Goal: Task Accomplishment & Management: Manage account settings

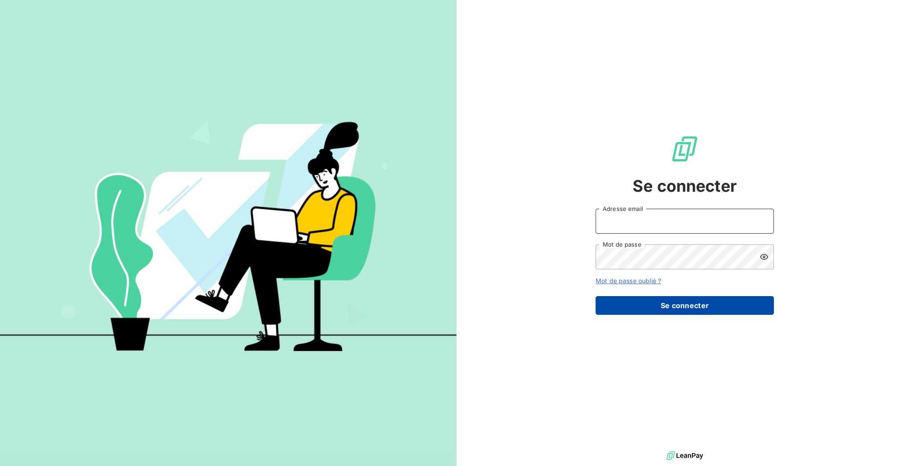
type input "[EMAIL_ADDRESS][DOMAIN_NAME]"
click at [694, 296] on button "Se connecter" at bounding box center [685, 305] width 178 height 19
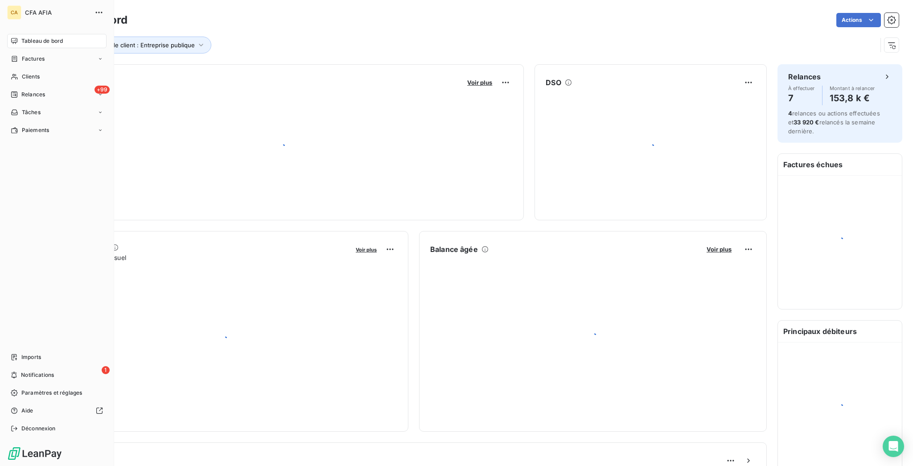
click at [18, 54] on nav "Tableau de bord Factures Clients +99 Relances Tâches Paiements" at bounding box center [56, 85] width 99 height 103
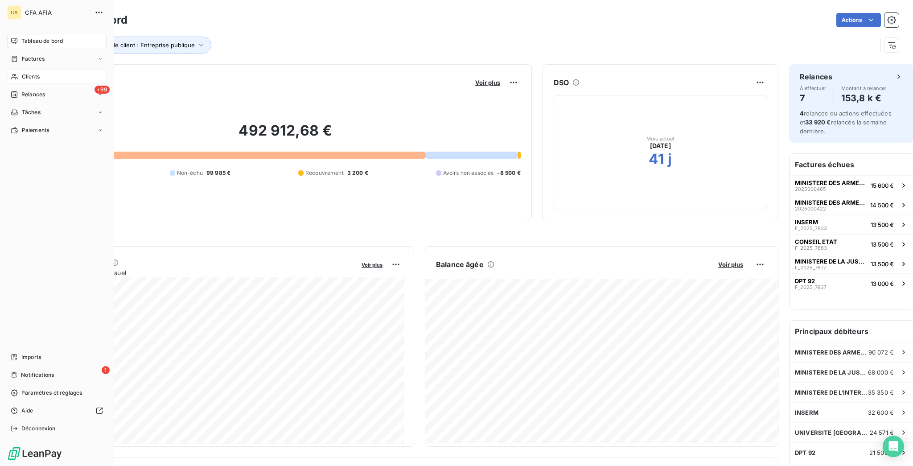
click at [18, 70] on div "Clients" at bounding box center [56, 77] width 99 height 14
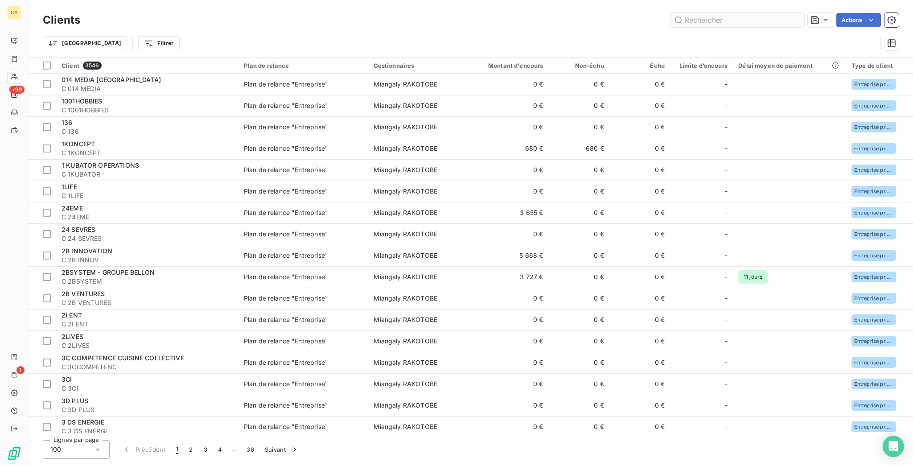
click at [757, 16] on input "text" at bounding box center [738, 20] width 134 height 14
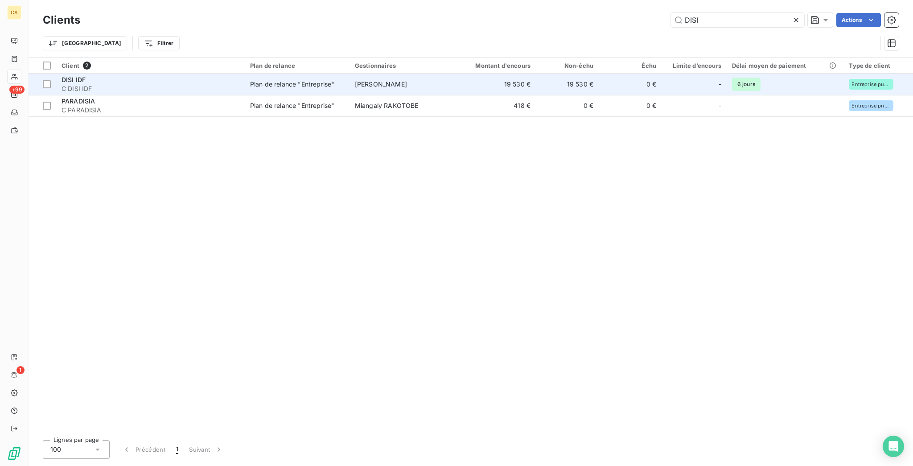
type input "DISI"
click at [483, 74] on td "19 530 €" at bounding box center [494, 84] width 84 height 21
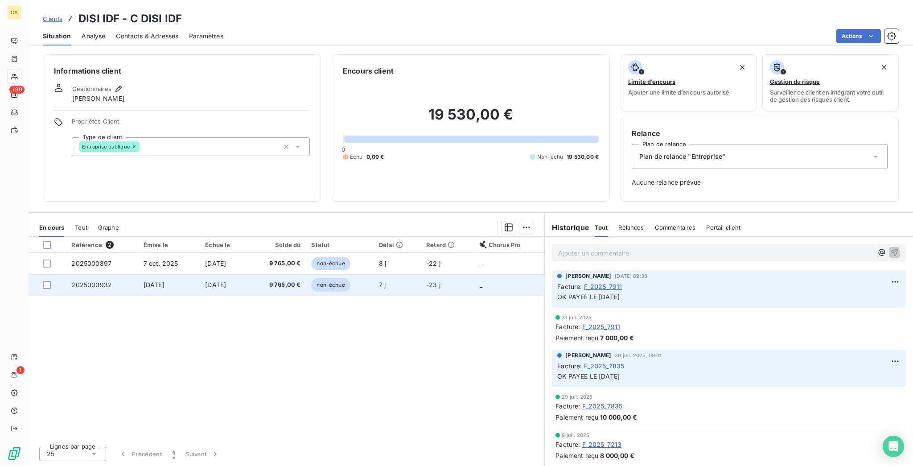
click at [79, 281] on span "2025000932" at bounding box center [91, 285] width 41 height 8
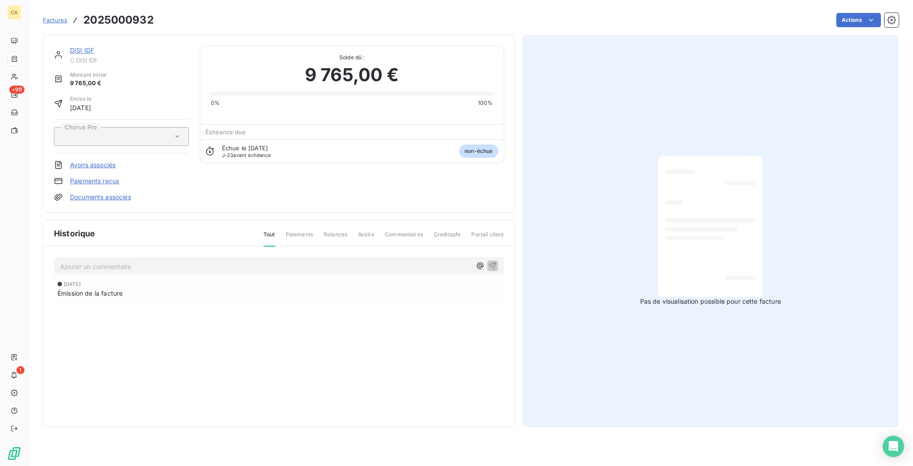
click at [86, 261] on p "Ajouter un commentaire ﻿" at bounding box center [265, 266] width 411 height 11
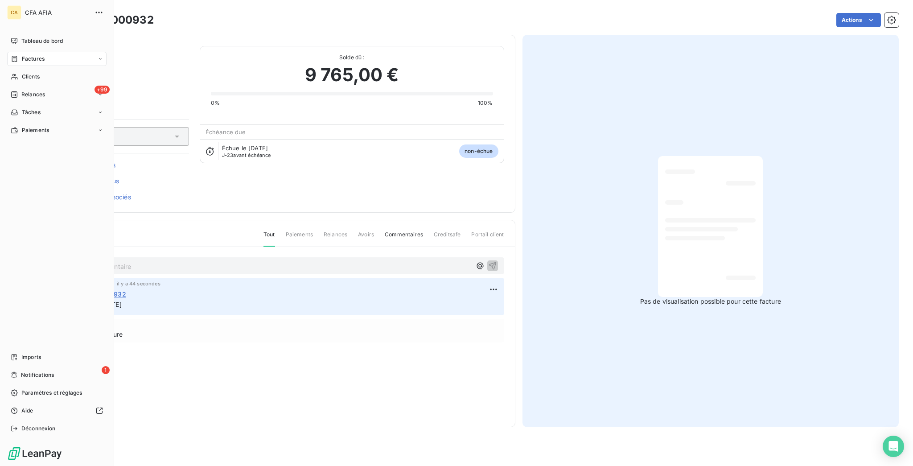
click at [22, 73] on span "Clients" at bounding box center [31, 77] width 18 height 8
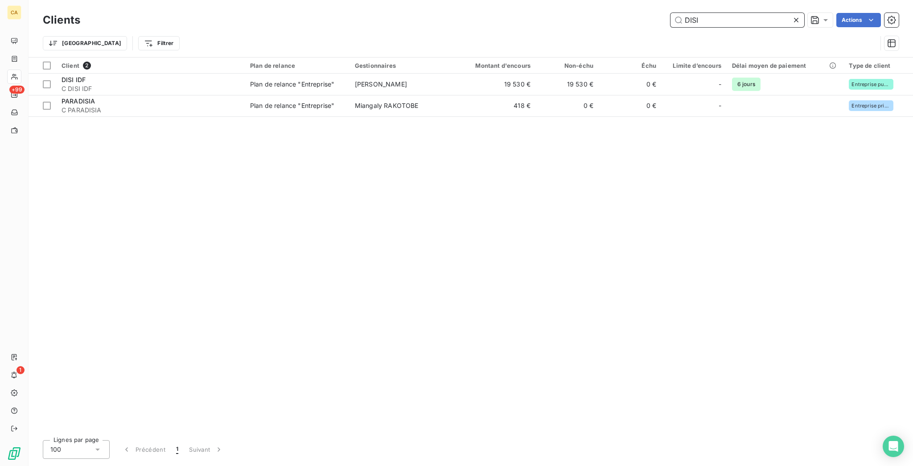
click at [756, 21] on input "DISI" at bounding box center [738, 20] width 134 height 14
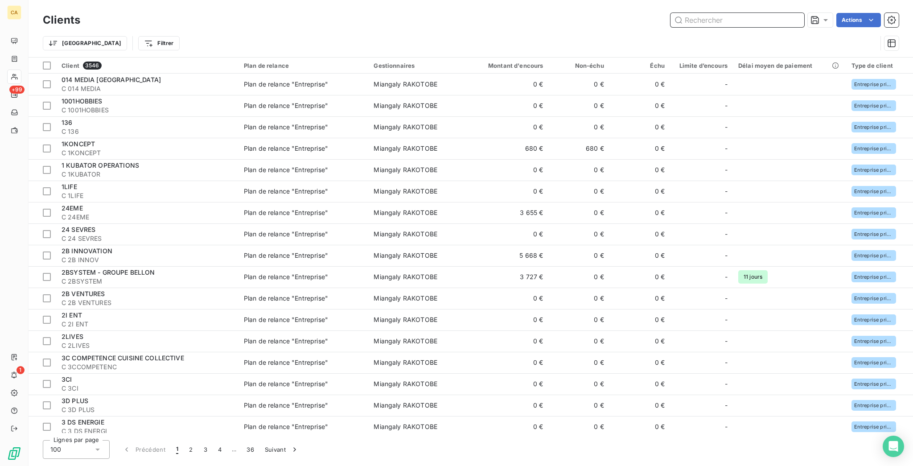
click at [755, 21] on input "text" at bounding box center [738, 20] width 134 height 14
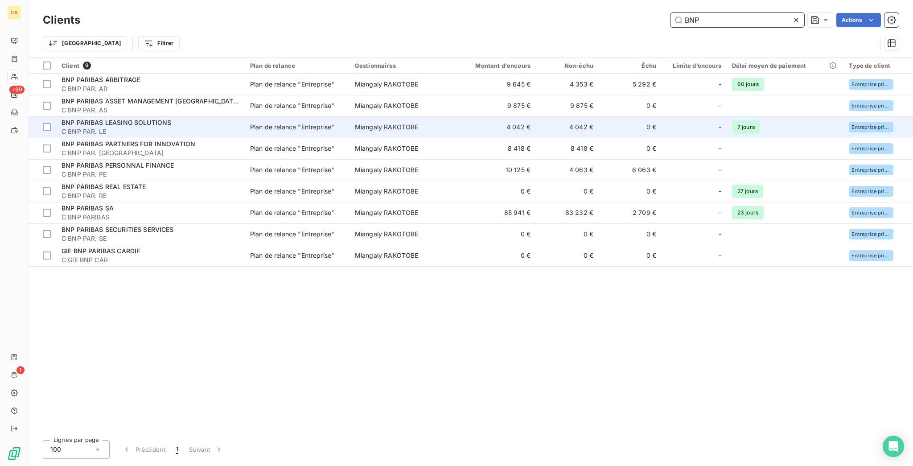
type input "BNP"
click at [153, 119] on span "BNP PARIBAS LEASING SOLUTIONS" at bounding box center [117, 123] width 110 height 8
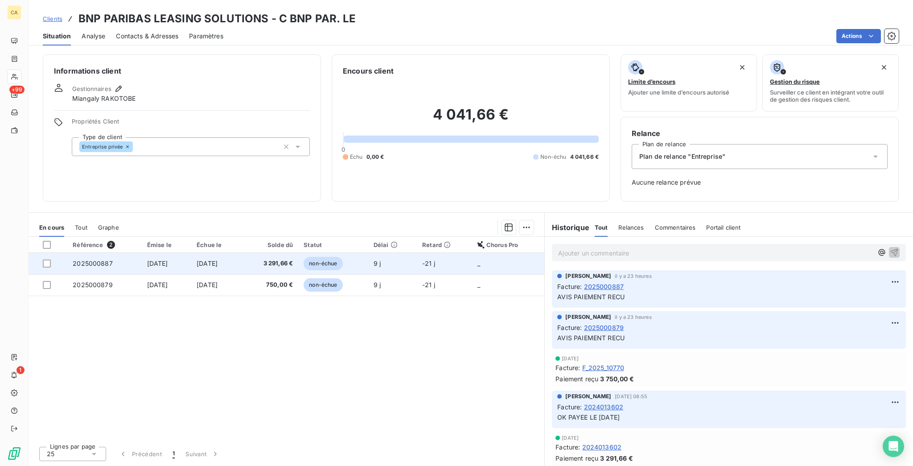
click at [154, 260] on span "[DATE]" at bounding box center [157, 264] width 21 height 8
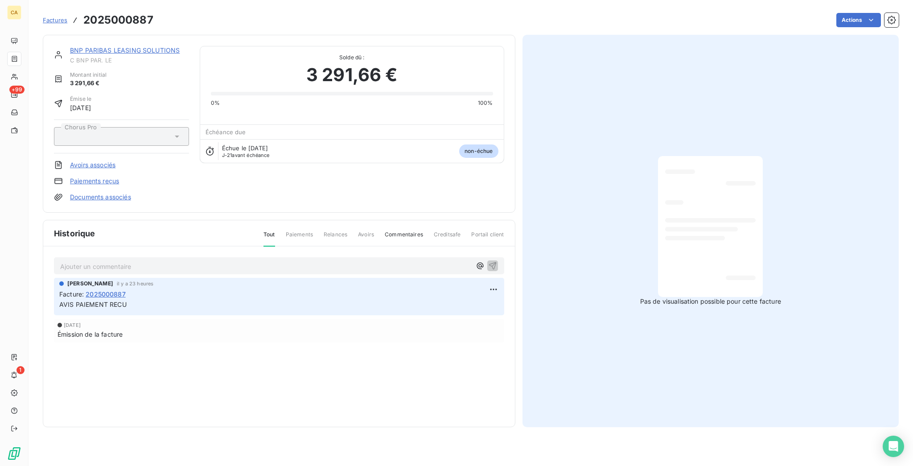
click at [139, 280] on div "Aurélie CATTAN il y a 23 heures" at bounding box center [279, 284] width 440 height 8
click at [140, 260] on div "Ajouter un commentaire ﻿" at bounding box center [279, 266] width 438 height 12
click at [153, 261] on p "Ajouter un commentaire ﻿" at bounding box center [265, 266] width 411 height 11
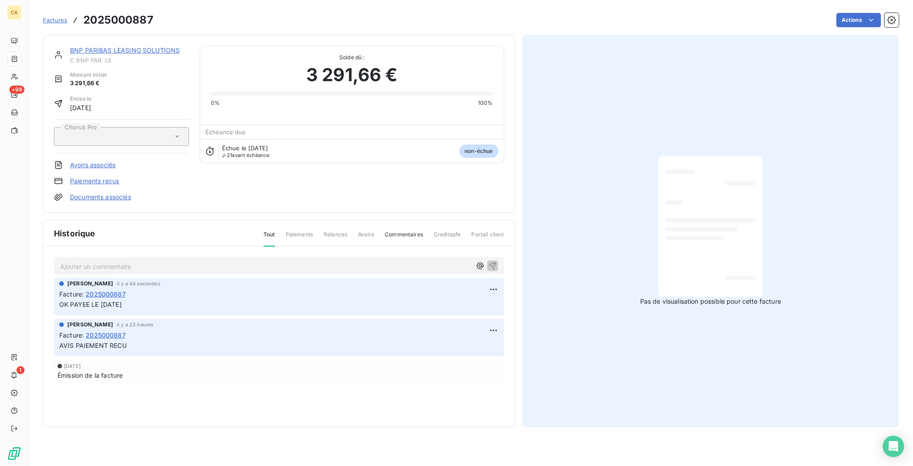
click at [128, 46] on link "BNP PARIBAS LEASING SOLUTIONS" at bounding box center [125, 50] width 110 height 8
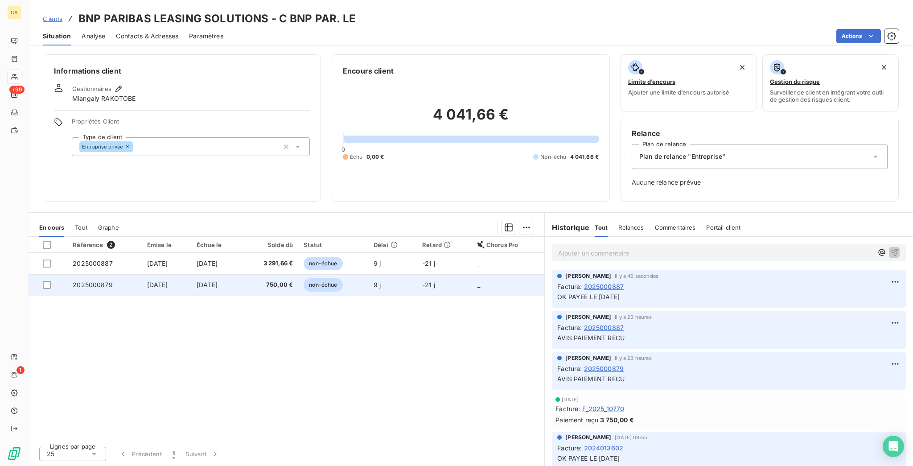
click at [87, 281] on span "2025000879" at bounding box center [93, 285] width 40 height 8
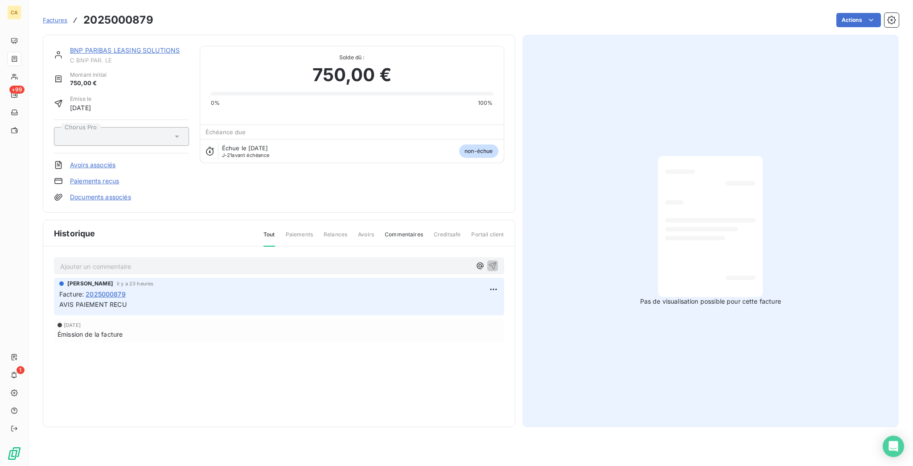
click at [95, 261] on p "Ajouter un commentaire ﻿" at bounding box center [265, 266] width 411 height 11
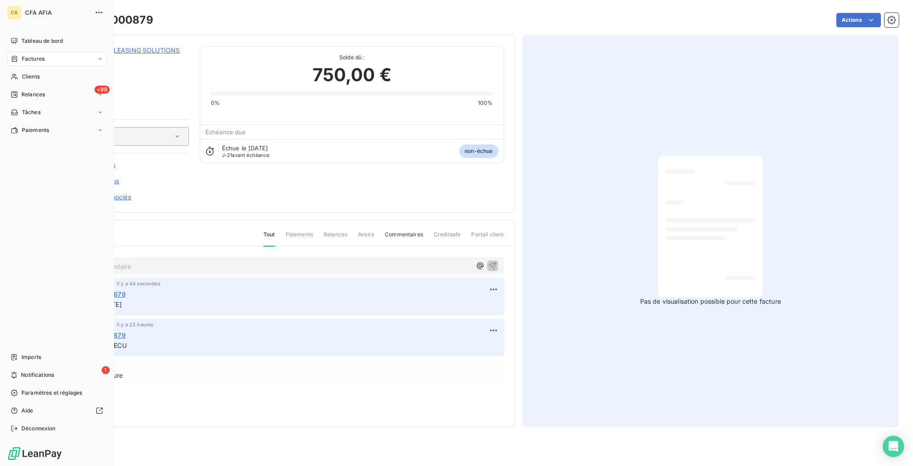
click at [30, 53] on div "Factures" at bounding box center [56, 59] width 99 height 14
click at [24, 126] on span "Clients" at bounding box center [31, 130] width 18 height 8
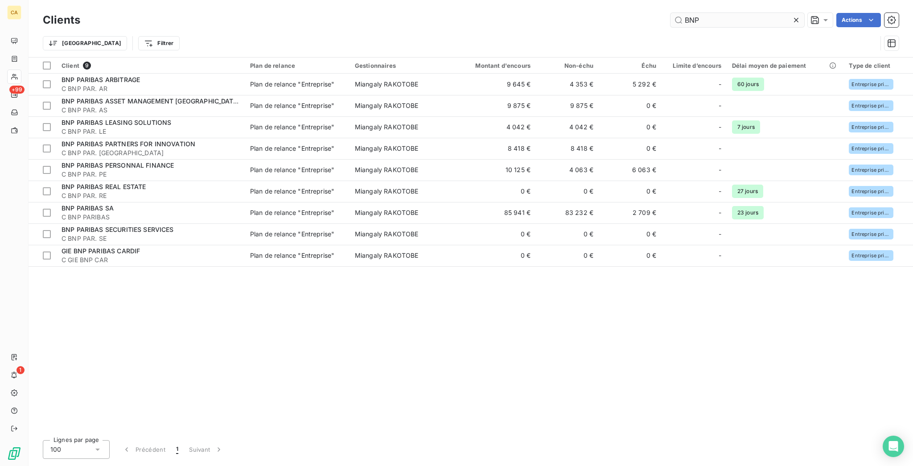
click at [745, 15] on input "BNP" at bounding box center [738, 20] width 134 height 14
drag, startPoint x: 725, startPoint y: 15, endPoint x: 686, endPoint y: 13, distance: 39.3
click at [680, 13] on div "BNP Actions" at bounding box center [495, 20] width 808 height 14
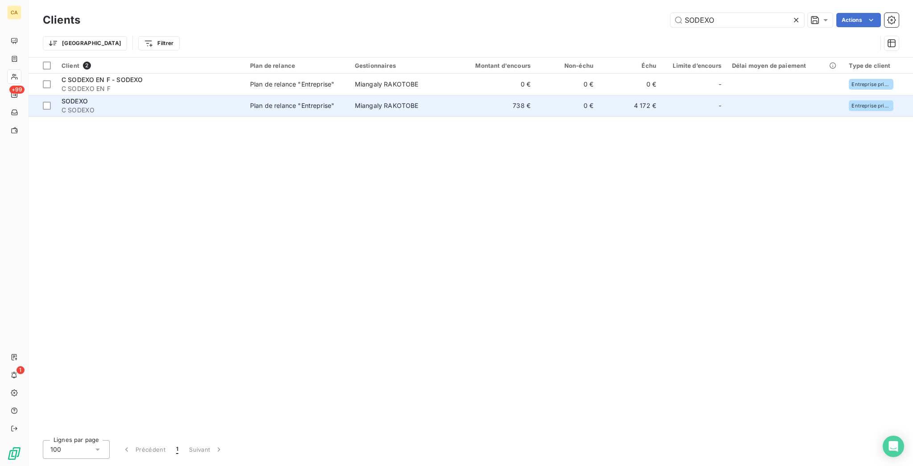
type input "SODEXO"
click at [402, 102] on span "Miangaly RAKOTOBE" at bounding box center [387, 106] width 64 height 8
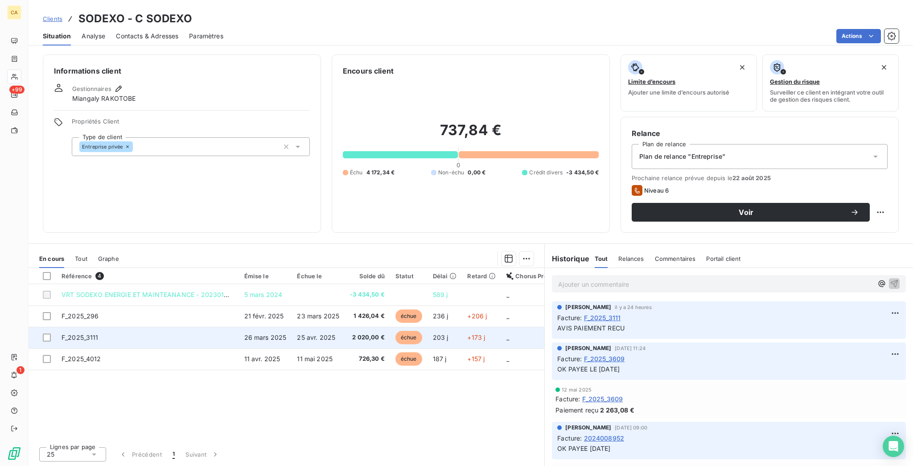
click at [313, 327] on td "25 avr. 2025" at bounding box center [318, 337] width 53 height 21
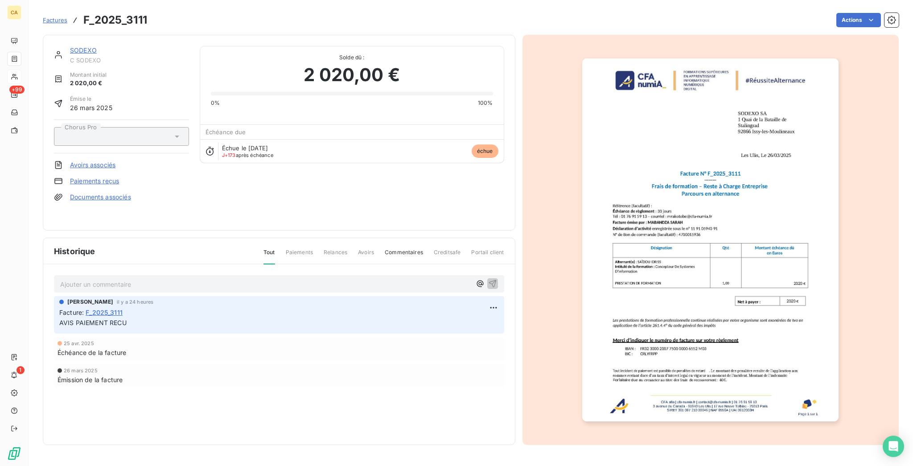
click at [231, 264] on div "Ajouter un commentaire ﻿ Aurélie CATTAN il y a 24 heures Facture : F_2025_3111 …" at bounding box center [279, 343] width 472 height 159
click at [225, 222] on div "SODEXO C SODEXO Montant initial 2 020,00 € Émise le 26 mars 2025 Chorus Pro Avo…" at bounding box center [279, 133] width 473 height 196
click at [210, 279] on p "Ajouter un commentaire ﻿" at bounding box center [265, 284] width 411 height 11
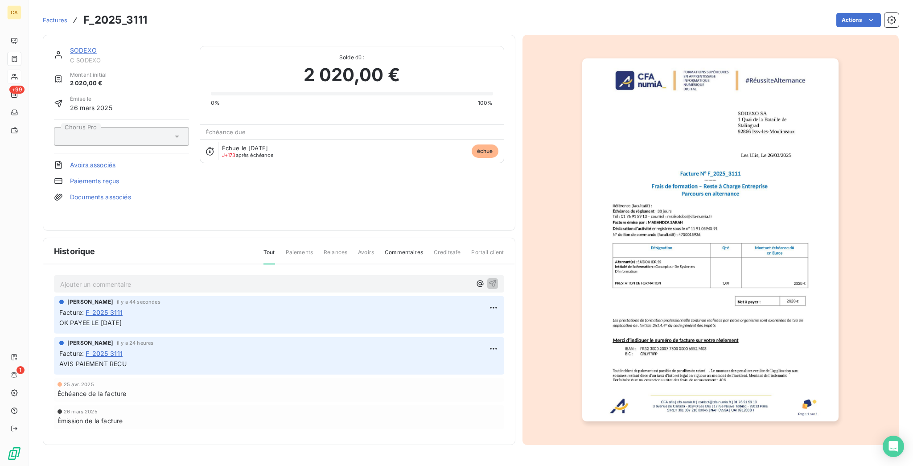
click at [719, 229] on img "button" at bounding box center [710, 239] width 256 height 363
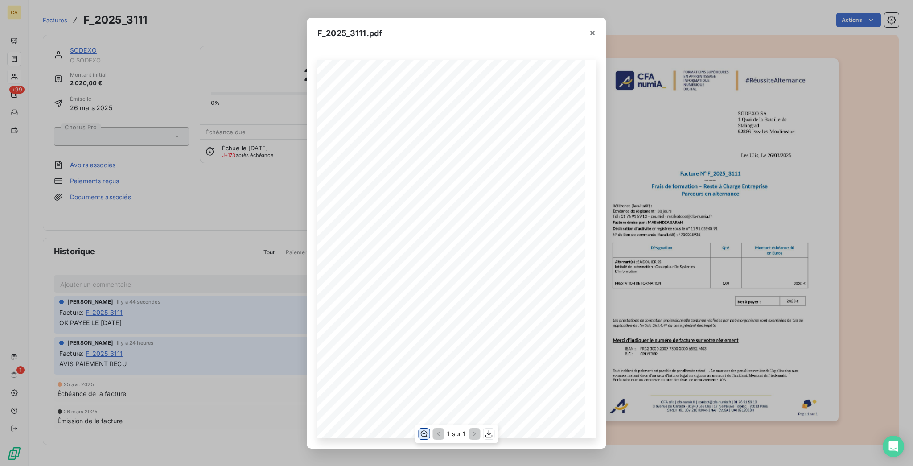
click at [429, 432] on icon "button" at bounding box center [424, 433] width 9 height 9
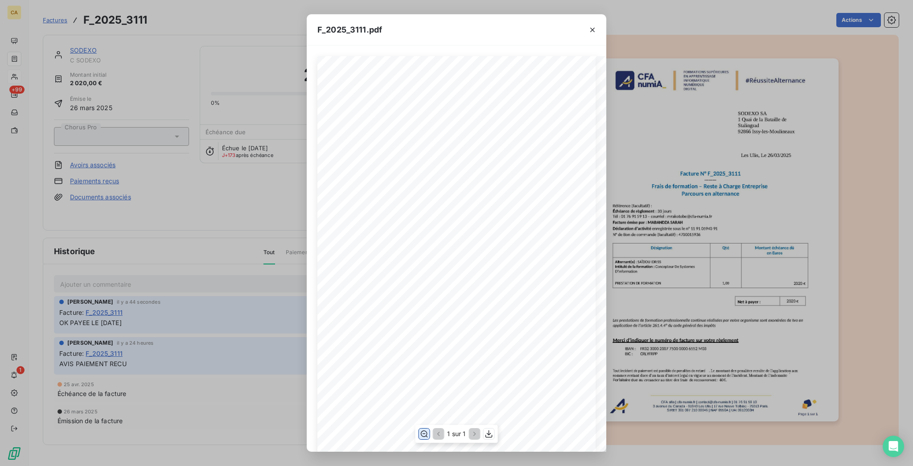
scroll to position [119, 0]
click at [127, 169] on div "F_2025_3111.pdf CFA afia | cfa-numia.fr | contact@cfa-numia.fr | 01 76 91 59 13…" at bounding box center [456, 233] width 913 height 466
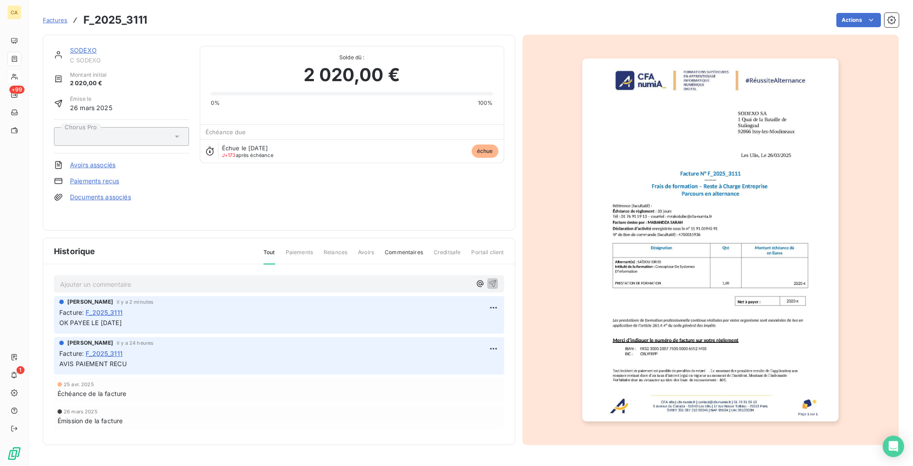
click at [70, 46] on link "SODEXO" at bounding box center [83, 50] width 27 height 8
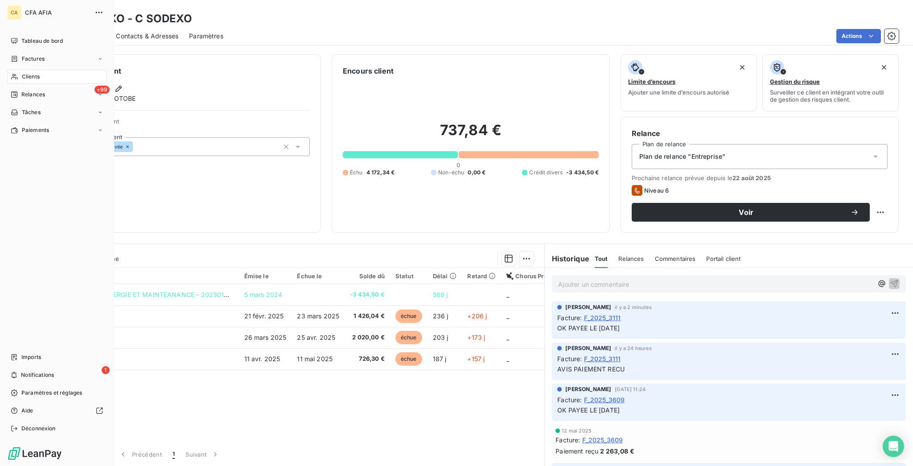
click at [22, 73] on span "Clients" at bounding box center [31, 77] width 18 height 8
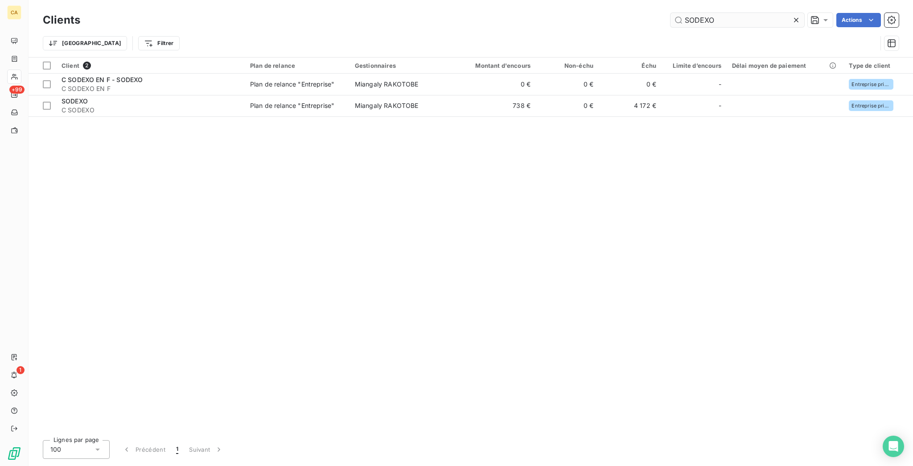
click at [738, 18] on input "SODEXO" at bounding box center [738, 20] width 134 height 14
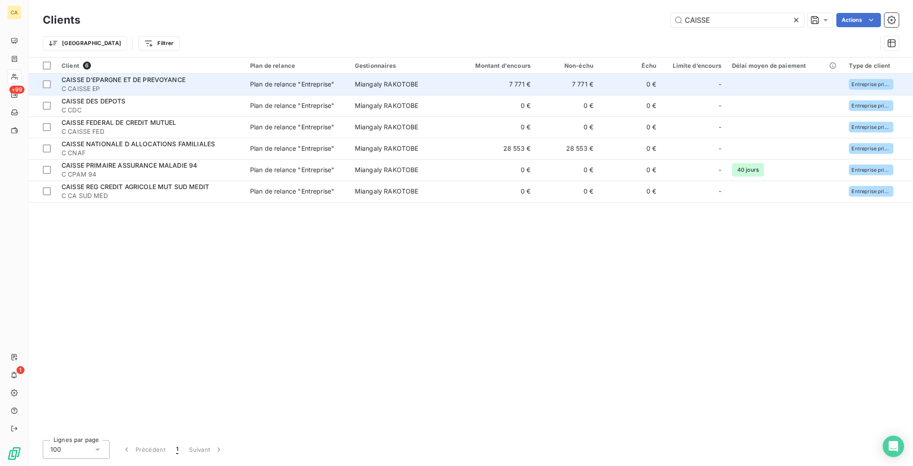
type input "CAISSE"
click at [147, 76] on span "CAISSE D'EPARGNE ET DE PREVOYANCE" at bounding box center [124, 80] width 124 height 8
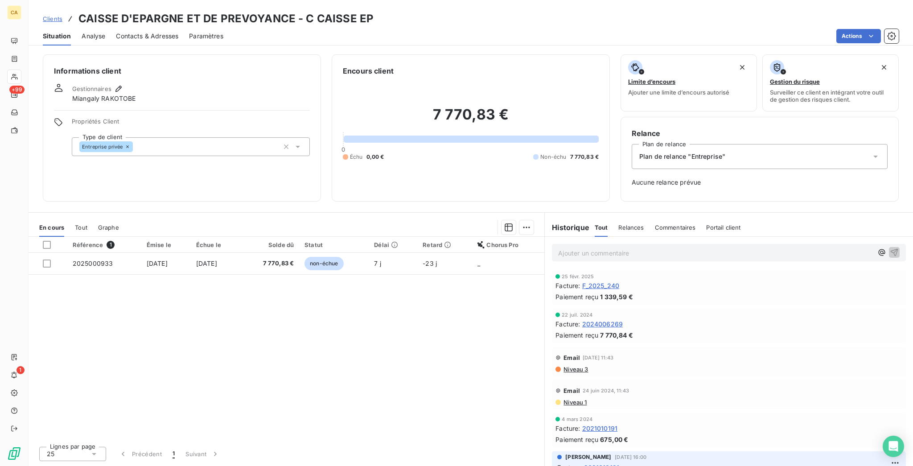
click at [184, 237] on div "Référence 1 Émise le Échue le Solde dû Statut Délai Retard Chorus Pro 202500093…" at bounding box center [287, 338] width 516 height 202
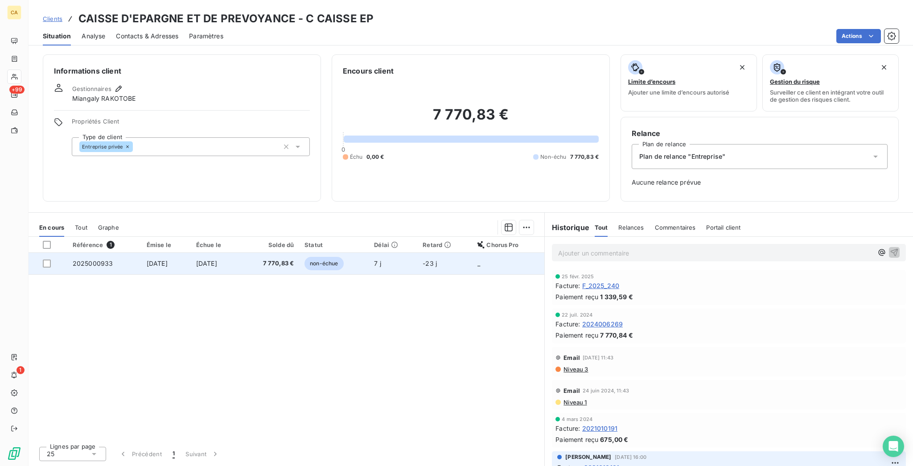
click at [184, 253] on td "[DATE]" at bounding box center [166, 263] width 50 height 21
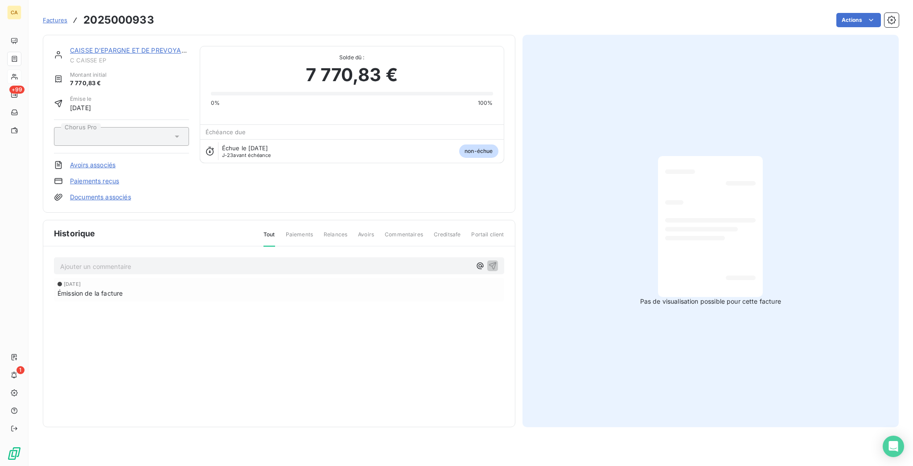
click at [170, 257] on div "Ajouter un commentaire ﻿" at bounding box center [279, 265] width 450 height 17
click at [176, 260] on div "Ajouter un commentaire ﻿" at bounding box center [279, 266] width 438 height 12
click at [173, 261] on p "Ajouter un commentaire ﻿" at bounding box center [265, 266] width 411 height 11
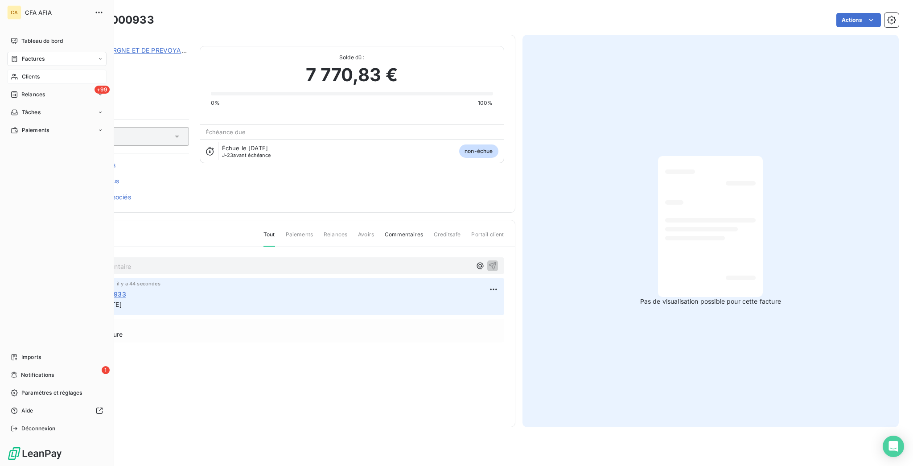
click at [16, 70] on div "Clients" at bounding box center [56, 77] width 99 height 14
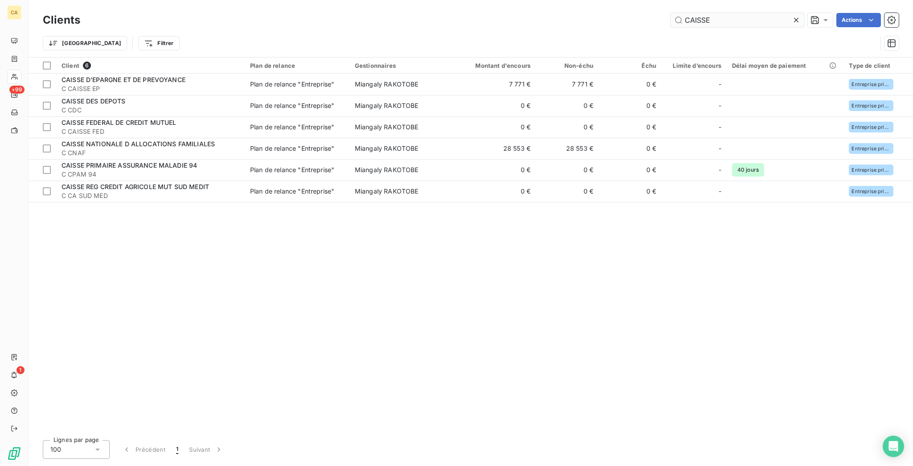
click at [742, 16] on input "CAISSE" at bounding box center [738, 20] width 134 height 14
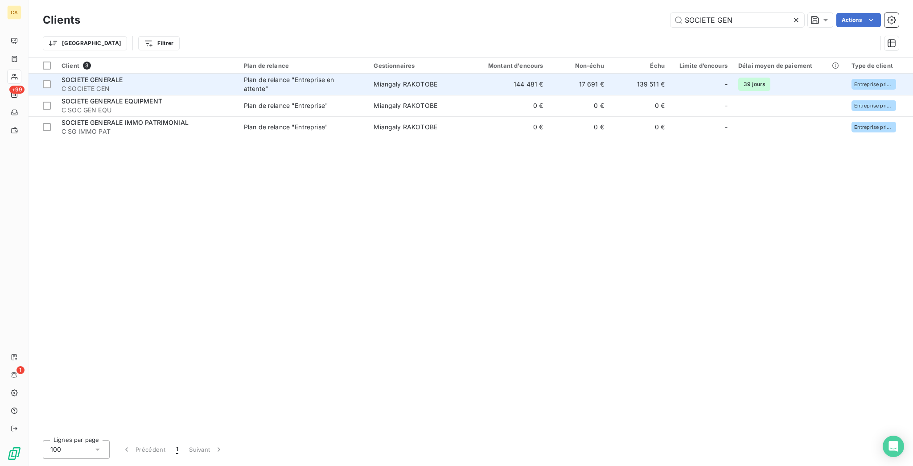
type input "SOCIETE GEN"
click at [405, 80] on span "Miangaly RAKOTOBE" at bounding box center [406, 84] width 64 height 8
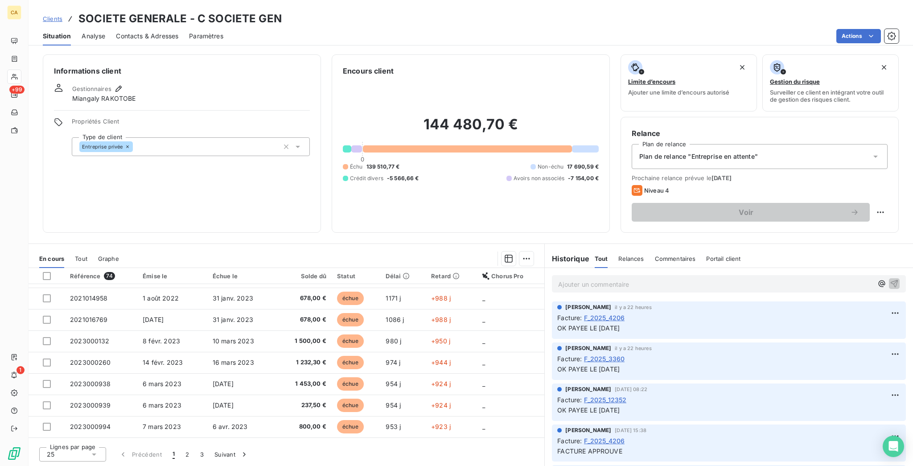
scroll to position [197, 0]
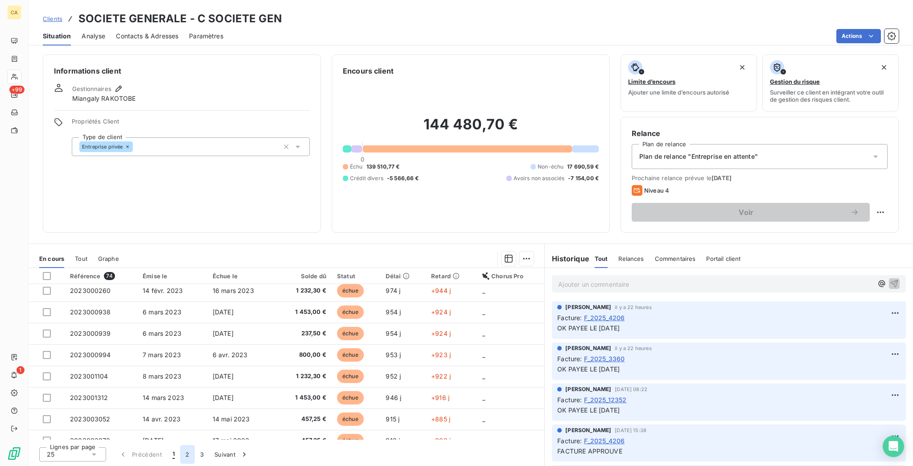
click at [180, 454] on button "2" at bounding box center [187, 454] width 14 height 19
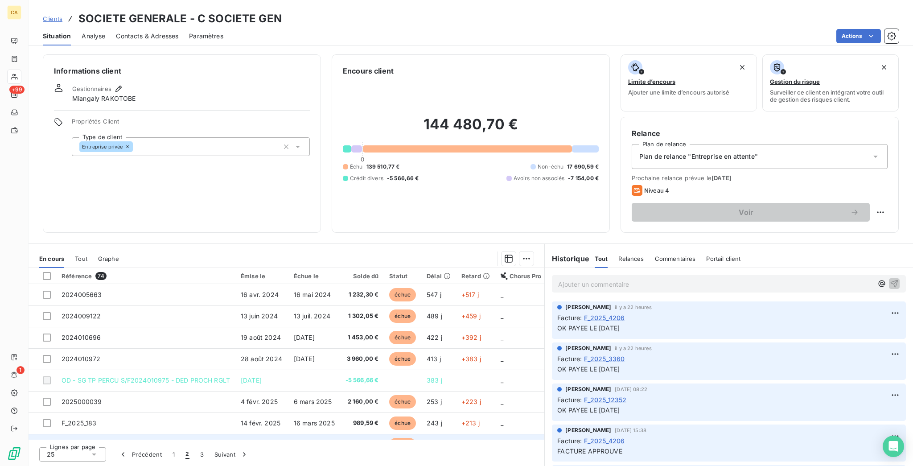
click at [108, 434] on td "F_2025_3147" at bounding box center [145, 444] width 179 height 21
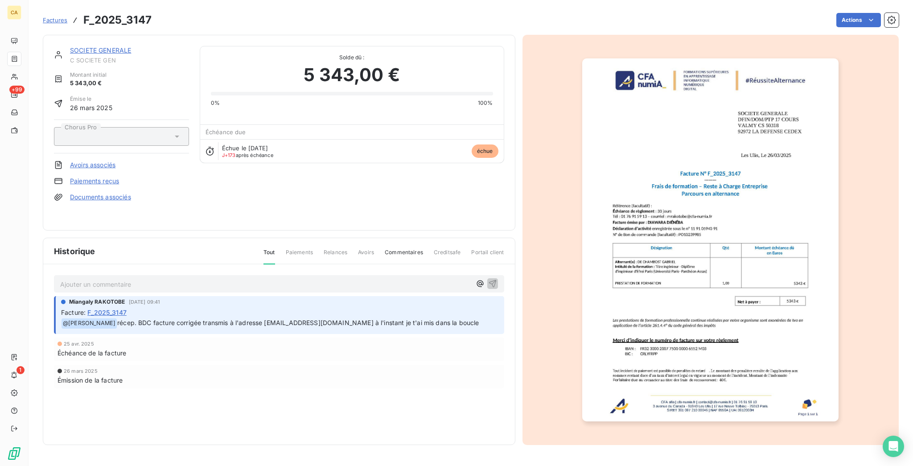
click at [140, 279] on p "Ajouter un commentaire ﻿" at bounding box center [265, 284] width 411 height 11
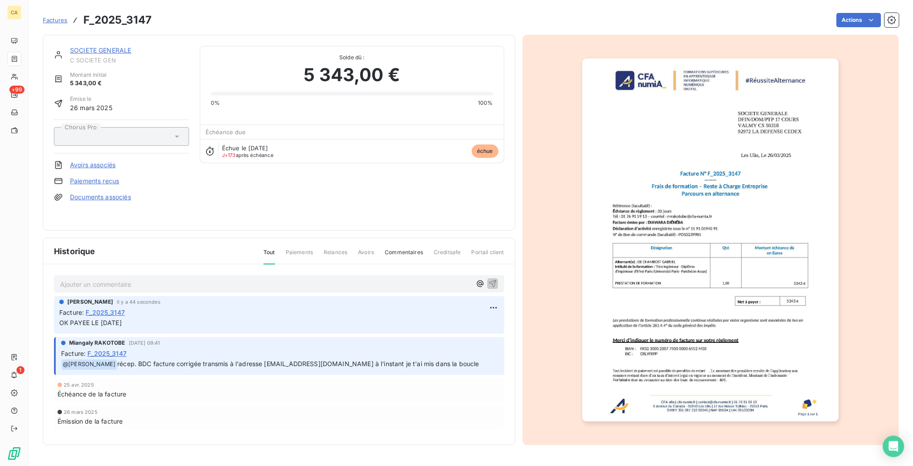
click at [752, 233] on img "button" at bounding box center [710, 239] width 256 height 363
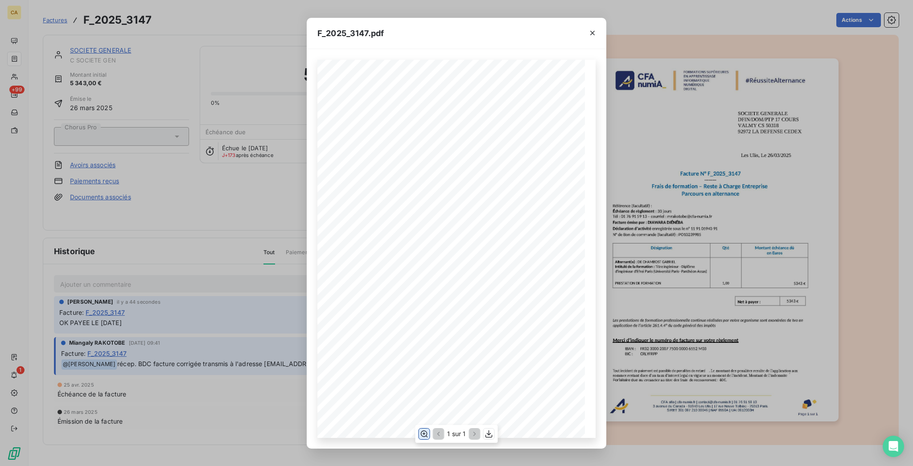
click at [426, 432] on icon "button" at bounding box center [424, 433] width 7 height 7
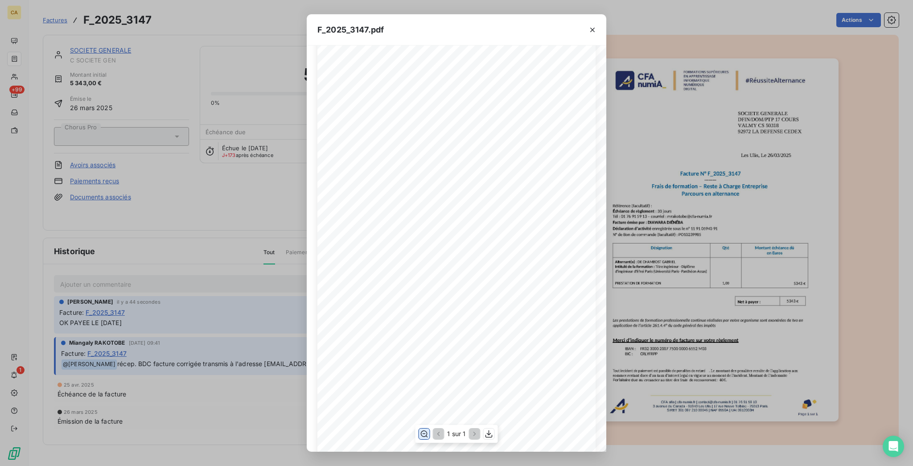
scroll to position [119, 0]
click at [683, 293] on div "F_2025_3147.pdf CFA afia | cfa-numia.fr | contact@cfa-numia.fr | 01 76 91 59 13…" at bounding box center [456, 233] width 913 height 466
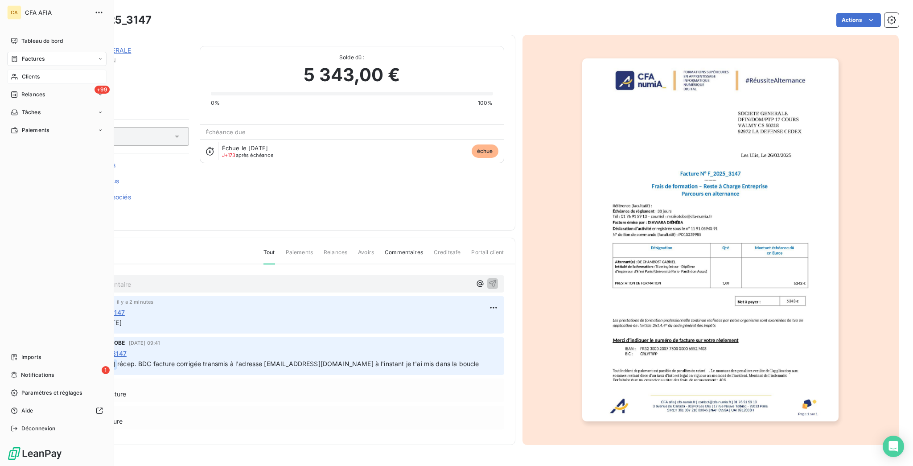
click at [18, 70] on div "Clients" at bounding box center [56, 77] width 99 height 14
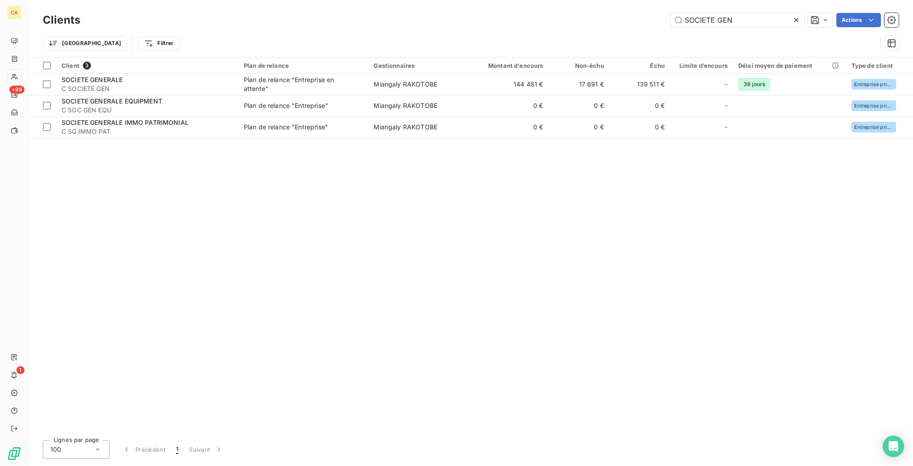
click at [752, 13] on div "SOCIETE GEN" at bounding box center [738, 20] width 134 height 14
drag, startPoint x: 749, startPoint y: 18, endPoint x: 511, endPoint y: 16, distance: 238.6
click at [511, 16] on div "SOCIETE GEN Actions" at bounding box center [495, 20] width 808 height 14
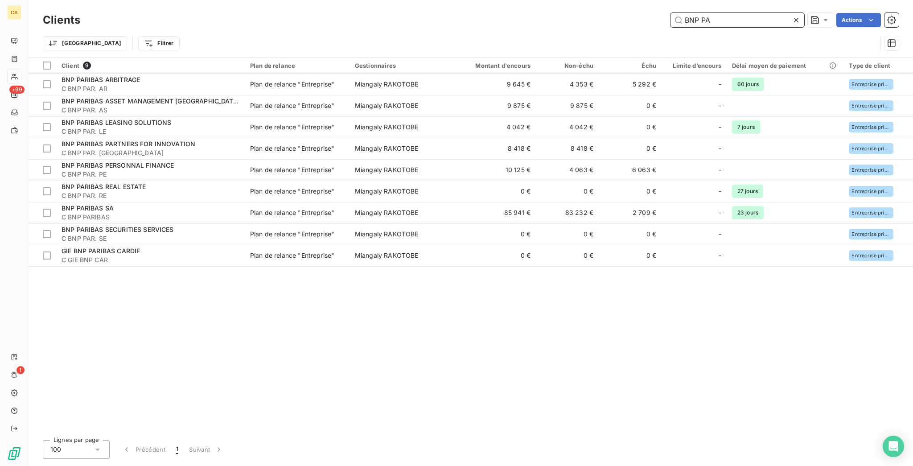
type input "BNP PA"
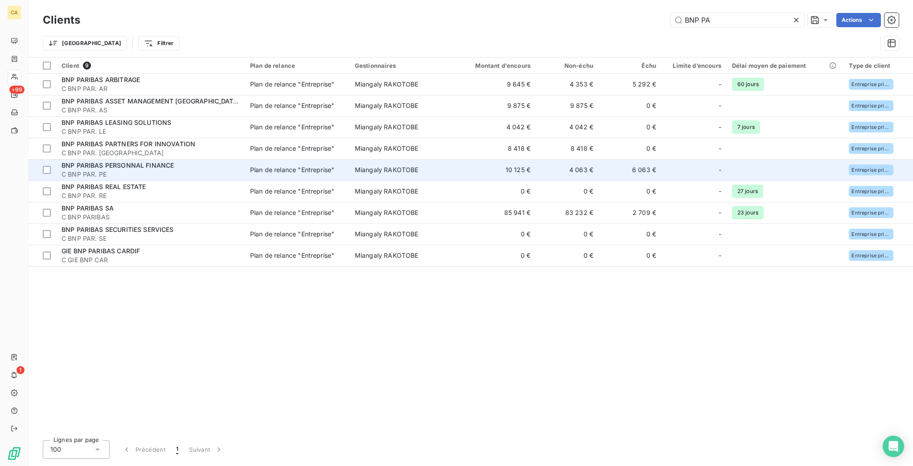
click at [204, 161] on div "BNP PARIBAS PERSONNAL FINANCE" at bounding box center [151, 165] width 178 height 9
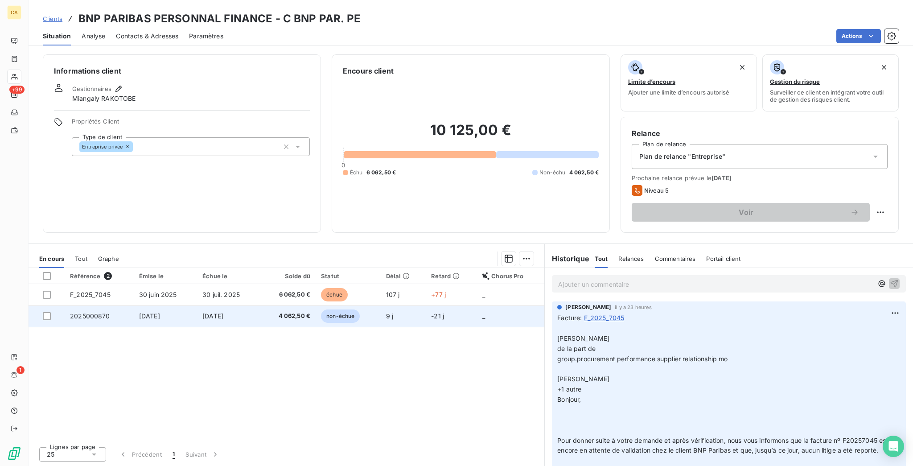
click at [84, 312] on span "2025000870" at bounding box center [90, 316] width 40 height 8
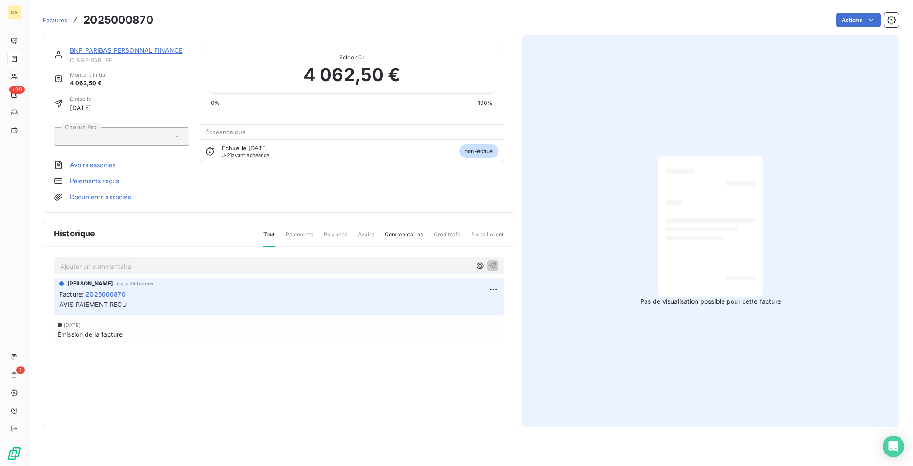
click at [101, 261] on p "Ajouter un commentaire ﻿" at bounding box center [265, 266] width 411 height 11
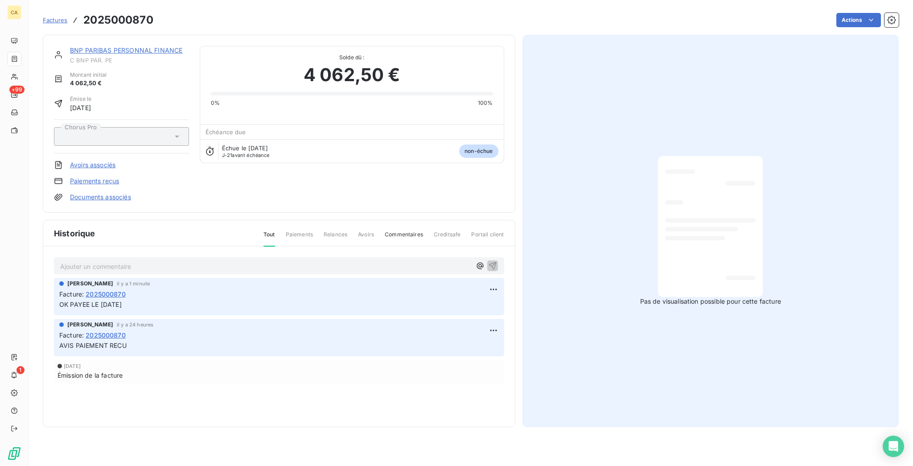
click at [124, 46] on link "BNP PARIBAS PERSONNAL FINANCE" at bounding box center [126, 50] width 112 height 8
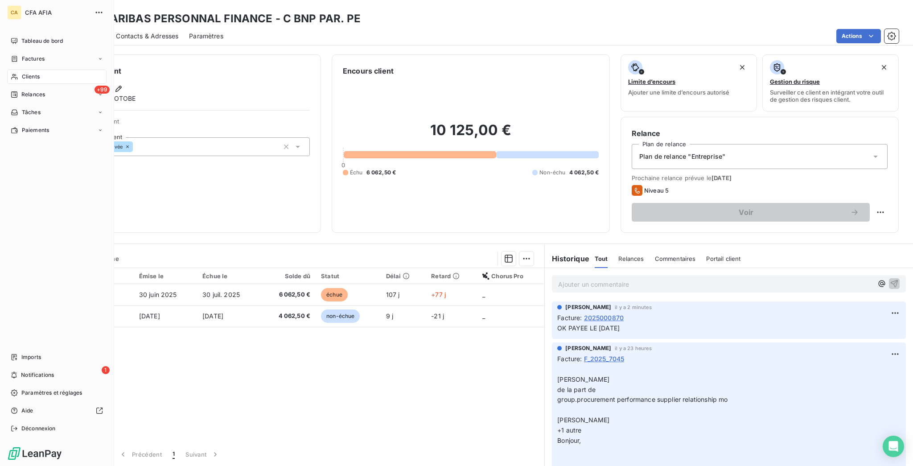
click at [11, 73] on icon at bounding box center [15, 76] width 8 height 7
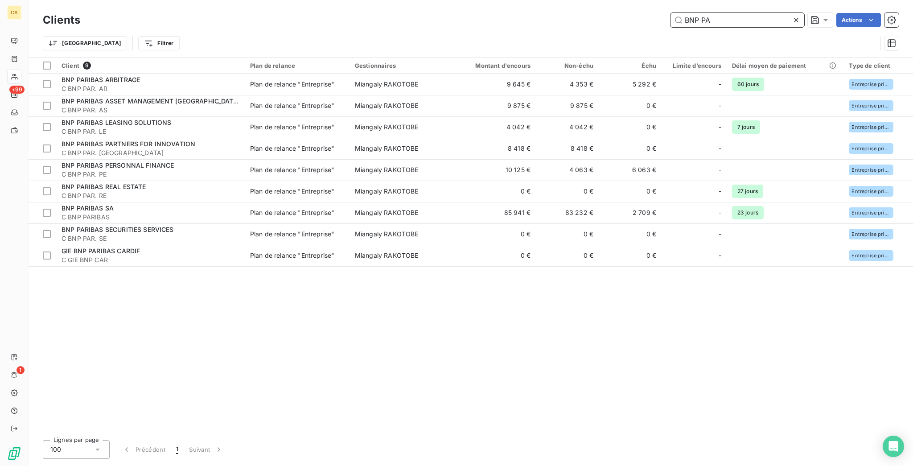
click at [719, 13] on input "BNP PA" at bounding box center [738, 20] width 134 height 14
drag, startPoint x: 734, startPoint y: 16, endPoint x: 667, endPoint y: 24, distance: 66.9
click at [667, 24] on div "BNP PA Actions" at bounding box center [495, 20] width 808 height 14
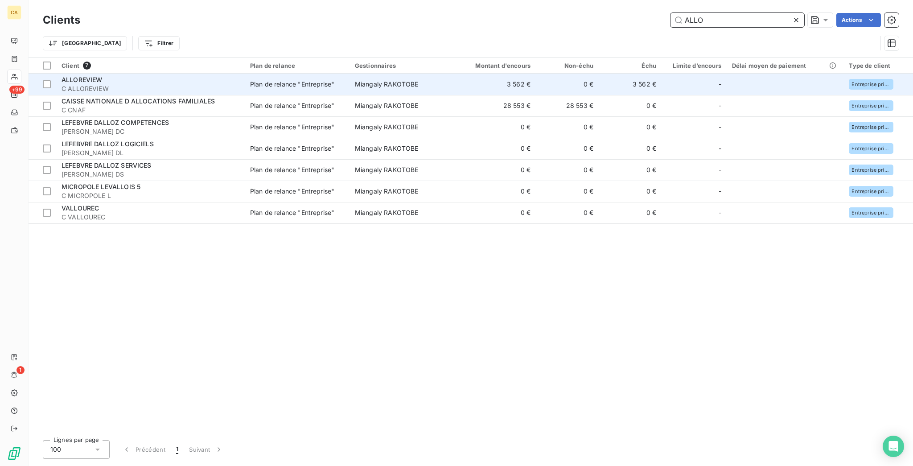
type input "ALLO"
click at [542, 75] on td "0 €" at bounding box center [567, 84] width 63 height 21
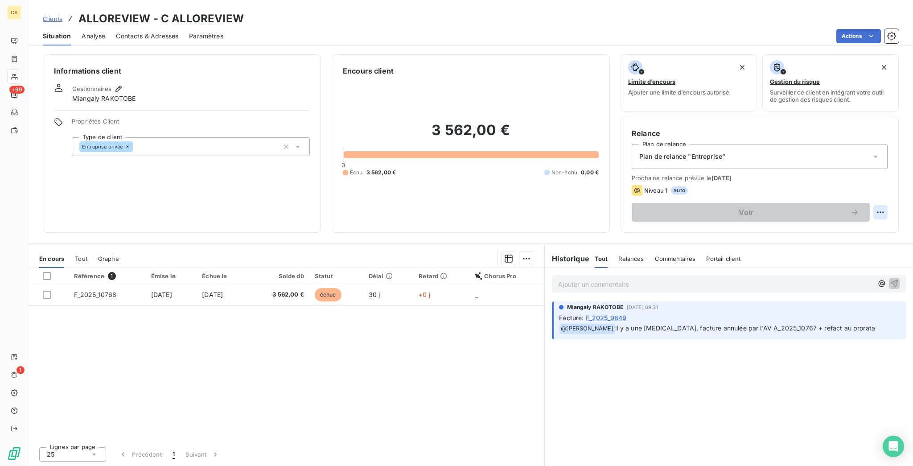
click at [885, 170] on html "CA +99 1 Clients ALLOREVIEW - C ALLOREVIEW Situation Analyse Contacts & Adresse…" at bounding box center [456, 233] width 913 height 466
click at [866, 190] on div "Replanifier cette action" at bounding box center [854, 194] width 80 height 14
select select "9"
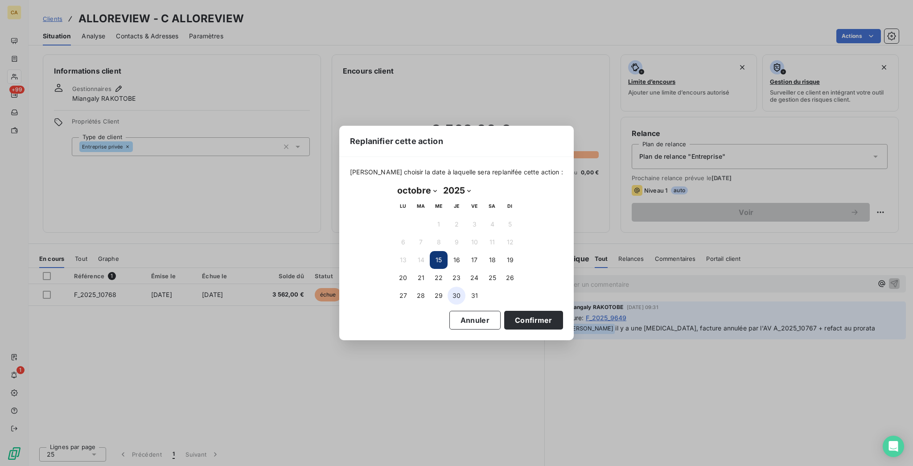
click at [459, 295] on button "30" at bounding box center [457, 296] width 18 height 18
click at [504, 316] on button "Confirmer" at bounding box center [533, 320] width 59 height 19
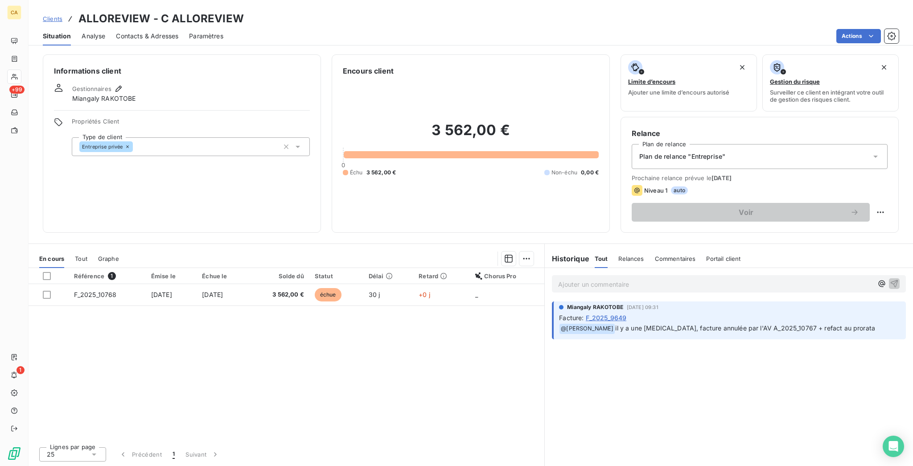
click at [286, 284] on td "3 562,00 €" at bounding box center [278, 294] width 61 height 21
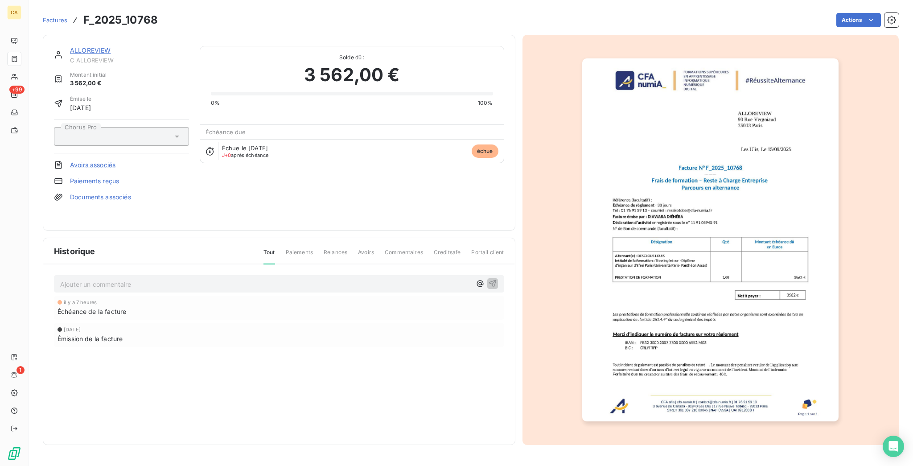
click at [285, 251] on div "Historique Tout Paiements Relances Avoirs Commentaires Creditsafe Portail clien…" at bounding box center [279, 341] width 472 height 206
drag, startPoint x: 206, startPoint y: 263, endPoint x: 200, endPoint y: 271, distance: 9.6
click at [205, 275] on div "Ajouter un commentaire ﻿" at bounding box center [279, 283] width 450 height 17
click at [200, 279] on p "Ajouter un commentaire ﻿" at bounding box center [265, 284] width 411 height 11
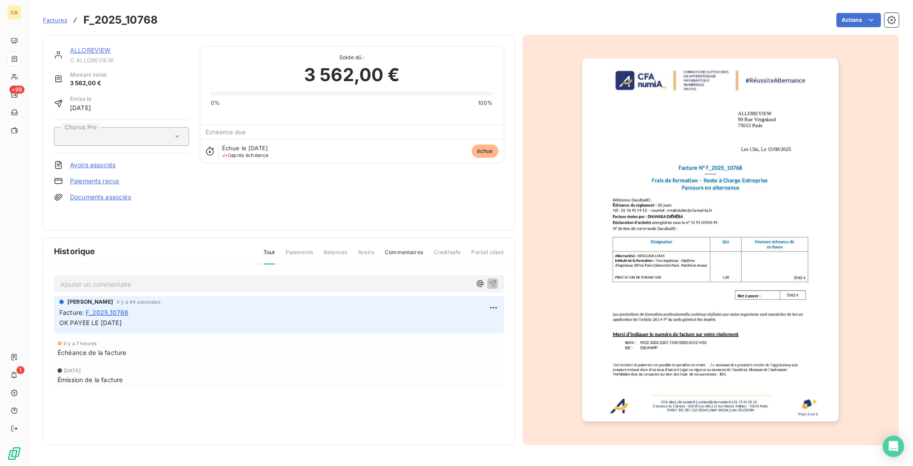
click at [683, 186] on img "button" at bounding box center [710, 239] width 256 height 363
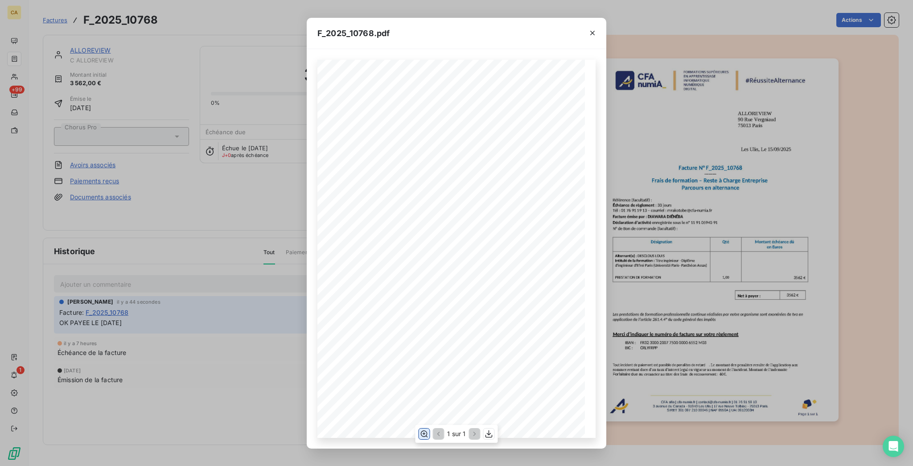
click at [425, 431] on icon "button" at bounding box center [424, 433] width 9 height 9
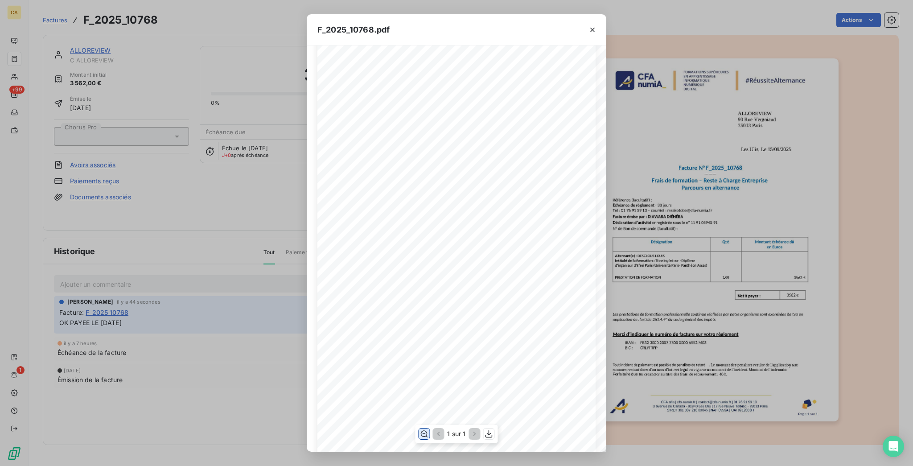
scroll to position [238, 0]
click at [88, 137] on div "F_2025_10768.pdf CFA afia | cfa-numia.fr | contact@cfa-numia.fr | 01 76 91 59 1…" at bounding box center [456, 233] width 913 height 466
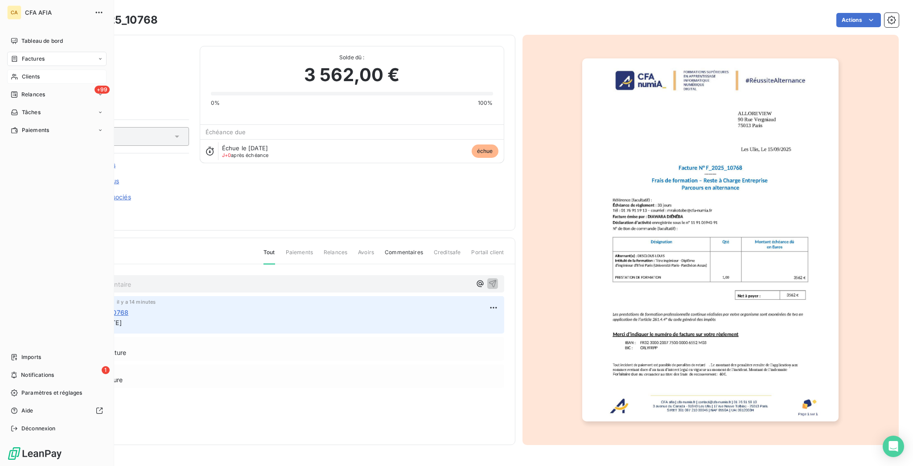
click at [22, 73] on span "Clients" at bounding box center [31, 77] width 18 height 8
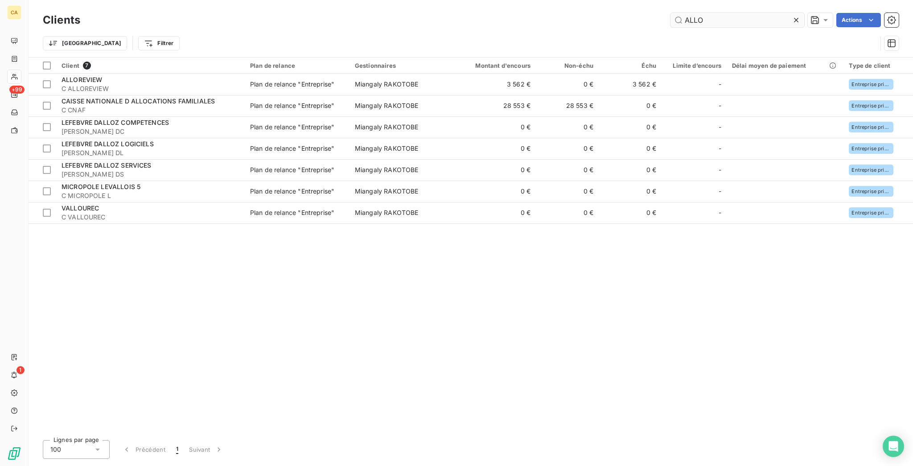
click at [718, 13] on input "ALLO" at bounding box center [738, 20] width 134 height 14
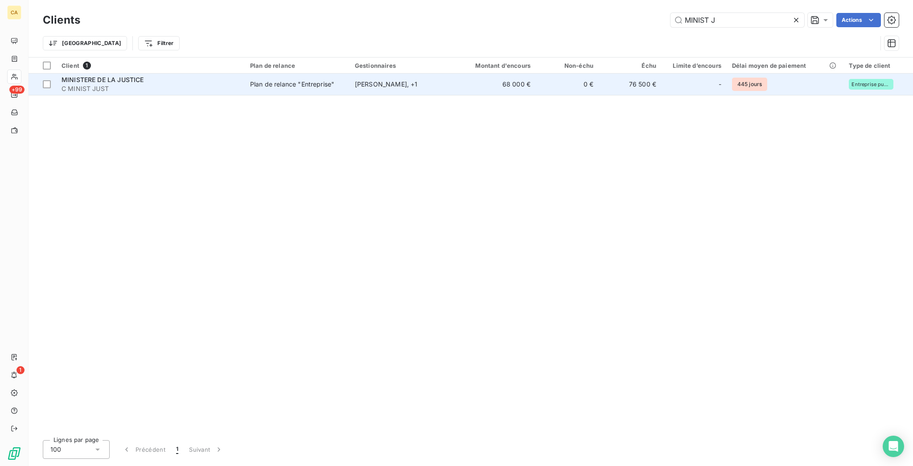
type input "MINIST J"
click at [613, 74] on td "76 500 €" at bounding box center [630, 84] width 63 height 21
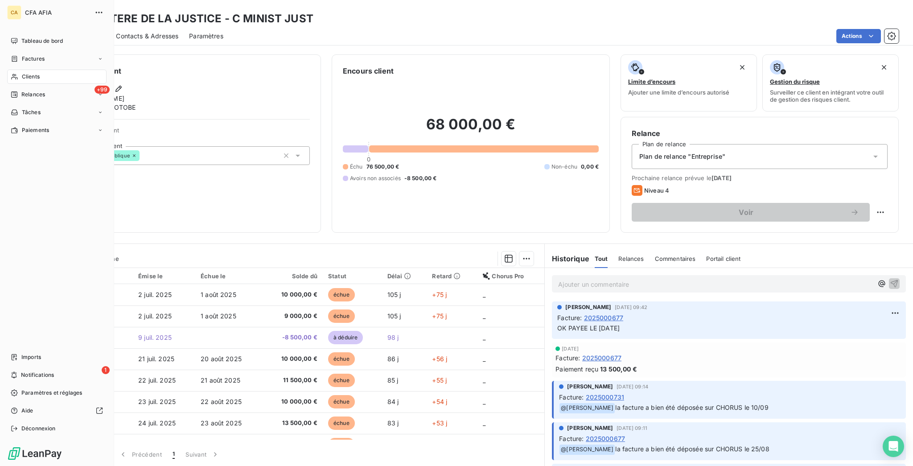
click at [26, 73] on span "Clients" at bounding box center [31, 77] width 18 height 8
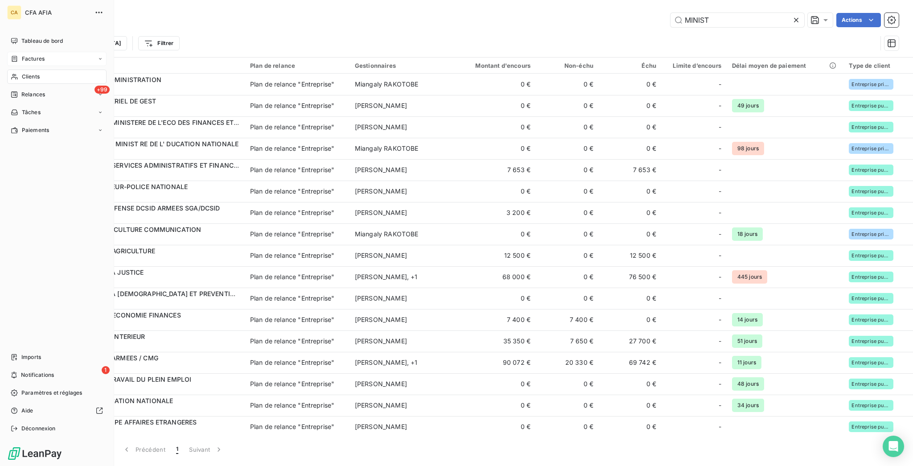
type input "MINIST"
click at [22, 55] on span "Factures" at bounding box center [33, 59] width 23 height 8
click at [21, 73] on span "Factures" at bounding box center [32, 77] width 23 height 8
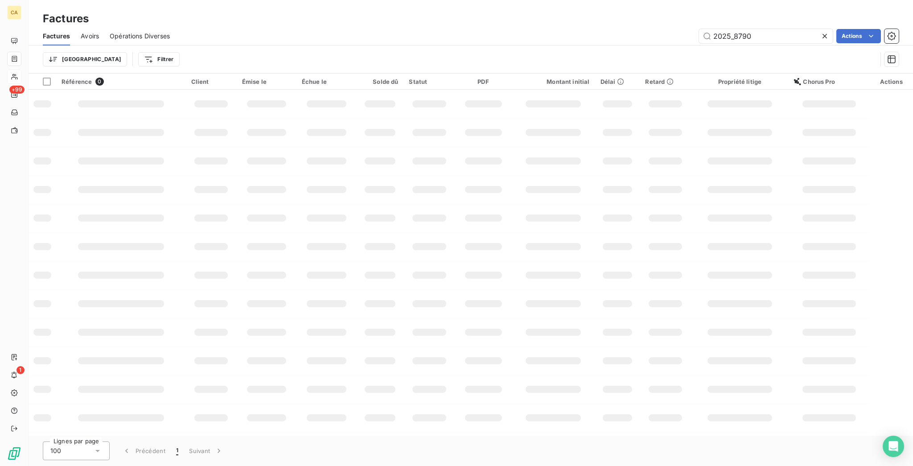
click at [829, 32] on icon at bounding box center [825, 36] width 9 height 9
click at [99, 45] on html "CA +99 1 Factures Factures Avoirs Opérations Diverses Actions Trier Filtrer Réf…" at bounding box center [456, 233] width 913 height 466
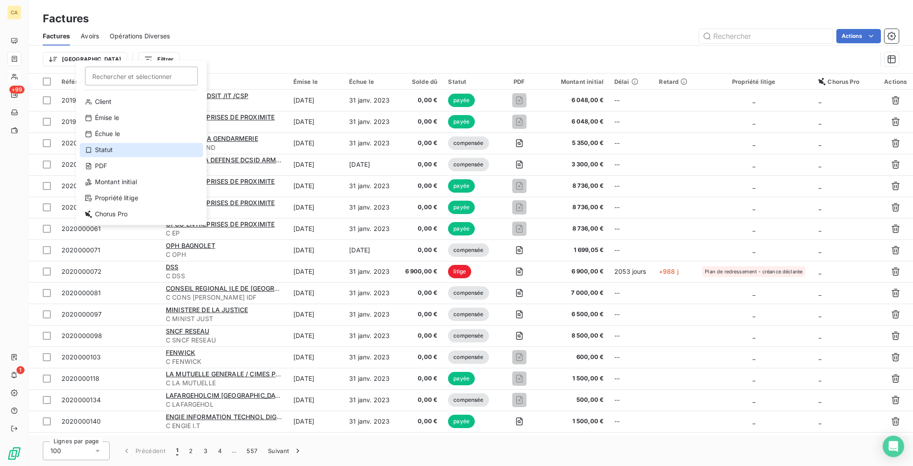
click at [105, 143] on div "Statut" at bounding box center [142, 150] width 124 height 14
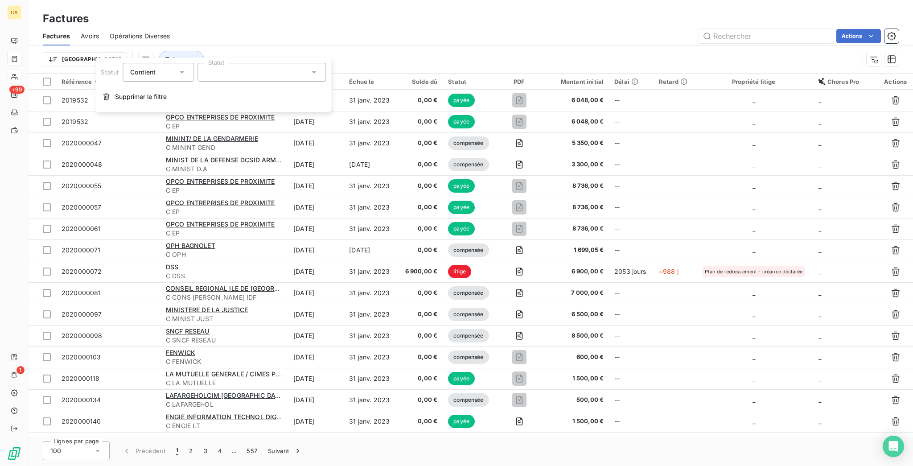
click at [198, 66] on div at bounding box center [262, 72] width 128 height 19
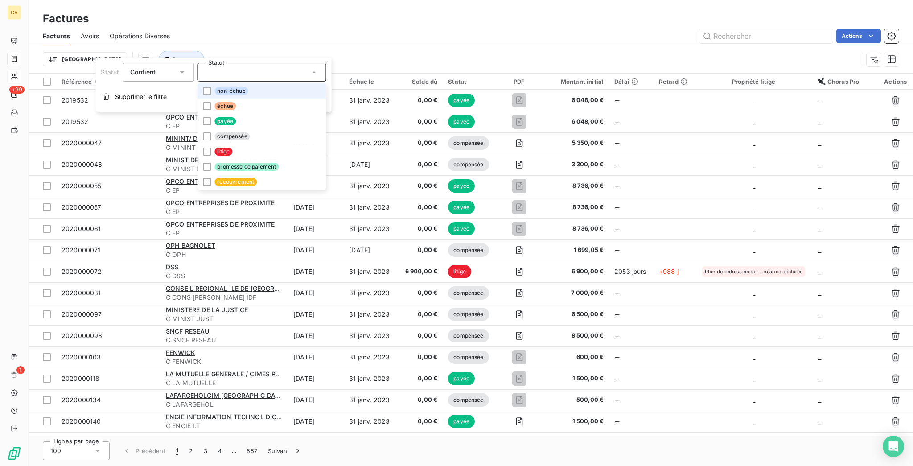
click at [215, 92] on span "non-échue" at bounding box center [231, 91] width 33 height 8
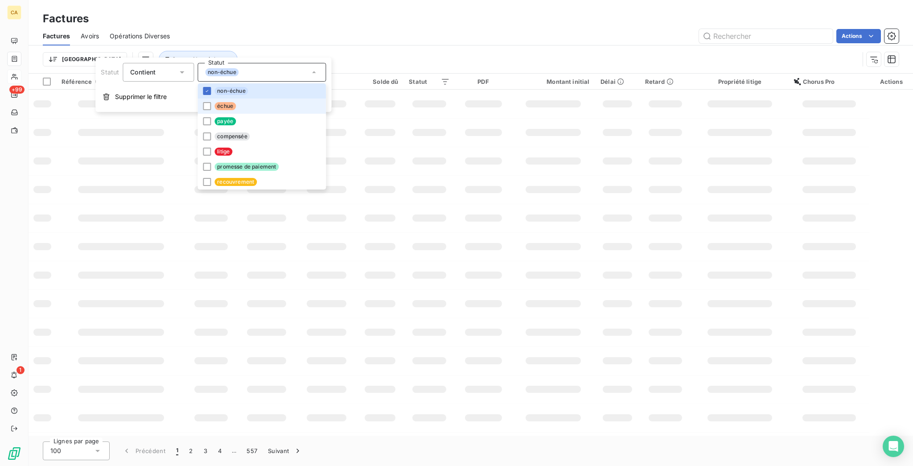
click at [215, 102] on span "échue" at bounding box center [225, 106] width 21 height 8
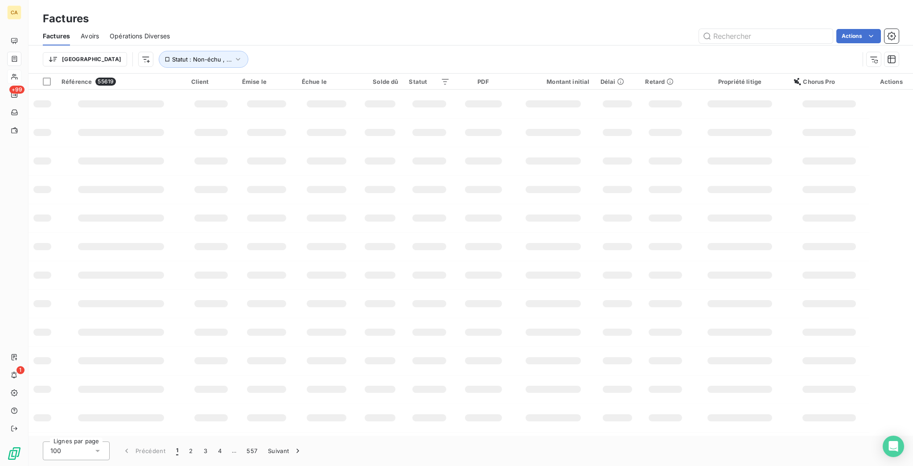
click at [223, 36] on div "Actions" at bounding box center [540, 36] width 718 height 14
click at [34, 47] on html "CA +99 1 Factures Factures Avoirs Opérations Diverses Actions Trier Statut : No…" at bounding box center [456, 233] width 913 height 466
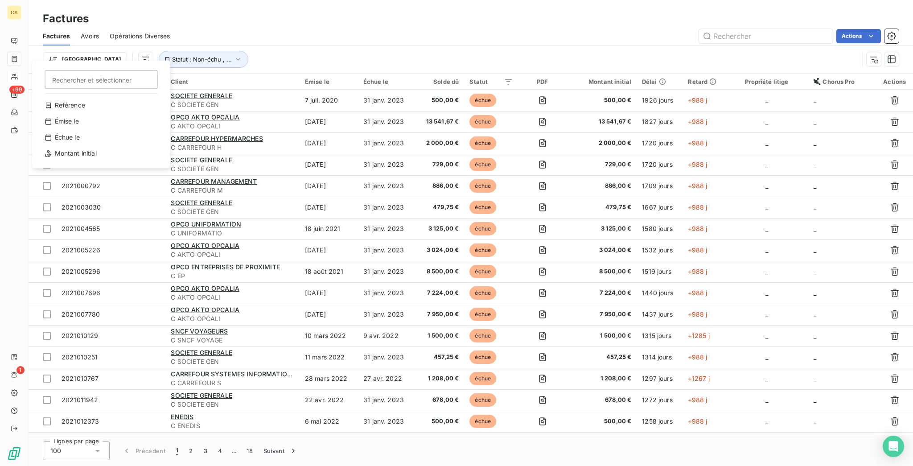
click at [87, 52] on html "CA +99 1 Factures Factures Avoirs Opérations Diverses Actions Trier Rechercher …" at bounding box center [456, 233] width 913 height 466
click at [79, 52] on html "CA +99 1 Factures Factures Avoirs Opérations Diverses Actions Trier Statut : No…" at bounding box center [456, 233] width 913 height 466
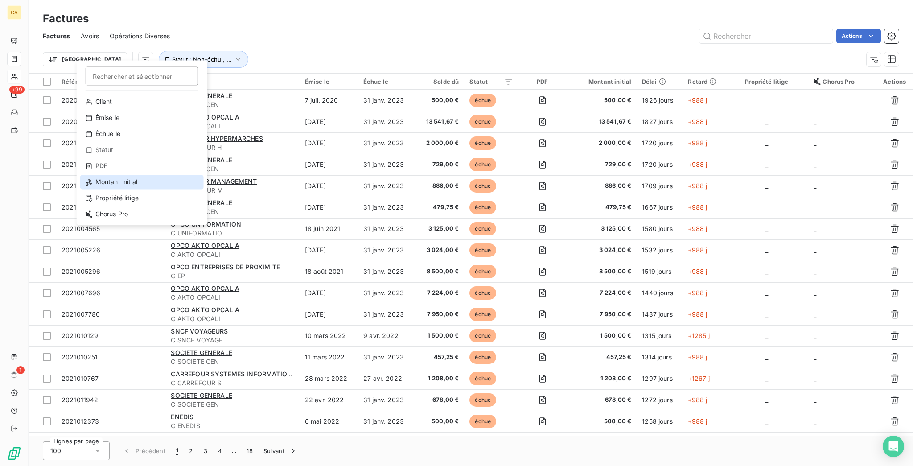
click at [123, 175] on div "Montant initial" at bounding box center [142, 182] width 124 height 14
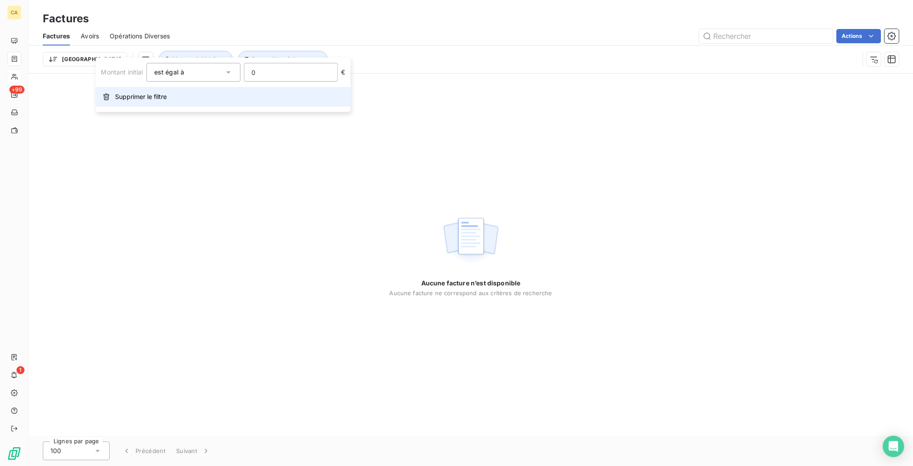
click at [134, 92] on span "Supprimer le filtre" at bounding box center [141, 96] width 52 height 9
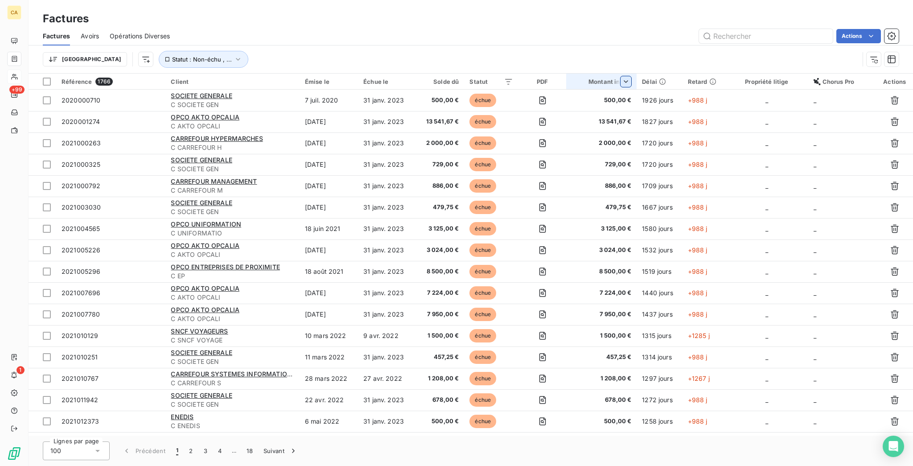
click at [630, 66] on html "CA +99 1 Factures Factures Avoirs Opérations Diverses Actions Trier Statut : No…" at bounding box center [456, 233] width 913 height 466
click at [600, 85] on span "Trier par ordre croissant" at bounding box center [590, 89] width 72 height 9
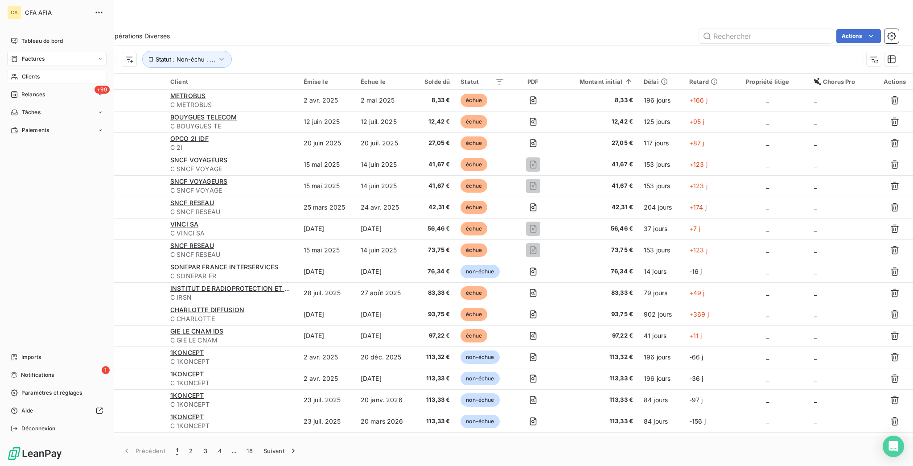
click at [20, 34] on div "Tableau de bord" at bounding box center [56, 41] width 99 height 14
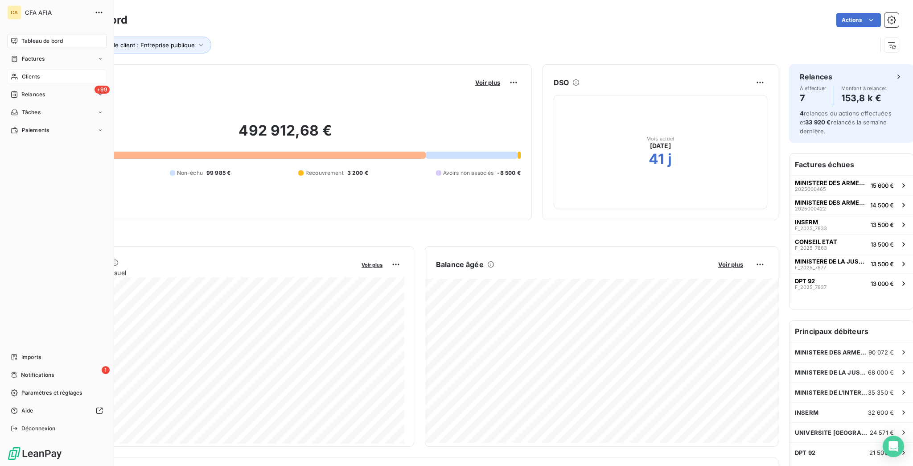
click at [22, 73] on span "Clients" at bounding box center [31, 77] width 18 height 8
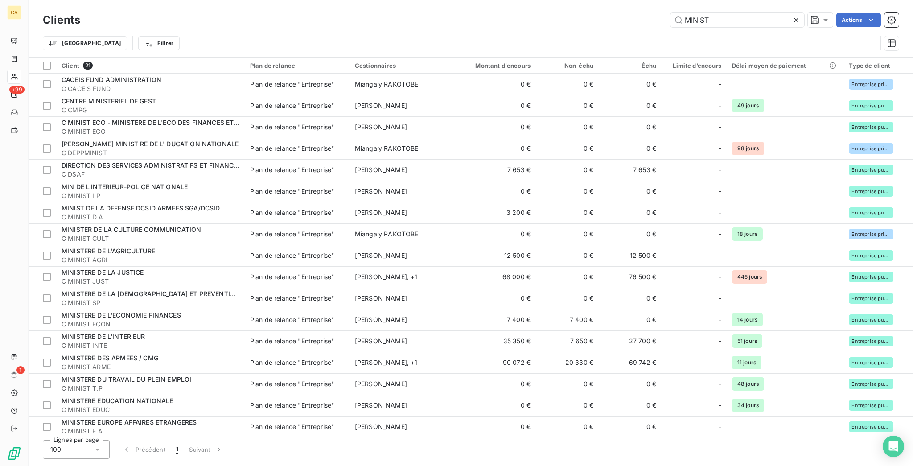
drag, startPoint x: 764, startPoint y: 19, endPoint x: 619, endPoint y: 15, distance: 144.5
click at [619, 15] on div "MINIST Actions" at bounding box center [495, 20] width 808 height 14
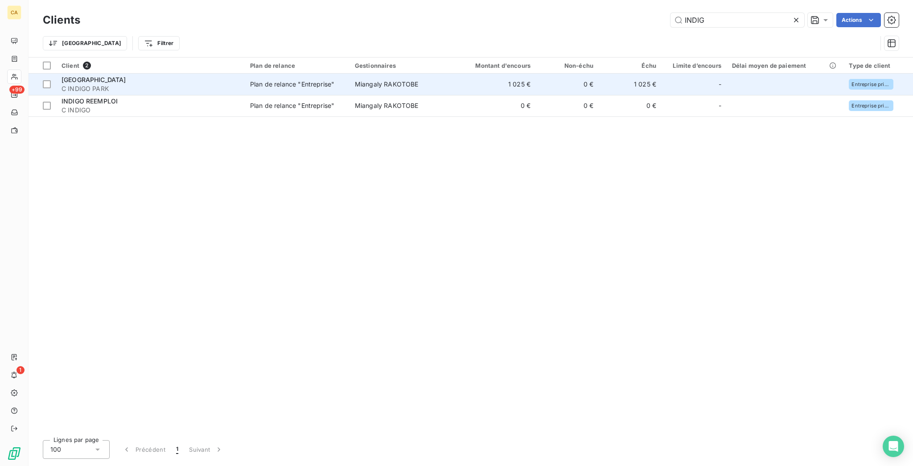
type input "INDIG"
click at [512, 74] on td "1 025 €" at bounding box center [494, 84] width 84 height 21
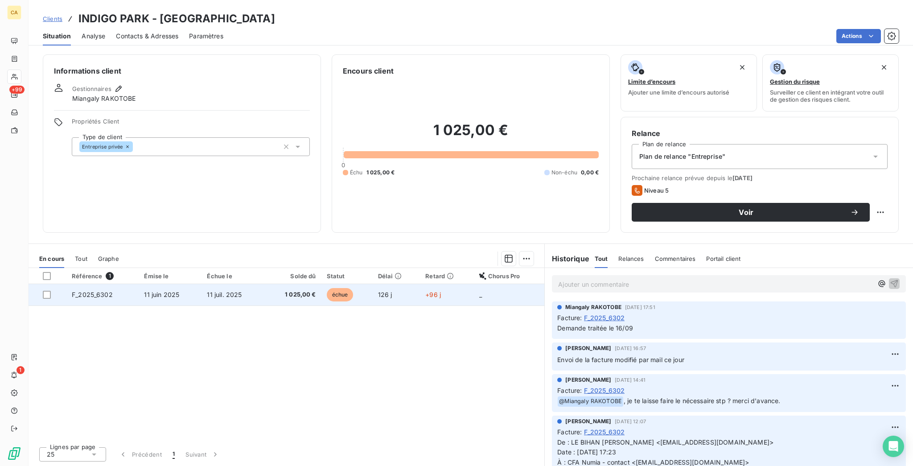
click at [222, 284] on td "11 juil. 2025" at bounding box center [233, 294] width 62 height 21
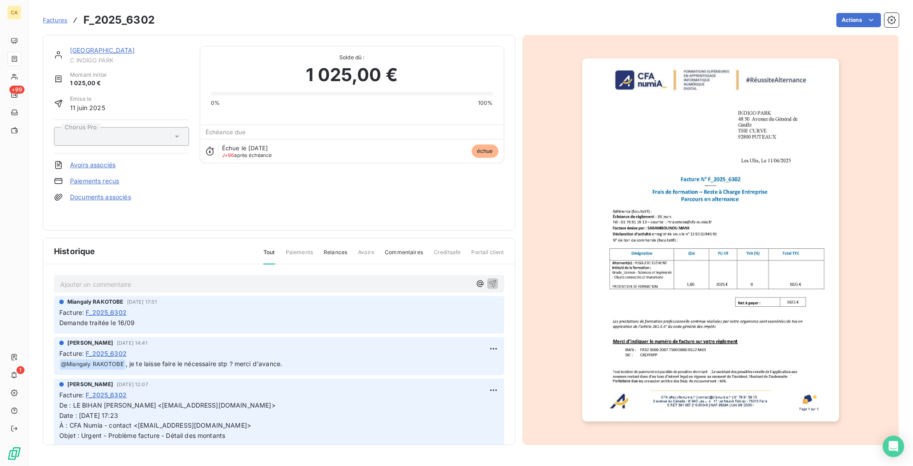
click at [150, 279] on p "Ajouter un commentaire ﻿" at bounding box center [265, 284] width 411 height 11
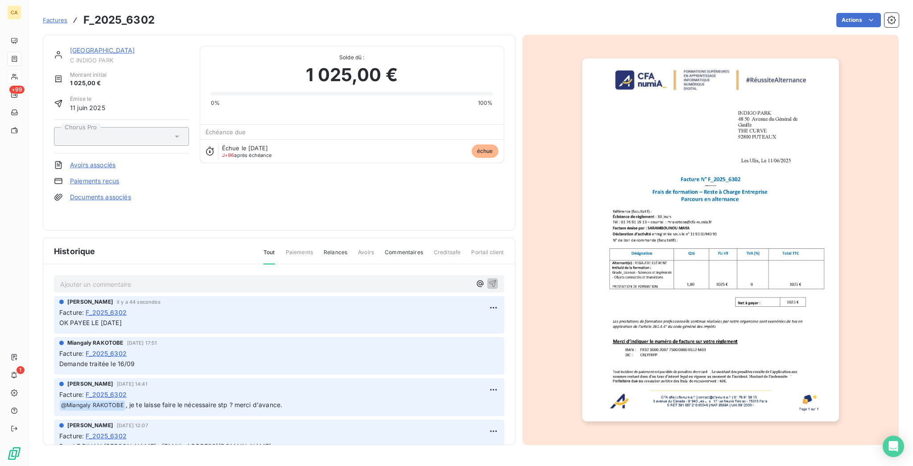
click at [643, 227] on img "button" at bounding box center [710, 239] width 257 height 363
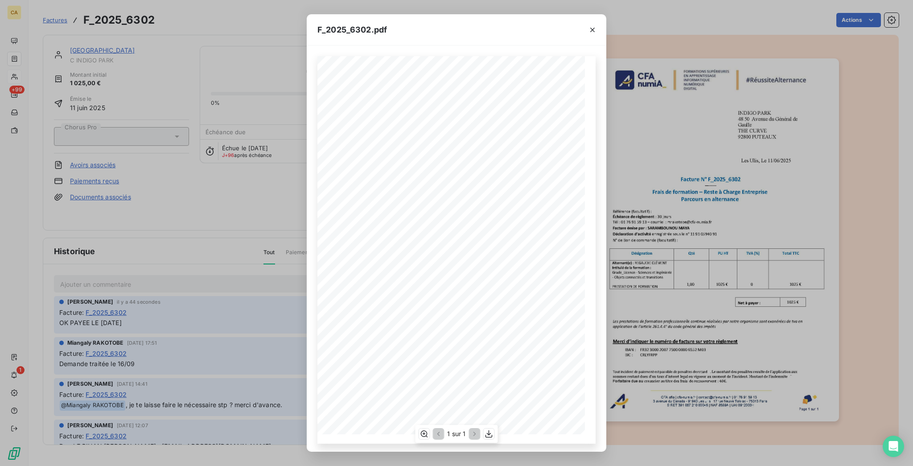
click at [417, 425] on div "1 sur 1" at bounding box center [456, 434] width 83 height 18
click at [426, 431] on icon "button" at bounding box center [424, 433] width 9 height 9
click at [144, 175] on div "F_2025_6302.pdf 1025 € Net à payer : INDIGO PARK 48 50 Avenue du Général de Gau…" at bounding box center [456, 233] width 913 height 466
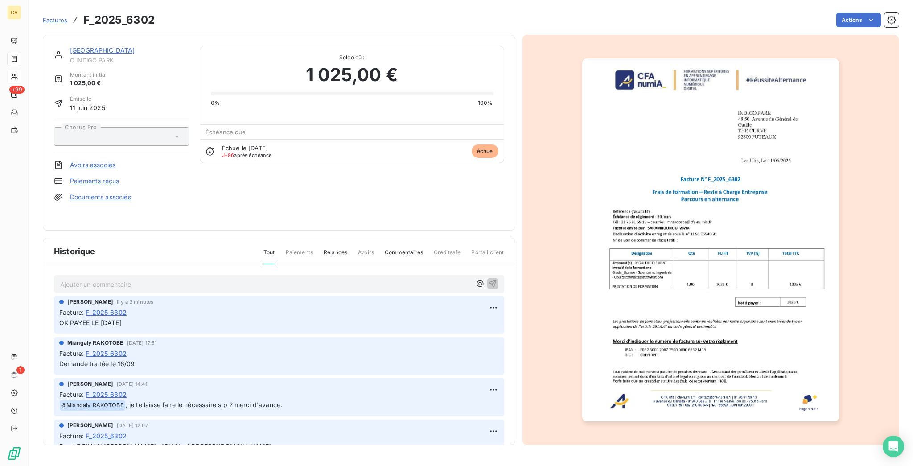
click at [76, 46] on link "INDIGO PARK" at bounding box center [102, 50] width 65 height 8
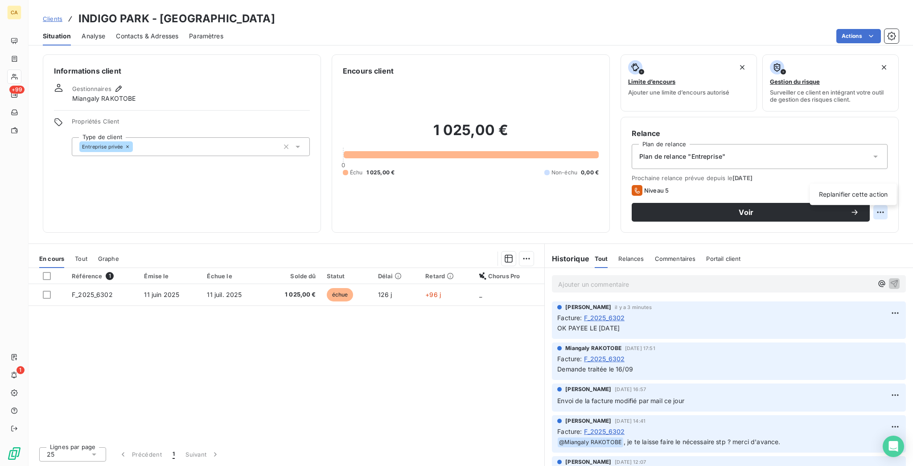
click at [888, 172] on html "CA +99 1 Clients INDIGO PARK - C INDIGO PARK Situation Analyse Contacts & Adres…" at bounding box center [456, 233] width 913 height 466
click at [874, 187] on div "Replanifier cette action" at bounding box center [854, 194] width 80 height 14
select select "9"
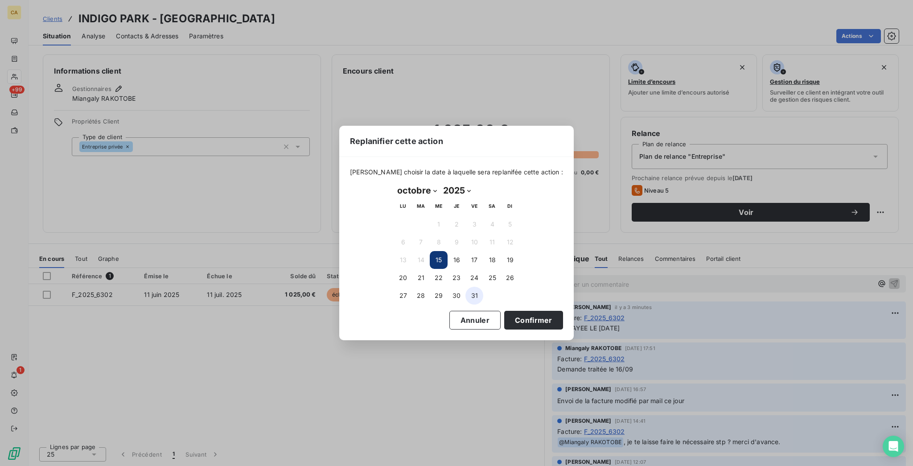
click at [471, 289] on button "31" at bounding box center [475, 296] width 18 height 18
click at [516, 328] on div "Veuillez choisir la date à laquelle sera replanifée cette action : octobre 2025…" at bounding box center [456, 248] width 235 height 183
click at [512, 313] on button "Confirmer" at bounding box center [533, 320] width 59 height 19
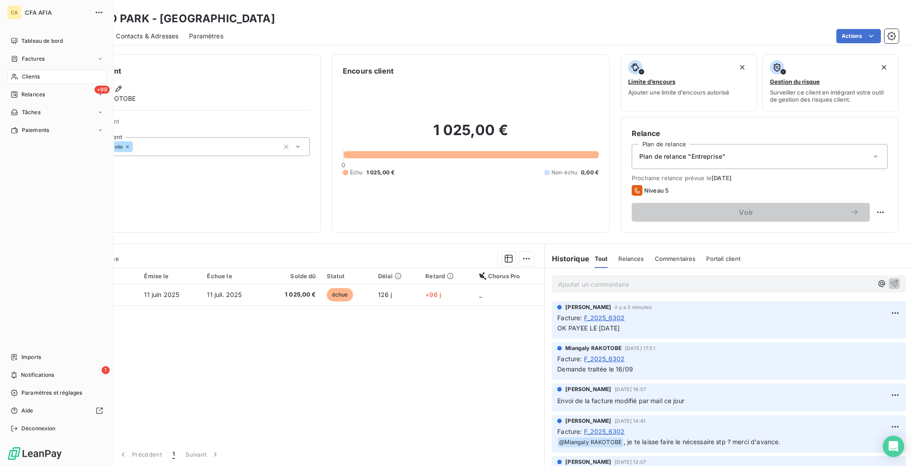
click at [29, 73] on span "Clients" at bounding box center [31, 77] width 18 height 8
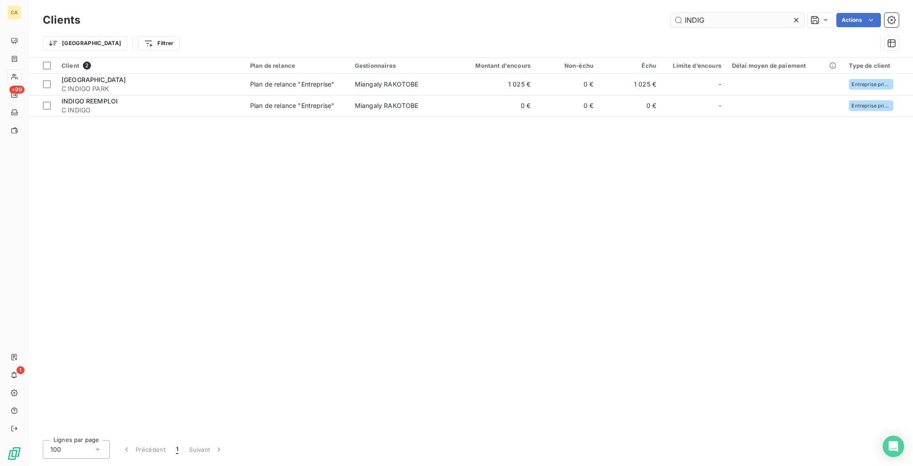
click at [723, 21] on input "INDIG" at bounding box center [738, 20] width 134 height 14
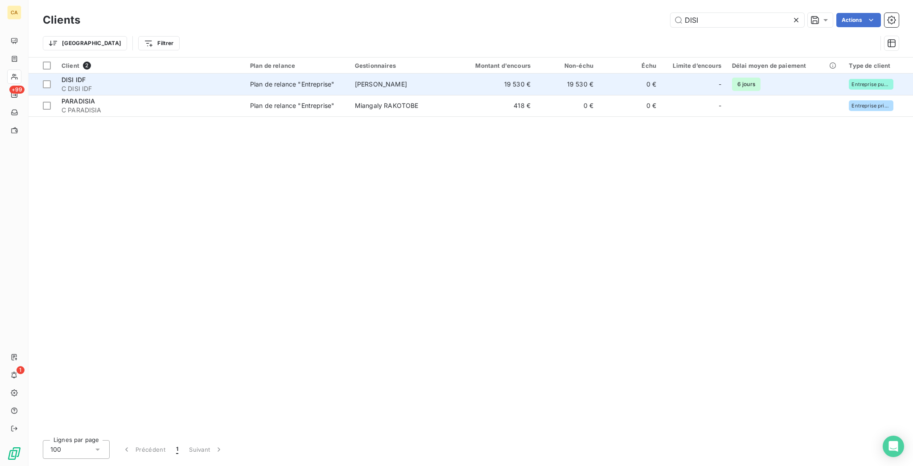
type input "DISI"
click at [366, 80] on span "[PERSON_NAME]" at bounding box center [381, 84] width 52 height 8
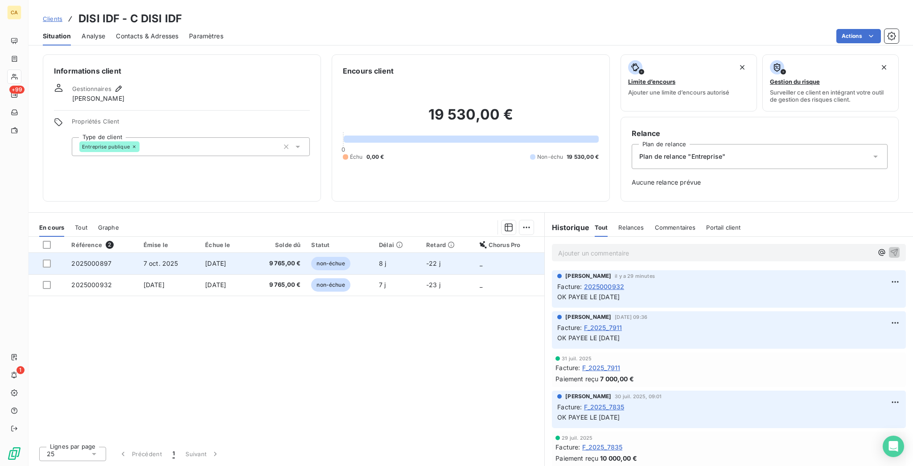
click at [148, 253] on td "7 oct. 2025" at bounding box center [169, 263] width 62 height 21
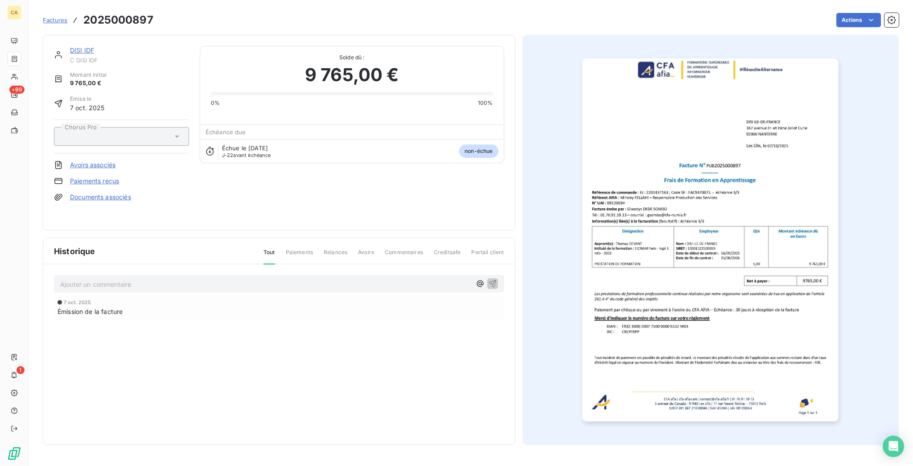
click at [109, 279] on p "Ajouter un commentaire ﻿" at bounding box center [265, 284] width 411 height 11
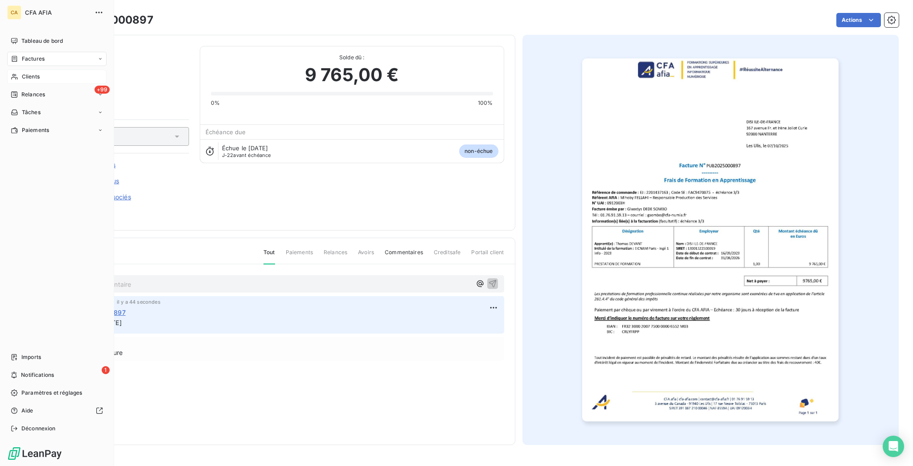
click at [8, 70] on div "Clients" at bounding box center [56, 77] width 99 height 14
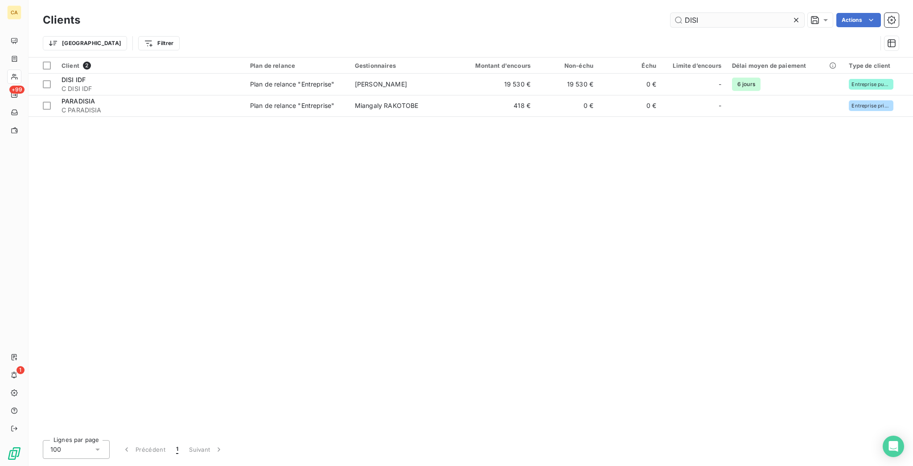
click at [709, 13] on input "DISI" at bounding box center [738, 20] width 134 height 14
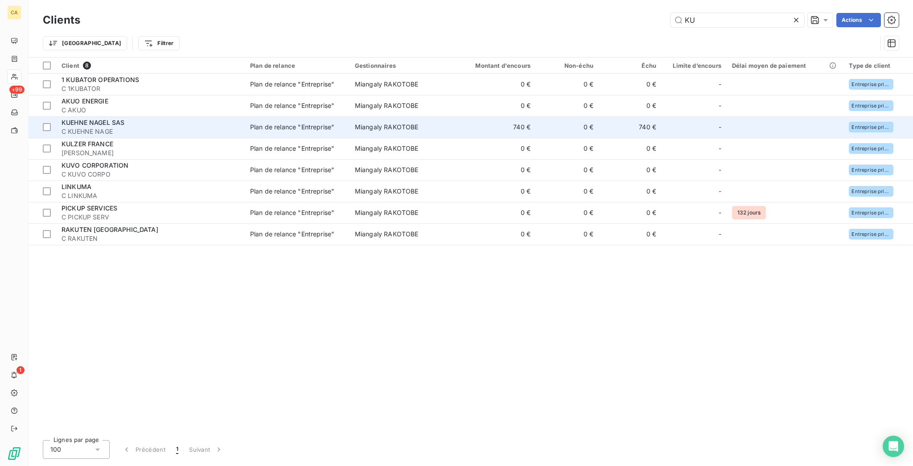
type input "KU"
click at [474, 116] on td "740 €" at bounding box center [494, 126] width 84 height 21
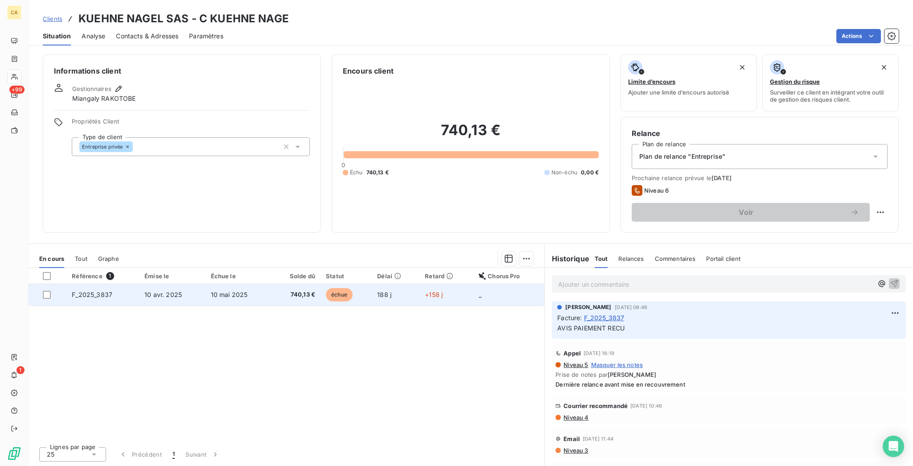
click at [326, 288] on span "échue" at bounding box center [339, 294] width 27 height 13
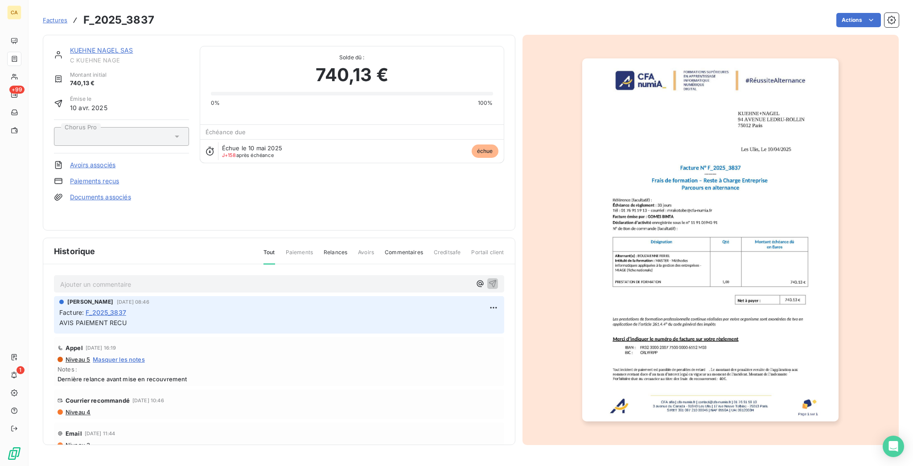
click at [98, 278] on div "Ajouter un commentaire ﻿" at bounding box center [265, 284] width 411 height 12
click at [95, 279] on p "Ajouter un commentaire ﻿" at bounding box center [265, 284] width 411 height 11
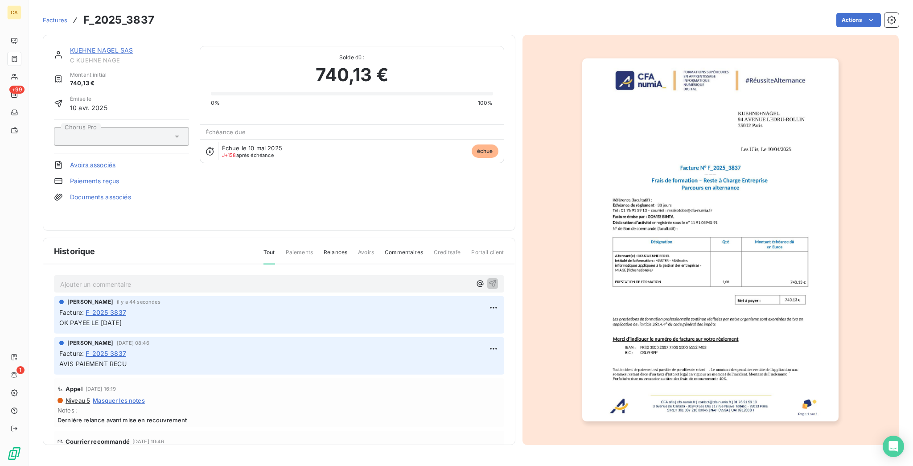
click at [725, 243] on img "button" at bounding box center [710, 239] width 256 height 363
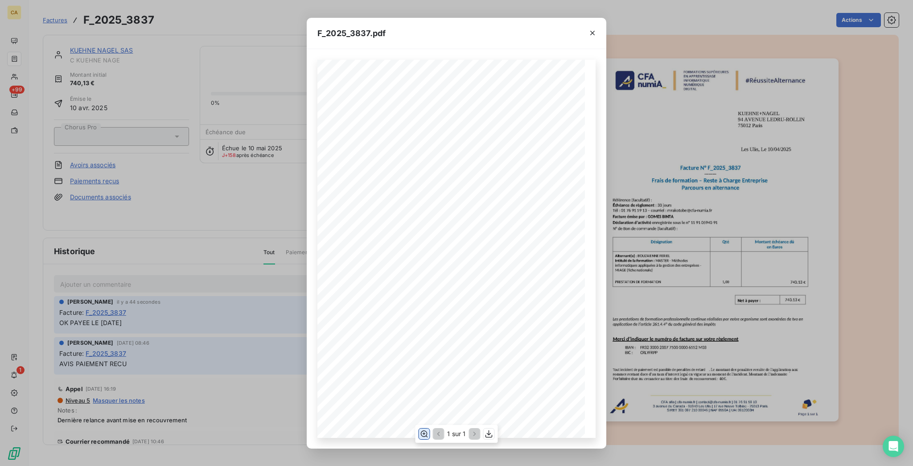
click at [423, 435] on div "1 sur 1" at bounding box center [456, 434] width 83 height 18
click at [423, 435] on icon "button" at bounding box center [424, 433] width 9 height 9
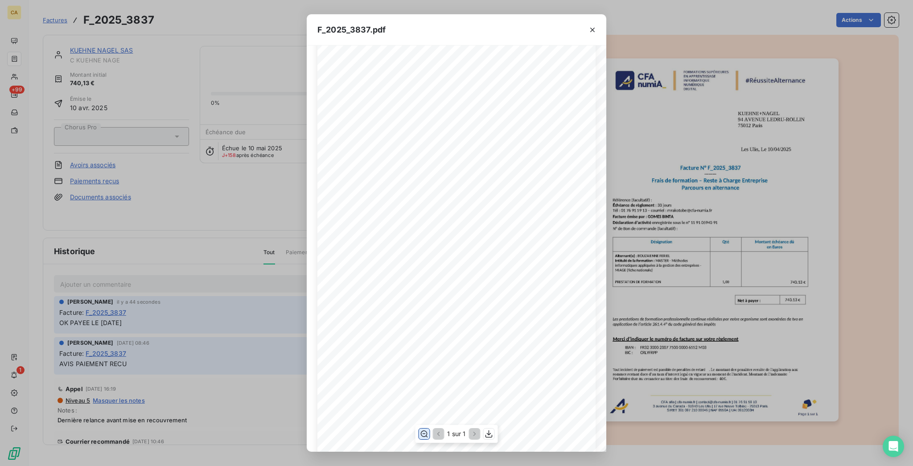
scroll to position [119, 0]
click at [270, 303] on div "F_2025_3837.pdf CFA afia | cfa-numia.fr | contact@cfa-numia.fr | 01 76 91 59 13…" at bounding box center [456, 233] width 913 height 466
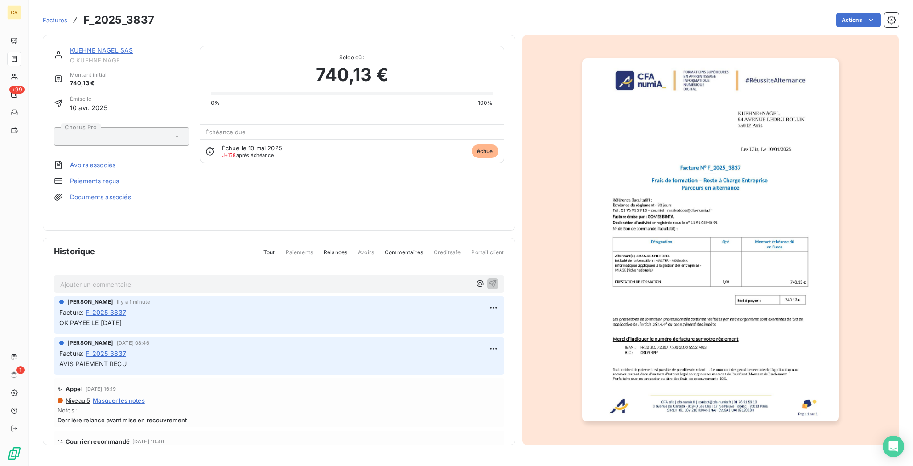
click at [207, 279] on p "Ajouter un commentaire ﻿" at bounding box center [265, 284] width 411 height 11
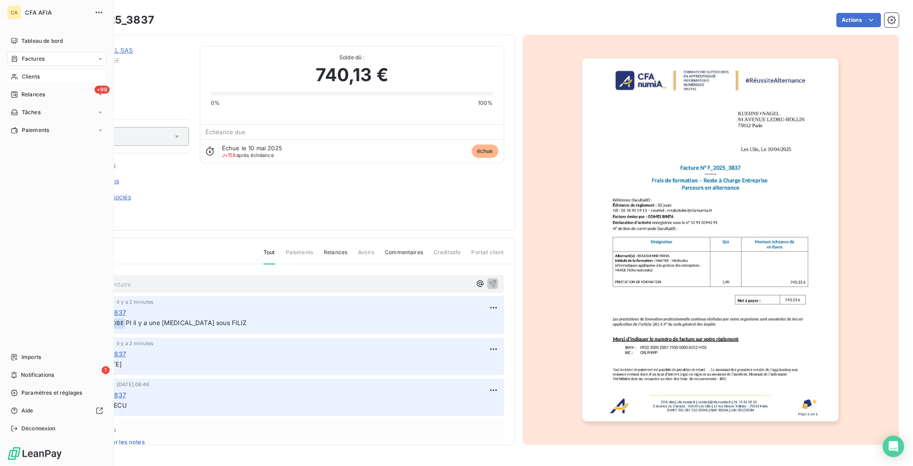
click at [27, 73] on span "Clients" at bounding box center [31, 77] width 18 height 8
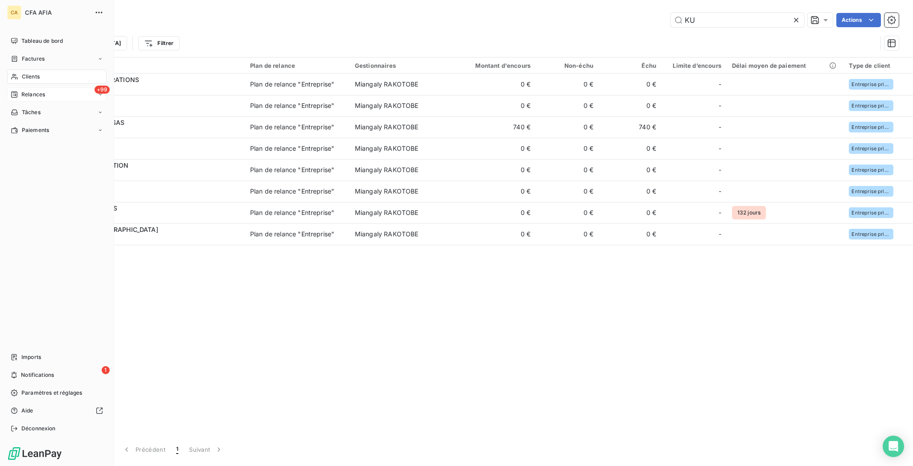
click at [25, 91] on span "Relances" at bounding box center [33, 95] width 24 height 8
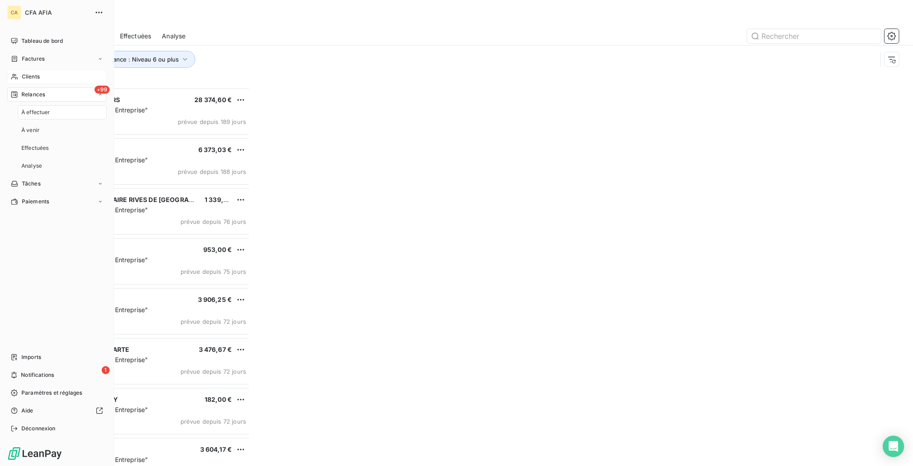
scroll to position [381, 202]
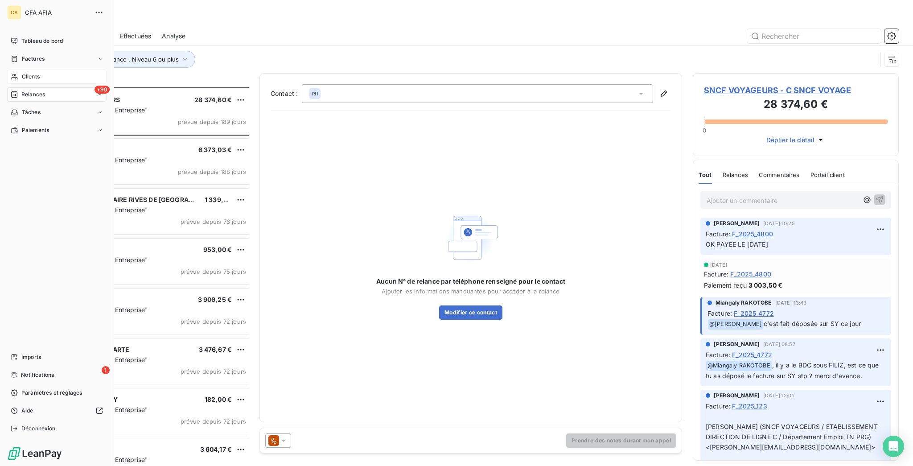
click at [15, 55] on nav "Tableau de bord Factures Clients +99 Relances Tâches Paiements" at bounding box center [56, 85] width 99 height 103
click at [23, 55] on span "Factures" at bounding box center [33, 59] width 23 height 8
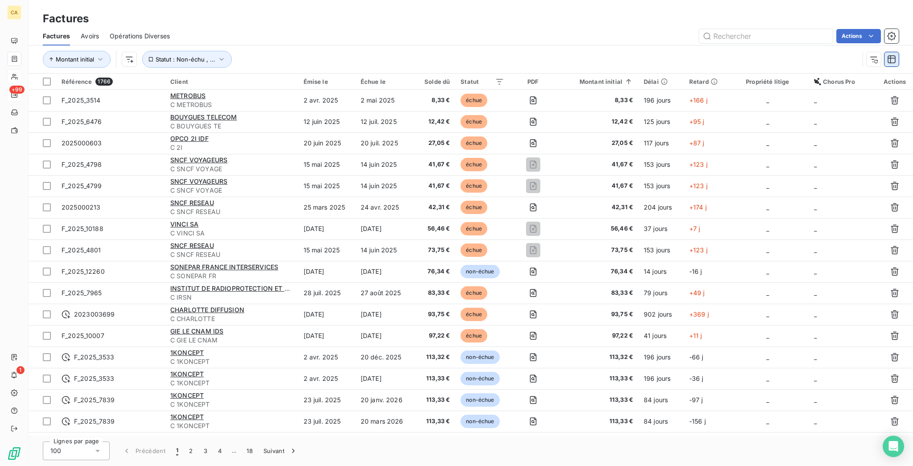
click at [890, 53] on button "button" at bounding box center [892, 59] width 14 height 14
click at [881, 52] on button "button" at bounding box center [874, 59] width 14 height 14
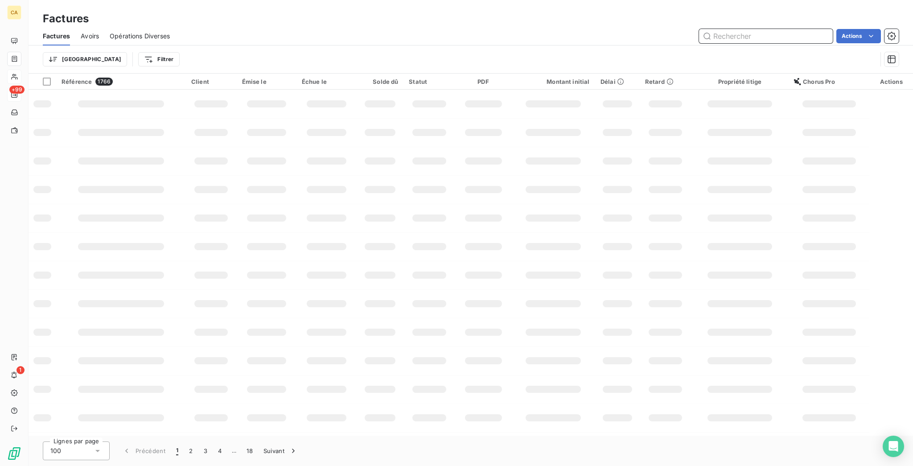
click at [798, 33] on input "text" at bounding box center [766, 36] width 134 height 14
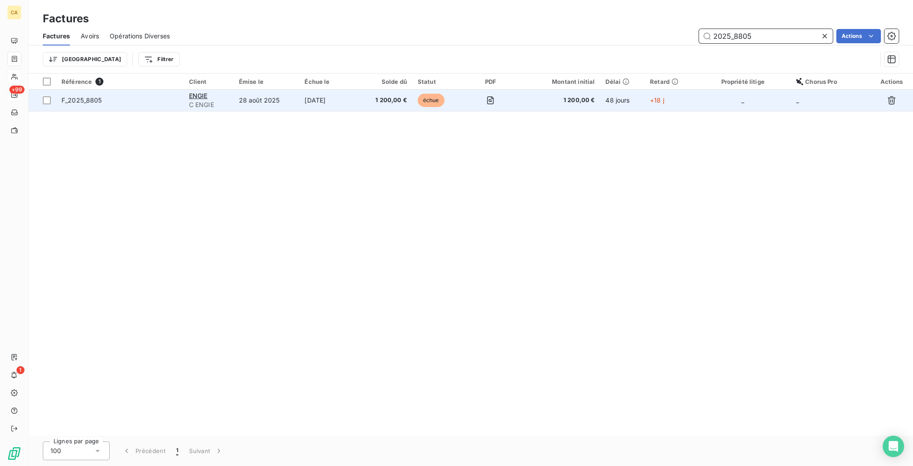
type input "2025_8805"
click at [463, 90] on td "échue" at bounding box center [438, 100] width 50 height 21
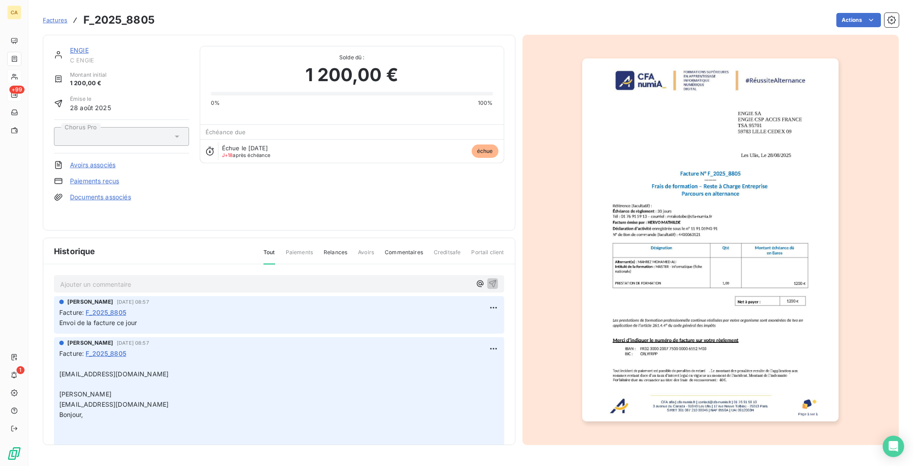
click at [122, 279] on p "Ajouter un commentaire ﻿" at bounding box center [265, 284] width 411 height 11
click at [141, 277] on div "Ajouter un commentaire ﻿" at bounding box center [279, 283] width 450 height 17
click at [141, 279] on p "Ajouter un commentaire ﻿" at bounding box center [265, 284] width 411 height 11
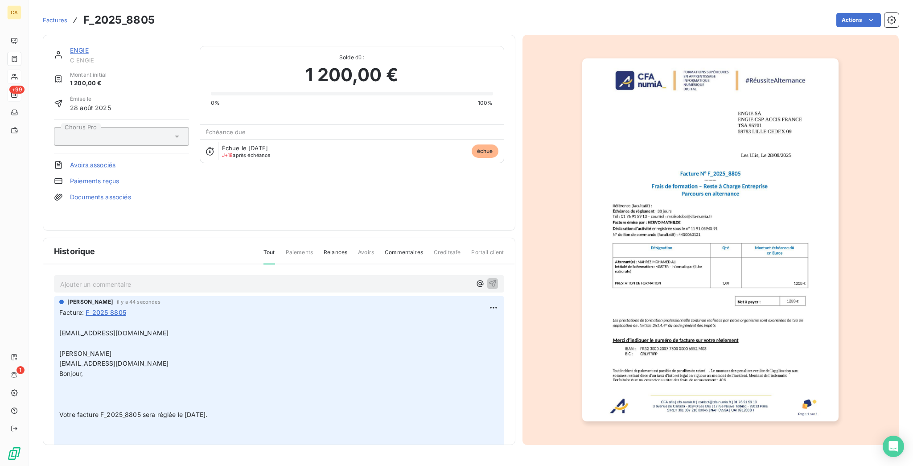
click at [70, 46] on link "ENGIE" at bounding box center [79, 50] width 19 height 8
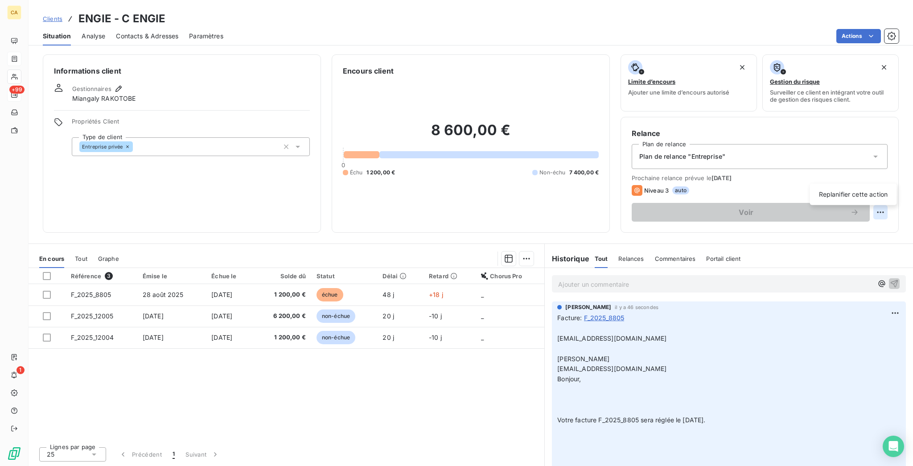
click at [884, 174] on html "CA +99 1 Clients ENGIE - C ENGIE Situation Analyse Contacts & Adresses Paramètr…" at bounding box center [456, 233] width 913 height 466
click at [826, 192] on div "Replanifier cette action" at bounding box center [854, 194] width 80 height 14
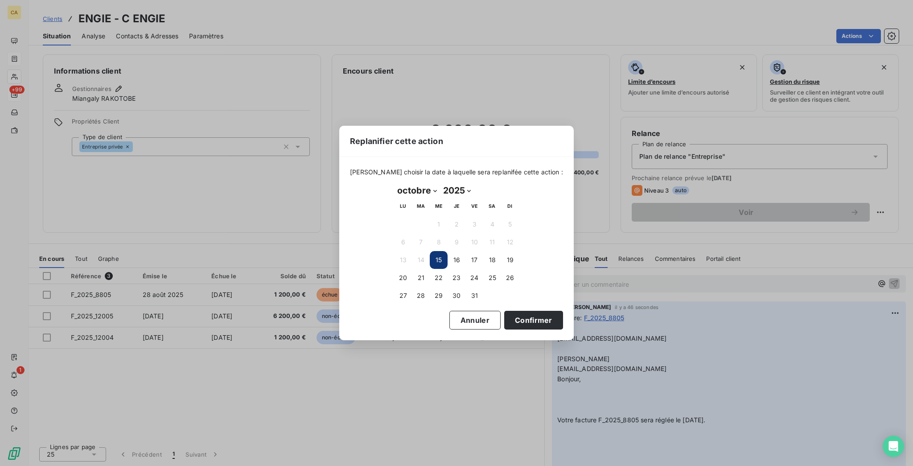
click at [408, 190] on select "janvier février mars avril mai juin juillet août septembre octobre novembre déc…" at bounding box center [417, 190] width 46 height 14
select select "10"
click at [394, 184] on select "janvier février mars avril mai juin juillet août septembre octobre novembre déc…" at bounding box center [417, 190] width 46 height 14
click at [471, 239] on button "7" at bounding box center [475, 242] width 18 height 18
click at [504, 319] on button "Confirmer" at bounding box center [533, 320] width 59 height 19
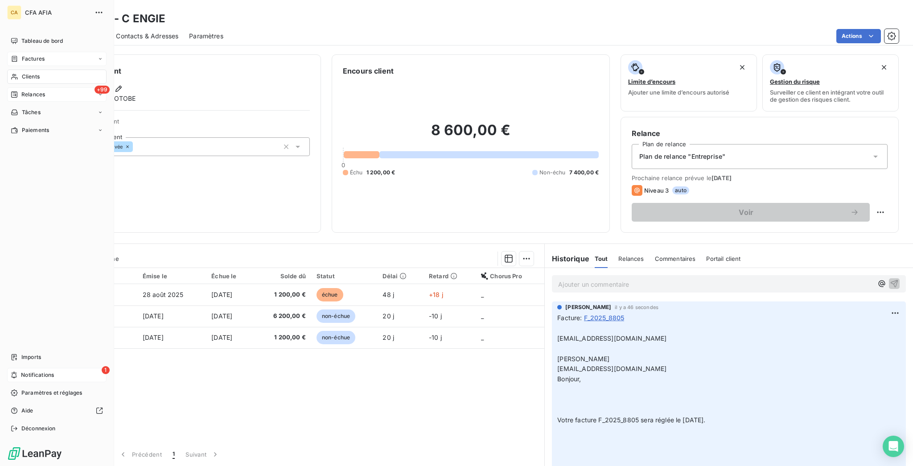
click at [11, 379] on icon at bounding box center [14, 374] width 7 height 7
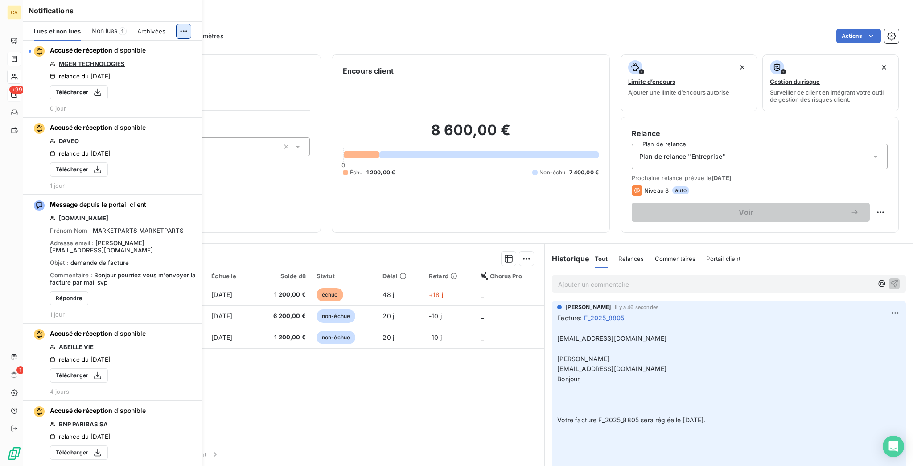
click at [186, 21] on html "CA +99 1 Clients ENGIE - C ENGIE Situation Analyse Contacts & Adresses Paramètr…" at bounding box center [456, 233] width 913 height 466
click at [132, 44] on div "Tout marquer comme lu" at bounding box center [131, 45] width 125 height 14
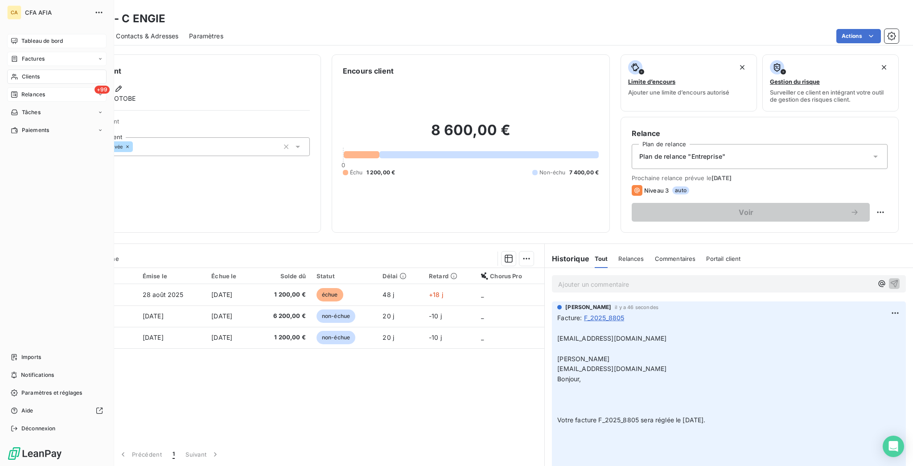
click at [29, 34] on div "Tableau de bord" at bounding box center [56, 41] width 99 height 14
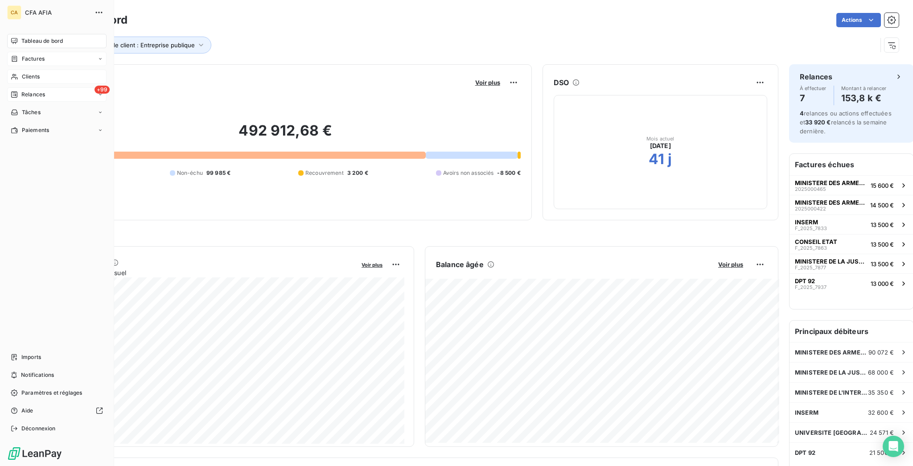
click at [24, 70] on div "Clients" at bounding box center [56, 77] width 99 height 14
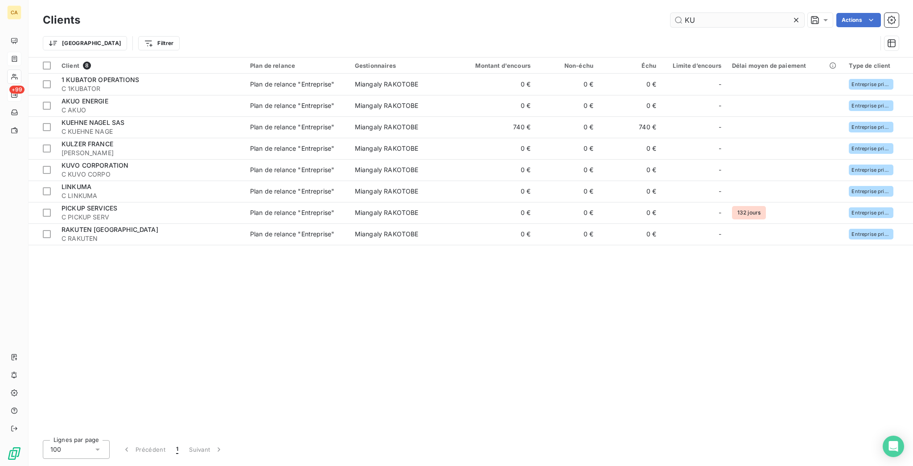
click at [705, 17] on input "KU" at bounding box center [738, 20] width 134 height 14
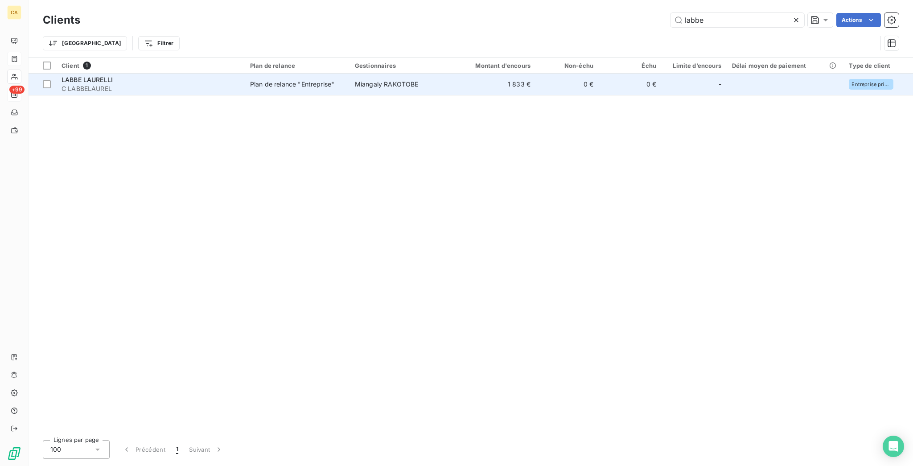
type input "labbe"
click at [479, 74] on td "1 833 €" at bounding box center [494, 84] width 84 height 21
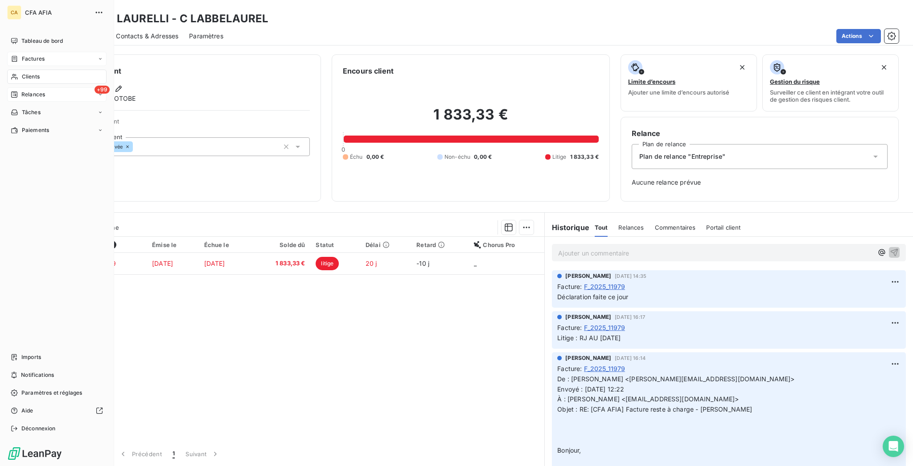
click at [29, 73] on span "Clients" at bounding box center [31, 77] width 18 height 8
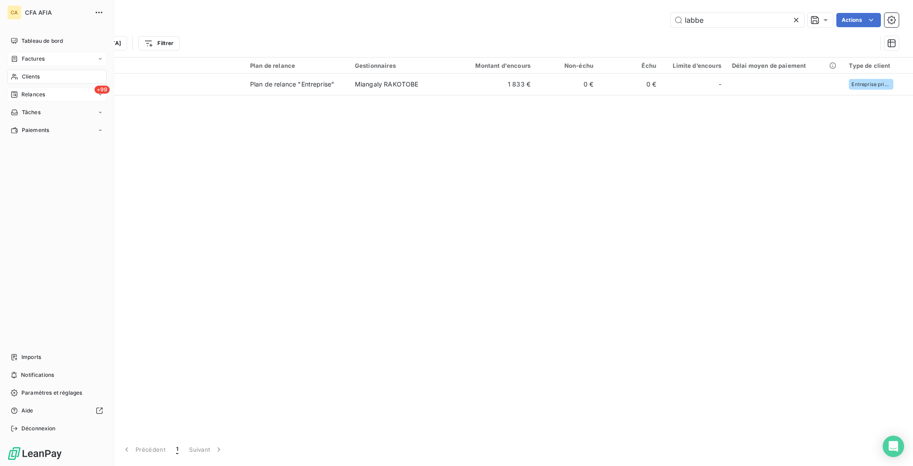
click at [38, 55] on span "Factures" at bounding box center [33, 59] width 23 height 8
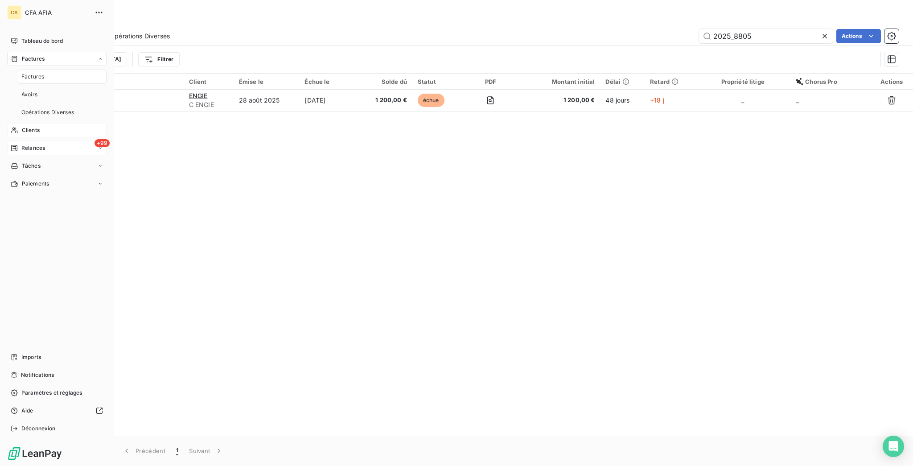
click at [27, 73] on span "Factures" at bounding box center [32, 77] width 23 height 8
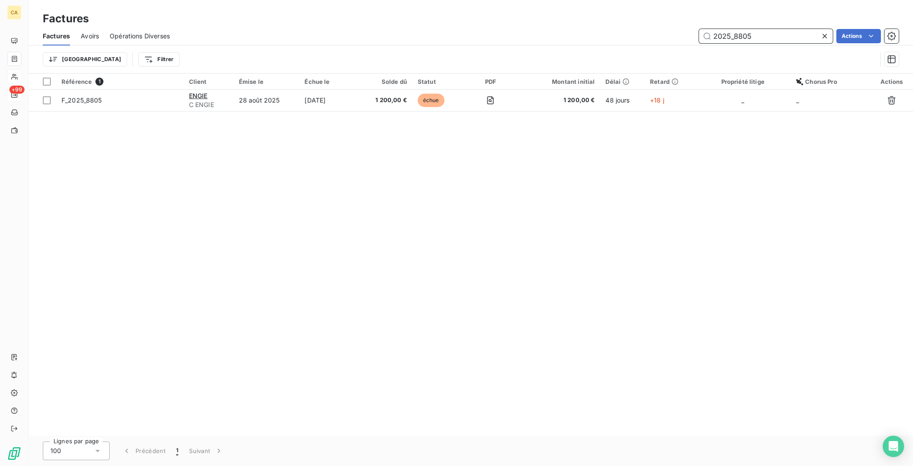
drag, startPoint x: 774, startPoint y: 29, endPoint x: 739, endPoint y: 32, distance: 35.4
click at [739, 32] on input "2025_8805" at bounding box center [766, 36] width 134 height 14
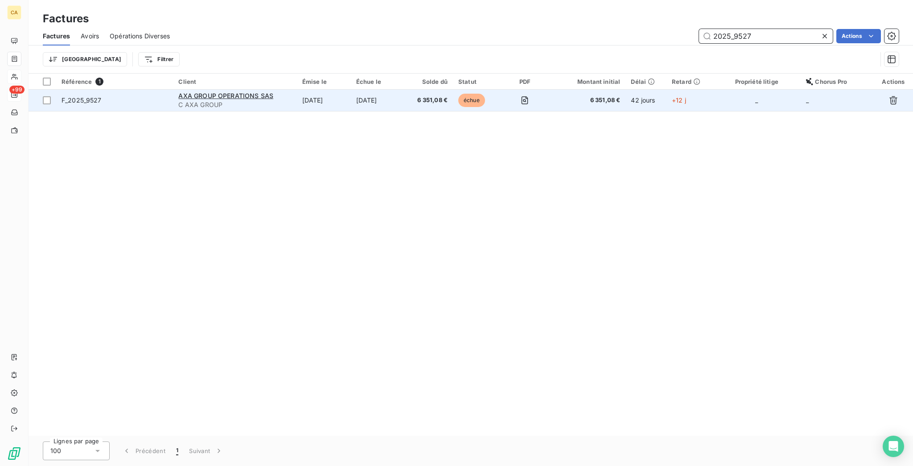
type input "2025_9527"
click at [307, 90] on td "[DATE]" at bounding box center [324, 100] width 54 height 21
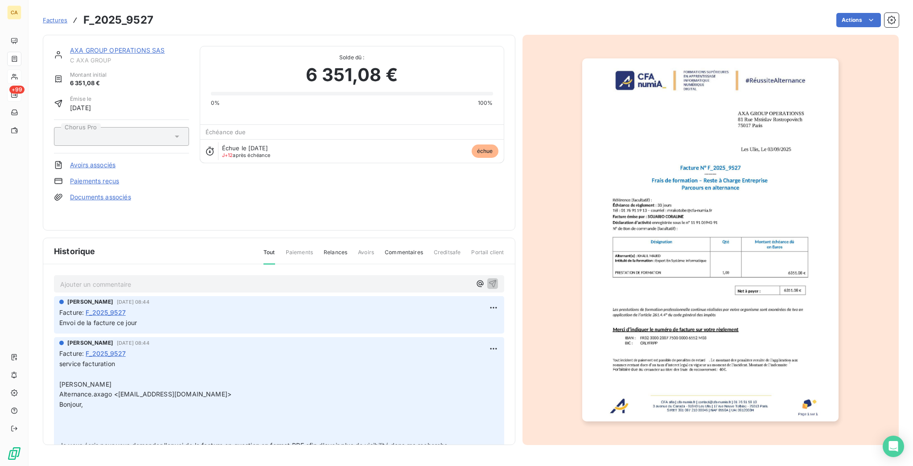
click at [531, 222] on div at bounding box center [711, 240] width 377 height 410
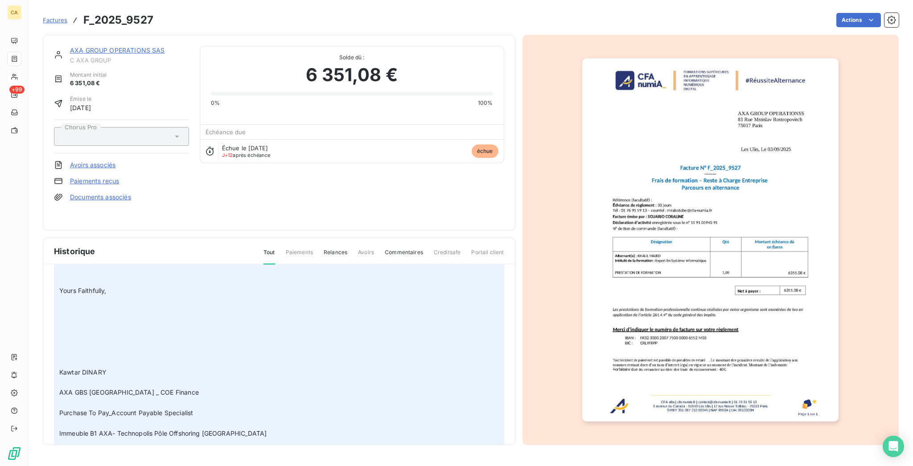
scroll to position [260, 0]
click at [721, 282] on img "button" at bounding box center [710, 239] width 256 height 363
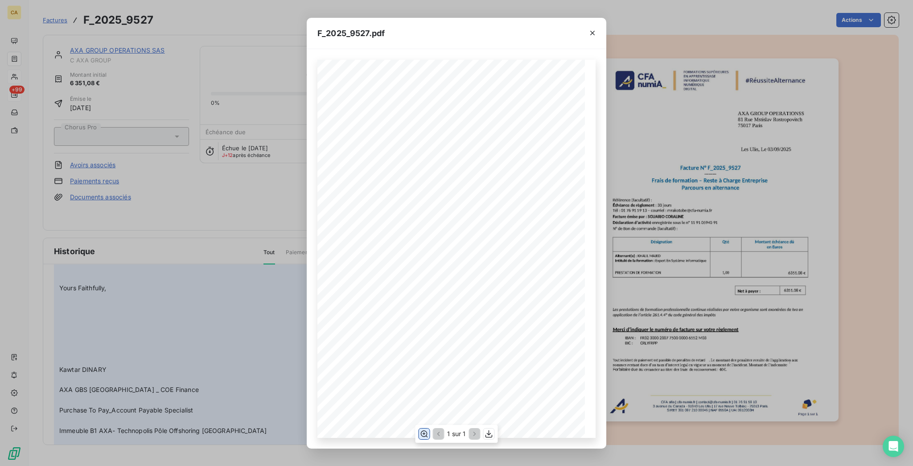
click at [429, 430] on button "button" at bounding box center [424, 434] width 11 height 11
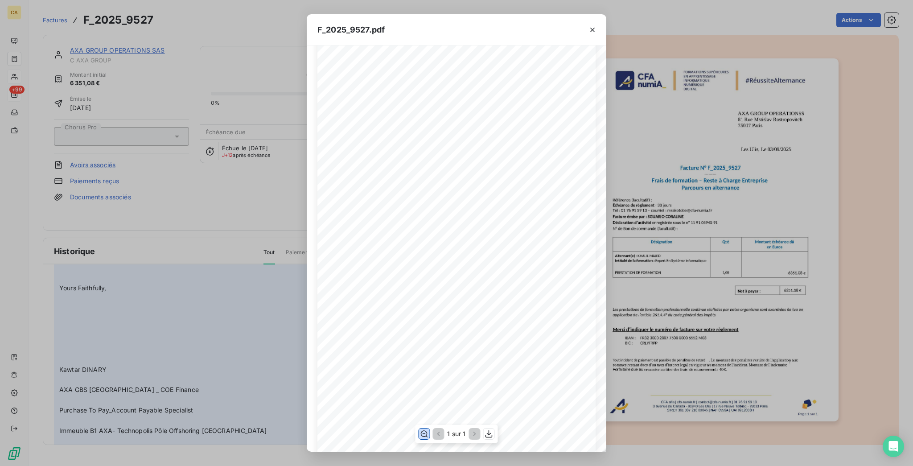
scroll to position [119, 0]
click at [15, 44] on div "F_2025_9527.pdf CFA afia | cfa-numia.fr | contact@cfa-numia.fr | 01 76 91 59 13…" at bounding box center [456, 233] width 913 height 466
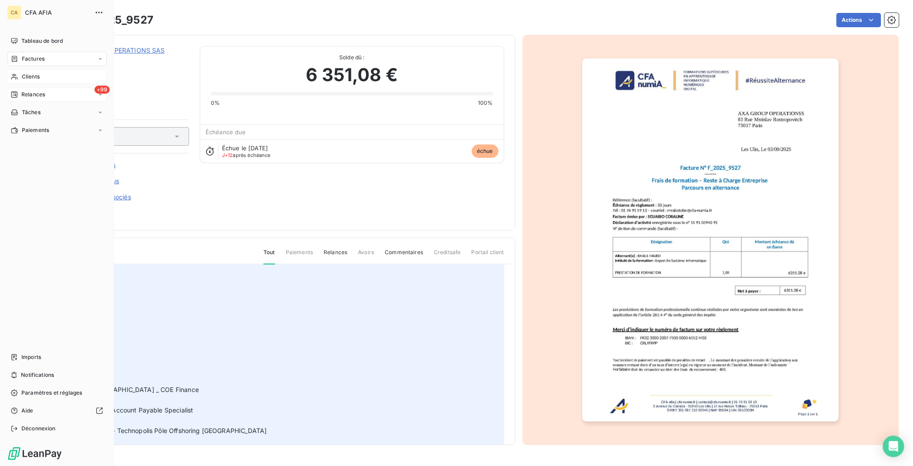
click at [11, 52] on div "Factures" at bounding box center [56, 59] width 99 height 14
click at [29, 55] on span "Factures" at bounding box center [33, 59] width 23 height 8
click at [34, 73] on span "Factures" at bounding box center [32, 77] width 23 height 8
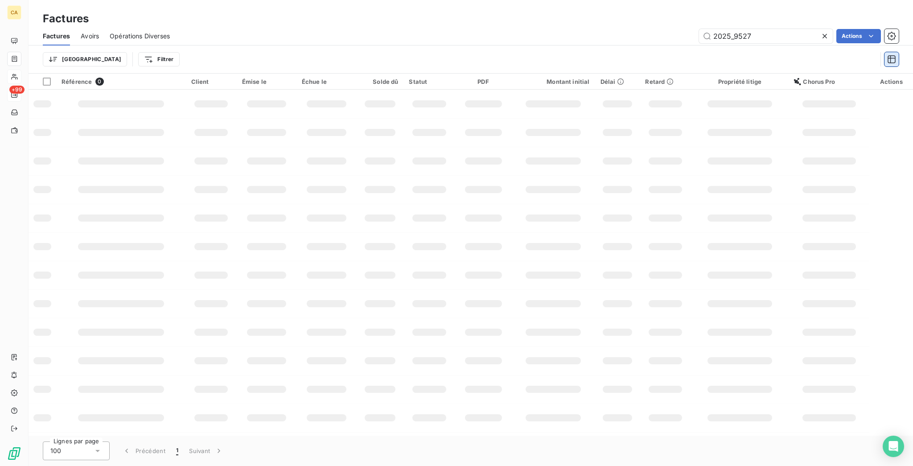
drag, startPoint x: 740, startPoint y: 27, endPoint x: 901, endPoint y: 45, distance: 162.0
click at [898, 46] on div "Factures Avoirs Opérations Diverses 2025_9527 Actions Trier Filtrer" at bounding box center [471, 50] width 885 height 46
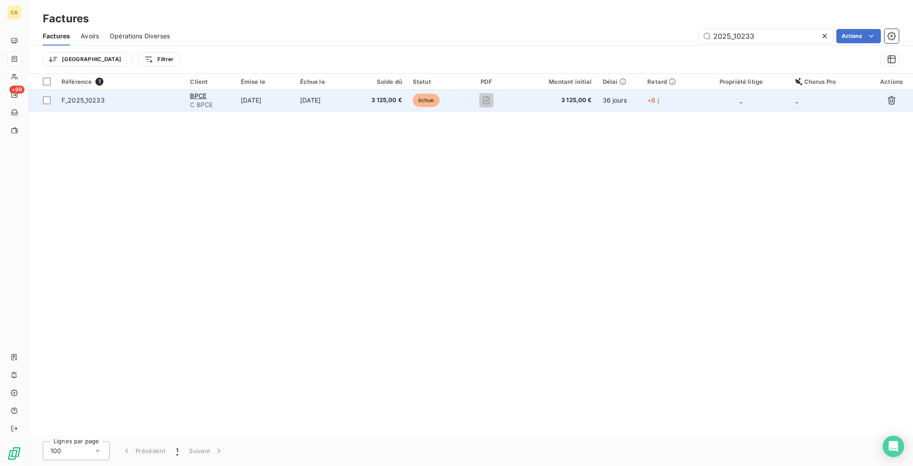
type input "2025_10233"
click at [333, 90] on td "[DATE]" at bounding box center [325, 100] width 60 height 21
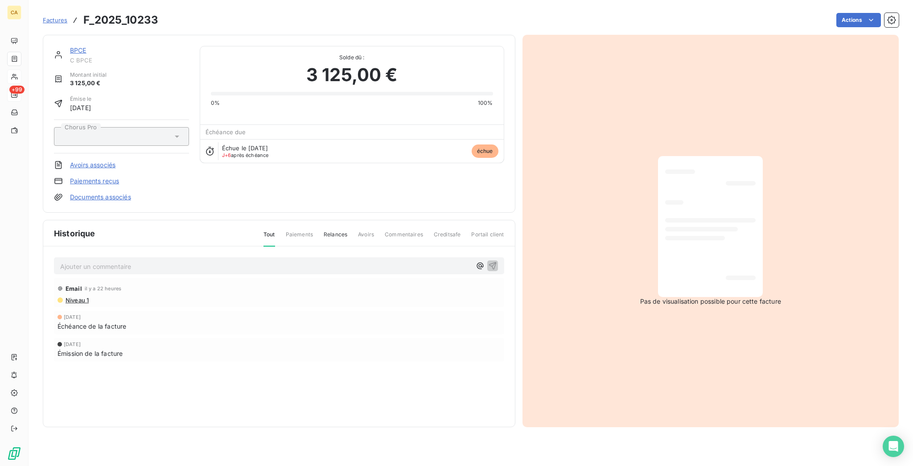
click at [245, 261] on p "Ajouter un commentaire ﻿" at bounding box center [265, 266] width 411 height 11
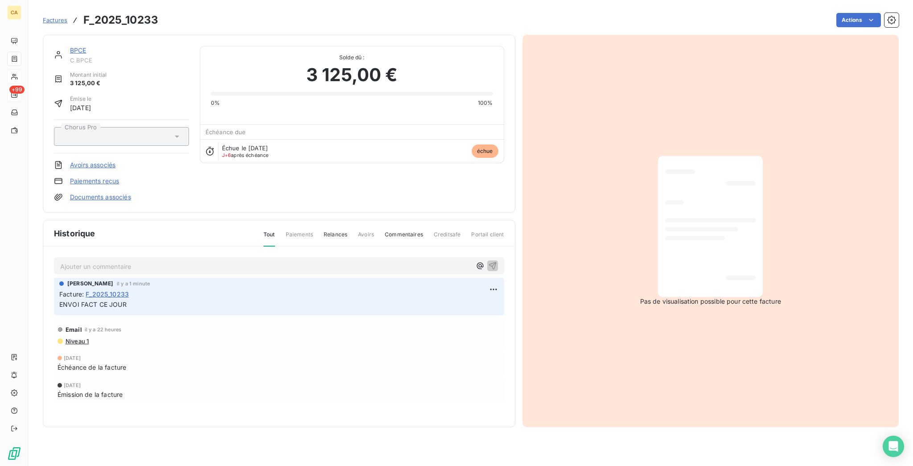
click at [144, 260] on div "Ajouter un commentaire ﻿" at bounding box center [279, 266] width 438 height 12
click at [154, 261] on p "Ajouter un commentaire ﻿" at bounding box center [265, 266] width 411 height 11
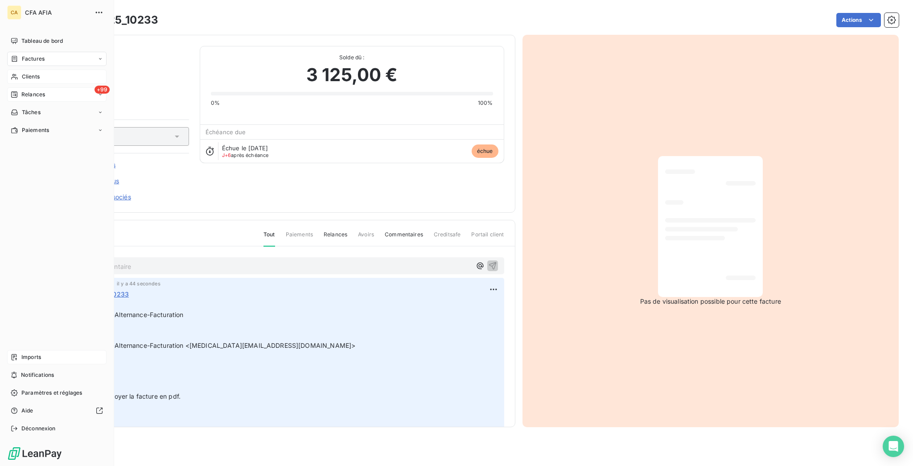
click at [26, 364] on div "Imports" at bounding box center [56, 357] width 99 height 14
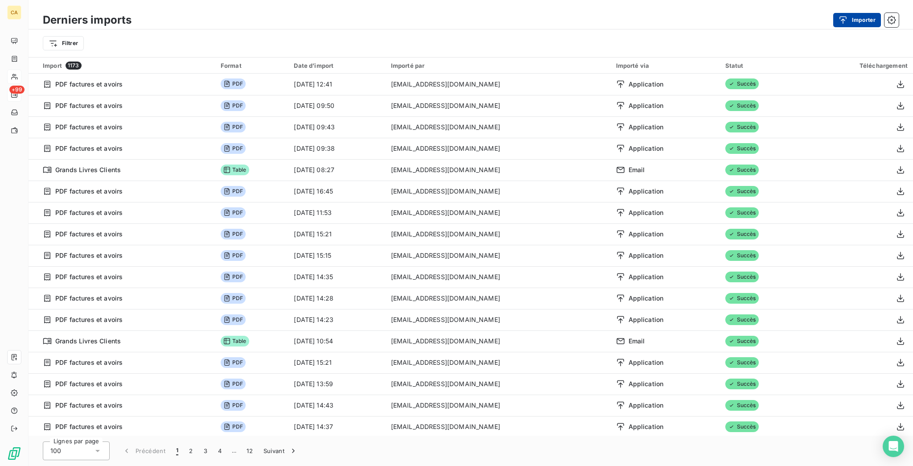
click at [851, 13] on button "Importer" at bounding box center [858, 20] width 48 height 14
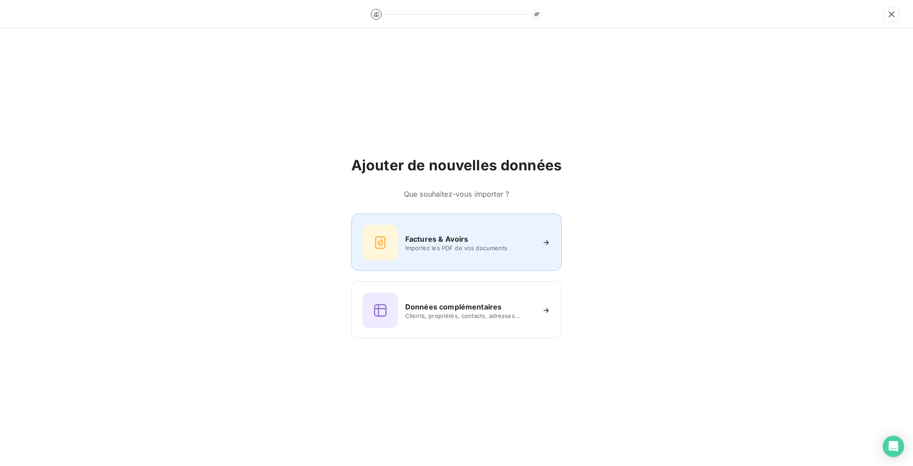
click at [474, 220] on div "Factures & Avoirs Importez les PDF de vos documents" at bounding box center [456, 242] width 210 height 57
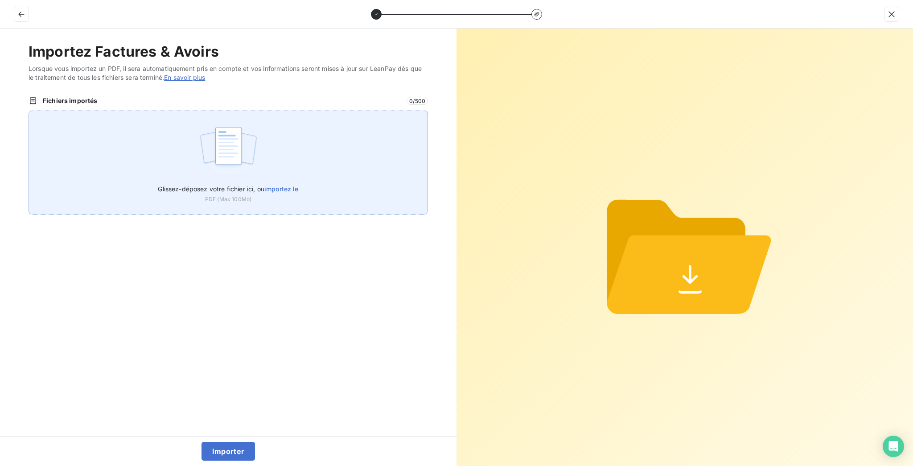
click at [308, 132] on div "Glissez-déposez votre fichier ici, ou importez le PDF (Max 100Mo)" at bounding box center [229, 163] width 400 height 104
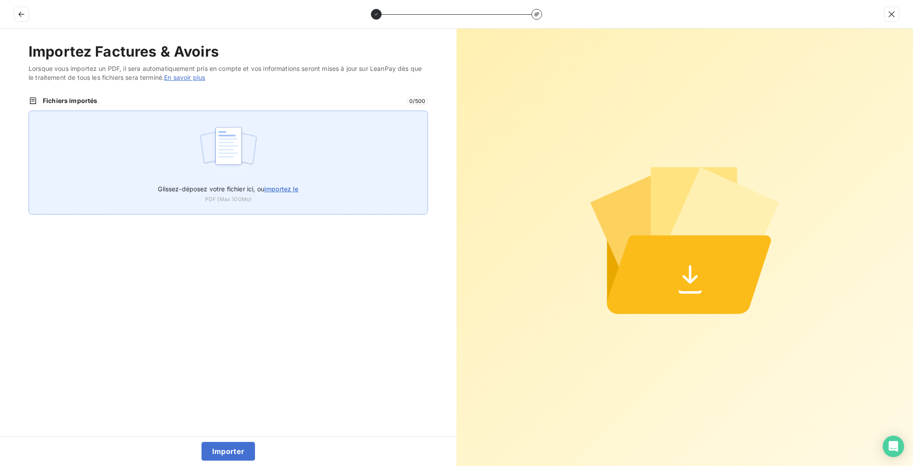
type input "C:\fakepath\F_2025_10233.pdf"
click at [291, 129] on div "Glissez-déposez votre fichier ici, ou importez le PDF (Max 100Mo)" at bounding box center [229, 163] width 400 height 104
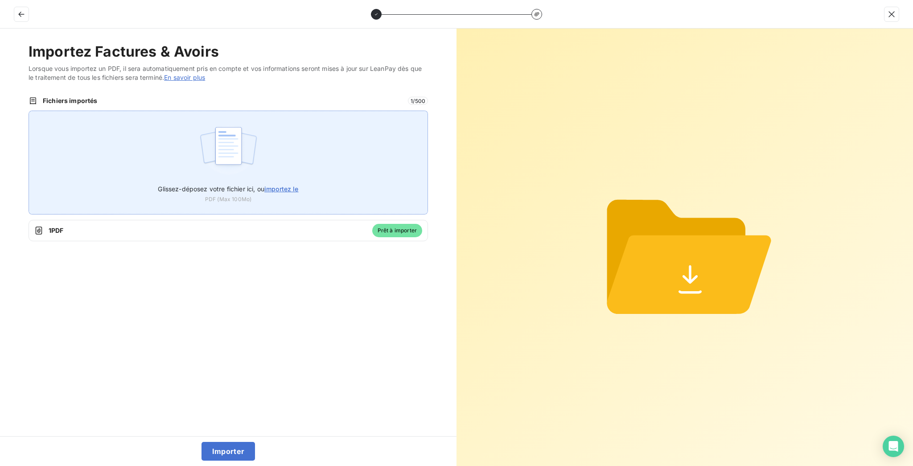
type input "C:\fakepath\2025000806 - PUB_PEREIRA_CONSEIL DEP VAL DE MARNE.pdf"
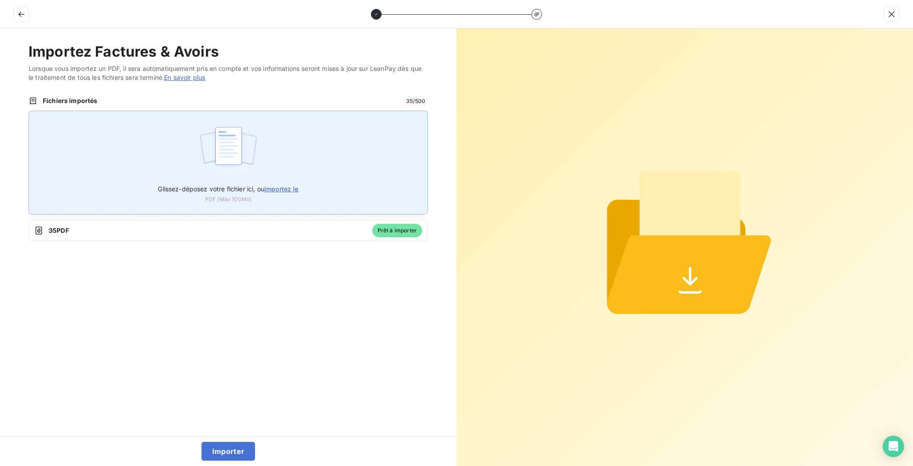
click at [226, 127] on img at bounding box center [228, 150] width 59 height 57
type input "C:\fakepath\2025000840 - RAC_AL JALANJI_APTIV HOLDINGS FR SAS.pdf"
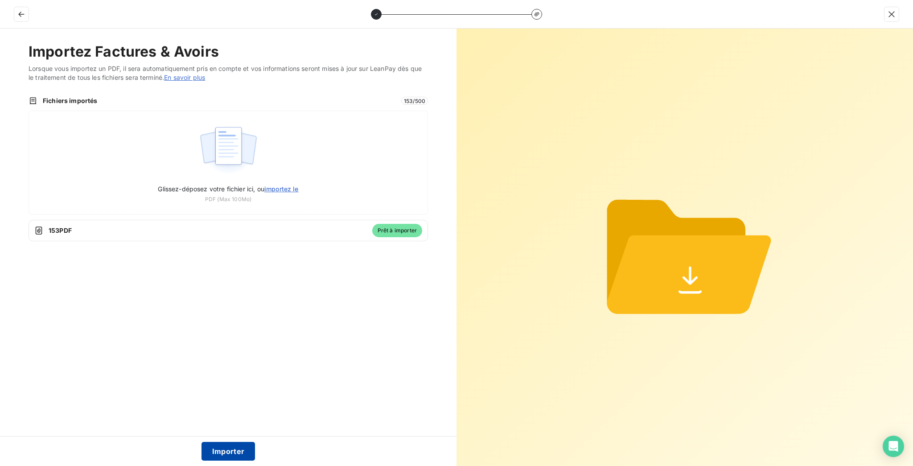
click at [215, 447] on button "Importer" at bounding box center [229, 451] width 54 height 19
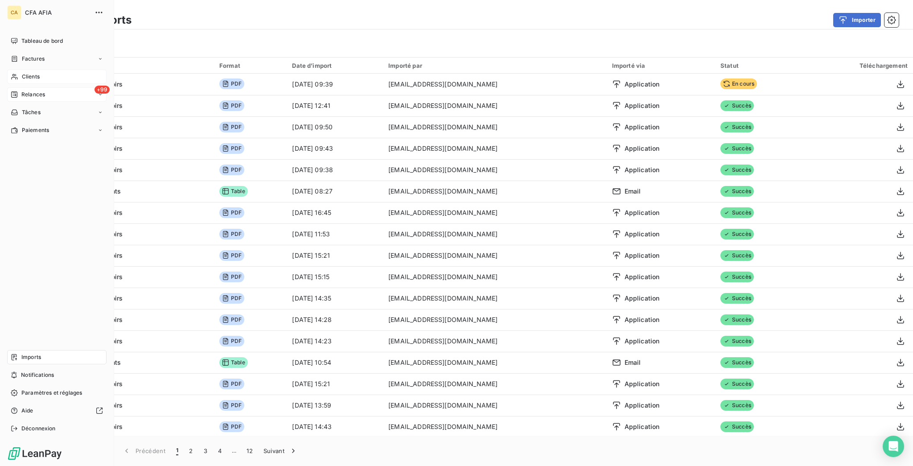
click at [41, 20] on div "CA CFA AFIA Tableau de bord Factures Clients +99 Relances Tâches Paiements Impo…" at bounding box center [57, 233] width 114 height 466
click at [40, 37] on span "Tableau de bord" at bounding box center [41, 41] width 41 height 8
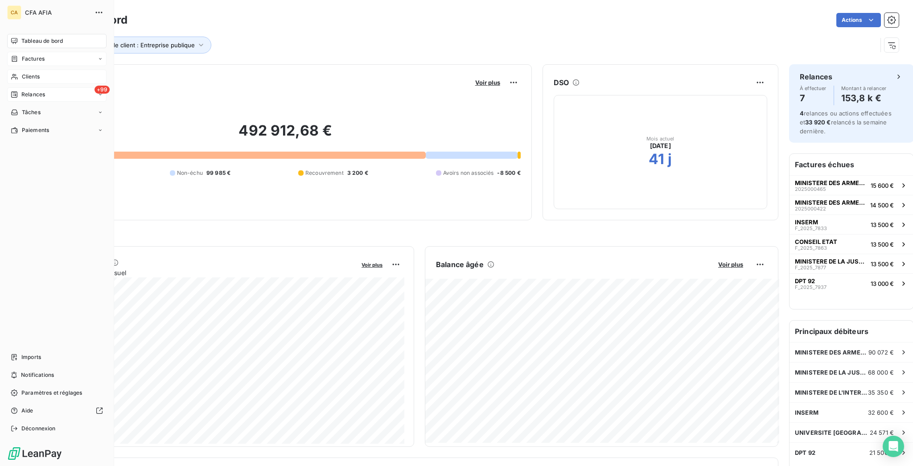
click at [14, 55] on icon at bounding box center [15, 58] width 8 height 7
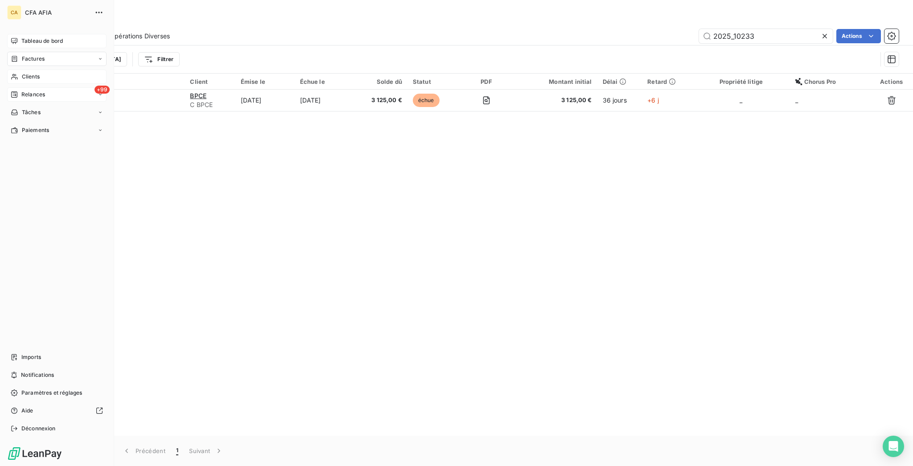
click at [13, 55] on icon at bounding box center [15, 58] width 8 height 7
click at [12, 52] on div "Factures" at bounding box center [56, 59] width 99 height 14
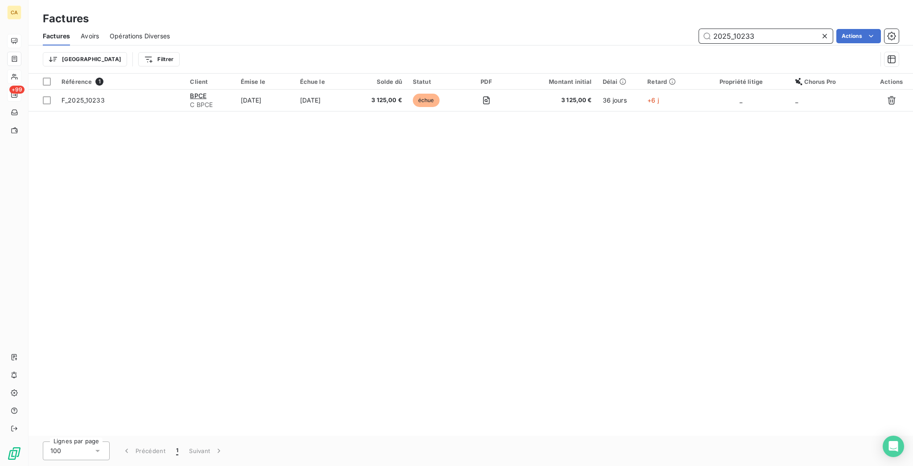
click at [734, 31] on input "2025_10233" at bounding box center [766, 36] width 134 height 14
drag, startPoint x: 735, startPoint y: 30, endPoint x: 912, endPoint y: 37, distance: 177.2
click at [912, 37] on div "Factures Avoirs Opérations Diverses 2025_10233 Actions" at bounding box center [471, 36] width 885 height 19
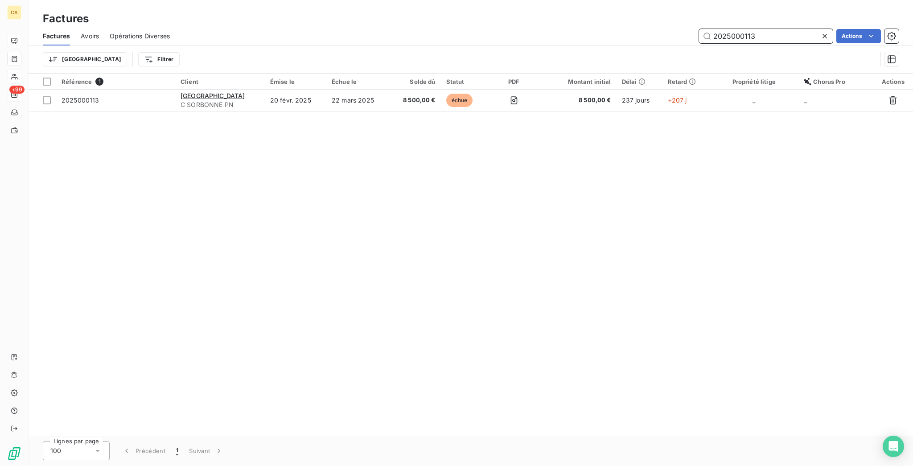
type input "2025000113"
click at [314, 97] on div "Référence 1 Client Émise le Échue le Solde dû Statut PDF Montant initial Délai …" at bounding box center [471, 255] width 885 height 362
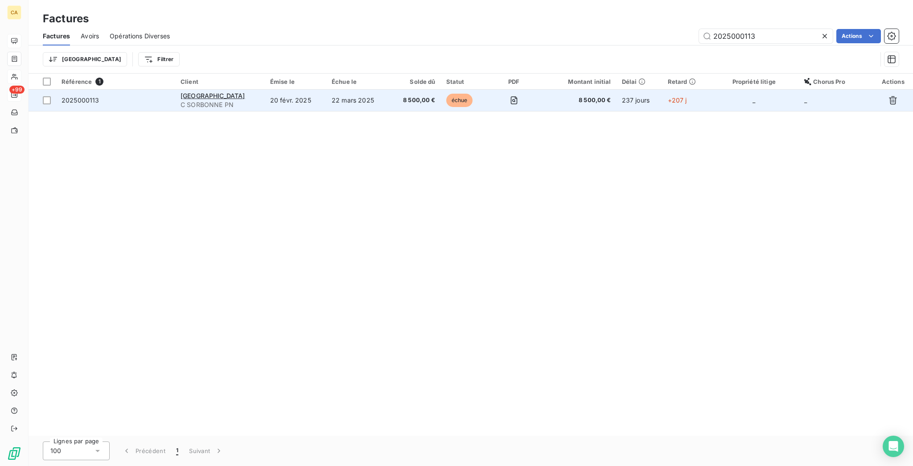
click at [265, 93] on td "UNIVERSITE SORBONNE PARIS-NORD C SORBONNE PN" at bounding box center [220, 100] width 90 height 21
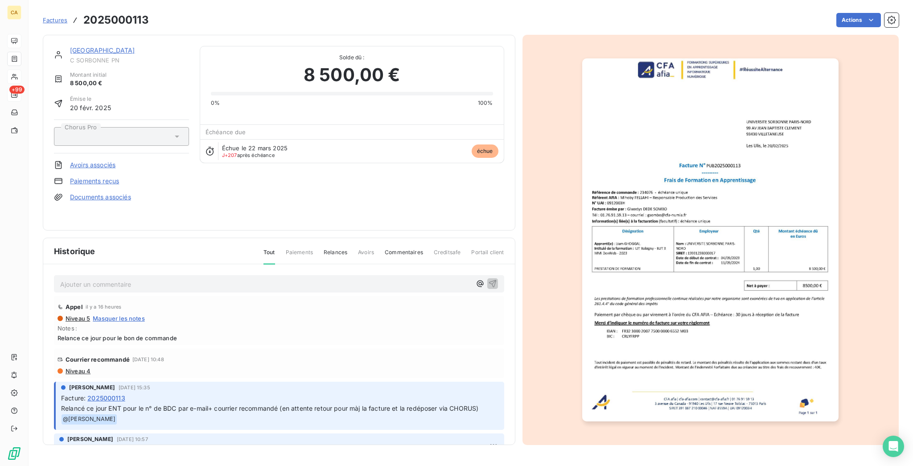
drag, startPoint x: 125, startPoint y: 279, endPoint x: 120, endPoint y: 277, distance: 5.8
click at [124, 279] on div "Ajouter un commentaire ﻿ Appel il y a 16 heures Niveau 5 Masquer les notes Note…" at bounding box center [279, 367] width 472 height 206
click at [120, 279] on p "Ajouter un commentaire ﻿" at bounding box center [265, 284] width 411 height 11
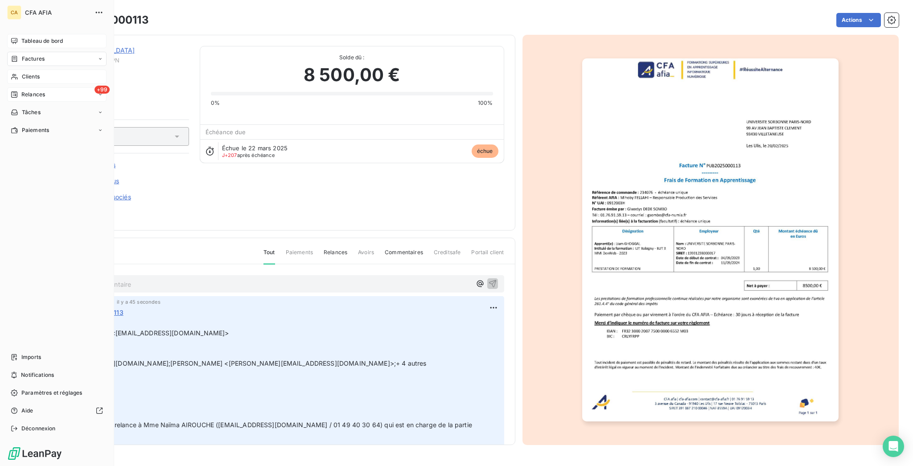
click at [21, 37] on span "Tableau de bord" at bounding box center [41, 41] width 41 height 8
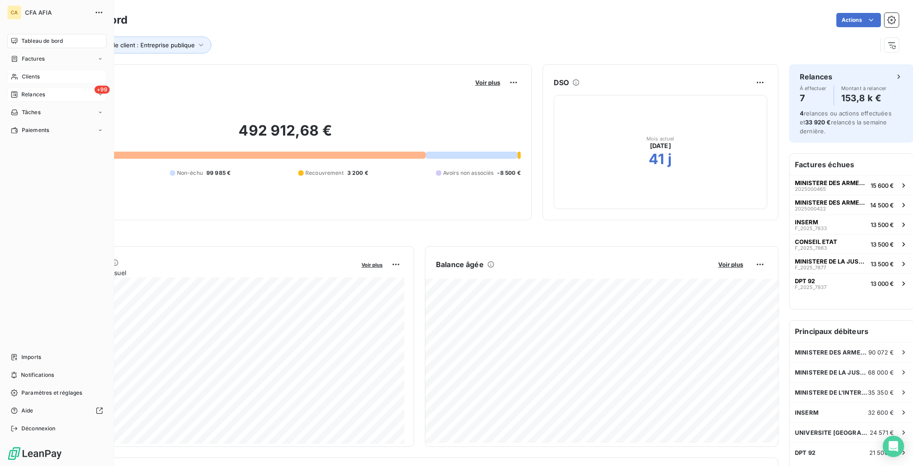
click at [11, 73] on icon at bounding box center [15, 76] width 8 height 7
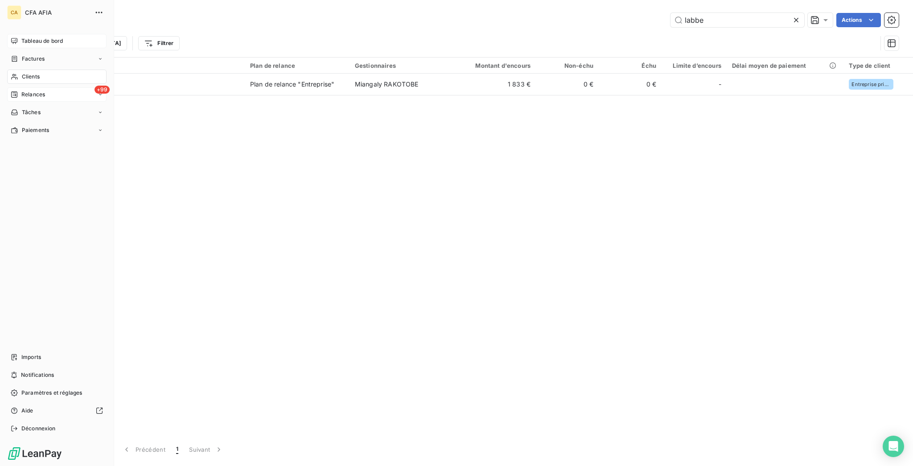
click at [22, 73] on span "Clients" at bounding box center [31, 77] width 18 height 8
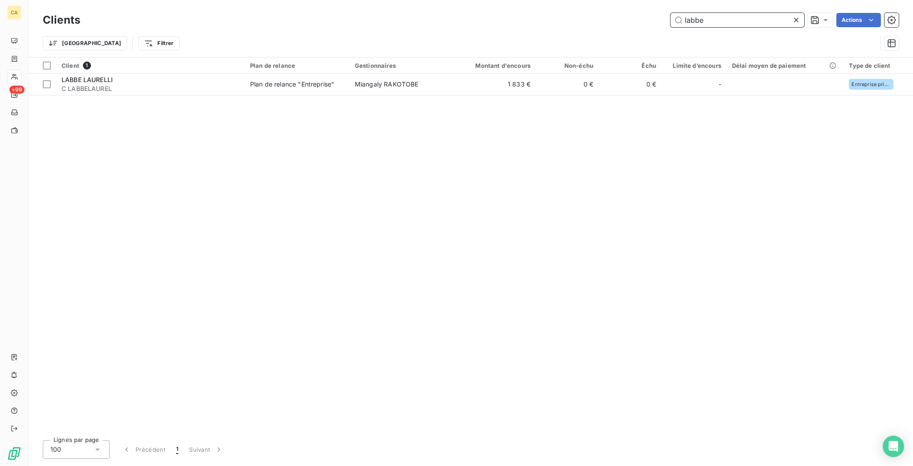
click at [737, 21] on input "labbe" at bounding box center [738, 20] width 134 height 14
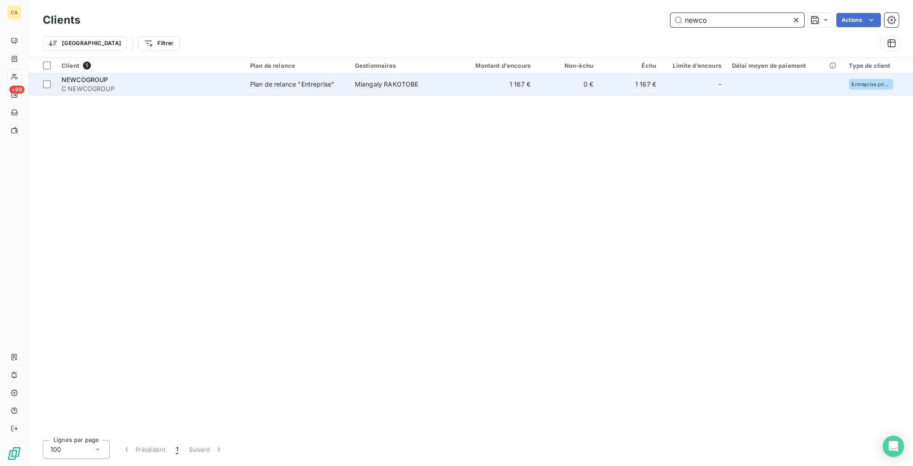
type input "newco"
click at [395, 74] on td "Miangaly RAKOTOBE" at bounding box center [401, 84] width 102 height 21
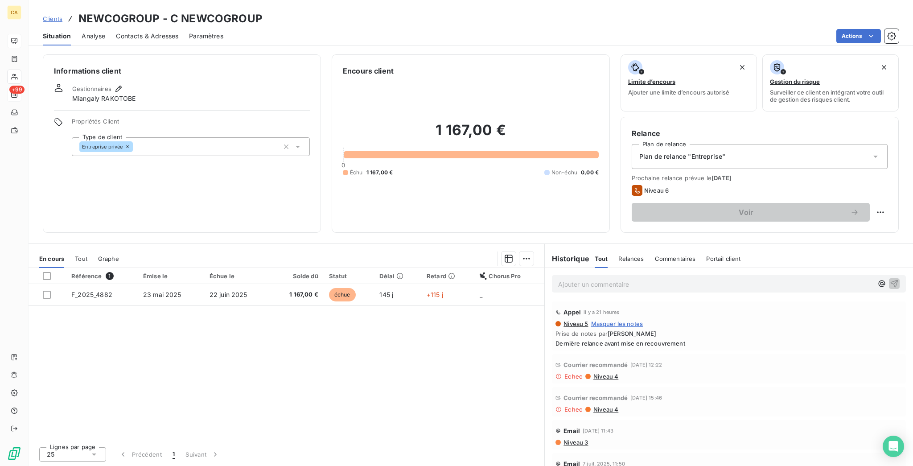
click at [374, 268] on th "Statut" at bounding box center [349, 276] width 51 height 16
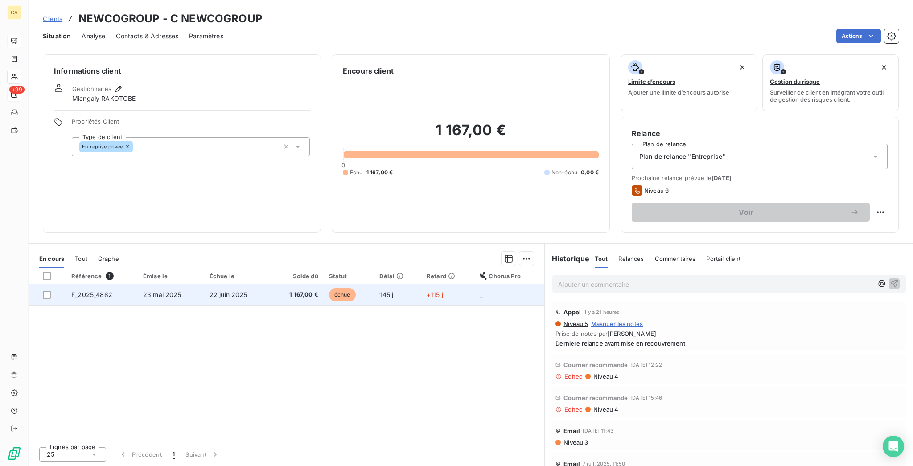
click at [373, 284] on td "échue" at bounding box center [349, 294] width 51 height 21
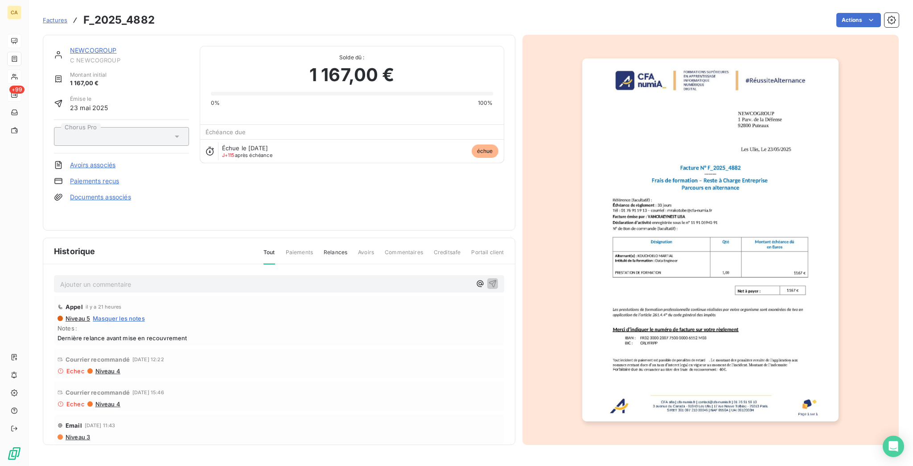
click at [184, 278] on div "Ajouter un commentaire ﻿" at bounding box center [279, 284] width 438 height 12
click at [184, 279] on p "Ajouter un commentaire ﻿" at bounding box center [265, 284] width 411 height 11
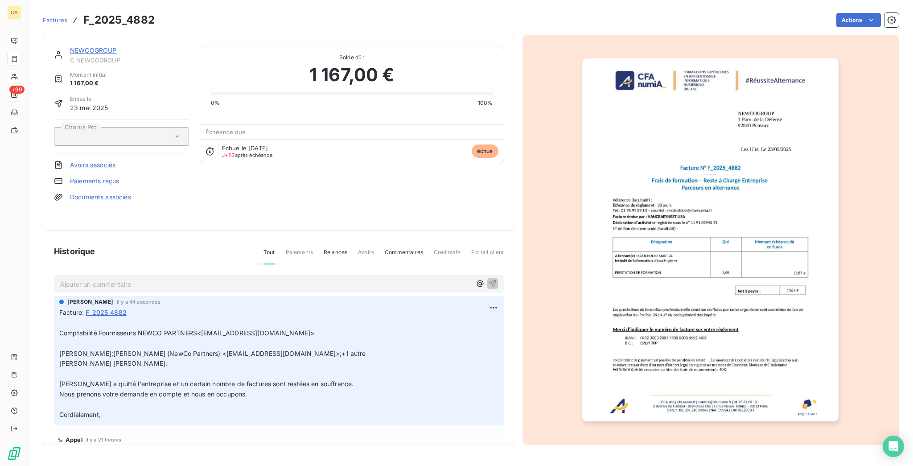
drag, startPoint x: 76, startPoint y: 36, endPoint x: 75, endPoint y: 41, distance: 5.9
click at [76, 38] on div "NEWCOGROUP C NEWCOGROUP Montant initial 1 167,00 € Émise le 23 mai 2025 Chorus …" at bounding box center [279, 133] width 473 height 196
click at [74, 46] on link "NEWCOGROUP" at bounding box center [93, 50] width 47 height 8
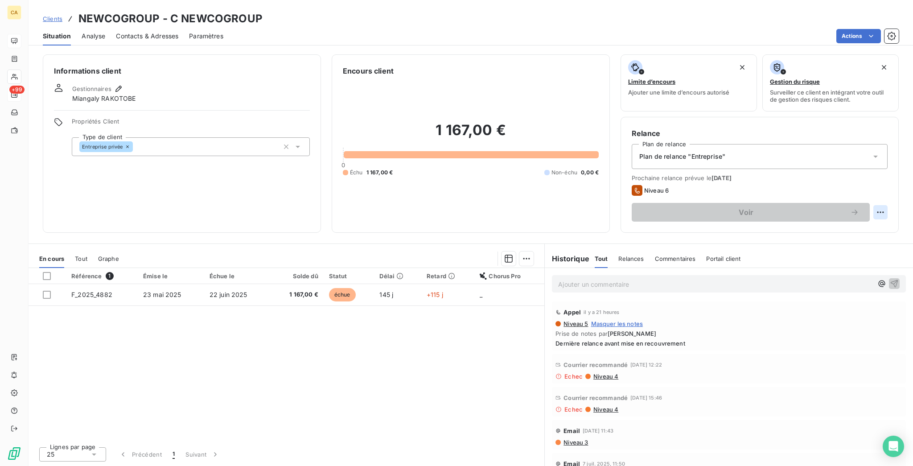
click at [887, 172] on html "CA +99 Clients NEWCOGROUP - C NEWCOGROUP Situation Analyse Contacts & Adresses …" at bounding box center [456, 233] width 913 height 466
click at [824, 188] on div "Replanifier cette action" at bounding box center [854, 194] width 80 height 14
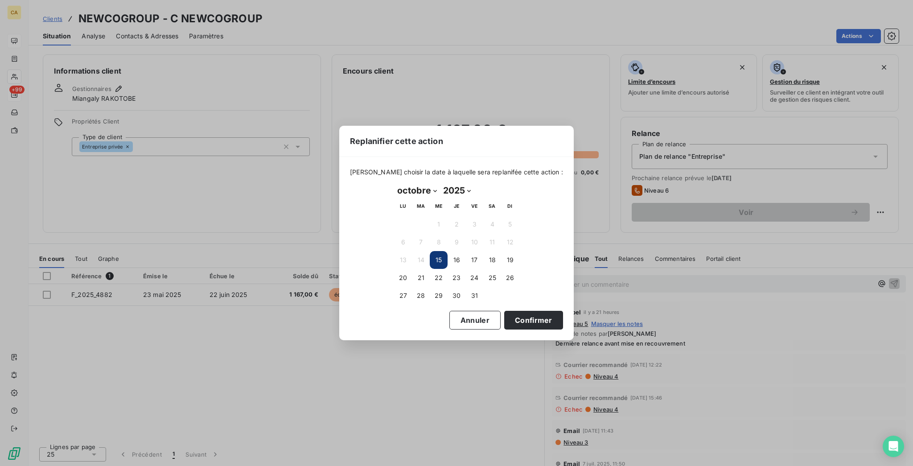
click at [414, 186] on select "janvier février mars avril mai juin juillet août septembre octobre novembre déc…" at bounding box center [417, 190] width 46 height 14
select select "10"
click at [394, 184] on select "janvier février mars avril mai juin juillet août septembre octobre novembre déc…" at bounding box center [417, 190] width 46 height 14
click at [475, 257] on button "14" at bounding box center [475, 260] width 18 height 18
click at [504, 311] on button "Confirmer" at bounding box center [533, 320] width 59 height 19
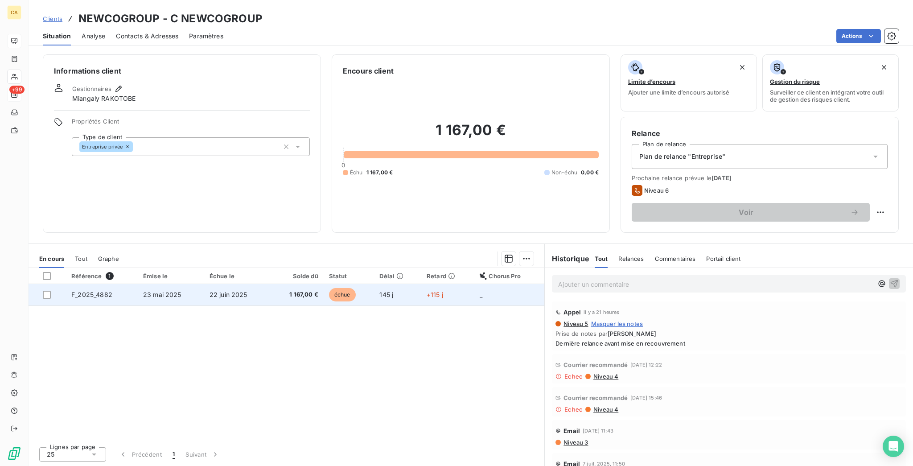
click at [320, 284] on td "1 167,00 €" at bounding box center [297, 294] width 54 height 21
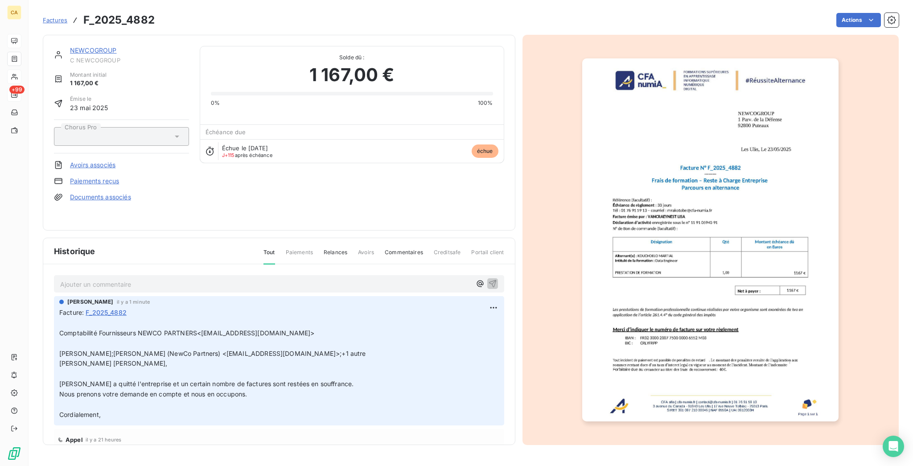
click at [88, 46] on link "NEWCOGROUP" at bounding box center [93, 50] width 47 height 8
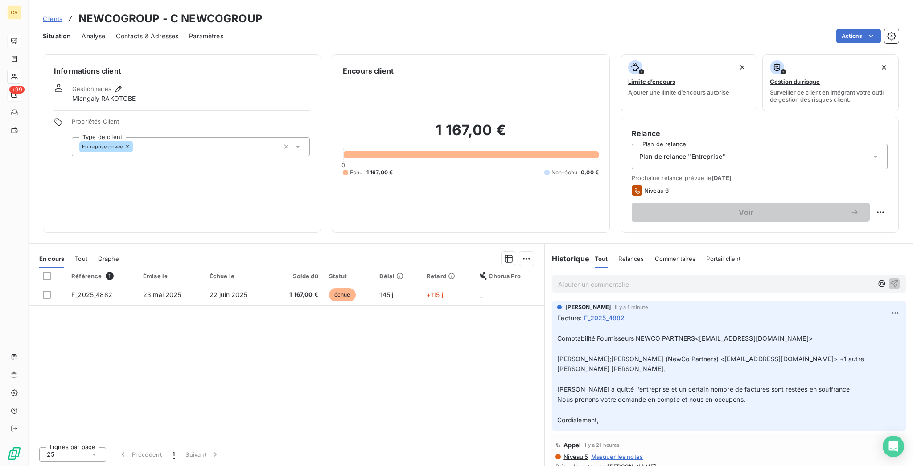
click at [594, 279] on p "Ajouter un commentaire ﻿" at bounding box center [715, 284] width 315 height 11
click at [886, 169] on html "CA +99 Clients NEWCOGROUP - C NEWCOGROUP Situation Analyse Contacts & Adresses …" at bounding box center [456, 233] width 913 height 466
click at [870, 184] on div "Replanifier cette action" at bounding box center [853, 194] width 87 height 21
click at [867, 186] on div "Replanifier cette action" at bounding box center [853, 194] width 87 height 21
click at [854, 195] on div "Replanifier cette action" at bounding box center [854, 194] width 80 height 14
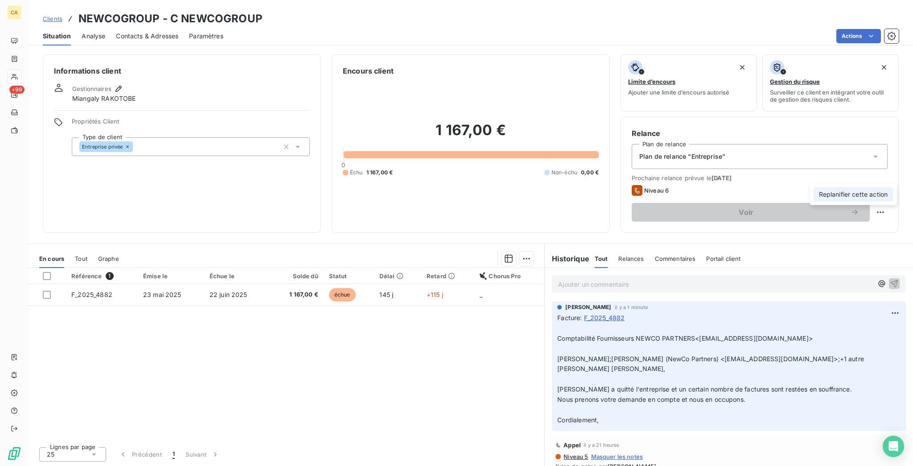
select select "9"
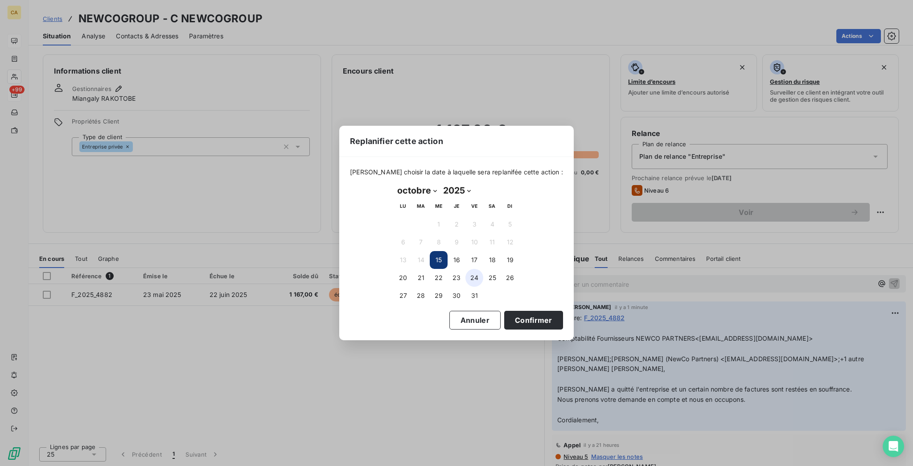
click at [476, 272] on button "24" at bounding box center [475, 278] width 18 height 18
click at [440, 289] on button "29" at bounding box center [439, 296] width 18 height 18
click at [506, 315] on button "Confirmer" at bounding box center [533, 320] width 59 height 19
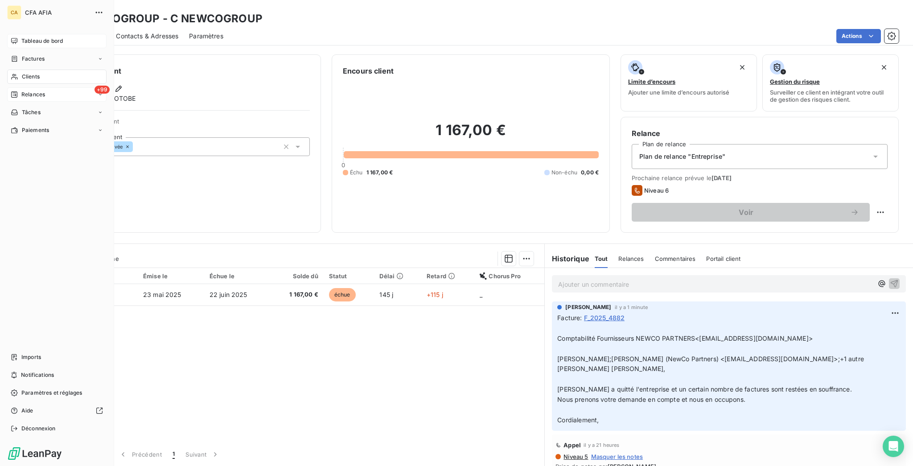
click at [19, 39] on div "Tableau de bord" at bounding box center [56, 41] width 99 height 14
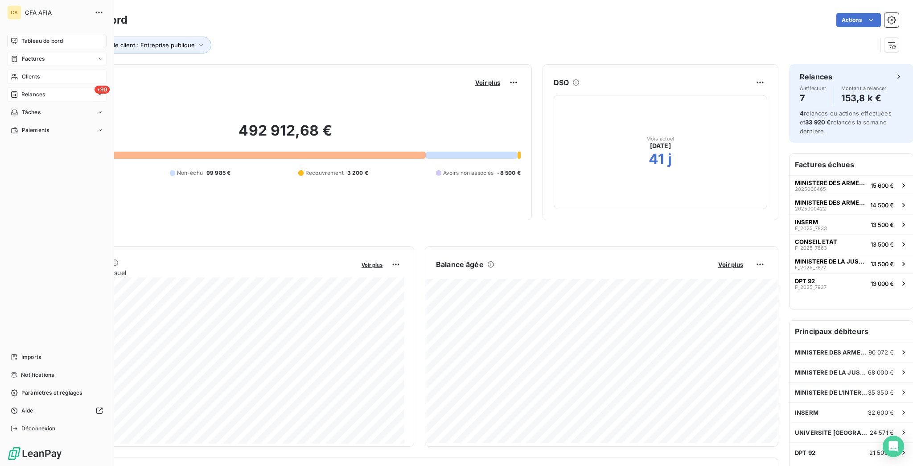
click at [31, 55] on span "Factures" at bounding box center [33, 59] width 23 height 8
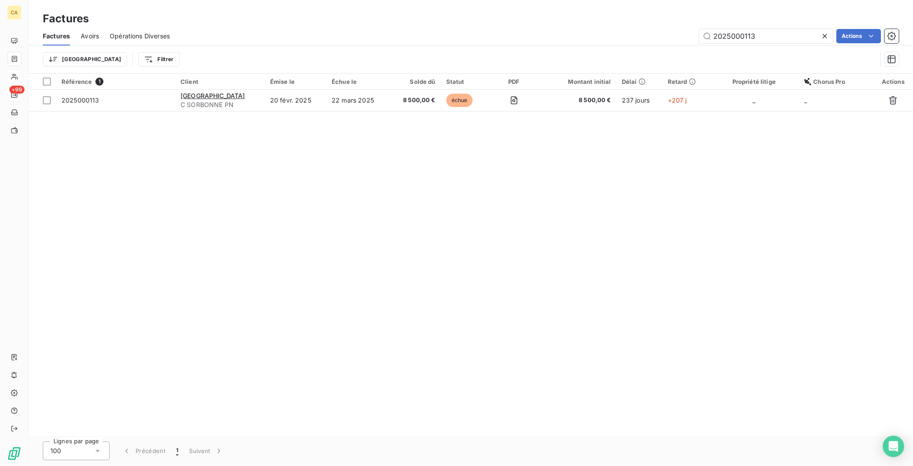
drag, startPoint x: 736, startPoint y: 25, endPoint x: 819, endPoint y: 6, distance: 85.0
click at [815, 31] on input "2025000113" at bounding box center [766, 36] width 134 height 14
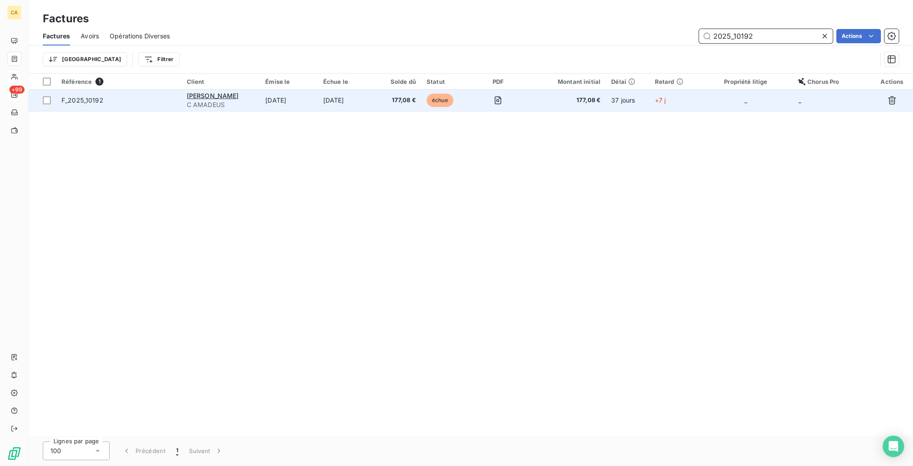
type input "2025_10192"
click at [301, 90] on td "8 sept. 2025" at bounding box center [289, 100] width 58 height 21
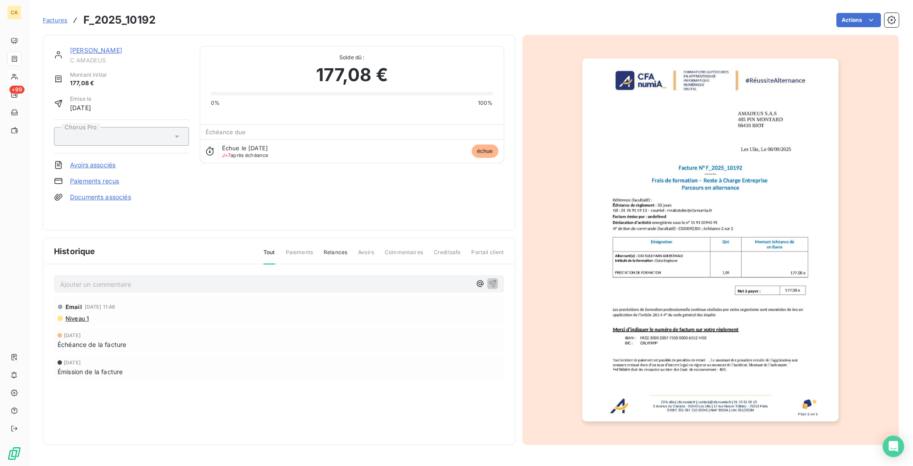
click at [77, 279] on p "Ajouter un commentaire ﻿" at bounding box center [265, 284] width 411 height 11
click at [103, 279] on p "Ajouter un commentaire ﻿" at bounding box center [265, 284] width 411 height 11
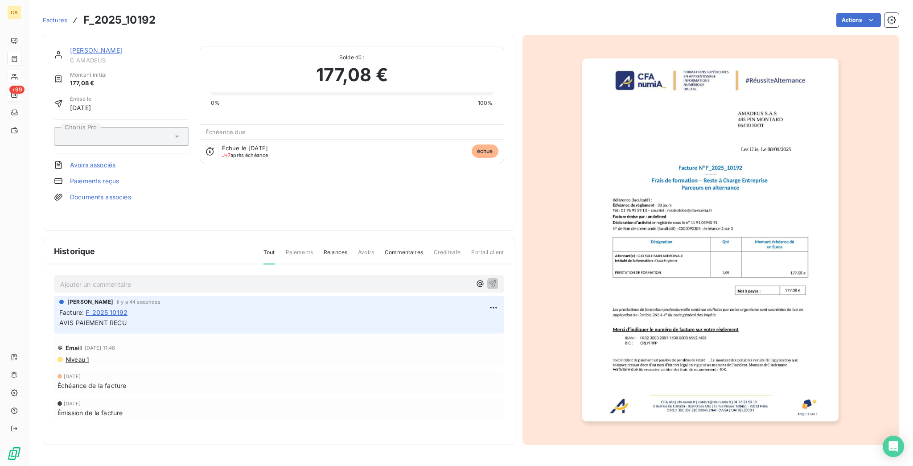
drag, startPoint x: 78, startPoint y: 37, endPoint x: 78, endPoint y: 45, distance: 8.0
click at [79, 37] on div "AMADEUS SAS C AMADEUS Montant initial 177,08 € Émise le 8 sept. 2025 Chorus Pro…" at bounding box center [279, 133] width 473 height 196
click at [78, 46] on link "AMADEUS SAS" at bounding box center [96, 50] width 52 height 8
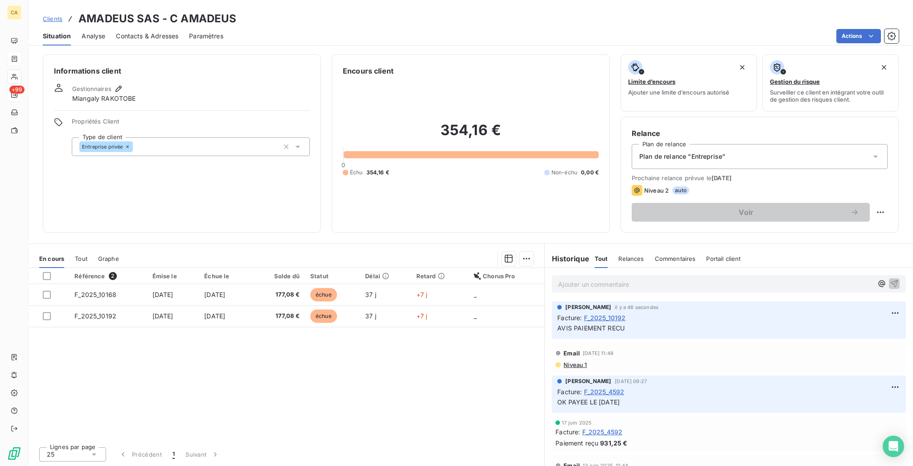
drag, startPoint x: 628, startPoint y: 278, endPoint x: 545, endPoint y: 276, distance: 83.9
click at [545, 300] on div "Aurélie CATTAN il y a 46 secondes Facture : F_2025_10192 AVIS PAIEMENT RECU" at bounding box center [729, 320] width 368 height 41
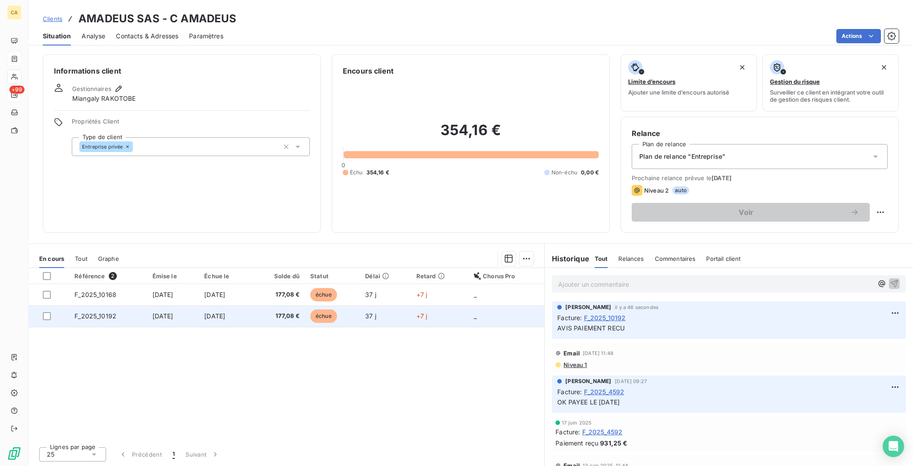
copy span "AVIS PAIEMENT RECU"
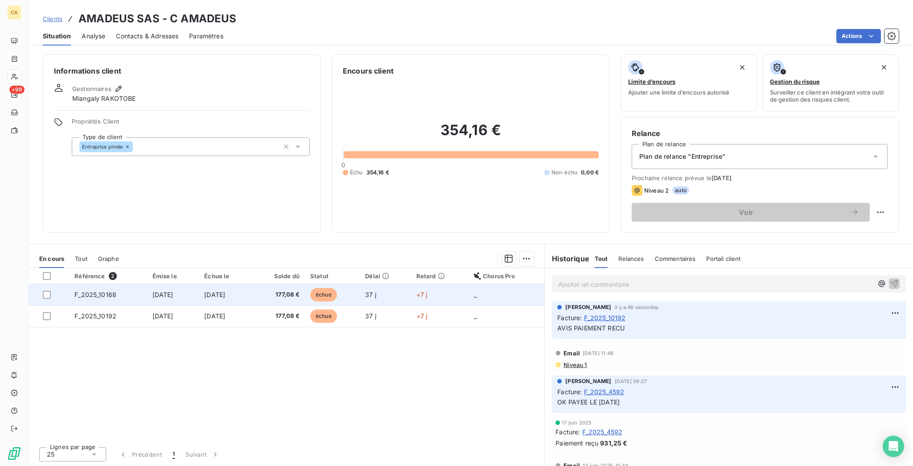
click at [165, 291] on span "8 sept. 2025" at bounding box center [163, 295] width 21 height 8
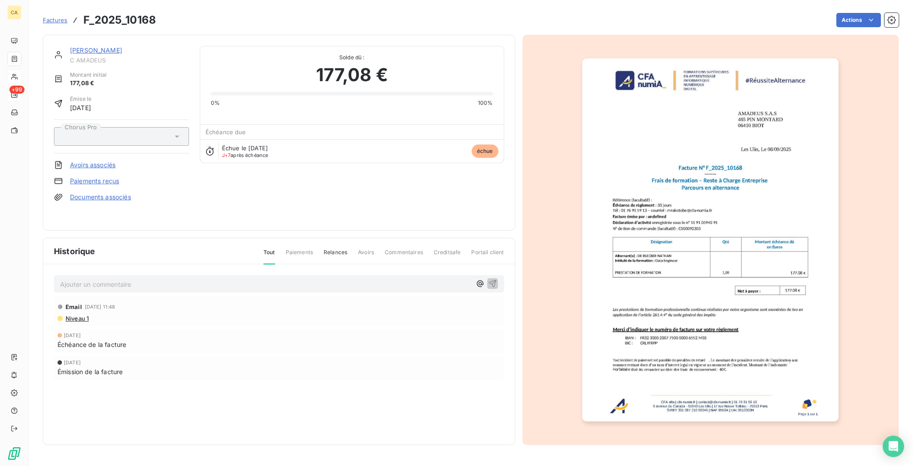
click at [113, 279] on p "Ajouter un commentaire ﻿" at bounding box center [265, 284] width 411 height 11
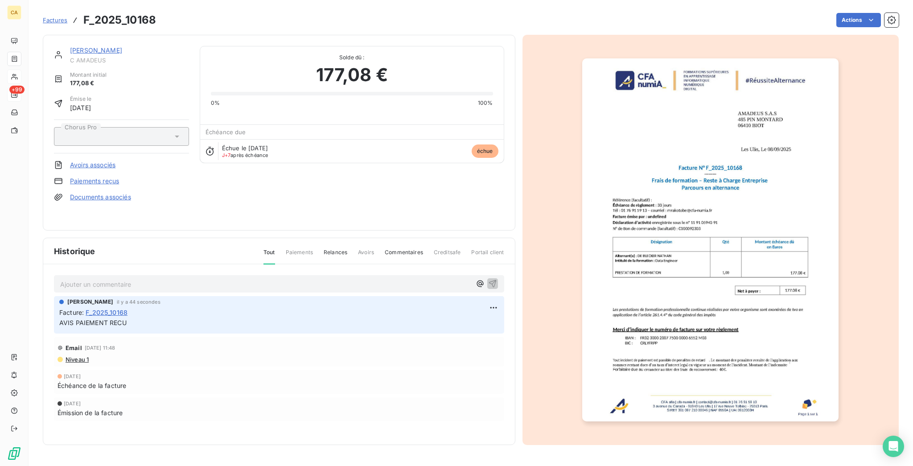
click at [82, 46] on link "AMADEUS SAS" at bounding box center [96, 50] width 52 height 8
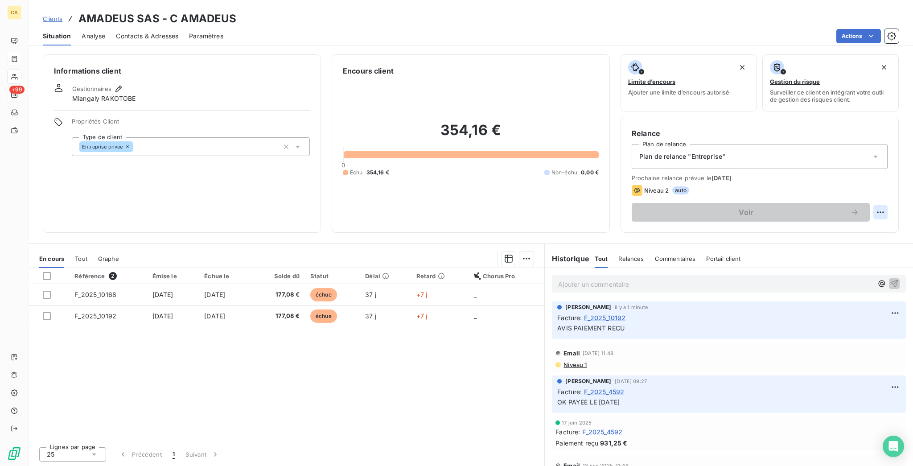
click at [887, 170] on html "CA +99 Clients AMADEUS SAS - C AMADEUS Situation Analyse Contacts & Adresses Pa…" at bounding box center [456, 233] width 913 height 466
click at [875, 194] on div "Replanifier cette action" at bounding box center [854, 194] width 80 height 14
select select "9"
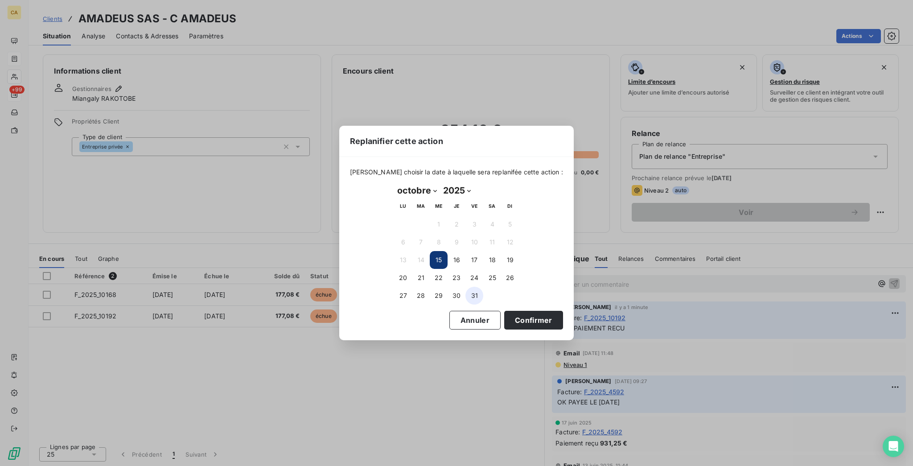
click at [473, 295] on button "31" at bounding box center [475, 296] width 18 height 18
click at [507, 324] on button "Confirmer" at bounding box center [533, 320] width 59 height 19
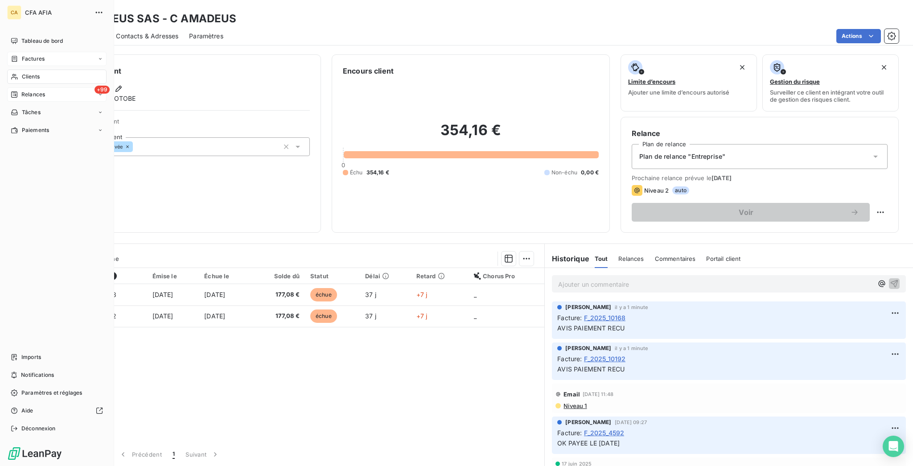
click at [26, 52] on div "Factures" at bounding box center [56, 59] width 99 height 14
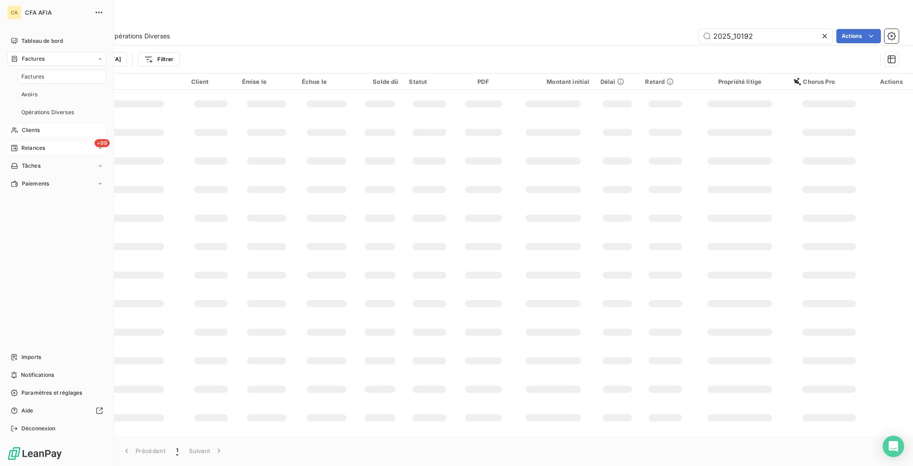
click at [24, 73] on span "Factures" at bounding box center [32, 77] width 23 height 8
click at [40, 123] on div "Clients" at bounding box center [56, 130] width 99 height 14
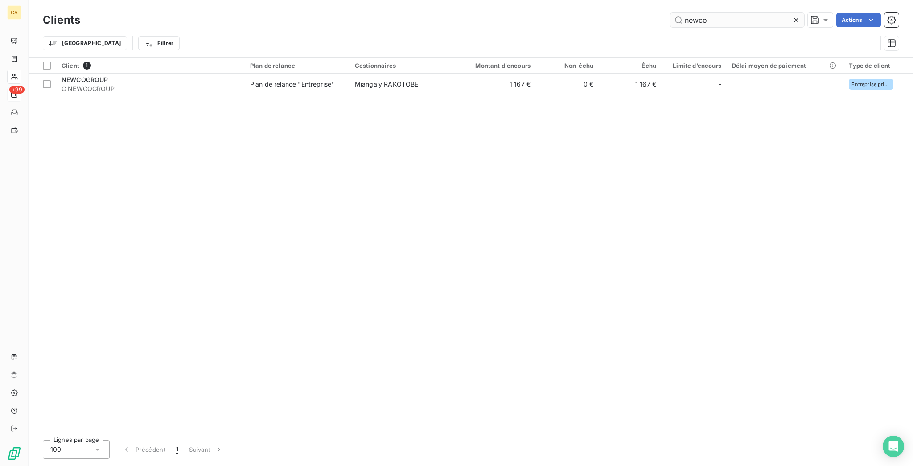
click at [755, 20] on input "newco" at bounding box center [738, 20] width 134 height 14
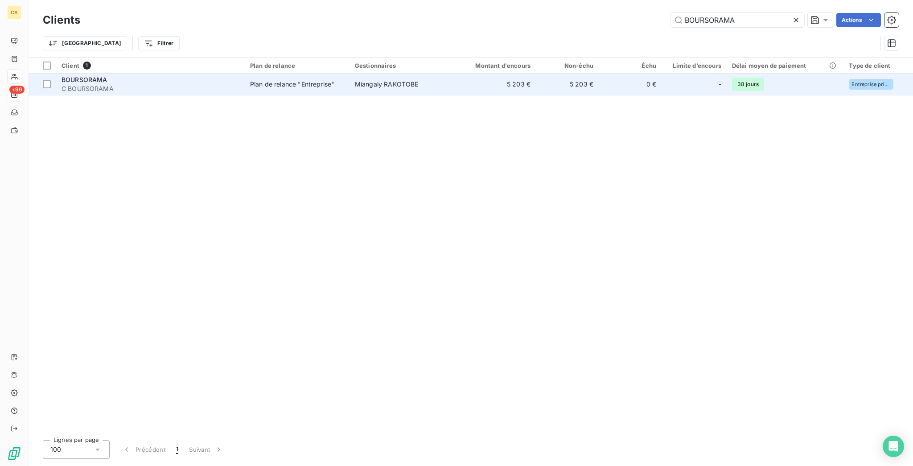
type input "BOURSORAMA"
click at [452, 74] on td "5 203 €" at bounding box center [494, 84] width 84 height 21
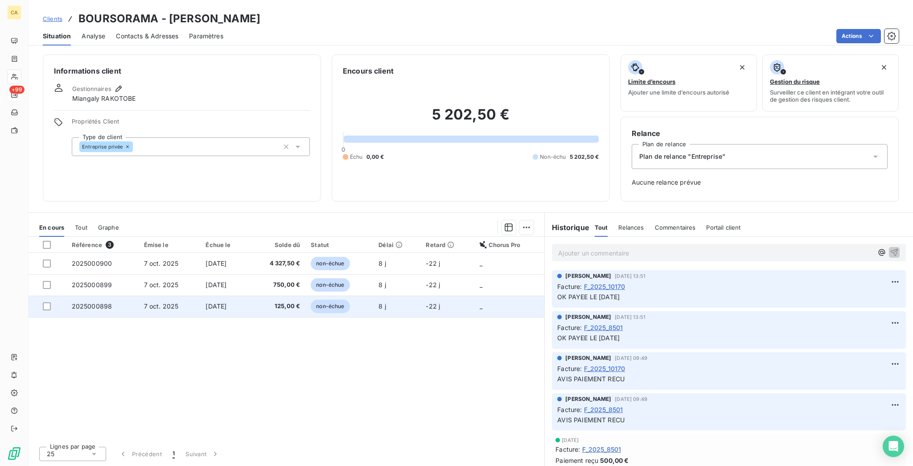
click at [100, 296] on td "2025000898" at bounding box center [102, 306] width 72 height 21
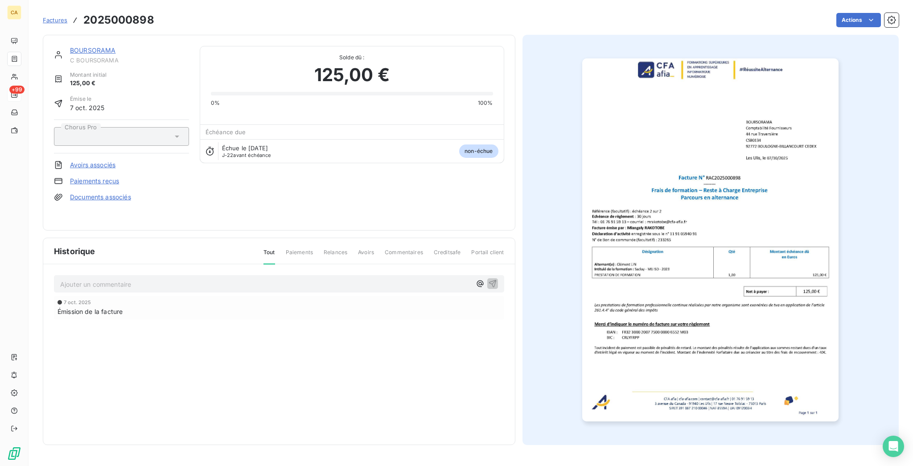
click at [80, 279] on p "Ajouter un commentaire ﻿" at bounding box center [265, 284] width 411 height 11
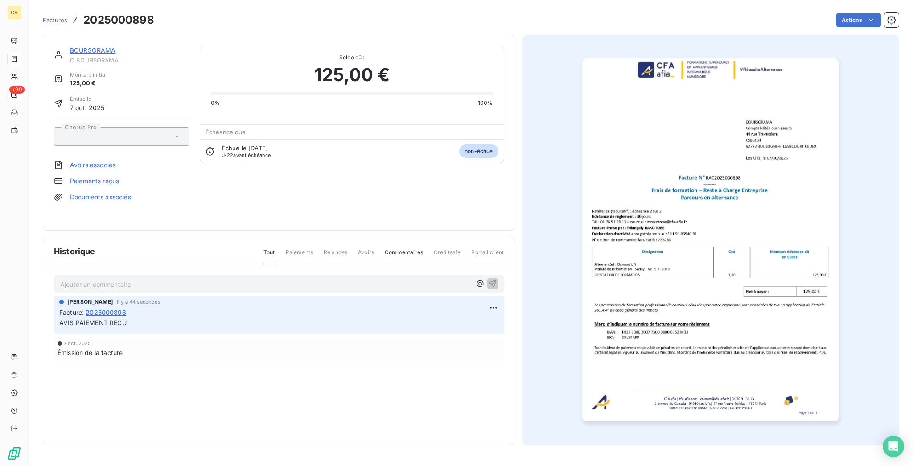
click at [71, 46] on link "BOURSORAMA" at bounding box center [93, 50] width 46 height 8
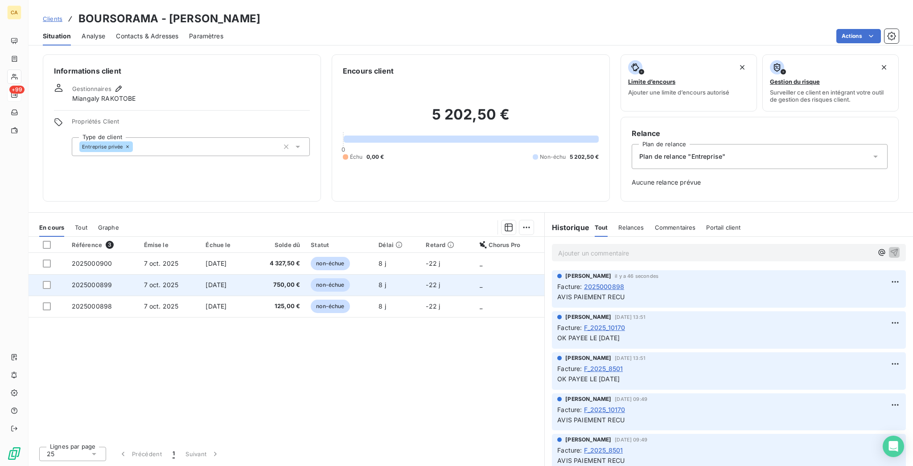
click at [88, 281] on span "2025000899" at bounding box center [92, 285] width 41 height 8
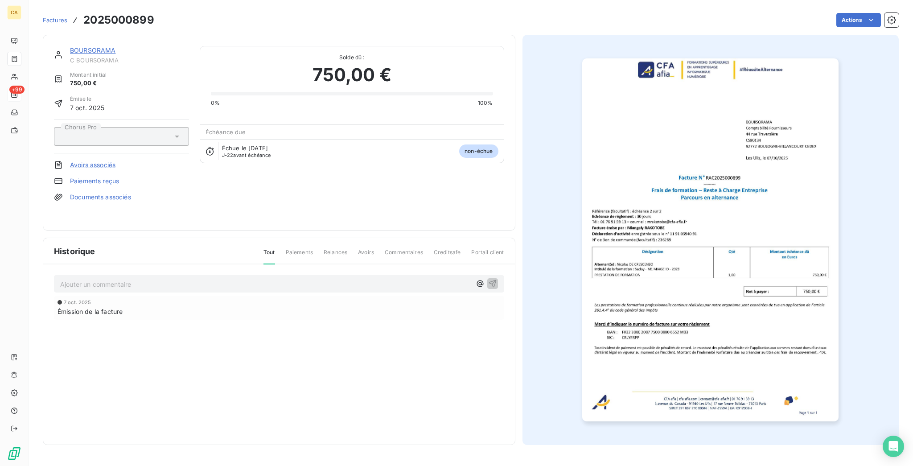
click at [90, 279] on p "Ajouter un commentaire ﻿" at bounding box center [265, 284] width 411 height 11
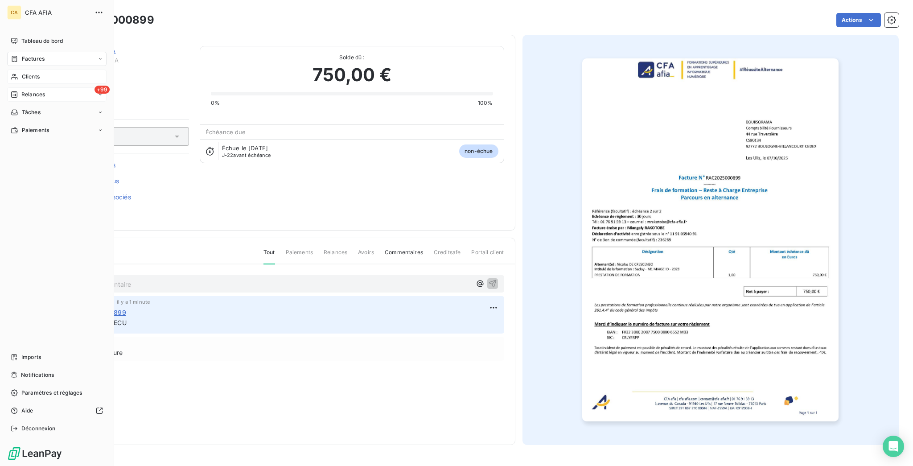
click at [22, 73] on span "Clients" at bounding box center [31, 77] width 18 height 8
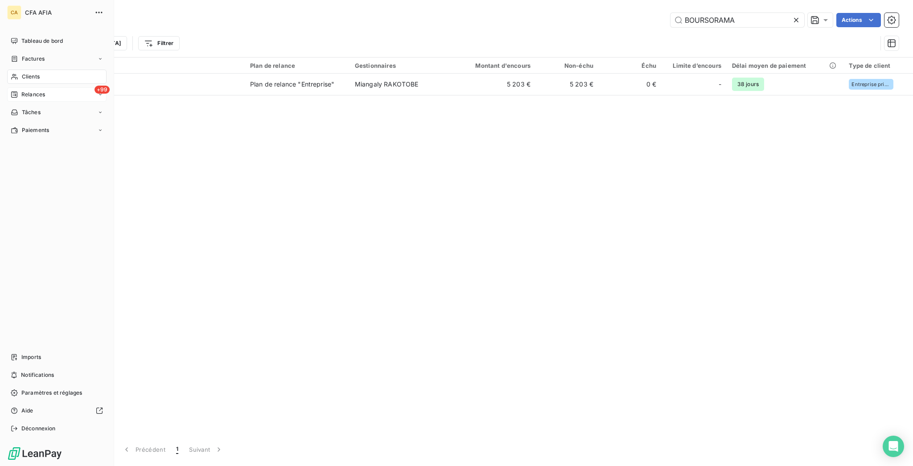
click at [25, 55] on span "Factures" at bounding box center [33, 59] width 23 height 8
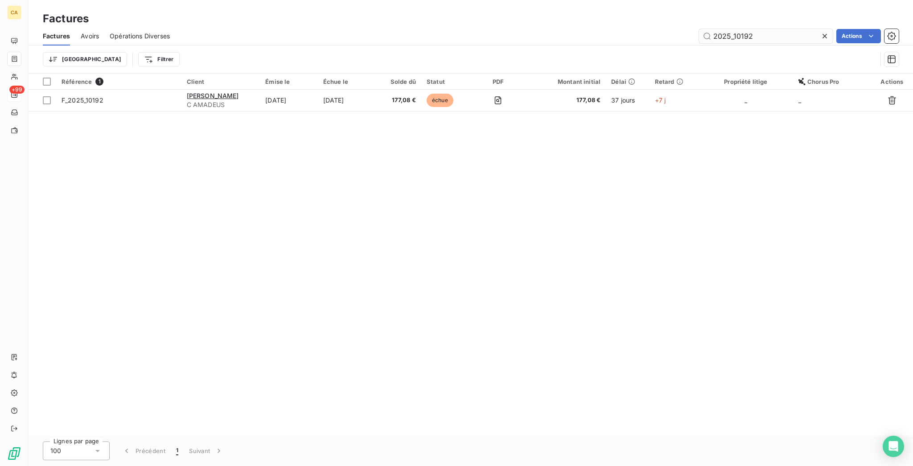
drag, startPoint x: 760, startPoint y: 29, endPoint x: 738, endPoint y: 29, distance: 22.3
click at [738, 29] on input "2025_10192" at bounding box center [766, 36] width 134 height 14
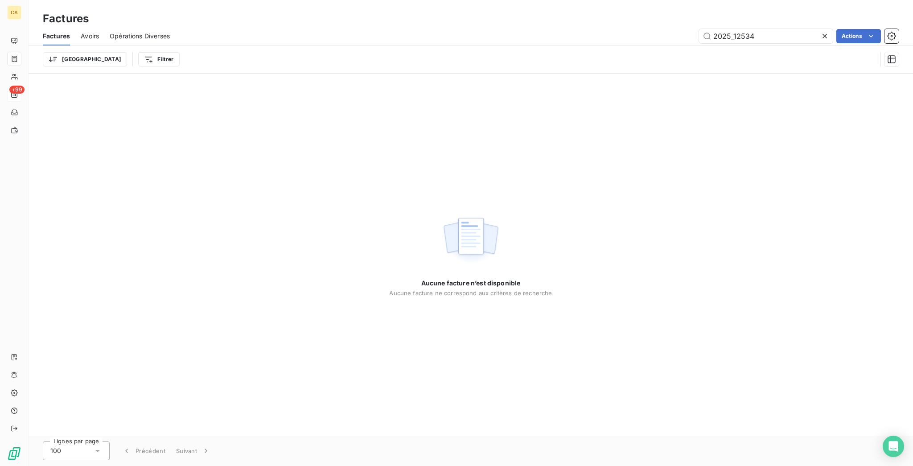
type input "2025_12534"
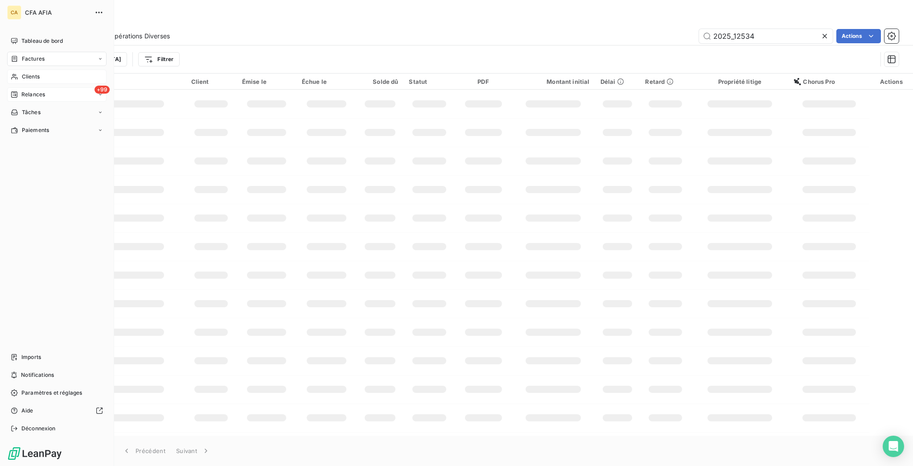
click at [26, 70] on div "Clients" at bounding box center [56, 77] width 99 height 14
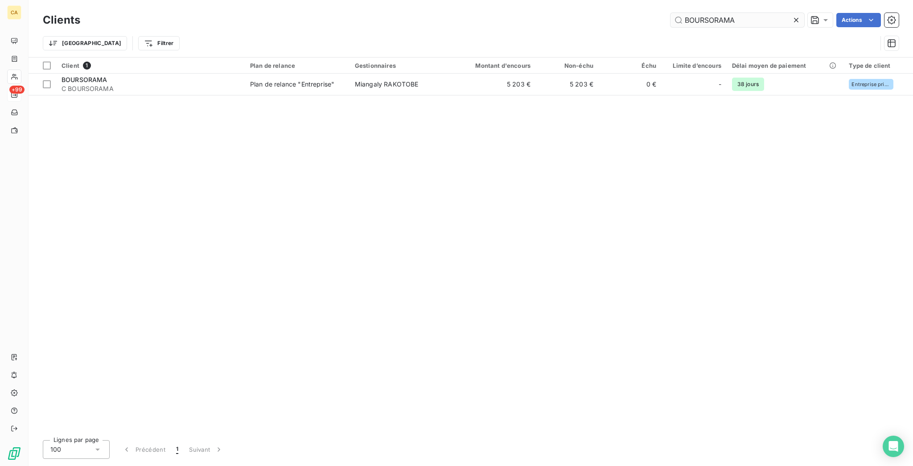
drag, startPoint x: 747, startPoint y: 17, endPoint x: 686, endPoint y: 22, distance: 61.8
click at [686, 22] on input "BOURSORAMA" at bounding box center [738, 20] width 134 height 14
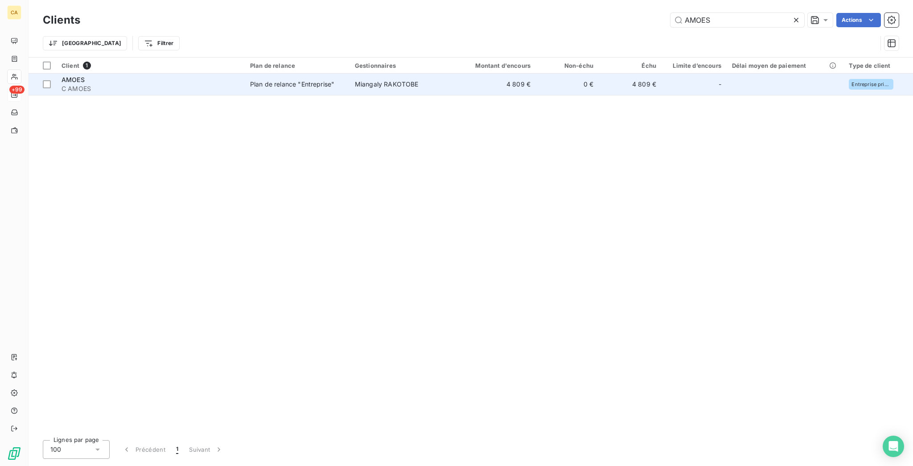
type input "AMOES"
click at [547, 74] on td "0 €" at bounding box center [567, 84] width 63 height 21
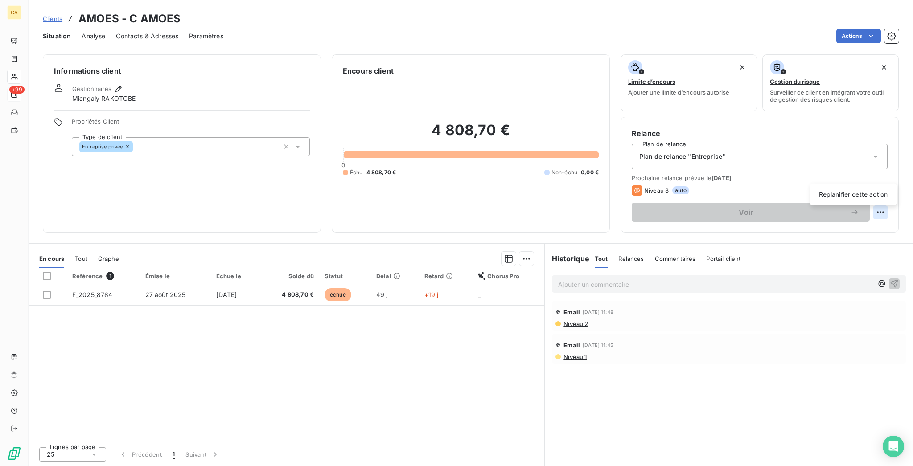
click at [882, 173] on html "CA +99 Clients AMOES - C AMOES Situation Analyse Contacts & Adresses Paramètres…" at bounding box center [456, 233] width 913 height 466
click at [871, 191] on div "Replanifier cette action" at bounding box center [854, 194] width 80 height 14
select select "9"
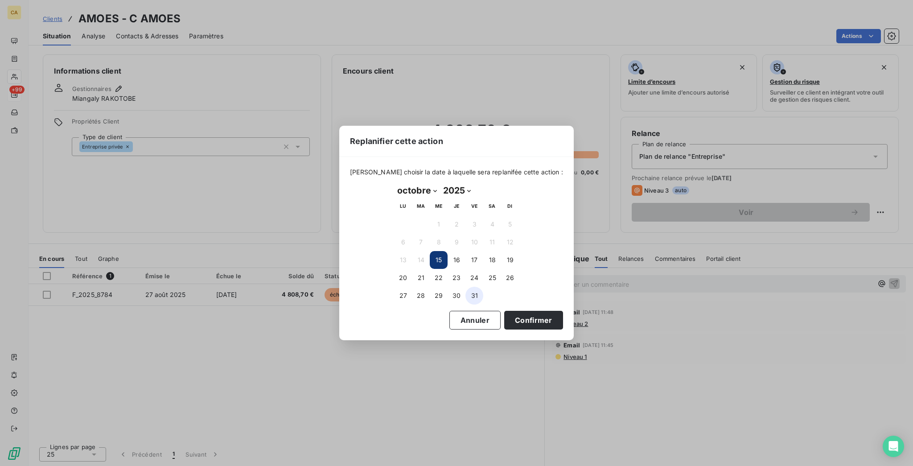
click at [475, 295] on button "31" at bounding box center [475, 296] width 18 height 18
click at [504, 311] on button "Confirmer" at bounding box center [533, 320] width 59 height 19
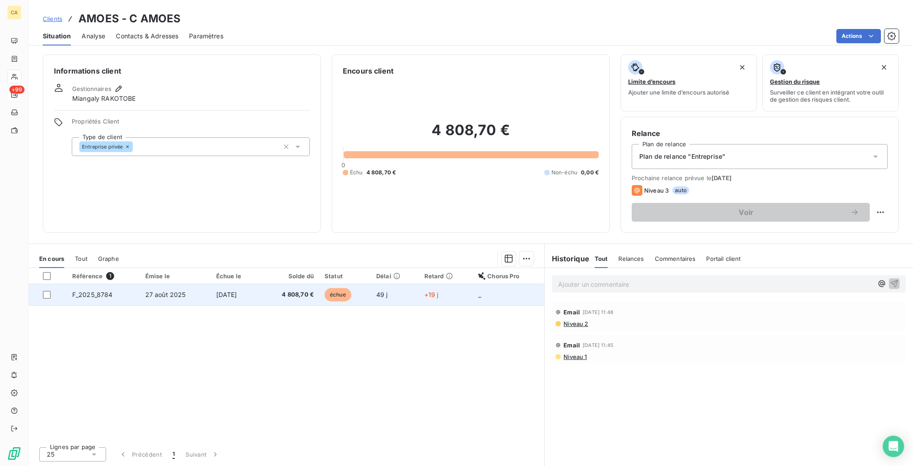
click at [236, 284] on td "[DATE]" at bounding box center [236, 294] width 50 height 21
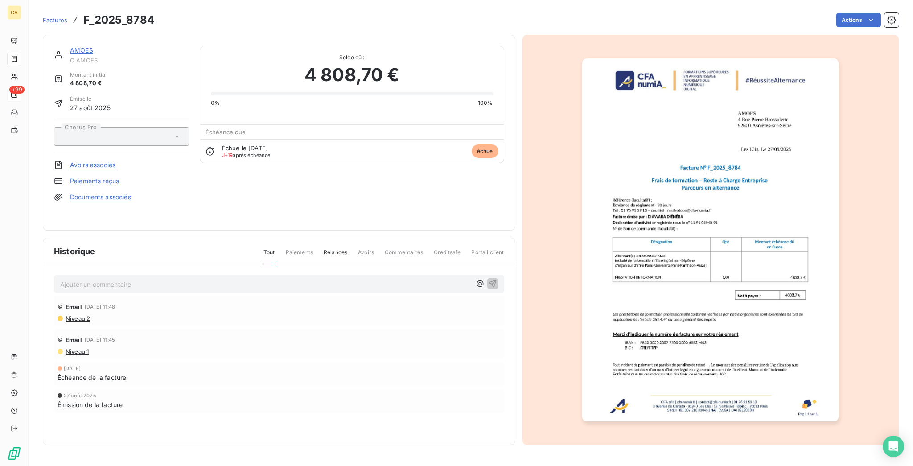
click at [159, 279] on p "Ajouter un commentaire ﻿" at bounding box center [265, 284] width 411 height 11
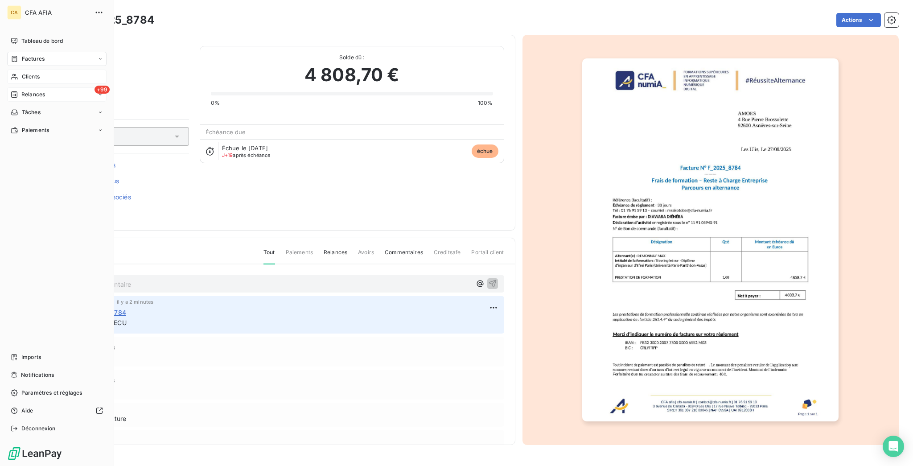
click at [34, 73] on span "Clients" at bounding box center [31, 77] width 18 height 8
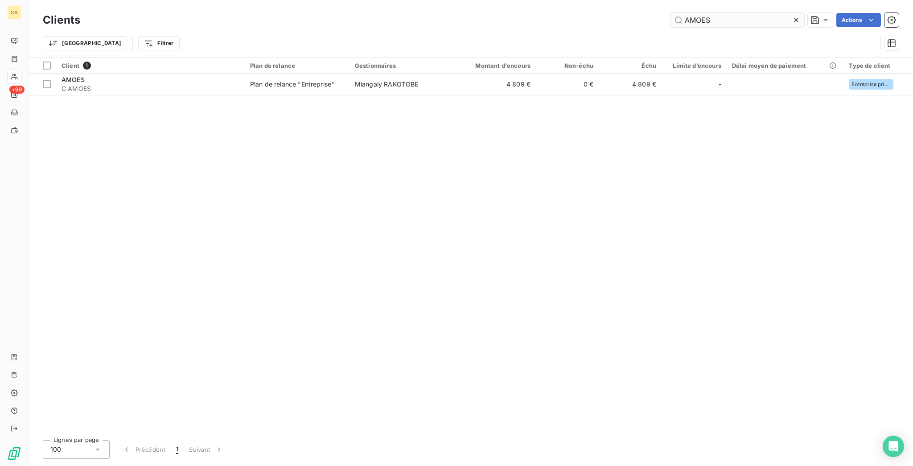
click at [725, 16] on input "AMOES" at bounding box center [738, 20] width 134 height 14
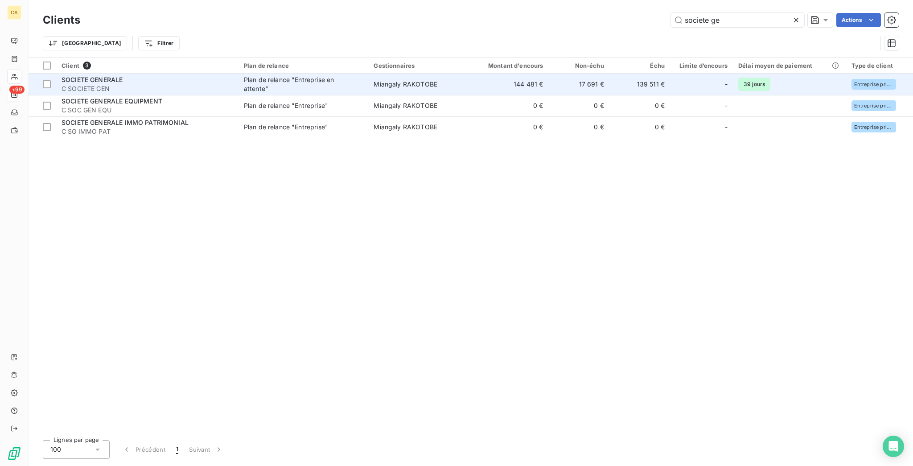
type input "societe ge"
click at [286, 76] on div "Plan de relance "Entreprise en attente"" at bounding box center [299, 84] width 111 height 18
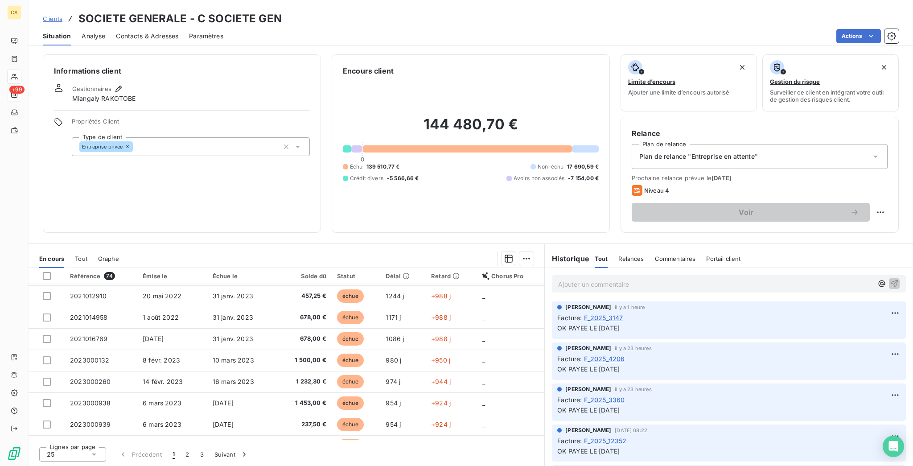
scroll to position [197, 0]
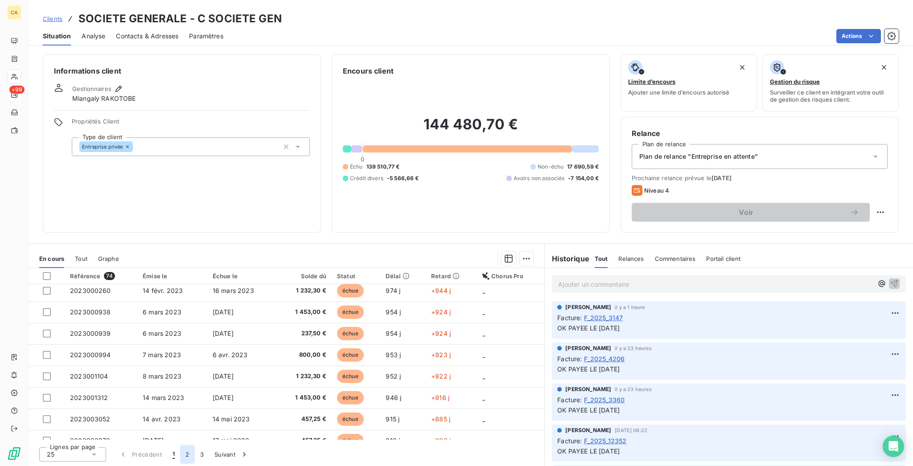
click at [180, 453] on button "2" at bounding box center [187, 454] width 14 height 19
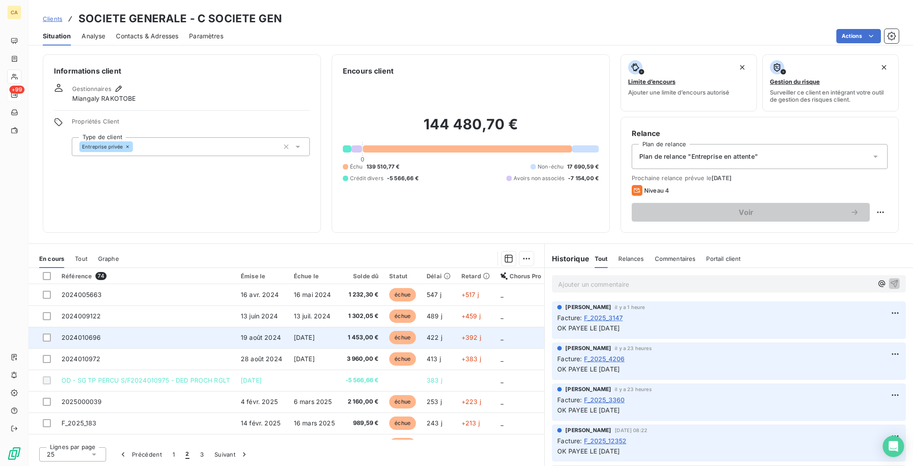
click at [105, 327] on td "2024010696" at bounding box center [145, 337] width 179 height 21
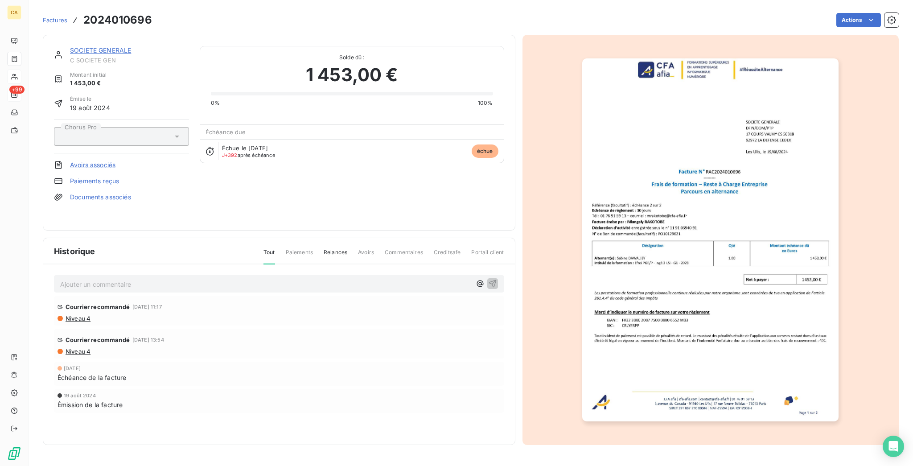
click at [99, 279] on p "Ajouter un commentaire ﻿" at bounding box center [265, 284] width 411 height 11
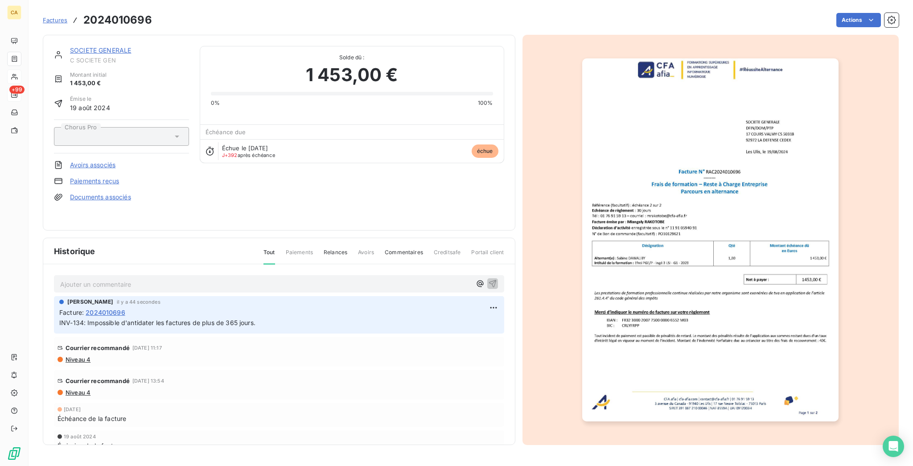
click at [125, 277] on div "Ajouter un commentaire ﻿" at bounding box center [279, 283] width 450 height 17
click at [125, 279] on p "Ajouter un commentaire ﻿" at bounding box center [265, 284] width 411 height 11
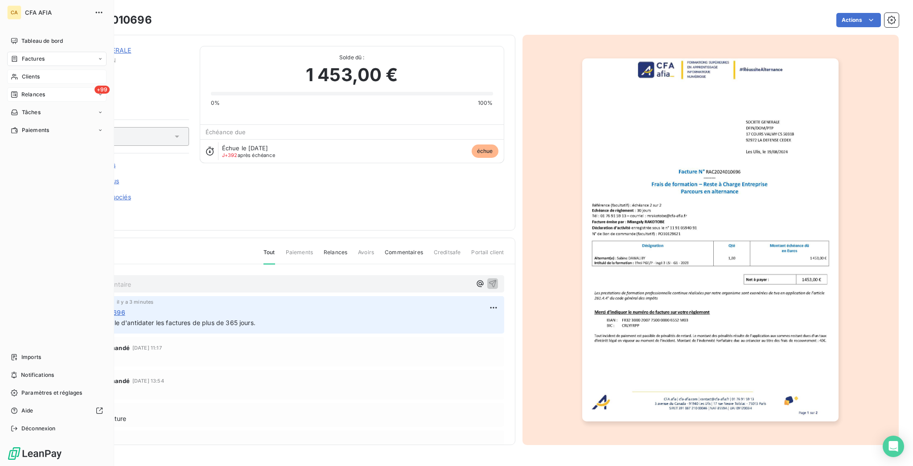
click at [12, 91] on div "Relances" at bounding box center [28, 95] width 34 height 8
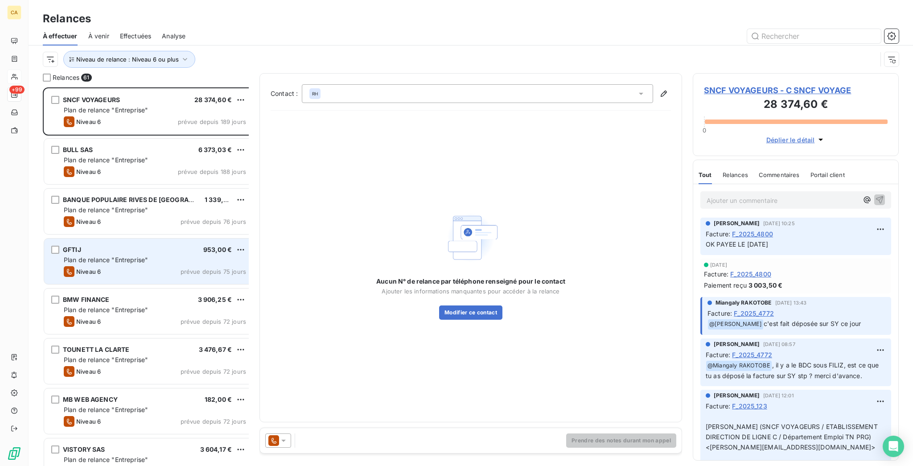
click at [87, 246] on div "GFTIJ 953,00 €" at bounding box center [155, 250] width 182 height 8
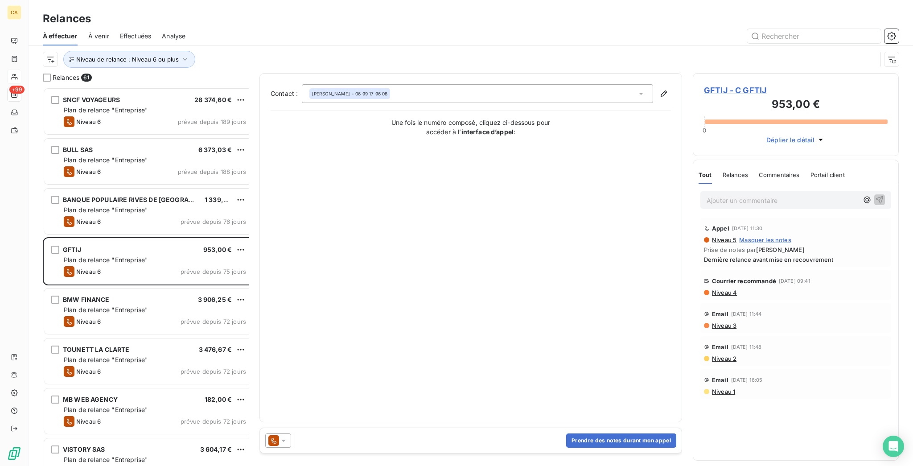
click at [735, 84] on span "GFTIJ - C GFTIJ" at bounding box center [796, 90] width 184 height 12
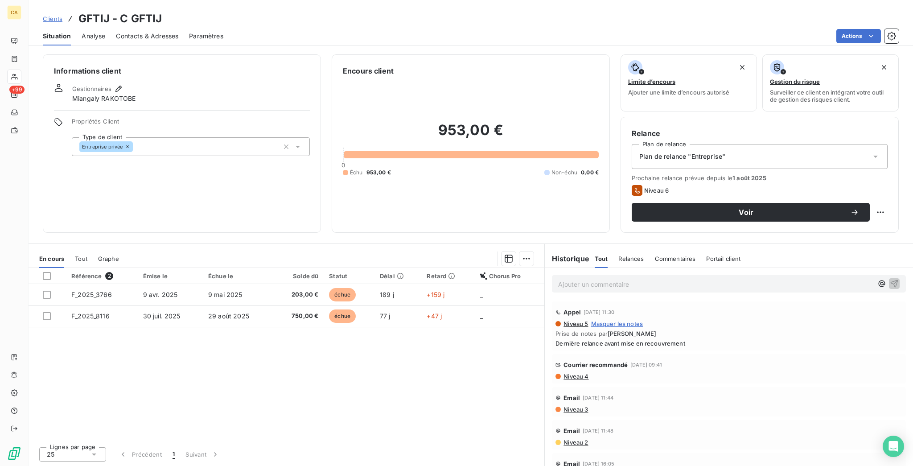
click at [137, 27] on div "Contacts & Adresses" at bounding box center [147, 36] width 62 height 19
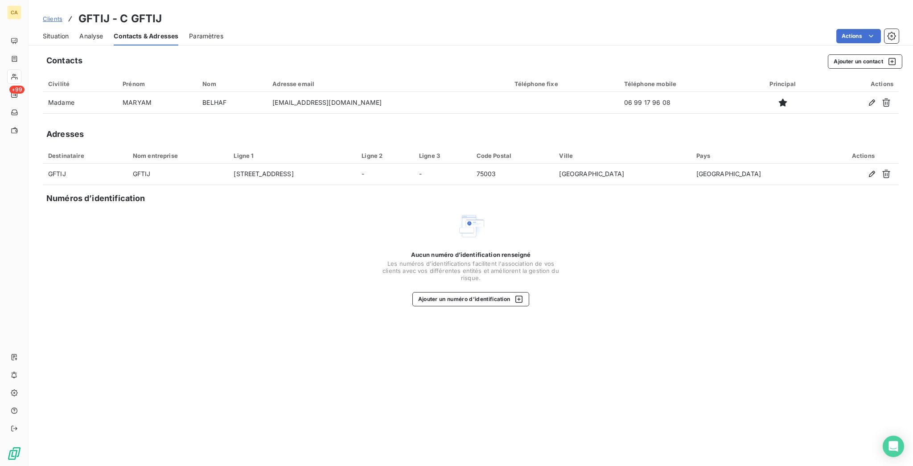
click at [58, 32] on span "Situation" at bounding box center [56, 36] width 26 height 9
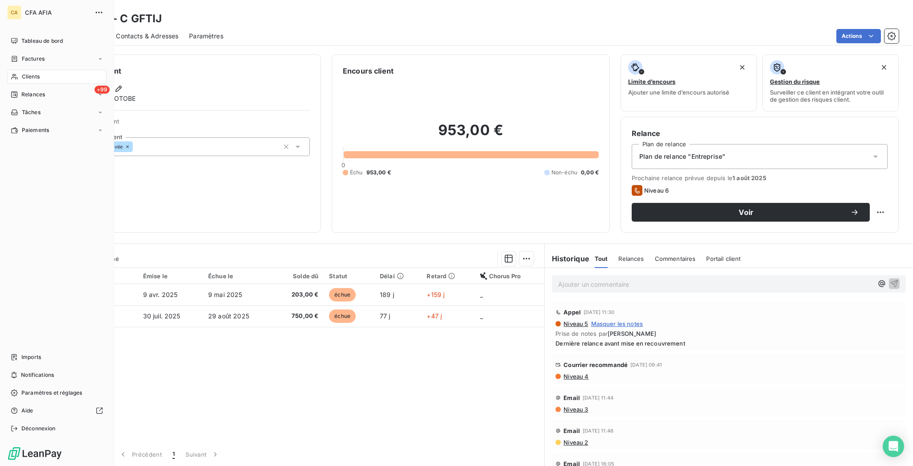
click at [32, 55] on span "Factures" at bounding box center [33, 59] width 23 height 8
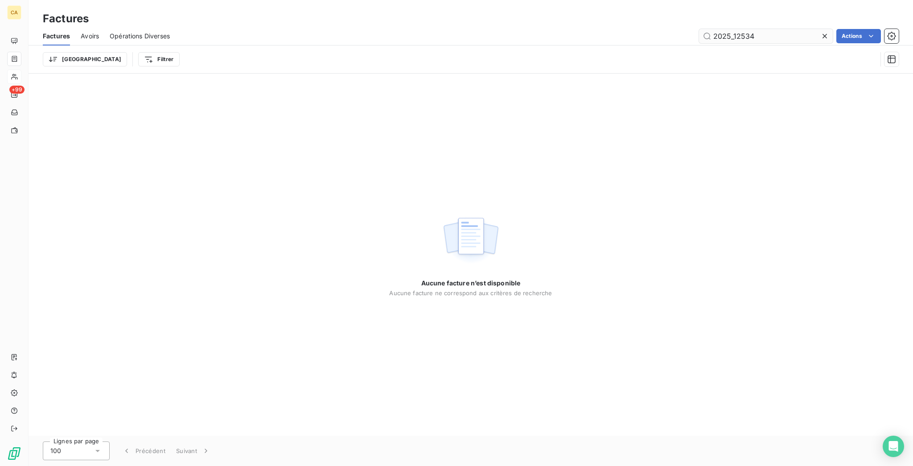
drag, startPoint x: 758, startPoint y: 32, endPoint x: 738, endPoint y: 34, distance: 19.7
click at [738, 34] on input "2025_12534" at bounding box center [766, 36] width 134 height 14
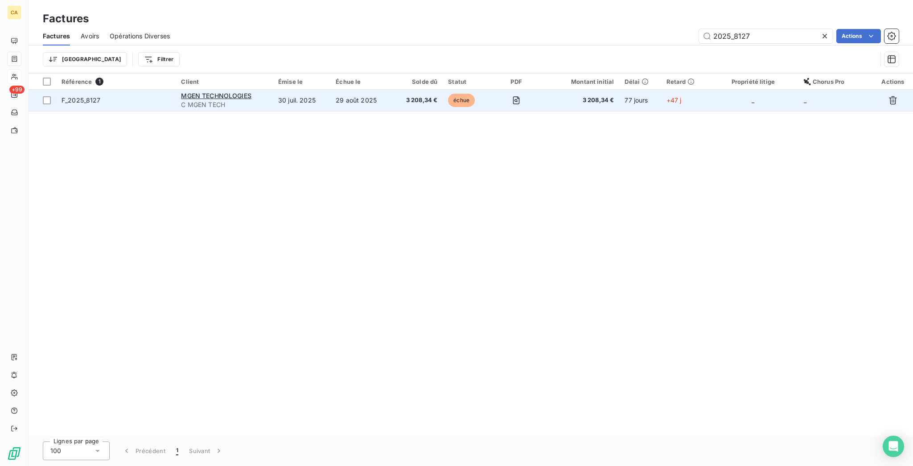
type input "2025_8127"
click at [363, 91] on td "29 août 2025" at bounding box center [361, 100] width 62 height 21
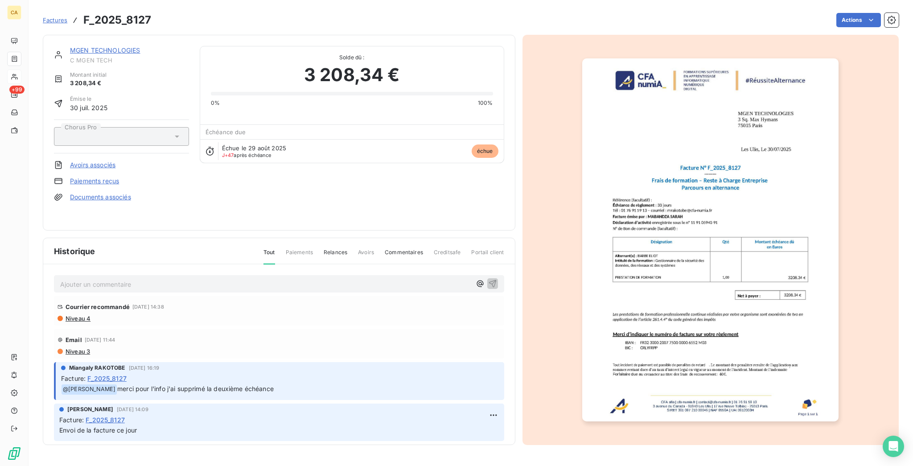
click at [181, 279] on p "Ajouter un commentaire ﻿" at bounding box center [265, 284] width 411 height 11
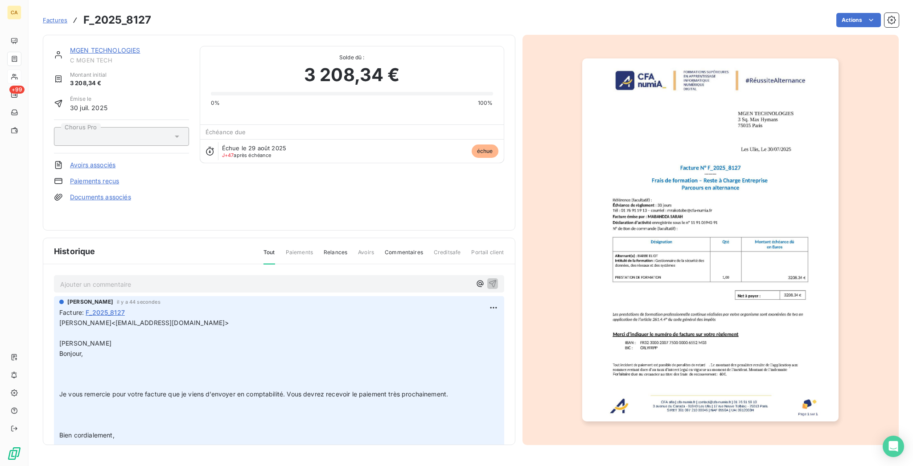
click at [94, 46] on link "MGEN TECHNOLOGIES" at bounding box center [105, 50] width 70 height 8
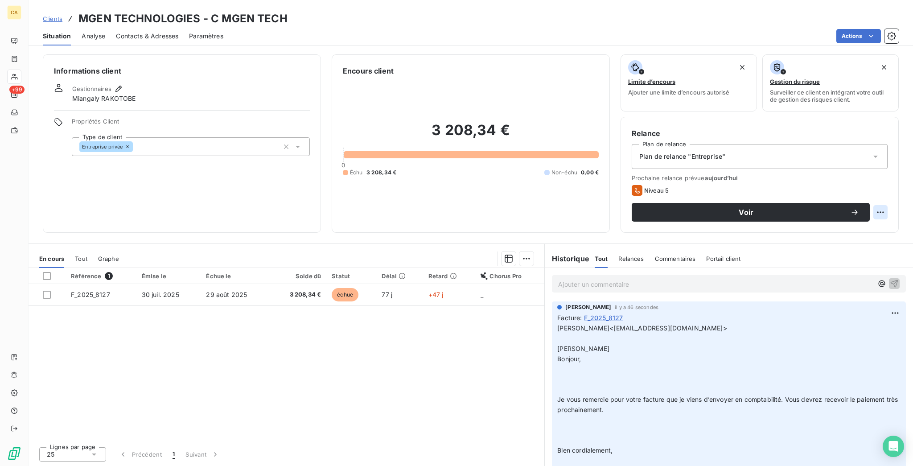
click at [887, 170] on html "CA +99 Clients MGEN TECHNOLOGIES - C MGEN TECH Situation Analyse Contacts & Adr…" at bounding box center [456, 233] width 913 height 466
click at [876, 193] on div "Replanifier cette action" at bounding box center [854, 194] width 80 height 14
select select "9"
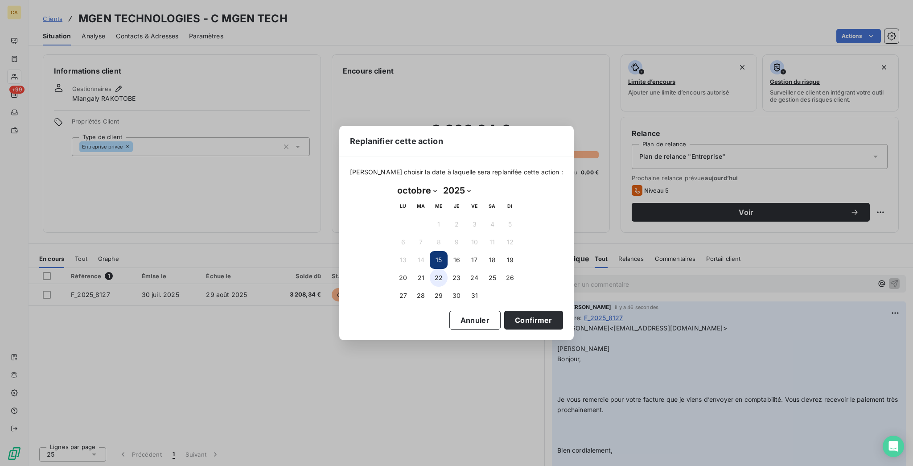
click at [439, 276] on button "22" at bounding box center [439, 278] width 18 height 18
click at [504, 316] on button "Confirmer" at bounding box center [533, 320] width 59 height 19
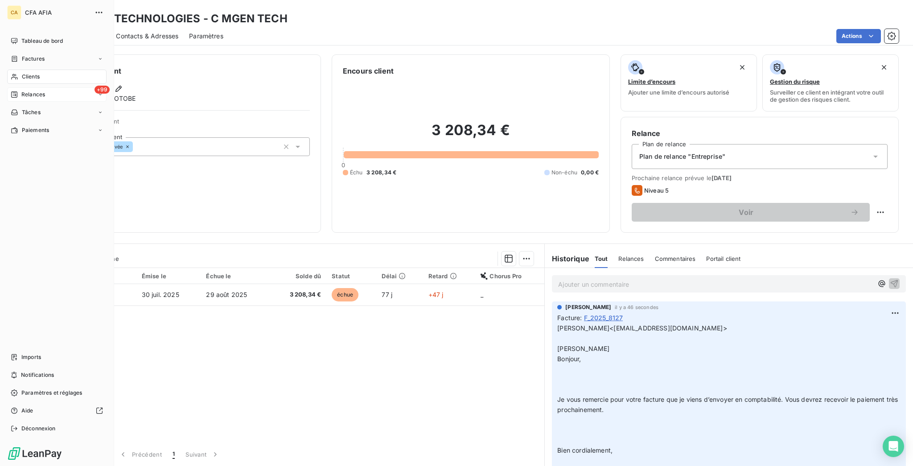
click at [32, 91] on span "Relances" at bounding box center [33, 95] width 24 height 8
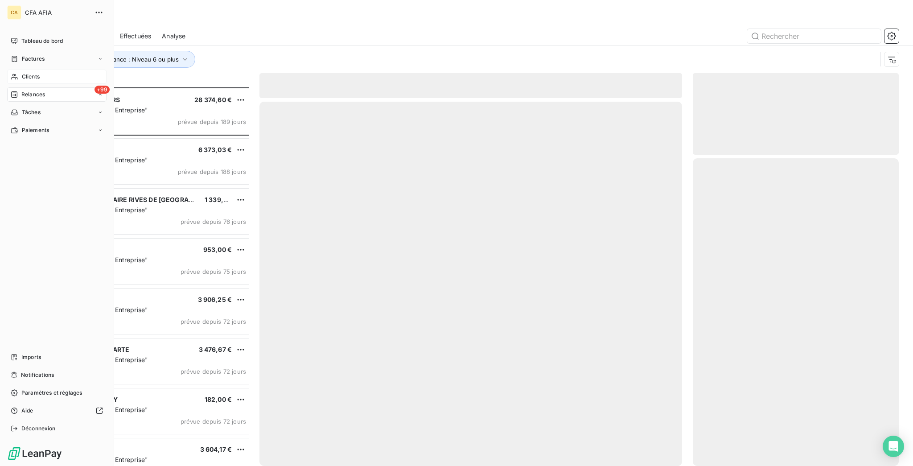
scroll to position [381, 202]
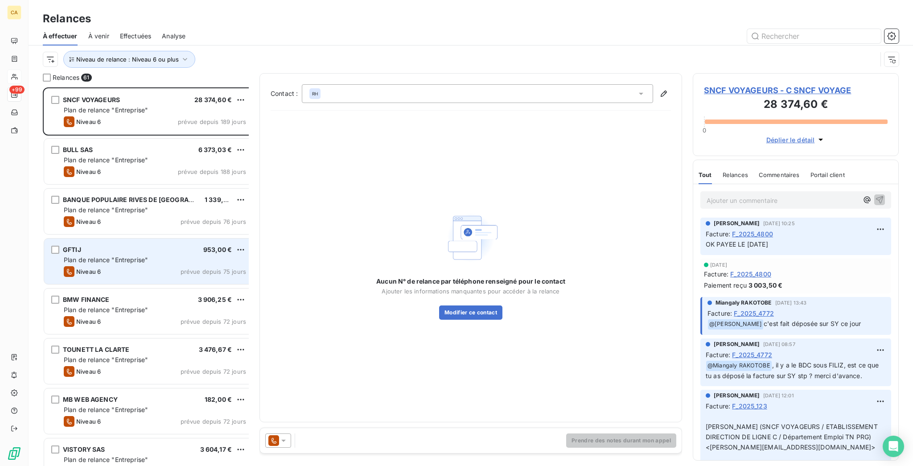
click at [116, 256] on span "Plan de relance "Entreprise"" at bounding box center [106, 260] width 84 height 8
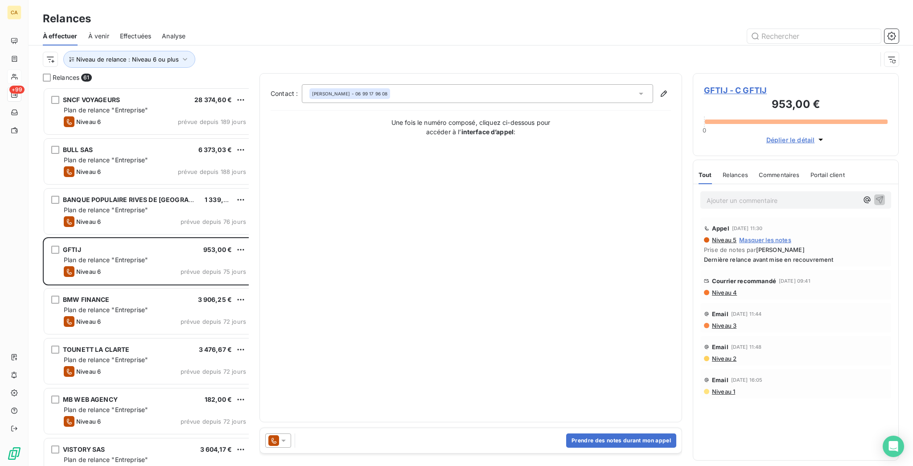
click at [710, 84] on span "GFTIJ - C GFTIJ" at bounding box center [796, 90] width 184 height 12
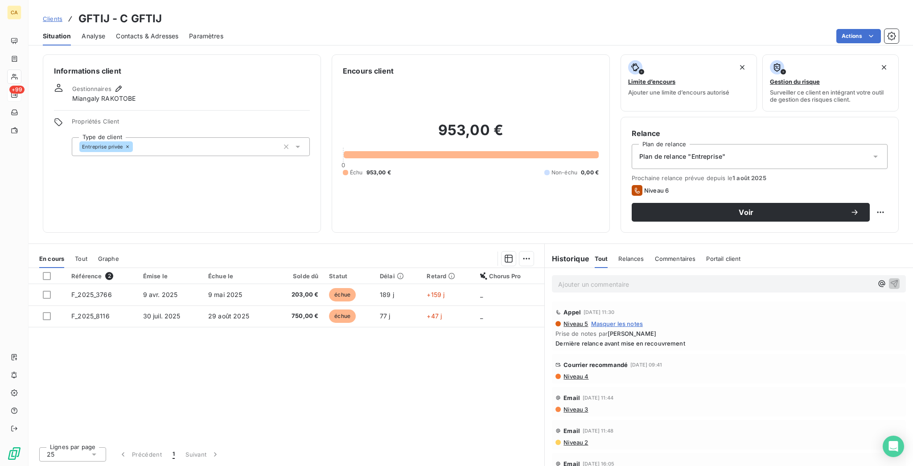
click at [126, 27] on div "Contacts & Adresses" at bounding box center [147, 36] width 62 height 19
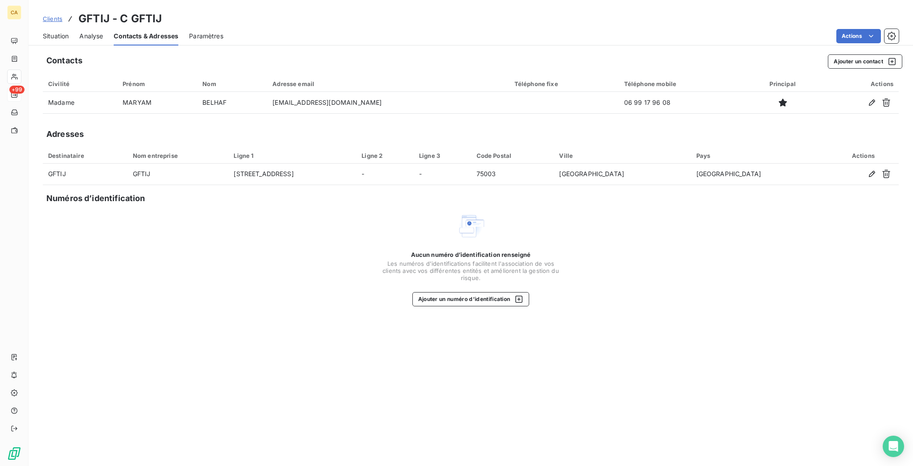
click at [29, 30] on div "Situation Analyse Contacts & Adresses Paramètres Actions" at bounding box center [471, 36] width 885 height 19
click at [43, 32] on span "Situation" at bounding box center [56, 36] width 26 height 9
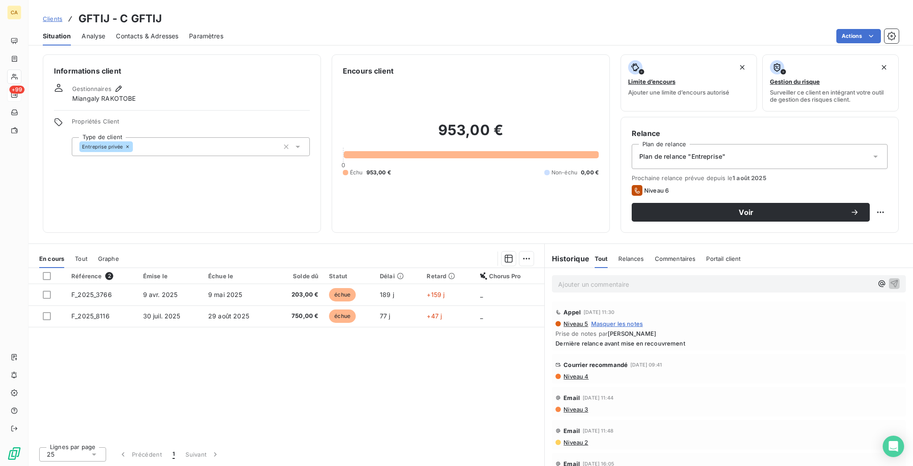
click at [571, 373] on span "Niveau 4" at bounding box center [576, 376] width 26 height 7
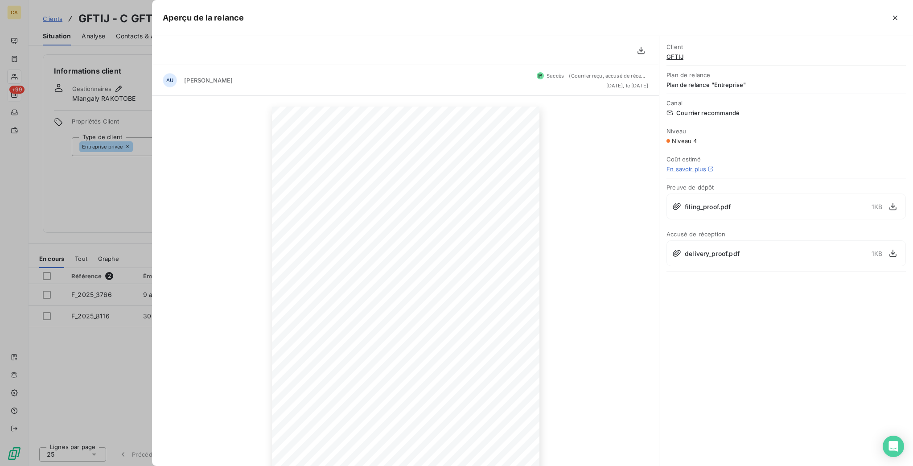
click at [97, 289] on div at bounding box center [456, 233] width 913 height 466
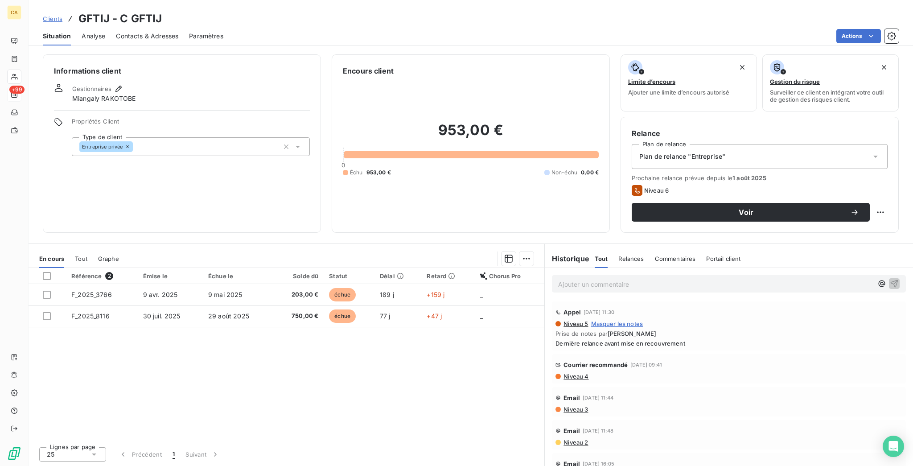
click at [576, 406] on span "Niveau 3" at bounding box center [575, 409] width 25 height 7
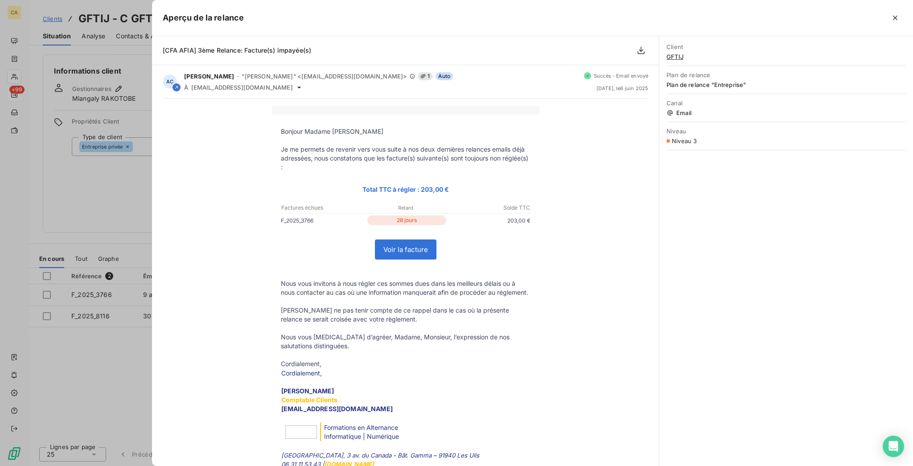
click at [98, 320] on div at bounding box center [456, 233] width 913 height 466
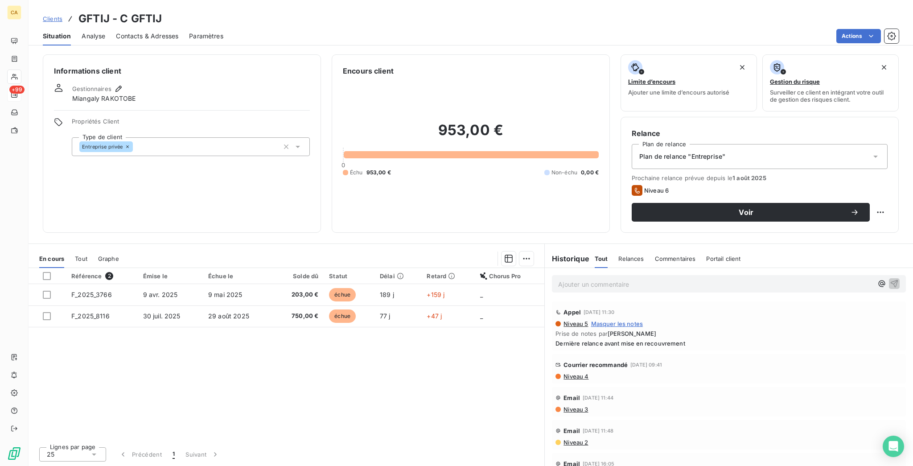
click at [136, 37] on div "Contacts & Adresses" at bounding box center [147, 36] width 62 height 19
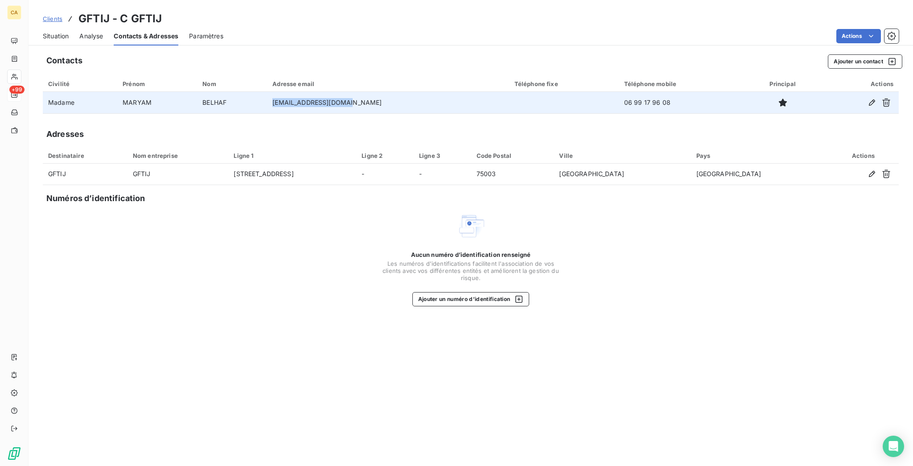
drag, startPoint x: 355, startPoint y: 83, endPoint x: 288, endPoint y: 86, distance: 67.9
click at [288, 92] on td "comptabilite@gftij.fr" at bounding box center [388, 102] width 242 height 21
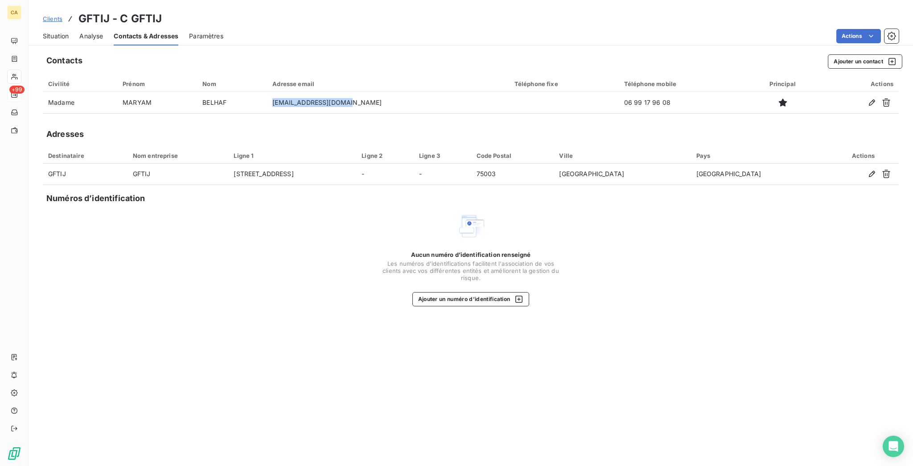
copy td "comptabilite@gftij.fr"
click at [54, 32] on span "Situation" at bounding box center [56, 36] width 26 height 9
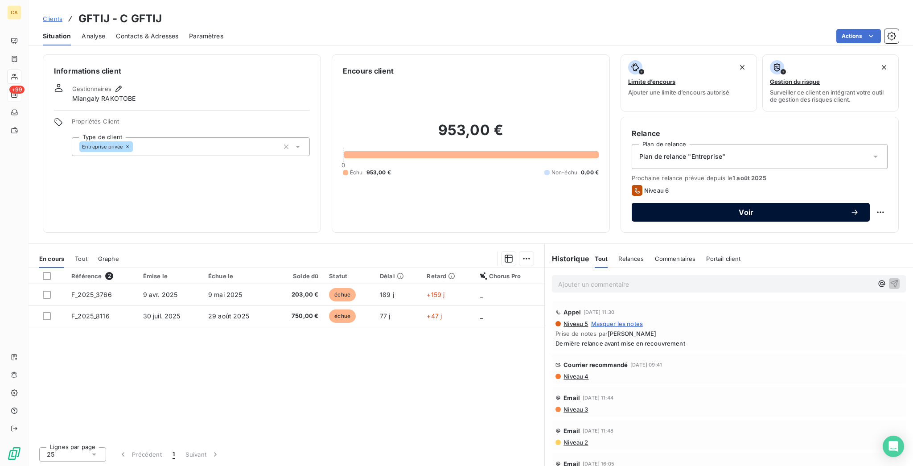
click at [694, 203] on button "Voir" at bounding box center [751, 212] width 238 height 19
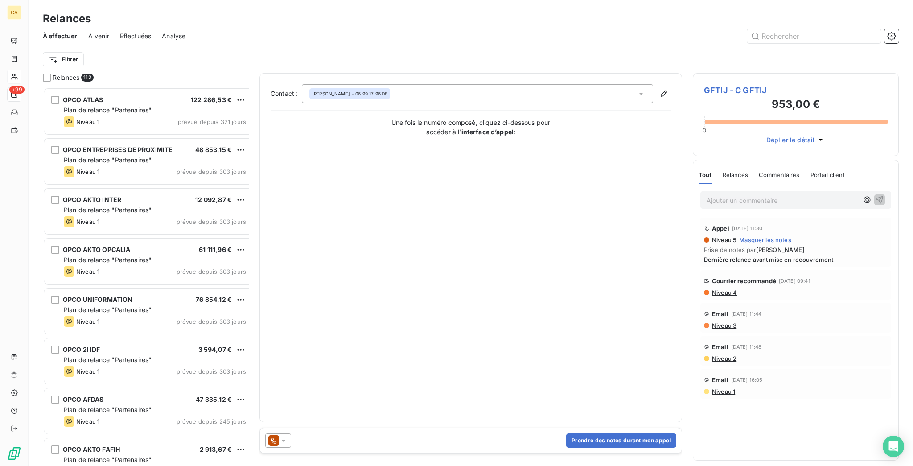
scroll to position [381, 202]
click at [279, 436] on icon at bounding box center [283, 440] width 9 height 9
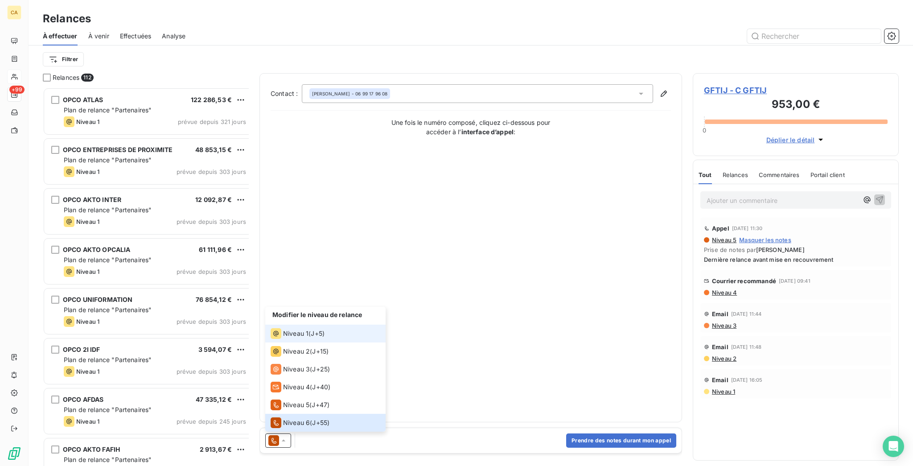
click at [283, 338] on span "Niveau 1" at bounding box center [295, 333] width 25 height 9
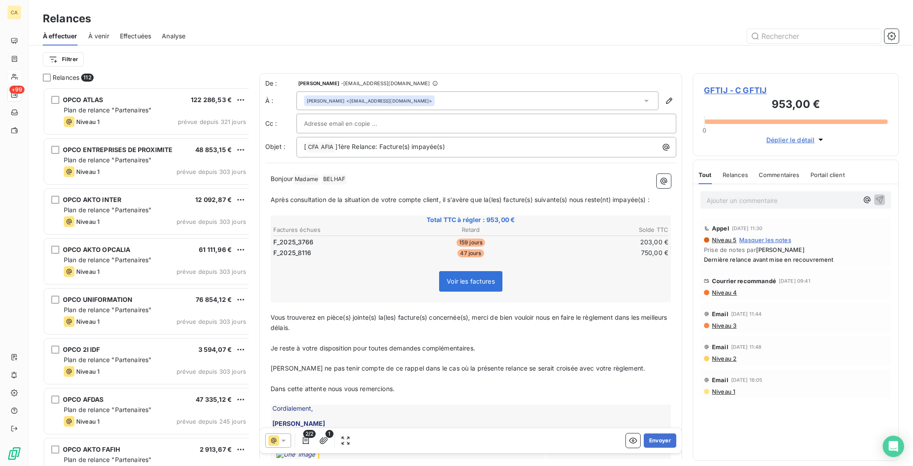
click at [281, 433] on div "2/2 1" at bounding box center [308, 440] width 87 height 14
click at [303, 430] on span "2/2" at bounding box center [309, 434] width 12 height 8
click at [299, 439] on button "button" at bounding box center [306, 440] width 14 height 14
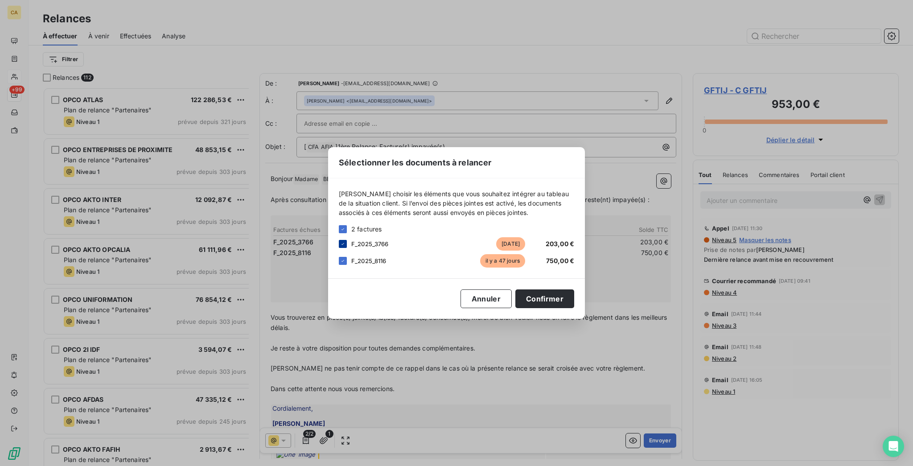
click at [375, 246] on div "F_2025_3766 il y a 159 jours 203,00 €" at bounding box center [456, 243] width 235 height 13
click at [347, 248] on div at bounding box center [343, 244] width 8 height 8
click at [516, 301] on button "Confirmer" at bounding box center [545, 298] width 59 height 19
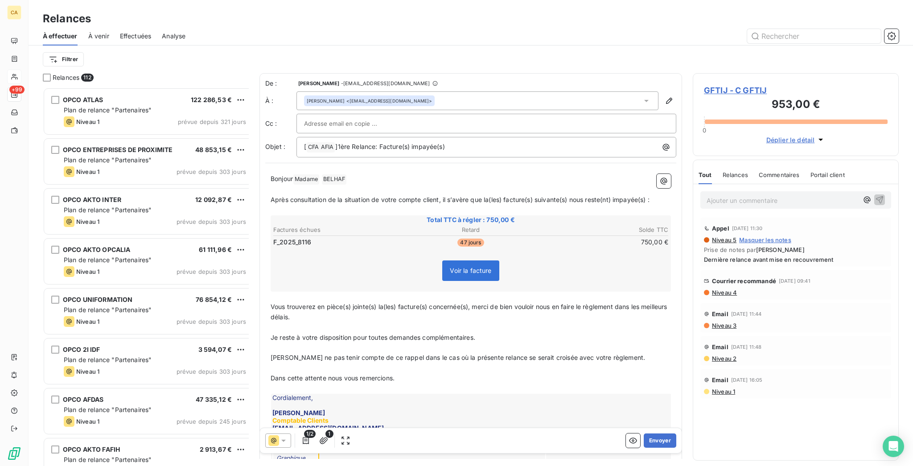
click at [732, 84] on span "GFTIJ - C GFTIJ" at bounding box center [796, 90] width 184 height 12
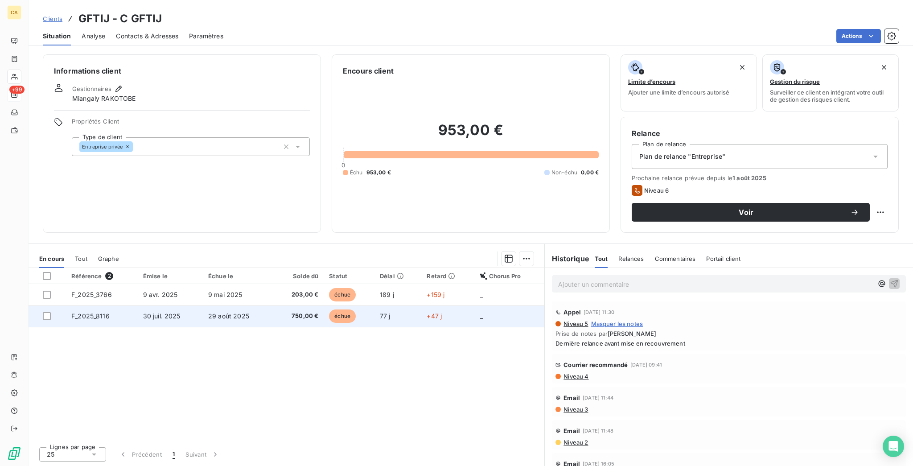
click at [251, 305] on td "29 août 2025" at bounding box center [238, 315] width 70 height 21
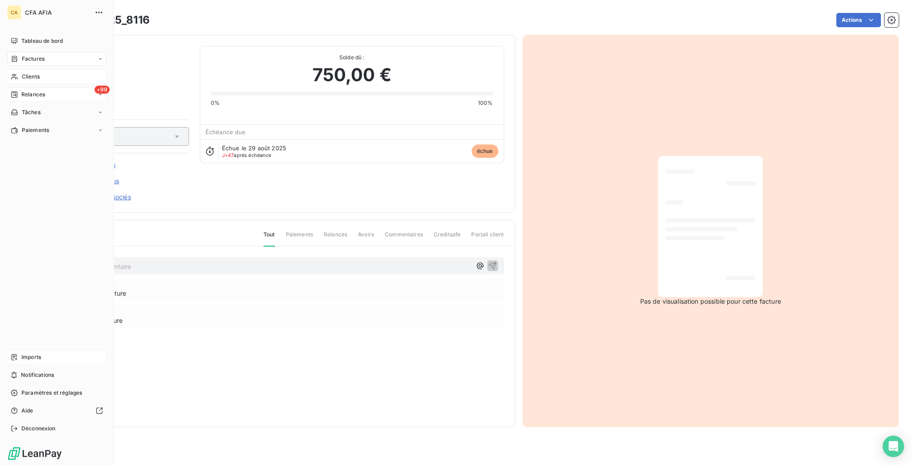
click at [34, 361] on span "Imports" at bounding box center [31, 357] width 20 height 8
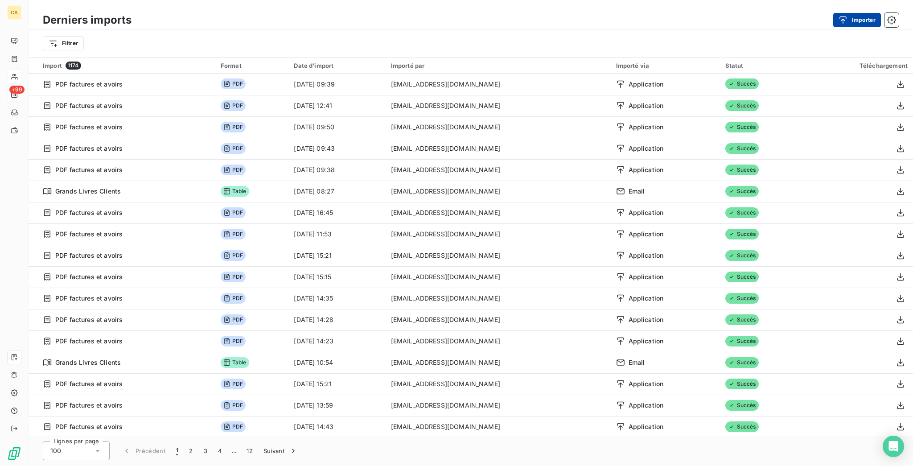
click at [848, 19] on icon "button" at bounding box center [843, 20] width 9 height 9
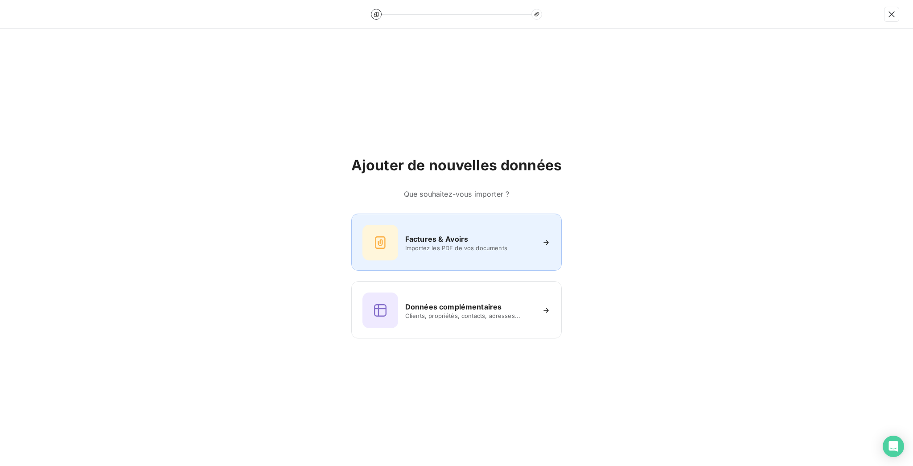
click at [398, 232] on div "Factures & Avoirs Importez les PDF de vos documents" at bounding box center [457, 243] width 188 height 36
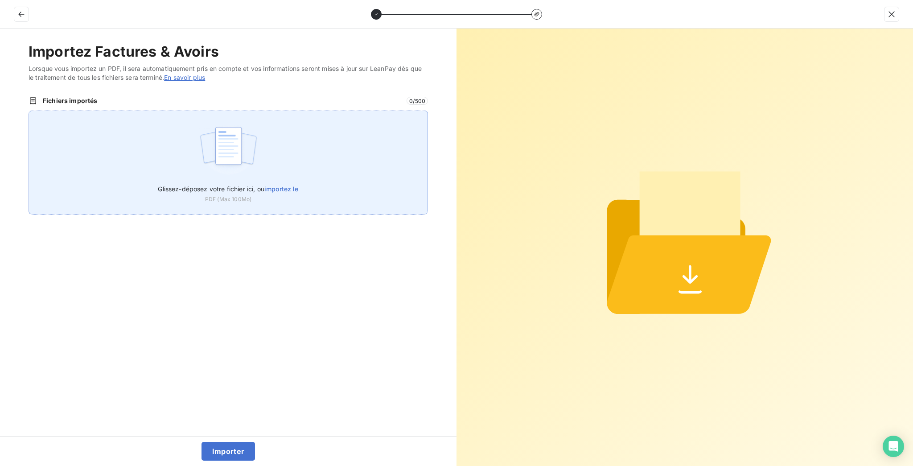
click at [141, 140] on div "Glissez-déposez votre fichier ici, ou importez le PDF (Max 100Mo)" at bounding box center [229, 163] width 400 height 104
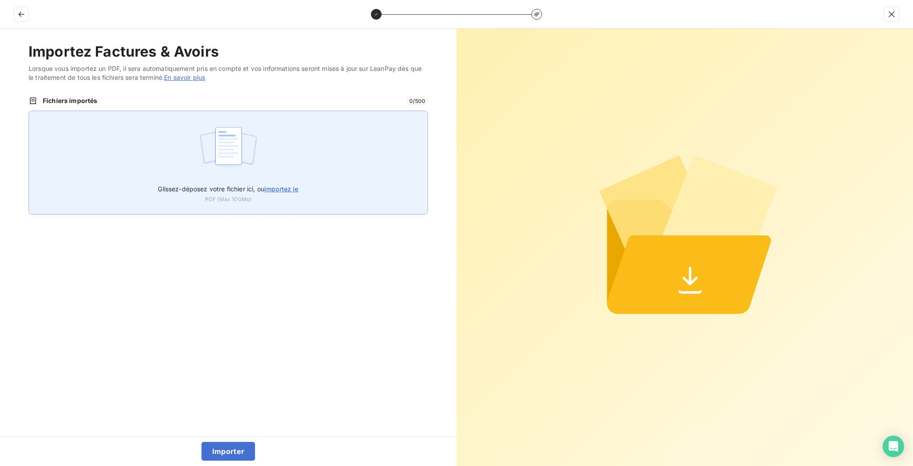
type input "C:\fakepath\F_2025_8116.pdf"
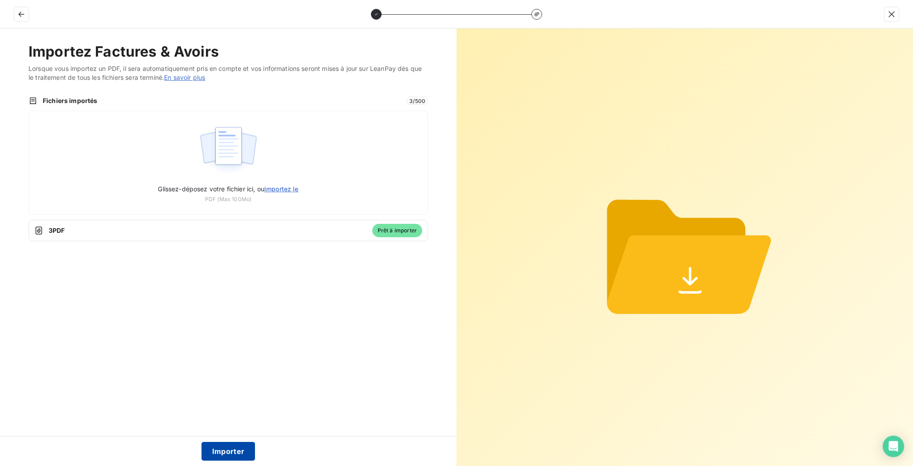
click at [236, 446] on button "Importer" at bounding box center [229, 451] width 54 height 19
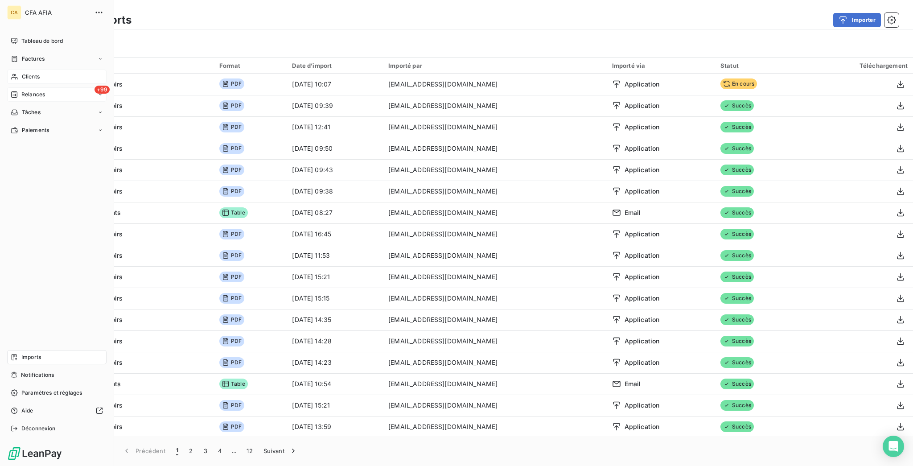
click at [37, 91] on span "Relances" at bounding box center [33, 95] width 24 height 8
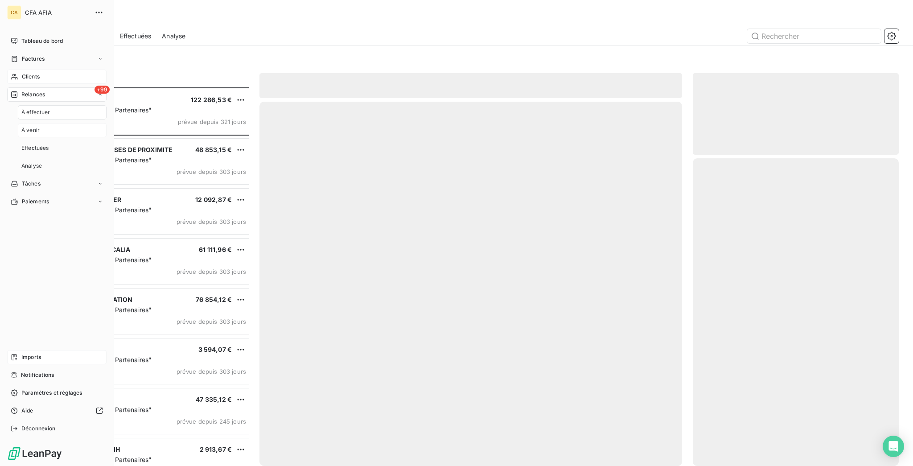
scroll to position [381, 202]
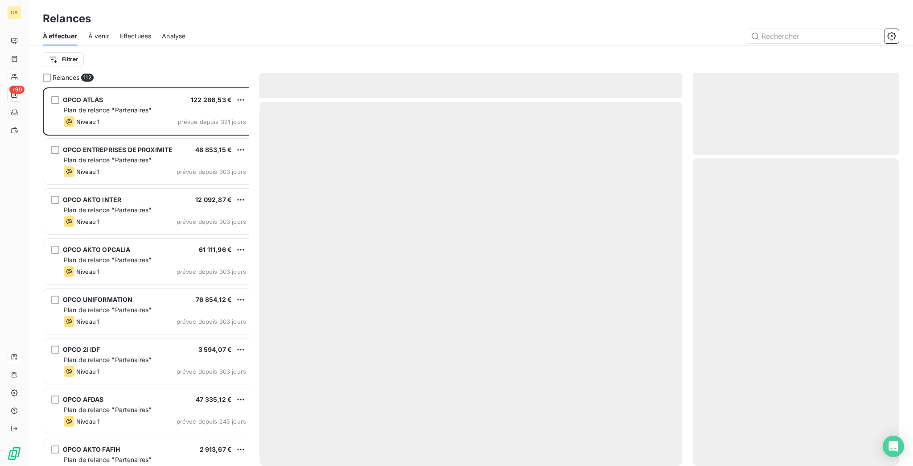
click at [29, 45] on div "Filtrer" at bounding box center [471, 59] width 885 height 28
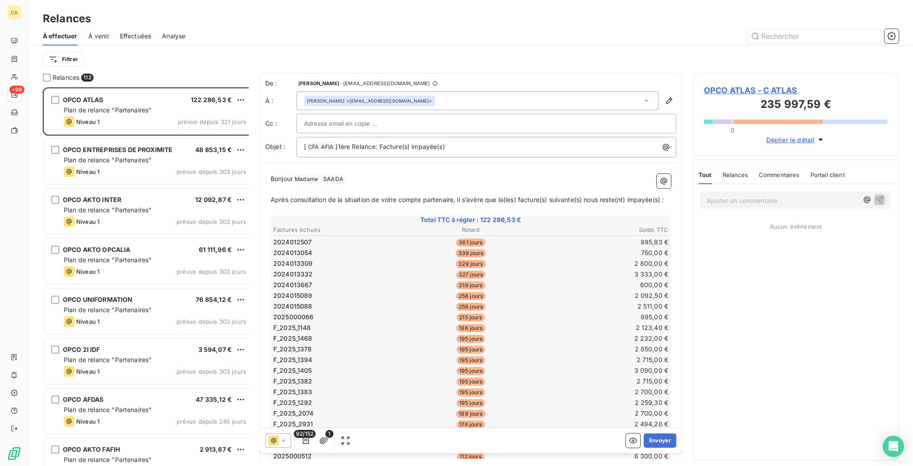
click at [46, 47] on html "CA +99 Relances À effectuer À venir Effectuées Analyse Filtrer Relances 112 OPC…" at bounding box center [456, 233] width 913 height 466
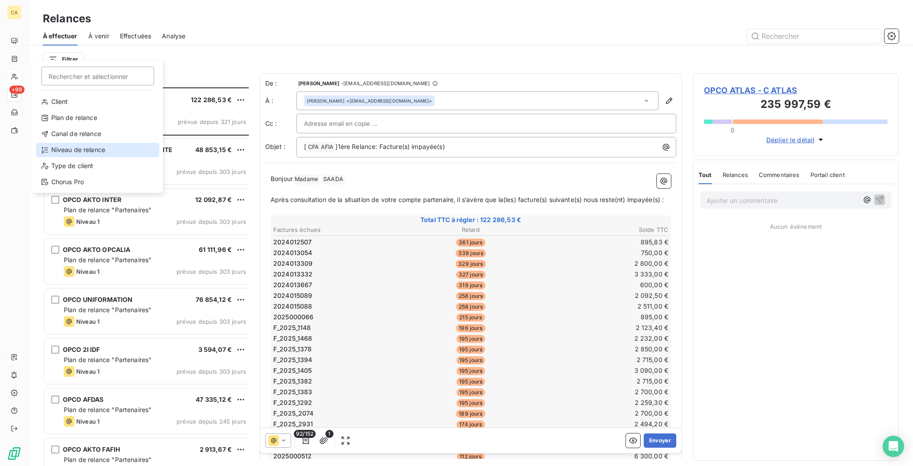
click at [84, 143] on div "Niveau de relance" at bounding box center [98, 150] width 124 height 14
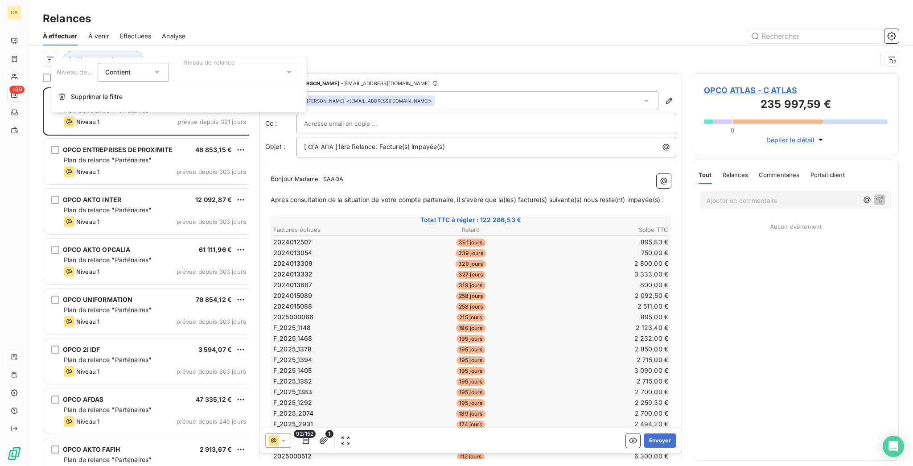
click at [191, 75] on div at bounding box center [237, 72] width 128 height 19
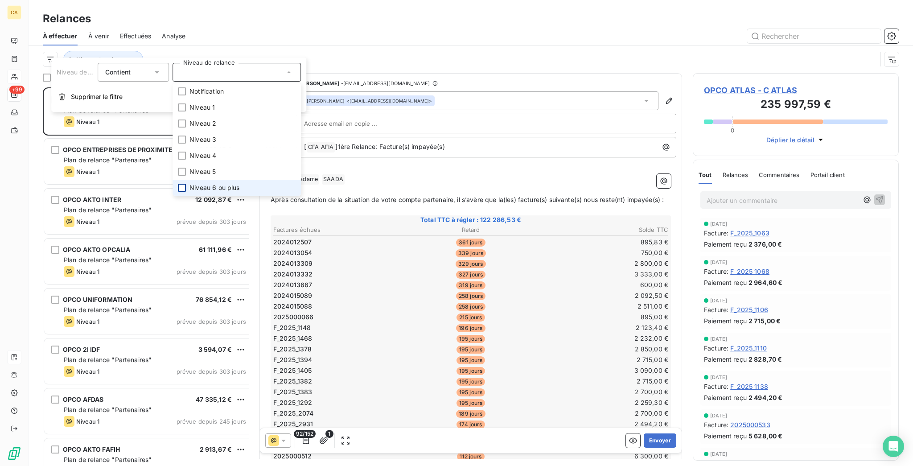
click at [178, 184] on div at bounding box center [182, 188] width 8 height 8
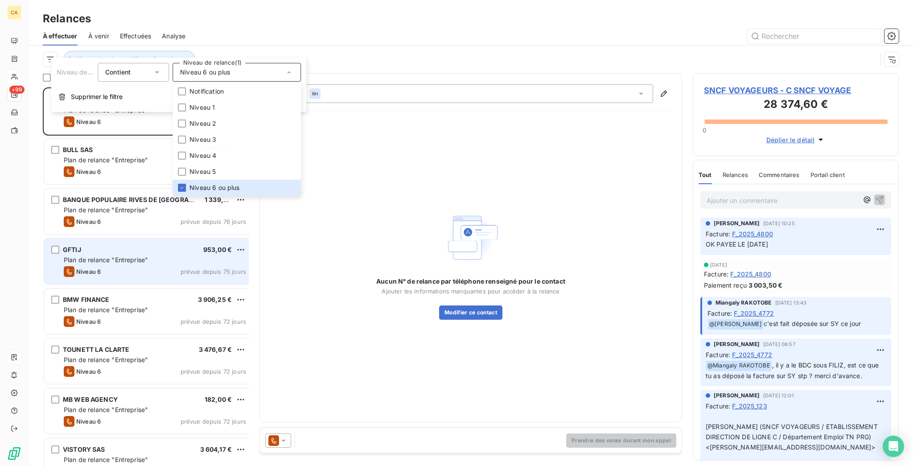
click at [106, 246] on div "GFTIJ 953,00 €" at bounding box center [155, 250] width 182 height 8
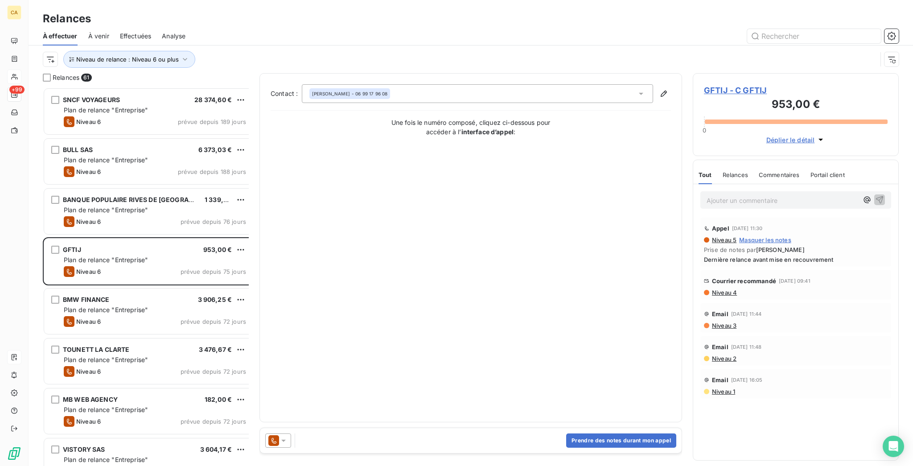
click at [734, 84] on span "GFTIJ - C GFTIJ" at bounding box center [796, 90] width 184 height 12
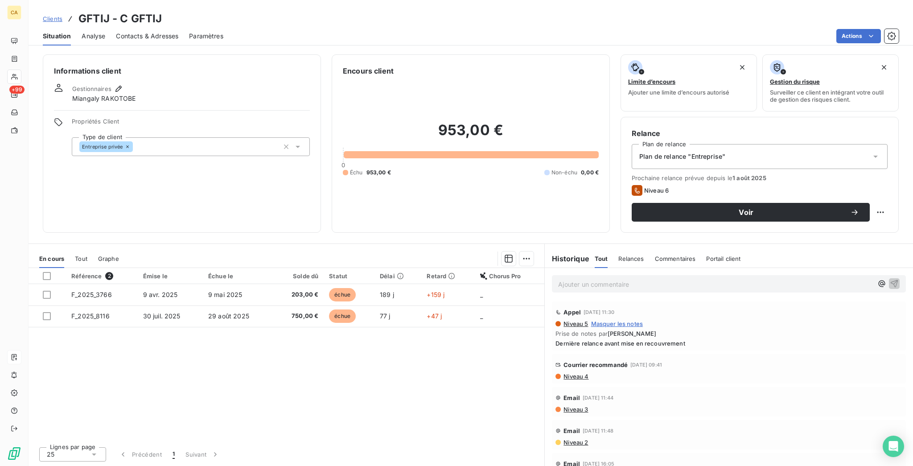
click at [231, 273] on div "Référence 2 Émise le Échue le Solde dû Statut Délai Retard Chorus Pro F_2025_37…" at bounding box center [287, 354] width 516 height 172
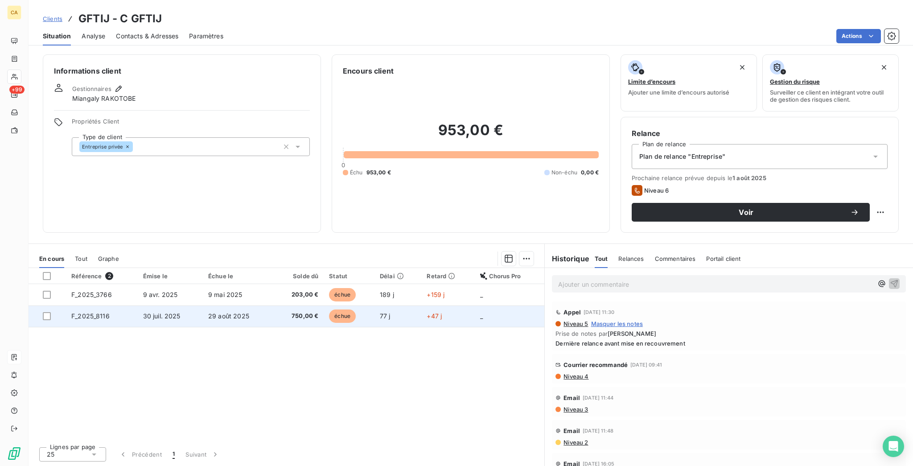
click at [232, 312] on span "29 août 2025" at bounding box center [228, 316] width 41 height 8
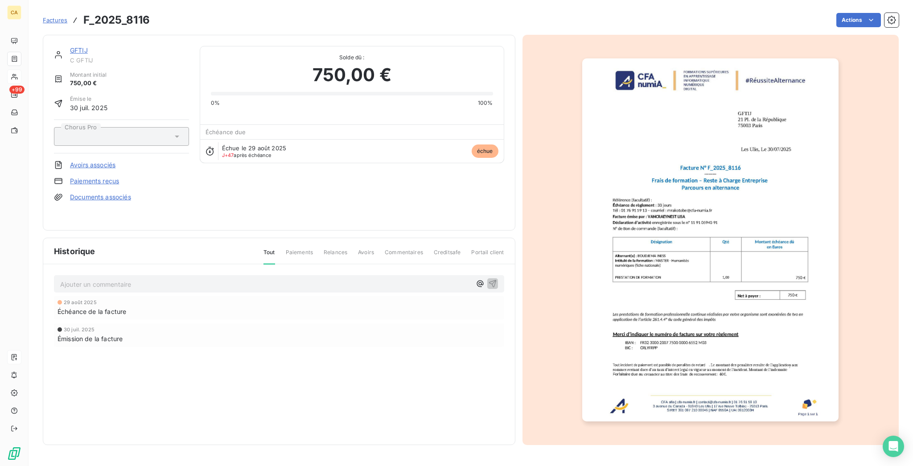
click at [70, 46] on link "GFTIJ" at bounding box center [79, 50] width 18 height 8
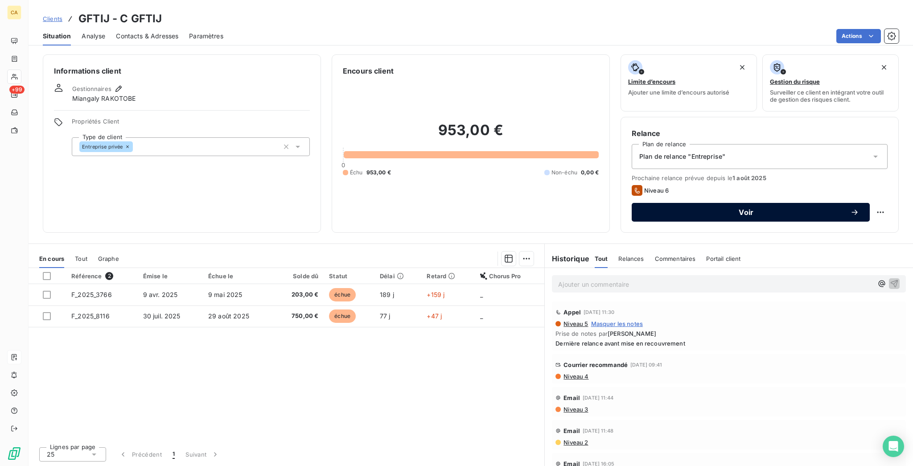
click at [771, 203] on button "Voir" at bounding box center [751, 212] width 238 height 19
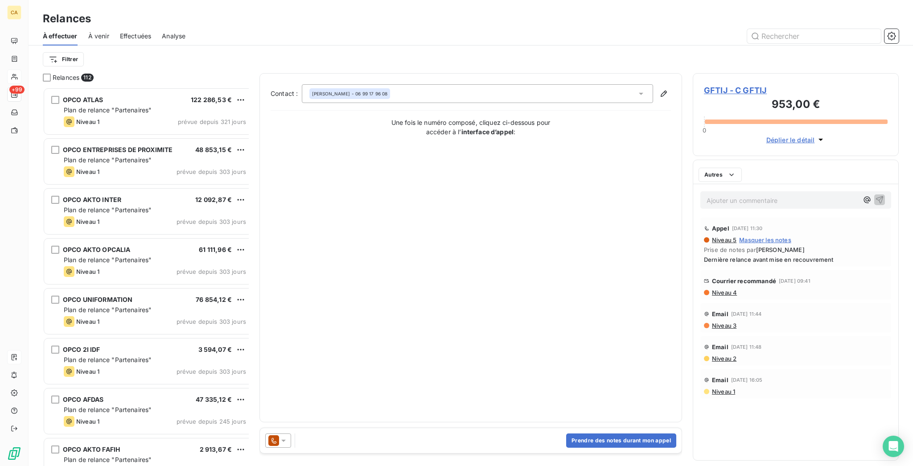
scroll to position [381, 202]
drag, startPoint x: 267, startPoint y: 423, endPoint x: 267, endPoint y: 428, distance: 5.4
click at [267, 428] on div "Prendre des notes durant mon appel" at bounding box center [471, 440] width 422 height 25
click at [267, 433] on div at bounding box center [278, 440] width 26 height 14
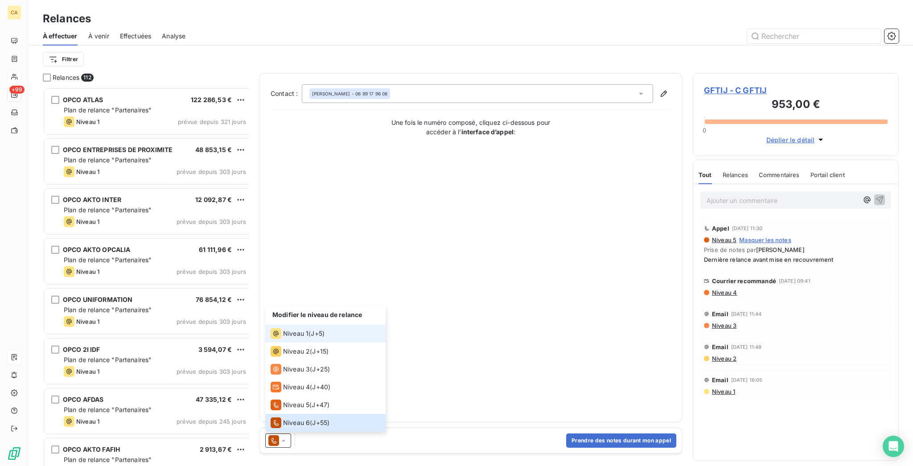
click at [283, 338] on span "Niveau 1" at bounding box center [295, 333] width 25 height 9
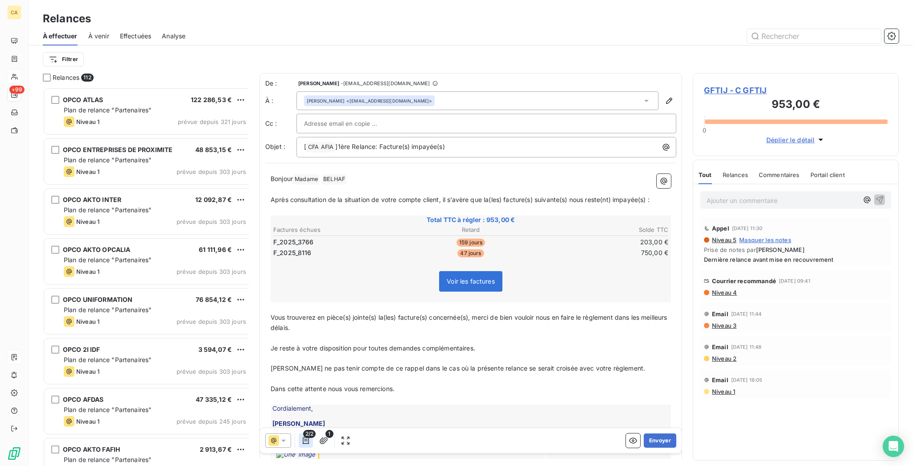
click at [303, 437] on icon "button" at bounding box center [306, 440] width 6 height 7
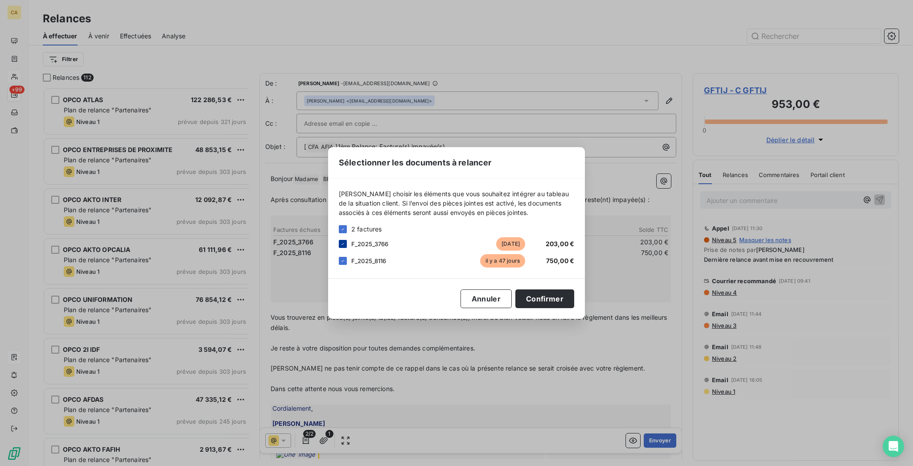
click at [346, 247] on icon at bounding box center [342, 243] width 5 height 5
click at [540, 297] on button "Confirmer" at bounding box center [545, 298] width 59 height 19
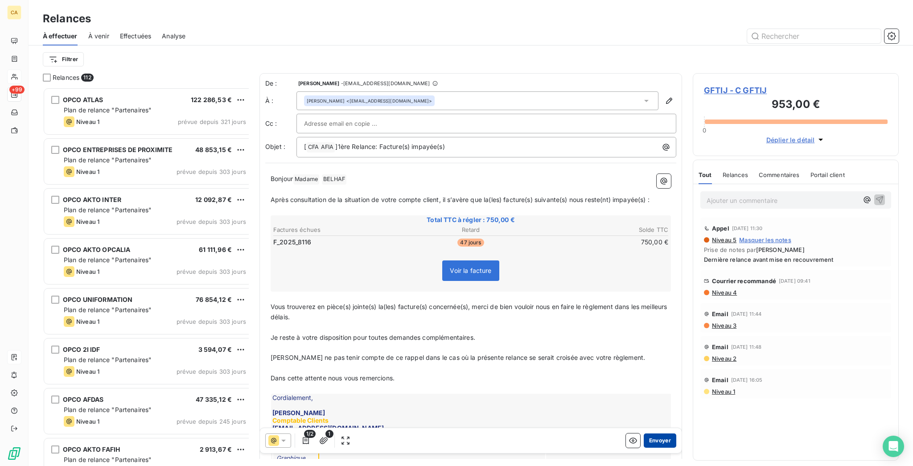
click at [656, 436] on button "Envoyer" at bounding box center [660, 440] width 33 height 14
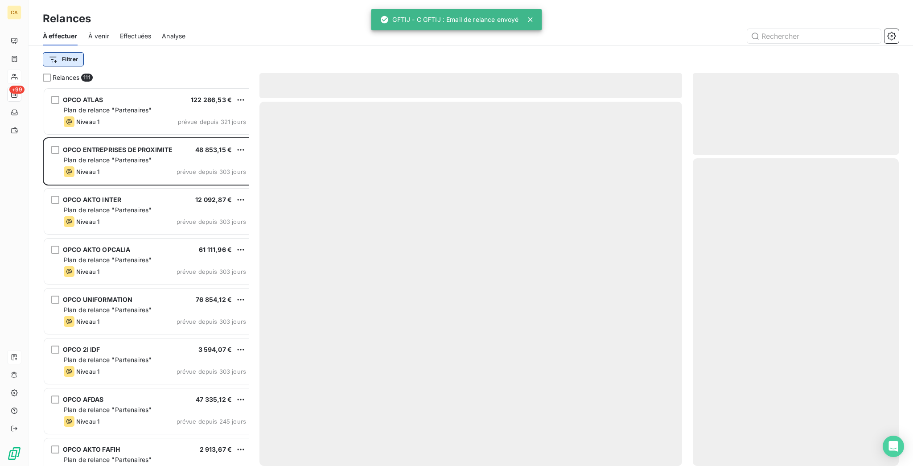
click at [60, 49] on html "CA +99 Relances À effectuer À venir Effectuées Analyse Filtrer Relances 111 OPC…" at bounding box center [456, 233] width 913 height 466
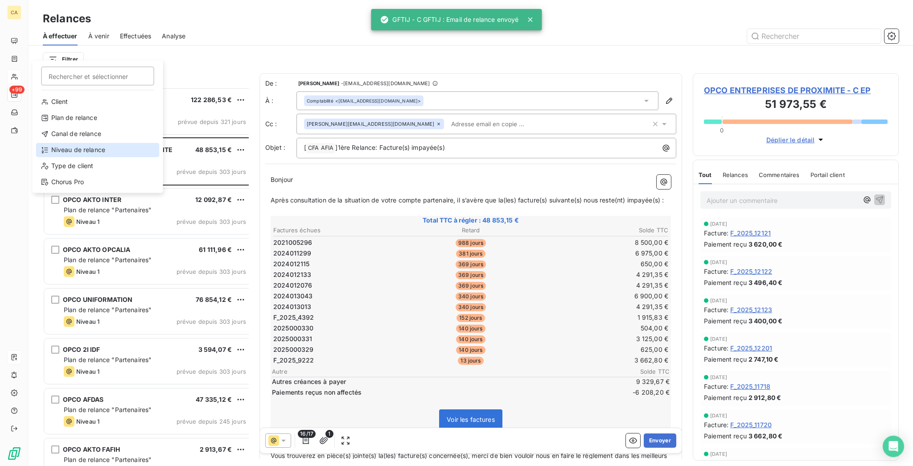
click at [73, 143] on div "Niveau de relance" at bounding box center [98, 150] width 124 height 14
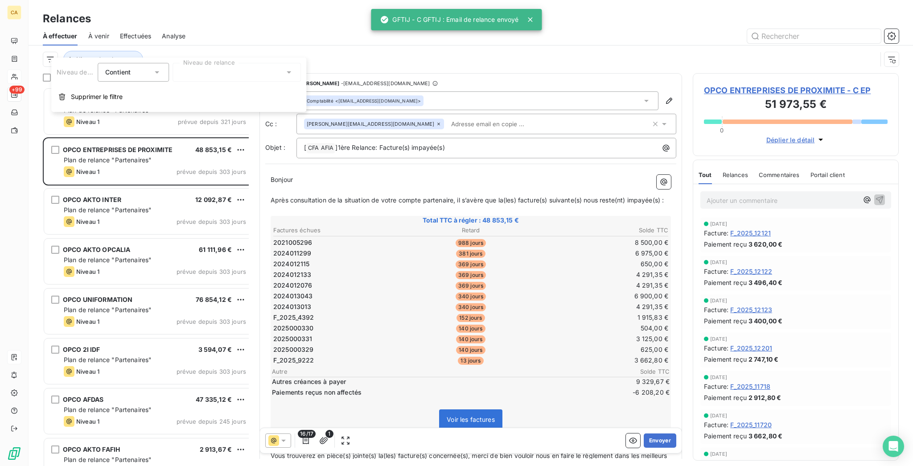
click at [190, 66] on div at bounding box center [237, 72] width 128 height 19
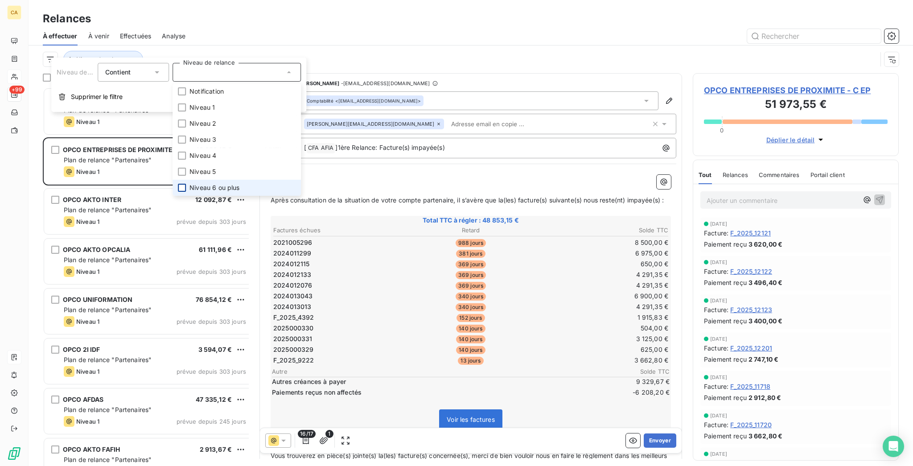
click at [180, 184] on div at bounding box center [182, 188] width 8 height 8
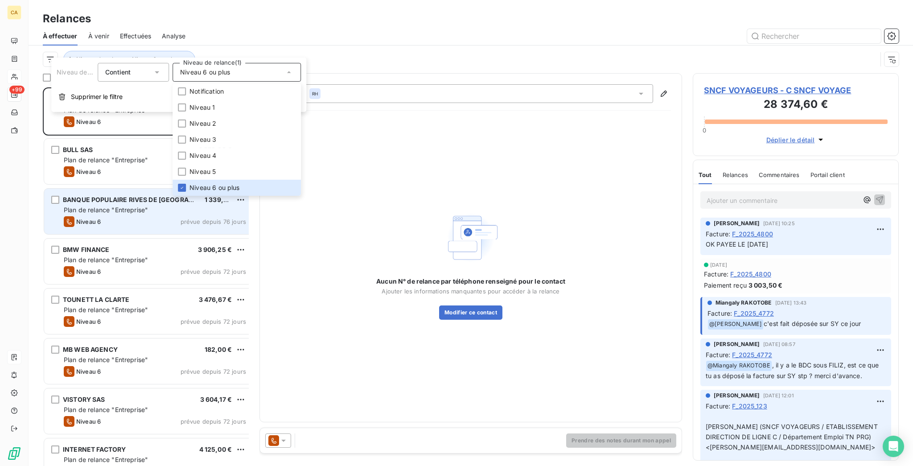
click at [97, 216] on div "Niveau 6 prévue depuis 76 jours" at bounding box center [155, 221] width 182 height 11
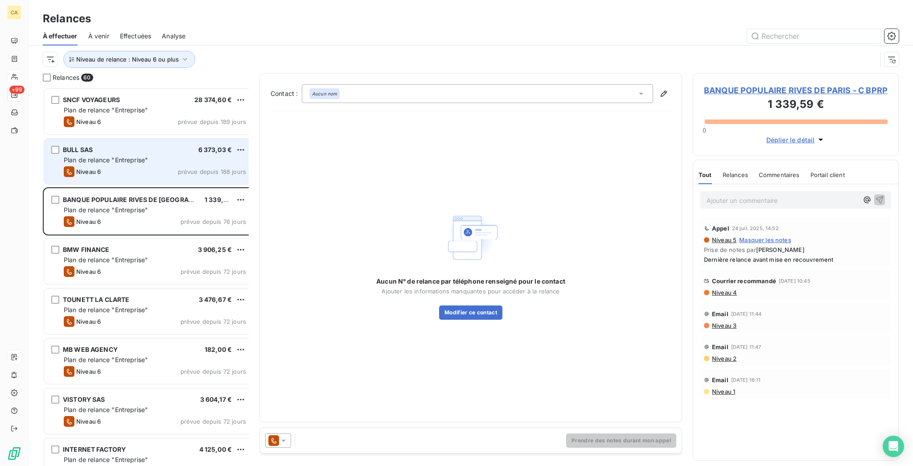
click at [101, 160] on div "BULL SAS 6 373,03 € Plan de relance "Entreprise" Niveau 6 prévue depuis 188 jou…" at bounding box center [148, 161] width 209 height 45
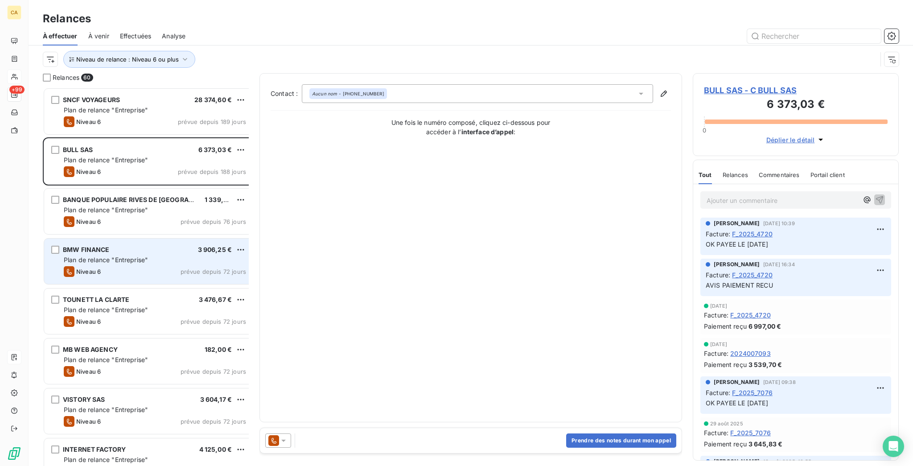
click at [105, 239] on div "BMW FINANCE 3 906,25 € Plan de relance "Entreprise" Niveau 6 prévue depuis 72 j…" at bounding box center [148, 261] width 209 height 45
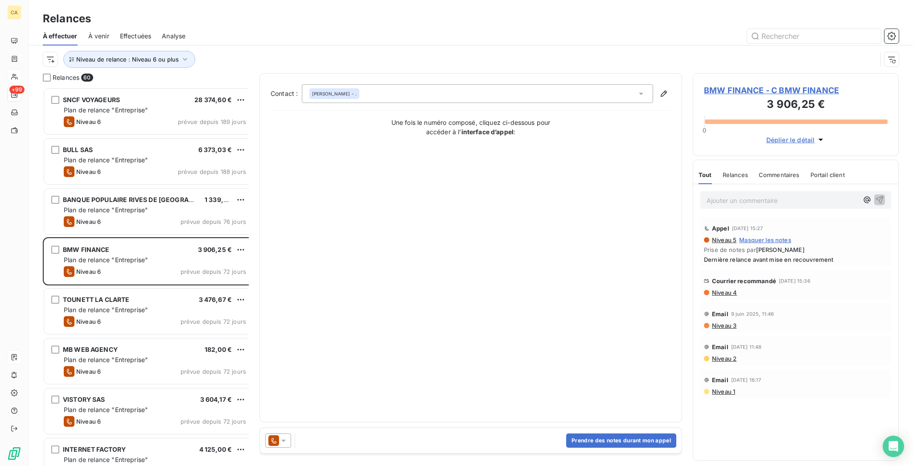
click at [720, 84] on span "BMW FINANCE - C BMW FINANCE" at bounding box center [796, 90] width 184 height 12
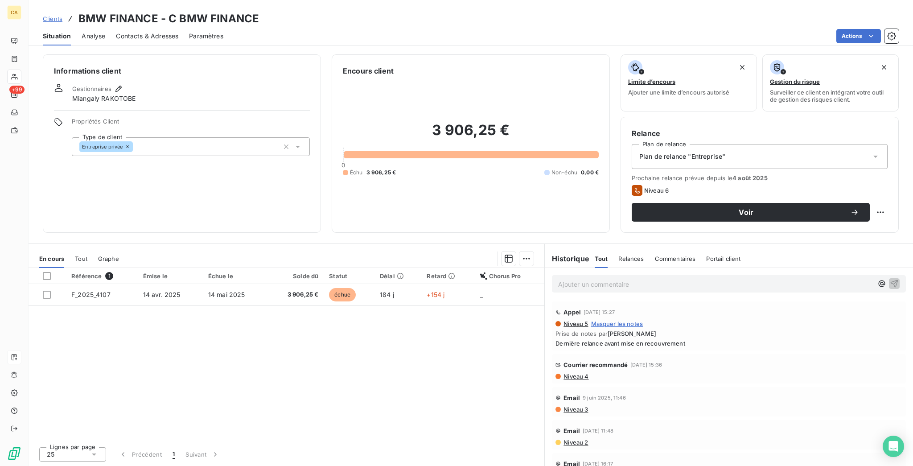
click at [141, 33] on div "Contacts & Adresses" at bounding box center [147, 36] width 62 height 19
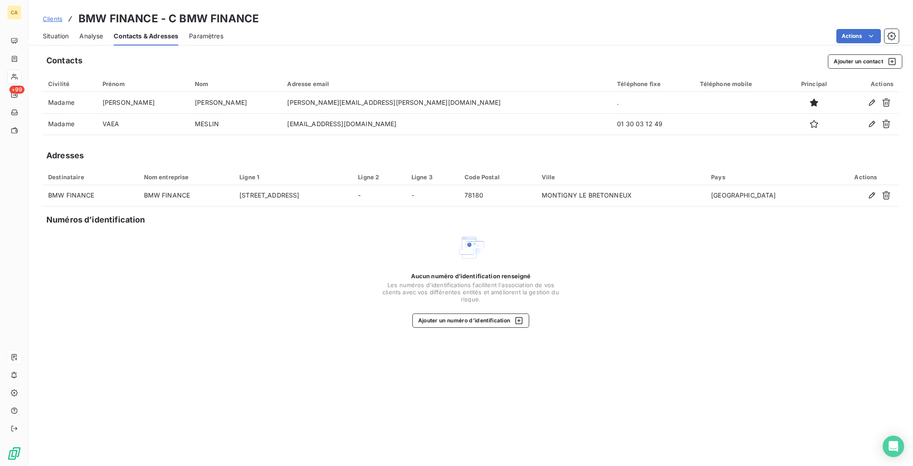
click at [43, 32] on span "Situation" at bounding box center [56, 36] width 26 height 9
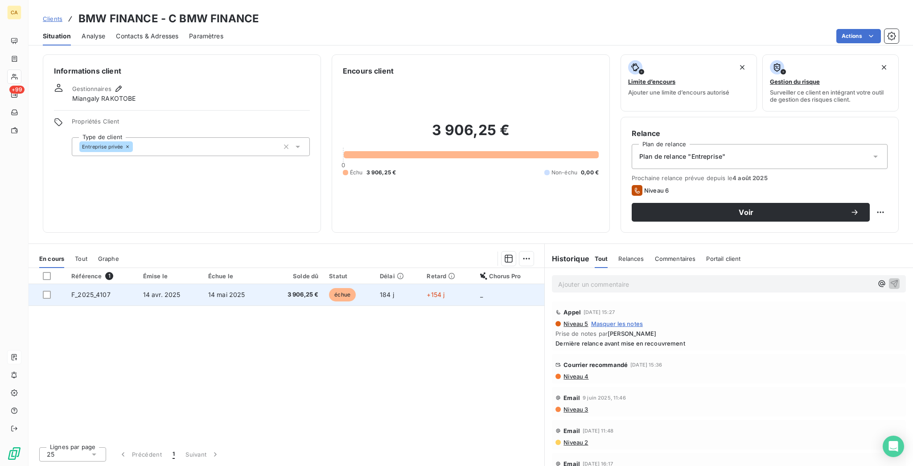
click at [159, 284] on td "14 avr. 2025" at bounding box center [170, 294] width 65 height 21
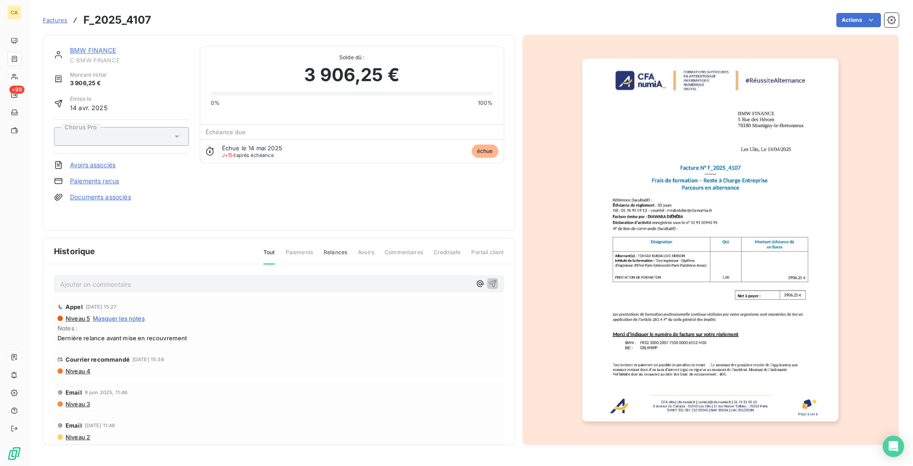
click at [691, 280] on img "button" at bounding box center [710, 239] width 256 height 363
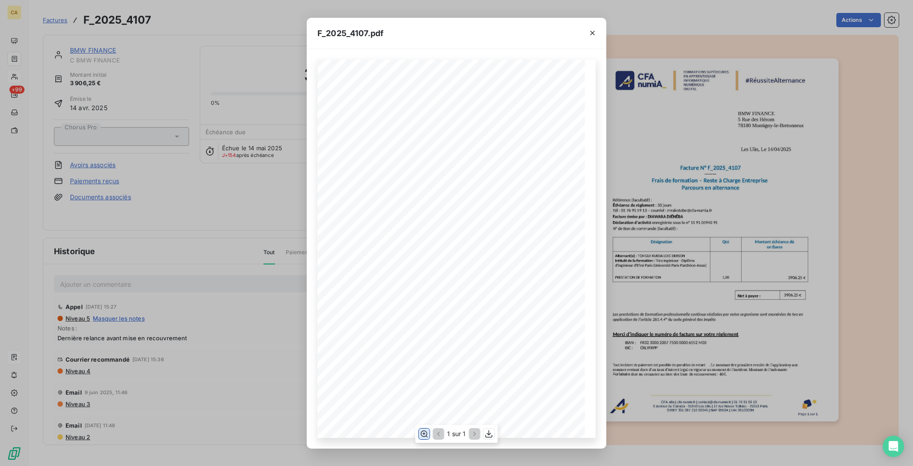
click at [426, 432] on icon "button" at bounding box center [424, 433] width 9 height 9
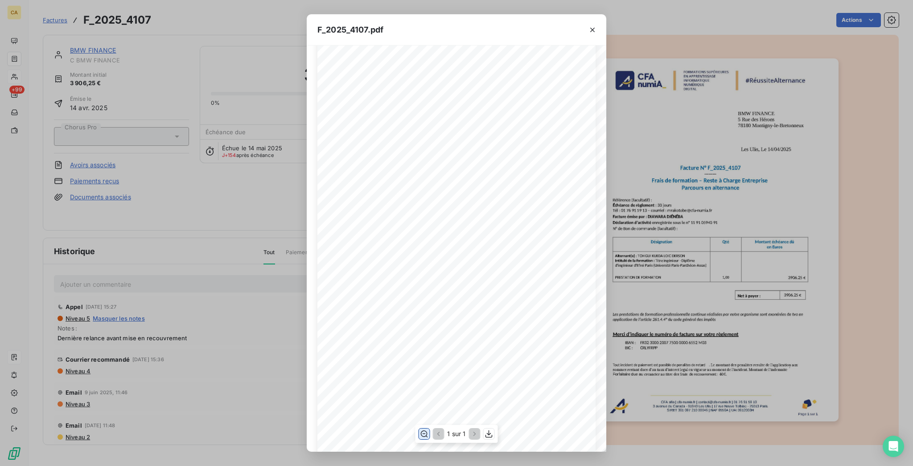
scroll to position [119, 0]
drag, startPoint x: 182, startPoint y: 217, endPoint x: 138, endPoint y: 143, distance: 85.7
click at [186, 217] on div "F_2025_4107.pdf CFA afia | cfa-numia.fr | contact@cfa-numia.fr | 01 76 91 59 13…" at bounding box center [456, 233] width 913 height 466
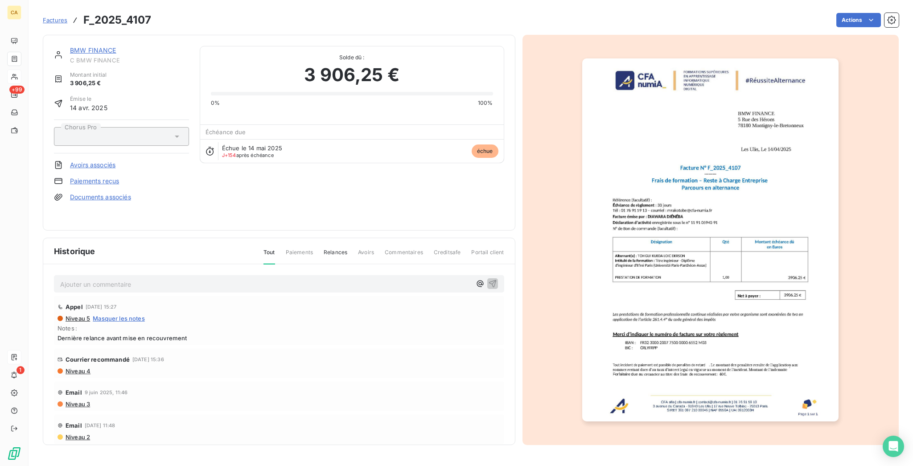
click at [95, 46] on link "BMW FINANCE" at bounding box center [93, 50] width 46 height 8
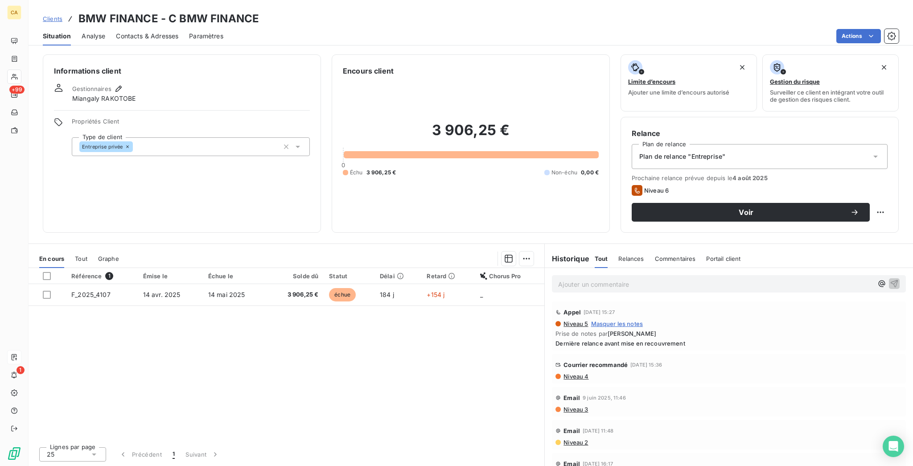
click at [156, 32] on span "Contacts & Adresses" at bounding box center [147, 36] width 62 height 9
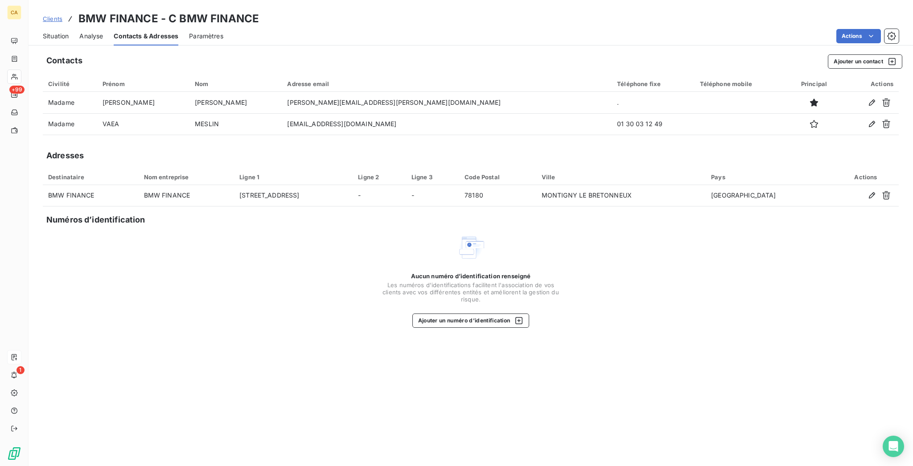
click at [43, 32] on span "Situation" at bounding box center [56, 36] width 26 height 9
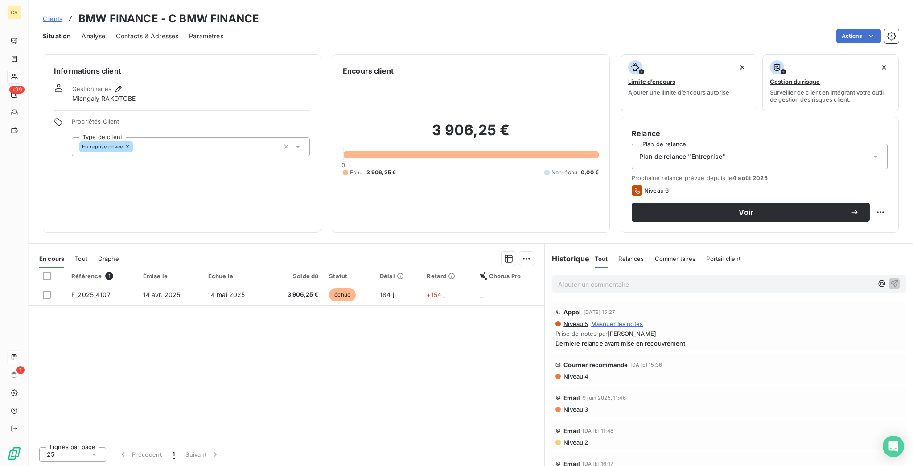
click at [138, 32] on span "Contacts & Adresses" at bounding box center [147, 36] width 62 height 9
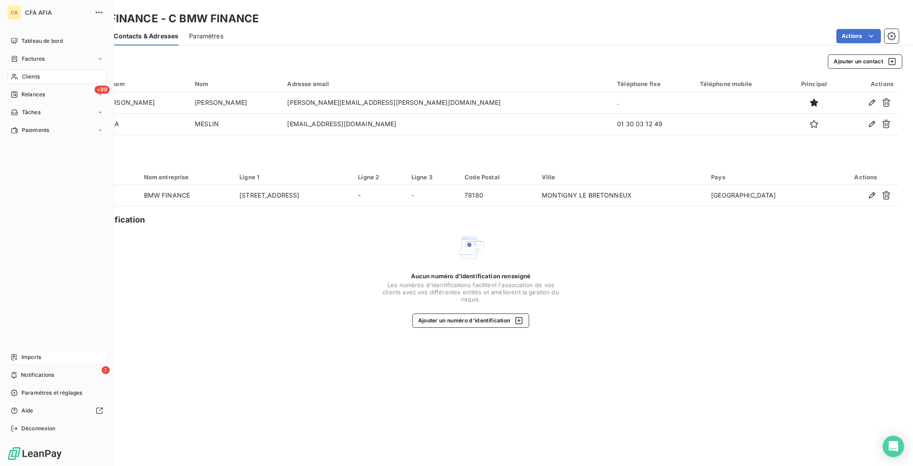
click at [22, 73] on span "Clients" at bounding box center [31, 77] width 18 height 8
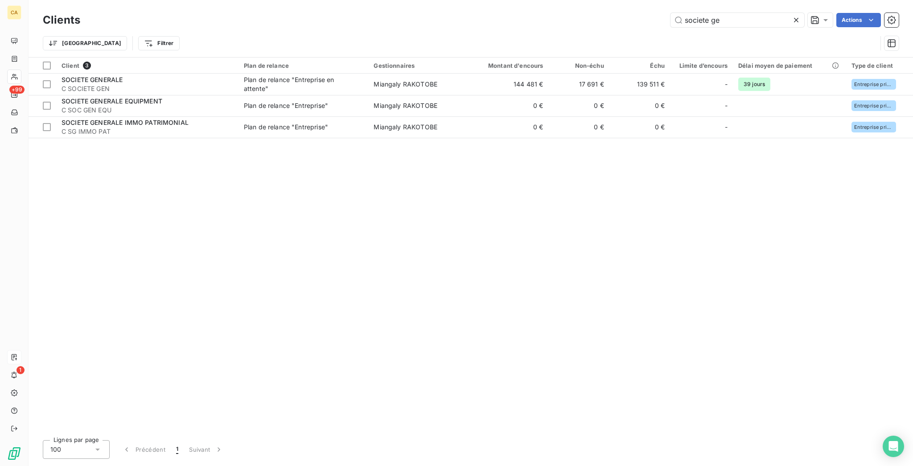
drag, startPoint x: 753, startPoint y: 25, endPoint x: 712, endPoint y: 23, distance: 41.1
click at [712, 23] on div "Clients societe ge Actions" at bounding box center [471, 20] width 856 height 19
click at [732, 18] on input "societe ge" at bounding box center [738, 20] width 134 height 14
click at [731, 13] on div "societe ge" at bounding box center [738, 20] width 134 height 14
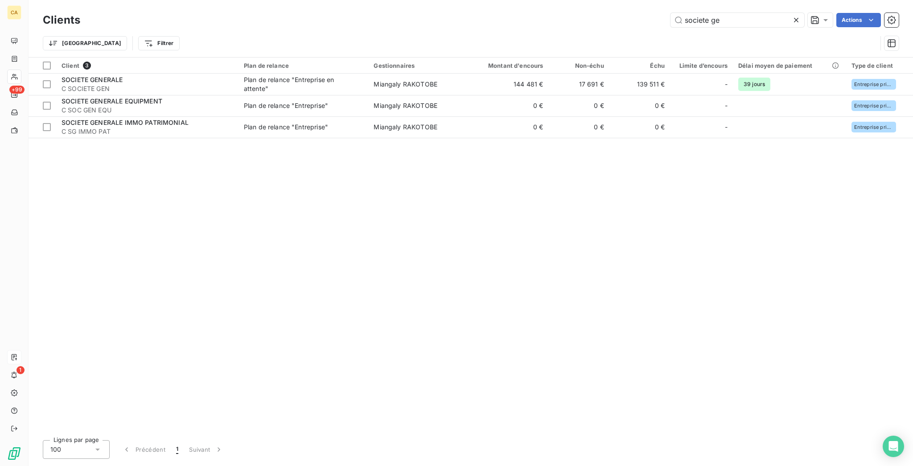
drag, startPoint x: 741, startPoint y: 23, endPoint x: 710, endPoint y: 23, distance: 30.8
click at [710, 23] on div "societe ge" at bounding box center [738, 20] width 134 height 14
drag, startPoint x: 751, startPoint y: 18, endPoint x: 615, endPoint y: 13, distance: 137.0
click at [615, 13] on div "societe ge Actions" at bounding box center [495, 20] width 808 height 14
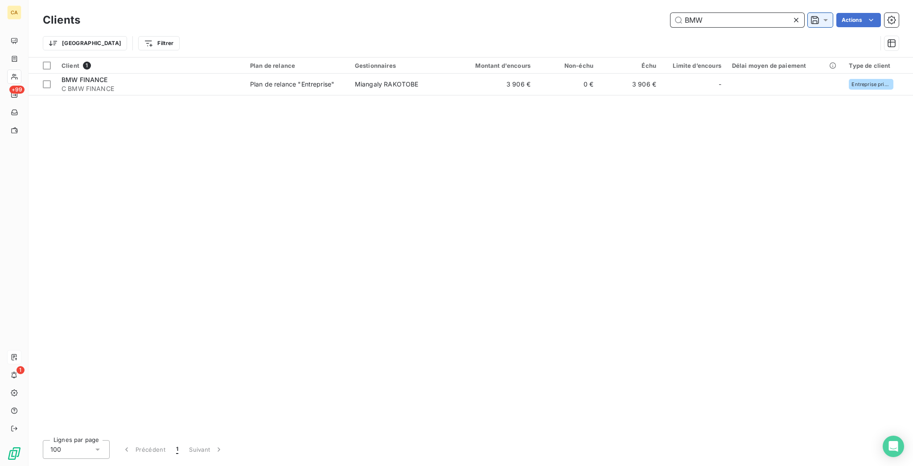
type input "BMW"
click at [833, 15] on div at bounding box center [820, 20] width 25 height 14
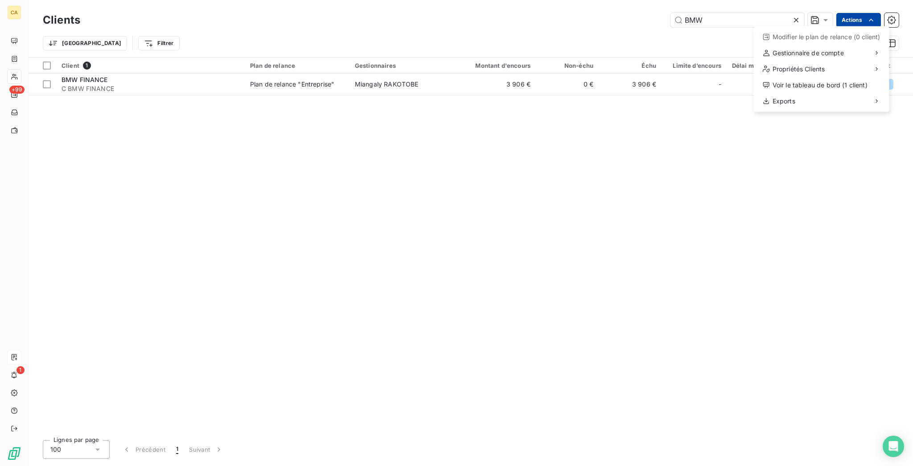
click at [847, 15] on html "CA +99 1 Clients BMW Actions Modifier le plan de relance (0 client) Gestionnair…" at bounding box center [456, 233] width 913 height 466
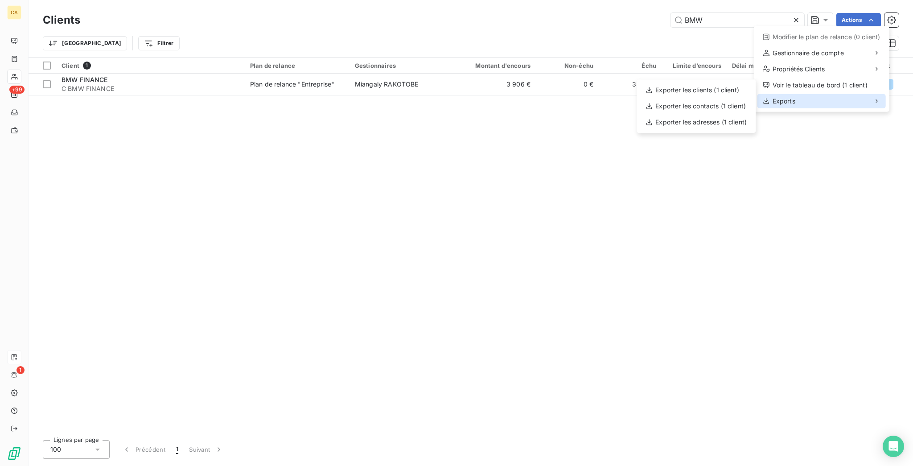
click at [810, 94] on div "Exports" at bounding box center [822, 101] width 128 height 14
click at [736, 100] on div "Exporter les contacts (1 client)" at bounding box center [696, 106] width 112 height 14
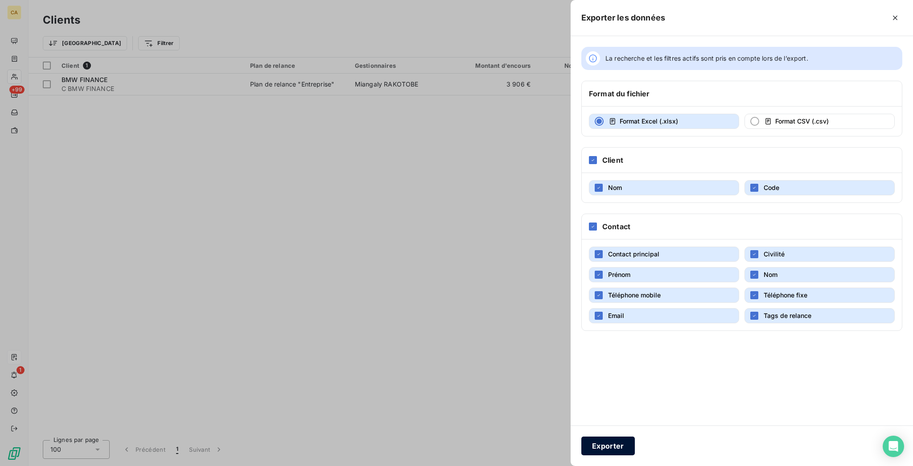
click at [635, 450] on button "Exporter" at bounding box center [609, 446] width 54 height 19
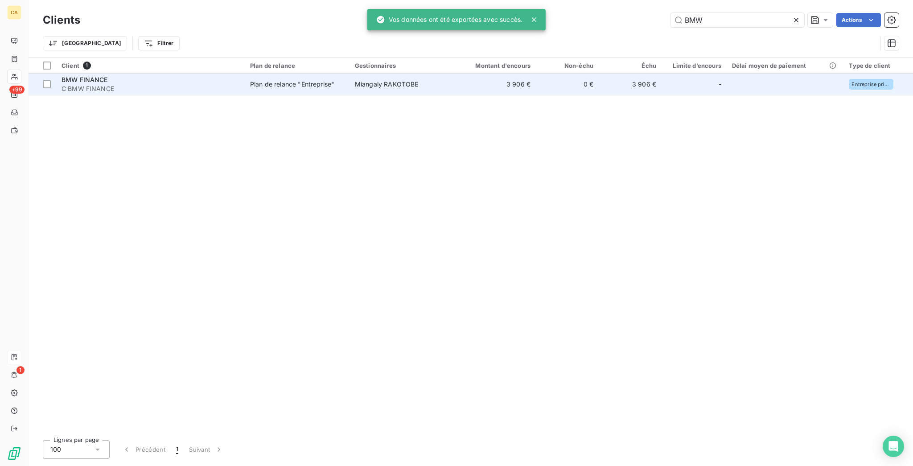
click at [250, 80] on div "Plan de relance "Entreprise"" at bounding box center [292, 84] width 84 height 9
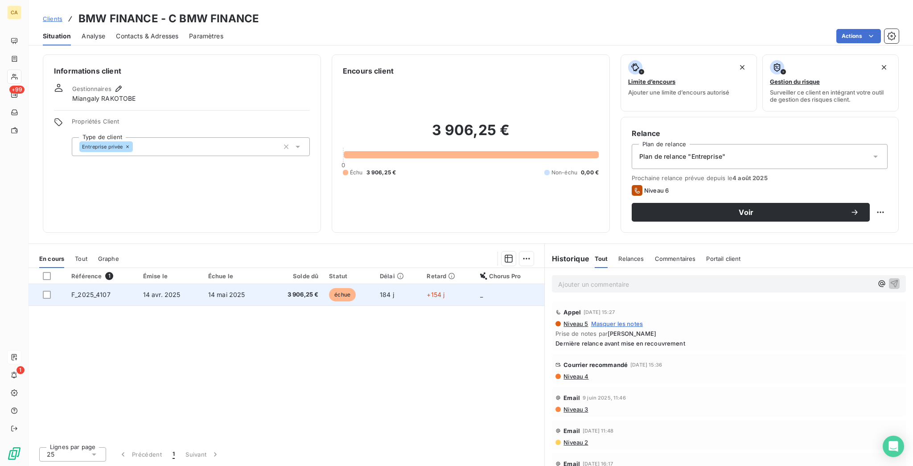
click at [325, 284] on td "échue" at bounding box center [349, 294] width 51 height 21
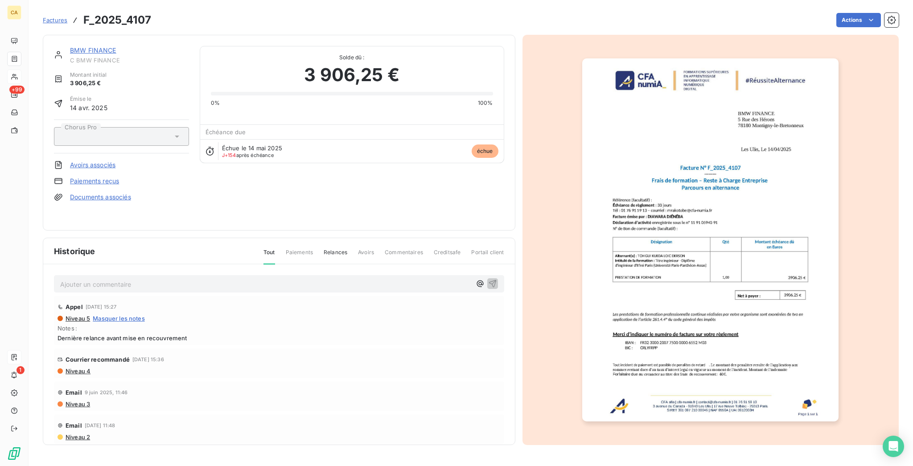
click at [679, 231] on img "button" at bounding box center [710, 239] width 256 height 363
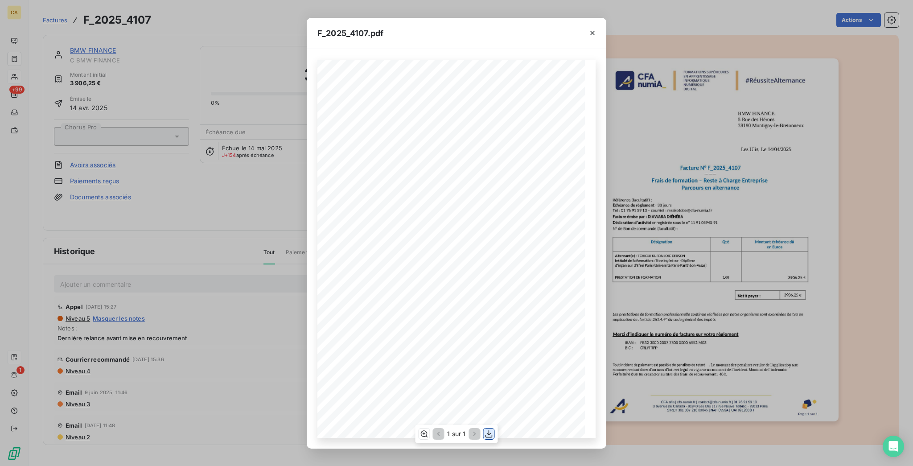
click at [492, 433] on button "button" at bounding box center [489, 434] width 11 height 11
click at [232, 53] on div "F_2025_4107.pdf CFA afia | cfa-numia.fr | contact@cfa-numia.fr | 01 76 91 59 13…" at bounding box center [456, 233] width 913 height 466
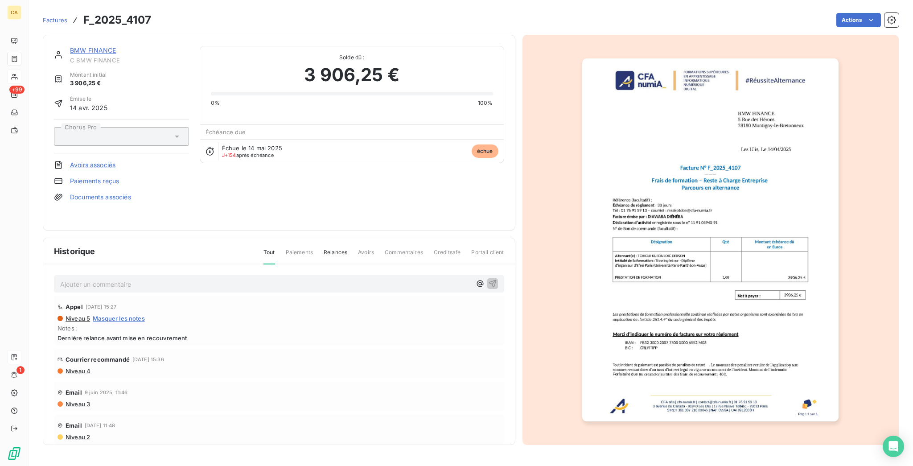
click at [70, 46] on link "BMW FINANCE" at bounding box center [93, 50] width 46 height 8
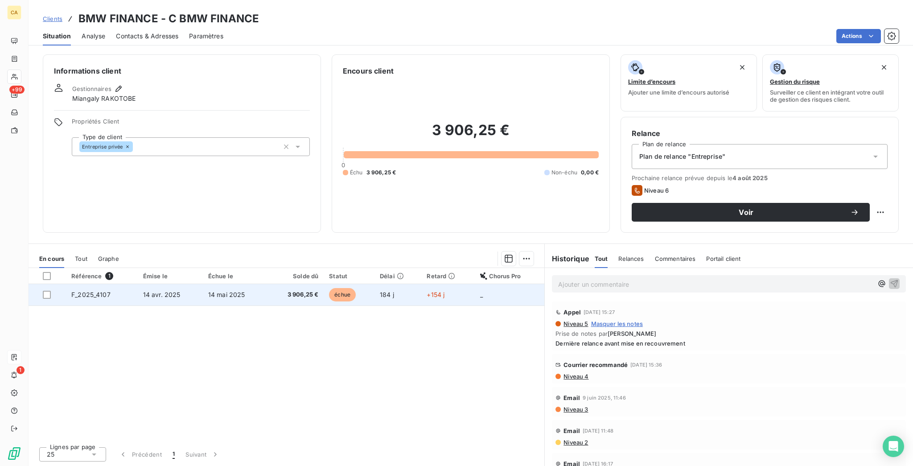
click at [374, 284] on td "échue" at bounding box center [349, 294] width 51 height 21
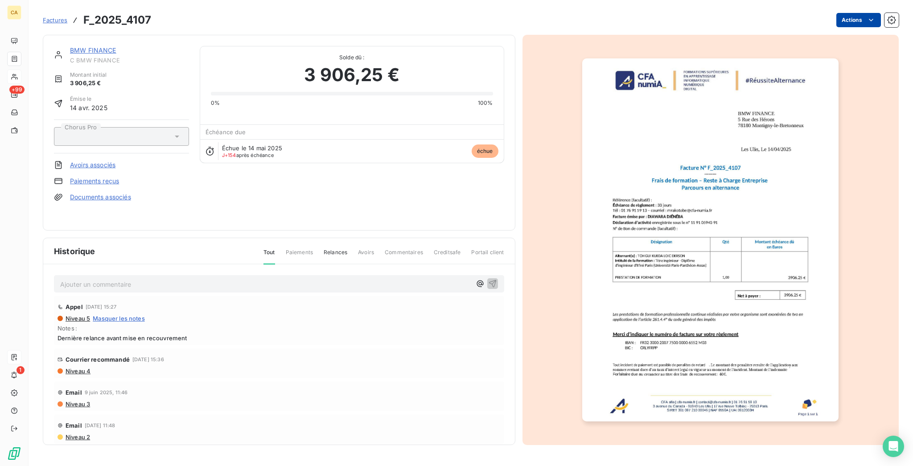
click at [858, 20] on html "CA +99 1 Factures F_2025_4107 Actions BMW FINANCE C BMW FINANCE Montant initial…" at bounding box center [456, 233] width 913 height 466
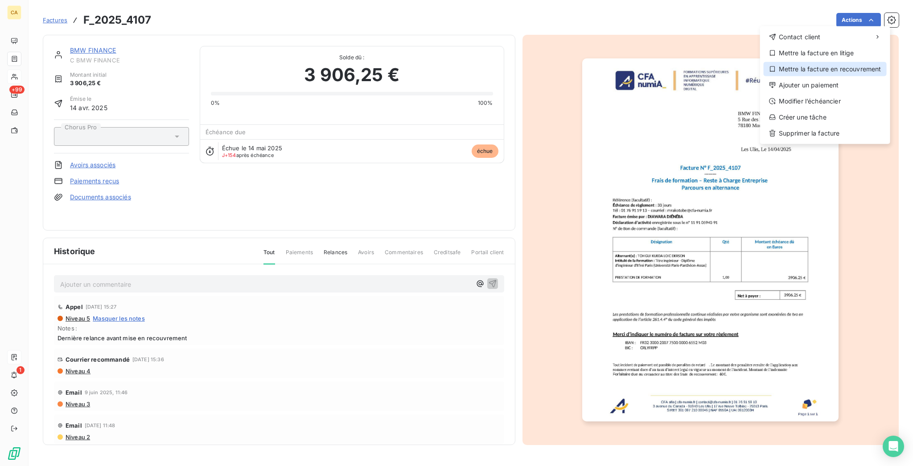
click at [838, 62] on div "Mettre la facture en recouvrement" at bounding box center [825, 69] width 123 height 14
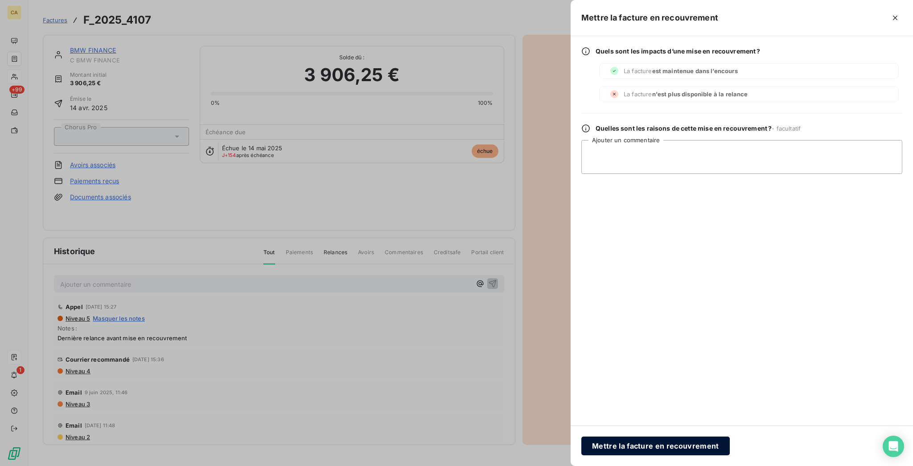
click at [730, 441] on button "Mettre la facture en recouvrement" at bounding box center [656, 446] width 149 height 19
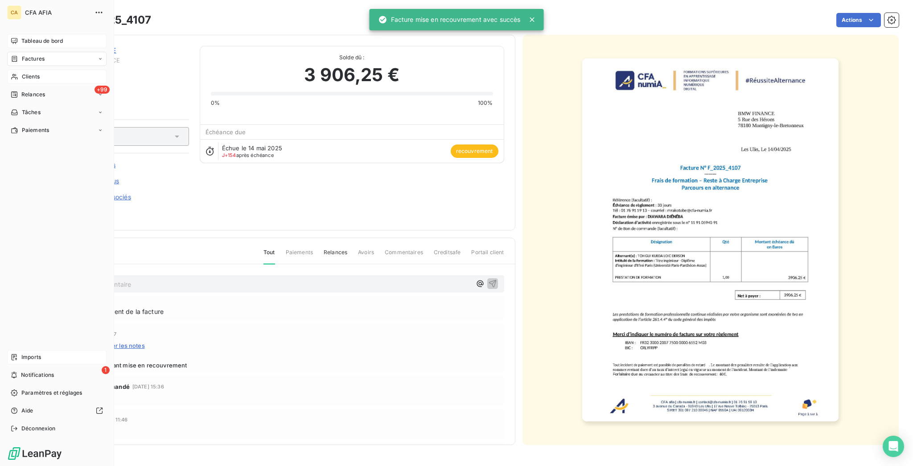
click at [39, 37] on span "Tableau de bord" at bounding box center [41, 41] width 41 height 8
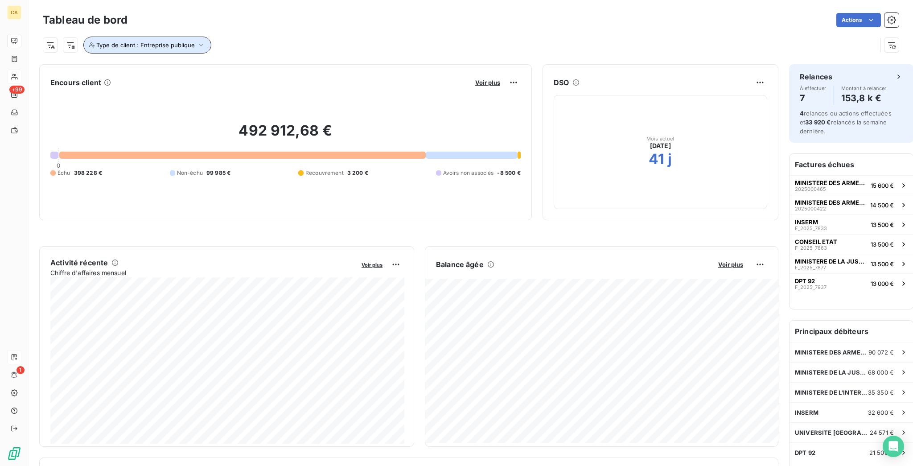
click at [159, 41] on span "Type de client : Entreprise publique" at bounding box center [145, 44] width 99 height 7
click at [224, 59] on span "Entreprise publique" at bounding box center [226, 61] width 48 height 5
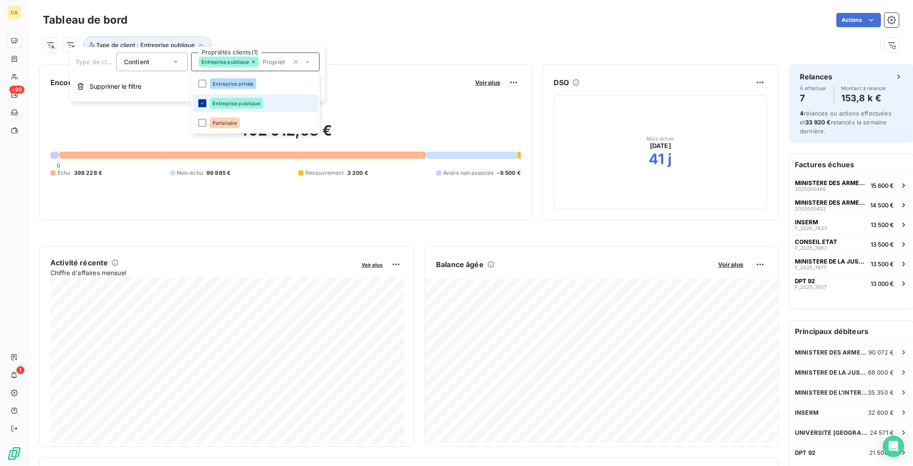
click at [198, 99] on div at bounding box center [202, 103] width 8 height 8
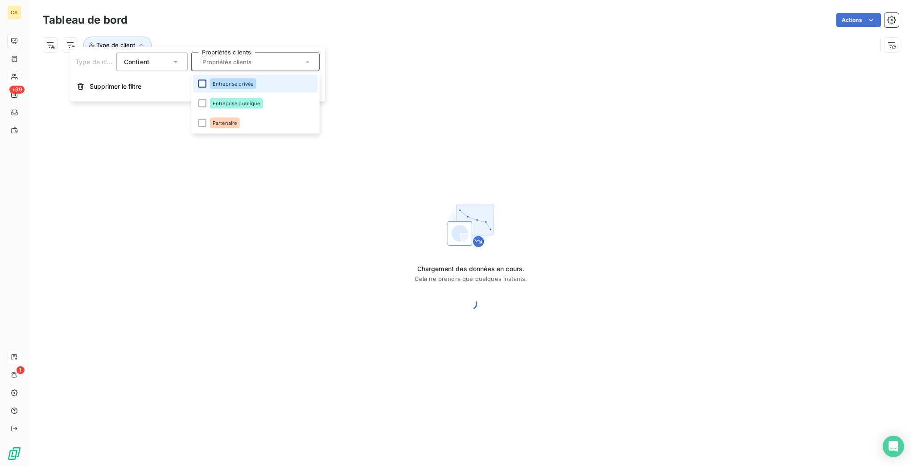
click at [198, 80] on div at bounding box center [202, 84] width 8 height 8
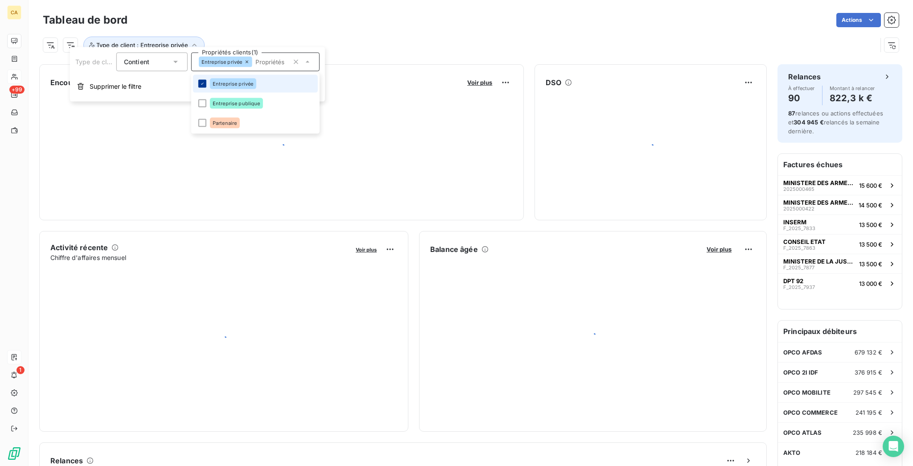
click at [200, 81] on icon at bounding box center [202, 83] width 5 height 5
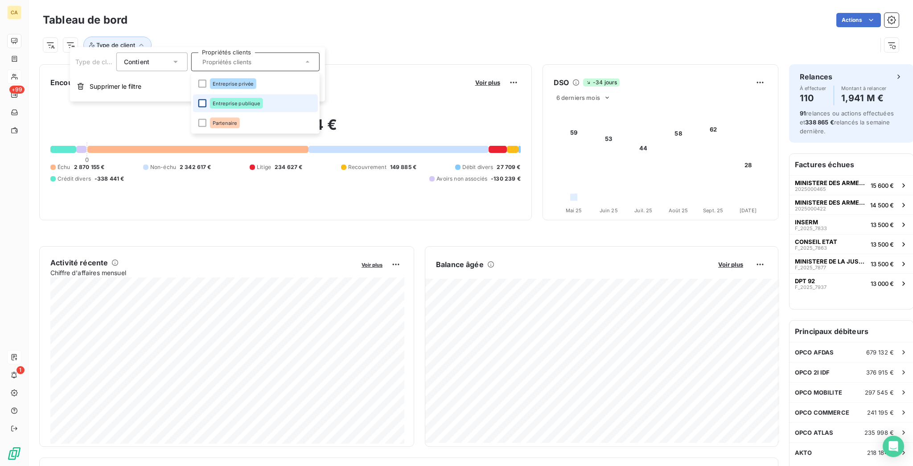
click at [198, 99] on div at bounding box center [202, 103] width 8 height 8
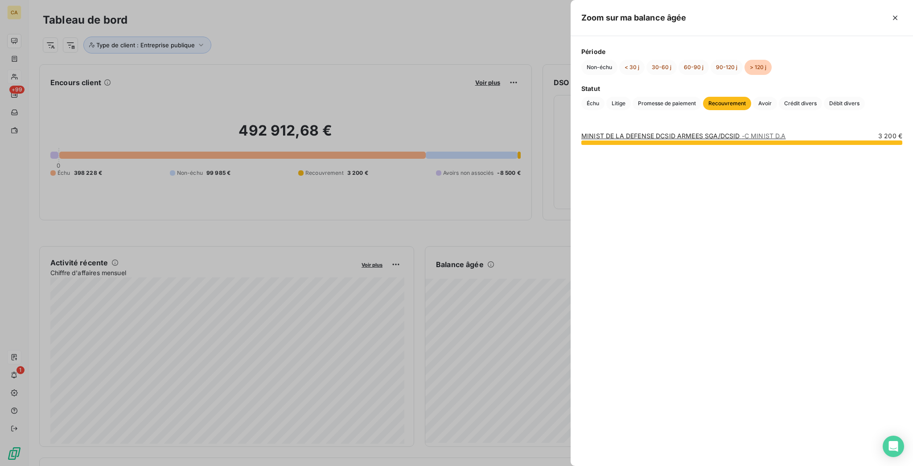
click at [762, 135] on link "MINIST DE LA DEFENSE DCSID ARMEES SGA/DCSID - C MINIST D.A" at bounding box center [684, 136] width 205 height 8
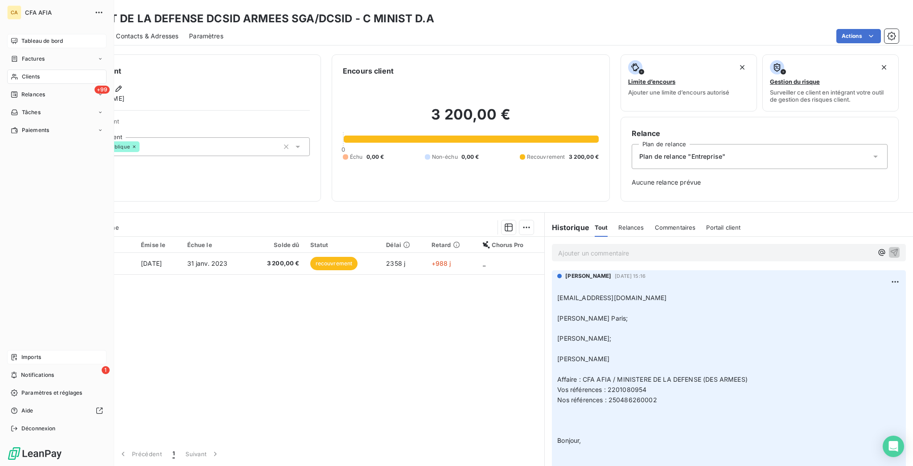
click at [21, 91] on span "Relances" at bounding box center [33, 95] width 24 height 8
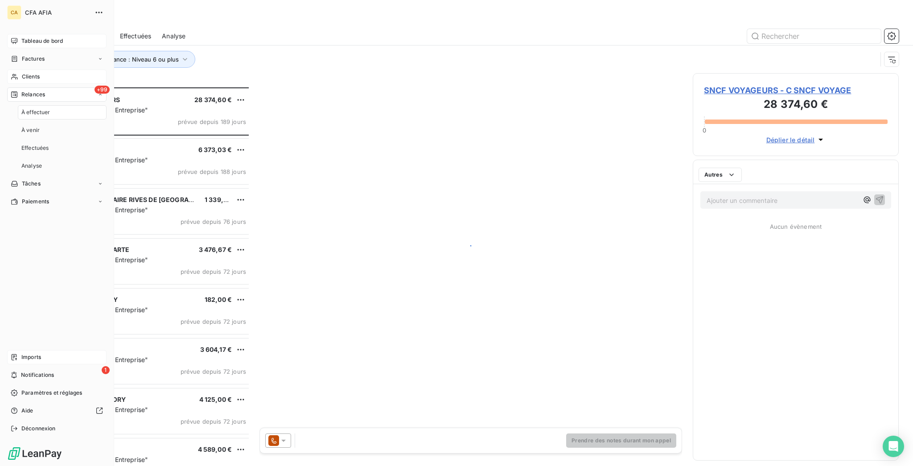
scroll to position [381, 202]
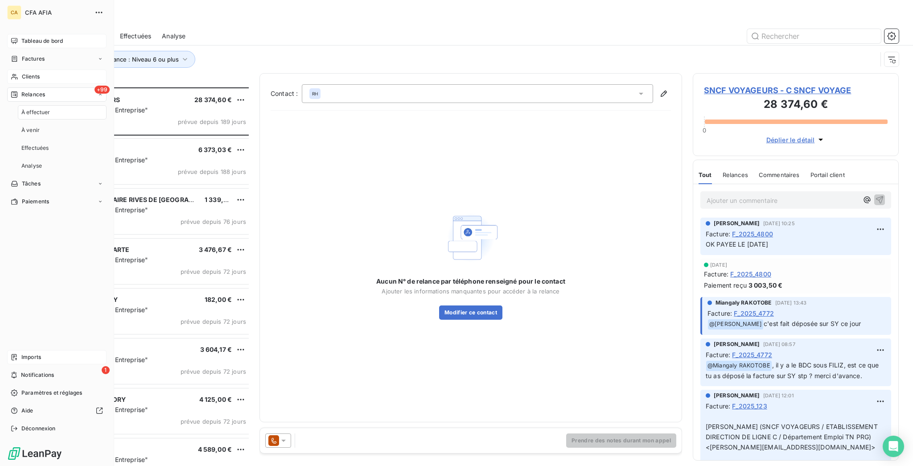
click at [34, 24] on div "CA CFA AFIA Tableau de bord Factures Clients +99 Relances À effectuer À venir E…" at bounding box center [57, 233] width 114 height 466
click at [33, 37] on span "Tableau de bord" at bounding box center [41, 41] width 41 height 8
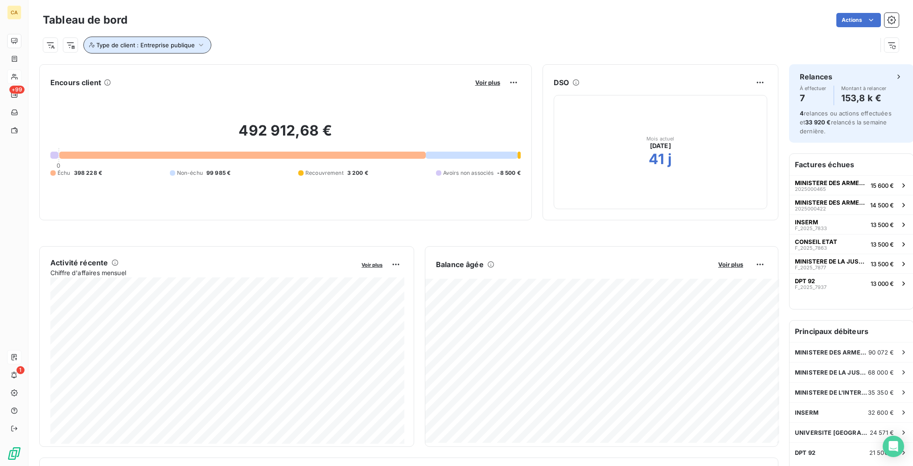
click at [124, 41] on span "Type de client : Entreprise publique" at bounding box center [145, 44] width 99 height 7
click at [216, 61] on span "Entreprise publique" at bounding box center [226, 61] width 48 height 5
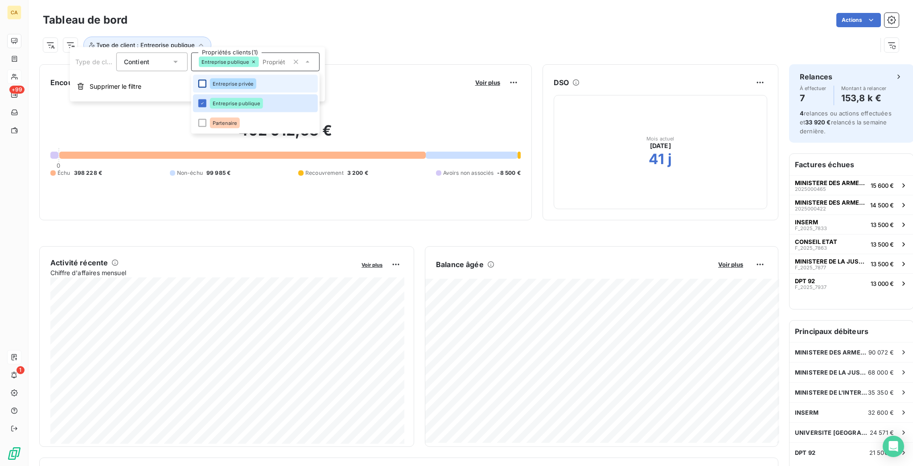
click at [198, 80] on div at bounding box center [202, 84] width 8 height 8
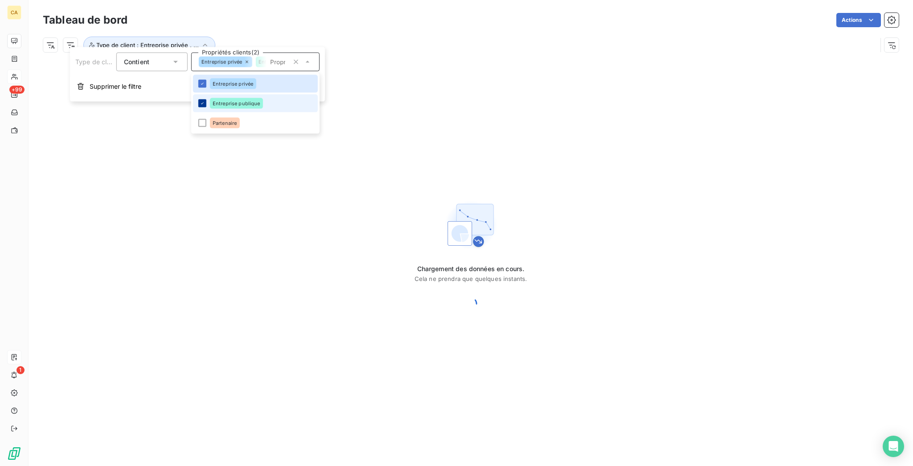
click at [198, 99] on div at bounding box center [202, 103] width 8 height 8
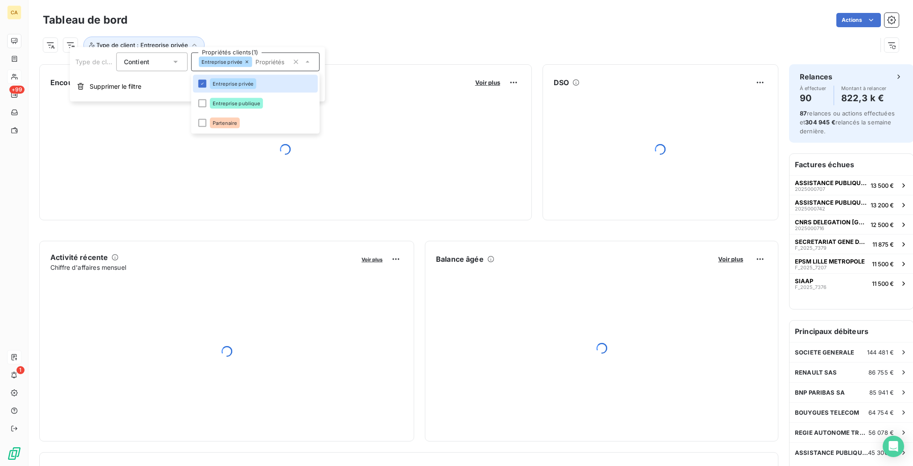
click at [348, 39] on div "Type de client : Entreprise privée" at bounding box center [460, 45] width 834 height 17
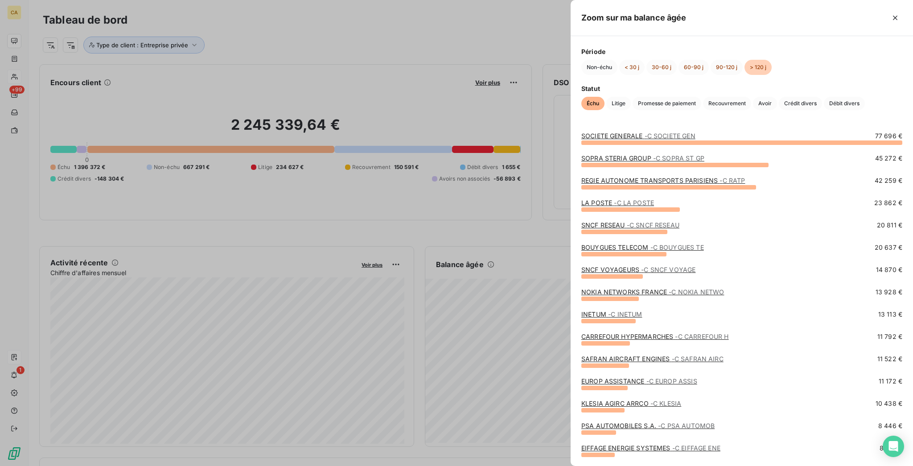
click at [526, 209] on div at bounding box center [456, 233] width 913 height 466
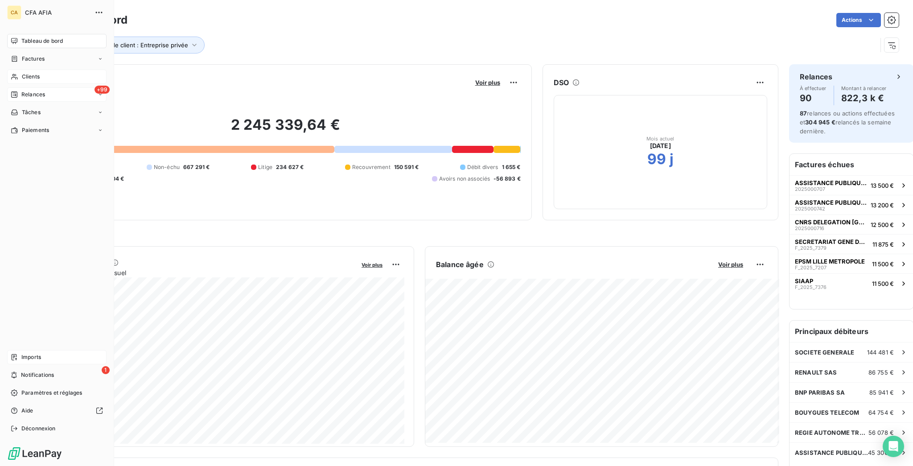
click at [11, 91] on div "Relances" at bounding box center [28, 95] width 34 height 8
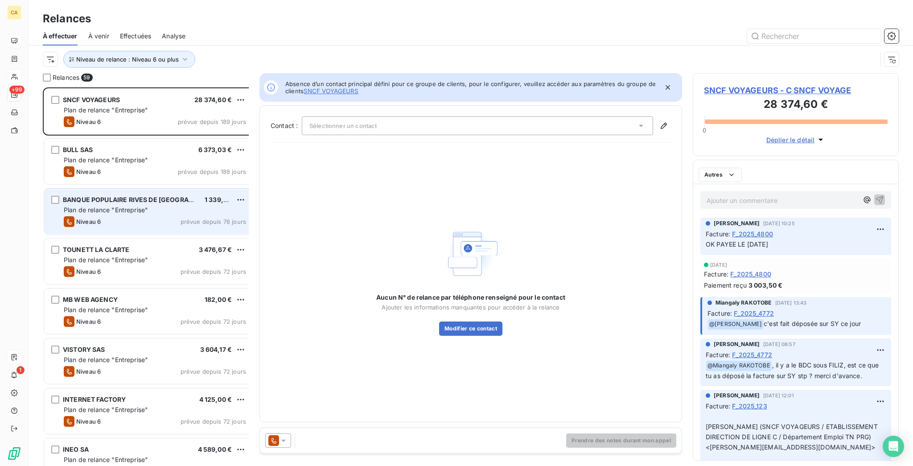
scroll to position [381, 202]
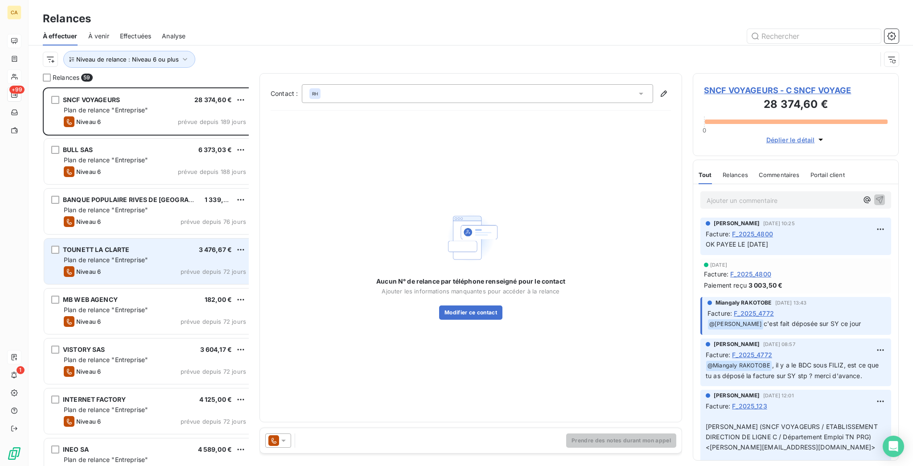
click at [117, 256] on span "Plan de relance "Entreprise"" at bounding box center [106, 260] width 84 height 8
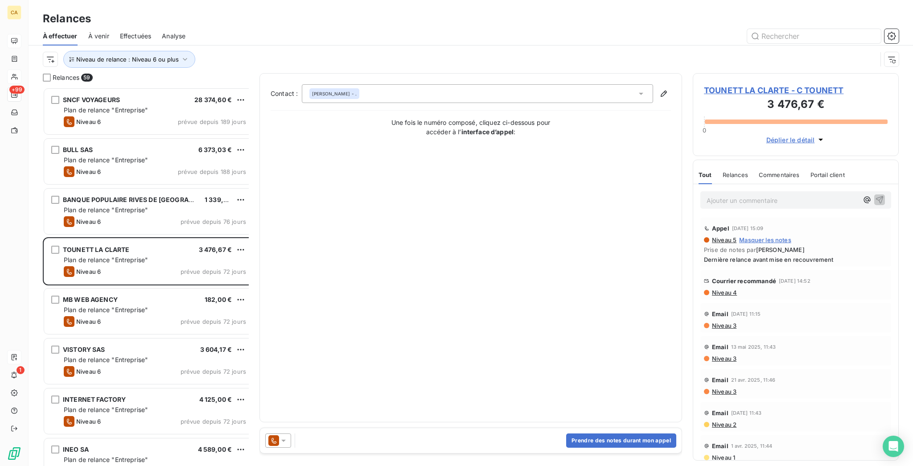
click at [739, 84] on span "TOUNETT LA CLARTE - C TOUNETT" at bounding box center [796, 90] width 184 height 12
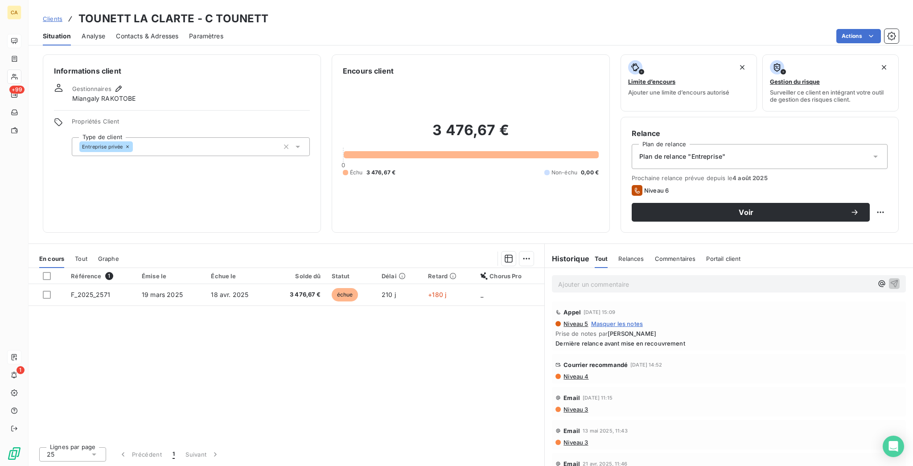
click at [148, 32] on span "Contacts & Adresses" at bounding box center [147, 36] width 62 height 9
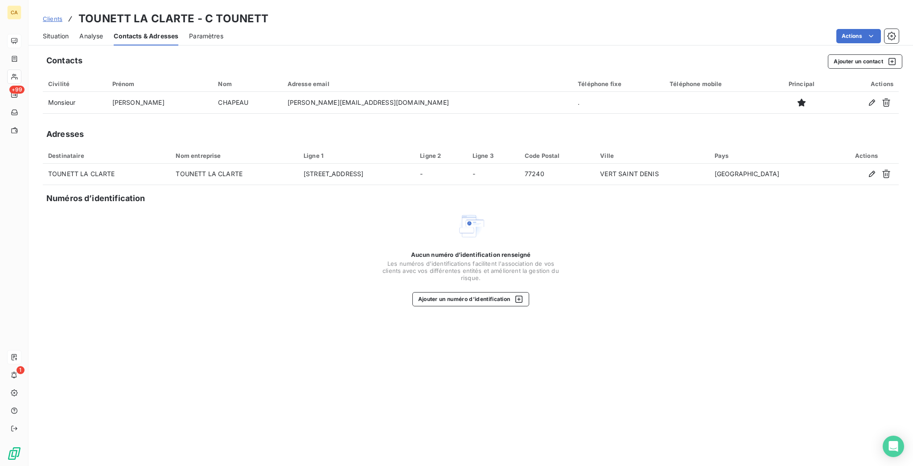
click at [31, 32] on div "Situation Analyse Contacts & Adresses Paramètres Actions" at bounding box center [471, 36] width 885 height 19
click at [45, 32] on span "Situation" at bounding box center [56, 36] width 26 height 9
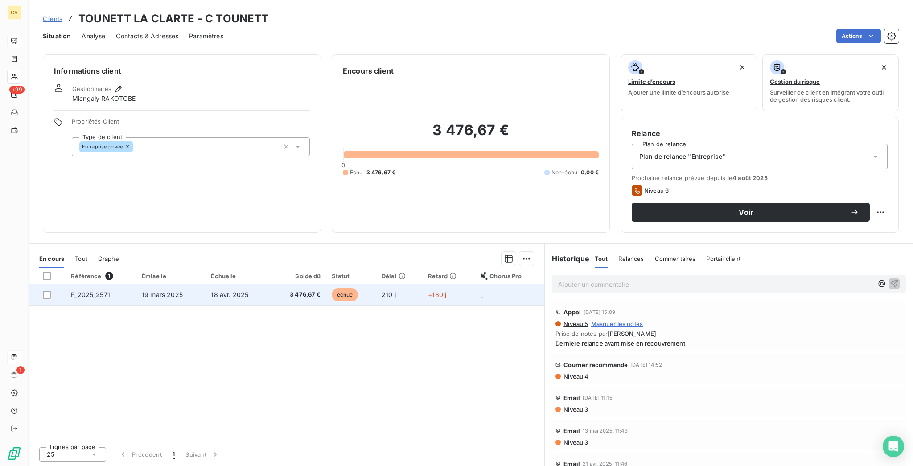
click at [187, 284] on td "19 mars 2025" at bounding box center [170, 294] width 69 height 21
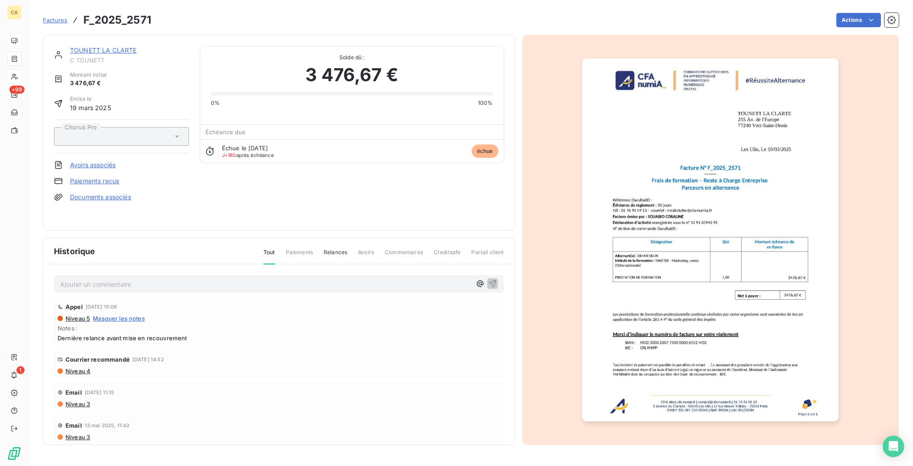
click at [668, 229] on img "button" at bounding box center [710, 239] width 256 height 363
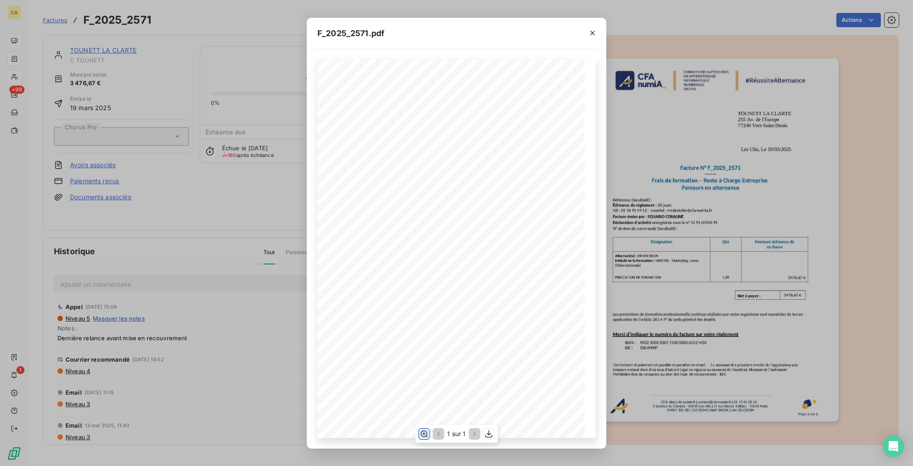
click at [429, 435] on icon "button" at bounding box center [424, 433] width 9 height 9
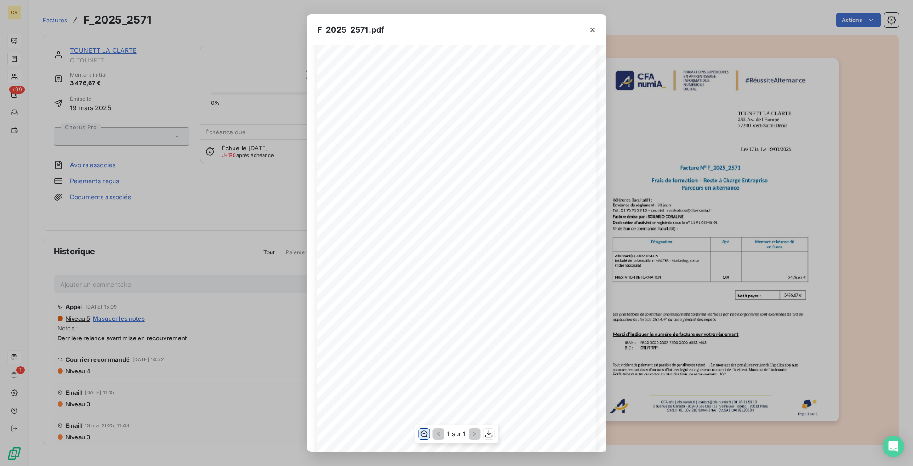
scroll to position [119, 0]
drag, startPoint x: 229, startPoint y: 262, endPoint x: 206, endPoint y: 268, distance: 23.5
click at [228, 262] on div "F_2025_2571.pdf CFA afia | cfa-numia.fr | contact@cfa-numia.fr | 01 76 91 59 13…" at bounding box center [456, 233] width 913 height 466
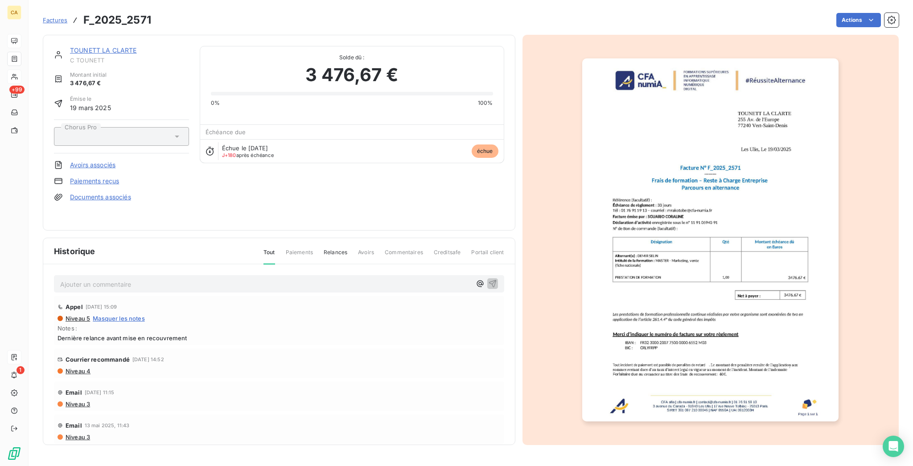
scroll to position [27, 0]
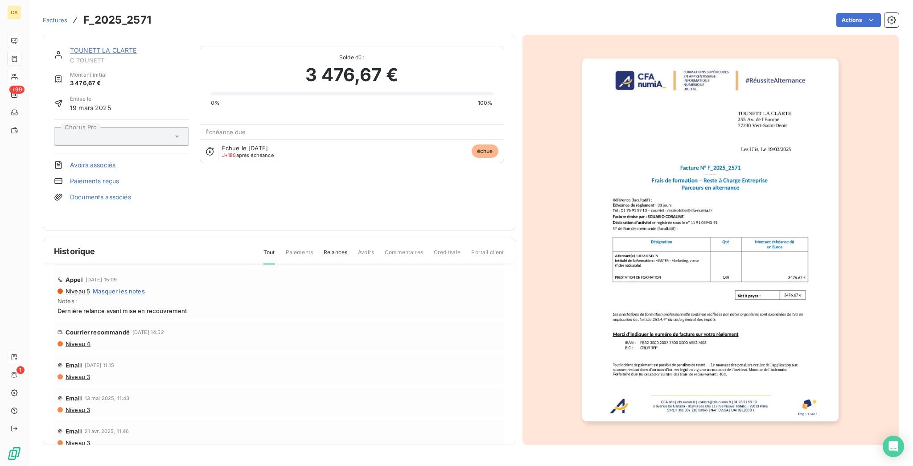
click at [186, 388] on div "Email 13 mai 2025, 11:43 Niveau 3" at bounding box center [279, 402] width 450 height 29
click at [283, 222] on div "TOUNETT LA CLARTE C TOUNETT Montant initial 3 476,67 € Émise le 19 mars 2025 Ch…" at bounding box center [279, 133] width 473 height 196
click at [66, 439] on span "Niveau 3" at bounding box center [77, 442] width 25 height 7
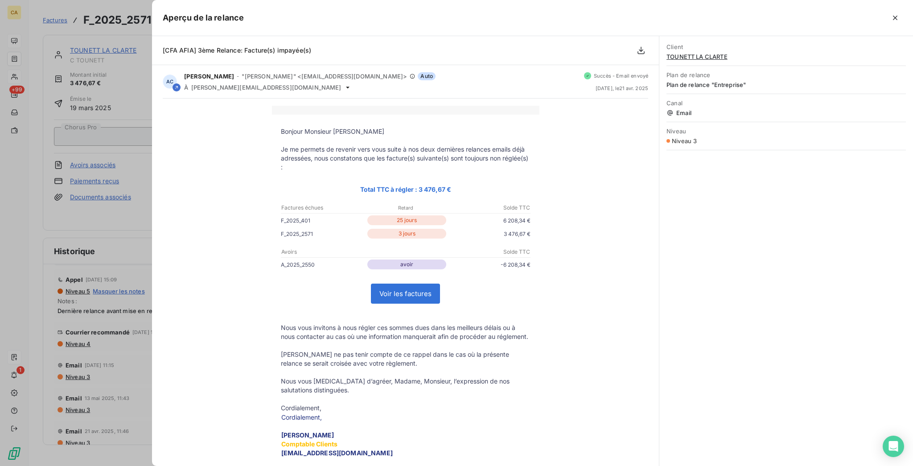
click at [74, 364] on div at bounding box center [456, 233] width 913 height 466
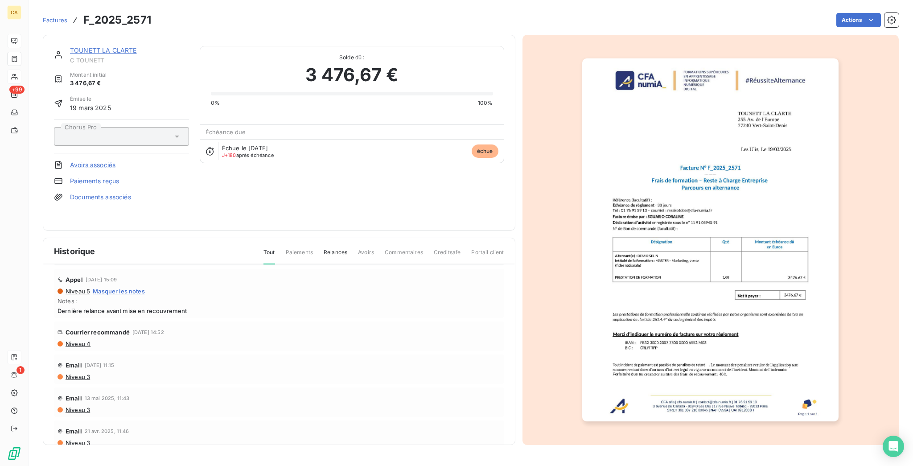
click at [65, 406] on span "Niveau 3" at bounding box center [77, 409] width 25 height 7
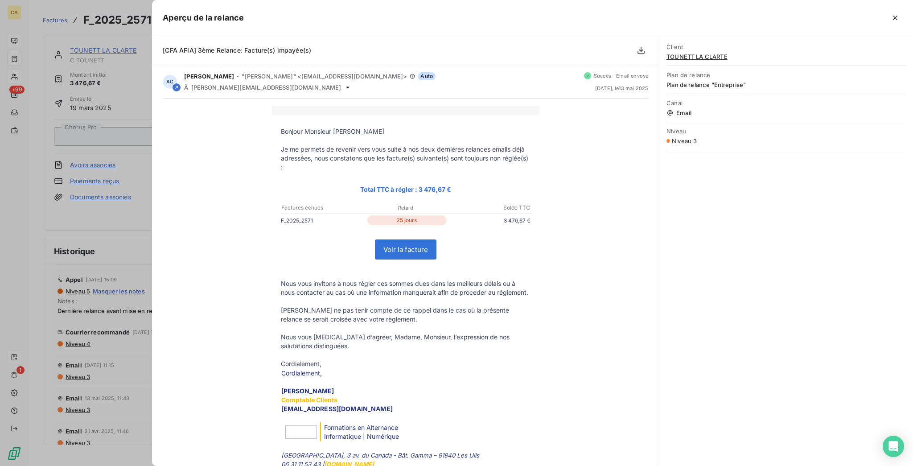
click at [65, 355] on div at bounding box center [456, 233] width 913 height 466
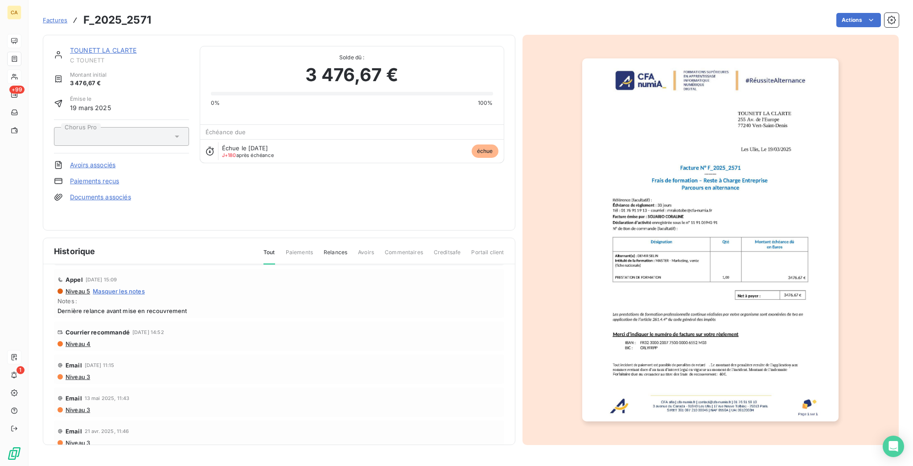
click at [70, 373] on span "Niveau 3" at bounding box center [77, 376] width 25 height 7
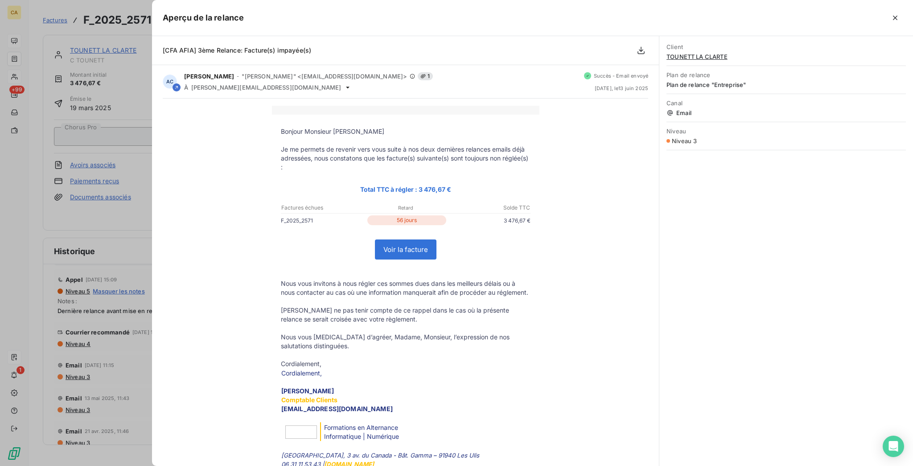
click at [70, 336] on div at bounding box center [456, 233] width 913 height 466
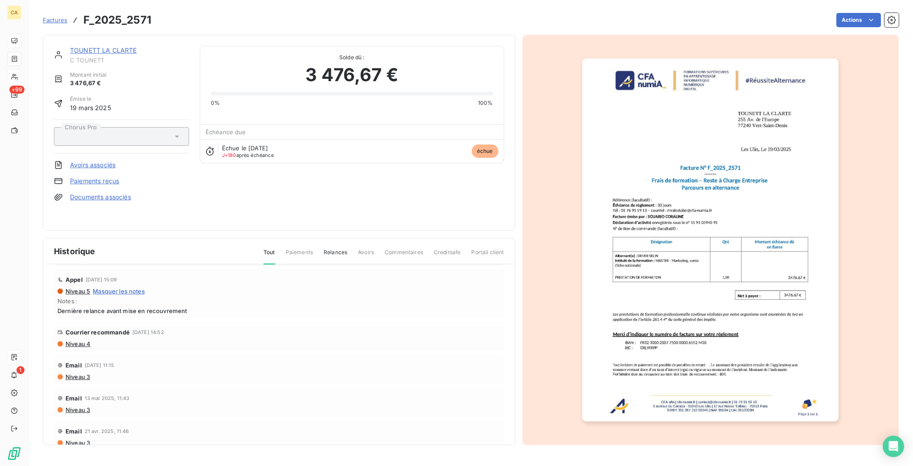
click at [67, 340] on span "Niveau 4" at bounding box center [78, 343] width 26 height 7
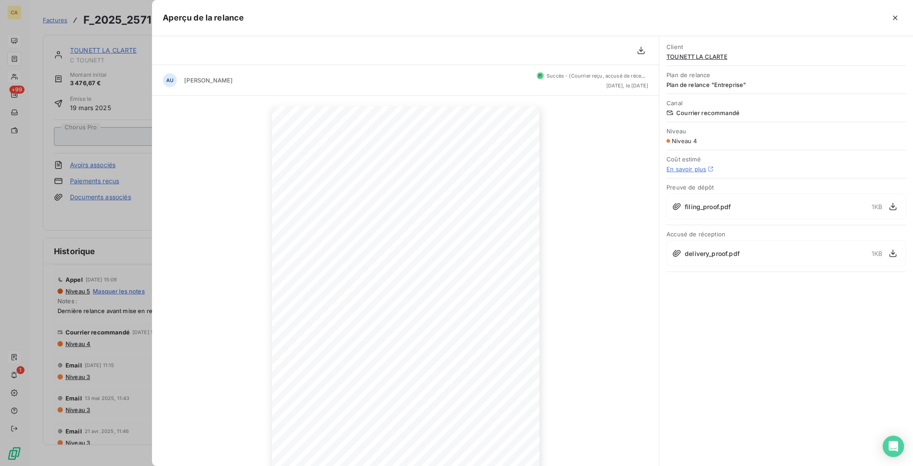
click at [67, 309] on div at bounding box center [456, 233] width 913 height 466
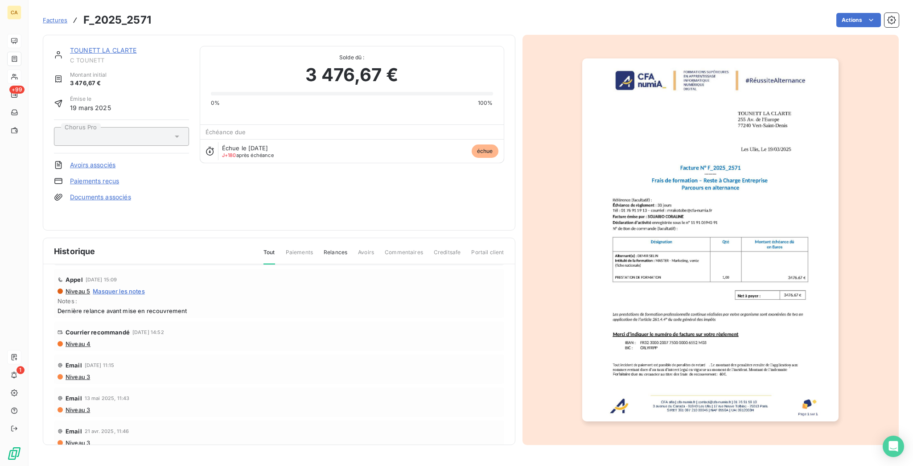
click at [67, 340] on span "Niveau 4" at bounding box center [78, 343] width 26 height 7
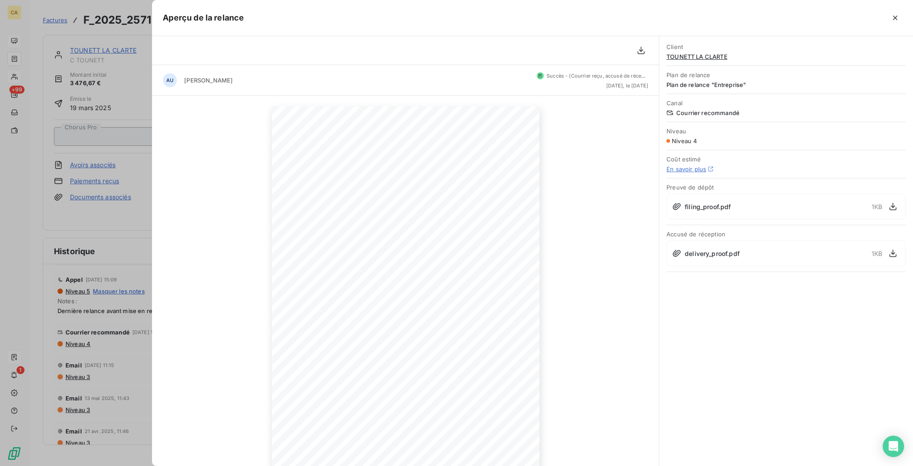
click at [59, 326] on div at bounding box center [456, 233] width 913 height 466
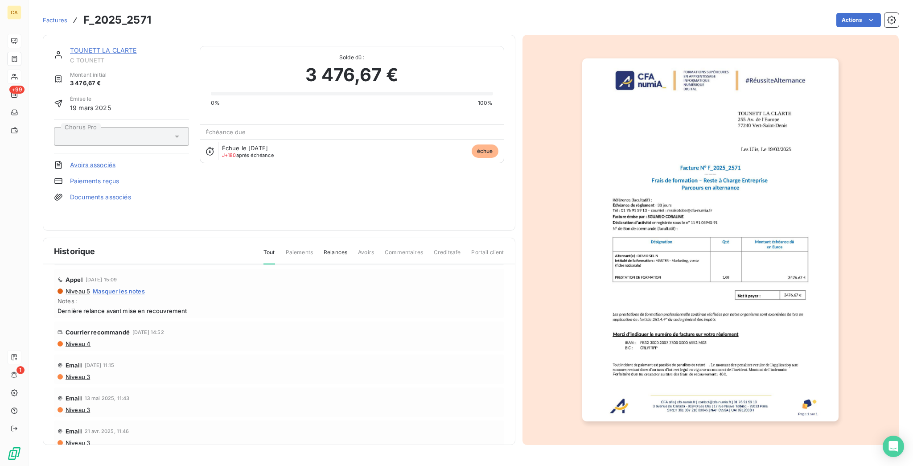
click at [65, 373] on span "Niveau 3" at bounding box center [77, 376] width 25 height 7
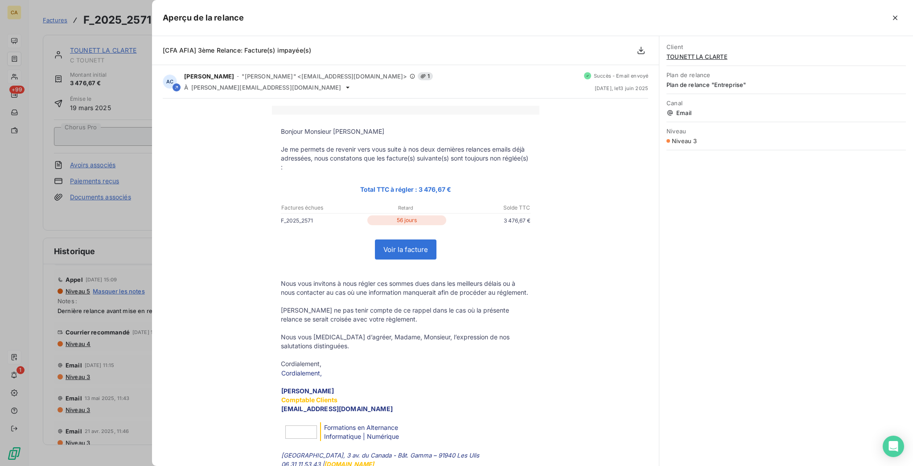
click at [58, 334] on div at bounding box center [456, 233] width 913 height 466
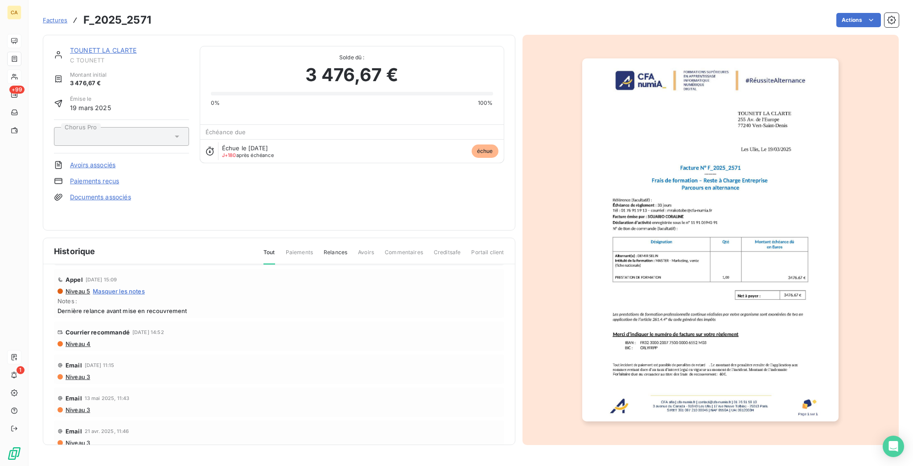
click at [65, 406] on span "Niveau 3" at bounding box center [77, 409] width 25 height 7
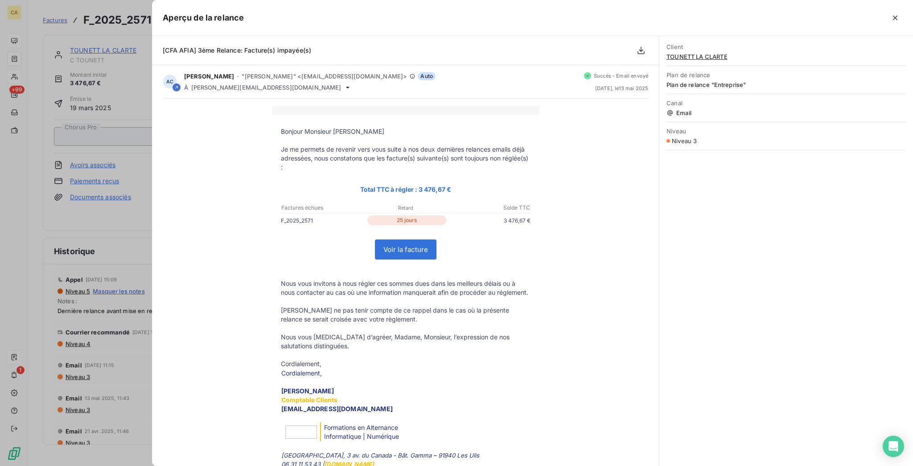
click at [62, 362] on div at bounding box center [456, 233] width 913 height 466
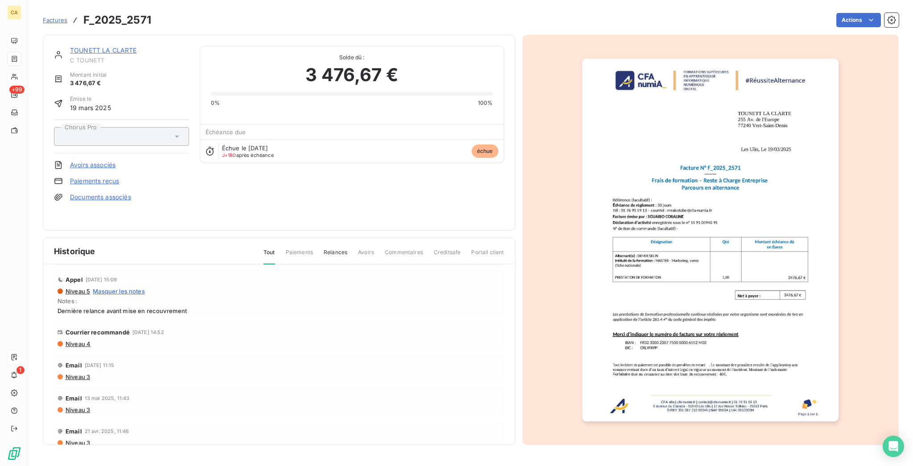
click at [65, 439] on span "Niveau 3" at bounding box center [77, 442] width 25 height 7
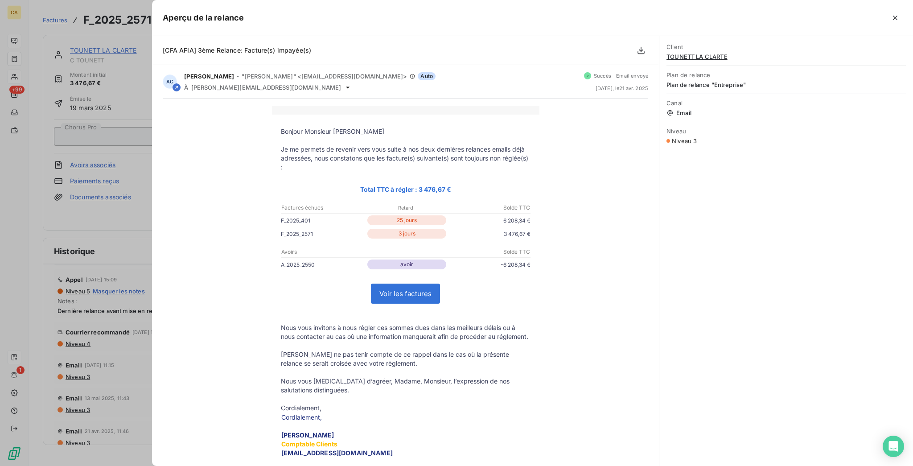
click at [61, 384] on div at bounding box center [456, 233] width 913 height 466
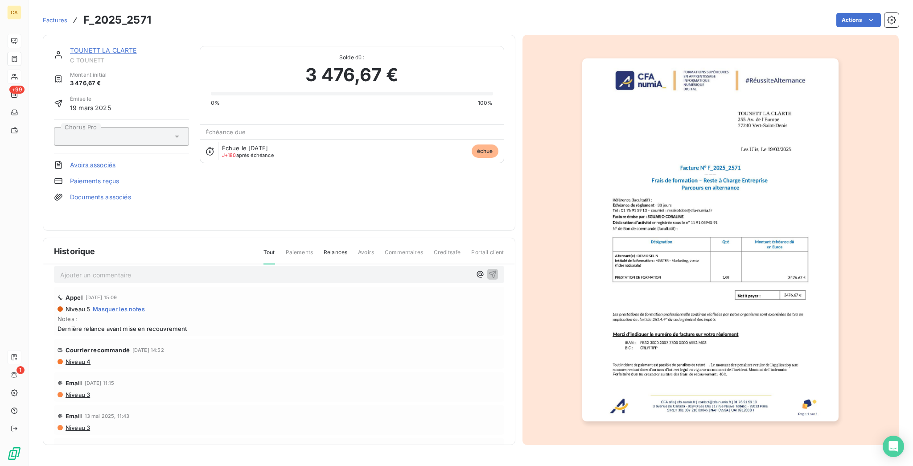
scroll to position [0, 0]
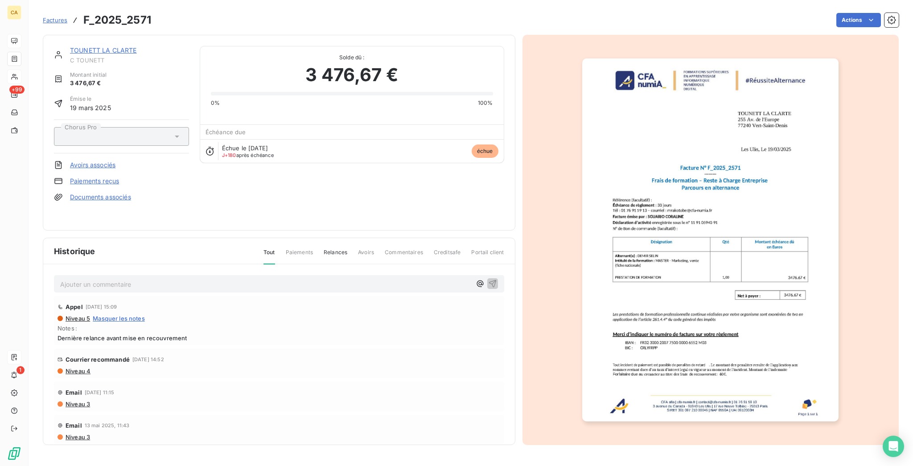
click at [115, 46] on link "TOUNETT LA CLARTE" at bounding box center [103, 50] width 67 height 8
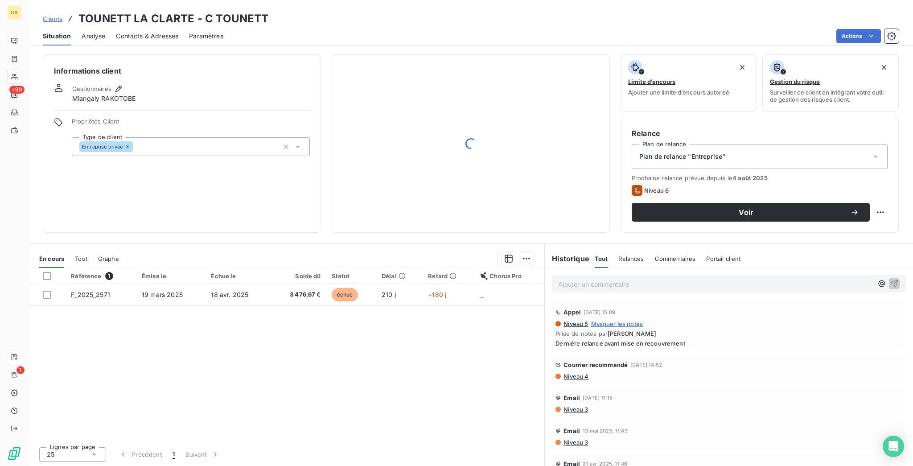
click at [128, 32] on span "Contacts & Adresses" at bounding box center [147, 36] width 62 height 9
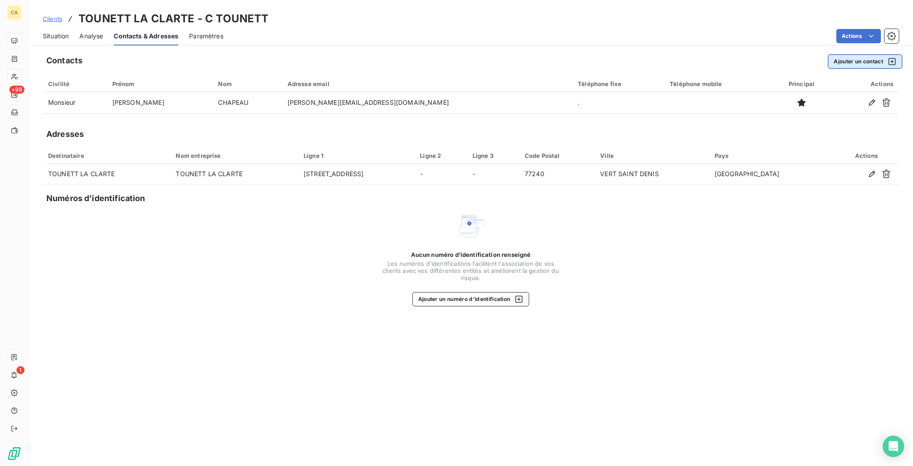
click at [853, 56] on button "Ajouter un contact" at bounding box center [865, 61] width 74 height 14
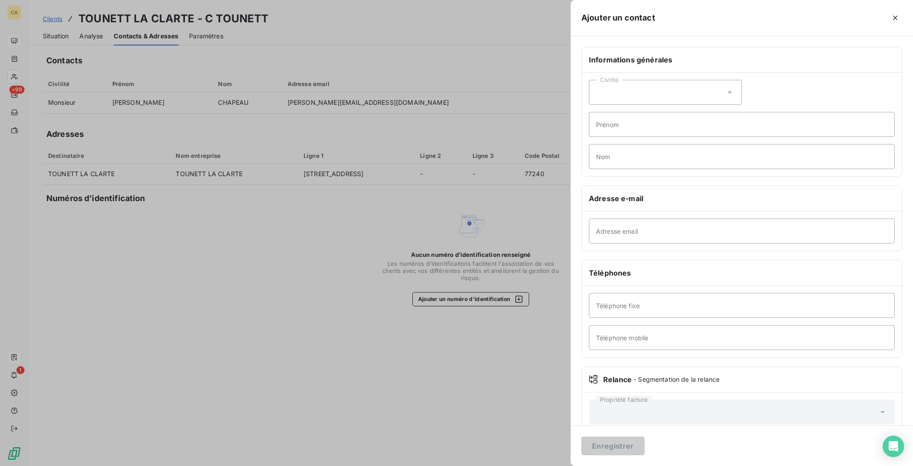
drag, startPoint x: 764, startPoint y: 69, endPoint x: 740, endPoint y: 86, distance: 29.3
click at [742, 80] on div "Civilité" at bounding box center [665, 92] width 153 height 25
click at [738, 87] on div "Civilité" at bounding box center [665, 92] width 153 height 25
click at [728, 112] on input "Prénom" at bounding box center [742, 124] width 306 height 25
click at [714, 80] on div "Civilité" at bounding box center [665, 92] width 153 height 25
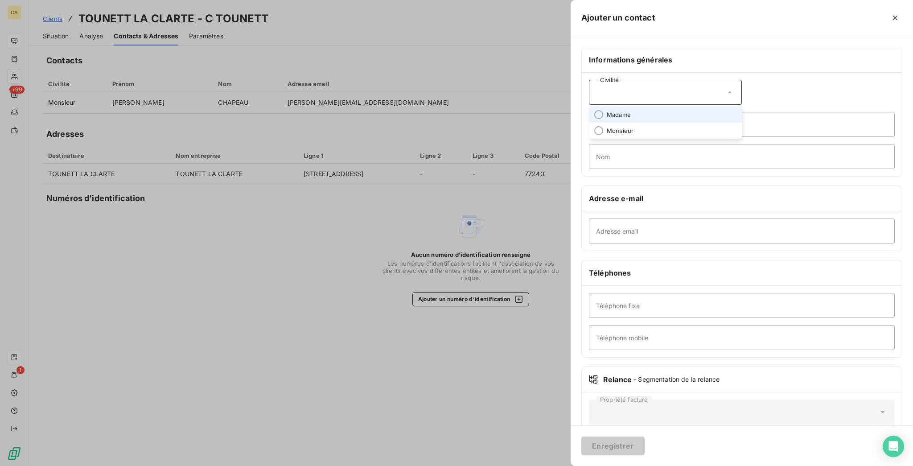
click at [631, 111] on span "Madame" at bounding box center [619, 115] width 24 height 8
click at [706, 112] on input "Prénom" at bounding box center [742, 124] width 306 height 25
type input "CECILIA"
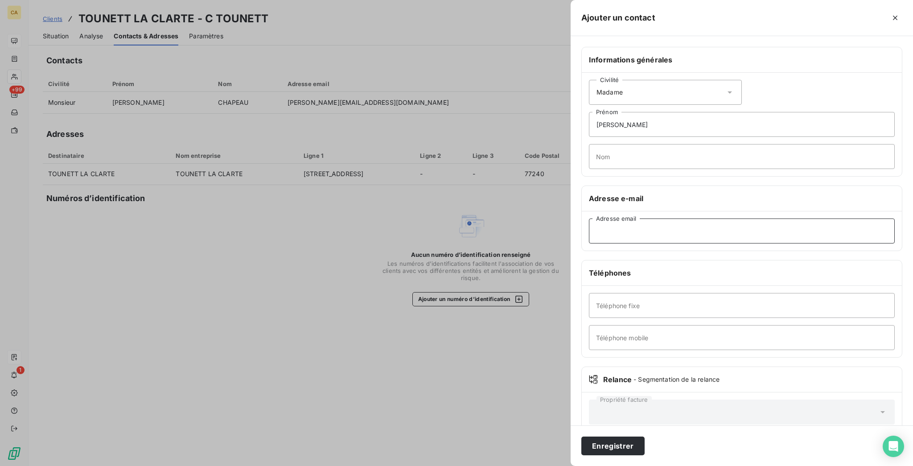
paste input "c.mansilha@tounett.fr"
type input "c.mansilha@tounett.fr"
click at [716, 144] on input "Nom" at bounding box center [742, 156] width 306 height 25
type input "MANSILHA"
click at [582, 437] on button "Enregistrer" at bounding box center [613, 446] width 63 height 19
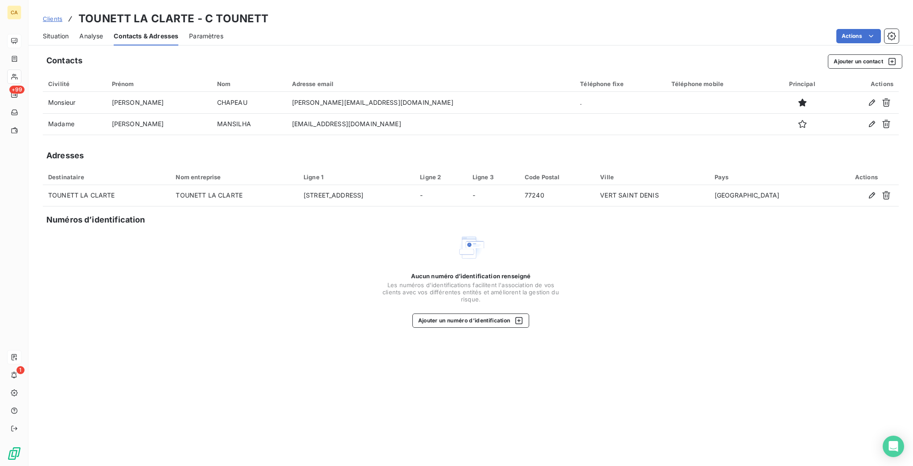
click at [45, 32] on span "Situation" at bounding box center [56, 36] width 26 height 9
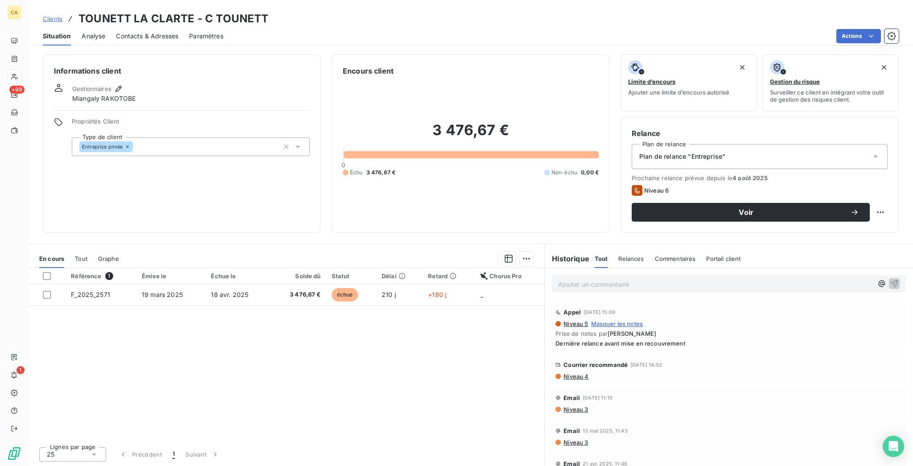
click at [130, 32] on span "Contacts & Adresses" at bounding box center [147, 36] width 62 height 9
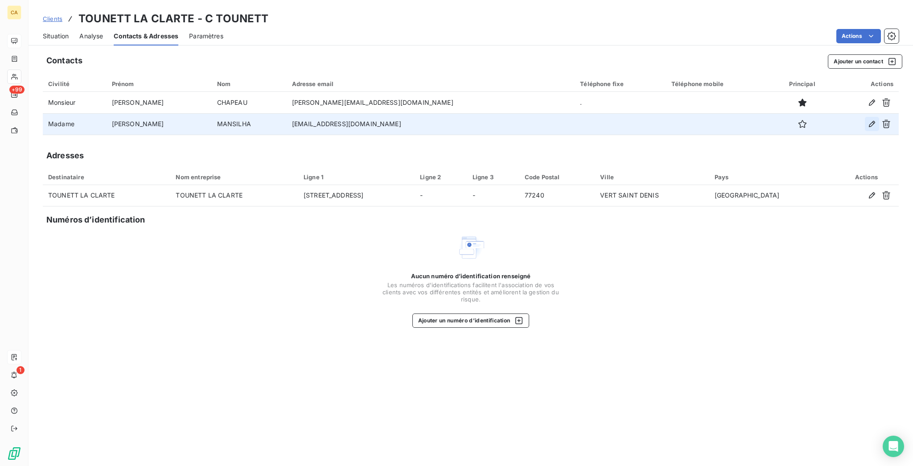
click at [876, 120] on icon "button" at bounding box center [872, 124] width 9 height 9
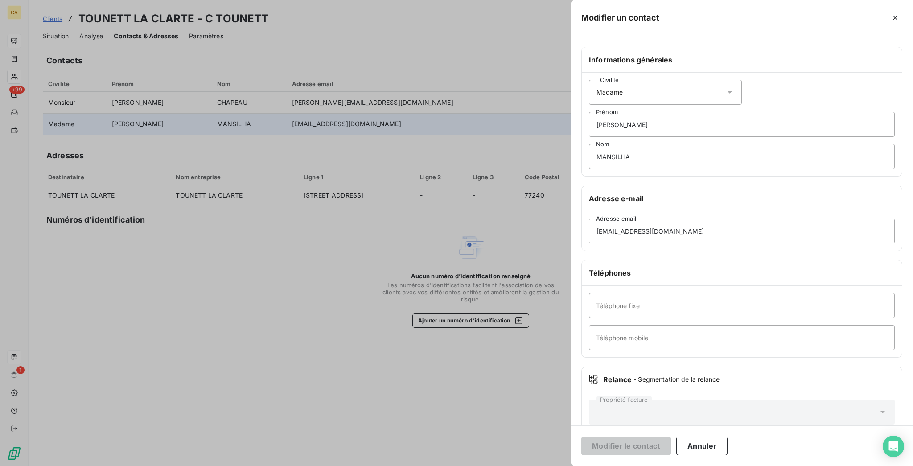
click at [701, 286] on div "Téléphone fixe Téléphone mobile" at bounding box center [742, 321] width 320 height 71
click at [718, 293] on input "Téléphone fixe" at bounding box center [742, 305] width 306 height 25
paste input "164142270"
type input "01 64 14 22 70"
click at [671, 437] on button "Modifier le contact" at bounding box center [627, 446] width 90 height 19
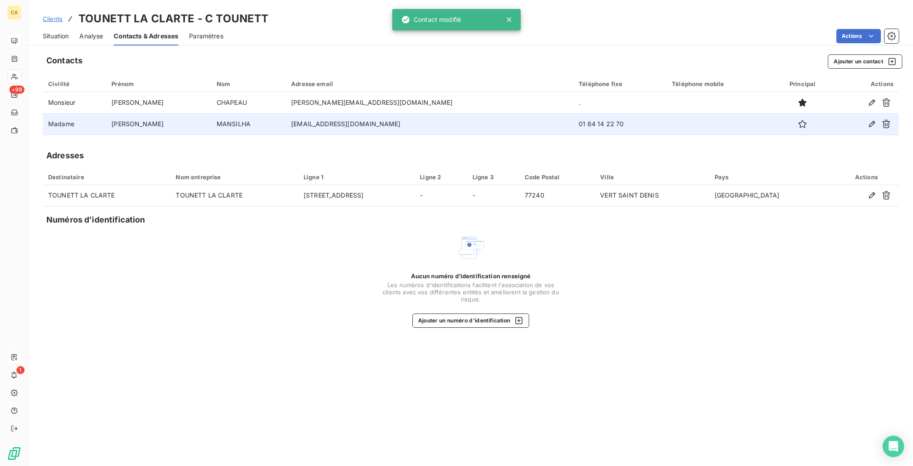
click at [43, 32] on span "Situation" at bounding box center [56, 36] width 26 height 9
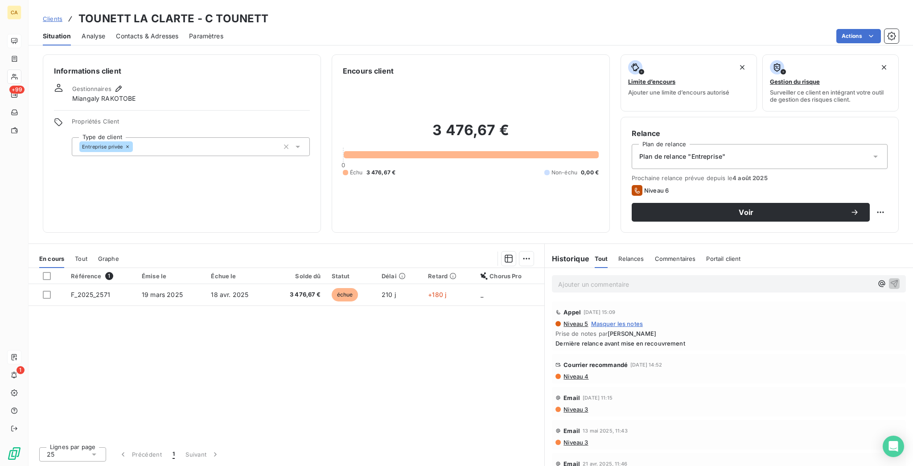
click at [137, 32] on span "Contacts & Adresses" at bounding box center [147, 36] width 62 height 9
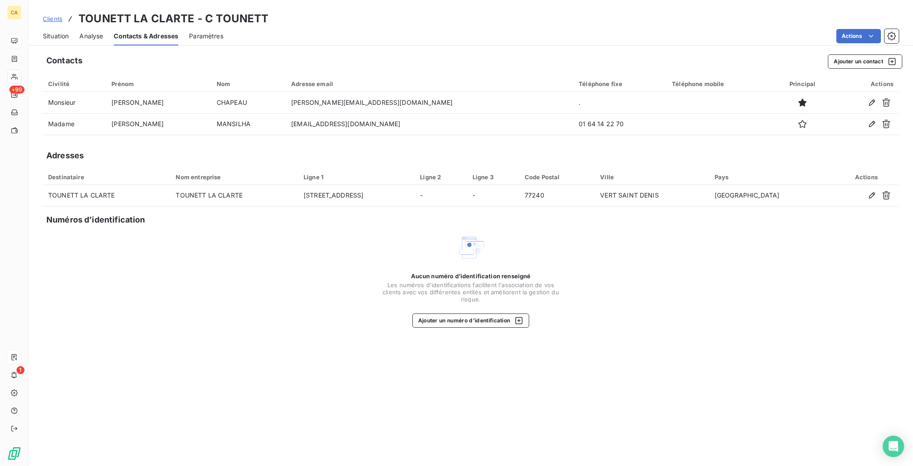
click at [53, 32] on span "Situation" at bounding box center [56, 36] width 26 height 9
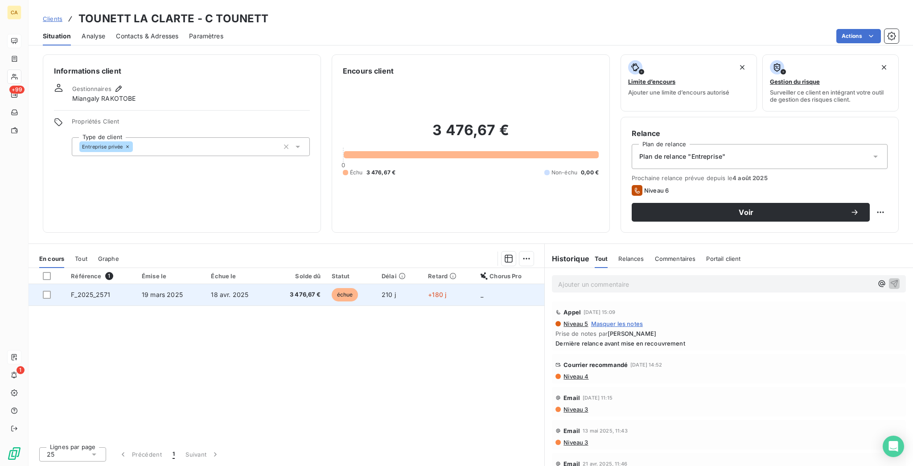
click at [277, 290] on span "3 476,67 €" at bounding box center [298, 294] width 45 height 9
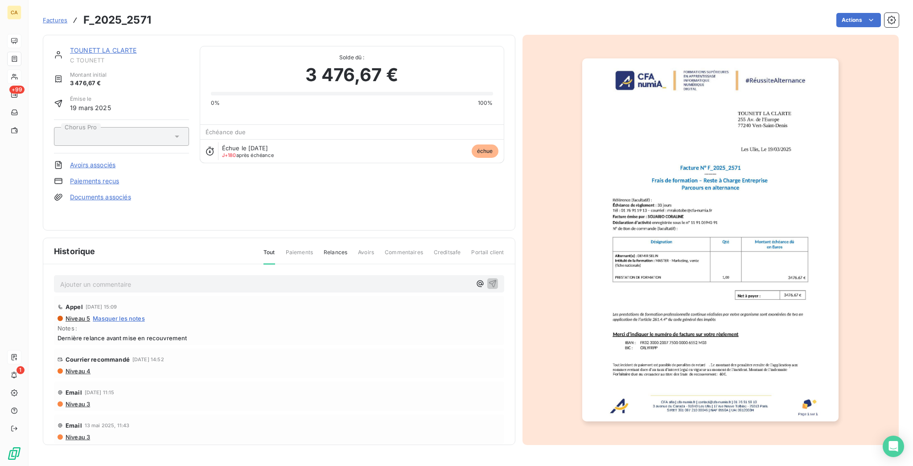
click at [95, 46] on link "TOUNETT LA CLARTE" at bounding box center [103, 50] width 67 height 8
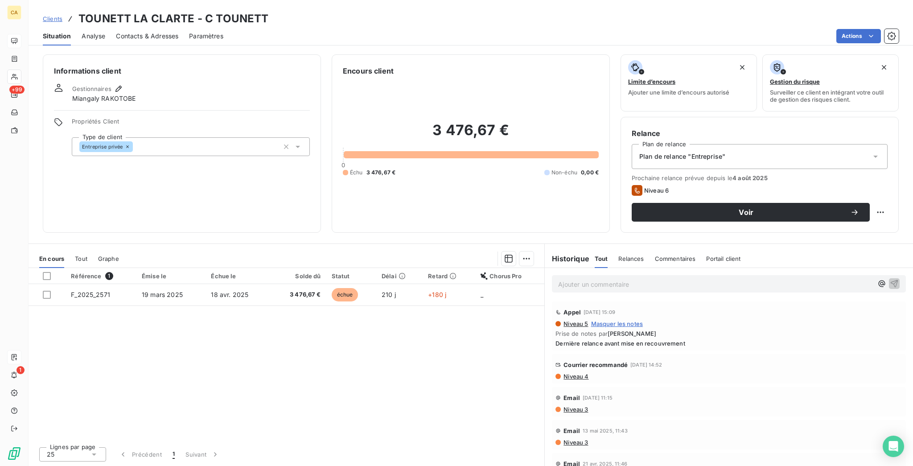
click at [143, 32] on span "Contacts & Adresses" at bounding box center [147, 36] width 62 height 9
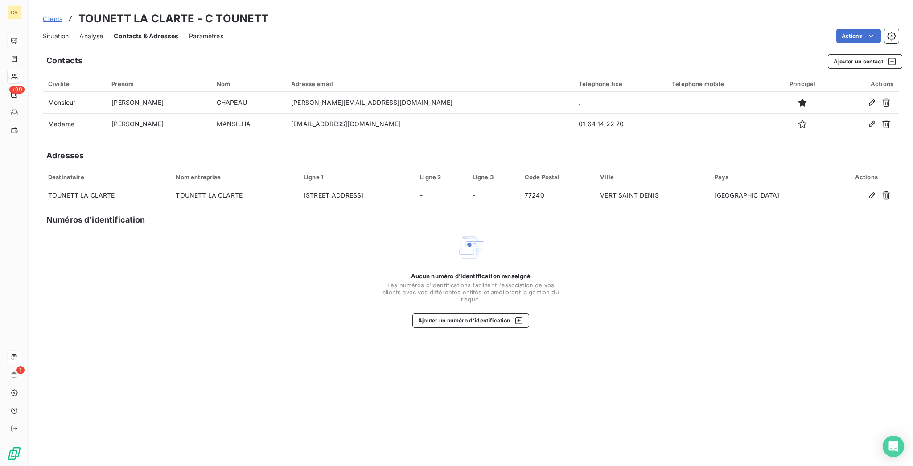
click at [48, 33] on div "Situation" at bounding box center [56, 36] width 26 height 19
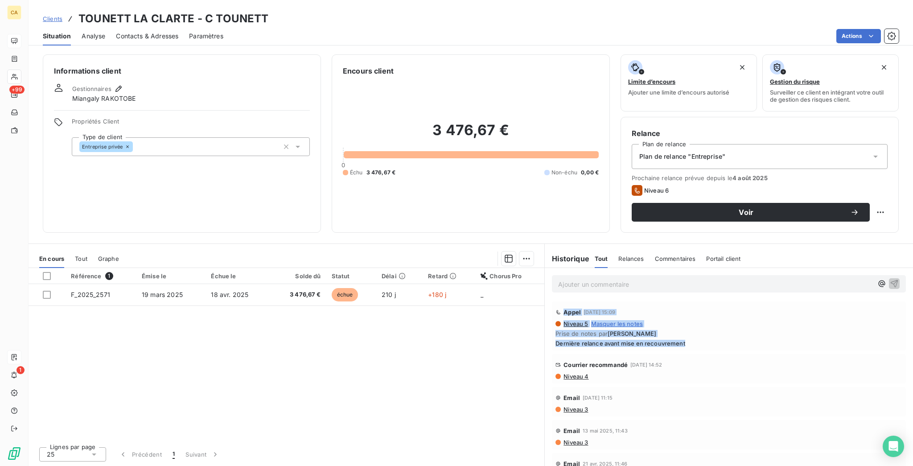
drag, startPoint x: 683, startPoint y: 280, endPoint x: 558, endPoint y: 254, distance: 127.9
click at [558, 305] on div "Appel 28 juil. 2025, 15:09 Niveau 5 Masquer les notes Prise de notes par Auréli…" at bounding box center [729, 326] width 347 height 42
click at [503, 296] on div "Référence 1 Émise le Échue le Solde dû Statut Délai Retard Chorus Pro F_2025_25…" at bounding box center [287, 354] width 516 height 172
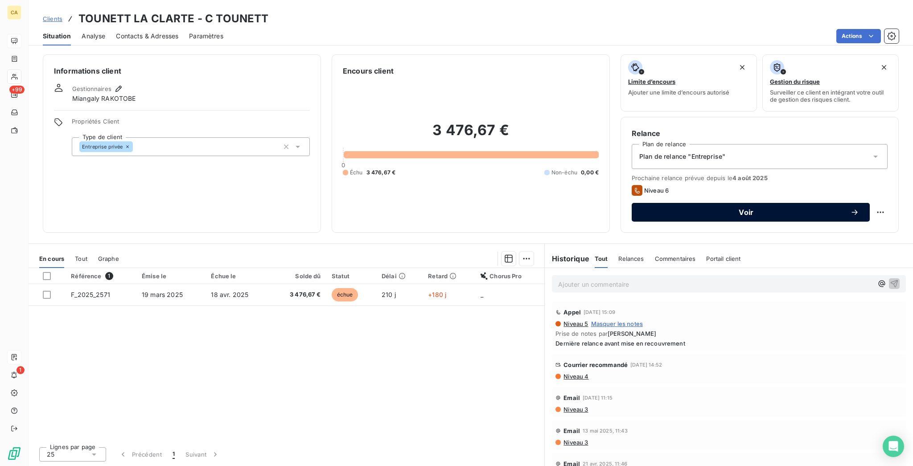
click at [759, 209] on span "Voir" at bounding box center [747, 212] width 208 height 7
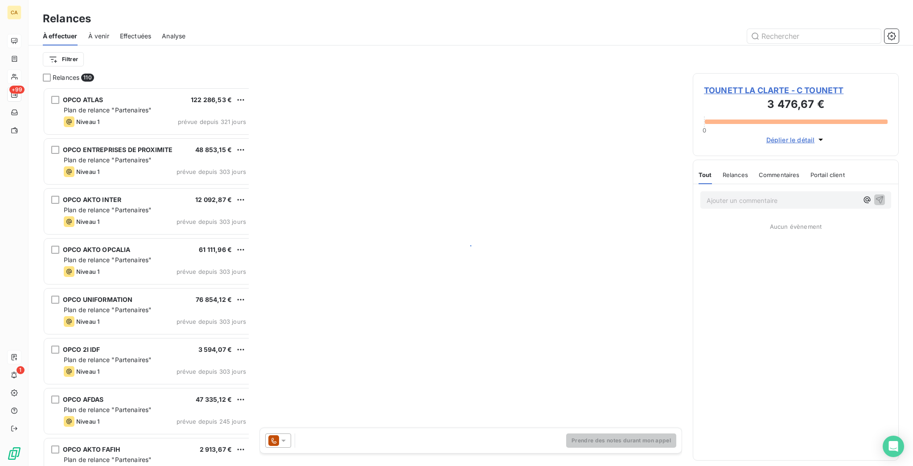
scroll to position [381, 202]
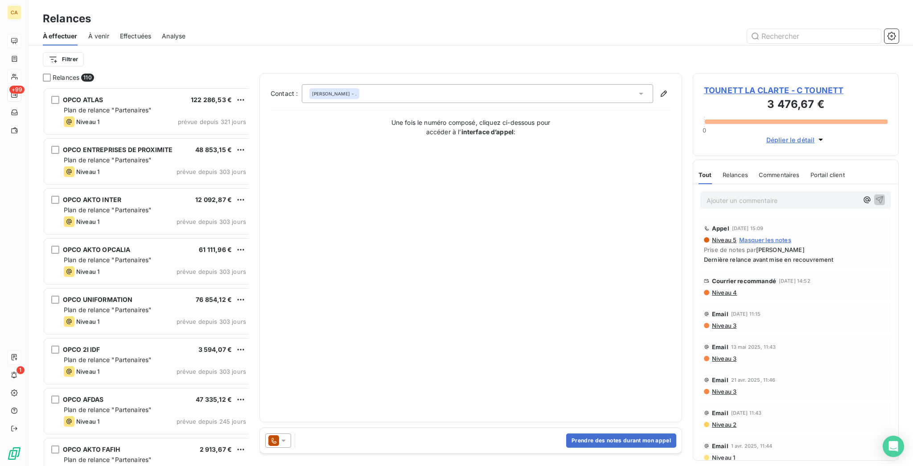
click at [726, 84] on span "TOUNETT LA CLARTE - C TOUNETT" at bounding box center [796, 90] width 184 height 12
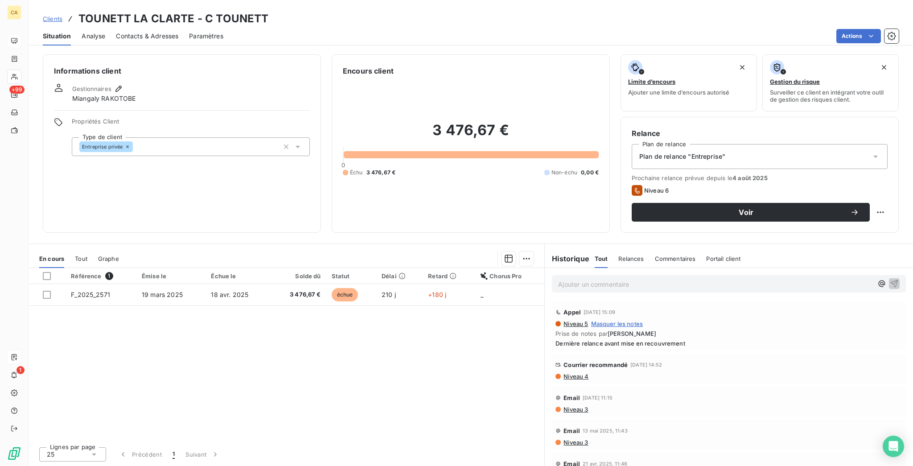
click at [886, 179] on html "CA +99 1 Clients TOUNETT LA CLARTE - C TOUNETT Situation Analyse Contacts & Adr…" at bounding box center [456, 233] width 913 height 466
click at [610, 228] on html "CA +99 1 Clients TOUNETT LA CLARTE - C TOUNETT Situation Analyse Contacts & Adr…" at bounding box center [456, 233] width 913 height 466
click at [603, 268] on div "Ajouter un commentaire ﻿" at bounding box center [729, 284] width 368 height 32
click at [598, 279] on p "Ajouter un commentaire ﻿" at bounding box center [715, 284] width 315 height 11
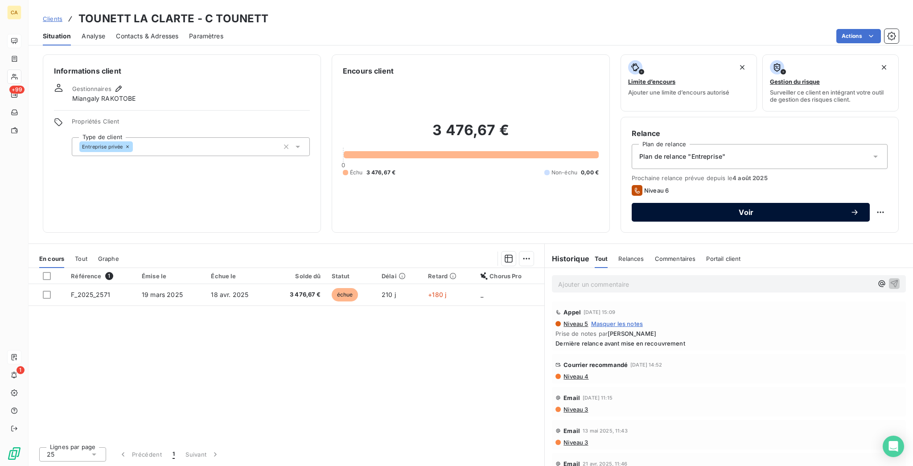
click at [728, 209] on span "Voir" at bounding box center [747, 212] width 208 height 7
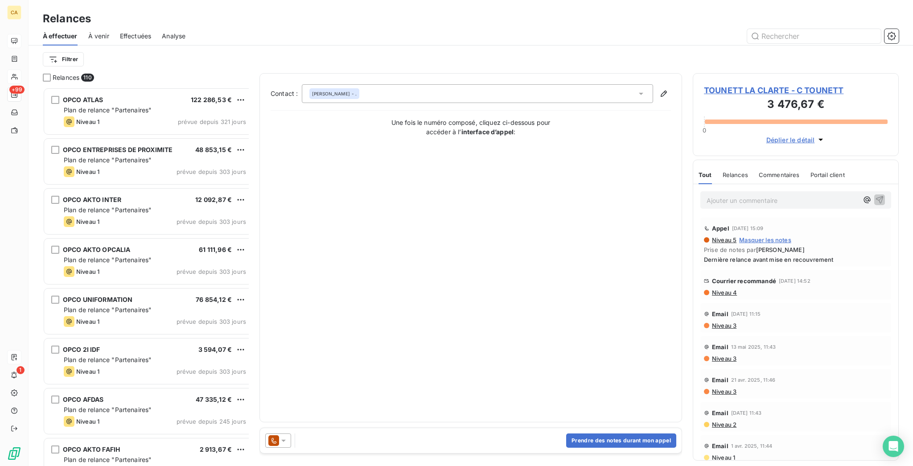
scroll to position [381, 202]
click at [408, 62] on div "Filtrer" at bounding box center [471, 59] width 856 height 28
click at [395, 84] on div "[PERSON_NAME] - ." at bounding box center [477, 93] width 351 height 19
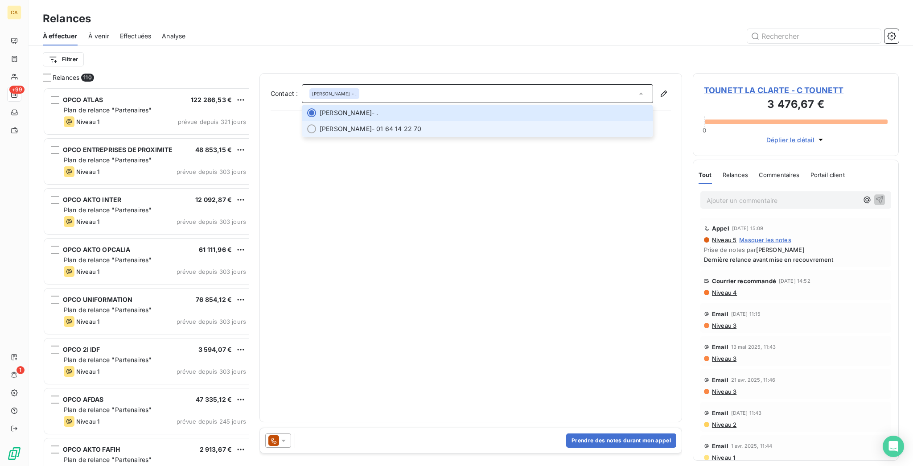
click at [363, 121] on li "[PERSON_NAME] - 01 64 14 22 70" at bounding box center [477, 129] width 351 height 16
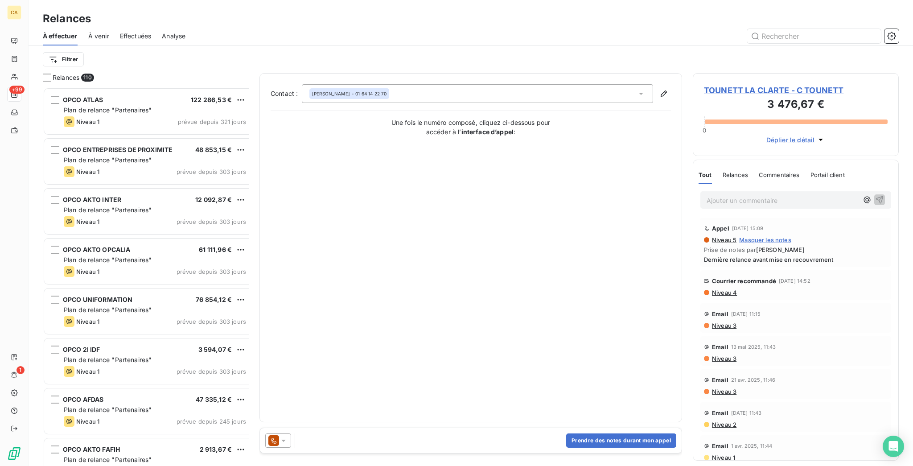
drag, startPoint x: 594, startPoint y: 420, endPoint x: 589, endPoint y: 448, distance: 28.4
click at [594, 427] on div "Contact : [PERSON_NAME] - 01 64 14 22 70 Une fois le numéro composé, cliquez ci…" at bounding box center [471, 266] width 423 height 386
click at [589, 448] on div "Contact : [PERSON_NAME] - 01 64 14 22 70 Une fois le numéro composé, cliquez ci…" at bounding box center [471, 266] width 423 height 386
click at [594, 433] on button "Prendre des notes durant mon appel" at bounding box center [621, 440] width 110 height 14
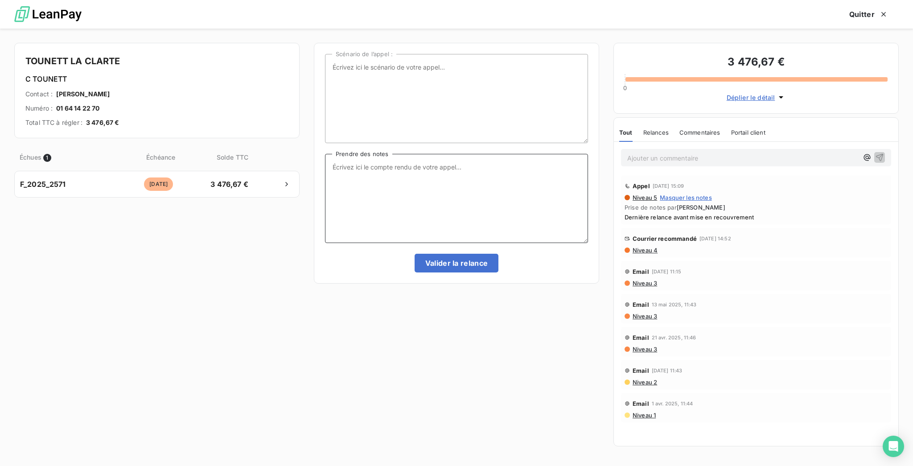
click at [412, 197] on textarea "Prendre des notes" at bounding box center [456, 198] width 263 height 89
click at [396, 165] on textarea "CT avec [PERSON_NAME], relance son directeur de suite pour le paiement de la fa…" at bounding box center [456, 198] width 263 height 89
type textarea "CT avec [PERSON_NAME], relance son directeur de suite pour le paiement de la fa…"
click at [450, 237] on div "Scénario de l’appel : CT avec [PERSON_NAME], relance son directeur de suite pou…" at bounding box center [456, 163] width 263 height 219
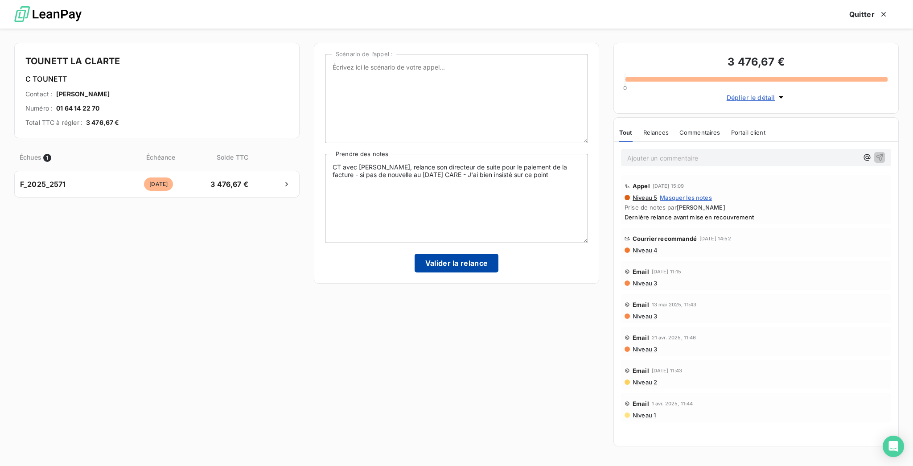
click at [453, 254] on button "Valider la relance" at bounding box center [457, 263] width 84 height 19
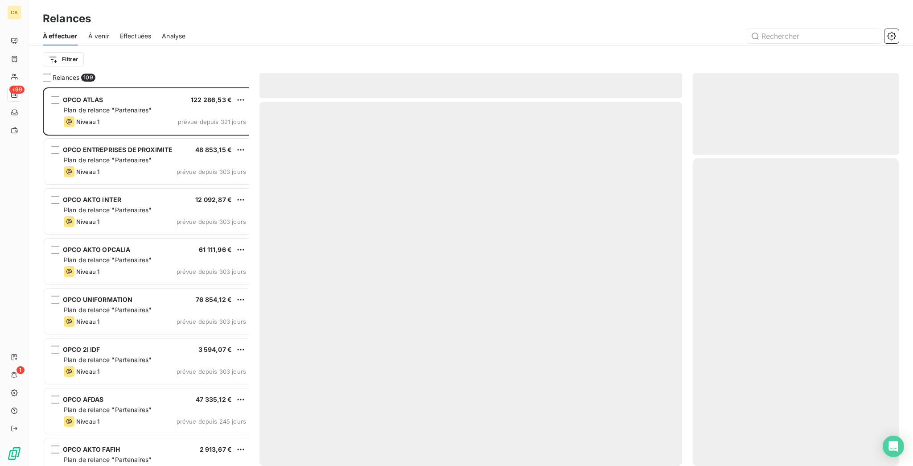
click at [49, 51] on html "CA +99 1 Relances À effectuer À venir Effectuées Analyse Filtrer Relances 109 O…" at bounding box center [456, 233] width 913 height 466
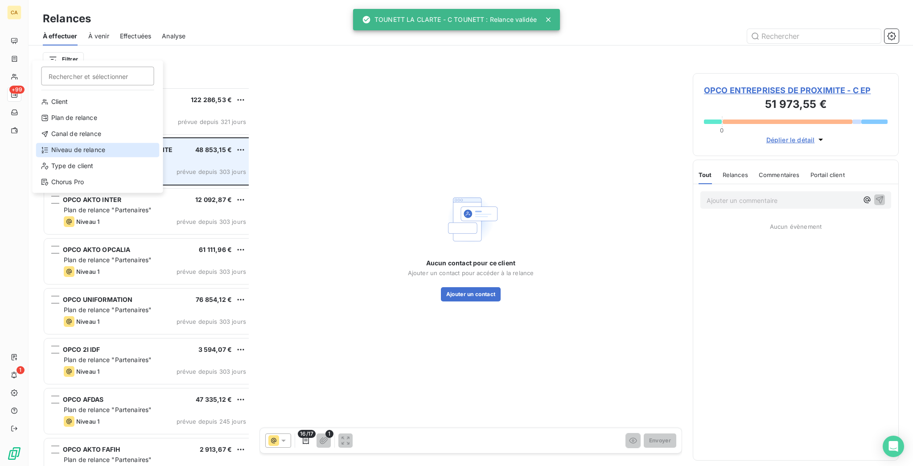
click at [72, 143] on div "Niveau de relance" at bounding box center [98, 150] width 124 height 14
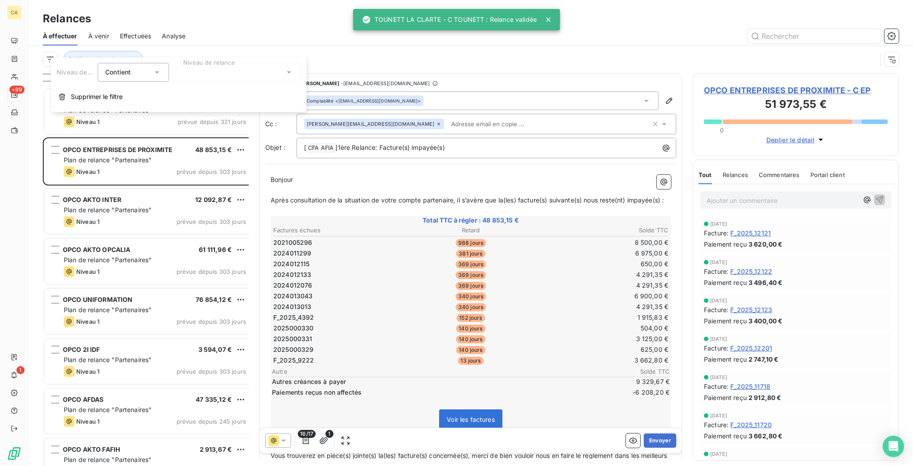
click at [210, 74] on div at bounding box center [237, 72] width 128 height 19
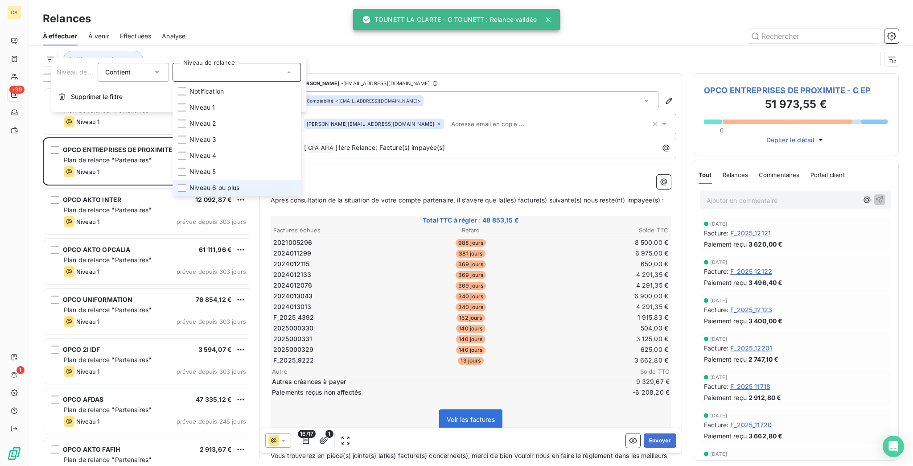
click at [190, 183] on span "Niveau 6 ou plus" at bounding box center [215, 187] width 50 height 9
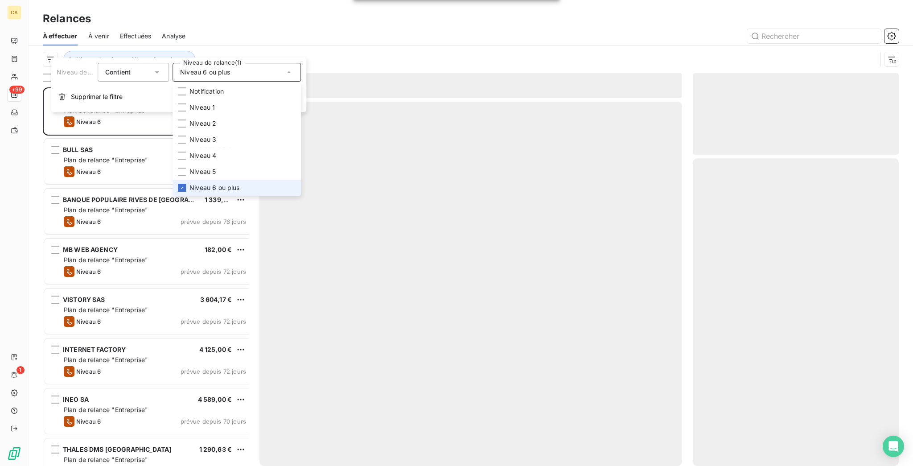
scroll to position [381, 202]
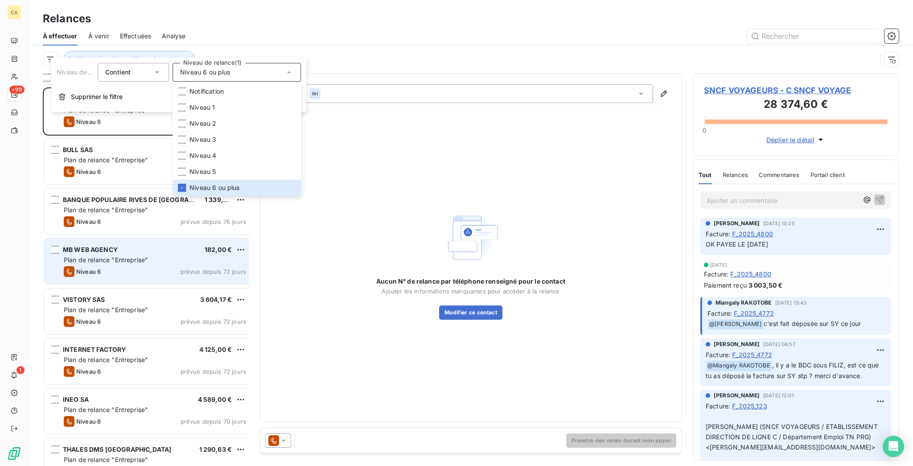
click at [105, 248] on div "MB WEB AGENCY 182,00 € Plan de relance "Entreprise" Niveau 6 prévue depuis 72 j…" at bounding box center [148, 261] width 209 height 45
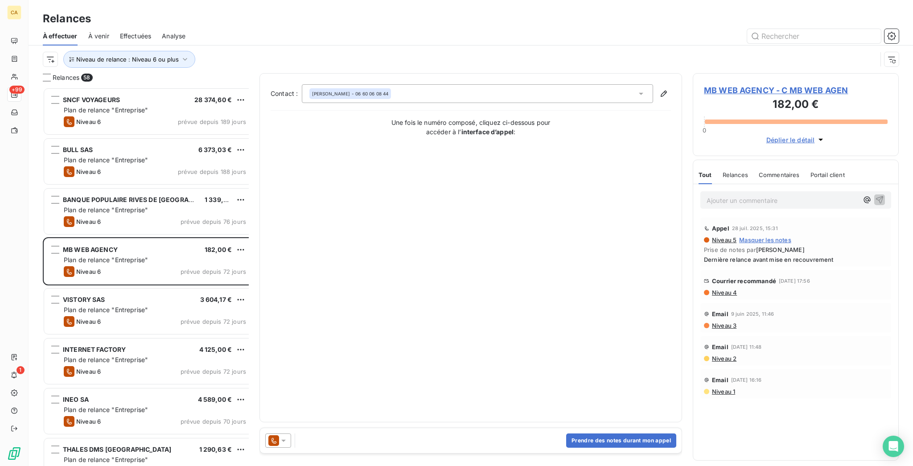
click at [749, 73] on div "MB WEB AGENCY - C MB WEB AGEN 182,00 € 0 Déplier le détail" at bounding box center [796, 114] width 206 height 83
click at [747, 84] on span "MB WEB AGENCY - C MB WEB AGEN" at bounding box center [796, 90] width 184 height 12
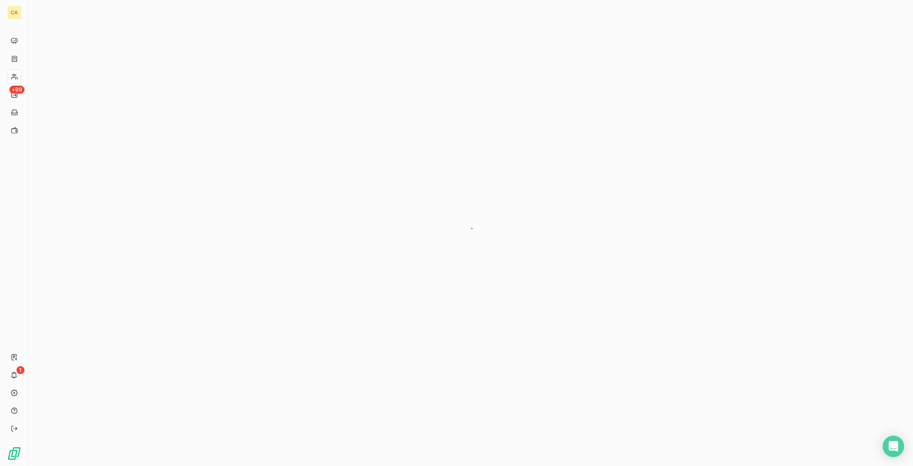
click at [739, 75] on div at bounding box center [471, 233] width 885 height 466
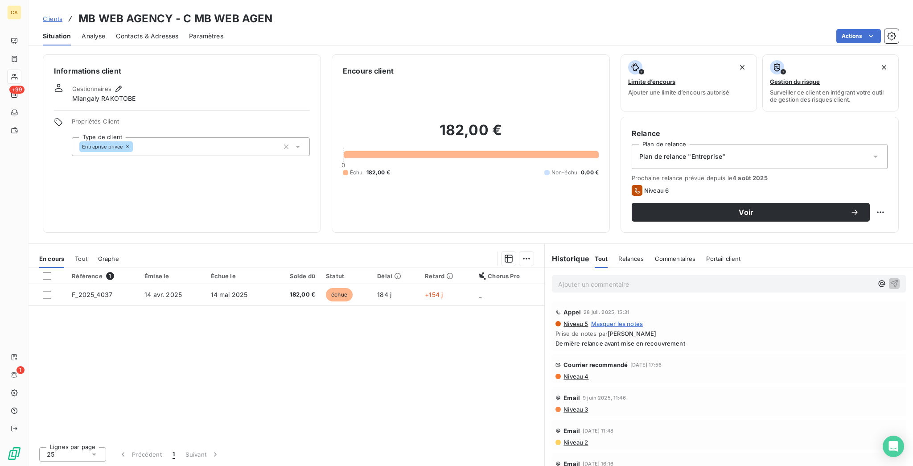
click at [153, 27] on div "Contacts & Adresses" at bounding box center [147, 36] width 62 height 19
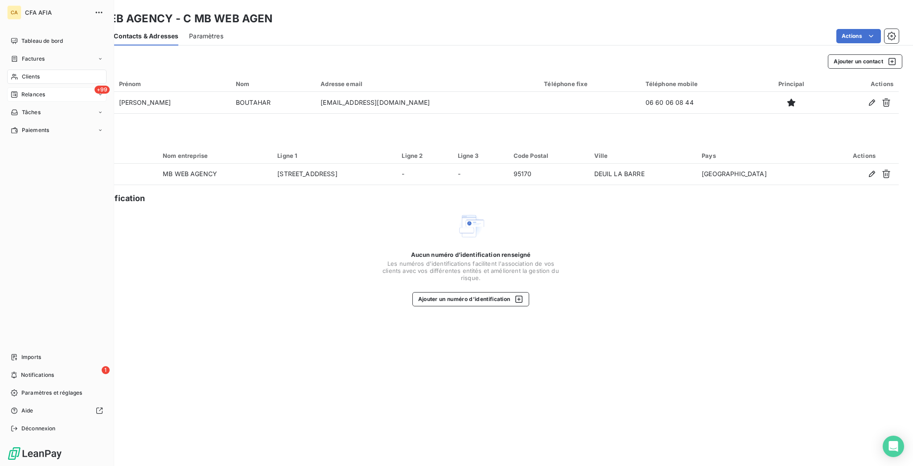
click at [25, 91] on span "Relances" at bounding box center [33, 95] width 24 height 8
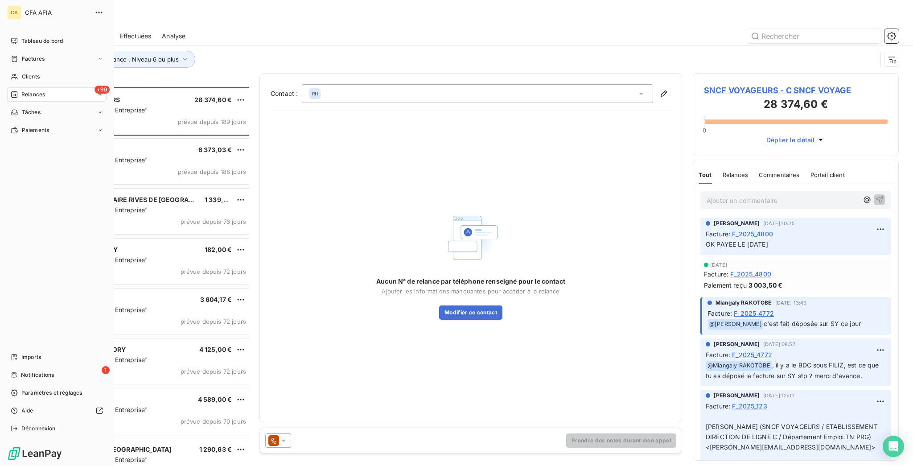
scroll to position [381, 202]
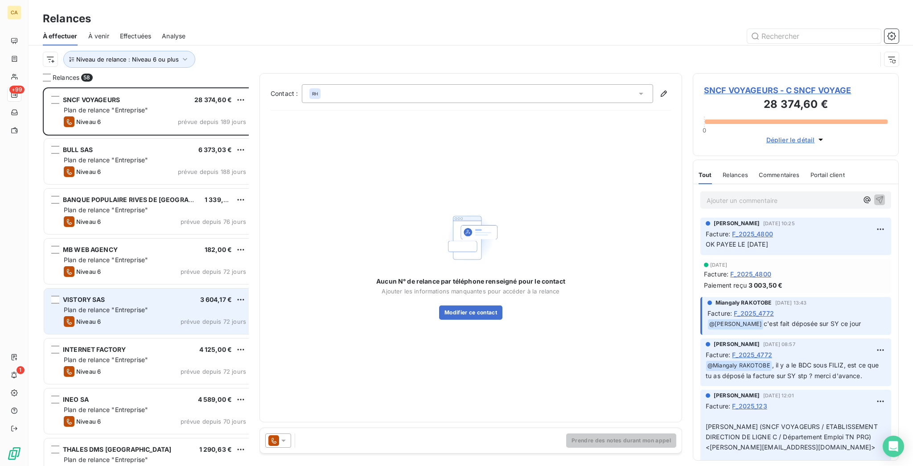
click at [89, 306] on span "Plan de relance "Entreprise"" at bounding box center [106, 310] width 84 height 8
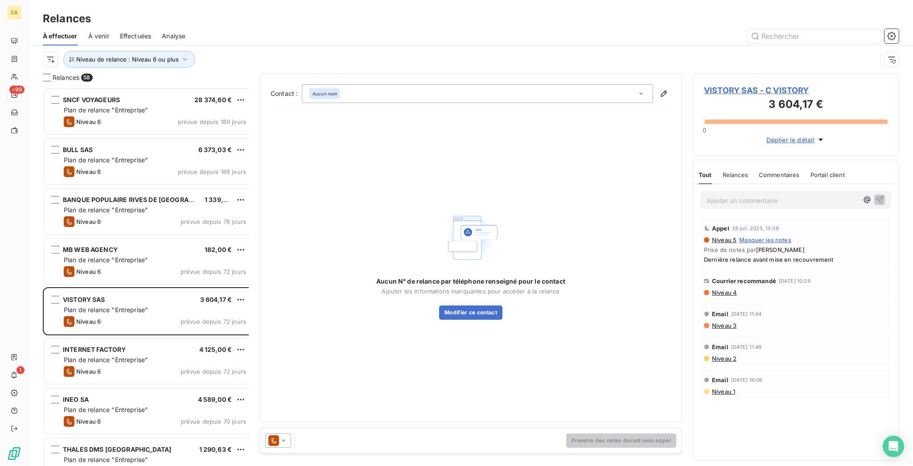
click at [760, 84] on span "VISTORY SAS - C VISTORY" at bounding box center [796, 90] width 184 height 12
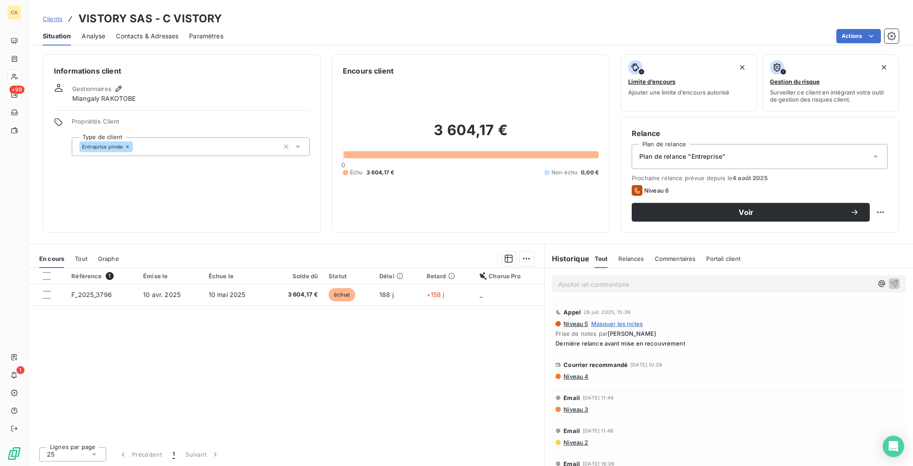
click at [135, 41] on div "Clients VISTORY SAS - C VISTORY Situation Analyse Contacts & Adresses Paramètre…" at bounding box center [471, 233] width 885 height 466
click at [134, 33] on div "Contacts & Adresses" at bounding box center [147, 36] width 62 height 19
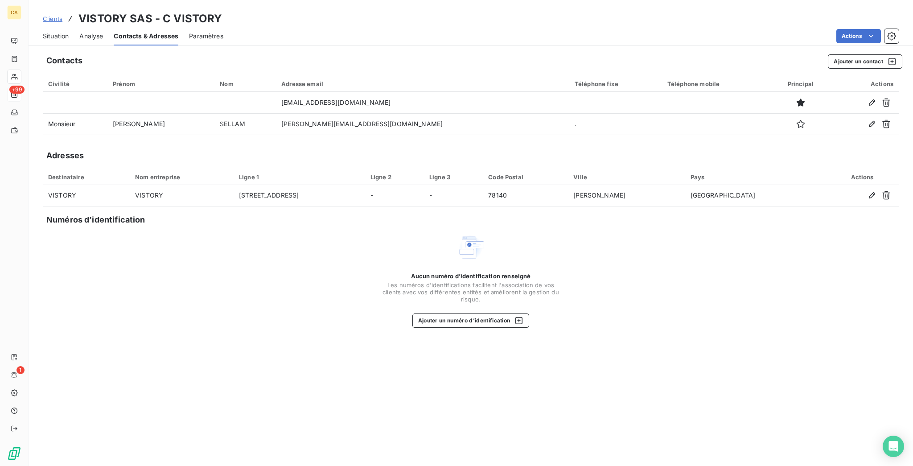
click at [58, 31] on div "Situation Analyse Contacts & Adresses Paramètres Actions" at bounding box center [471, 36] width 885 height 19
click at [53, 32] on span "Situation" at bounding box center [56, 36] width 26 height 9
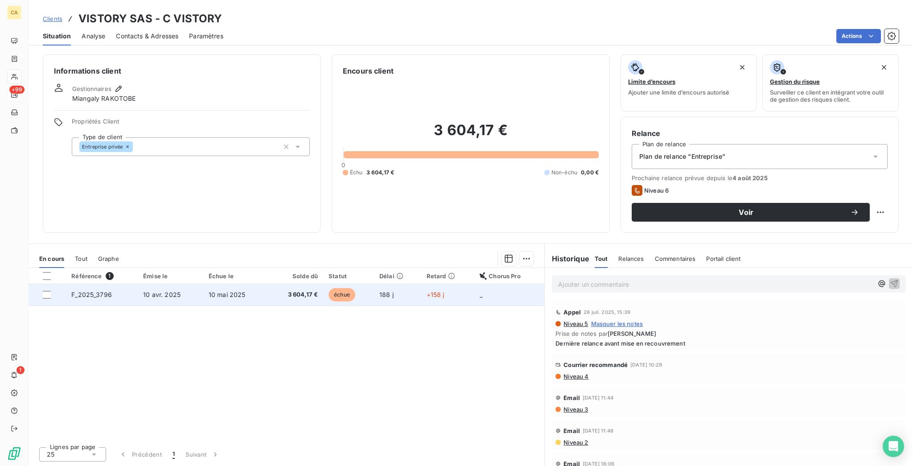
click at [329, 288] on span "échue" at bounding box center [342, 294] width 27 height 13
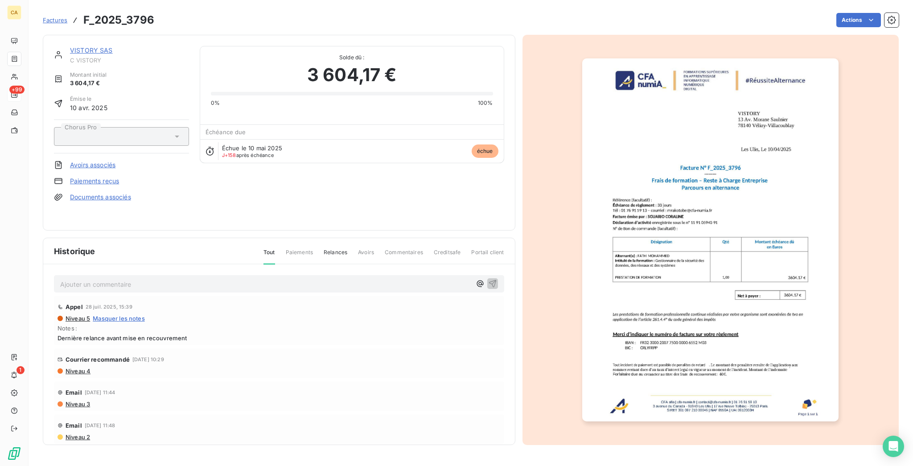
click at [664, 236] on img "button" at bounding box center [710, 239] width 256 height 363
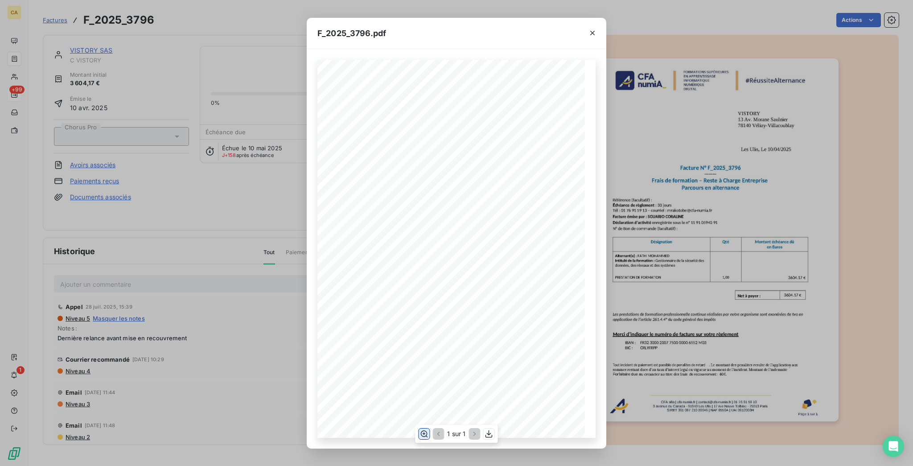
click at [424, 436] on icon "button" at bounding box center [424, 433] width 9 height 9
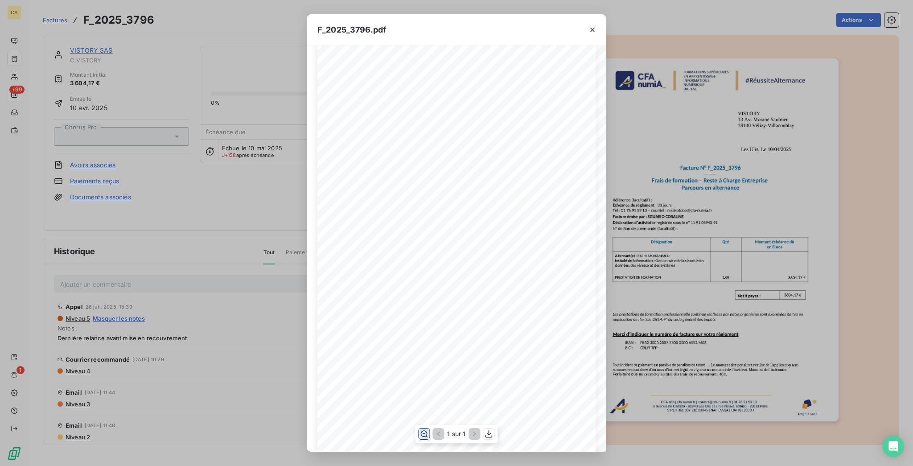
scroll to position [238, 0]
click at [201, 51] on div "F_2025_3796.pdf CFA afia | [DOMAIN_NAME] | [EMAIL_ADDRESS][DOMAIN_NAME] | 01 76…" at bounding box center [456, 233] width 913 height 466
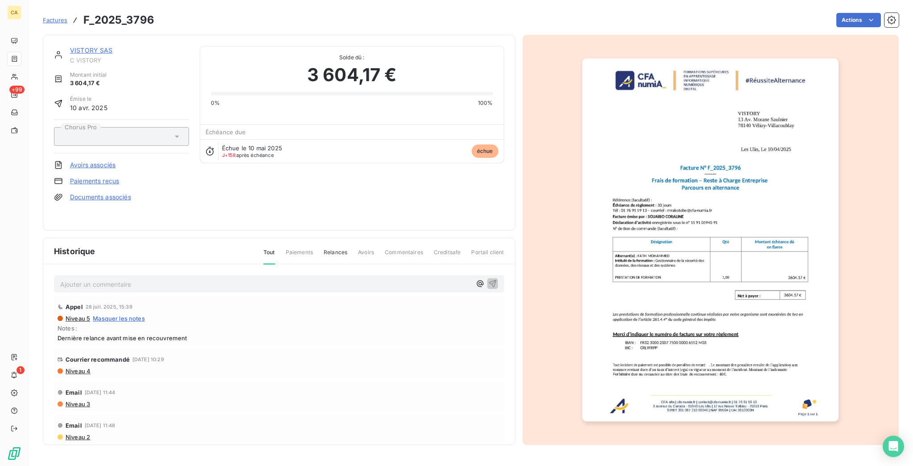
click at [91, 46] on link "VISTORY SAS" at bounding box center [91, 50] width 43 height 8
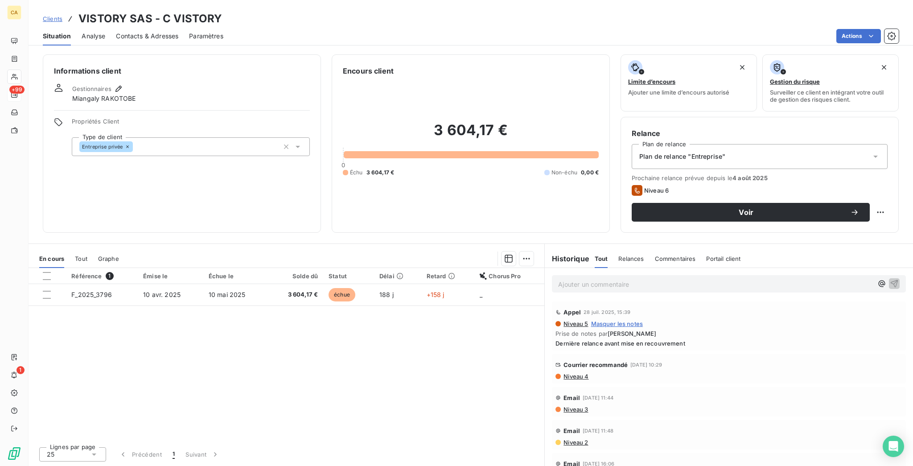
click at [132, 49] on div "Informations client Gestionnaires Miangaly RAKOTOBE Propriétés Client Type de c…" at bounding box center [471, 257] width 885 height 417
click at [143, 33] on div "Contacts & Adresses" at bounding box center [147, 36] width 62 height 19
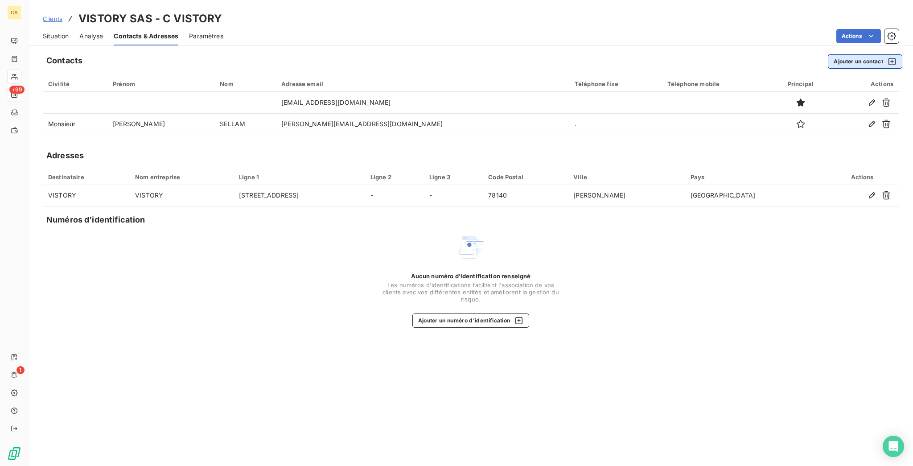
click at [865, 54] on button "Ajouter un contact" at bounding box center [865, 61] width 74 height 14
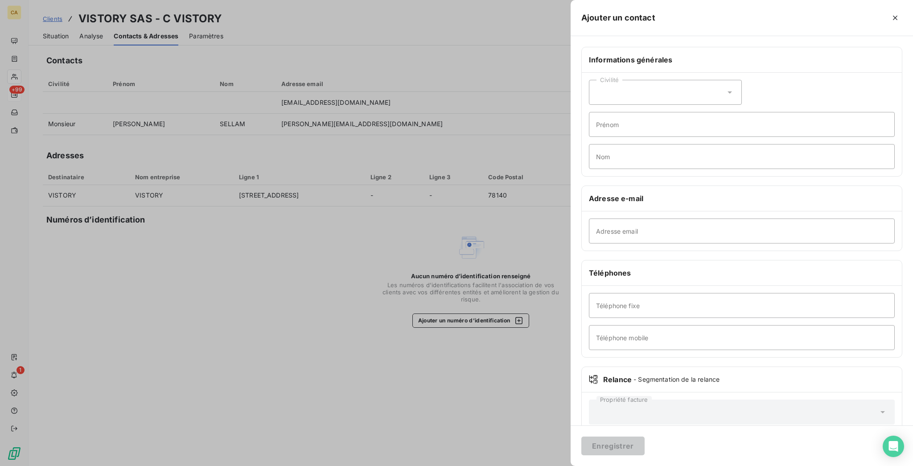
click at [733, 82] on div "Civilité" at bounding box center [665, 92] width 153 height 25
click at [706, 87] on div "Civilité" at bounding box center [665, 92] width 153 height 25
click at [701, 80] on div "Civilité" at bounding box center [665, 92] width 153 height 25
click at [631, 111] on span "Madame" at bounding box center [619, 115] width 24 height 8
click at [693, 112] on input "Prénom" at bounding box center [742, 124] width 306 height 25
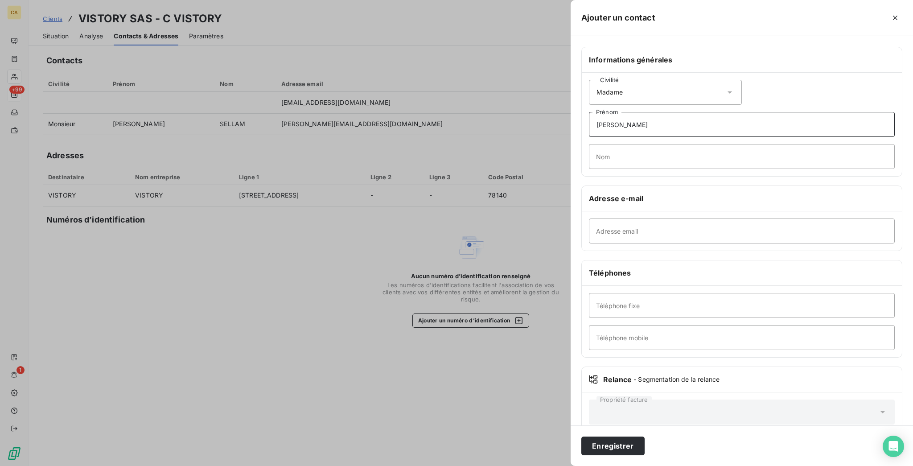
type input "[PERSON_NAME]"
type input "<"
paste input "[PERSON_NAME][EMAIL_ADDRESS][DOMAIN_NAME]"
type input "[PERSON_NAME][EMAIL_ADDRESS][DOMAIN_NAME]"
click at [698, 144] on input "Nom" at bounding box center [742, 156] width 306 height 25
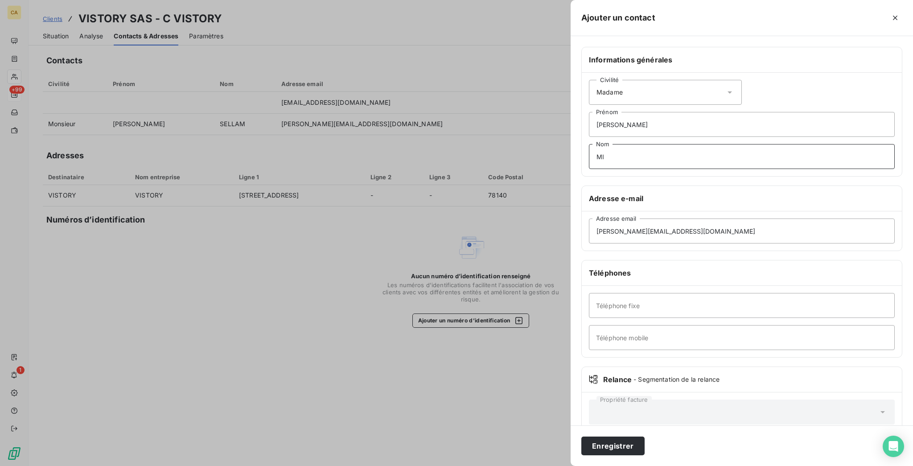
type input "M"
type input "[PERSON_NAME]"
click at [582, 437] on button "Enregistrer" at bounding box center [613, 446] width 63 height 19
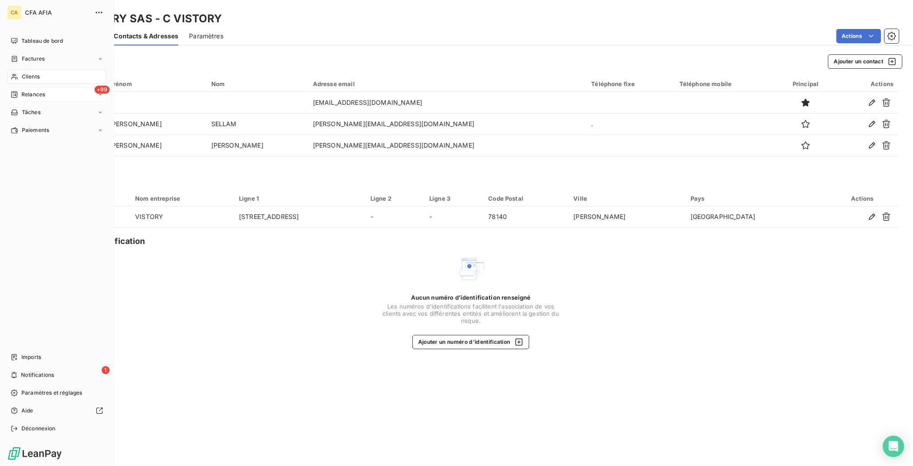
click at [11, 53] on nav "Tableau de bord Factures Clients +99 Relances Tâches Paiements" at bounding box center [56, 85] width 99 height 103
click at [11, 70] on div "Clients" at bounding box center [56, 77] width 99 height 14
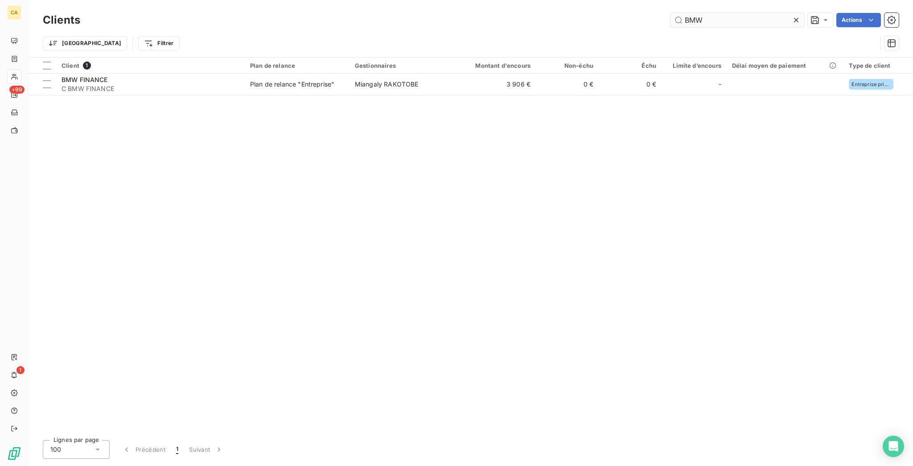
click at [764, 13] on div "BMW" at bounding box center [738, 20] width 134 height 14
click at [755, 13] on input "BMW" at bounding box center [738, 20] width 134 height 14
type input "VISTORY"
click at [853, 17] on html "CA +99 1 Clients VISTORY Actions Trier Filtrer Client 1 Plan de relance Gestion…" at bounding box center [456, 233] width 913 height 466
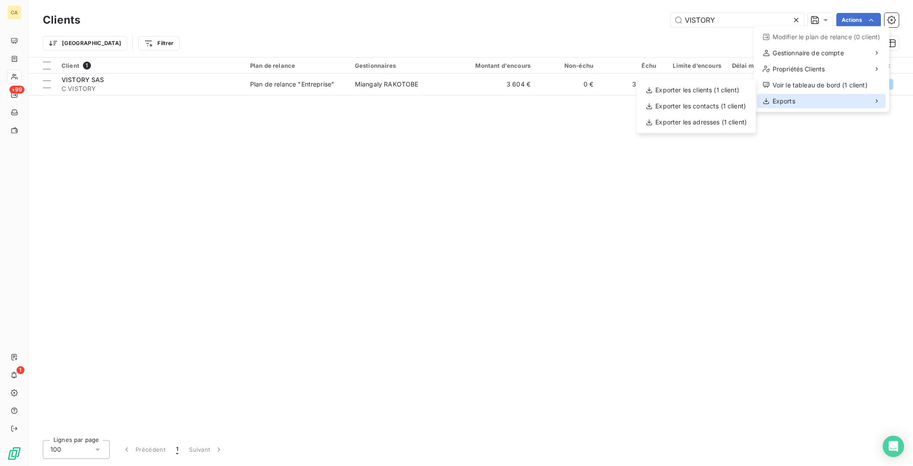
click at [821, 94] on div "Exports" at bounding box center [822, 101] width 128 height 14
click at [715, 100] on div "Exporter les contacts (1 client)" at bounding box center [696, 106] width 112 height 14
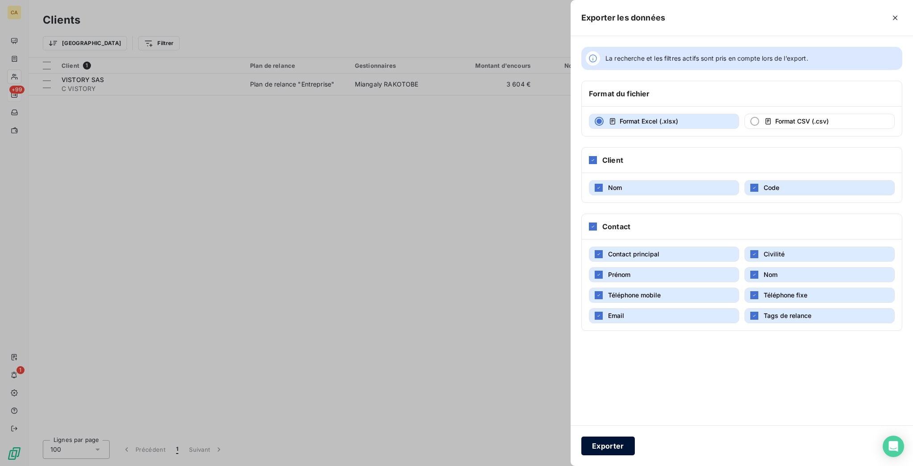
click at [635, 439] on button "Exporter" at bounding box center [609, 446] width 54 height 19
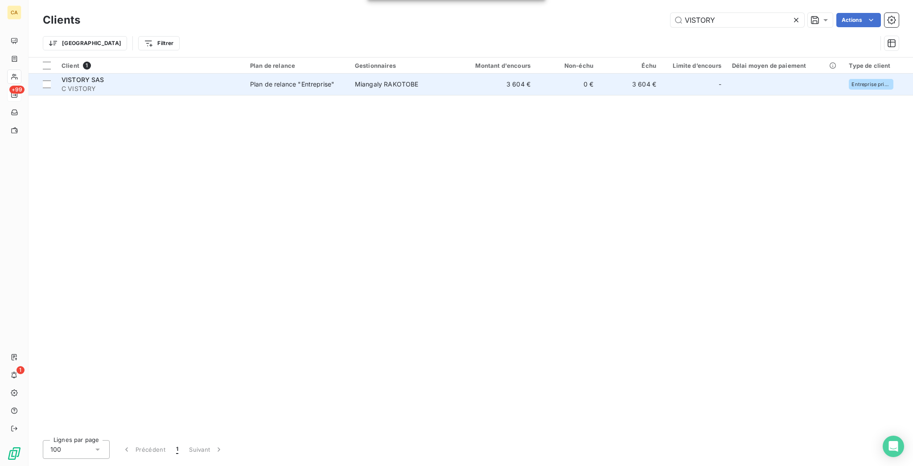
click at [263, 80] on div "Plan de relance "Entreprise"" at bounding box center [292, 84] width 84 height 9
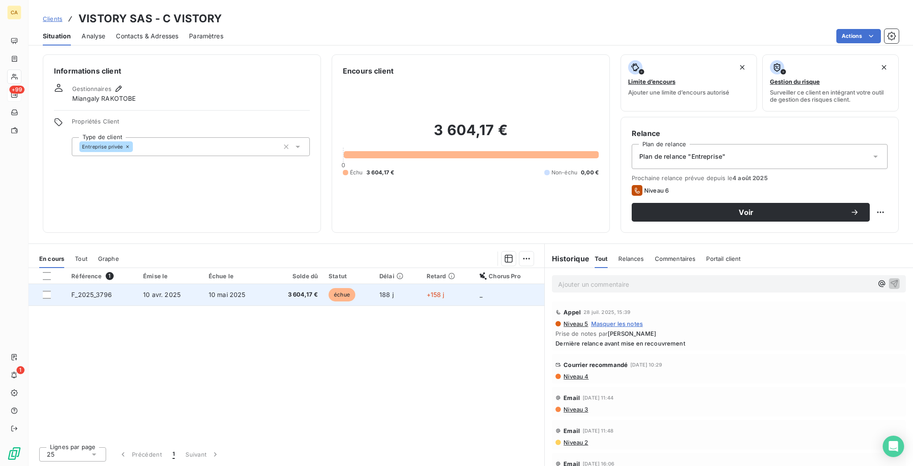
click at [210, 291] on span "10 mai 2025" at bounding box center [227, 295] width 37 height 8
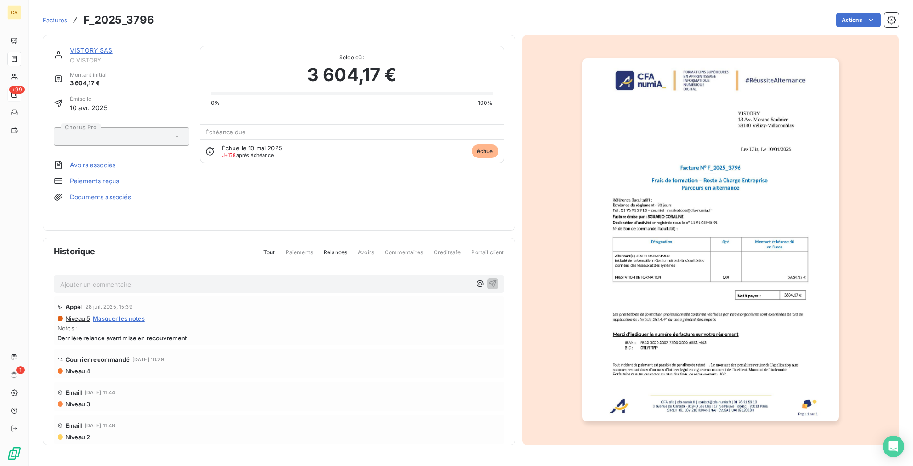
click at [779, 140] on img "button" at bounding box center [710, 239] width 256 height 363
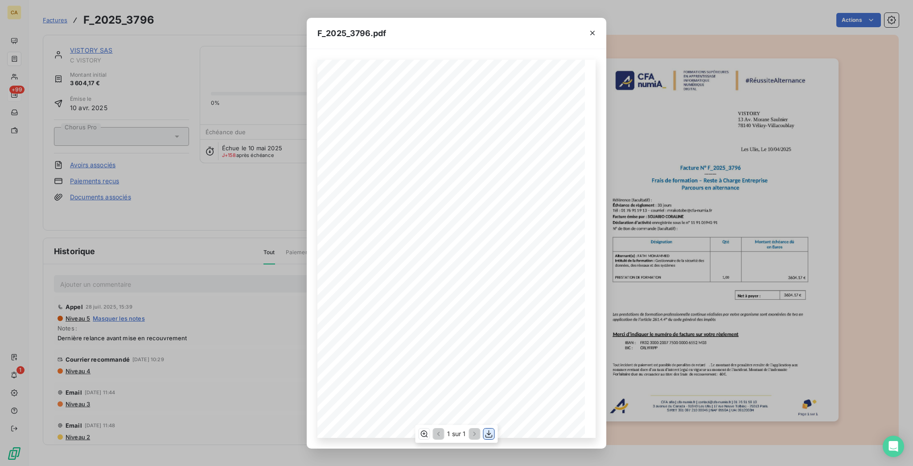
click at [485, 439] on button "button" at bounding box center [489, 434] width 11 height 11
click at [84, 44] on div "F_2025_3796.pdf CFA afia | [DOMAIN_NAME] | [EMAIL_ADDRESS][DOMAIN_NAME] | 01 76…" at bounding box center [456, 233] width 913 height 466
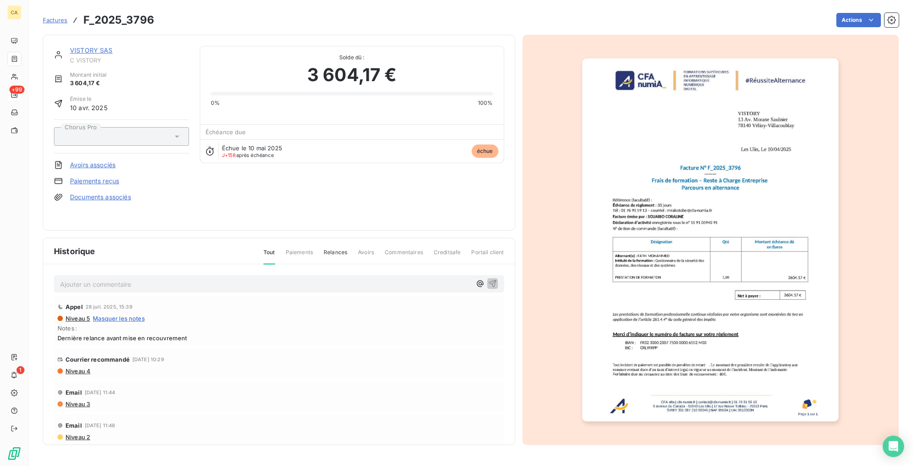
click at [77, 46] on link "VISTORY SAS" at bounding box center [91, 50] width 43 height 8
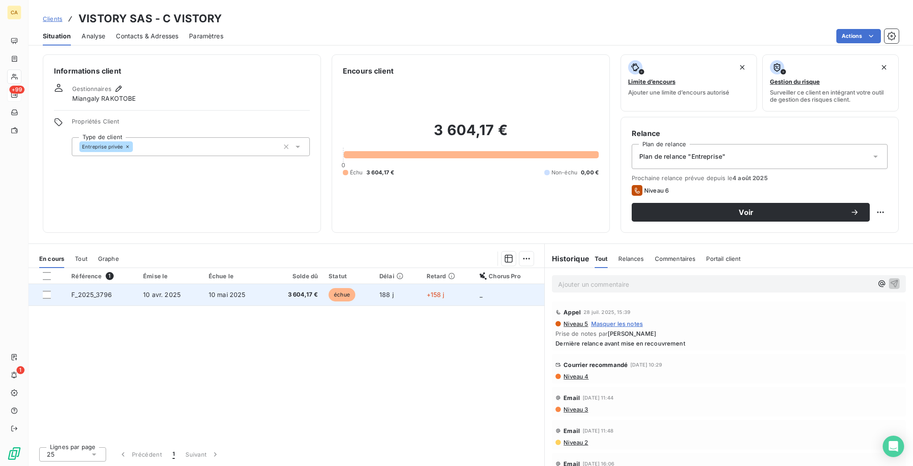
click at [387, 291] on span "188 j" at bounding box center [387, 295] width 14 height 8
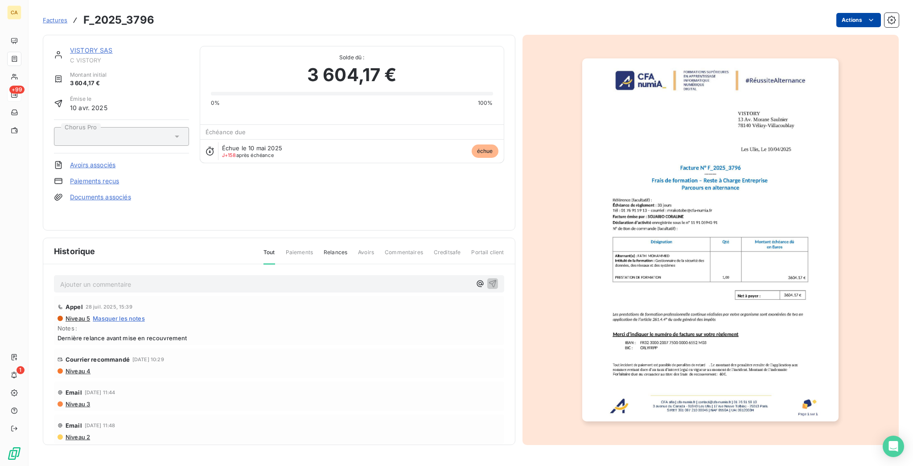
click at [875, 12] on html "CA +99 1 Factures F_2025_3796 Actions VISTORY SAS C VISTORY Montant initial 3 6…" at bounding box center [456, 233] width 913 height 466
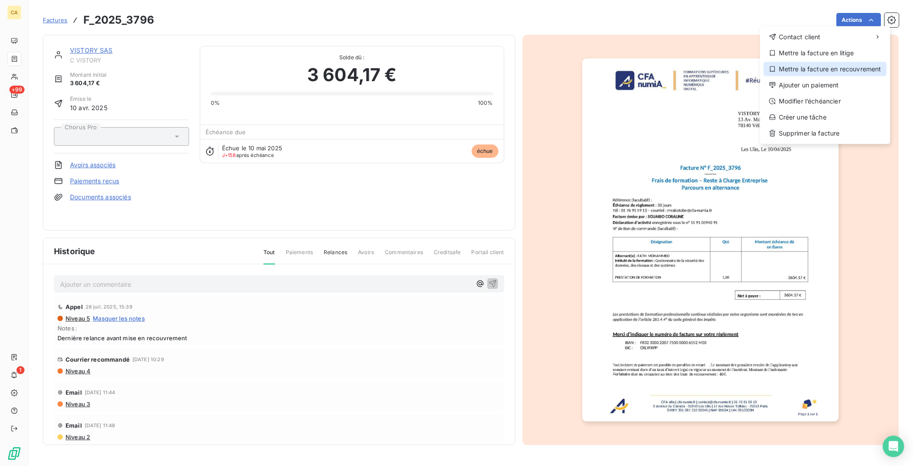
click at [809, 62] on div "Mettre la facture en recouvrement" at bounding box center [825, 69] width 123 height 14
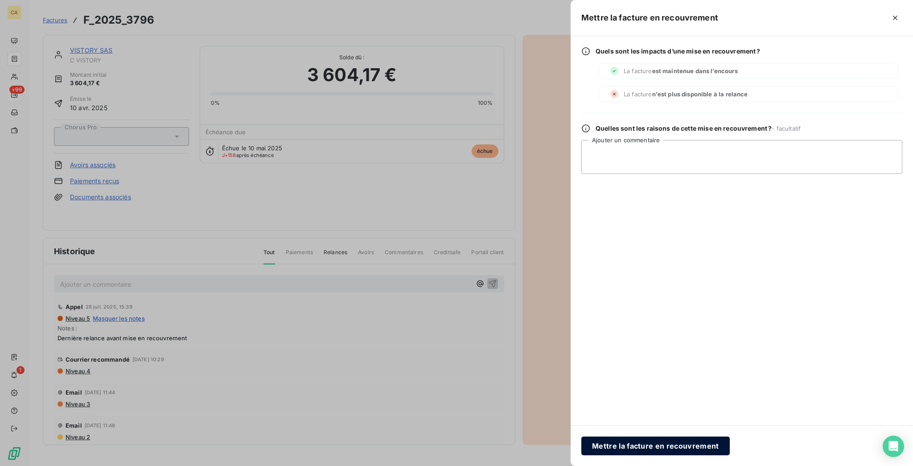
click at [725, 453] on button "Mettre la facture en recouvrement" at bounding box center [656, 446] width 149 height 19
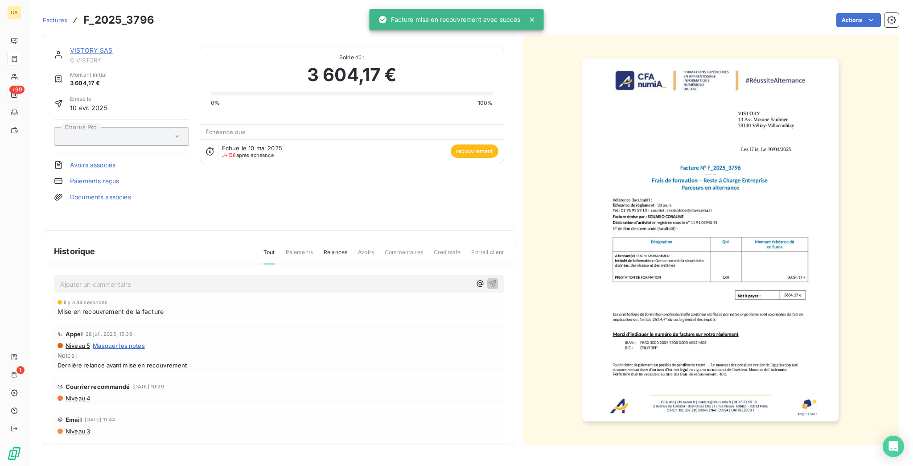
click at [81, 46] on link "VISTORY SAS" at bounding box center [91, 50] width 43 height 8
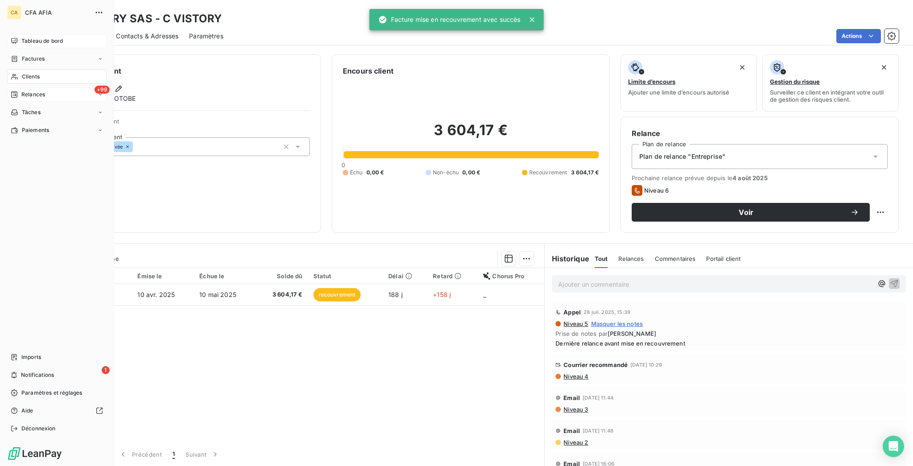
click at [21, 37] on span "Tableau de bord" at bounding box center [41, 41] width 41 height 8
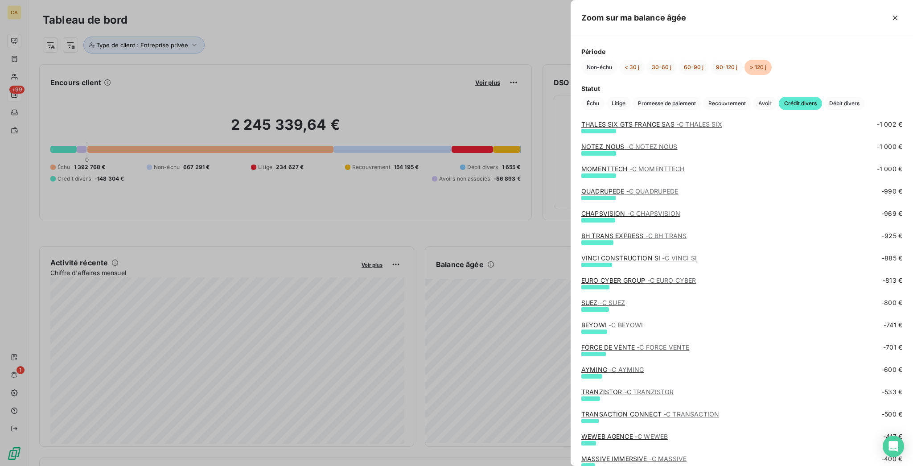
scroll to position [714, 0]
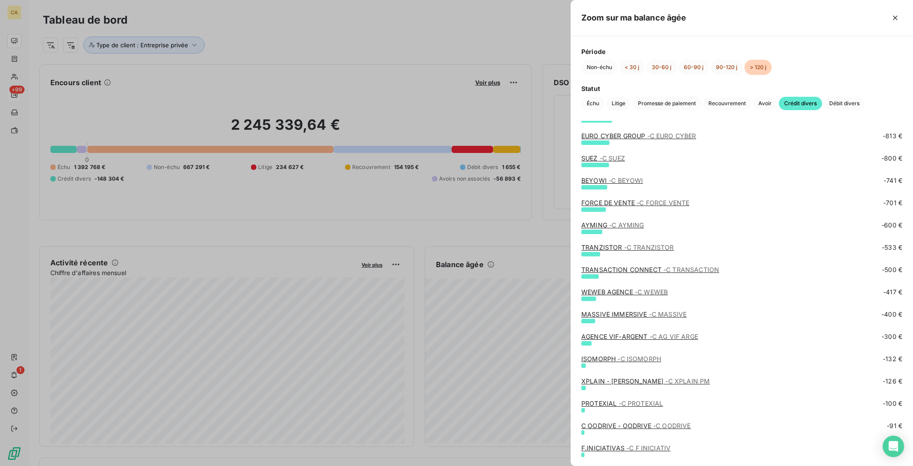
click at [396, 29] on div at bounding box center [456, 233] width 913 height 466
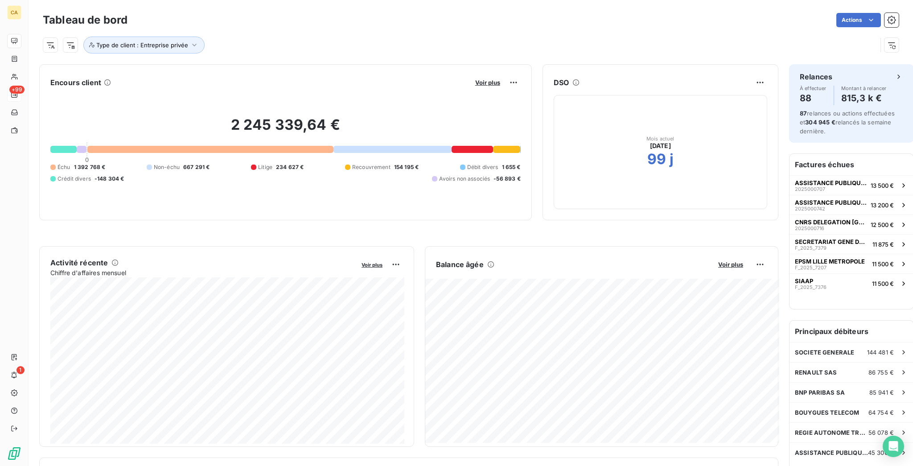
click at [662, 64] on div "DSO Mois actuel [DATE] 99 j" at bounding box center [661, 142] width 236 height 156
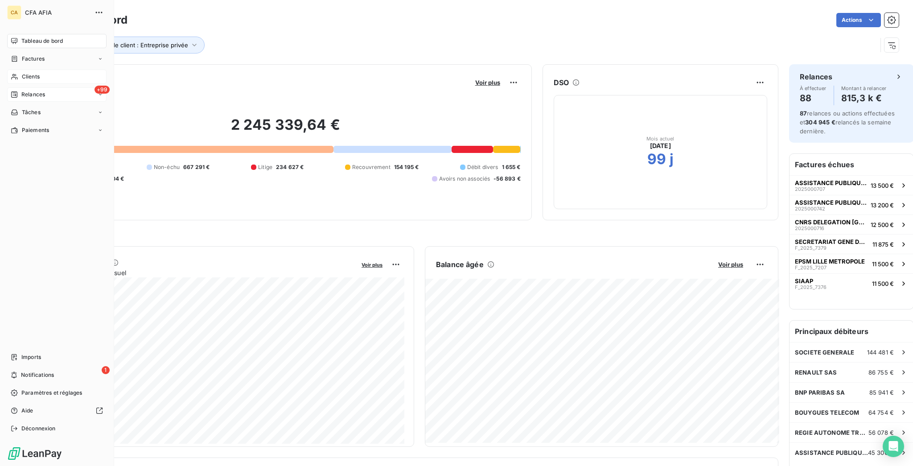
click at [22, 73] on span "Clients" at bounding box center [31, 77] width 18 height 8
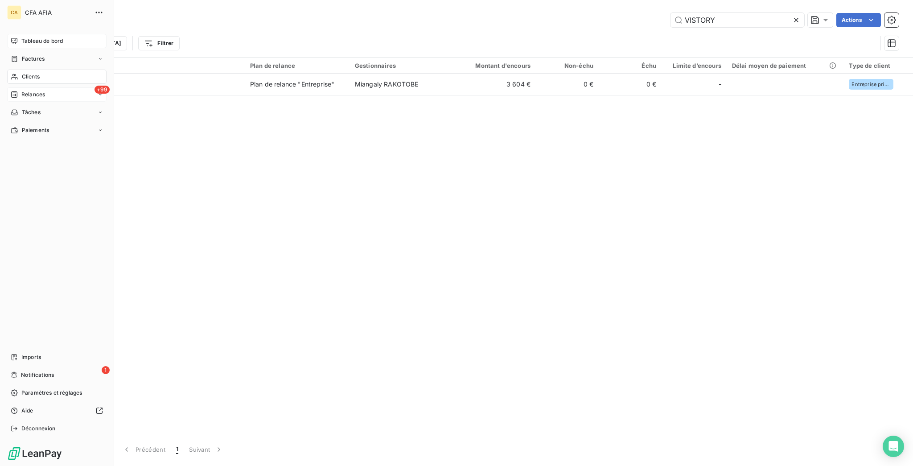
click at [30, 73] on span "Clients" at bounding box center [31, 77] width 18 height 8
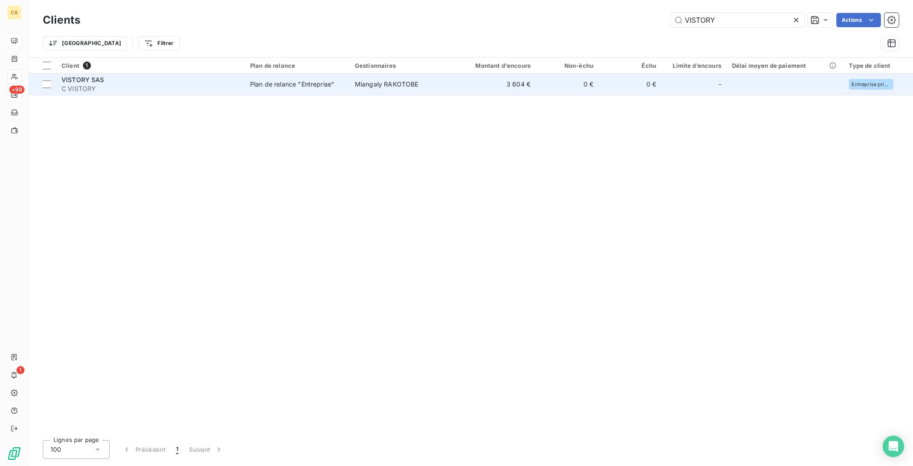
click at [116, 84] on span "C VISTORY" at bounding box center [151, 88] width 178 height 9
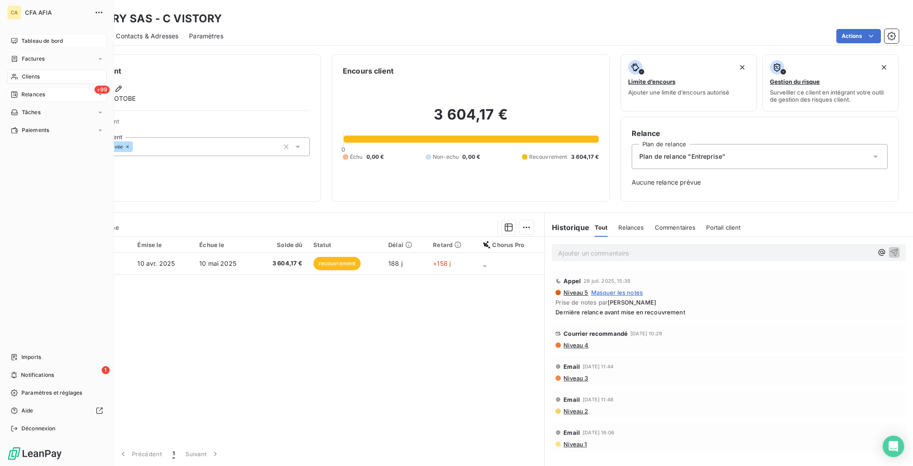
click at [31, 73] on span "Clients" at bounding box center [31, 77] width 18 height 8
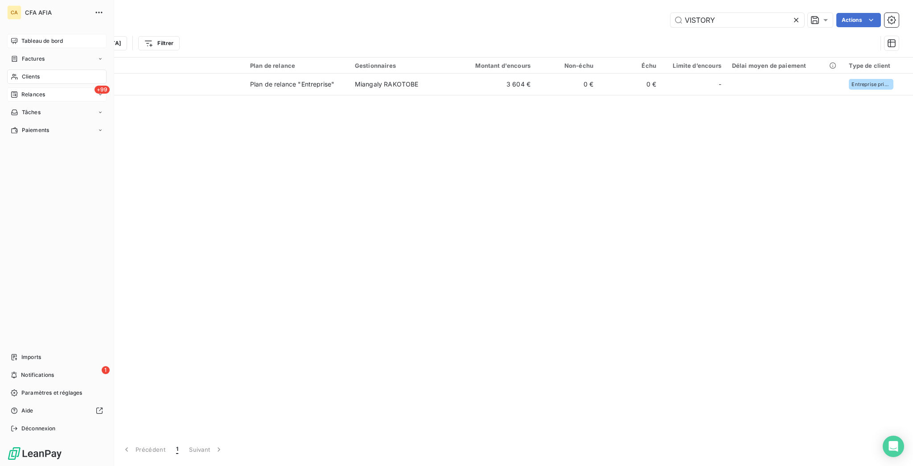
click at [21, 91] on span "Relances" at bounding box center [33, 95] width 24 height 8
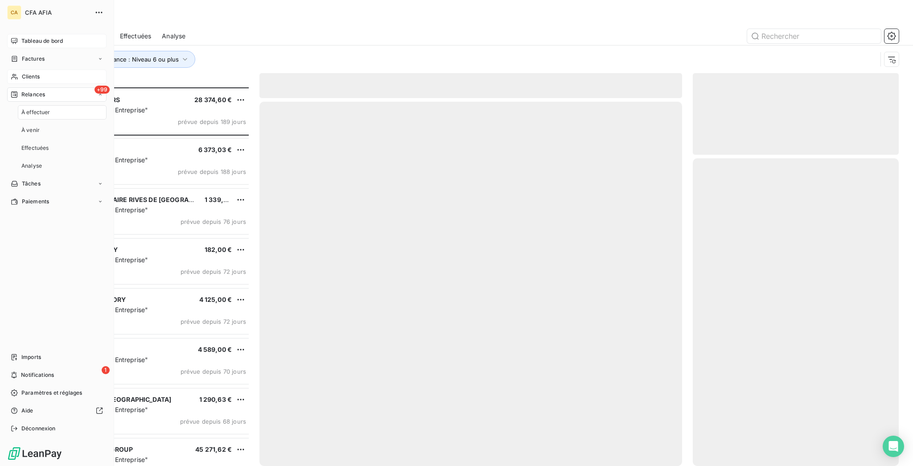
scroll to position [381, 202]
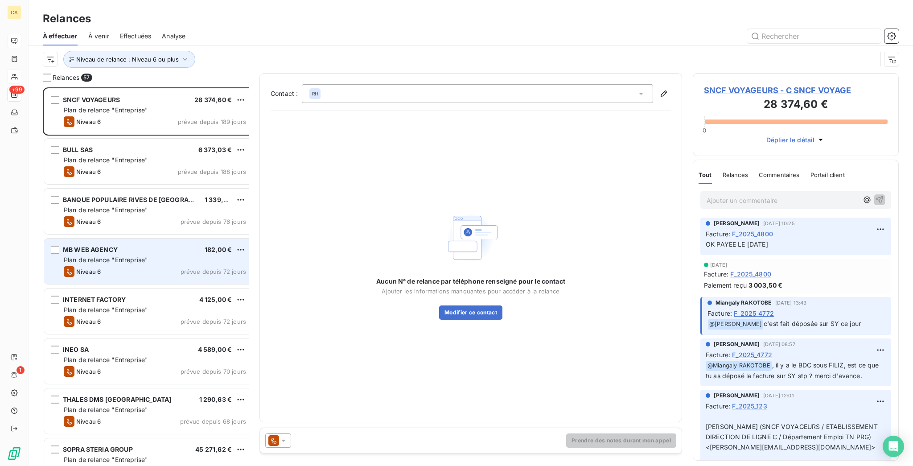
click at [109, 256] on span "Plan de relance "Entreprise"" at bounding box center [106, 260] width 84 height 8
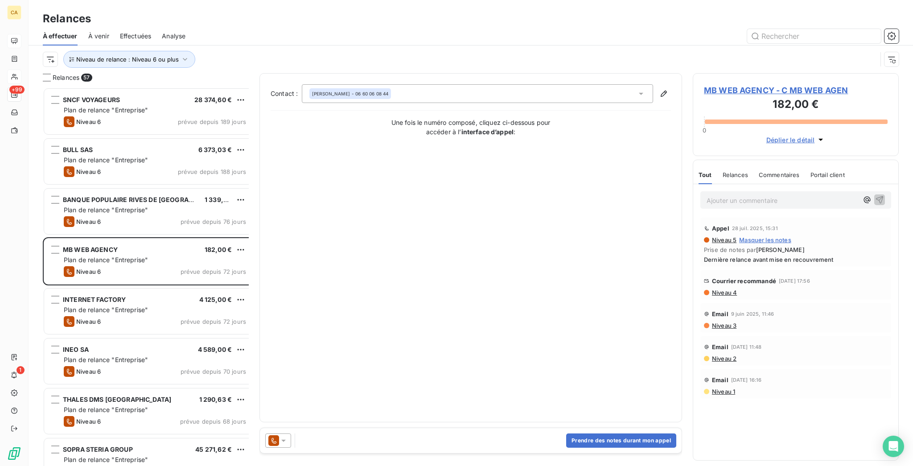
click at [750, 84] on span "MB WEB AGENCY - C MB WEB AGEN" at bounding box center [796, 90] width 184 height 12
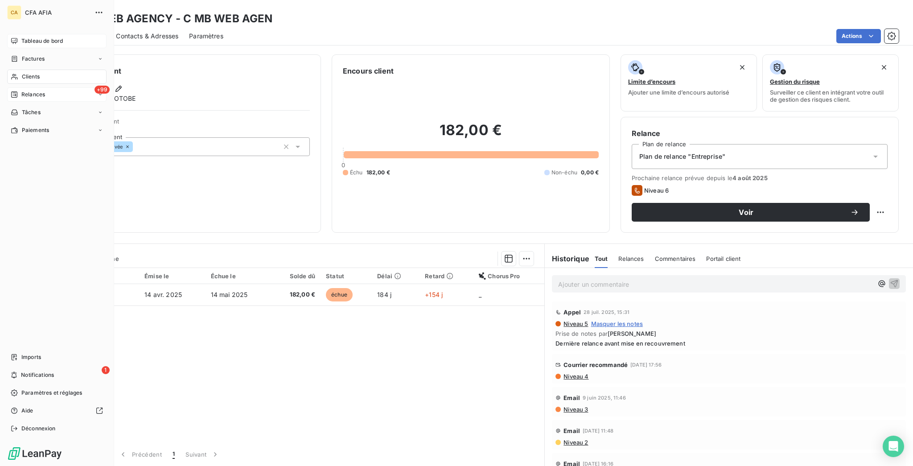
click at [29, 87] on div "+99 Relances" at bounding box center [56, 94] width 99 height 14
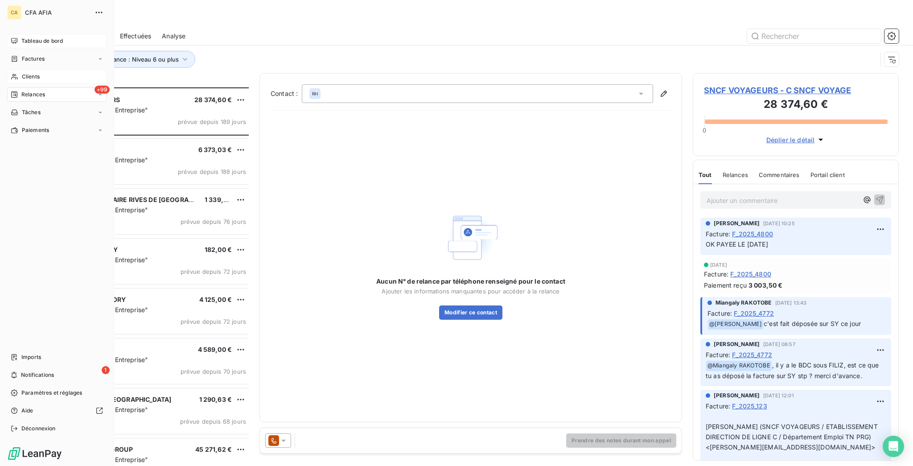
scroll to position [381, 202]
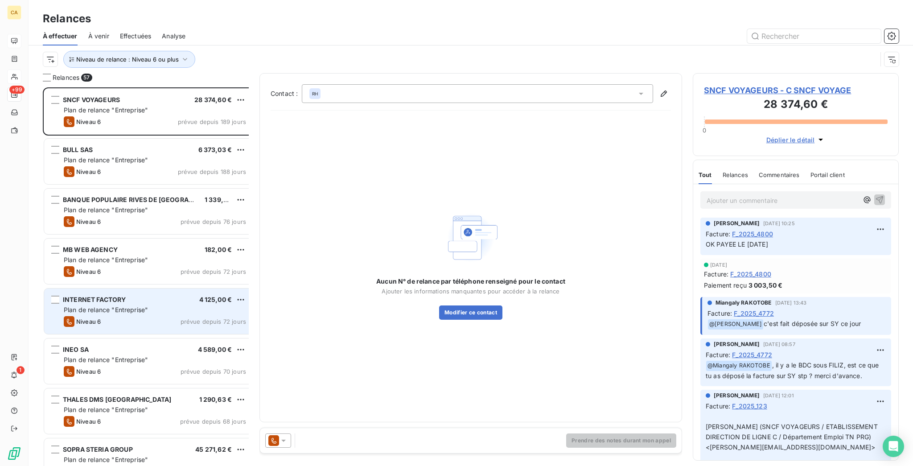
click at [98, 289] on div "INTERNET FACTORY 4 125,00 € Plan de relance "Entreprise" Niveau 6 prévue depuis…" at bounding box center [148, 311] width 209 height 45
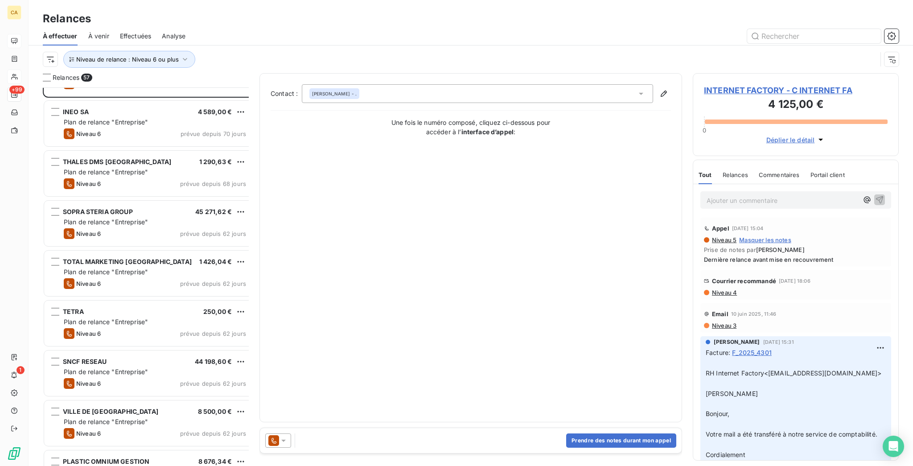
scroll to position [119, 0]
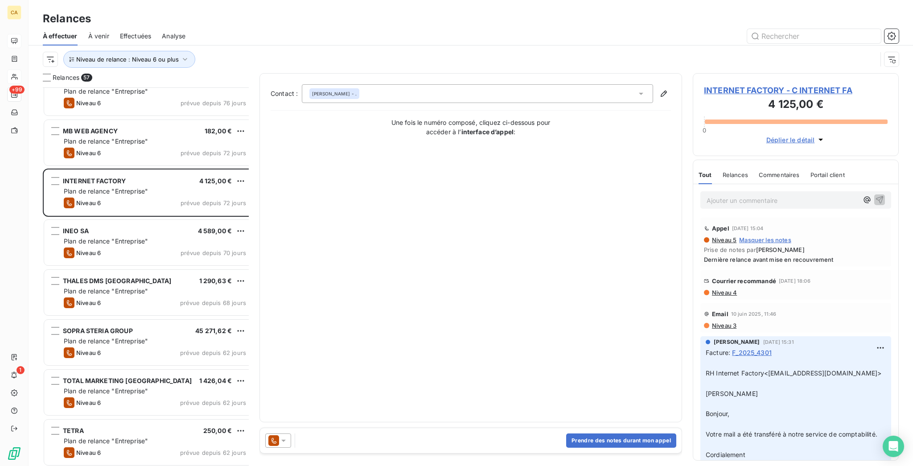
click at [719, 84] on span "INTERNET FACTORY - C INTERNET FA" at bounding box center [796, 90] width 184 height 12
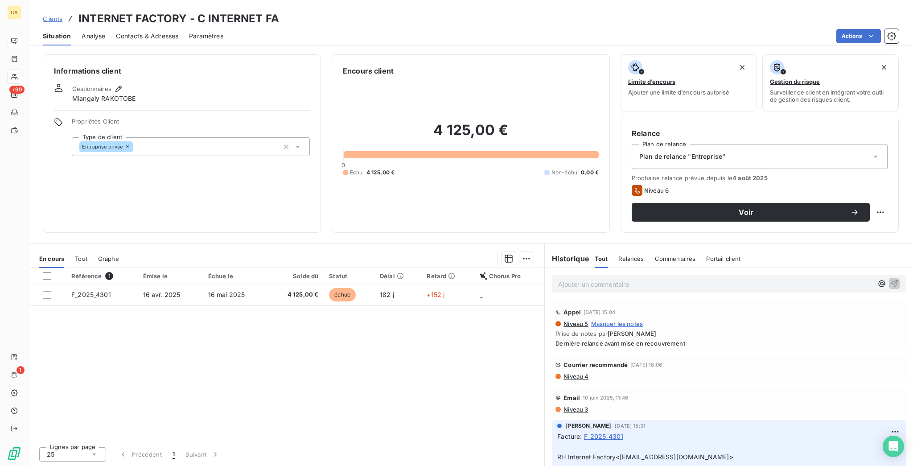
click at [390, 13] on div "Clients INTERNET FACTORY - C INTERNET FA" at bounding box center [471, 19] width 885 height 16
click at [152, 32] on span "Contacts & Adresses" at bounding box center [147, 36] width 62 height 9
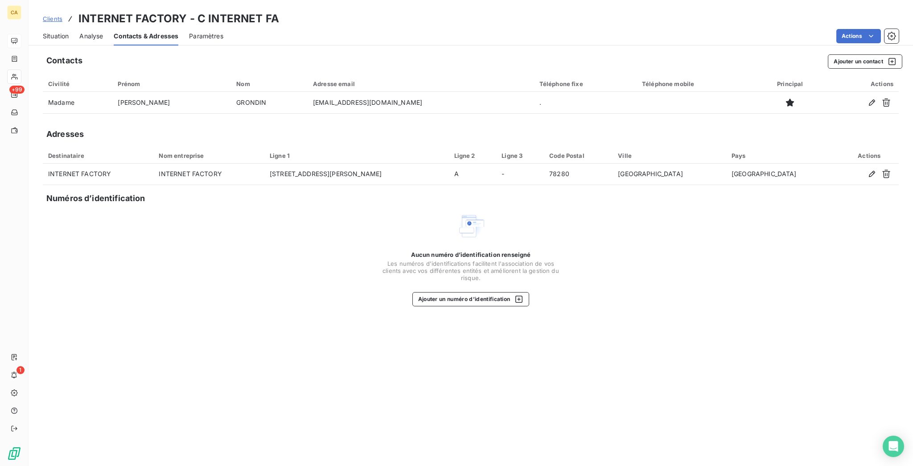
click at [45, 36] on div "Situation" at bounding box center [56, 36] width 26 height 19
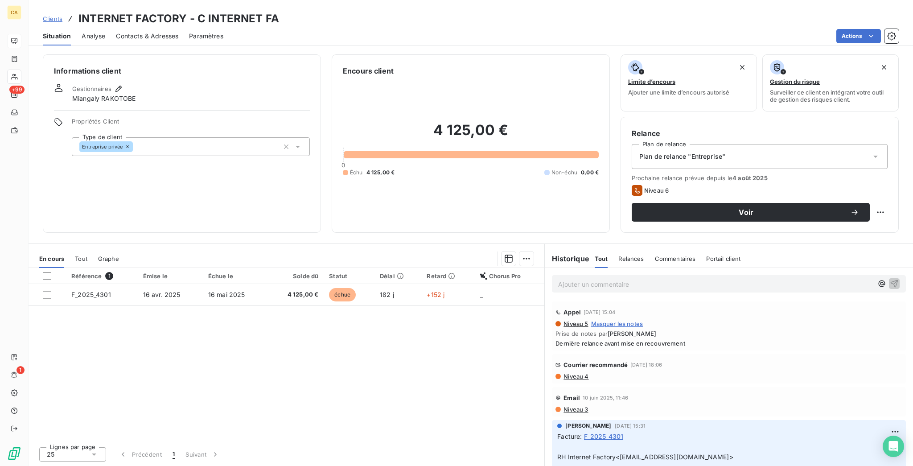
click at [124, 34] on div "Contacts & Adresses" at bounding box center [147, 36] width 62 height 19
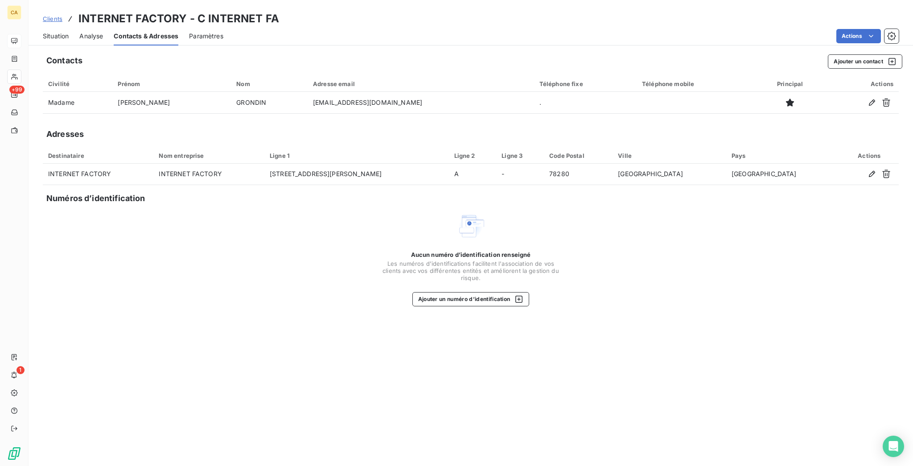
click at [49, 37] on div "Situation" at bounding box center [56, 36] width 26 height 19
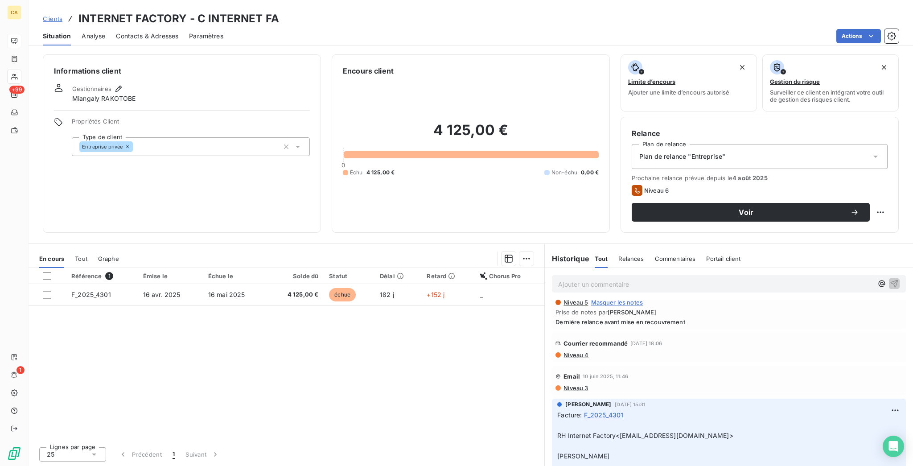
scroll to position [140, 0]
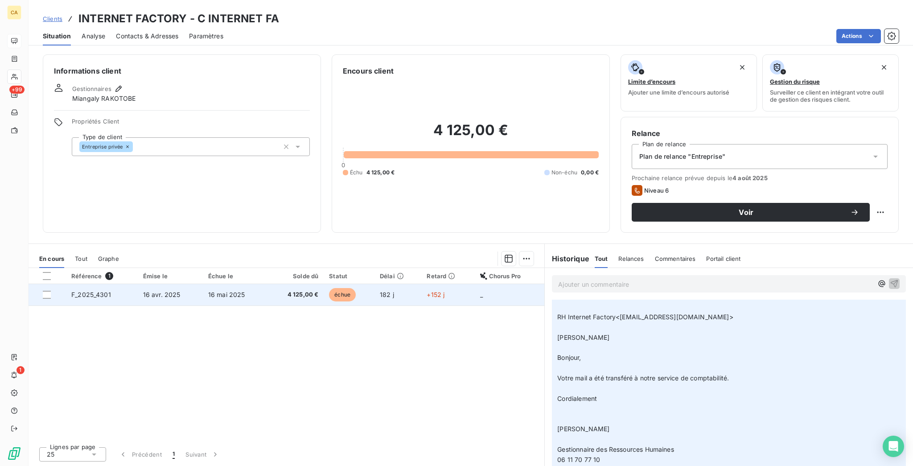
click at [279, 290] on span "4 125,00 €" at bounding box center [296, 294] width 46 height 9
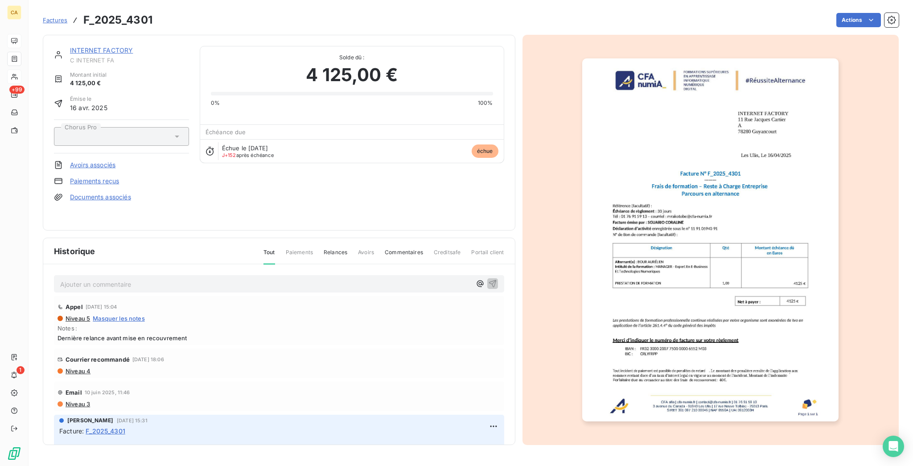
drag, startPoint x: 765, startPoint y: 202, endPoint x: 695, endPoint y: 222, distance: 73.0
click at [765, 201] on div at bounding box center [711, 240] width 377 height 410
click at [695, 231] on img "button" at bounding box center [710, 239] width 256 height 363
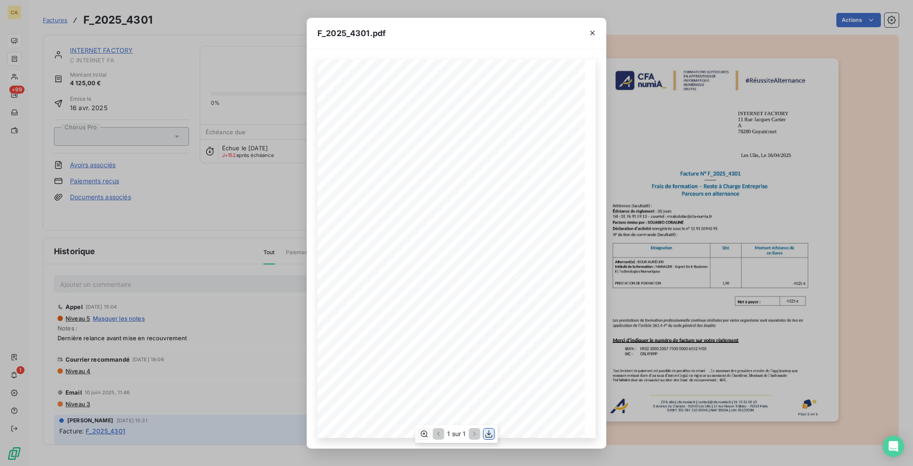
click at [484, 433] on button "button" at bounding box center [489, 434] width 11 height 11
click at [54, 67] on div "F_2025_4301.pdf CFA afia | [DOMAIN_NAME] | [EMAIL_ADDRESS][DOMAIN_NAME] | 01 76…" at bounding box center [456, 233] width 913 height 466
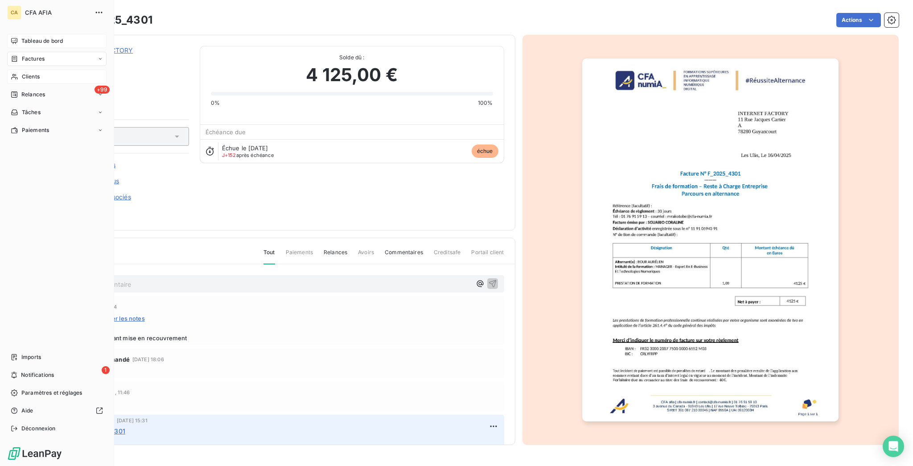
click at [16, 70] on div "Clients" at bounding box center [56, 77] width 99 height 14
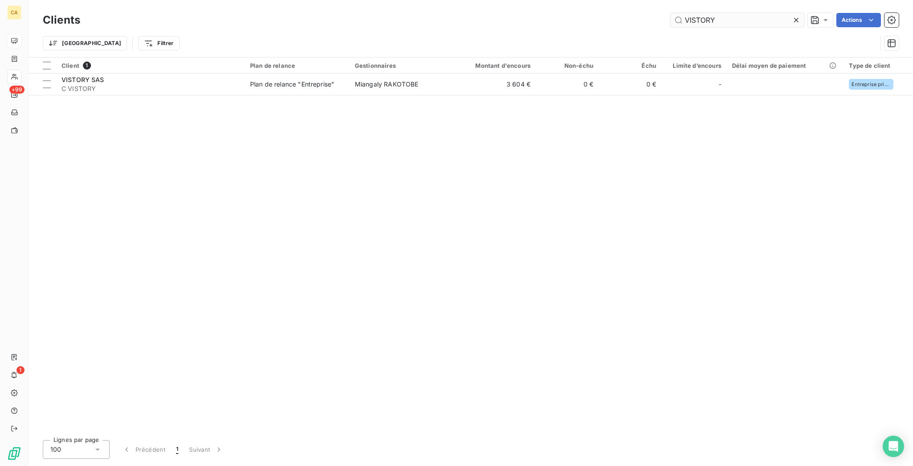
click at [745, 18] on input "VISTORY" at bounding box center [738, 20] width 134 height 14
type input "internet"
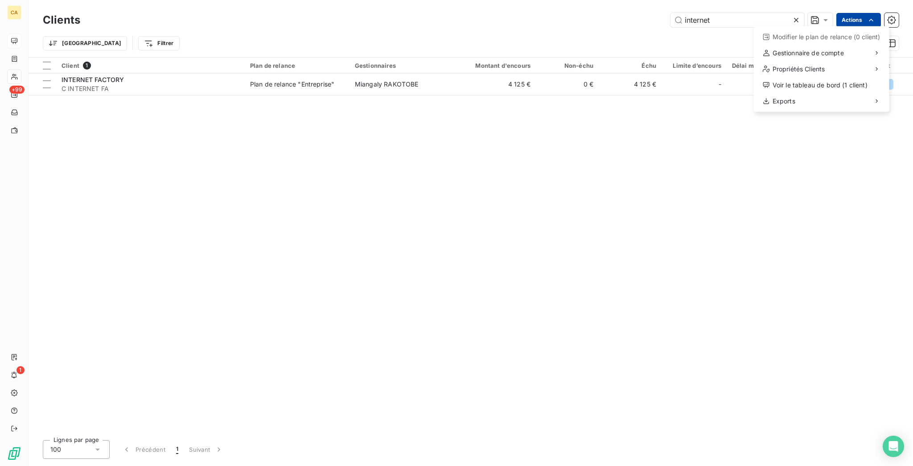
click at [856, 13] on html "CA +99 1 Clients internet Actions Modifier le plan de relance (0 client) Gestio…" at bounding box center [456, 233] width 913 height 466
click at [805, 94] on div "Exports" at bounding box center [822, 101] width 128 height 14
click at [702, 99] on div "Exporter les contacts (1 client)" at bounding box center [696, 106] width 112 height 14
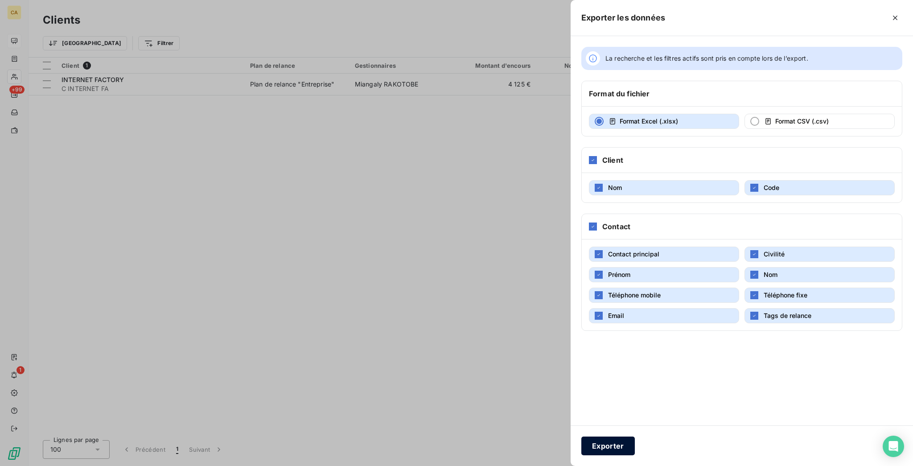
click at [635, 452] on button "Exporter" at bounding box center [609, 446] width 54 height 19
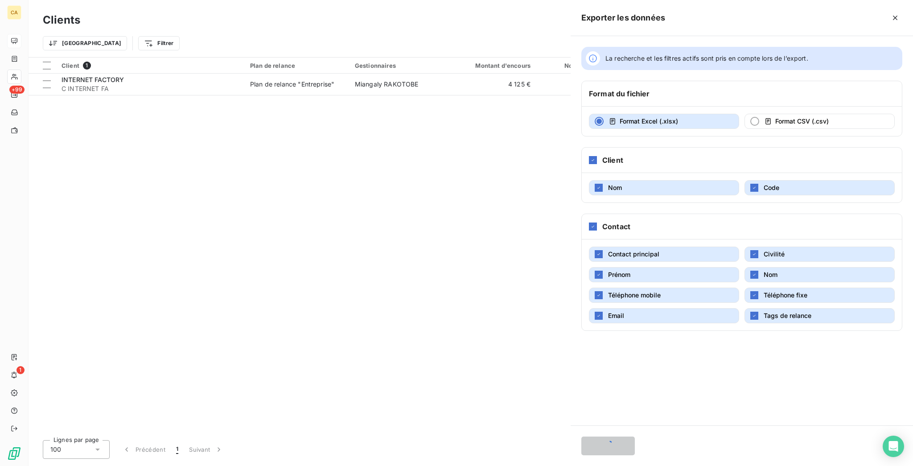
click at [684, 466] on div "Exporter les données La recherche et les filtres actifs sont pris en compte lor…" at bounding box center [456, 466] width 913 height 0
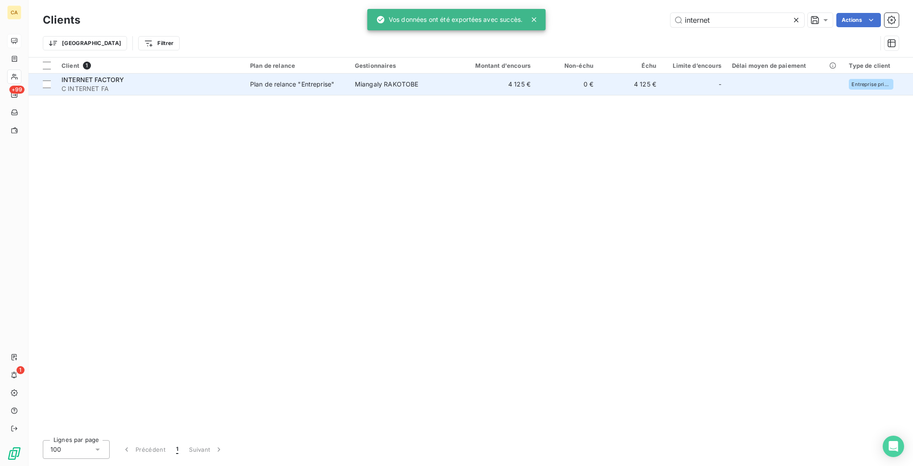
click at [378, 80] on span "Miangaly RAKOTOBE" at bounding box center [387, 84] width 64 height 8
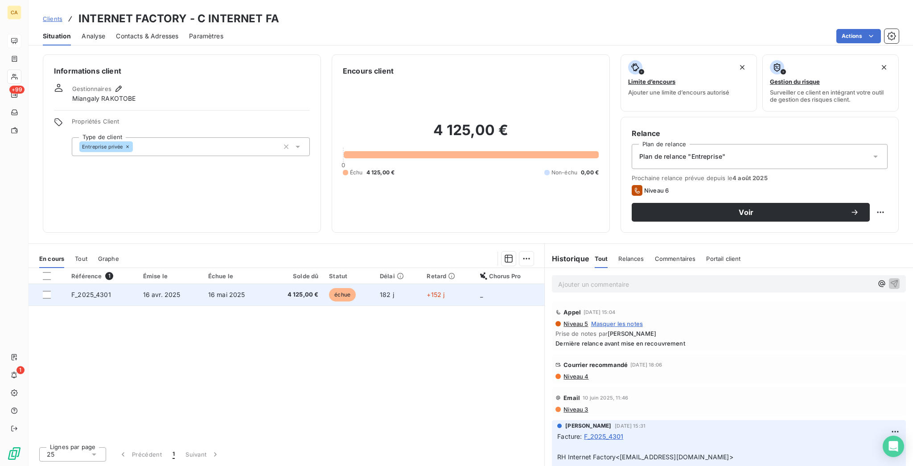
click at [143, 291] on span "16 avr. 2025" at bounding box center [161, 295] width 37 height 8
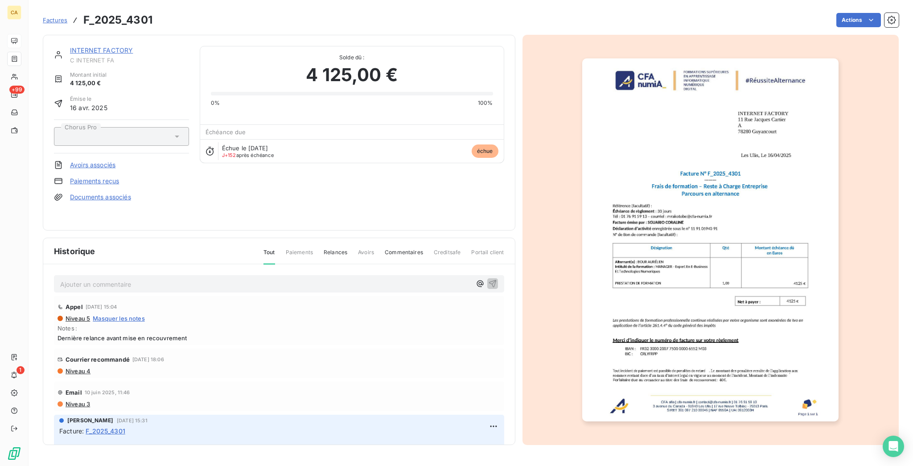
click at [120, 279] on p "Ajouter un commentaire ﻿" at bounding box center [265, 284] width 411 height 11
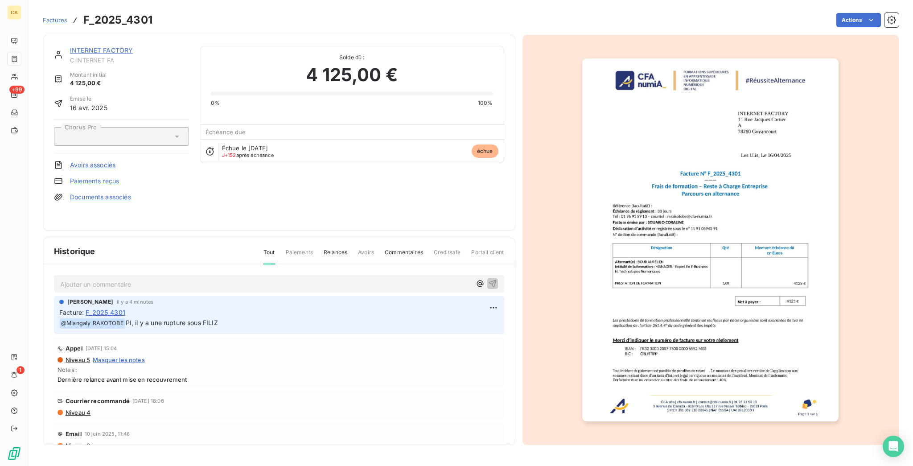
click at [111, 46] on link "INTERNET FACTORY" at bounding box center [101, 50] width 63 height 8
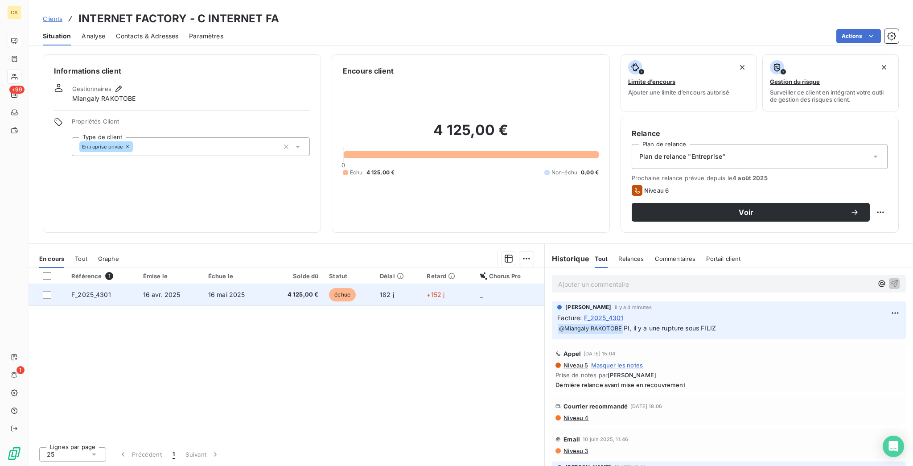
click at [364, 284] on td "échue" at bounding box center [349, 294] width 51 height 21
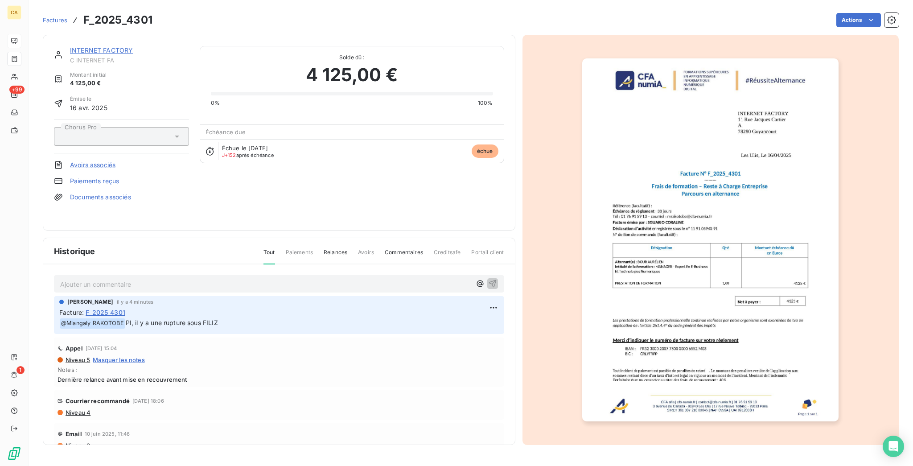
click at [374, 239] on div "Historique Tout Paiements Relances Avoirs Commentaires Creditsafe Portail client" at bounding box center [279, 251] width 472 height 26
click at [865, 11] on html "CA +99 1 Factures F_2025_4301 Actions INTERNET FACTORY C INTERNET FA Montant in…" at bounding box center [456, 233] width 913 height 466
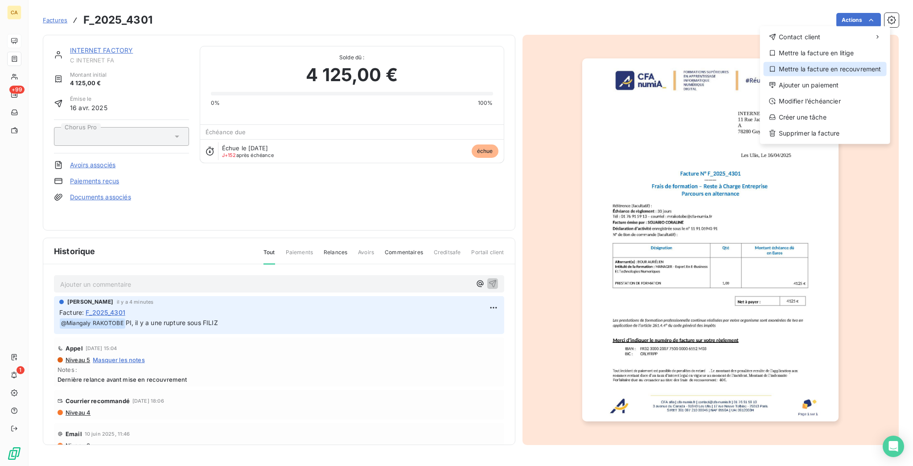
click at [854, 62] on div "Mettre la facture en recouvrement" at bounding box center [825, 69] width 123 height 14
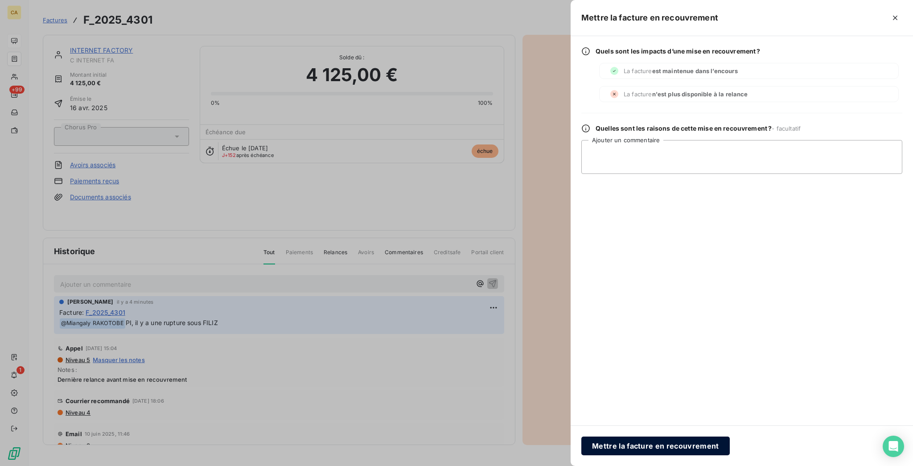
click at [730, 445] on button "Mettre la facture en recouvrement" at bounding box center [656, 446] width 149 height 19
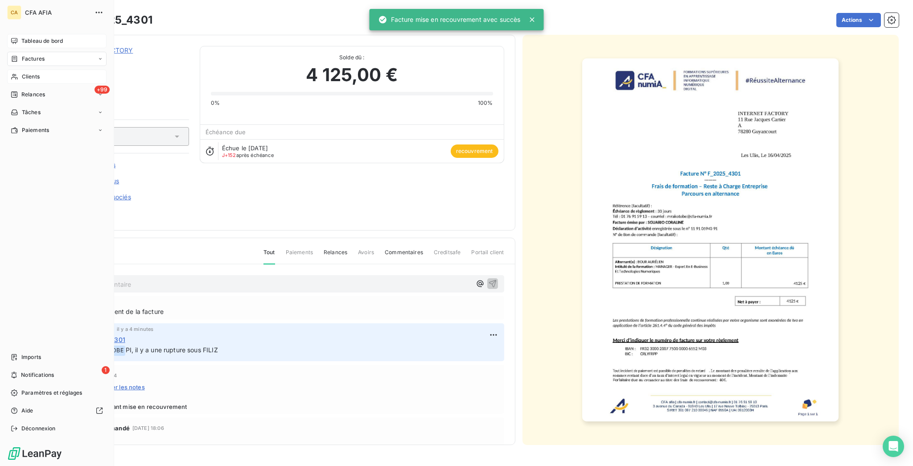
click at [38, 70] on div "Clients" at bounding box center [56, 77] width 99 height 14
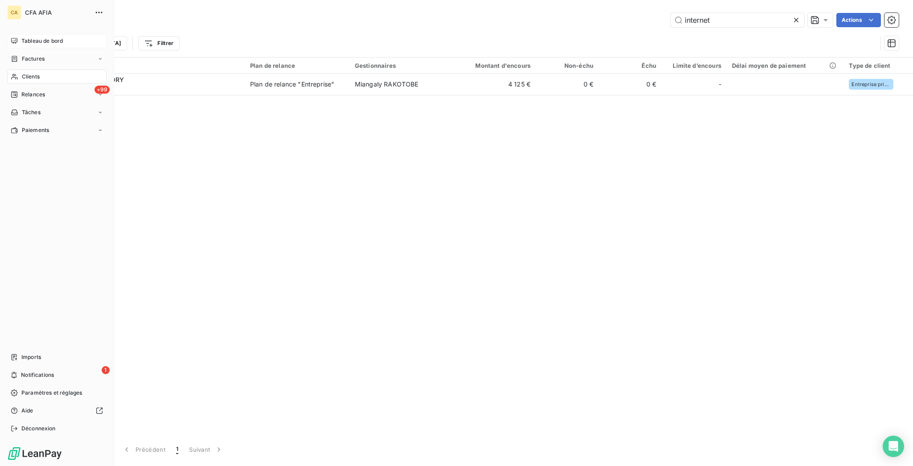
click at [33, 91] on span "Relances" at bounding box center [33, 95] width 24 height 8
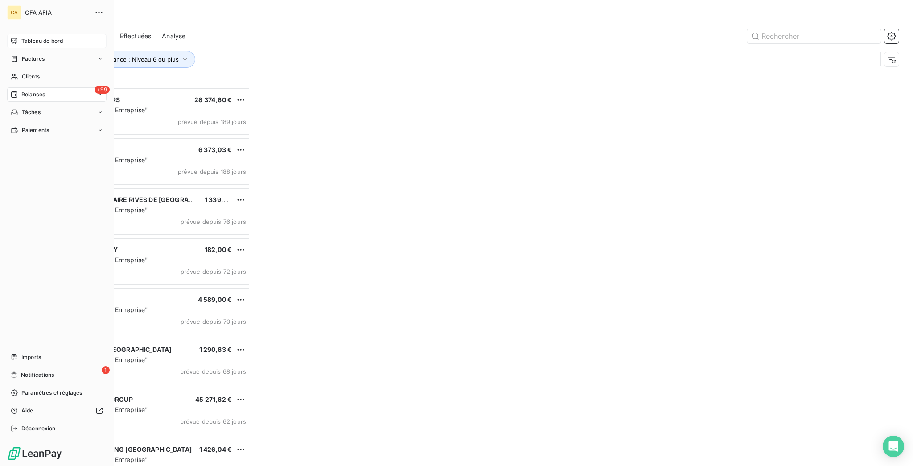
scroll to position [381, 202]
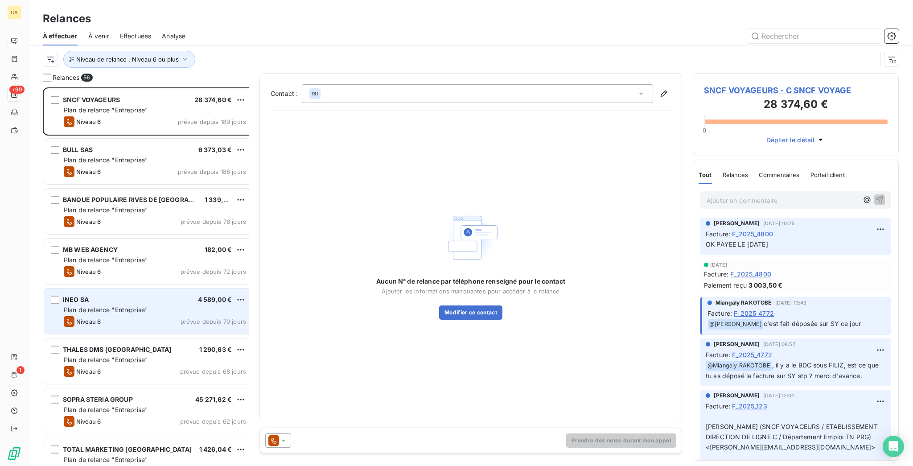
click at [122, 296] on div "INEO SA 4 589,00 €" at bounding box center [155, 300] width 182 height 8
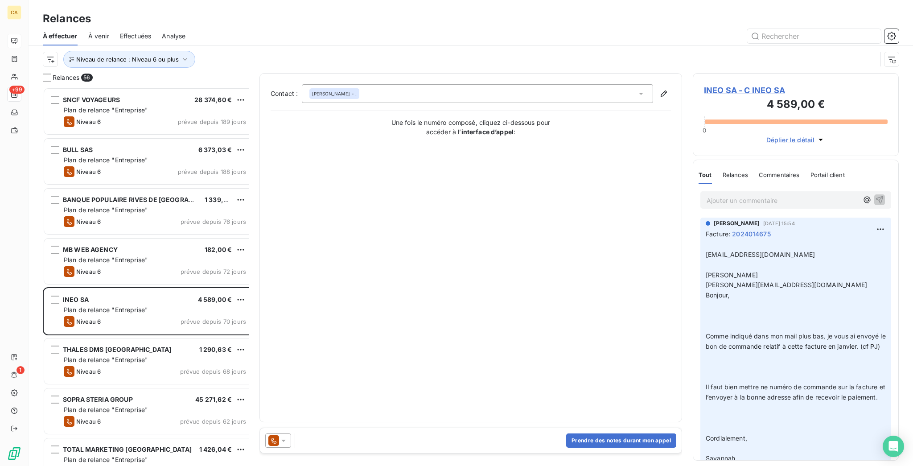
click at [735, 84] on span "INEO SA - C INEO SA" at bounding box center [796, 90] width 184 height 12
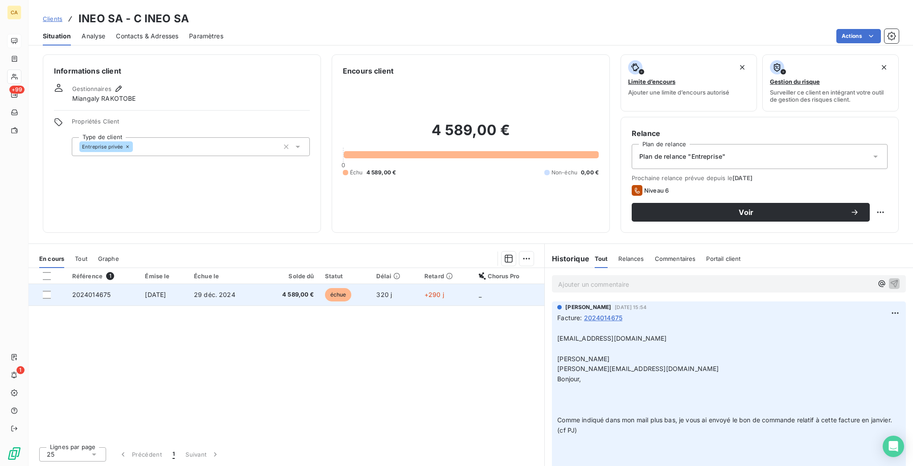
click at [352, 288] on span "échue" at bounding box center [338, 294] width 27 height 13
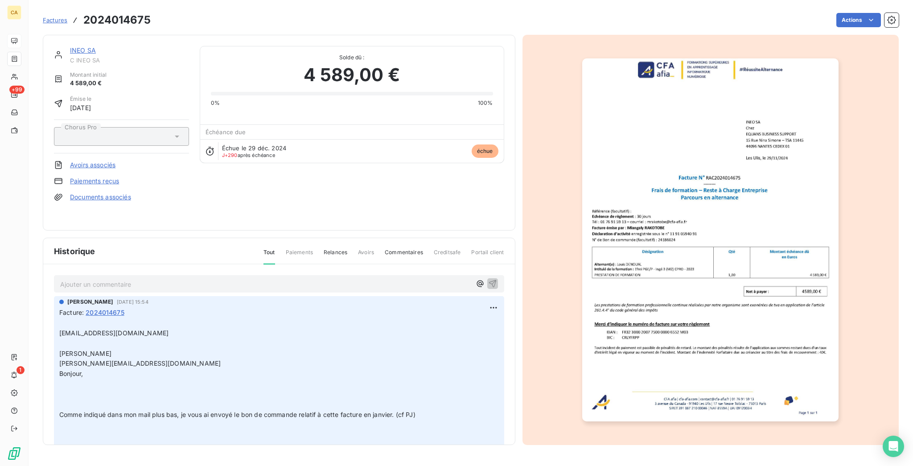
click at [70, 57] on span "C INEO SA" at bounding box center [129, 60] width 119 height 7
click at [70, 46] on link "INEO SA" at bounding box center [83, 50] width 26 height 8
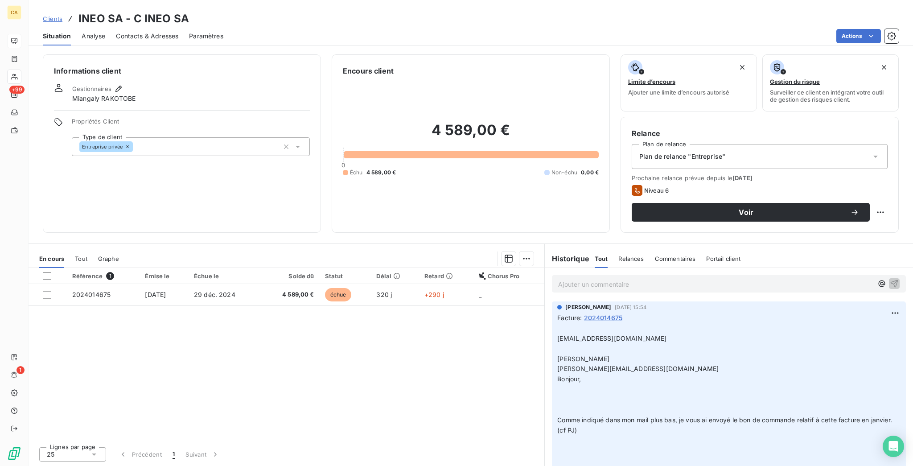
click at [132, 32] on span "Contacts & Adresses" at bounding box center [147, 36] width 62 height 9
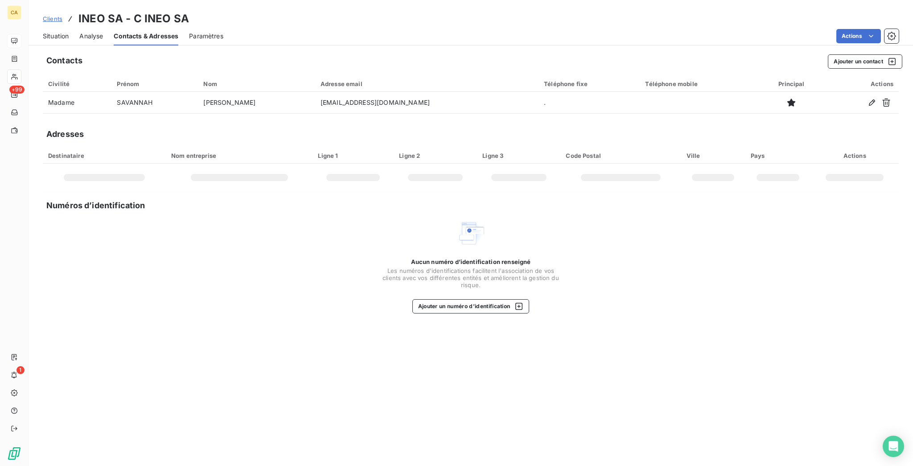
click at [51, 32] on span "Situation" at bounding box center [56, 36] width 26 height 9
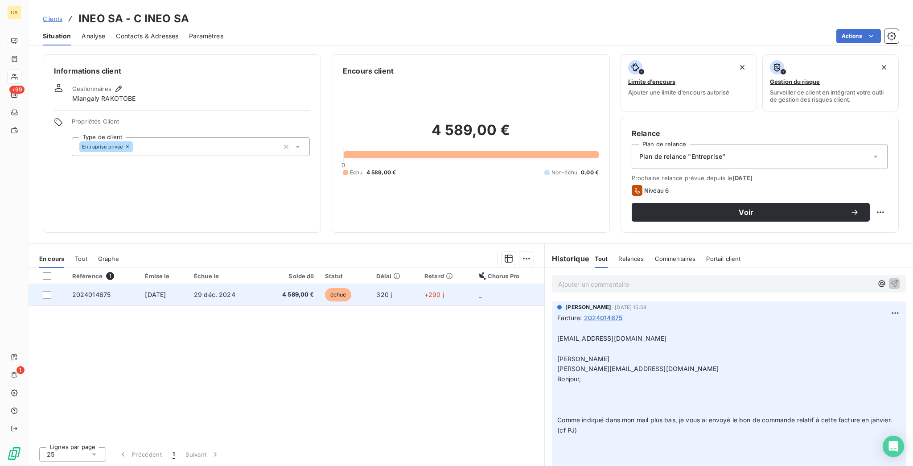
click at [93, 291] on span "2024014675" at bounding box center [91, 295] width 39 height 8
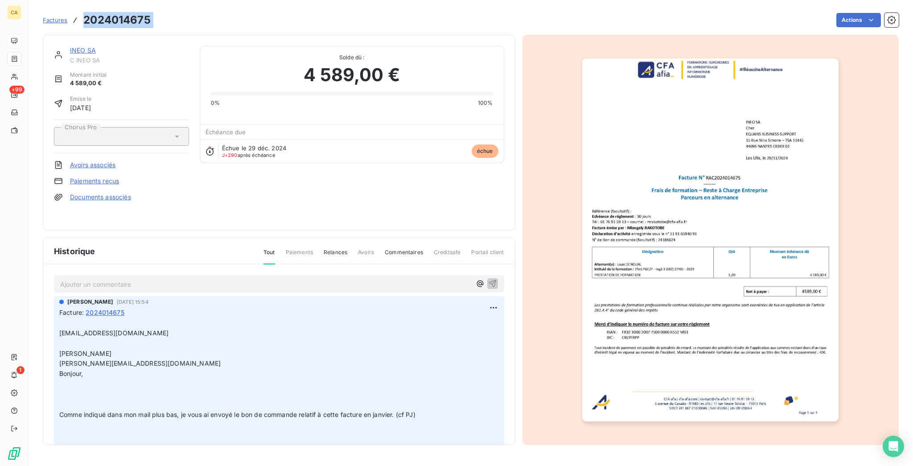
drag, startPoint x: 90, startPoint y: 27, endPoint x: 66, endPoint y: 16, distance: 26.9
click at [66, 16] on div "Factures 2024014675 Actions" at bounding box center [471, 20] width 856 height 19
click at [195, 279] on p "Ajouter un commentaire ﻿" at bounding box center [265, 284] width 411 height 11
click at [70, 46] on link "INEO SA" at bounding box center [83, 50] width 26 height 8
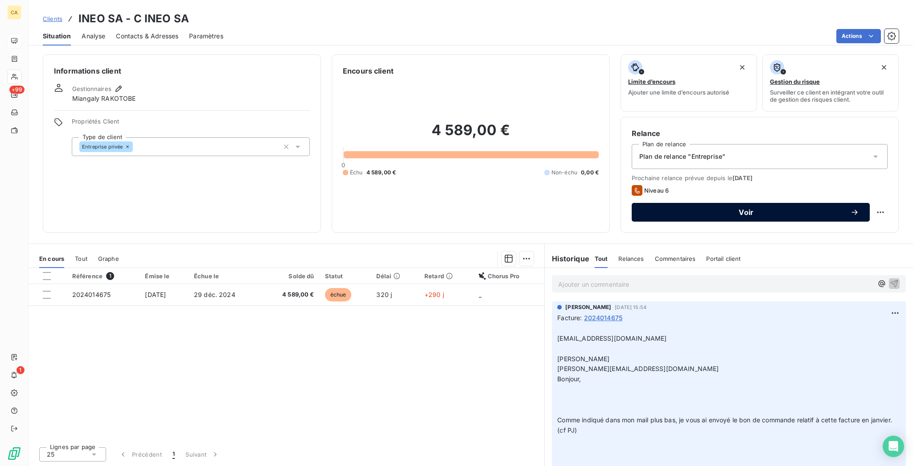
click at [798, 209] on span "Voir" at bounding box center [747, 212] width 208 height 7
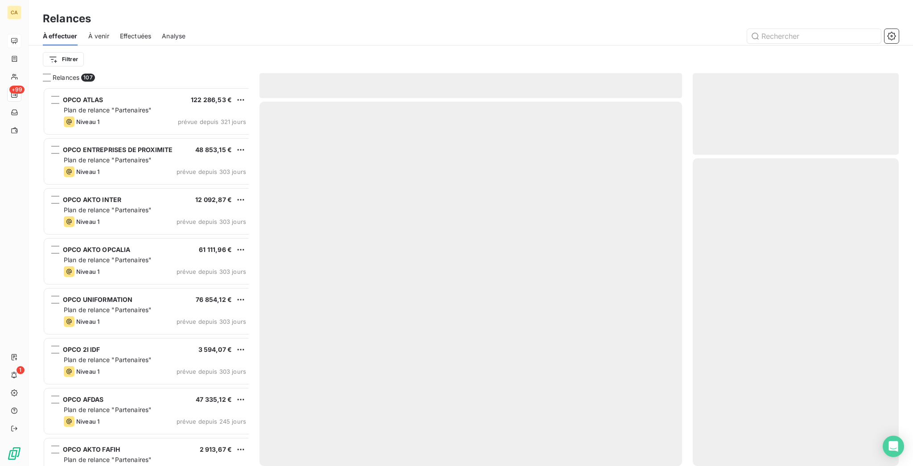
scroll to position [381, 202]
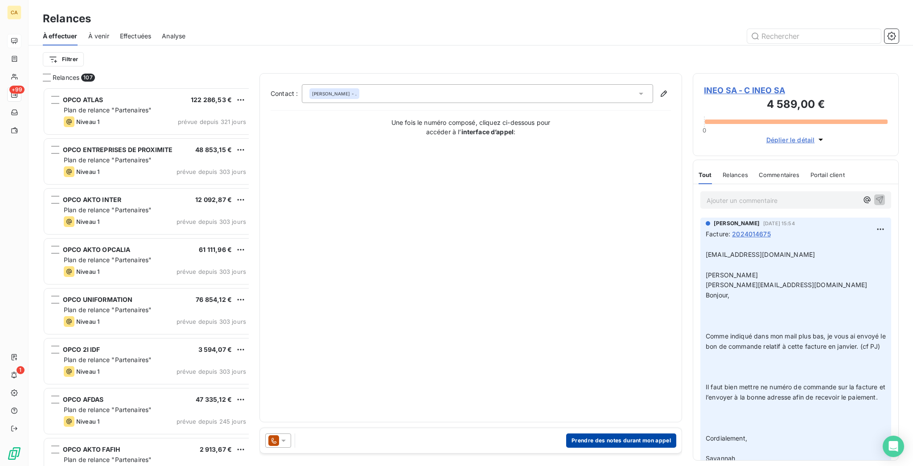
click at [599, 433] on button "Prendre des notes durant mon appel" at bounding box center [621, 440] width 110 height 14
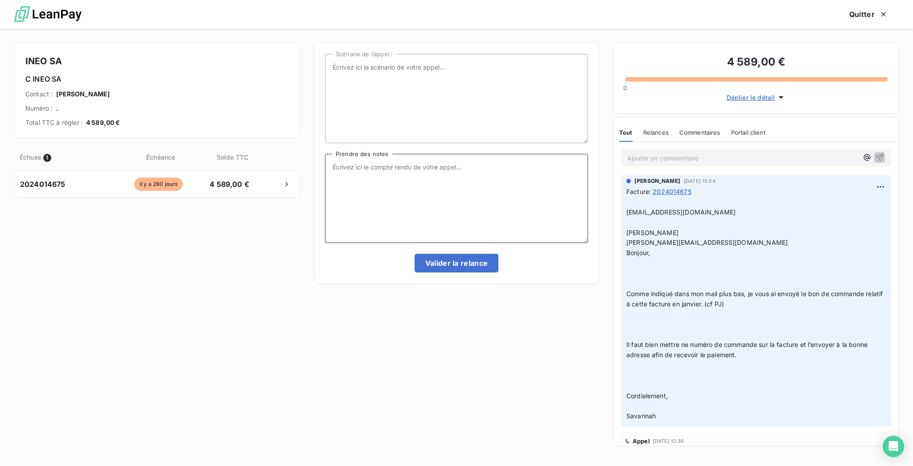
click at [496, 188] on textarea "Prendre des notes" at bounding box center [456, 198] width 263 height 89
type textarea "Relance ce jour car toujours rien"
click at [464, 258] on button "Valider la relance" at bounding box center [457, 263] width 84 height 19
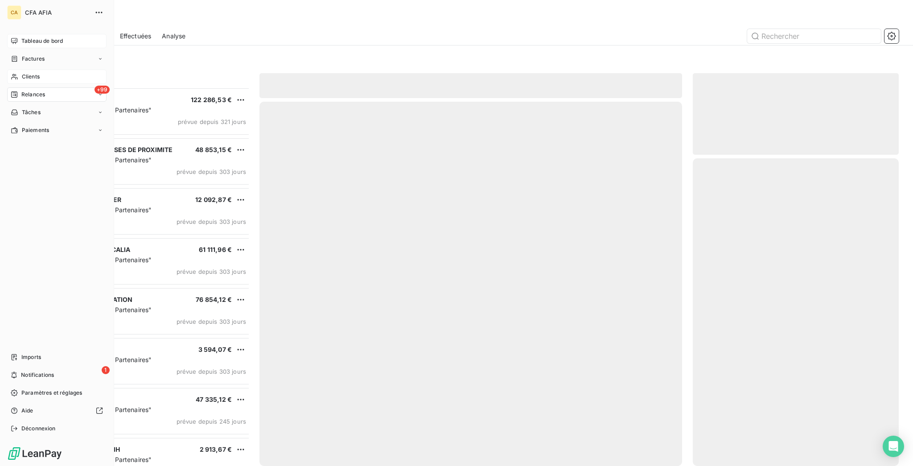
click at [22, 73] on span "Clients" at bounding box center [31, 77] width 18 height 8
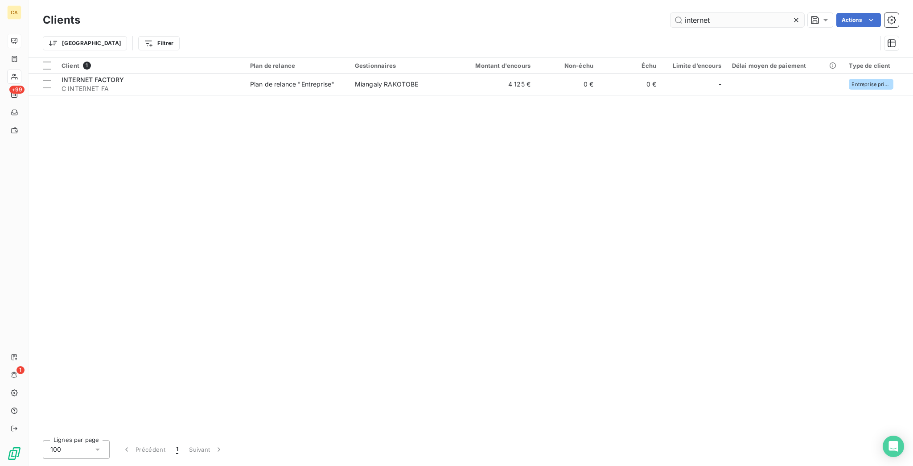
click at [729, 18] on input "internet" at bounding box center [738, 20] width 134 height 14
click at [722, 19] on input "internet" at bounding box center [738, 20] width 134 height 14
click at [302, 64] on th "Plan de relance" at bounding box center [297, 66] width 105 height 16
click at [302, 82] on div "Client 1 Plan de relance Gestionnaires Montant d'encours Non-échu Échu Limite d…" at bounding box center [471, 246] width 885 height 376
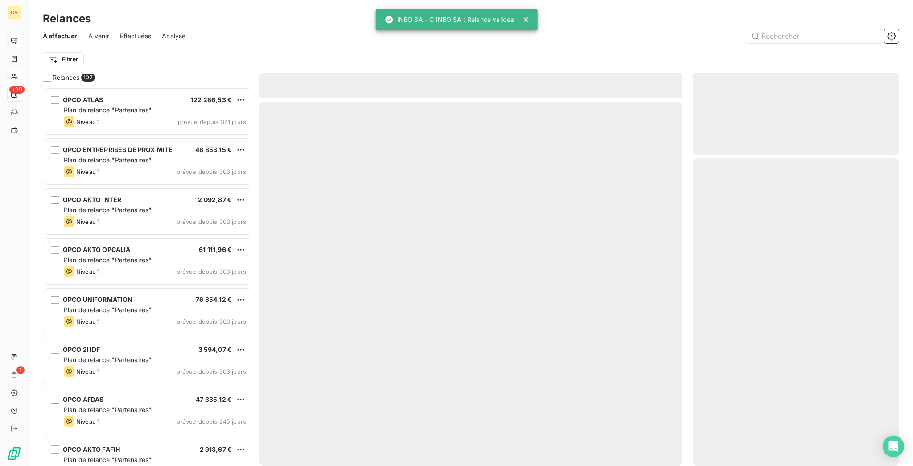
scroll to position [381, 202]
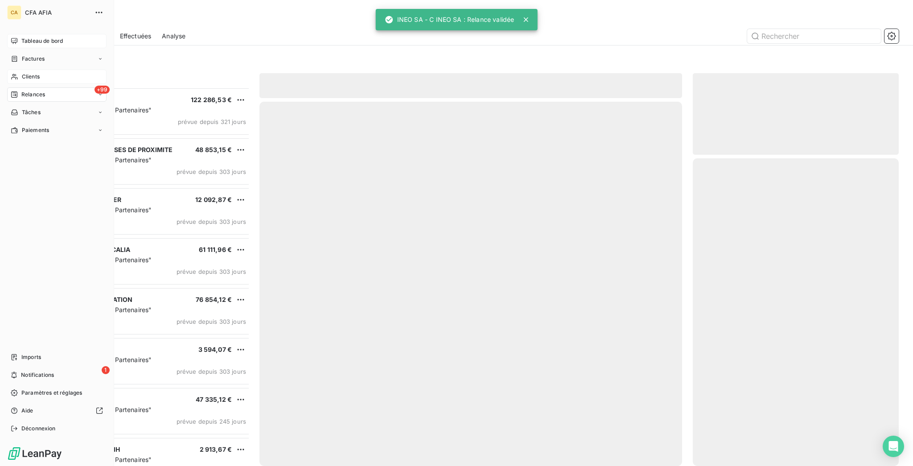
click at [22, 73] on span "Clients" at bounding box center [31, 77] width 18 height 8
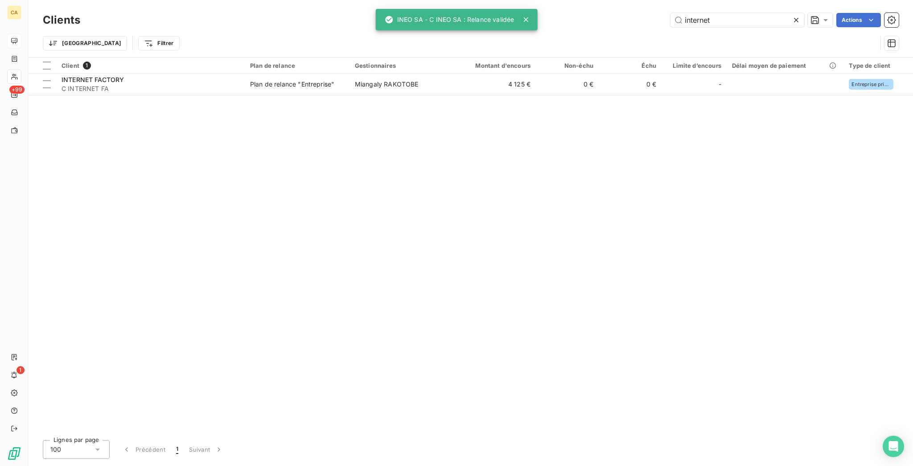
click at [168, 82] on table "Client 1 Plan de relance Gestionnaires Montant d'encours Non-échu Échu Limite d…" at bounding box center [471, 77] width 885 height 38
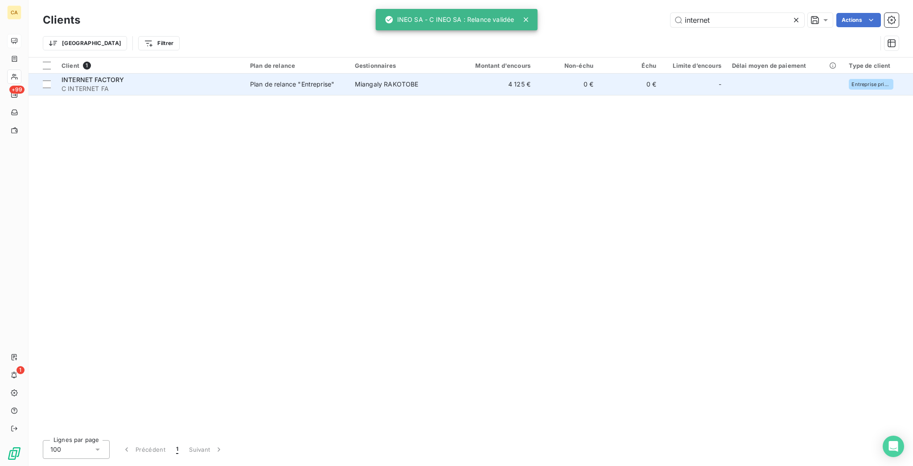
click at [309, 74] on td "Plan de relance "Entreprise"" at bounding box center [297, 84] width 105 height 21
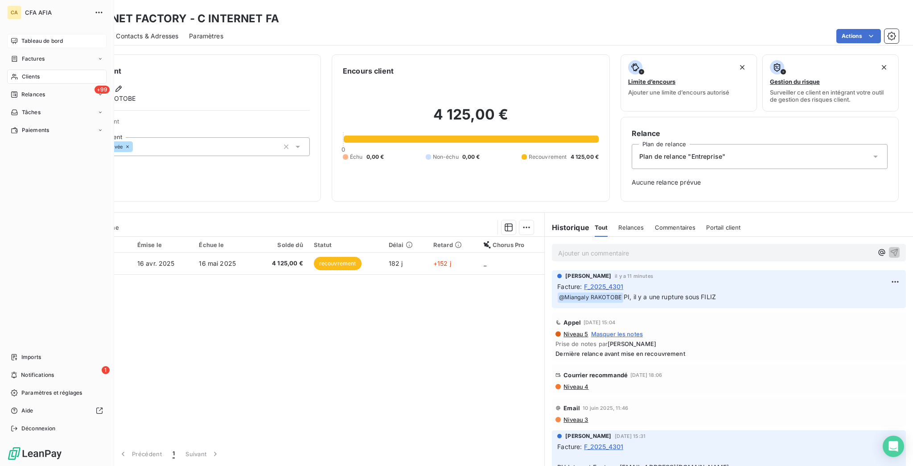
click at [11, 73] on icon at bounding box center [15, 76] width 8 height 7
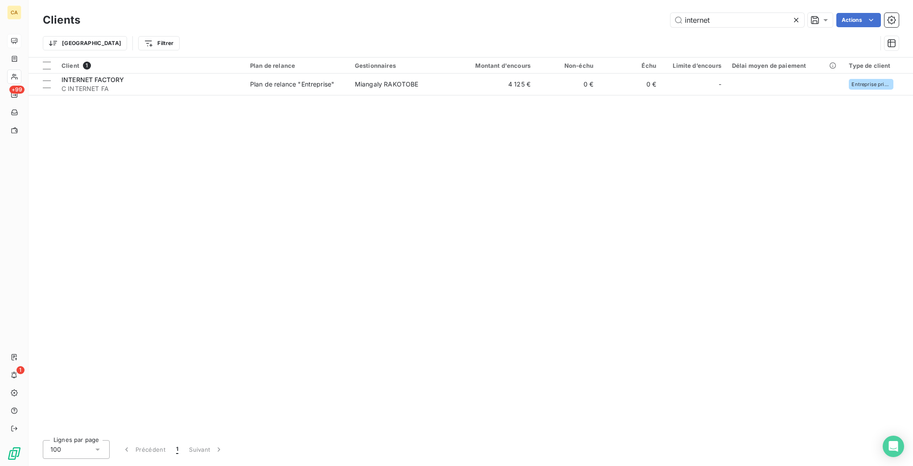
drag, startPoint x: 689, startPoint y: 16, endPoint x: 657, endPoint y: 16, distance: 32.6
click at [657, 16] on div "internet Actions" at bounding box center [495, 20] width 808 height 14
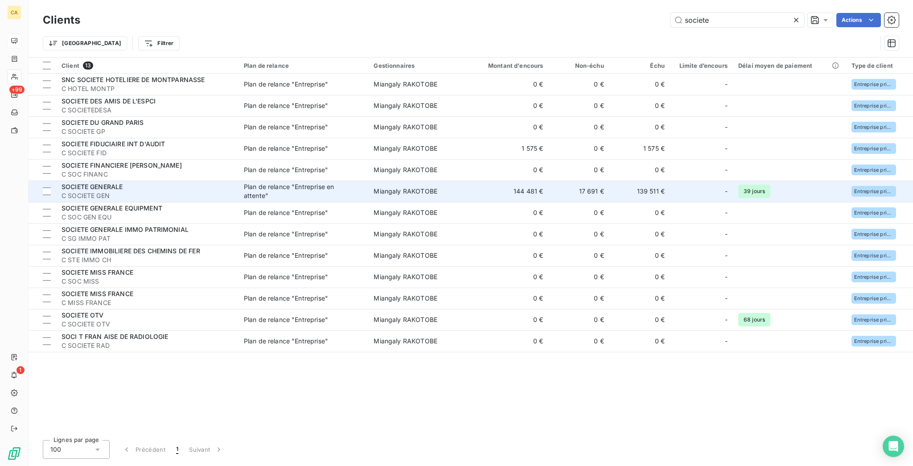
type input "societe"
click at [125, 182] on div "SOCIETE GENERALE" at bounding box center [148, 186] width 172 height 9
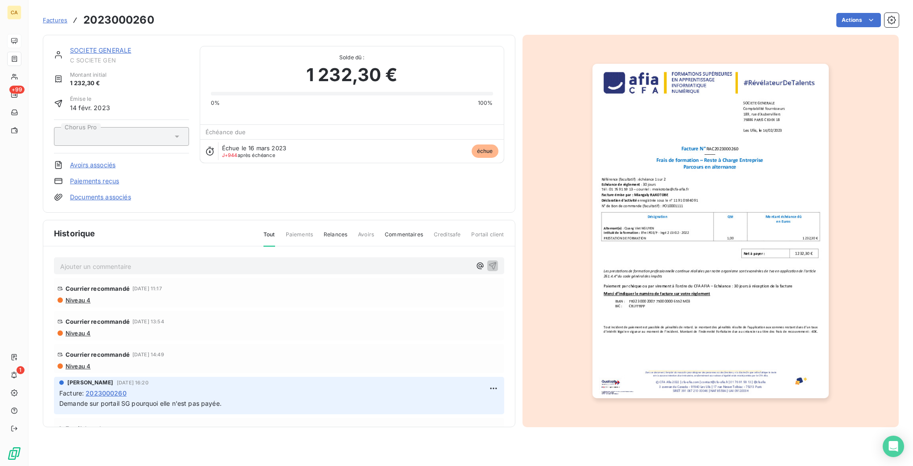
click at [143, 260] on div "Ajouter un commentaire ﻿" at bounding box center [265, 266] width 411 height 12
click at [137, 261] on p "Ajouter un commentaire ﻿" at bounding box center [265, 266] width 411 height 11
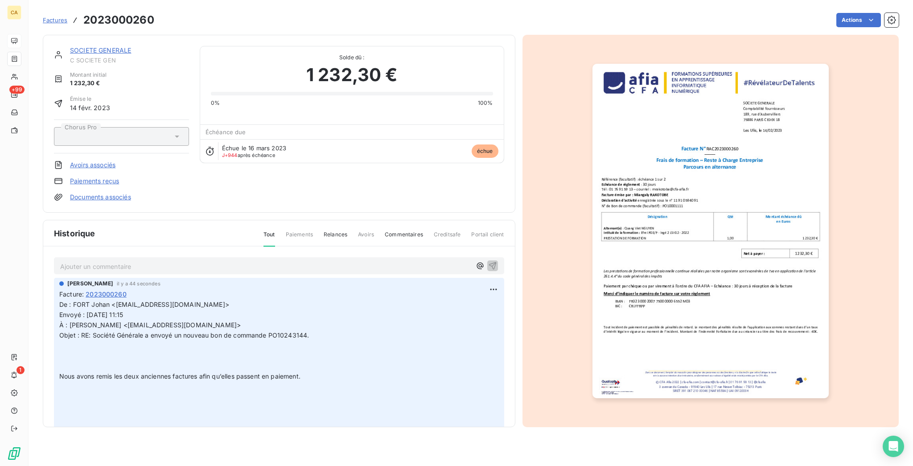
click at [95, 38] on div "SOCIETE GENERALE C SOCIETE GEN Montant initial 1 232,30 € Émise le [DATE] Choru…" at bounding box center [279, 124] width 473 height 178
click at [95, 46] on link "SOCIETE GENERALE" at bounding box center [100, 50] width 61 height 8
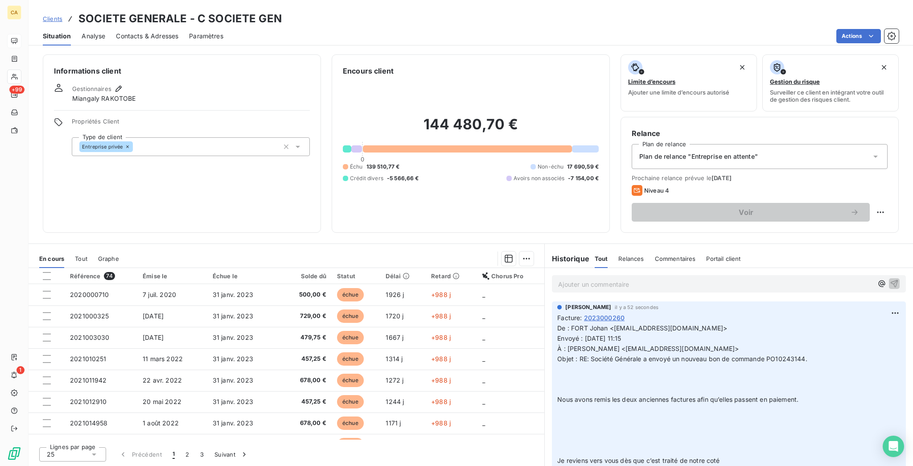
scroll to position [197, 0]
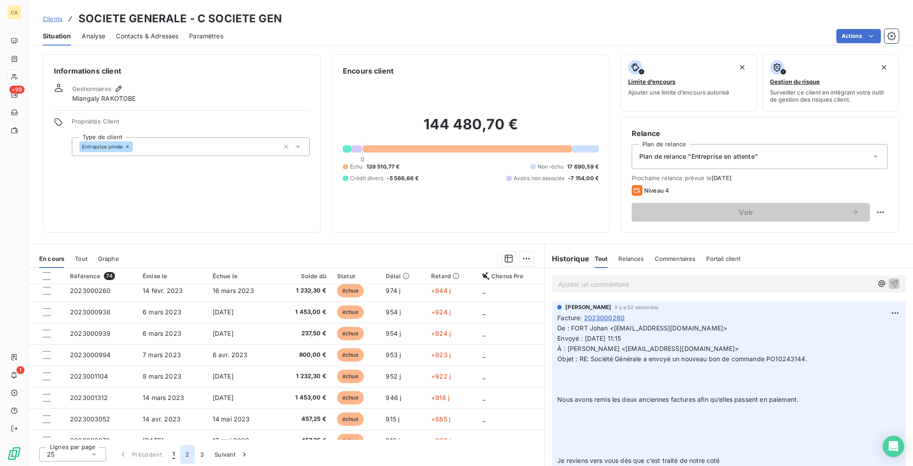
click at [180, 456] on button "2" at bounding box center [187, 454] width 14 height 19
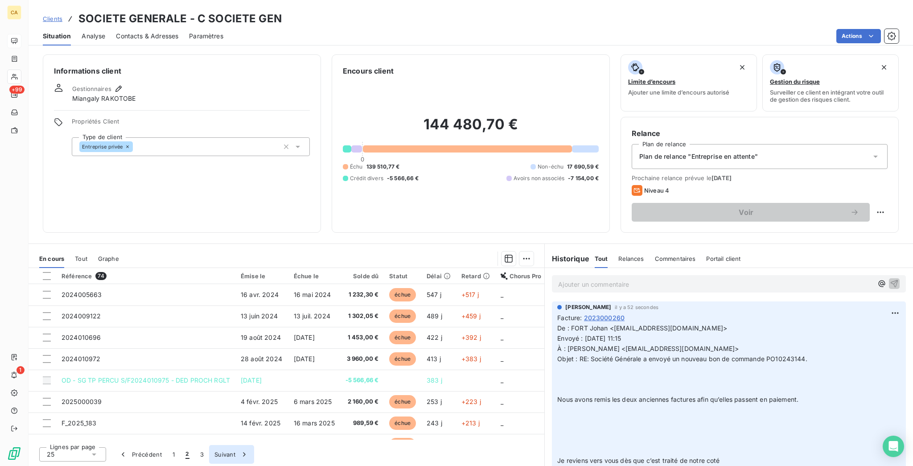
click at [195, 455] on button "3" at bounding box center [202, 454] width 14 height 19
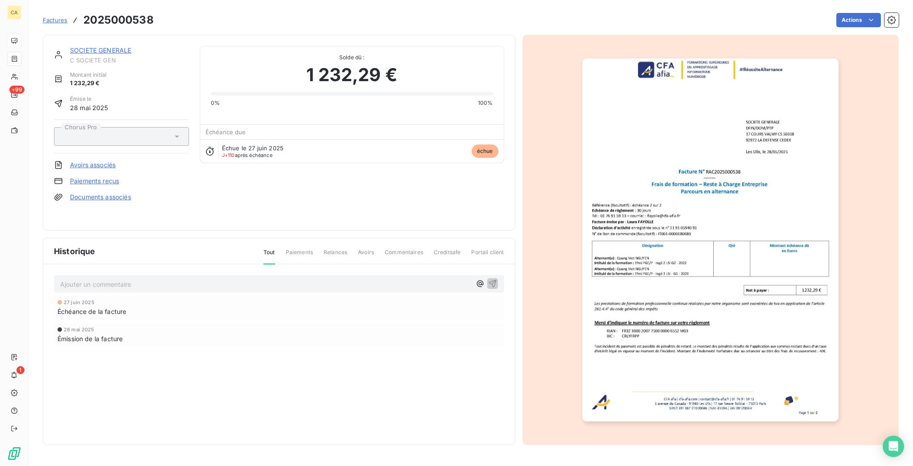
click at [112, 279] on p "Ajouter un commentaire ﻿" at bounding box center [265, 284] width 411 height 11
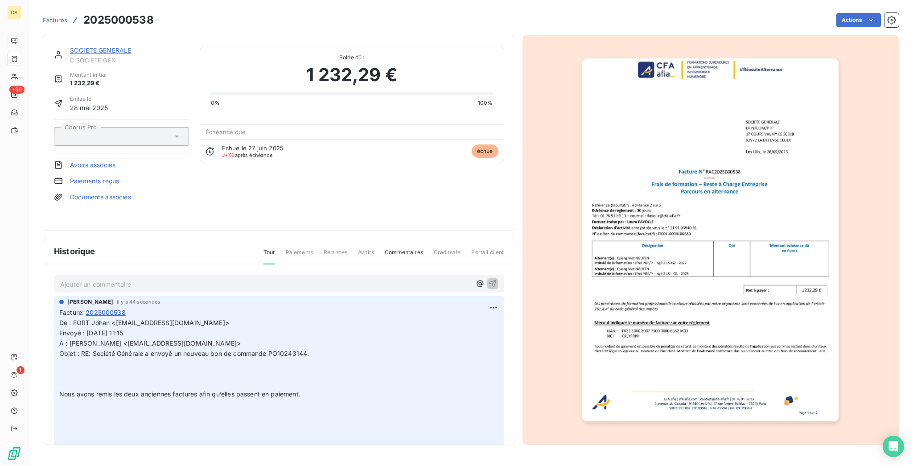
click at [92, 46] on link "SOCIETE GENERALE" at bounding box center [100, 50] width 61 height 8
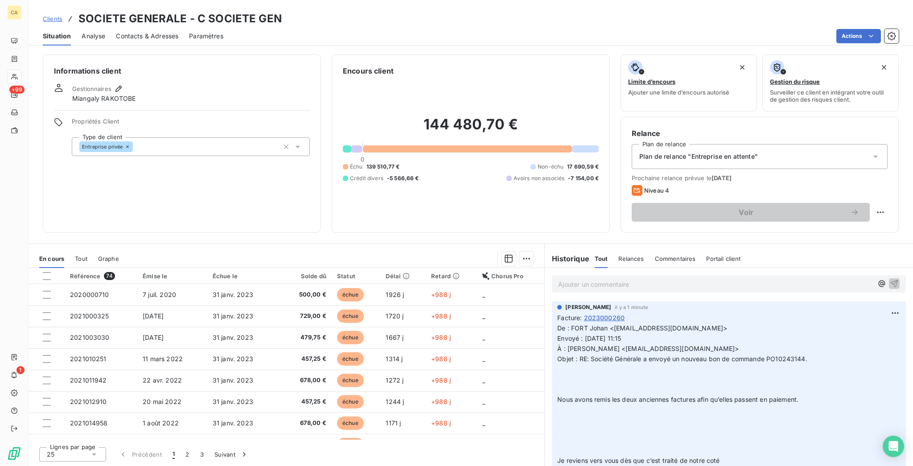
click at [609, 313] on span "2023000260" at bounding box center [604, 317] width 41 height 9
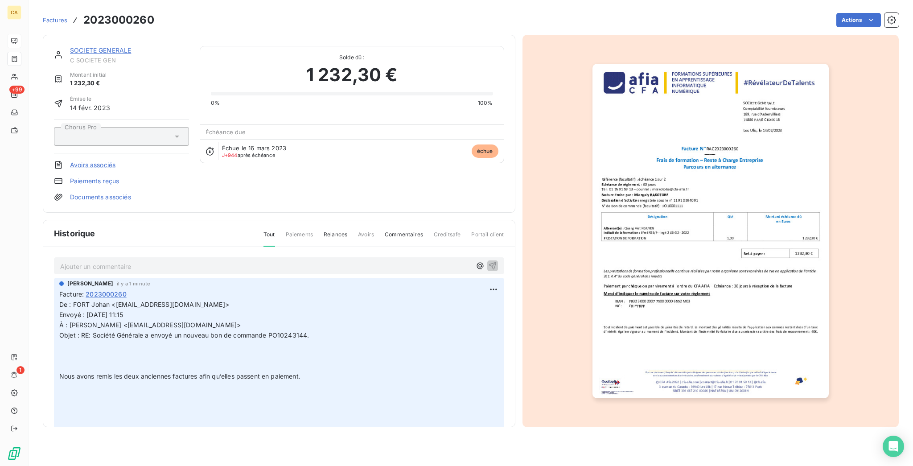
click at [89, 38] on div "SOCIETE GENERALE C SOCIETE GEN Montant initial 1 232,30 € Émise le [DATE] Choru…" at bounding box center [279, 124] width 473 height 178
click at [89, 46] on link "SOCIETE GENERALE" at bounding box center [100, 50] width 61 height 8
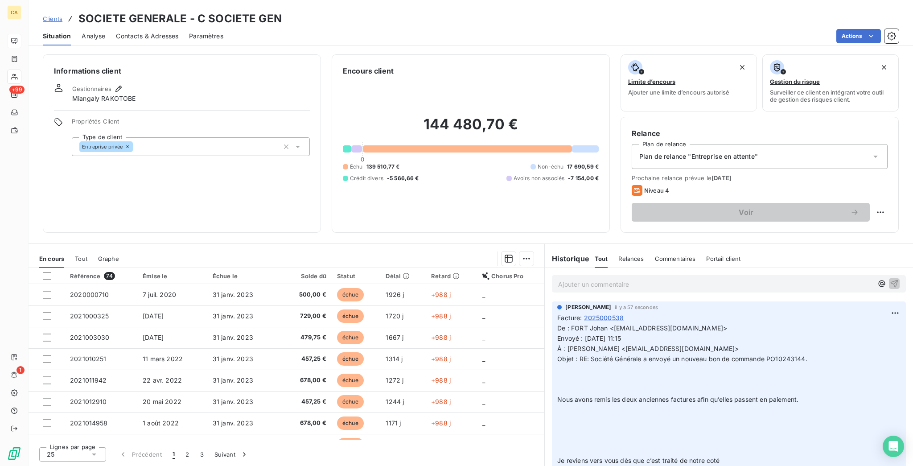
click at [610, 313] on span "2025000538" at bounding box center [604, 317] width 40 height 9
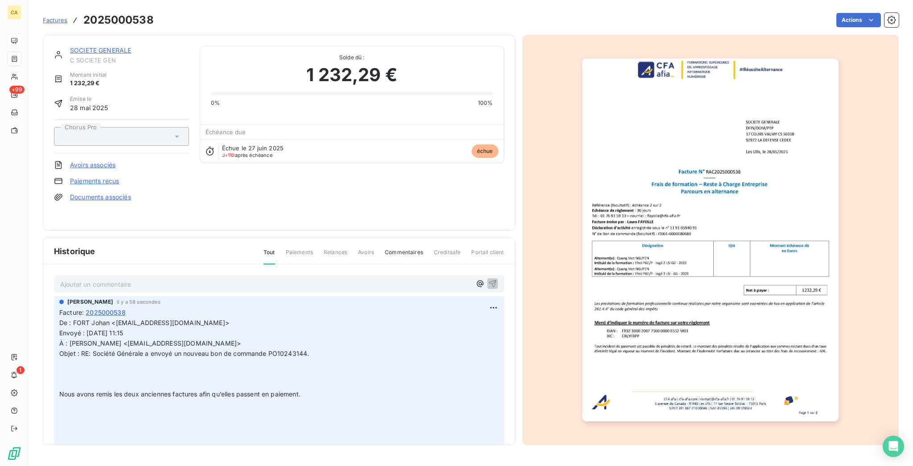
click at [95, 46] on link "SOCIETE GENERALE" at bounding box center [100, 50] width 61 height 8
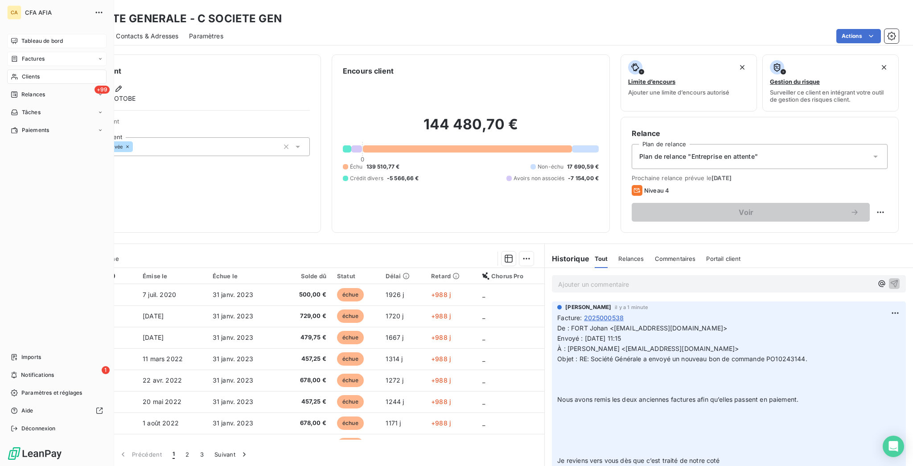
click at [22, 55] on span "Factures" at bounding box center [33, 59] width 23 height 8
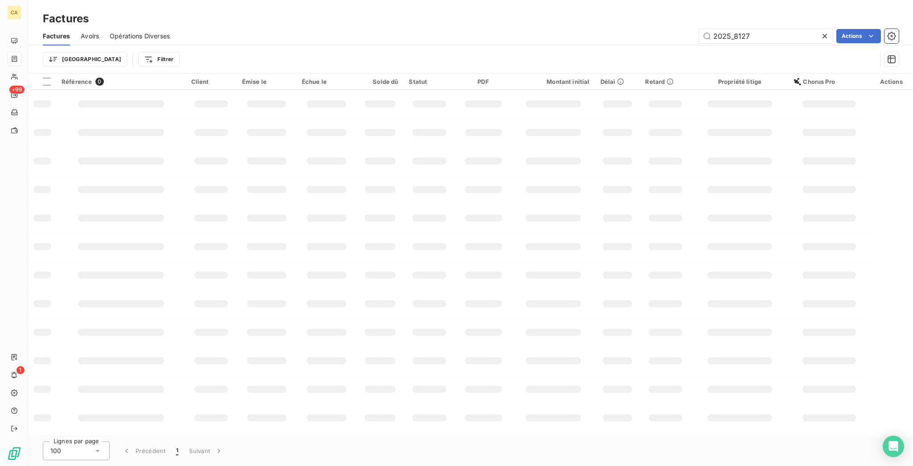
drag, startPoint x: 737, startPoint y: 26, endPoint x: 912, endPoint y: 79, distance: 183.4
click at [912, 79] on div "Factures Factures Avoirs Opérations Diverses 2025_8127 Actions Trier Filtrer Ré…" at bounding box center [471, 233] width 885 height 466
type input "2025000972"
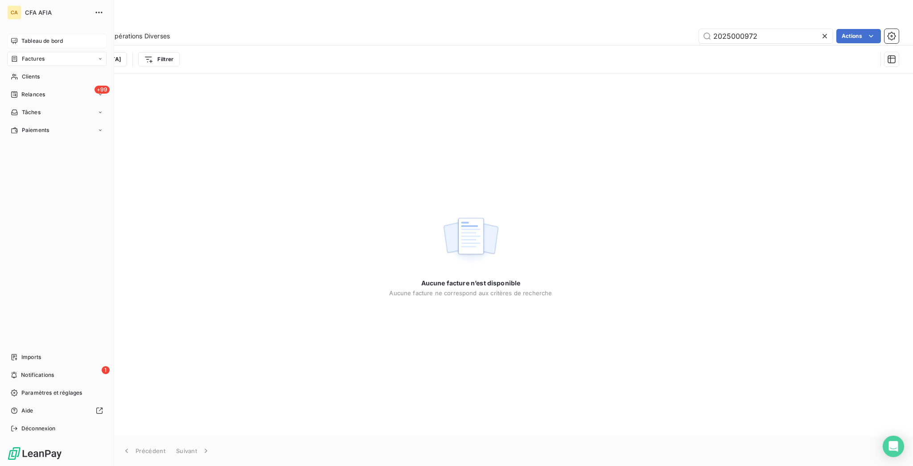
click at [33, 26] on div "CA CFA AFIA Tableau de bord Factures Clients +99 Relances Tâches Paiements Impo…" at bounding box center [57, 233] width 114 height 466
drag, startPoint x: 33, startPoint y: 32, endPoint x: 37, endPoint y: 37, distance: 6.9
click at [33, 37] on span "Tableau de bord" at bounding box center [41, 41] width 41 height 8
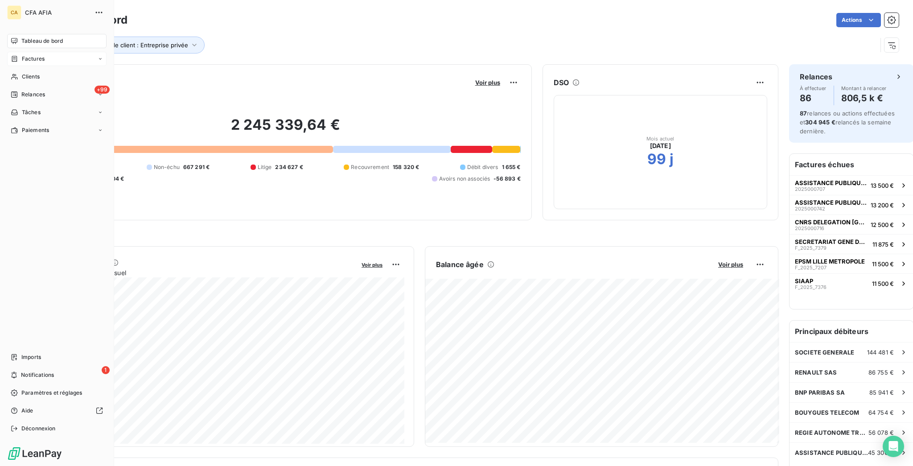
click at [25, 41] on nav "Tableau de bord Factures Clients +99 Relances Tâches Paiements" at bounding box center [56, 85] width 99 height 103
click at [26, 55] on span "Factures" at bounding box center [33, 59] width 23 height 8
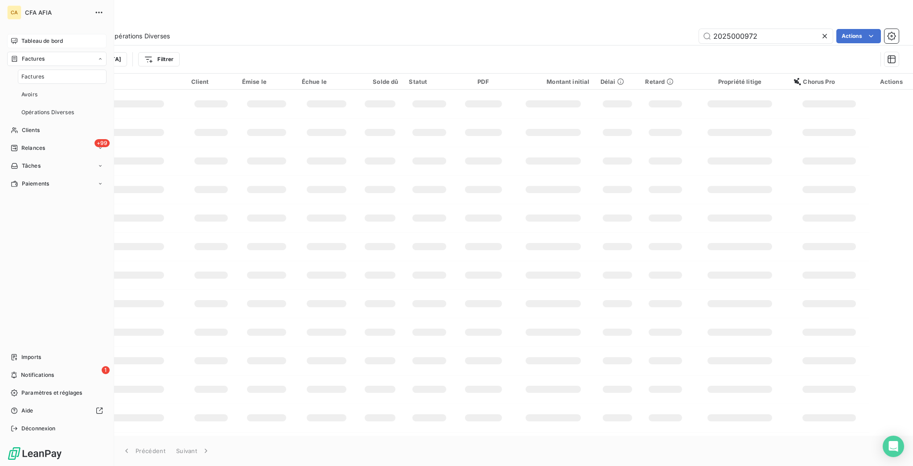
click at [33, 73] on span "Factures" at bounding box center [32, 77] width 23 height 8
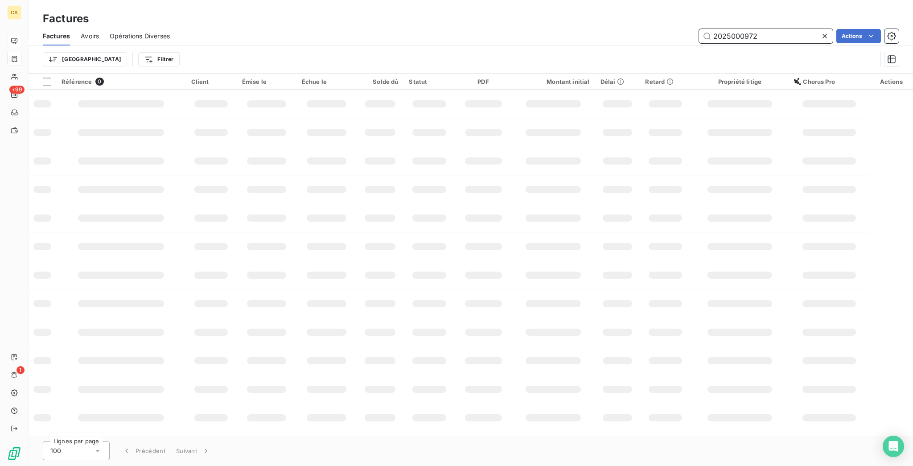
drag, startPoint x: 735, startPoint y: 33, endPoint x: 818, endPoint y: 52, distance: 84.7
click at [818, 52] on div "Factures Avoirs Opérations Diverses 2025000972 Actions Trier Filtrer" at bounding box center [471, 50] width 885 height 46
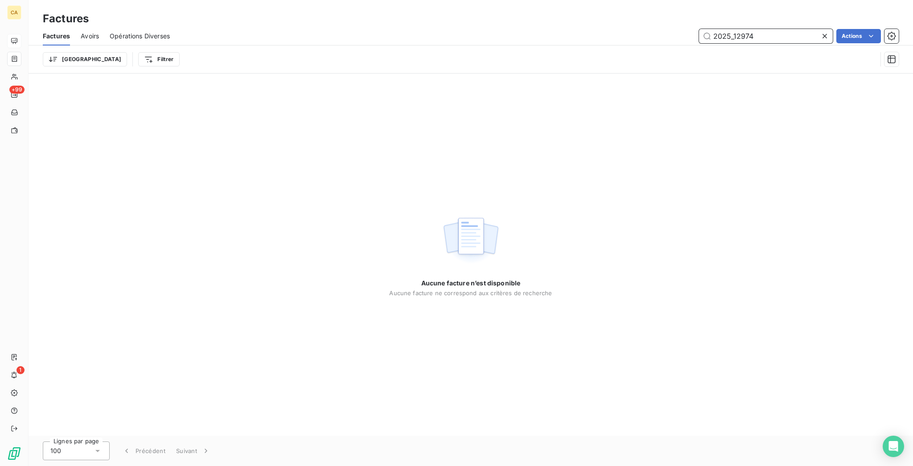
drag, startPoint x: 738, startPoint y: 29, endPoint x: 912, endPoint y: 3, distance: 176.8
click at [873, 54] on div "Factures Avoirs Opérations Diverses 2025_12974 Actions Trier Filtrer" at bounding box center [471, 50] width 885 height 46
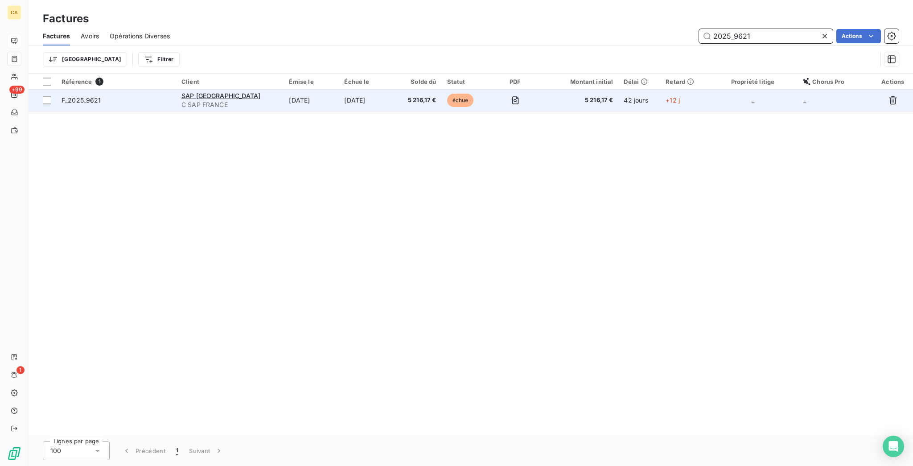
type input "2025_9621"
click at [380, 90] on td "[DATE]" at bounding box center [367, 100] width 56 height 21
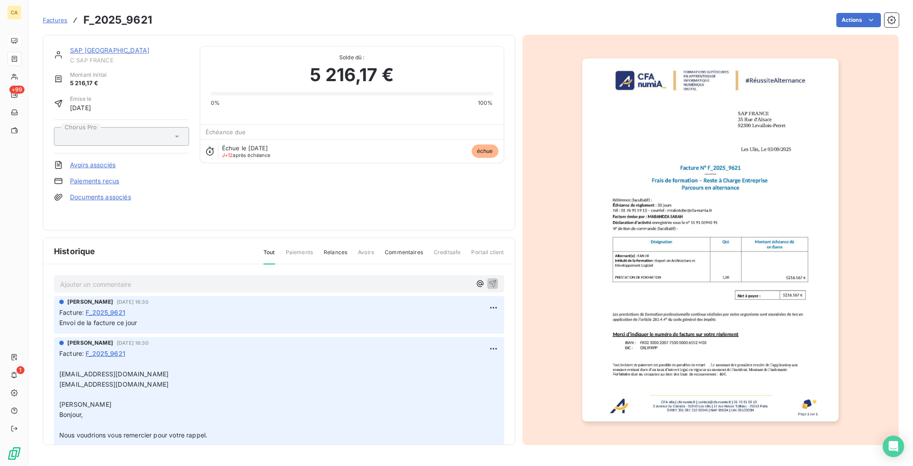
click at [217, 279] on p "Ajouter un commentaire ﻿" at bounding box center [265, 284] width 411 height 11
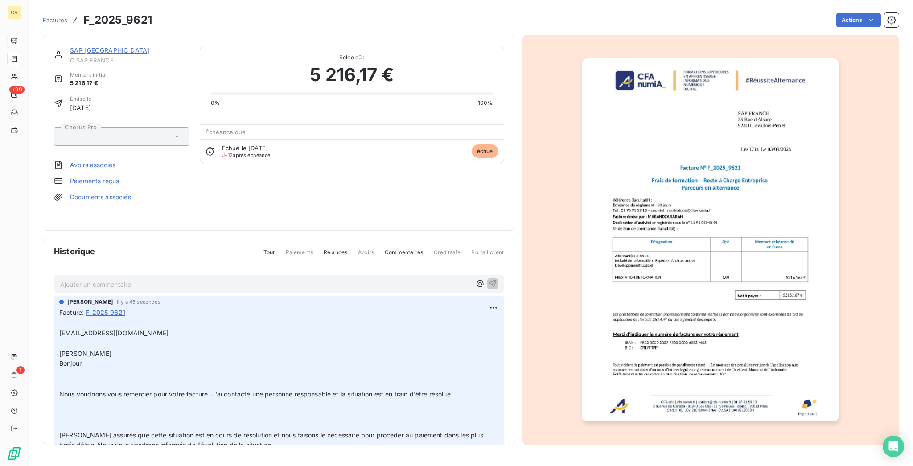
click at [83, 46] on link "SAP [GEOGRAPHIC_DATA]" at bounding box center [109, 50] width 79 height 8
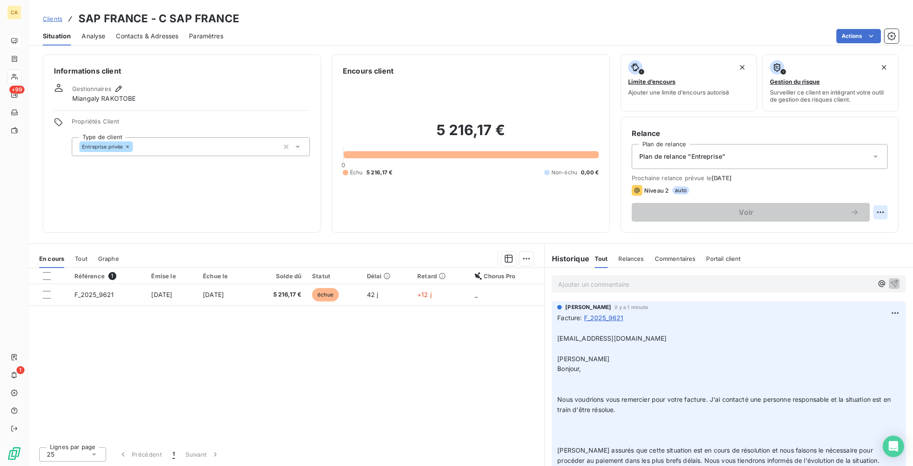
click at [882, 173] on html "CA +99 1 Clients SAP [GEOGRAPHIC_DATA] - C SAP FRANCE Situation Analyse Contact…" at bounding box center [456, 233] width 913 height 466
click at [871, 184] on div "Replanifier cette action" at bounding box center [853, 194] width 87 height 21
click at [867, 190] on div "Replanifier cette action" at bounding box center [854, 194] width 80 height 14
select select "9"
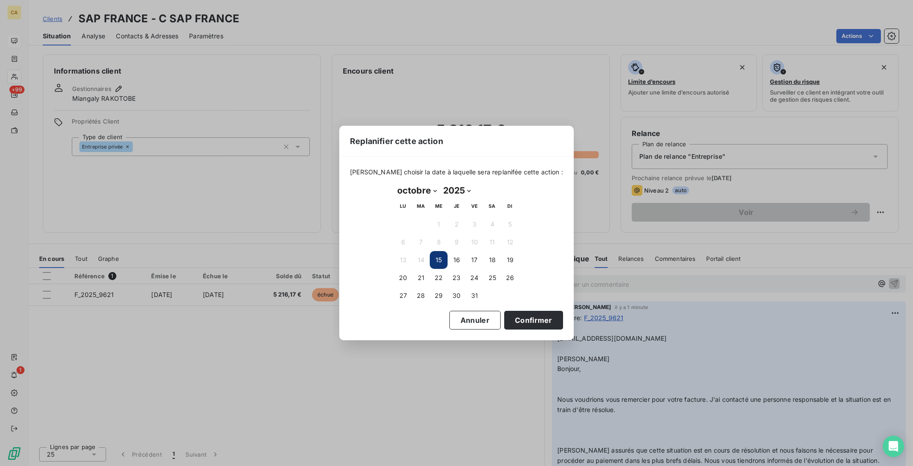
drag, startPoint x: 438, startPoint y: 289, endPoint x: 466, endPoint y: 297, distance: 29.1
click at [438, 289] on button "29" at bounding box center [439, 296] width 18 height 18
click at [504, 312] on button "Confirmer" at bounding box center [533, 320] width 59 height 19
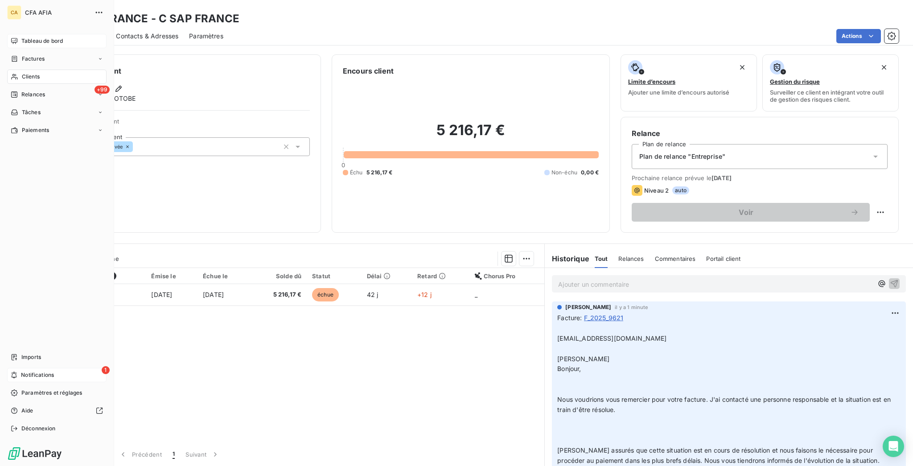
click at [13, 379] on icon at bounding box center [14, 374] width 7 height 7
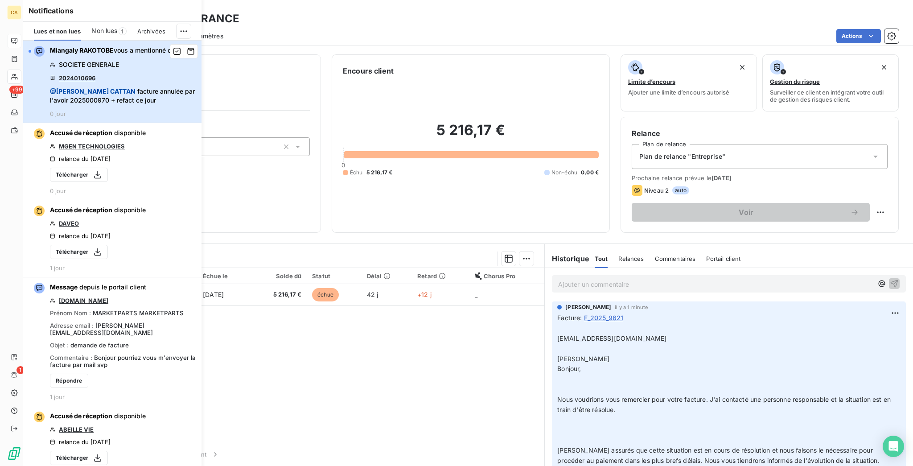
click at [136, 87] on span "@ [PERSON_NAME] facture annulée par l'avoir 2025000970 + refact ce jour" at bounding box center [123, 96] width 146 height 18
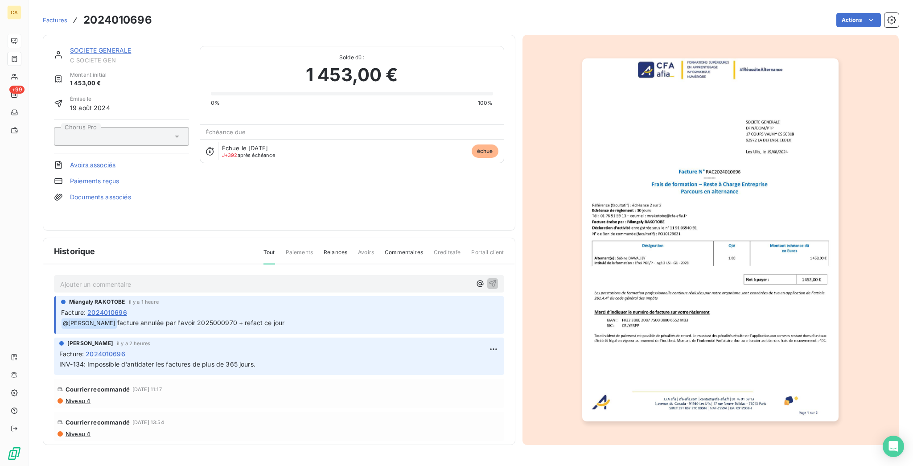
click at [90, 46] on link "SOCIETE GENERALE" at bounding box center [100, 50] width 61 height 8
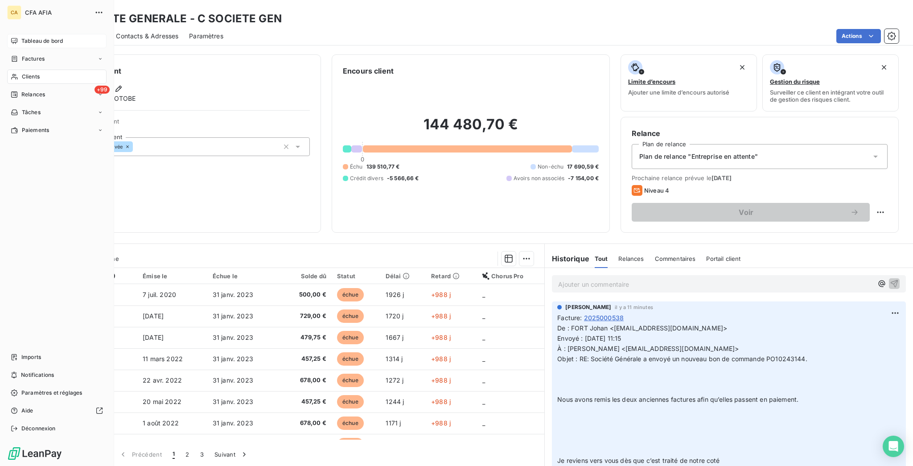
click at [21, 37] on span "Tableau de bord" at bounding box center [41, 41] width 41 height 8
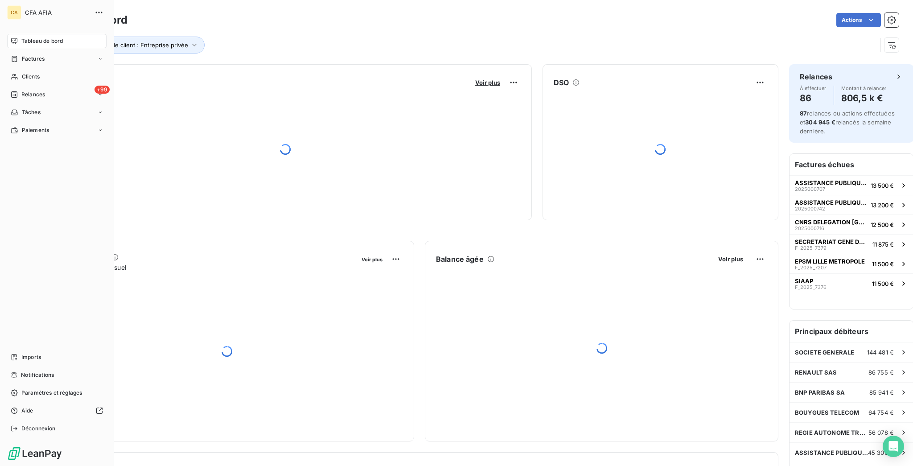
click at [27, 91] on span "Relances" at bounding box center [33, 95] width 24 height 8
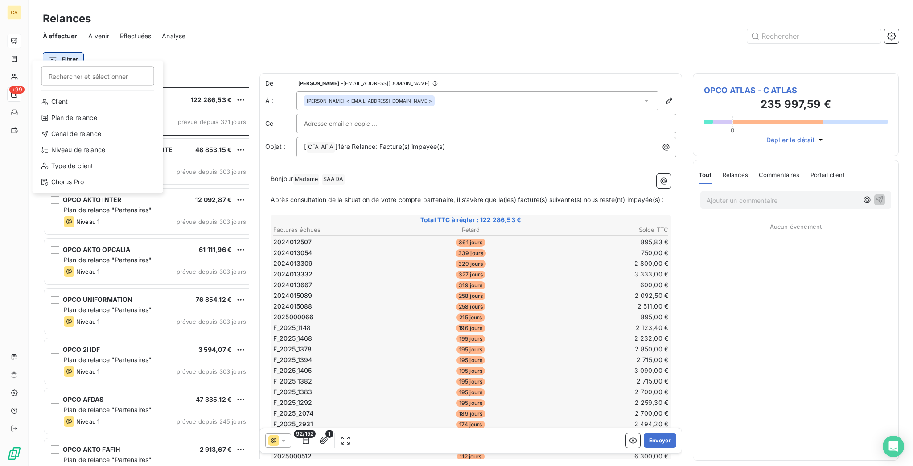
click at [50, 44] on html "CA +99 Relances À effectuer À venir Effectuées Analyse Filtrer Rechercher et sé…" at bounding box center [456, 233] width 913 height 466
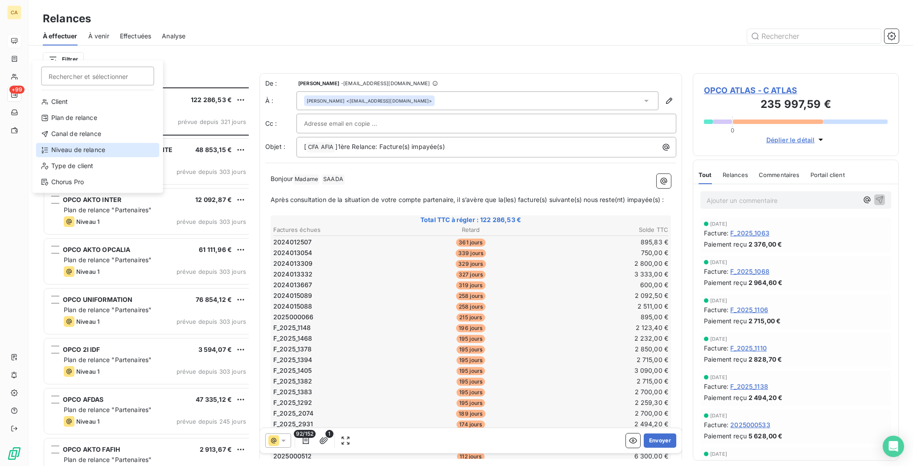
click at [59, 143] on div "Niveau de relance" at bounding box center [98, 150] width 124 height 14
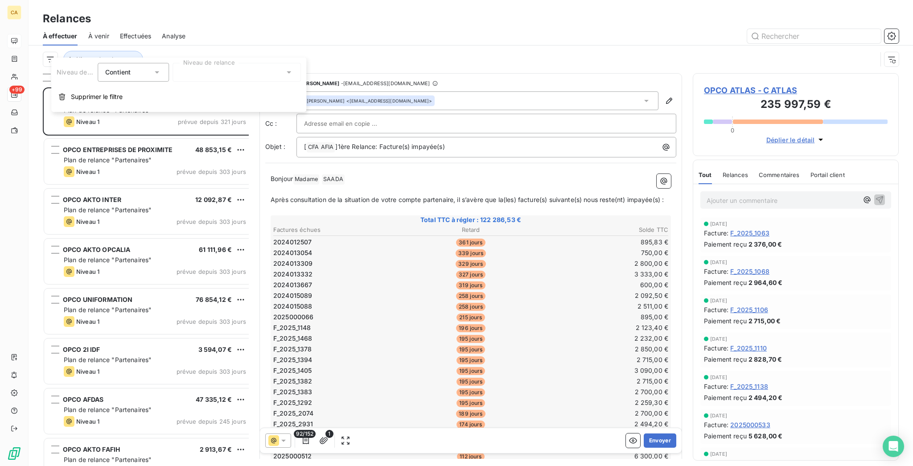
click at [204, 68] on div at bounding box center [237, 72] width 128 height 19
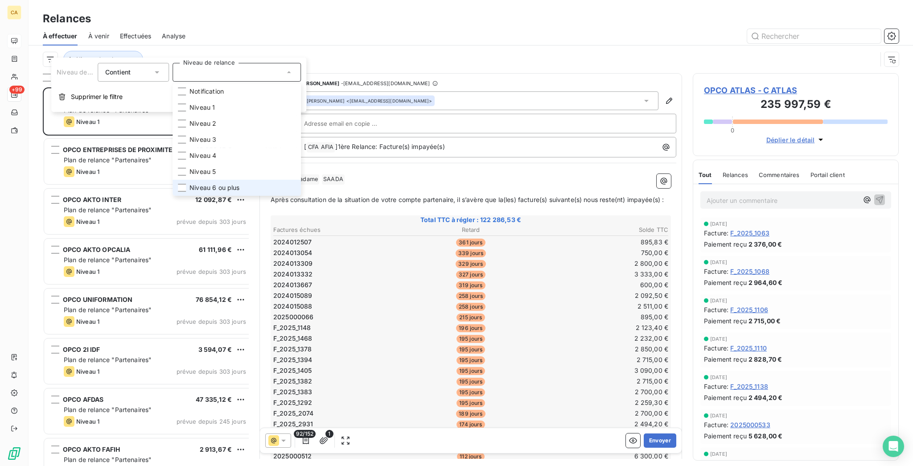
click at [184, 180] on li "Niveau 6 ou plus" at bounding box center [237, 188] width 128 height 16
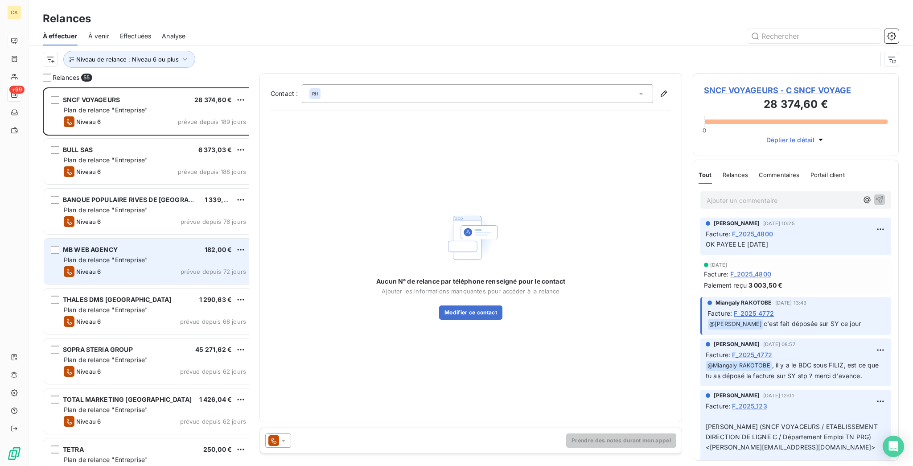
click at [91, 259] on div "MB WEB AGENCY 182,00 € Plan de relance "Entreprise" Niveau 6 prévue depuis 72 j…" at bounding box center [148, 261] width 209 height 45
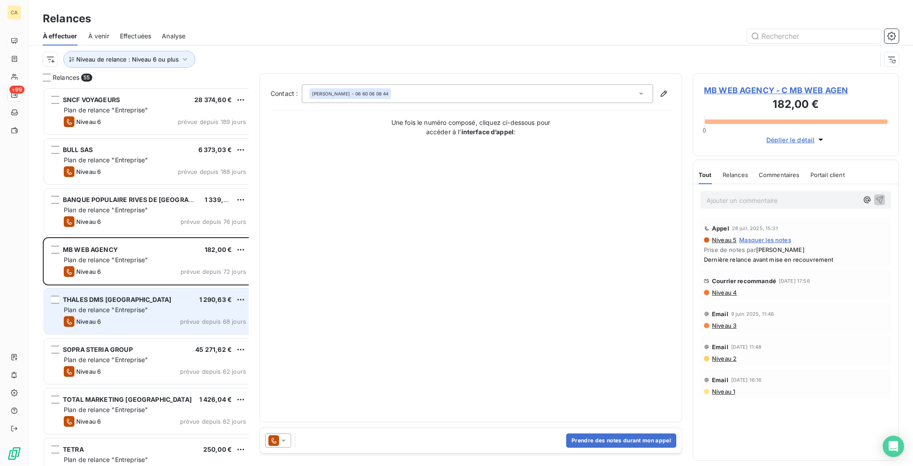
click at [105, 316] on div "Niveau 6 prévue depuis 68 jours" at bounding box center [155, 321] width 182 height 11
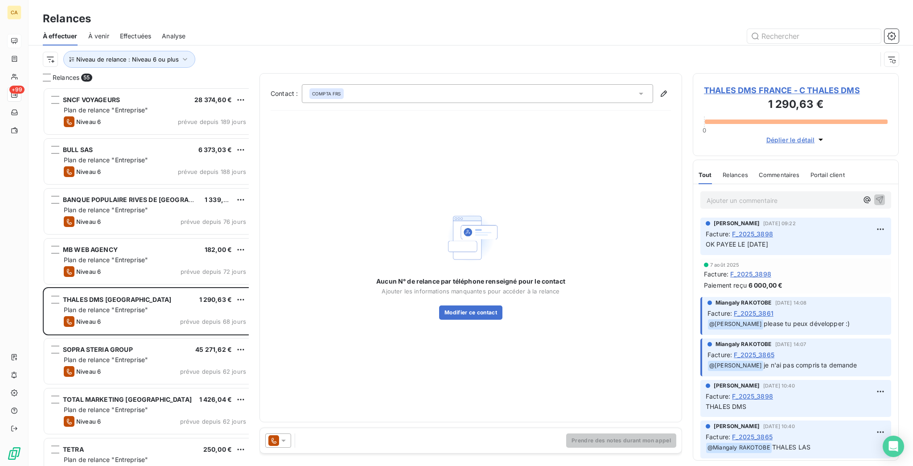
click at [788, 84] on span "THALES DMS FRANCE - C THALES DMS" at bounding box center [796, 90] width 184 height 12
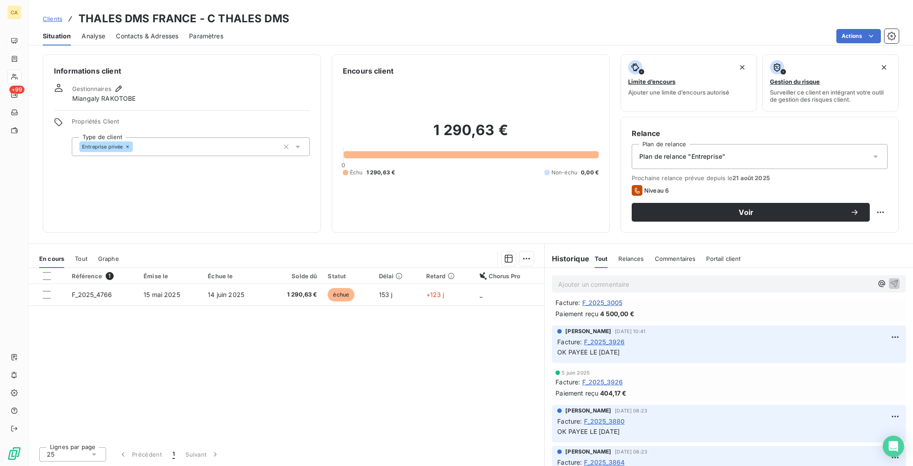
scroll to position [357, 0]
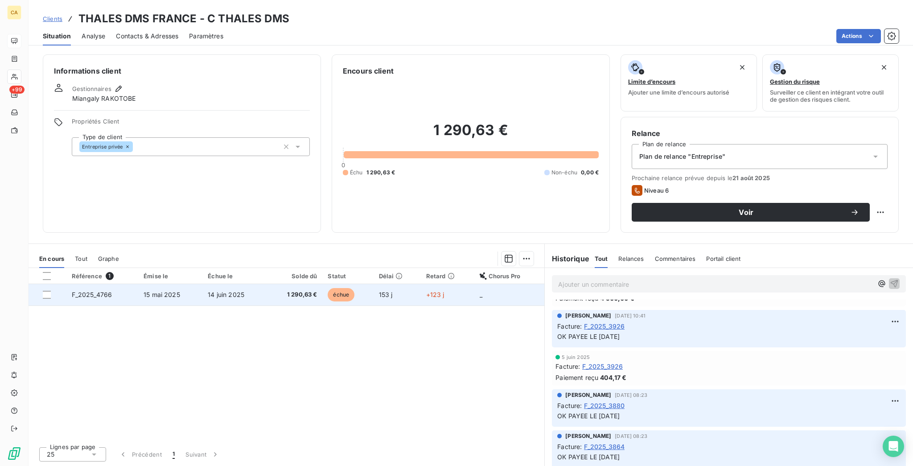
click at [298, 284] on td "1 290,63 €" at bounding box center [295, 294] width 56 height 21
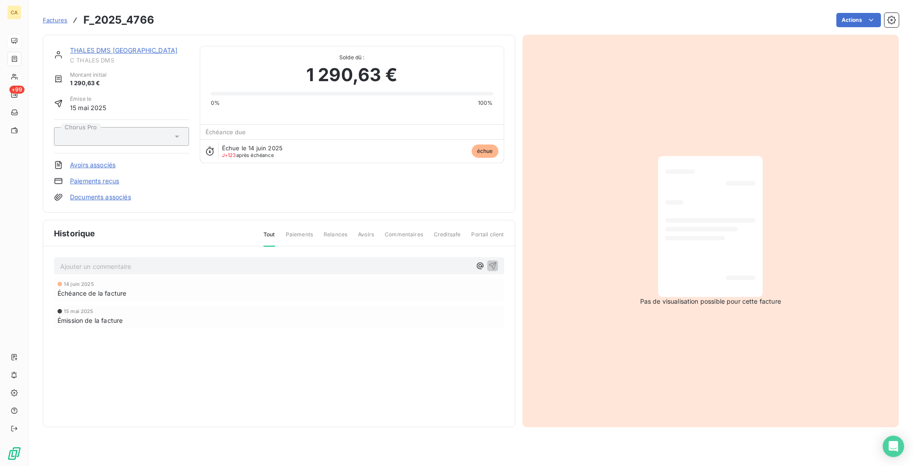
click at [74, 35] on div "THALES DMS FRANCE C THALES DMS Montant initial 1 290,63 € Émise le [DATE] Choru…" at bounding box center [279, 124] width 473 height 178
click at [73, 46] on link "THALES DMS [GEOGRAPHIC_DATA]" at bounding box center [123, 50] width 107 height 8
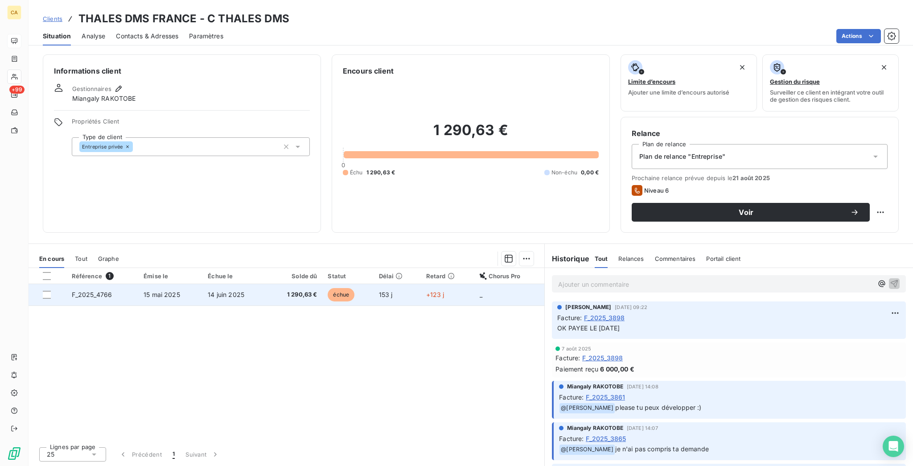
click at [177, 284] on td "15 mai 2025" at bounding box center [170, 294] width 64 height 21
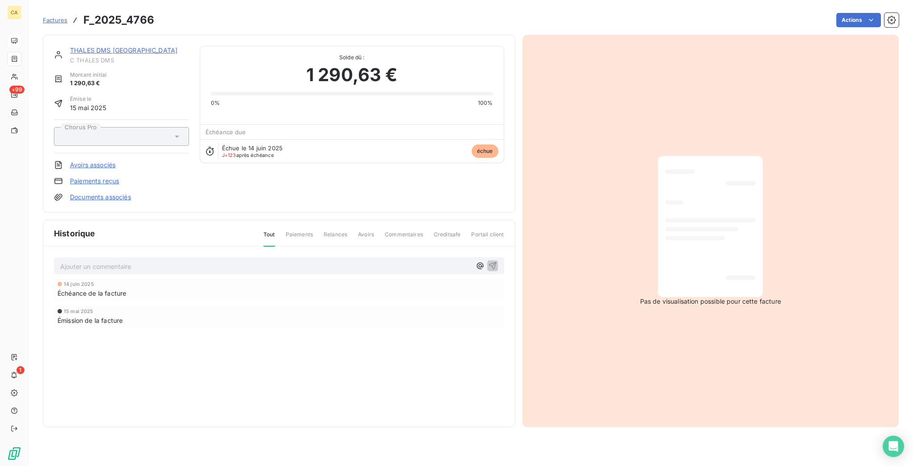
click at [106, 46] on link "THALES DMS [GEOGRAPHIC_DATA]" at bounding box center [123, 50] width 107 height 8
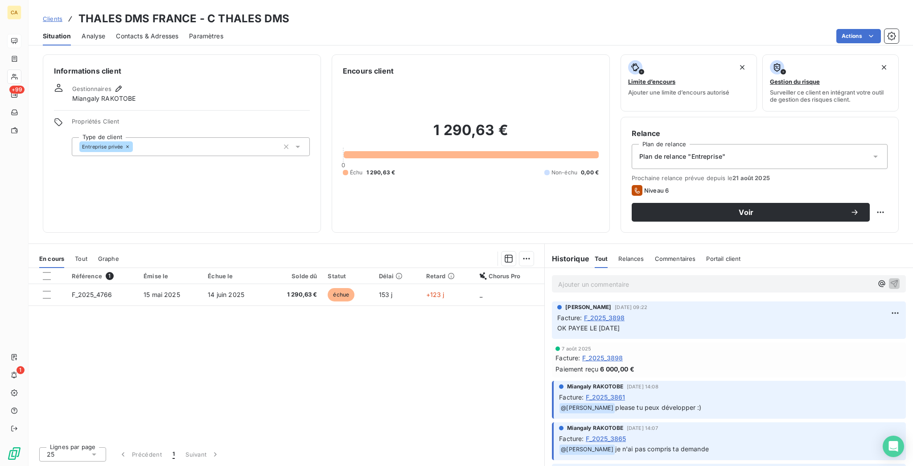
click at [133, 32] on span "Contacts & Adresses" at bounding box center [147, 36] width 62 height 9
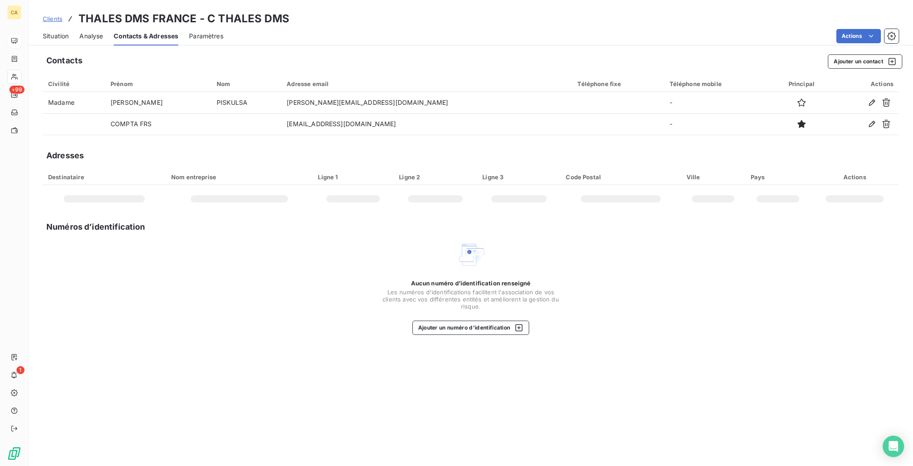
click at [48, 33] on div "Situation" at bounding box center [56, 36] width 26 height 19
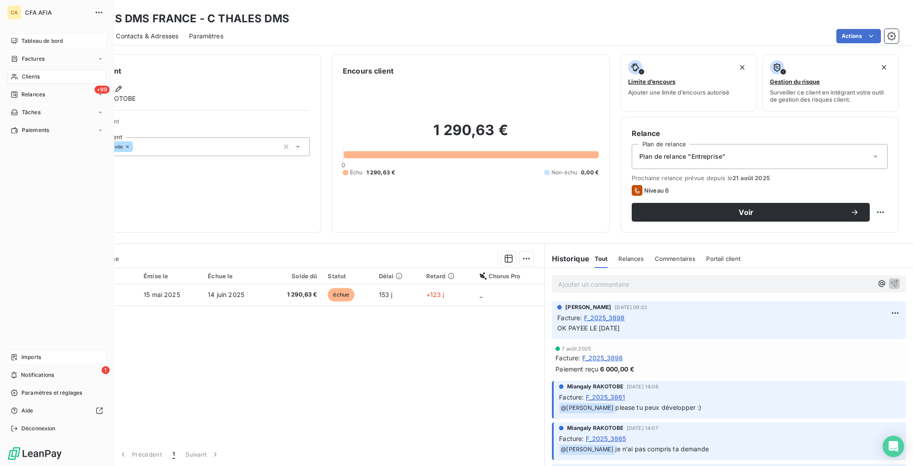
click at [21, 361] on span "Imports" at bounding box center [31, 357] width 20 height 8
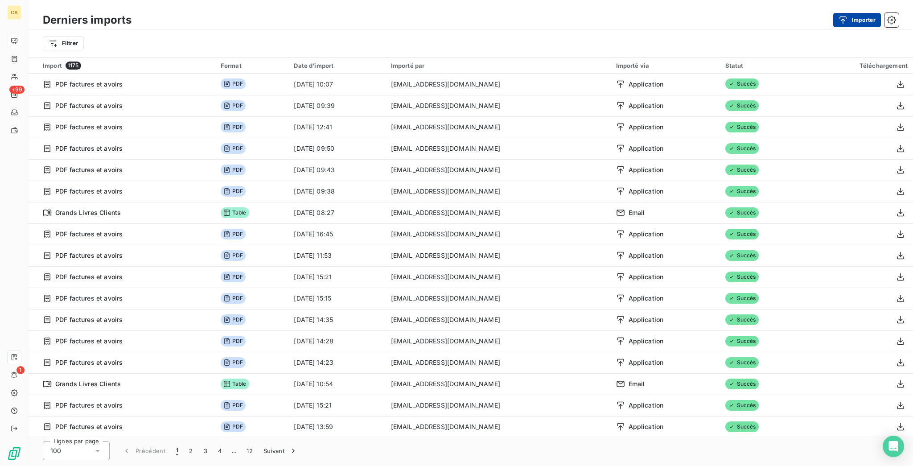
click at [846, 20] on icon "button" at bounding box center [843, 20] width 9 height 9
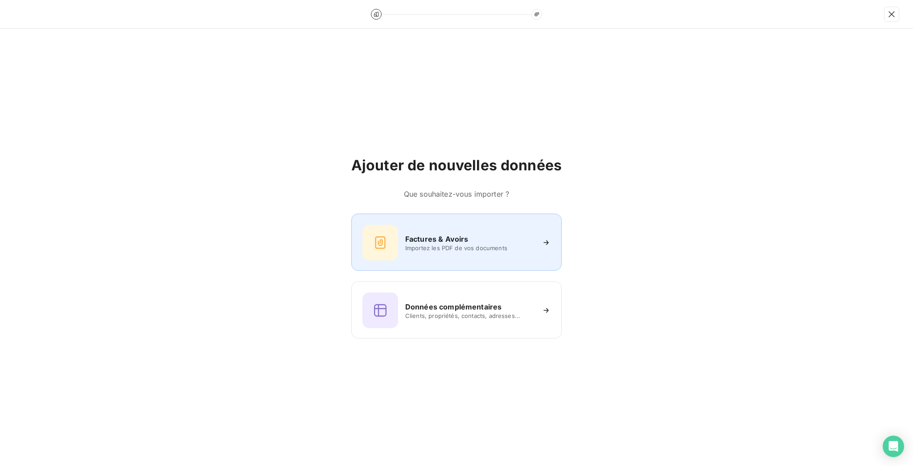
click at [397, 220] on div "Factures & Avoirs Importez les PDF de vos documents" at bounding box center [456, 242] width 210 height 57
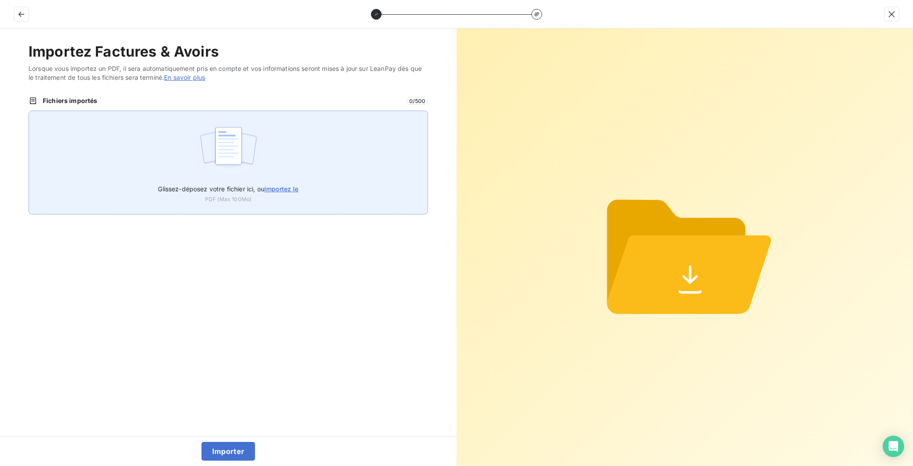
click at [269, 133] on div "Glissez-déposez votre fichier ici, ou importez le PDF (Max 100Mo)" at bounding box center [229, 163] width 400 height 104
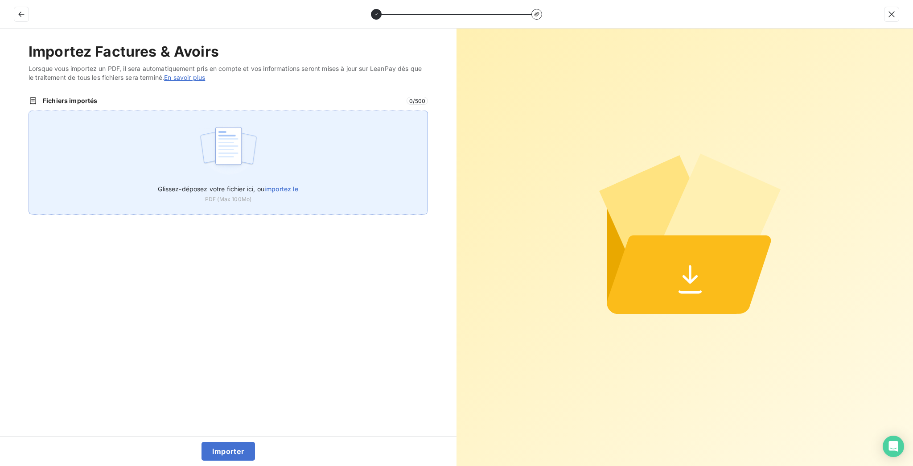
type input "C:\fakepath\F_2025_4766.pdf"
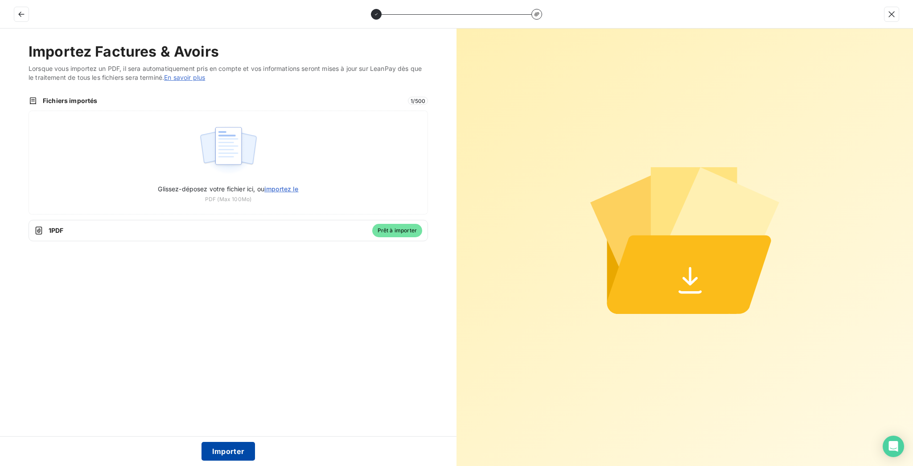
click at [239, 455] on button "Importer" at bounding box center [229, 451] width 54 height 19
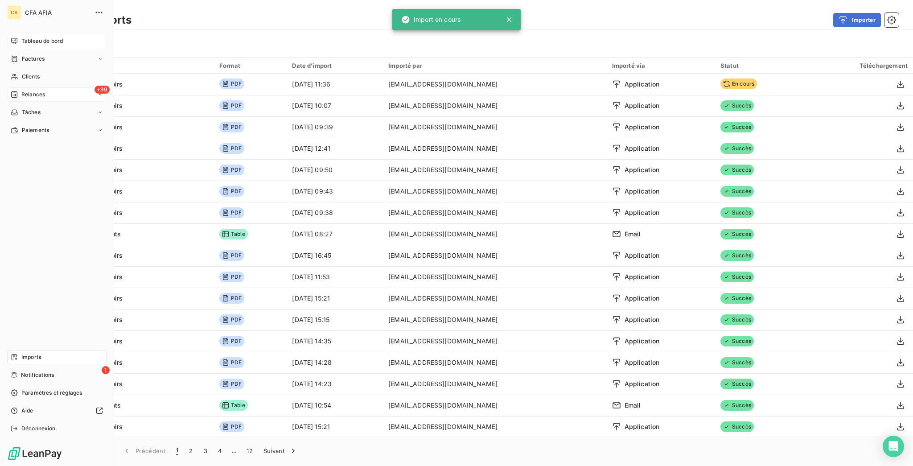
click at [21, 91] on span "Relances" at bounding box center [33, 95] width 24 height 8
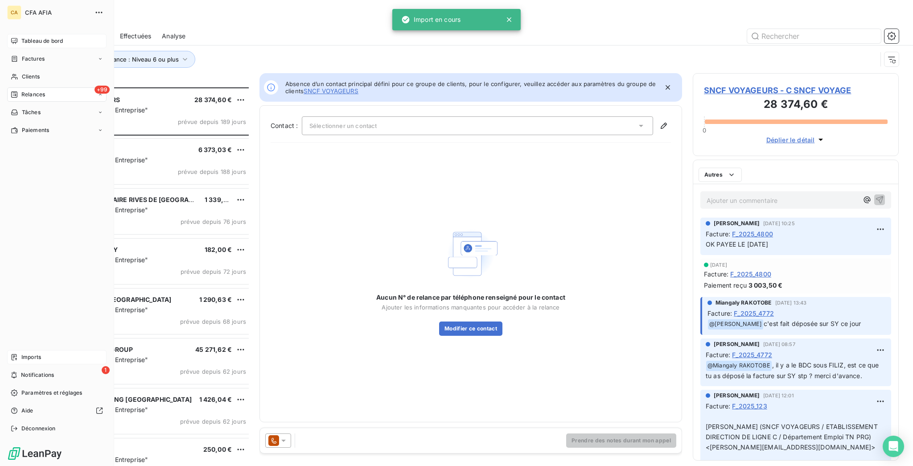
scroll to position [381, 202]
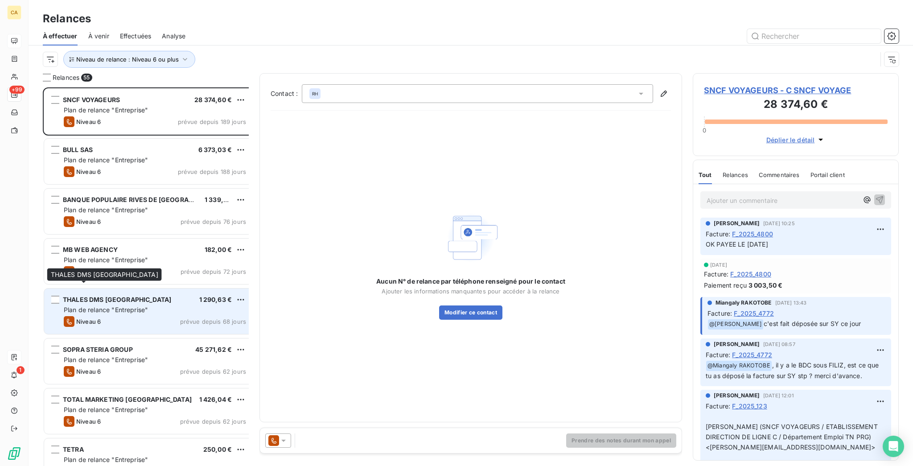
click at [90, 296] on span "THALES DMS [GEOGRAPHIC_DATA]" at bounding box center [117, 300] width 108 height 8
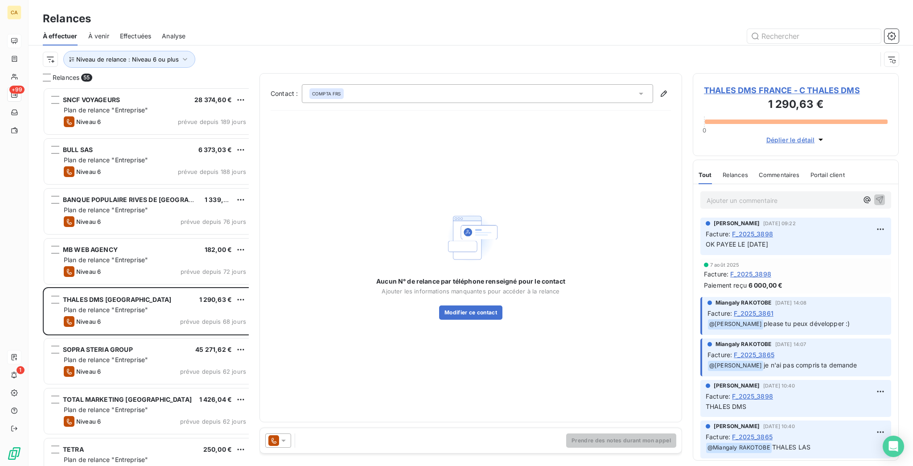
click at [272, 438] on icon at bounding box center [274, 441] width 5 height 6
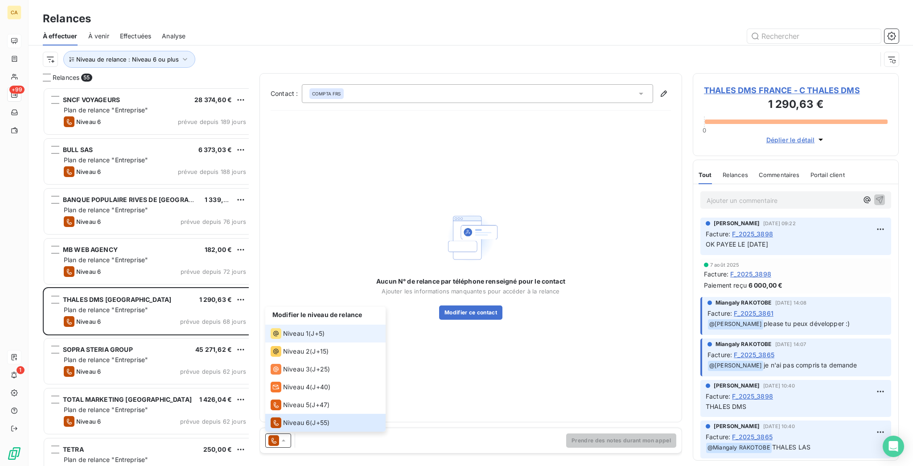
click at [280, 339] on div "Niveau 1" at bounding box center [290, 333] width 38 height 11
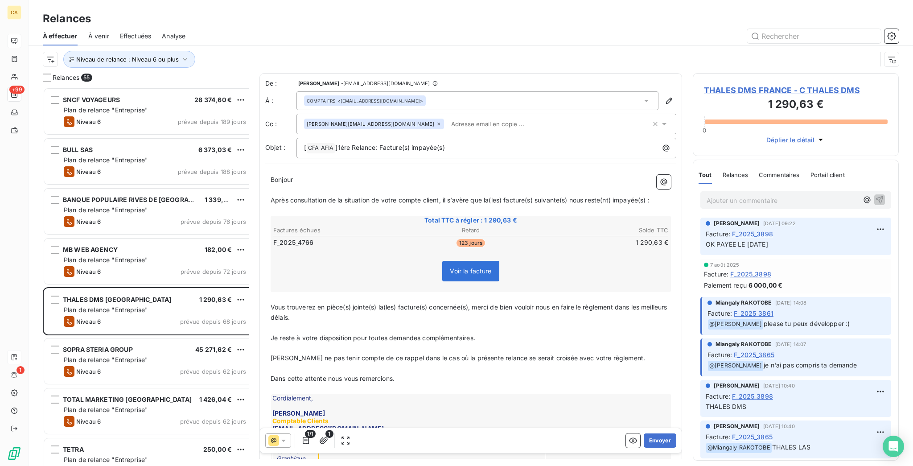
click at [792, 84] on span "THALES DMS FRANCE - C THALES DMS" at bounding box center [796, 90] width 184 height 12
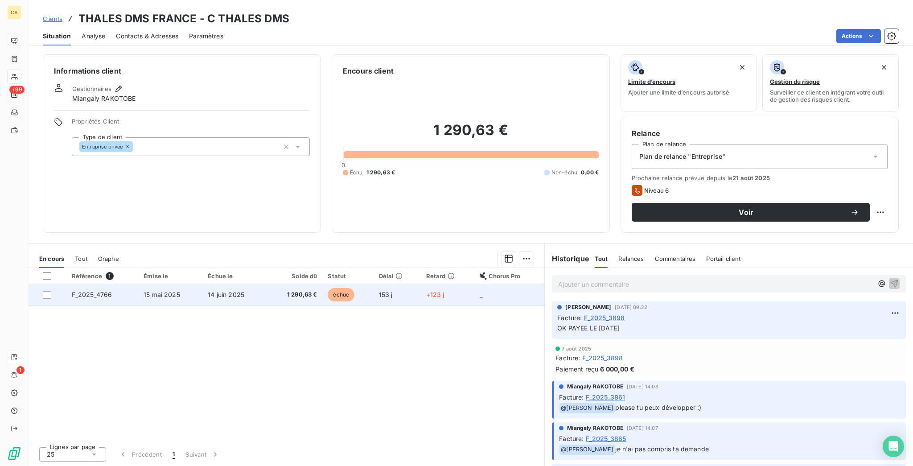
click at [227, 284] on td "14 juin 2025" at bounding box center [234, 294] width 64 height 21
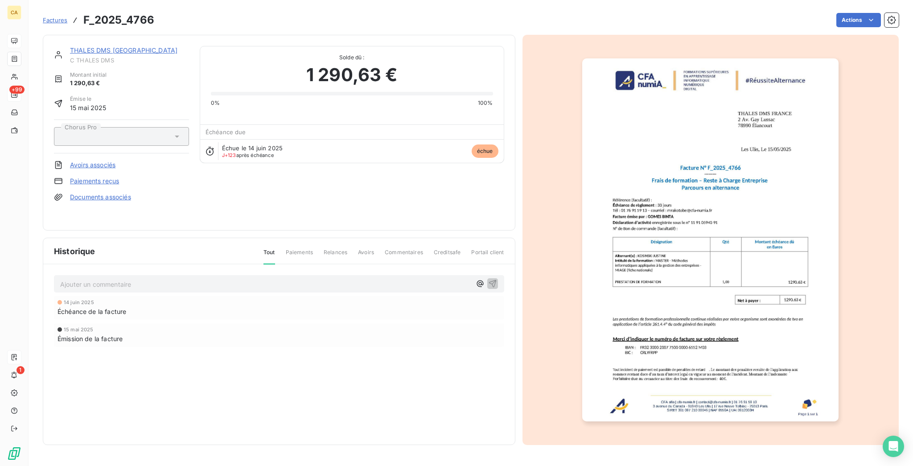
click at [82, 46] on link "THALES DMS [GEOGRAPHIC_DATA]" at bounding box center [123, 50] width 107 height 8
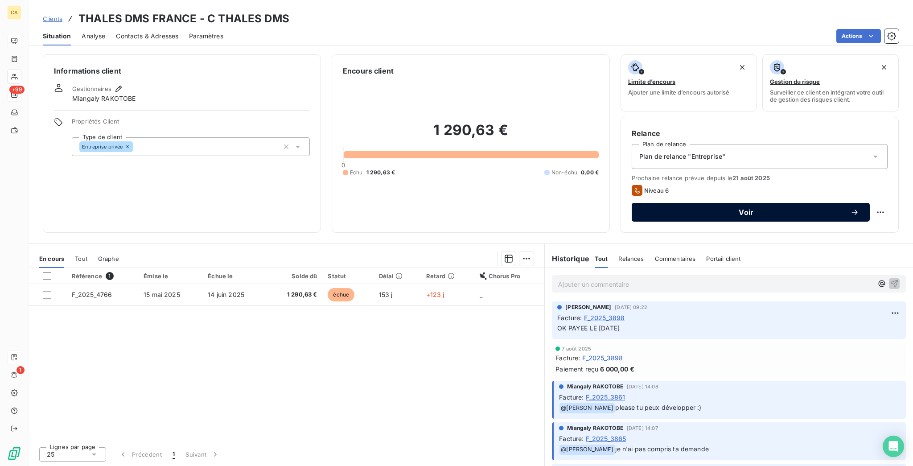
click at [716, 209] on span "Voir" at bounding box center [747, 212] width 208 height 7
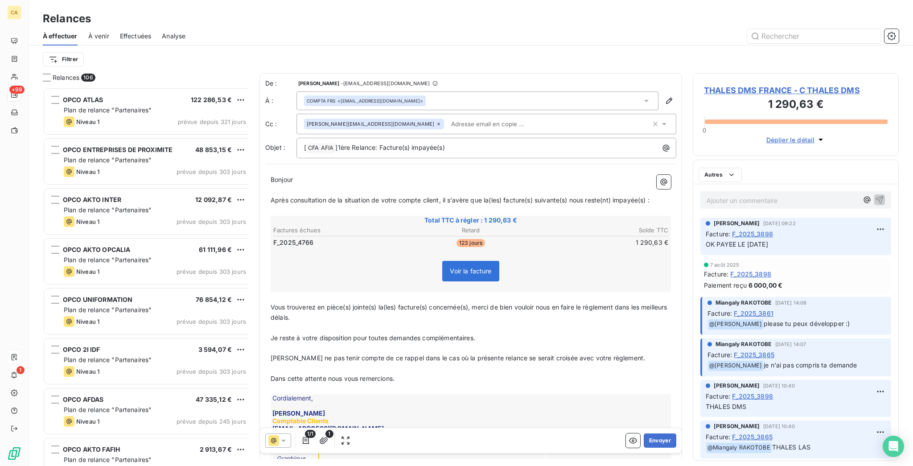
scroll to position [381, 202]
click at [664, 436] on button "Envoyer" at bounding box center [660, 440] width 33 height 14
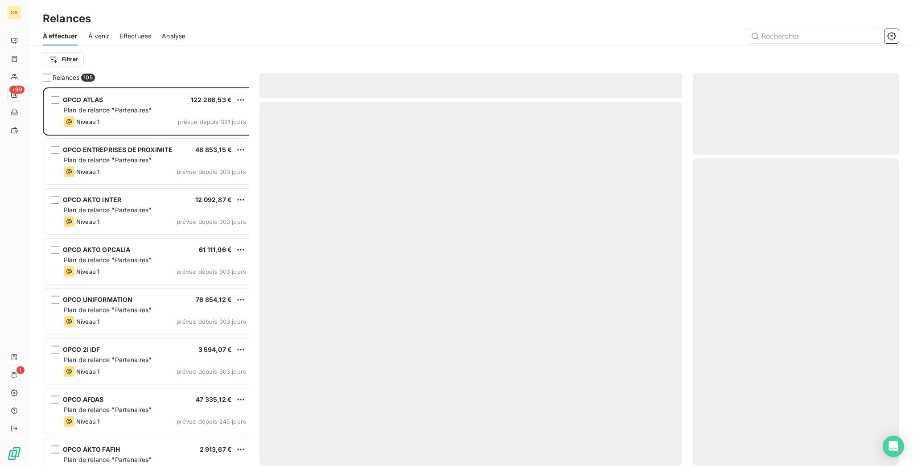
click at [44, 48] on html "CA +99 1 Relances À effectuer À venir Effectuées Analyse Filtrer Relances 105 O…" at bounding box center [456, 233] width 913 height 466
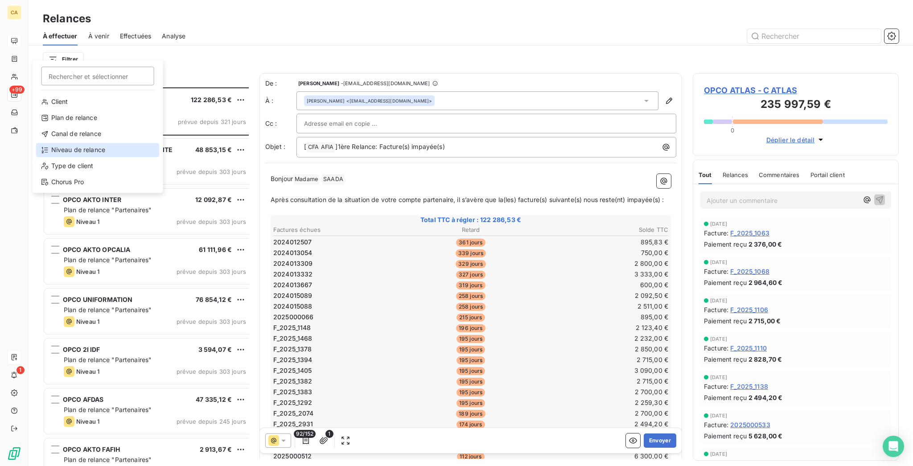
click at [66, 143] on div "Niveau de relance" at bounding box center [98, 150] width 124 height 14
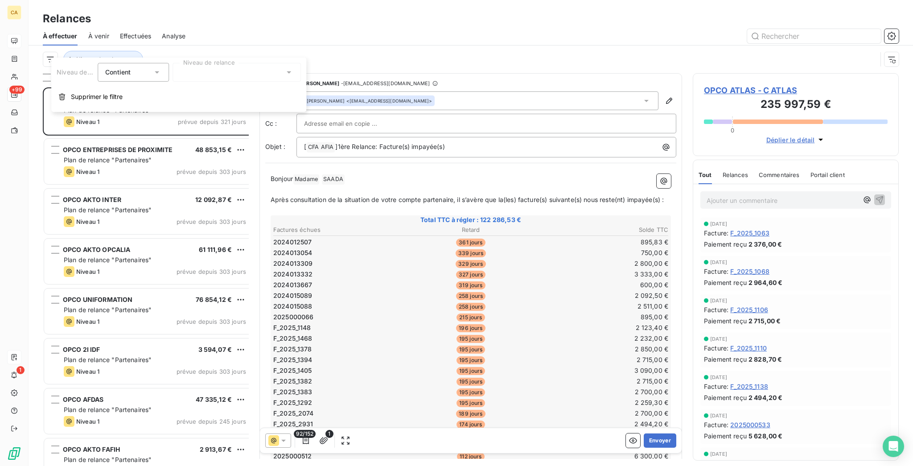
click at [205, 78] on div at bounding box center [237, 72] width 128 height 19
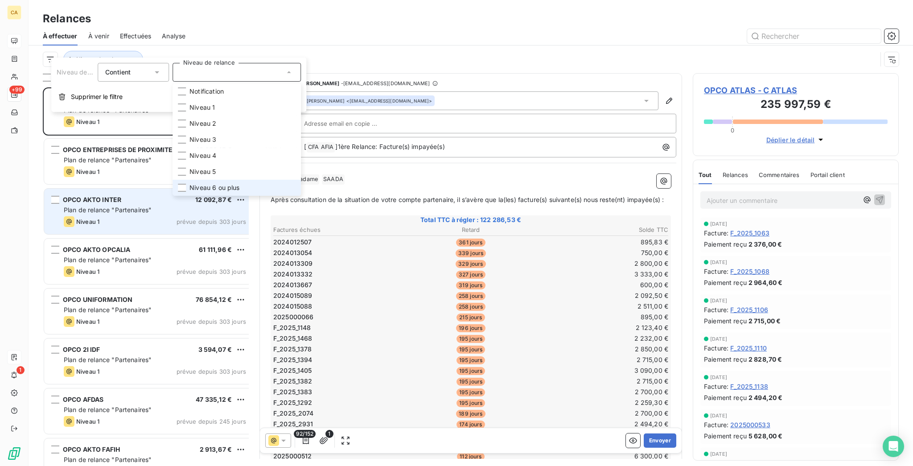
click at [210, 181] on body "CA +99 1 Relances À effectuer À venir Effectuées Analyse Niveau de relance Rela…" at bounding box center [456, 233] width 913 height 466
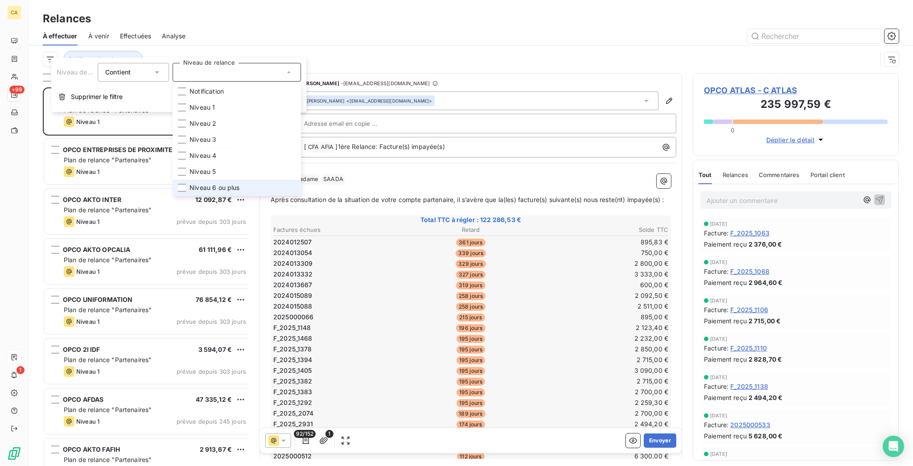
click at [198, 183] on span "Niveau 6 ou plus" at bounding box center [215, 187] width 50 height 9
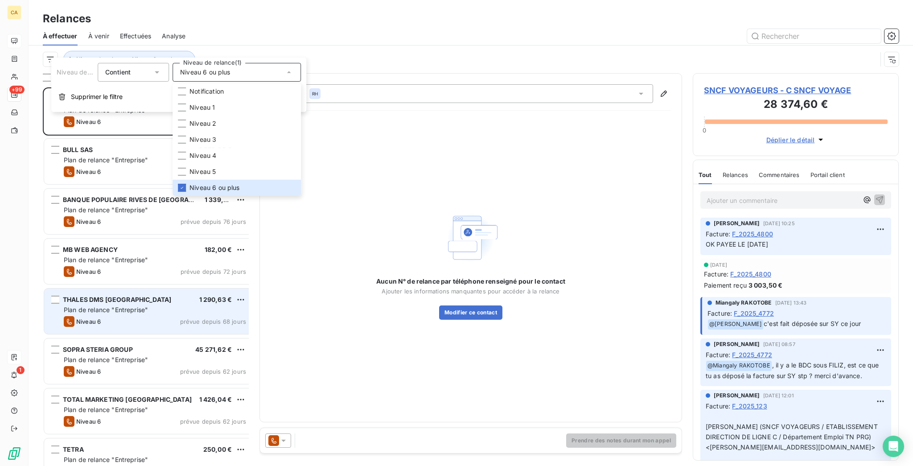
click at [84, 290] on div "THALES DMS FRANCE 1 290,63 € Plan de relance "Entreprise" Niveau 6 prévue depui…" at bounding box center [148, 311] width 209 height 45
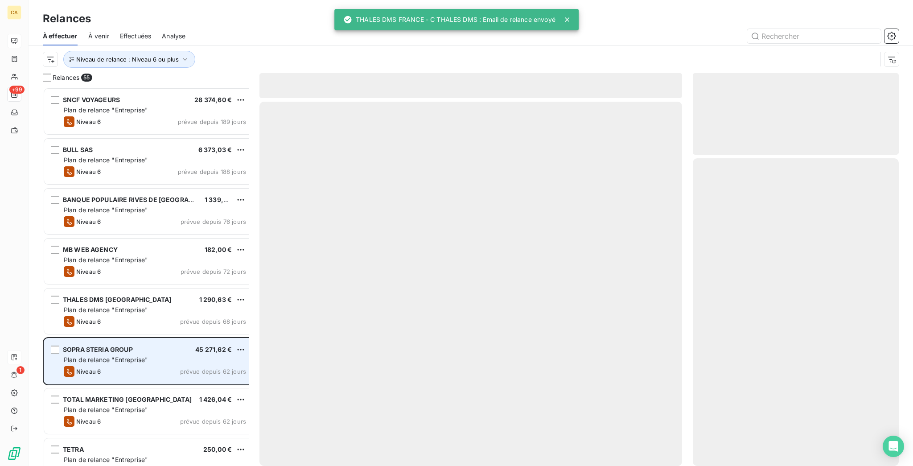
click at [85, 346] on span "SOPRA STERIA GROUP" at bounding box center [98, 350] width 70 height 8
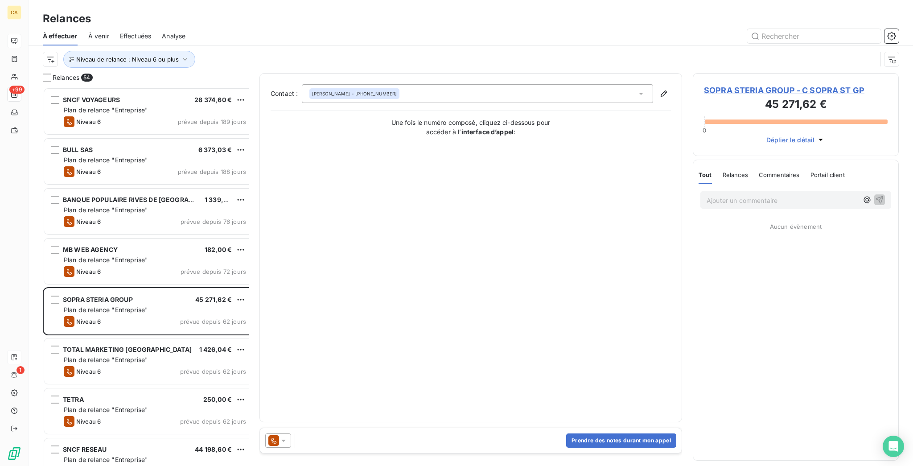
click at [788, 84] on span "SOPRA STERIA GROUP - C SOPRA ST GP" at bounding box center [796, 90] width 184 height 12
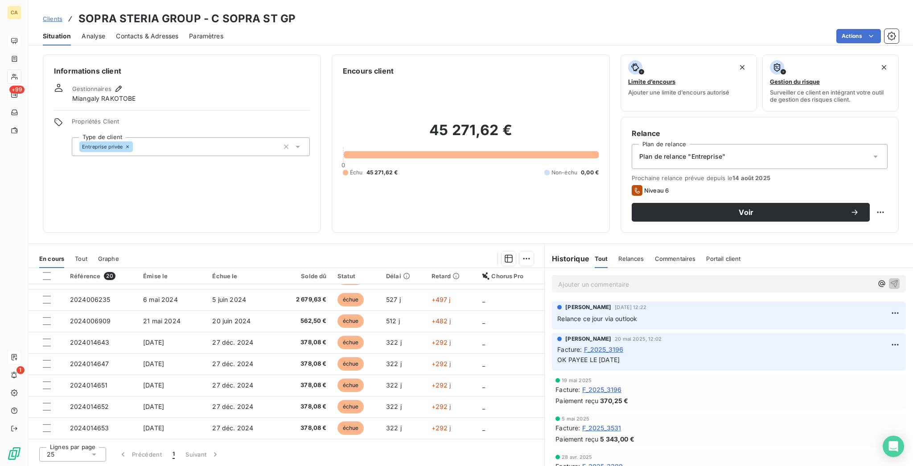
scroll to position [117, 0]
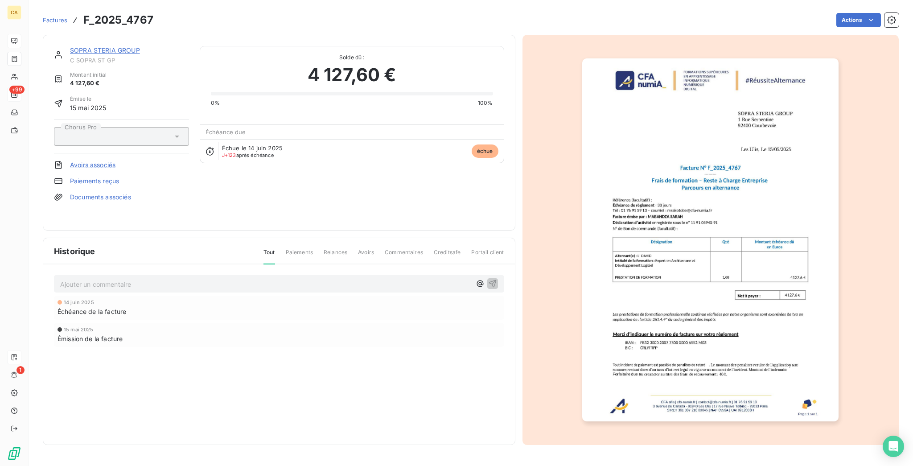
click at [93, 46] on link "SOPRA STERIA GROUP" at bounding box center [105, 50] width 70 height 8
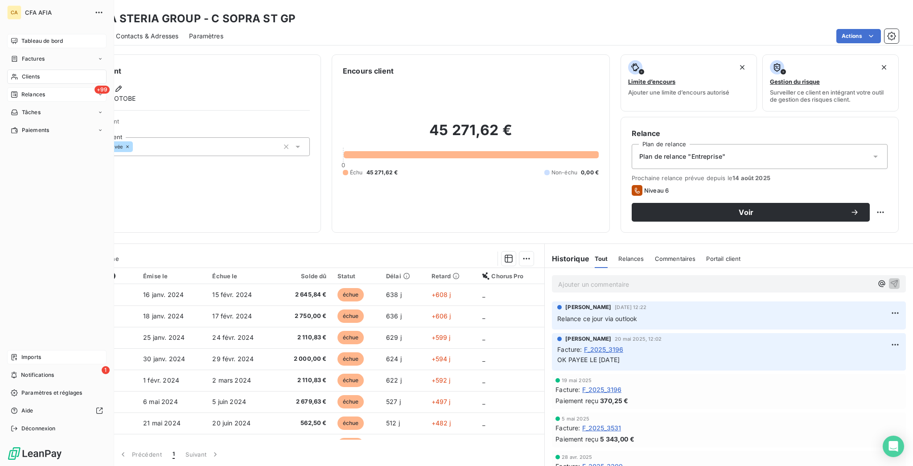
click at [26, 91] on span "Relances" at bounding box center [33, 95] width 24 height 8
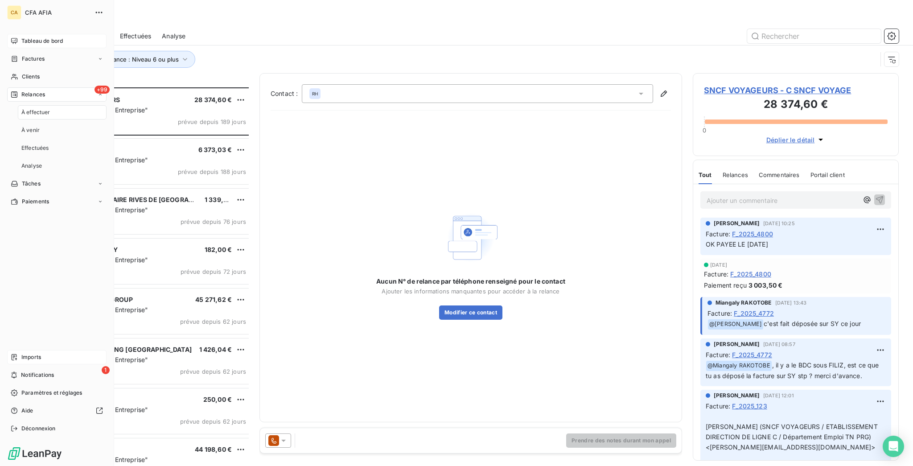
scroll to position [381, 202]
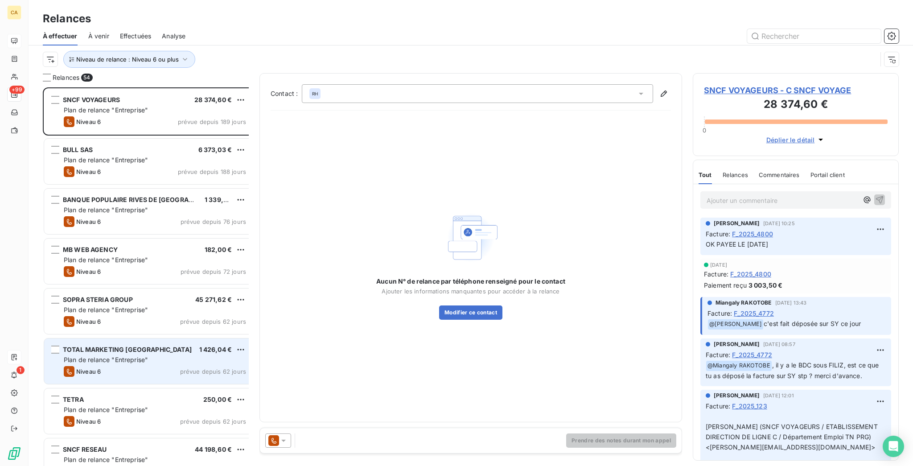
click at [103, 356] on span "Plan de relance "Entreprise"" at bounding box center [106, 360] width 84 height 8
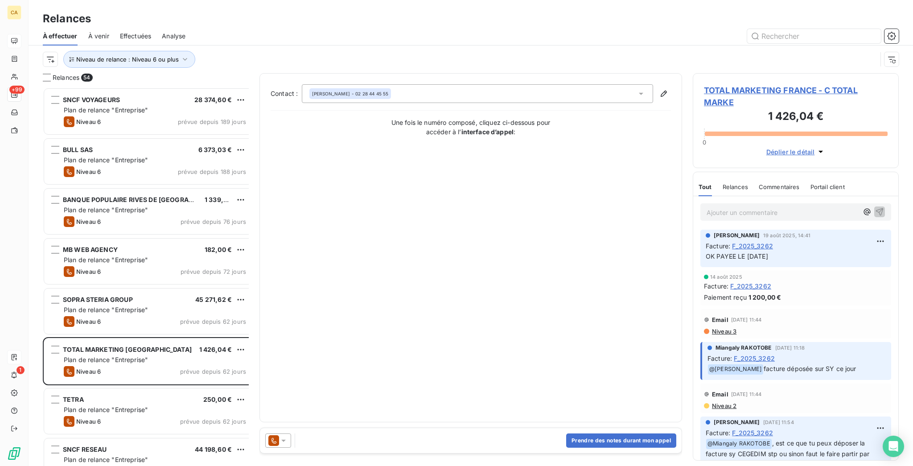
click at [801, 108] on h3 "1 426,04 €" at bounding box center [796, 117] width 184 height 18
click at [796, 84] on span "TOTAL MARKETING FRANCE - C TOTAL MARKE" at bounding box center [796, 96] width 184 height 24
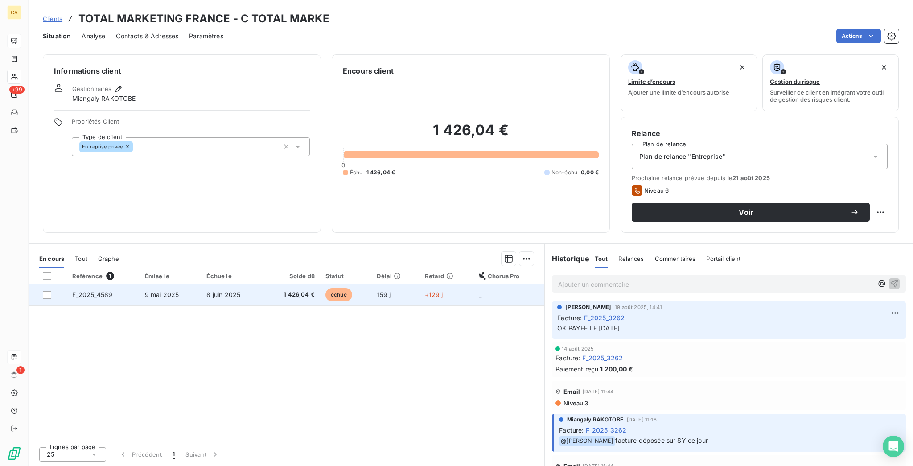
click at [307, 290] on span "1 426,04 €" at bounding box center [291, 294] width 47 height 9
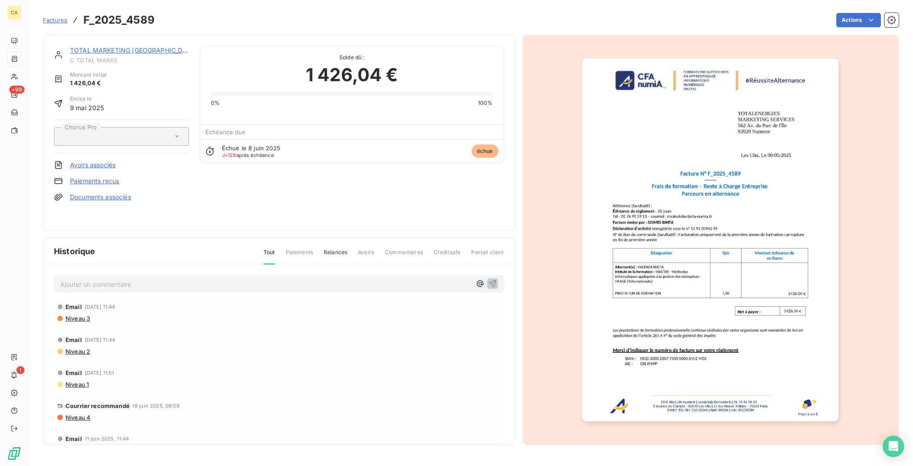
click at [105, 47] on div "TOTAL MARKETING FRANCE C TOTAL MARKE" at bounding box center [129, 55] width 119 height 18
click at [106, 46] on link "TOTAL MARKETING [GEOGRAPHIC_DATA]" at bounding box center [133, 50] width 127 height 8
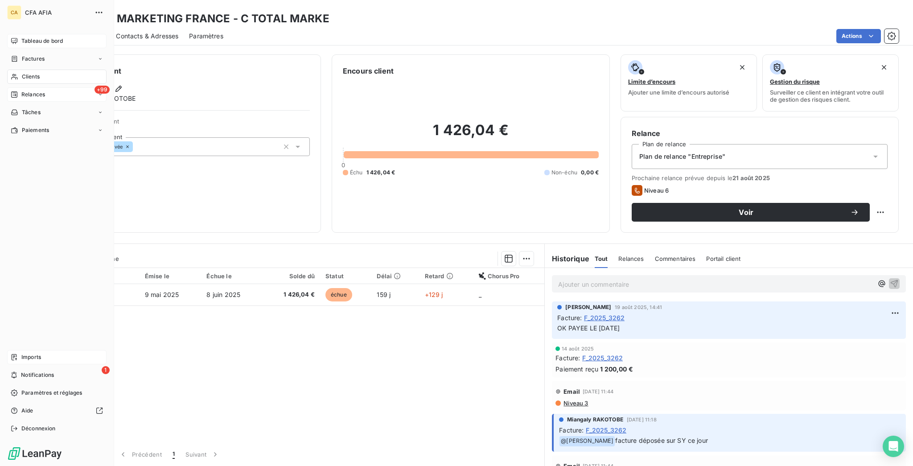
click at [33, 91] on span "Relances" at bounding box center [33, 95] width 24 height 8
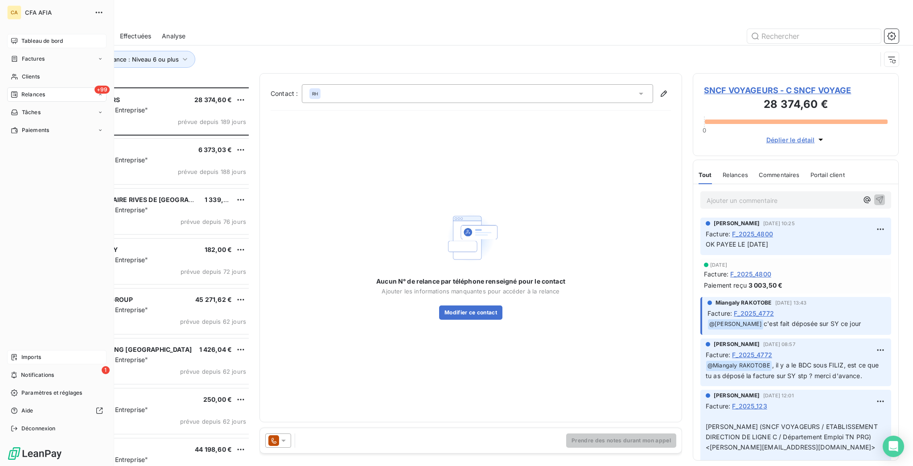
scroll to position [381, 202]
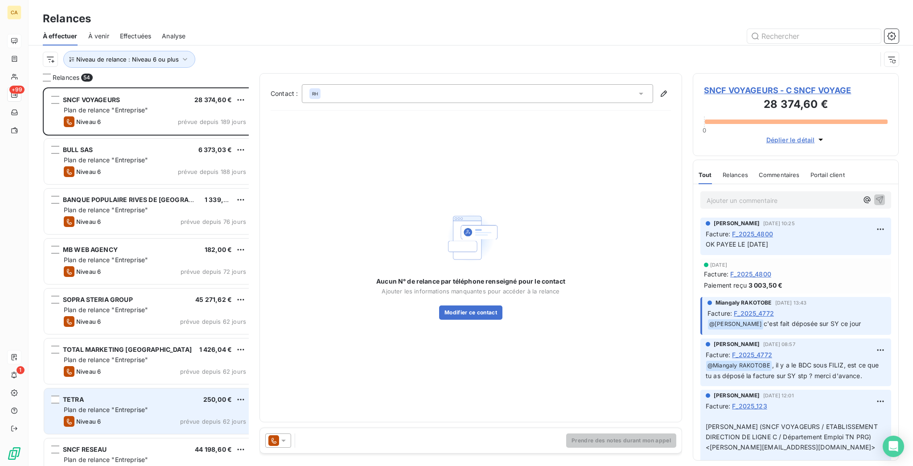
click at [139, 396] on div "TETRA 250,00 €" at bounding box center [155, 400] width 182 height 8
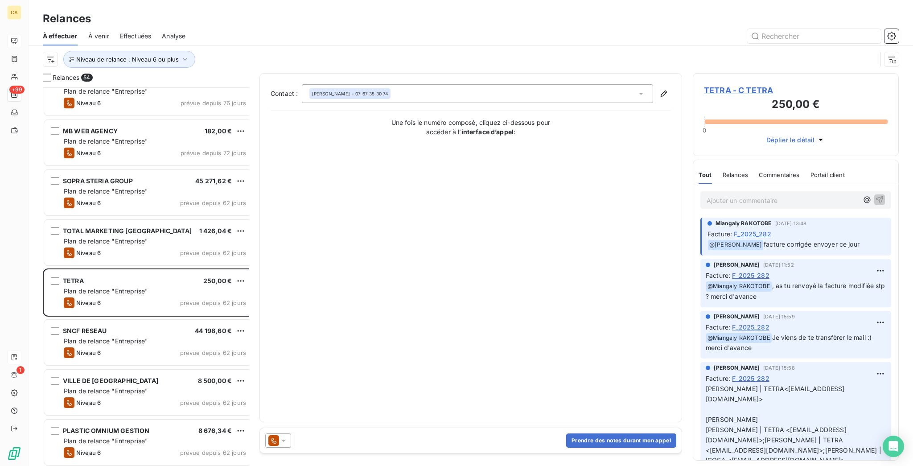
click at [733, 84] on span "TETRA - C TETRA" at bounding box center [796, 90] width 184 height 12
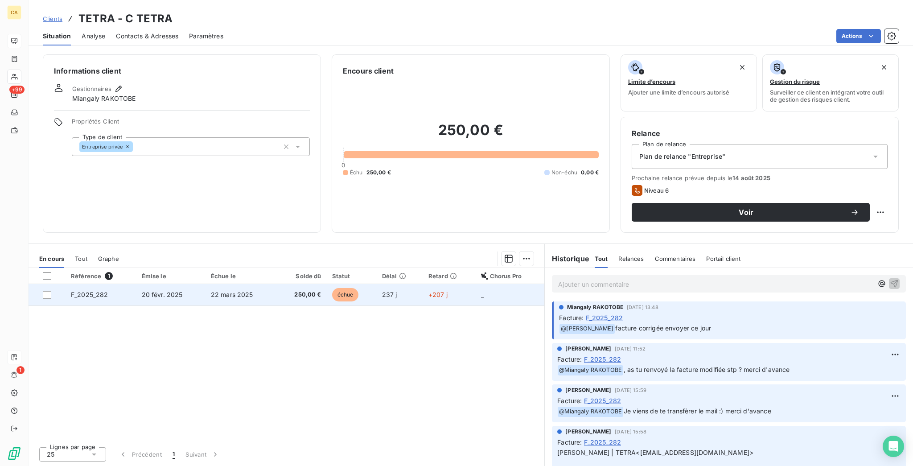
click at [365, 284] on td "échue" at bounding box center [352, 294] width 50 height 21
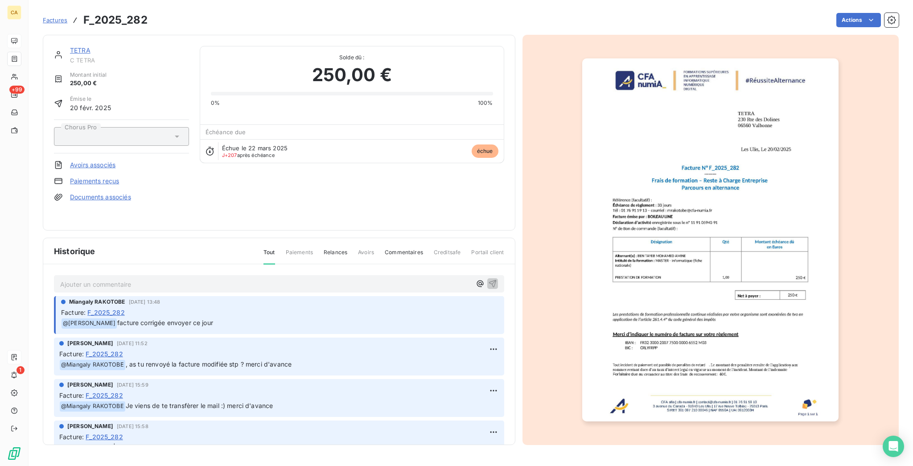
click at [70, 46] on link "TETRA" at bounding box center [80, 50] width 21 height 8
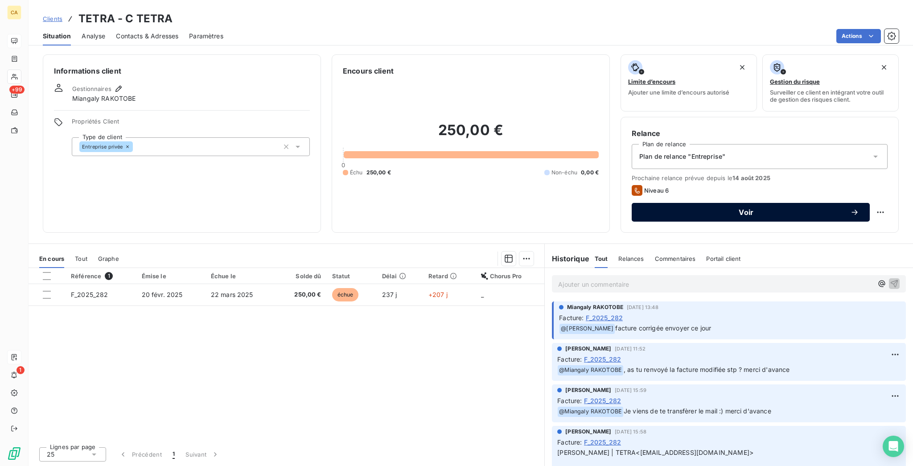
click at [746, 209] on span "Voir" at bounding box center [747, 212] width 208 height 7
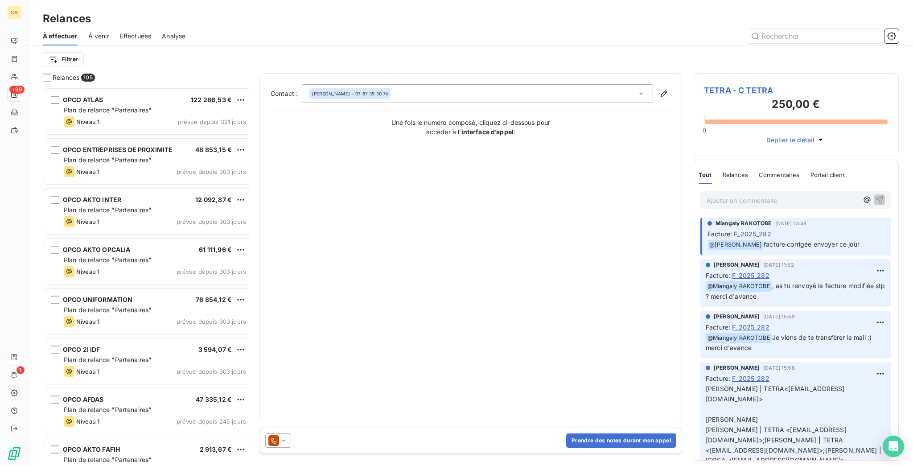
scroll to position [381, 202]
click at [398, 84] on div "[PERSON_NAME] - 07 67 35 30 74" at bounding box center [477, 93] width 351 height 19
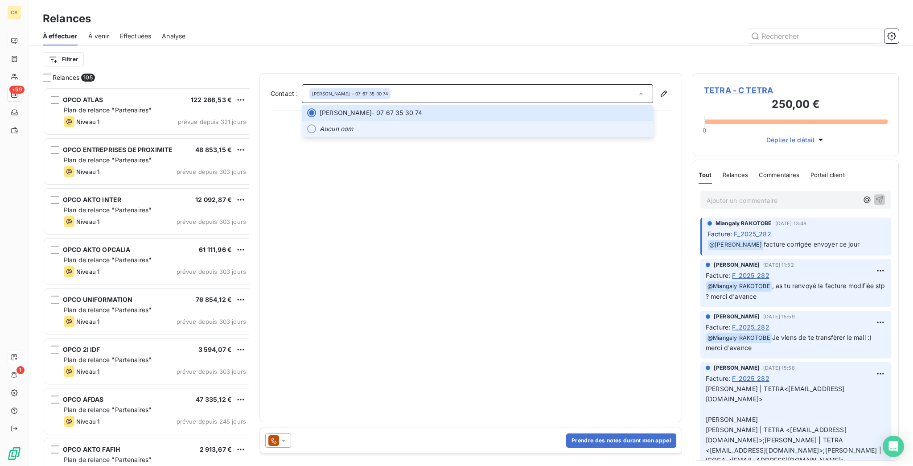
click at [384, 124] on span "Aucun nom" at bounding box center [484, 128] width 328 height 9
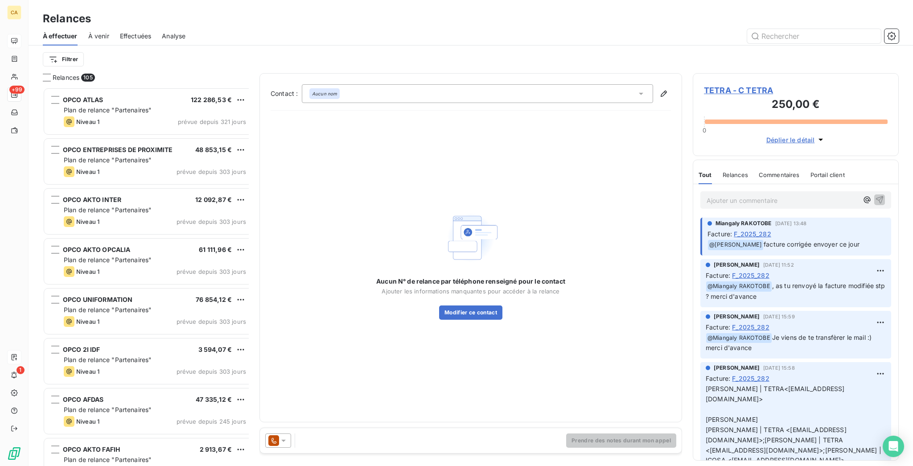
click at [462, 281] on div "Aucun N° de relance par téléphone renseigné pour le contact Ajouter les informa…" at bounding box center [470, 298] width 189 height 43
click at [459, 305] on button "Modifier ce contact" at bounding box center [470, 312] width 63 height 14
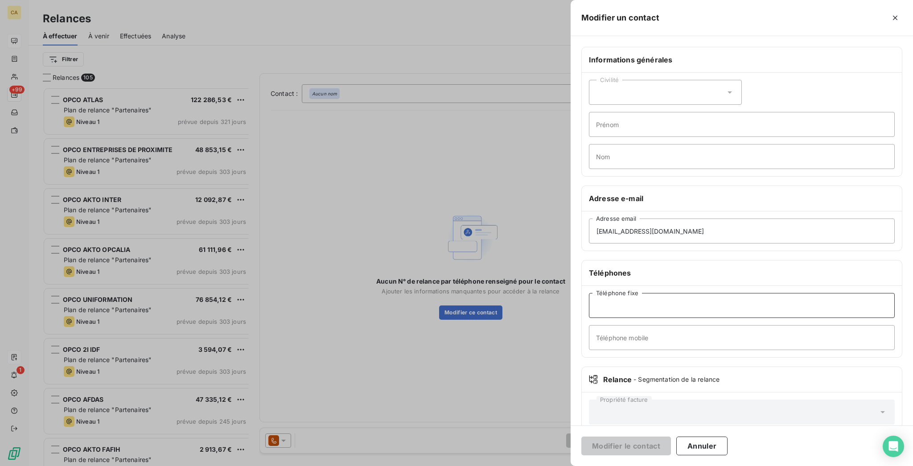
click at [726, 293] on input "Téléphone fixe" at bounding box center [742, 305] width 306 height 25
type input "."
click at [582, 437] on button "Modifier le contact" at bounding box center [627, 446] width 90 height 19
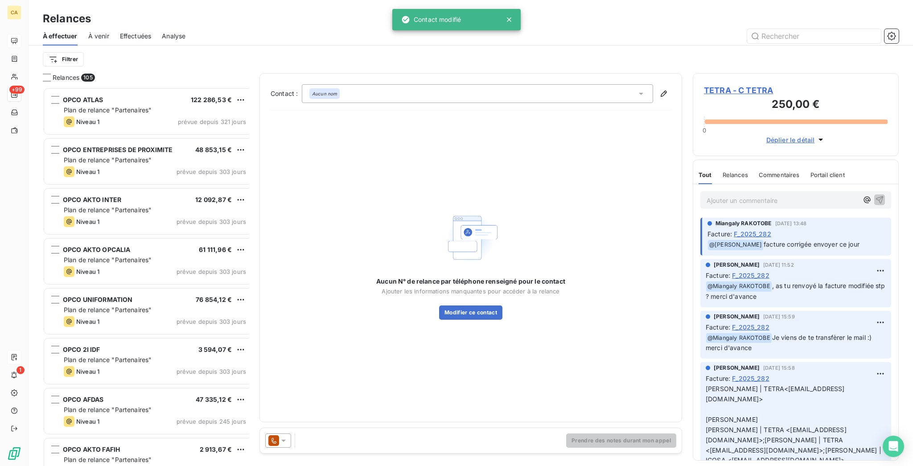
click at [382, 51] on div "Filtrer" at bounding box center [471, 59] width 856 height 17
click at [383, 84] on div "Aucun nom" at bounding box center [477, 93] width 351 height 19
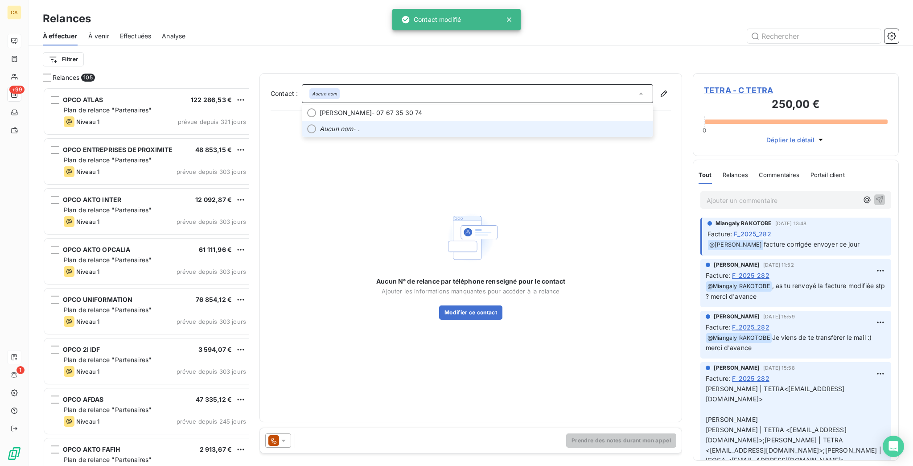
click at [335, 121] on li "Aucun nom - ." at bounding box center [477, 129] width 351 height 16
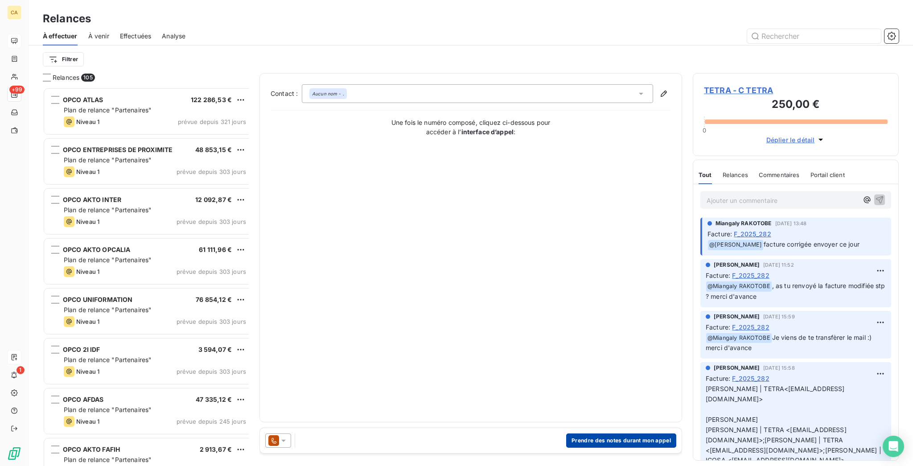
click at [615, 433] on button "Prendre des notes durant mon appel" at bounding box center [621, 440] width 110 height 14
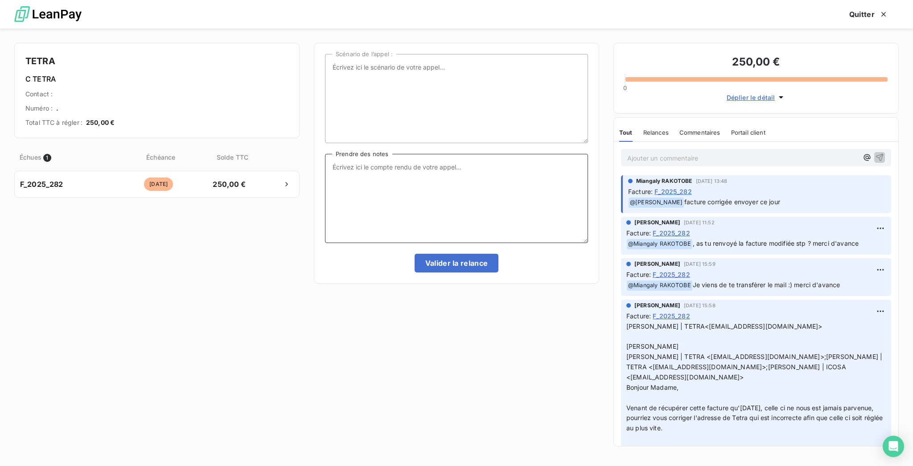
click at [484, 206] on textarea "Prendre des notes" at bounding box center [456, 198] width 263 height 89
type textarea "Relance par mail car malgré la modif sur fact pas de réglement"
click at [451, 254] on button "Valider la relance" at bounding box center [457, 263] width 84 height 19
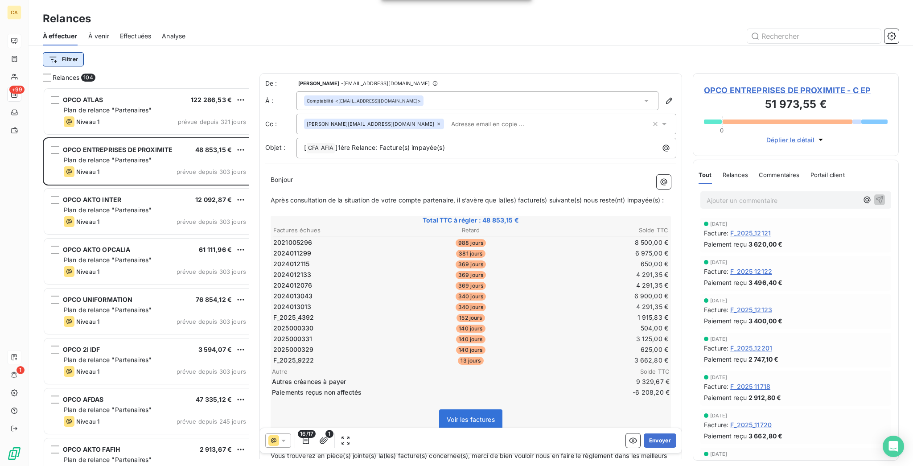
click at [37, 51] on html "CA +99 1 Relances À effectuer À venir Effectuées Analyse Filtrer Relances 104 O…" at bounding box center [456, 233] width 913 height 466
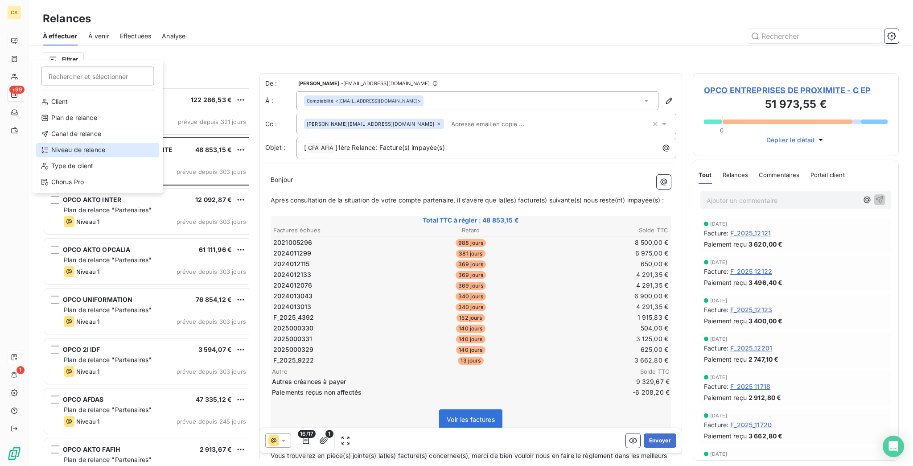
click at [63, 143] on div "Niveau de relance" at bounding box center [98, 150] width 124 height 14
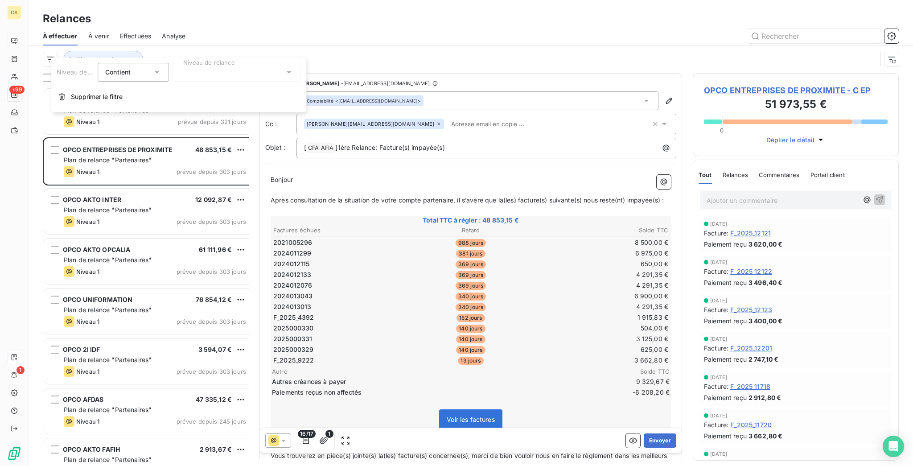
click at [202, 66] on div at bounding box center [237, 72] width 128 height 19
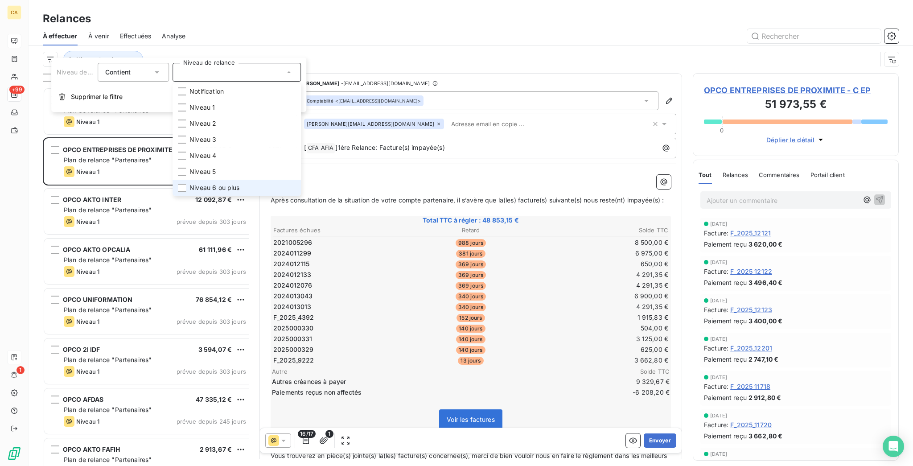
click at [190, 183] on span "Niveau 6 ou plus" at bounding box center [215, 187] width 50 height 9
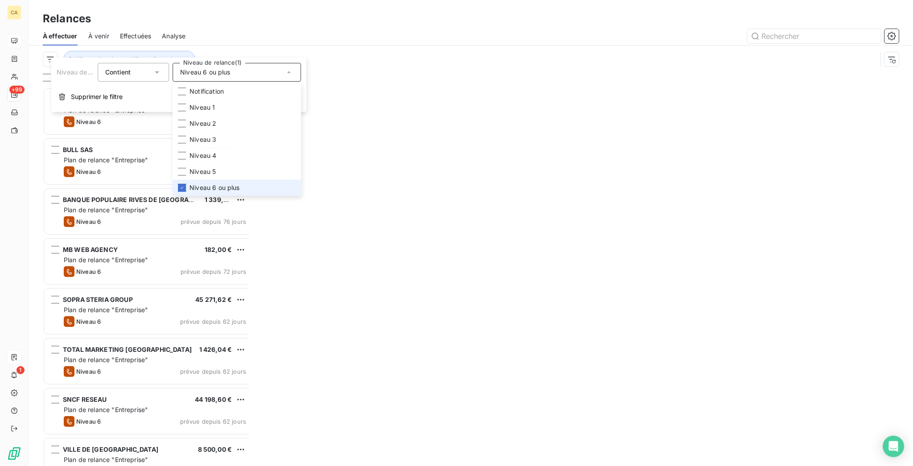
scroll to position [381, 202]
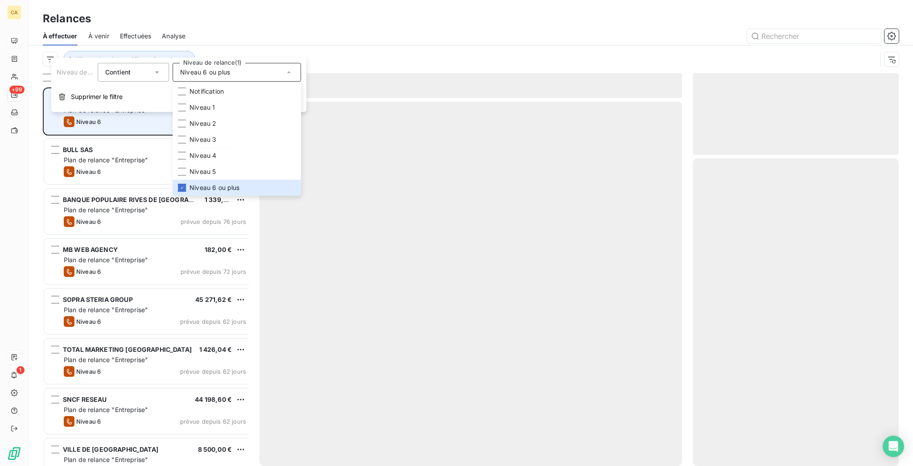
click at [244, 33] on div at bounding box center [547, 36] width 703 height 14
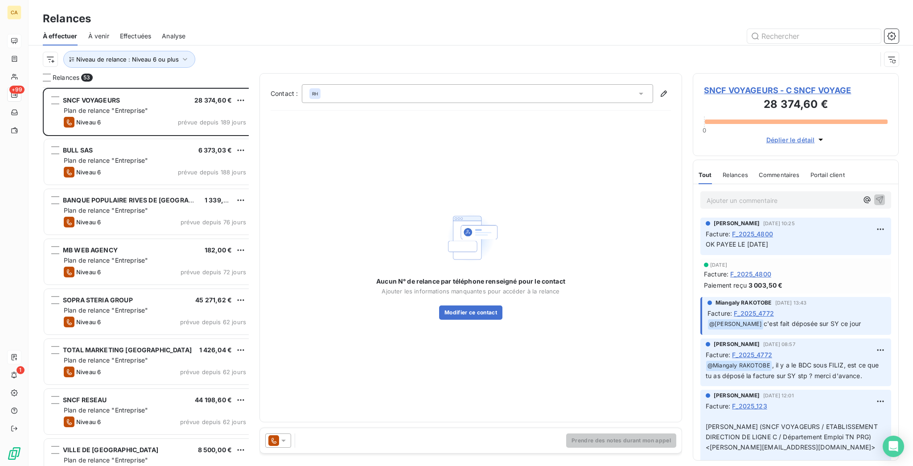
scroll to position [119, 0]
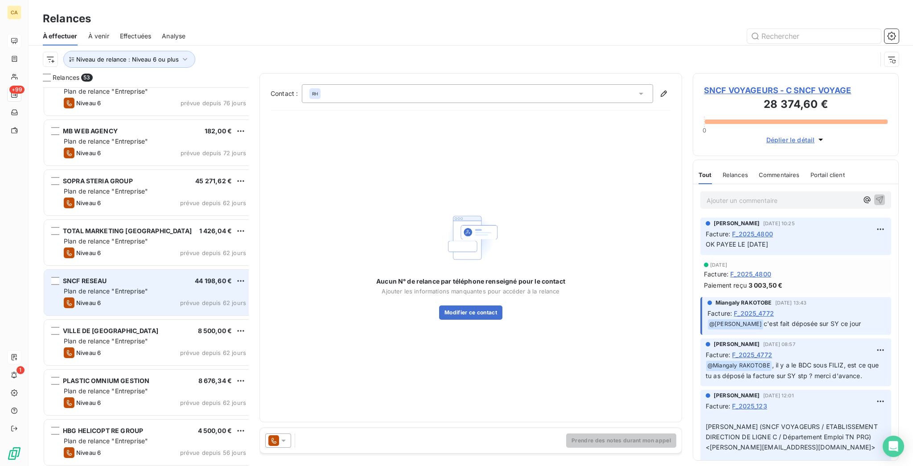
click at [75, 287] on span "Plan de relance "Entreprise"" at bounding box center [106, 291] width 84 height 8
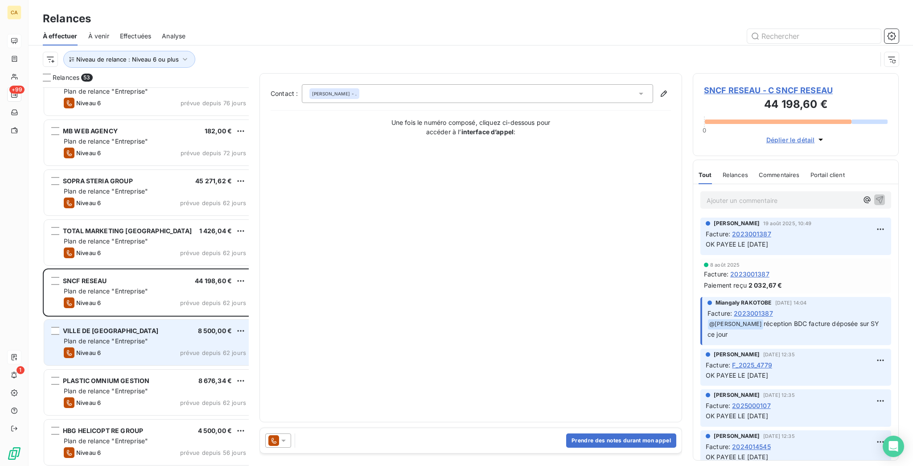
click at [79, 338] on div "VILLE DE [GEOGRAPHIC_DATA] 8 500,00 € Plan de relance "Entreprise" Niveau 6 pré…" at bounding box center [148, 342] width 209 height 45
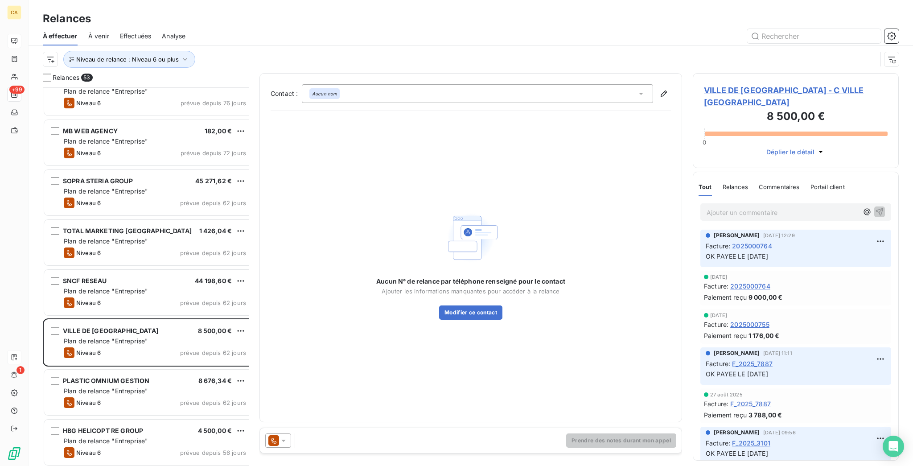
click at [745, 84] on span "VILLE DE [GEOGRAPHIC_DATA] - C VILLE [GEOGRAPHIC_DATA]" at bounding box center [796, 96] width 184 height 24
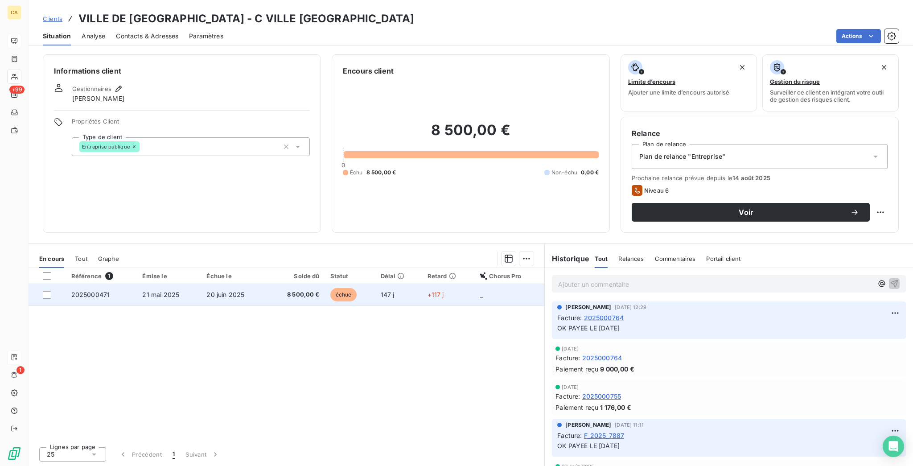
click at [96, 291] on span "2025000471" at bounding box center [90, 295] width 39 height 8
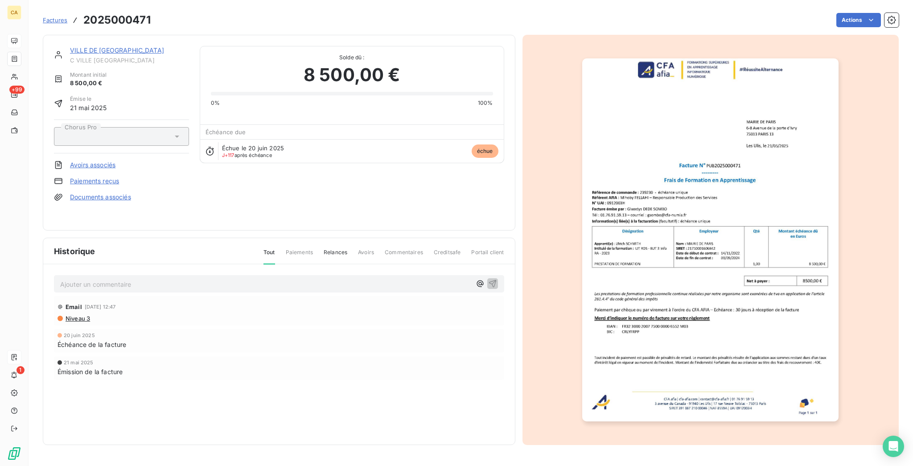
click at [70, 46] on link "VILLE DE [GEOGRAPHIC_DATA]" at bounding box center [117, 50] width 94 height 8
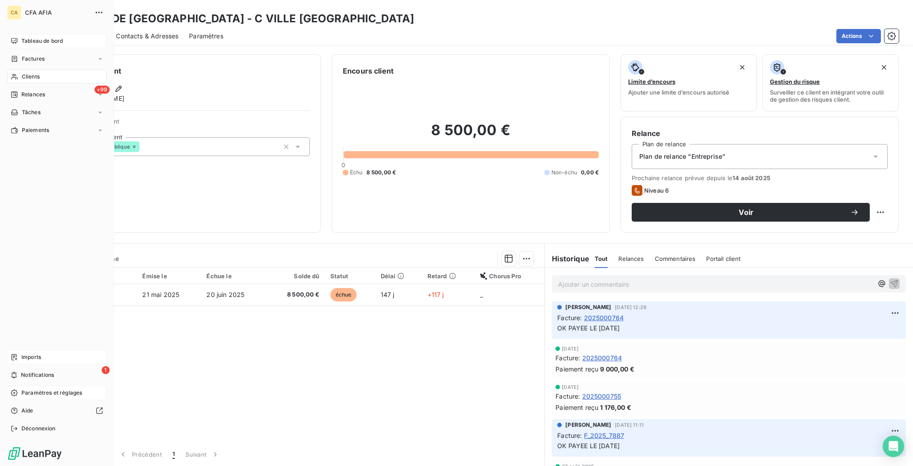
click at [34, 400] on div "Paramètres et réglages" at bounding box center [56, 393] width 99 height 14
click at [34, 379] on span "Notifications" at bounding box center [37, 375] width 33 height 8
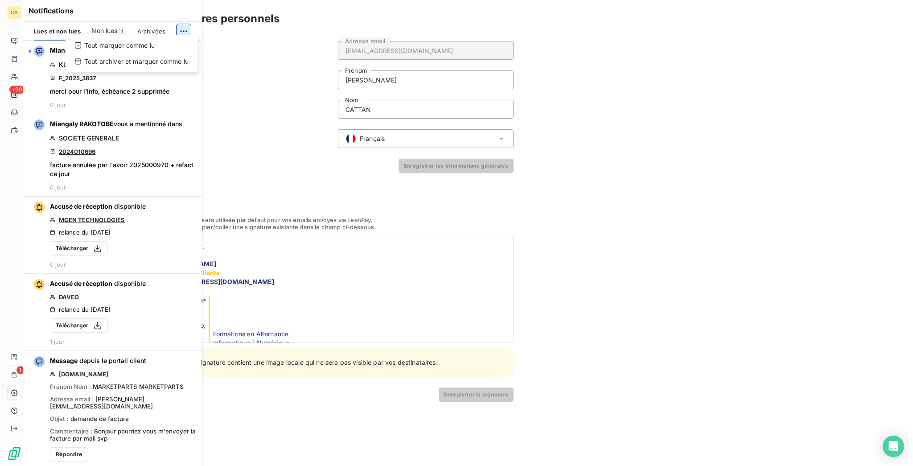
click at [190, 21] on html "CA +99 1 Paramètres & Réglages Paramètres personnels Paramètres du compte Gesti…" at bounding box center [456, 233] width 913 height 466
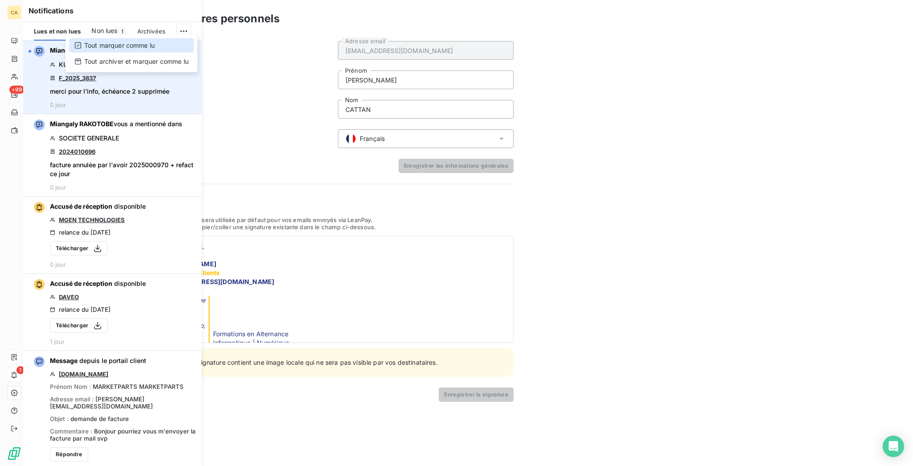
drag, startPoint x: 137, startPoint y: 41, endPoint x: 131, endPoint y: 41, distance: 6.2
click at [137, 41] on div "Tout marquer comme lu" at bounding box center [131, 45] width 125 height 14
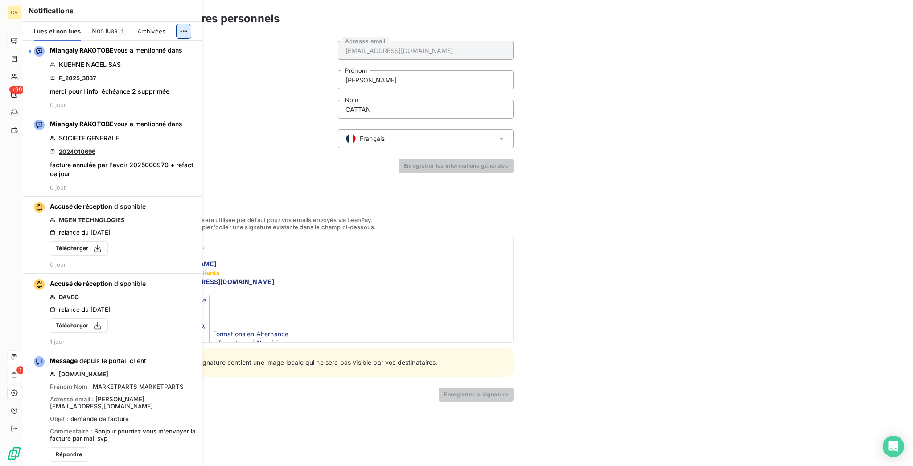
click at [190, 26] on html "CA +99 1 Paramètres & Réglages Paramètres personnels Paramètres du compte Gesti…" at bounding box center [456, 233] width 913 height 466
click at [150, 46] on div "Tout marquer comme lu" at bounding box center [131, 45] width 125 height 14
click at [15, 69] on div "Notifications Lues et non lues Non lues 0 Archivées Miangaly RAKOTOBE vous a me…" at bounding box center [103, 233] width 178 height 466
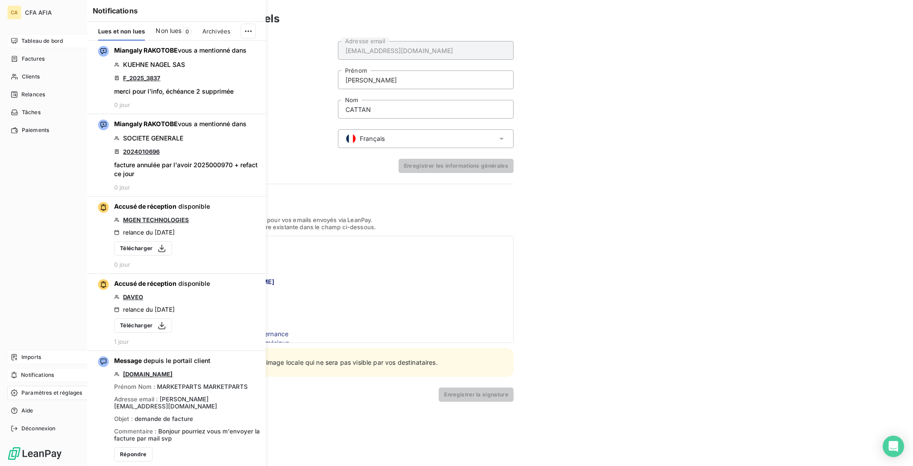
click at [31, 80] on nav "Tableau de bord Factures Clients +99 Relances Tâches Paiements" at bounding box center [56, 85] width 99 height 103
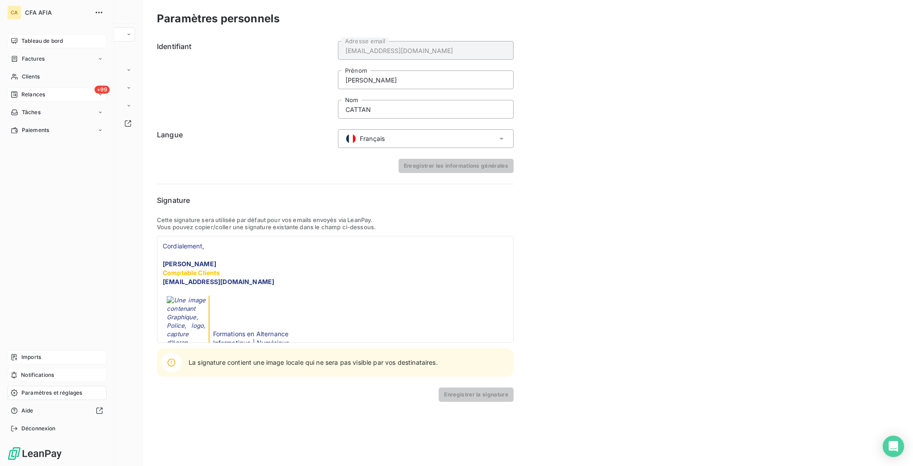
click at [37, 91] on span "Relances" at bounding box center [33, 95] width 24 height 8
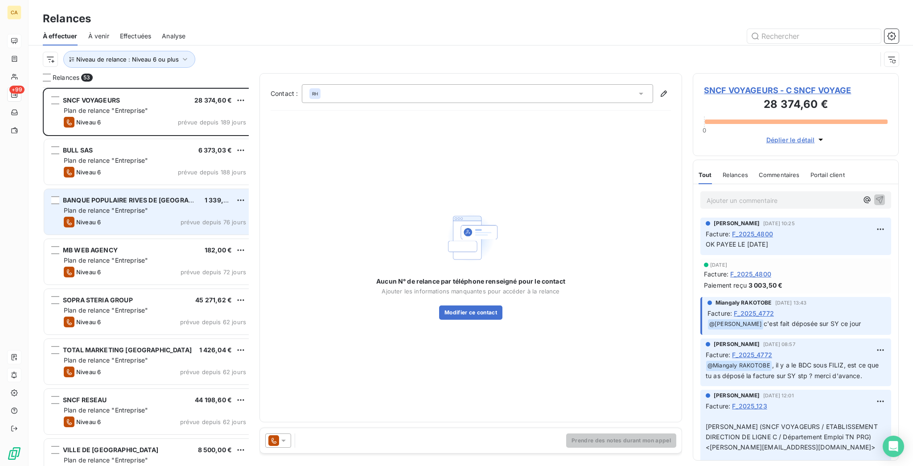
scroll to position [119, 0]
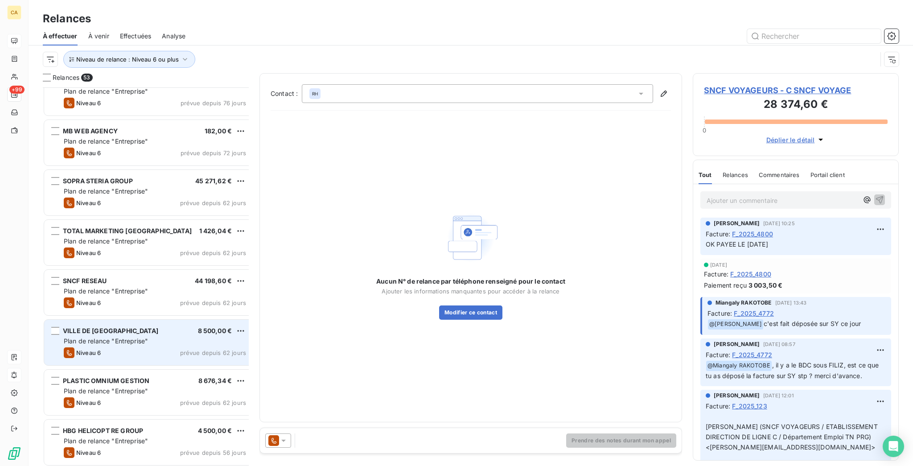
click at [87, 327] on div "VILLE DE [GEOGRAPHIC_DATA] 8 500,00 €" at bounding box center [155, 331] width 182 height 8
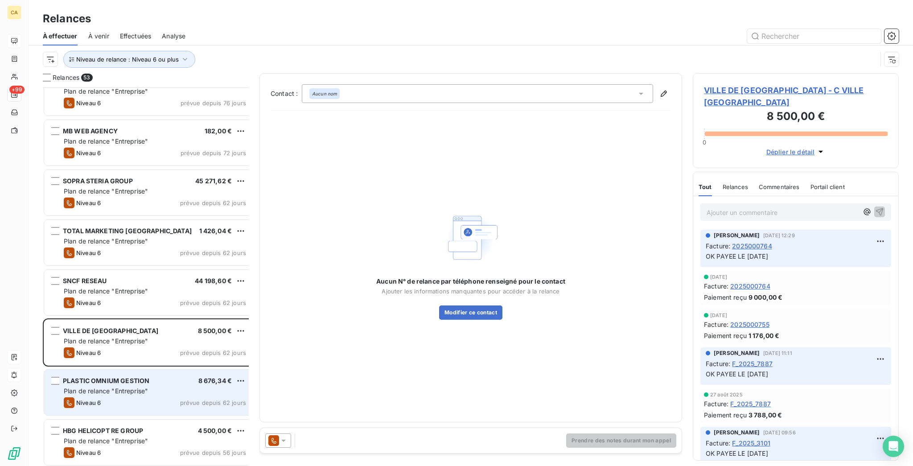
click at [80, 379] on div "PLASTIC OMNIUM GESTION 8 676,34 € Plan de relance "Entreprise" Niveau 6 prévue …" at bounding box center [148, 392] width 209 height 45
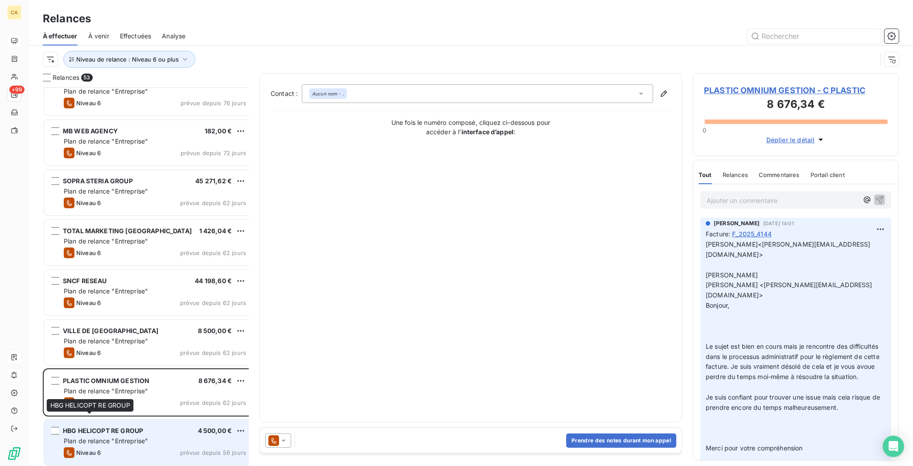
click at [112, 427] on span "HBG HELICOPT RE GROUP" at bounding box center [103, 431] width 80 height 8
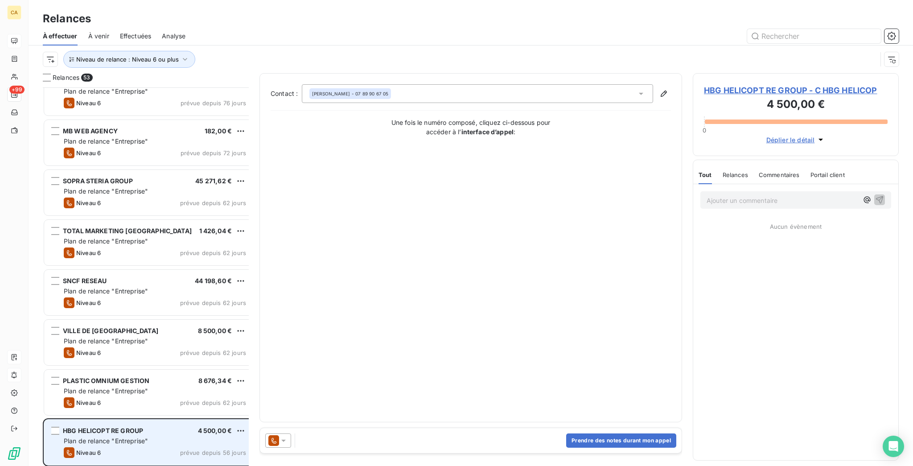
click at [97, 429] on div "HBG HELICOPT RE GROUP 4 500,00 € Plan de relance "Entreprise" Niveau 6 prévue d…" at bounding box center [148, 442] width 209 height 45
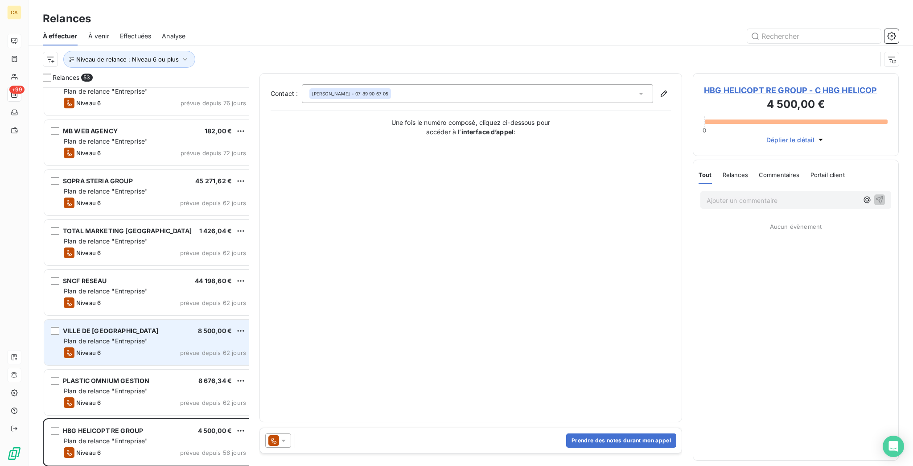
click at [106, 327] on div "VILLE DE [GEOGRAPHIC_DATA] 8 500,00 €" at bounding box center [155, 331] width 182 height 8
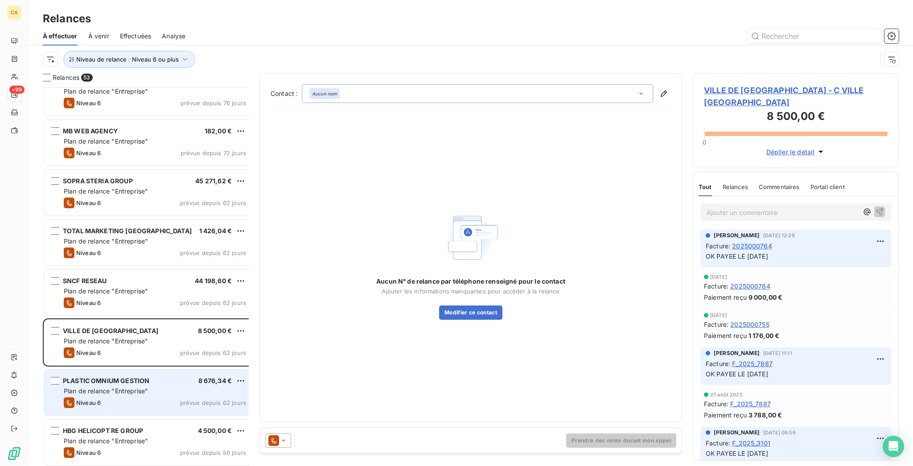
click at [87, 377] on span "PLASTIC OMNIUM GESTION" at bounding box center [106, 381] width 87 height 8
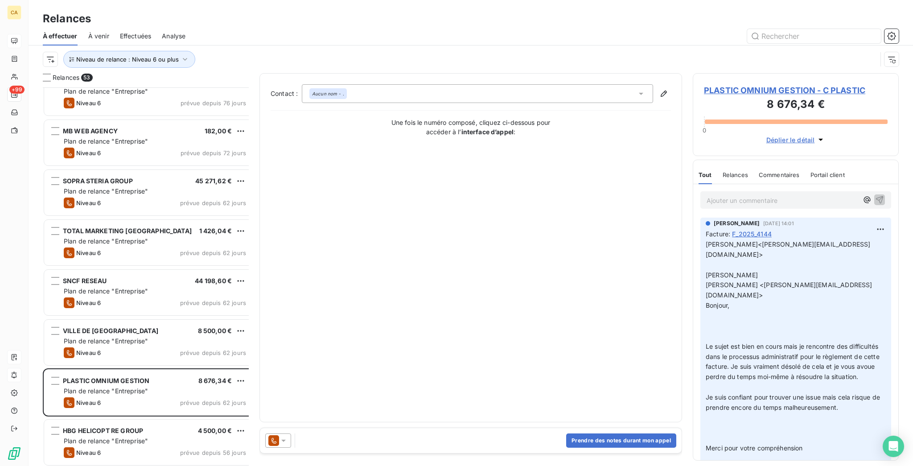
click at [772, 84] on span "PLASTIC OMNIUM GESTION - C PLASTIC" at bounding box center [796, 90] width 184 height 12
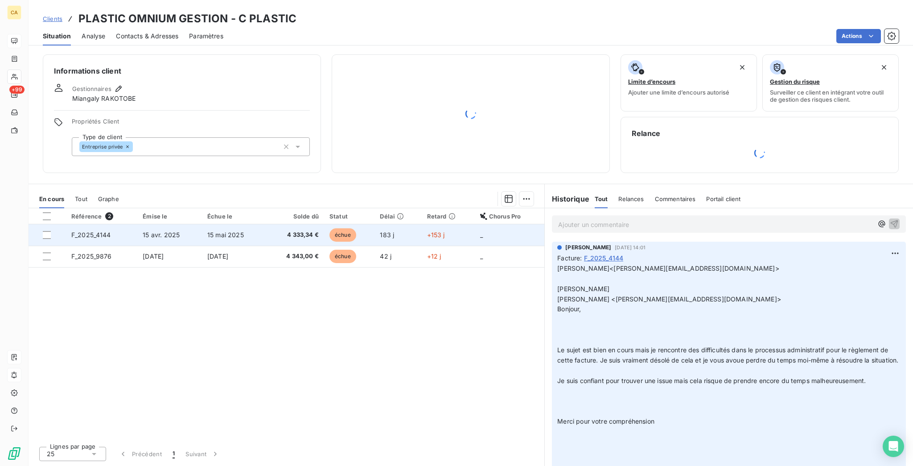
click at [255, 224] on td "15 mai 2025" at bounding box center [234, 234] width 64 height 21
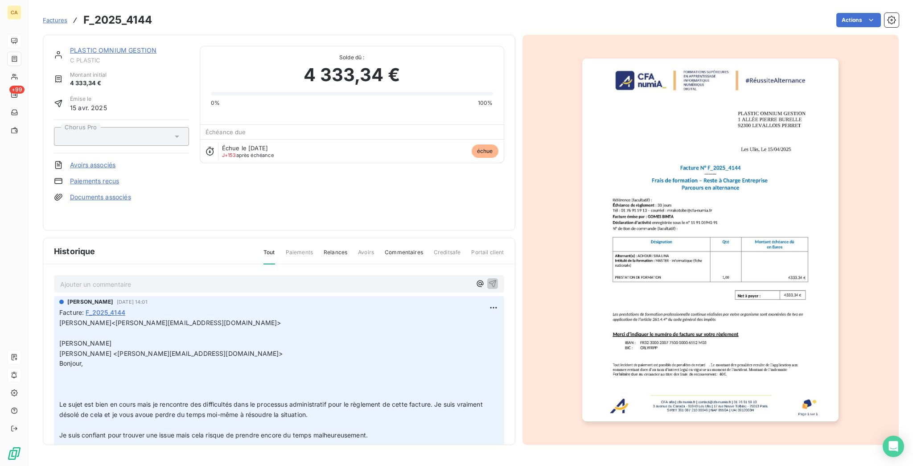
click at [112, 46] on div "PLASTIC OMNIUM GESTION C PLASTIC" at bounding box center [129, 55] width 119 height 18
click at [112, 46] on link "PLASTIC OMNIUM GESTION" at bounding box center [113, 50] width 87 height 8
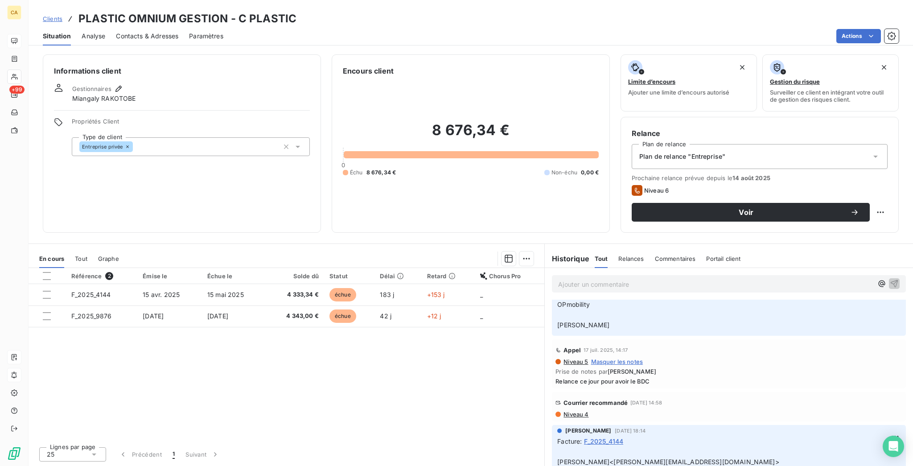
scroll to position [119, 0]
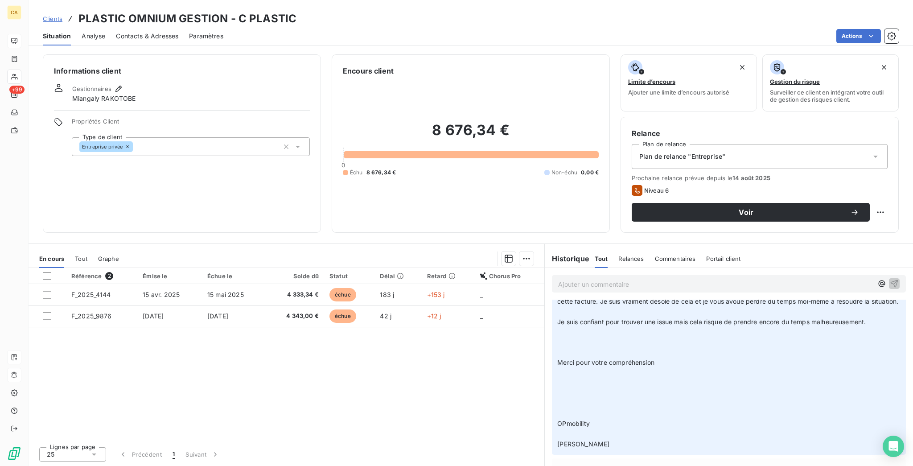
drag, startPoint x: 123, startPoint y: 24, endPoint x: 135, endPoint y: 37, distance: 17.4
click at [123, 27] on div "Contacts & Adresses" at bounding box center [147, 36] width 62 height 19
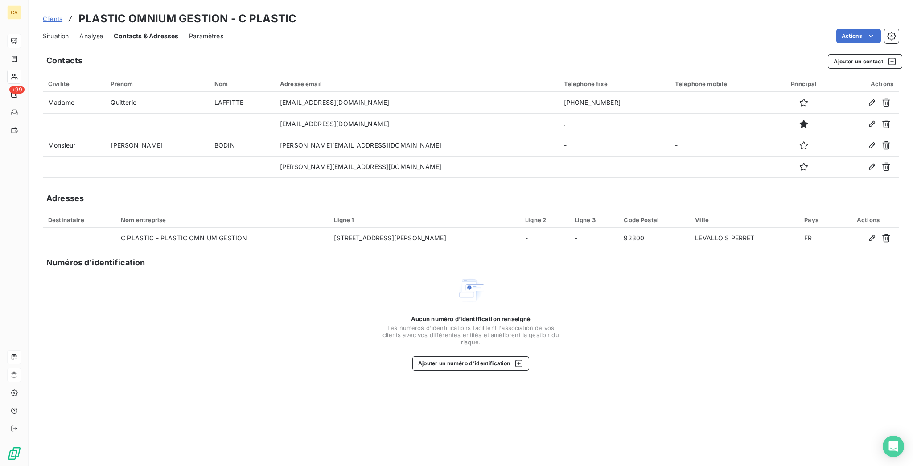
click at [48, 32] on span "Situation" at bounding box center [56, 36] width 26 height 9
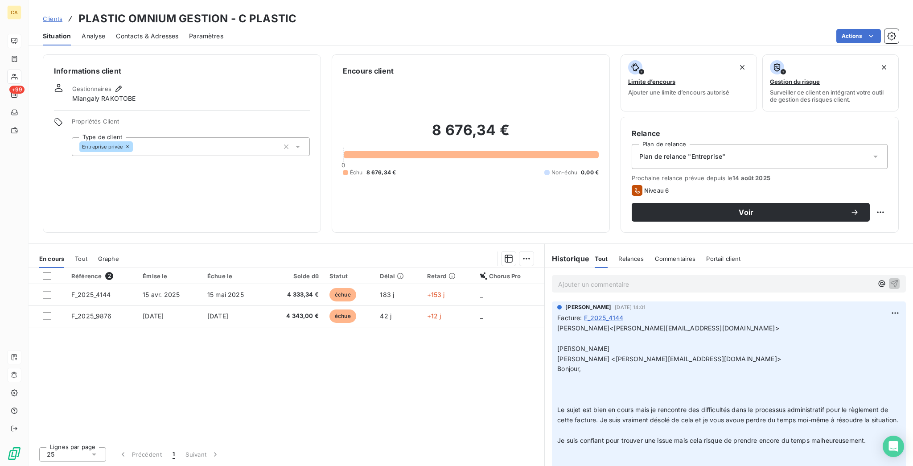
click at [145, 32] on span "Contacts & Adresses" at bounding box center [147, 36] width 62 height 9
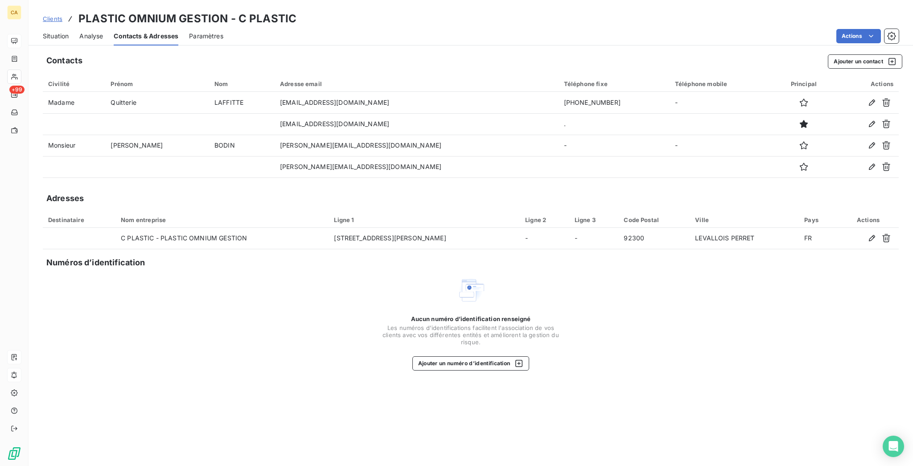
click at [58, 27] on div "Situation Analyse Contacts & Adresses Paramètres Actions" at bounding box center [471, 36] width 885 height 19
click at [43, 32] on span "Situation" at bounding box center [56, 36] width 26 height 9
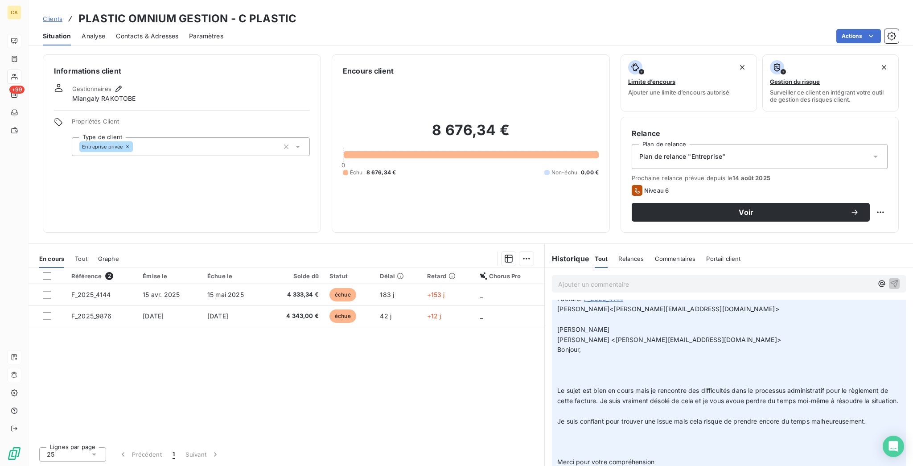
scroll to position [0, 0]
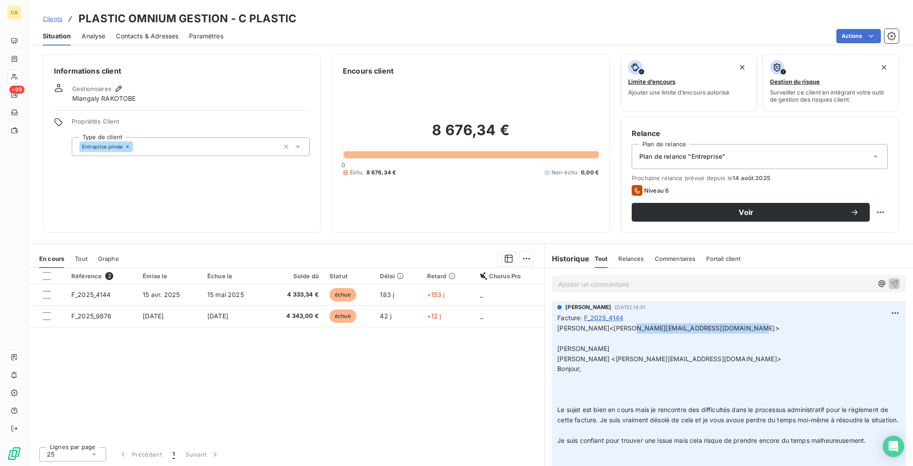
drag, startPoint x: 733, startPoint y: 278, endPoint x: 621, endPoint y: 278, distance: 111.9
click at [621, 324] on span "[PERSON_NAME]<[PERSON_NAME][EMAIL_ADDRESS][DOMAIN_NAME]>" at bounding box center [668, 328] width 222 height 8
copy span "[PERSON_NAME][EMAIL_ADDRESS][DOMAIN_NAME]"
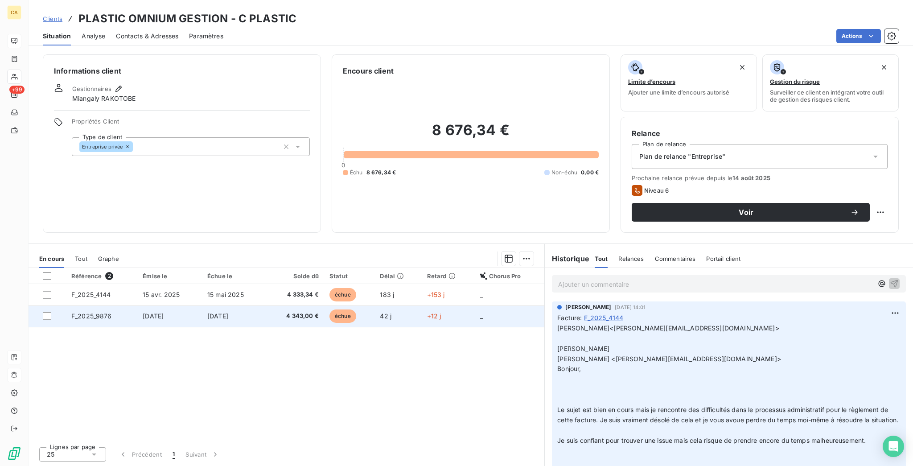
click at [143, 312] on span "[DATE]" at bounding box center [153, 316] width 21 height 8
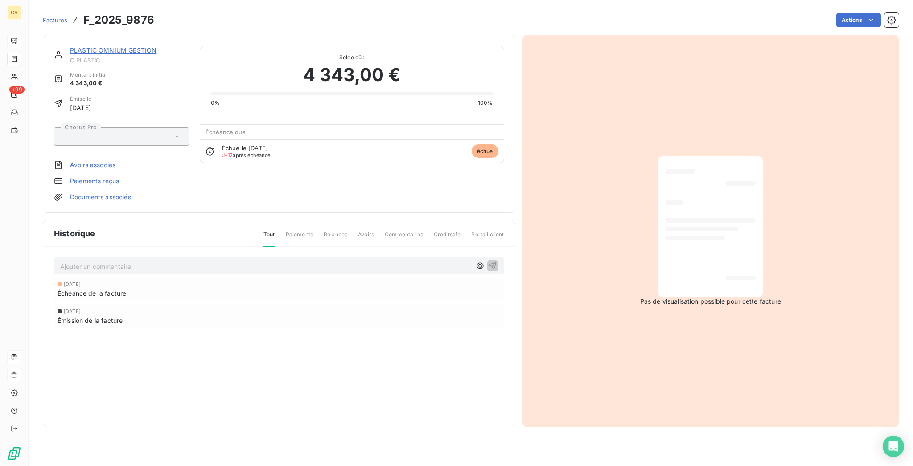
click at [104, 46] on link "PLASTIC OMNIUM GESTION" at bounding box center [113, 50] width 87 height 8
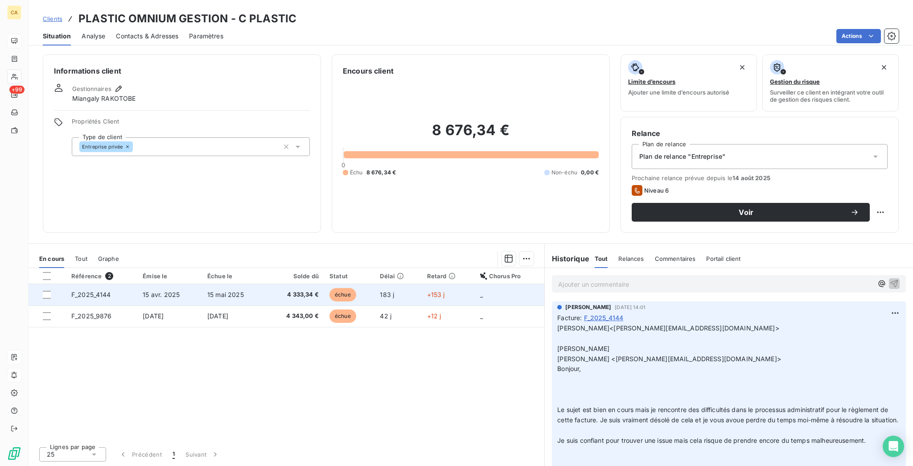
click at [89, 291] on span "F_2025_4144" at bounding box center [91, 295] width 40 height 8
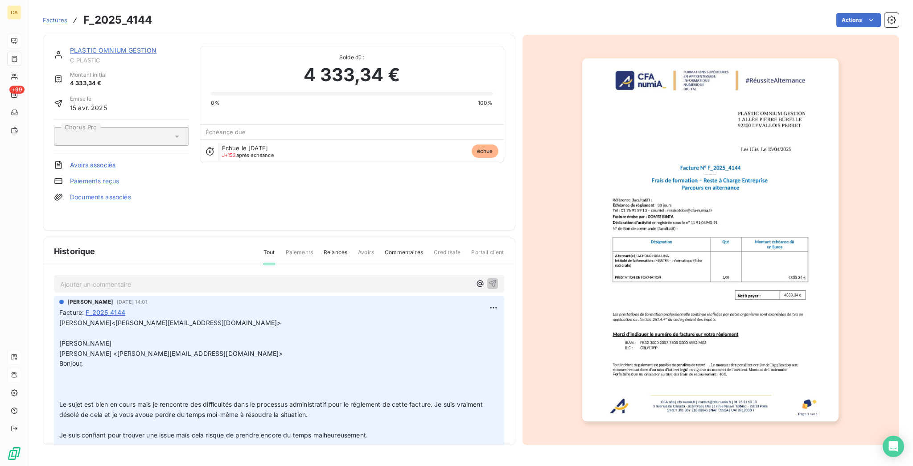
click at [116, 57] on span "C PLASTIC" at bounding box center [129, 60] width 119 height 7
click at [117, 46] on link "PLASTIC OMNIUM GESTION" at bounding box center [113, 50] width 87 height 8
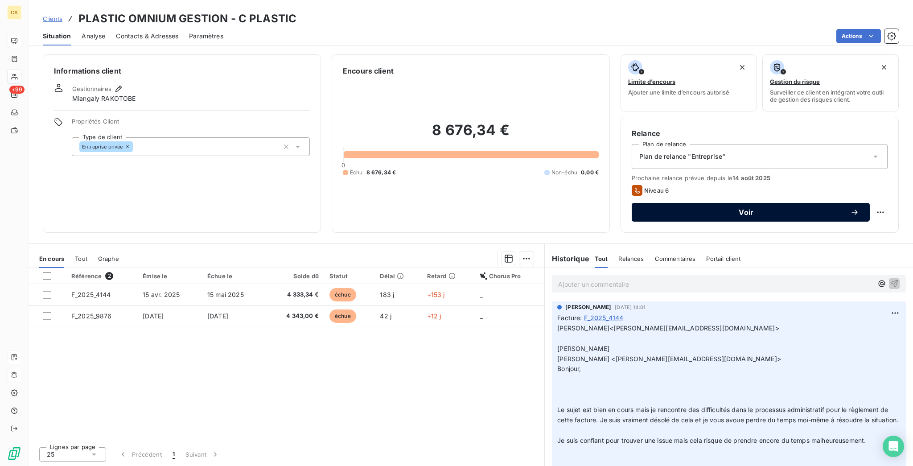
click at [683, 203] on button "Voir" at bounding box center [751, 212] width 238 height 19
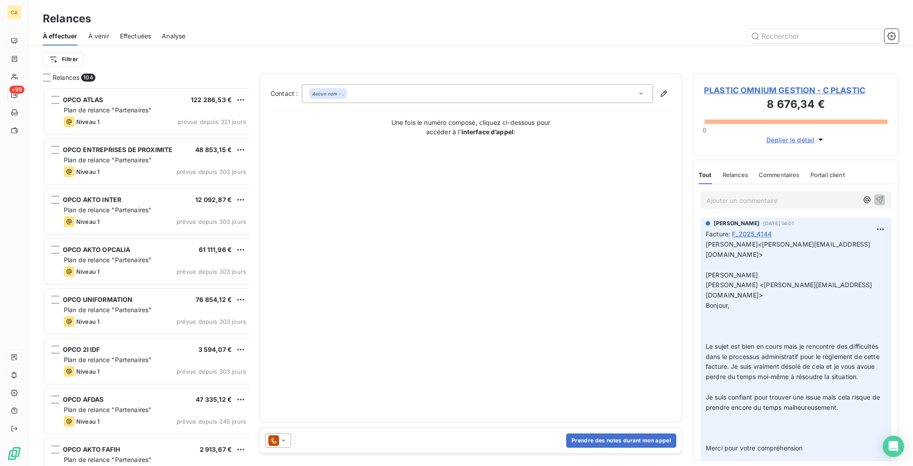
scroll to position [381, 202]
click at [407, 90] on div "Contact : Aucun nom - . Une fois le numéro composé, cliquez ci-dessous pour acc…" at bounding box center [471, 247] width 400 height 327
click at [403, 84] on div "Aucun nom - ." at bounding box center [477, 93] width 351 height 19
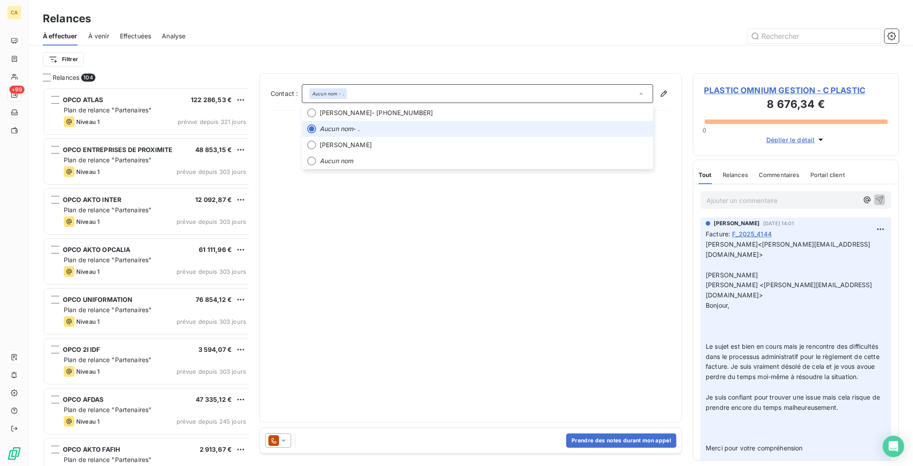
click at [344, 124] on span "Aucun nom - ." at bounding box center [484, 128] width 328 height 9
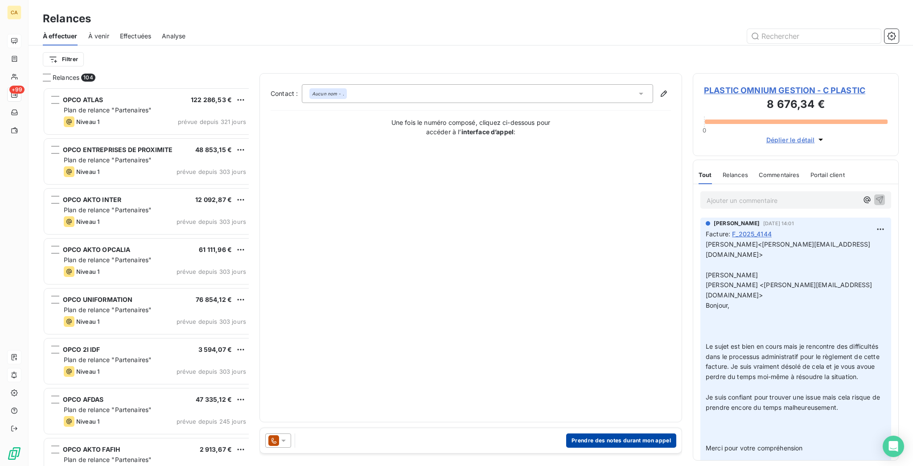
click at [612, 439] on button "Prendre des notes durant mon appel" at bounding box center [621, 440] width 110 height 14
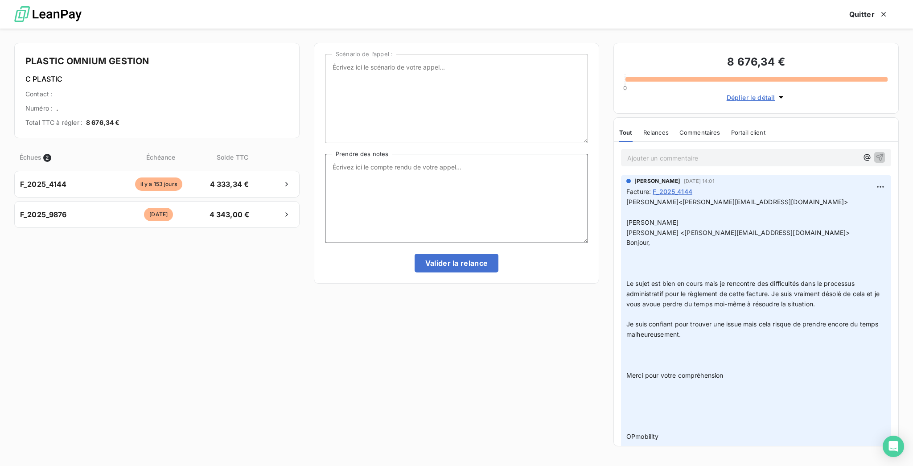
click at [457, 197] on textarea "Prendre des notes" at bounding box center [456, 198] width 263 height 89
type textarea "Relance ce jour pour savoir si la situation est débloqué si pas de retour CARE"
click at [454, 254] on button "Valider la relance" at bounding box center [457, 263] width 84 height 19
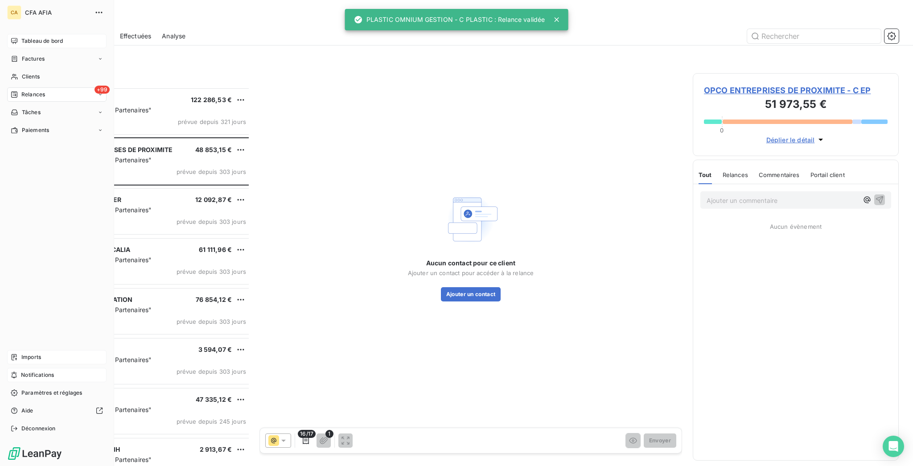
click at [25, 91] on span "Relances" at bounding box center [33, 95] width 24 height 8
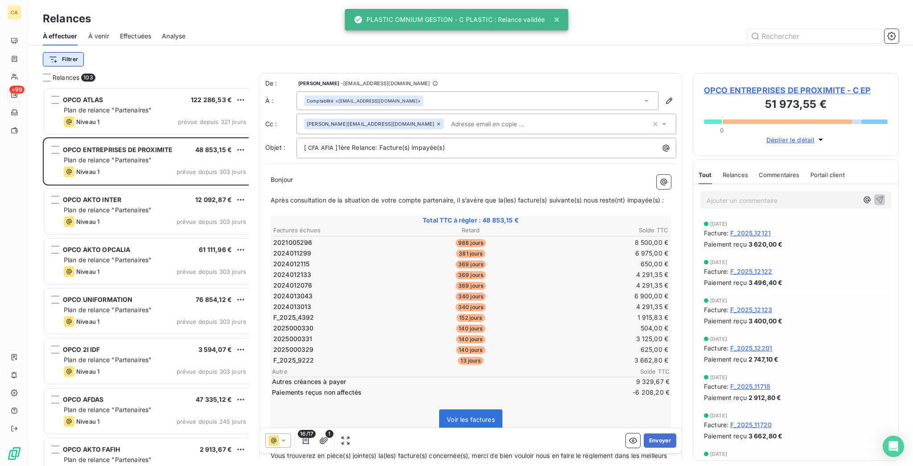
click at [60, 54] on html "CA +99 Relances À effectuer À venir Effectuées Analyse Filtrer Relances 103 OPC…" at bounding box center [456, 233] width 913 height 466
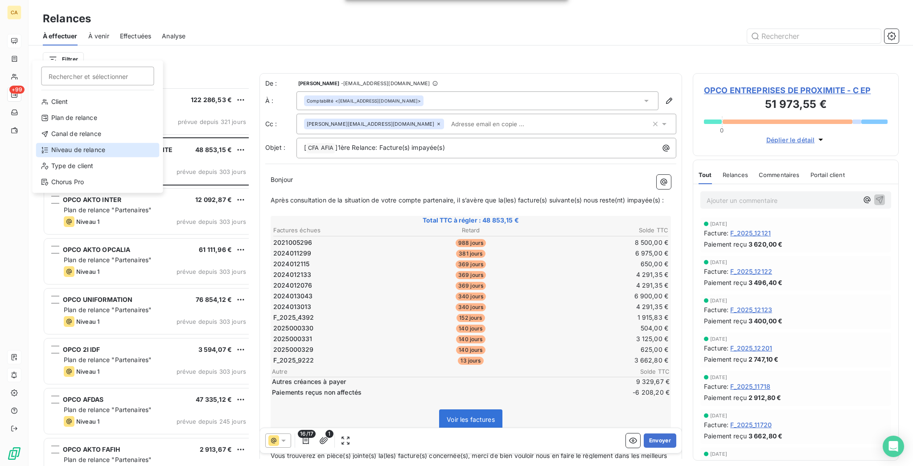
click at [68, 143] on div "Niveau de relance" at bounding box center [98, 150] width 124 height 14
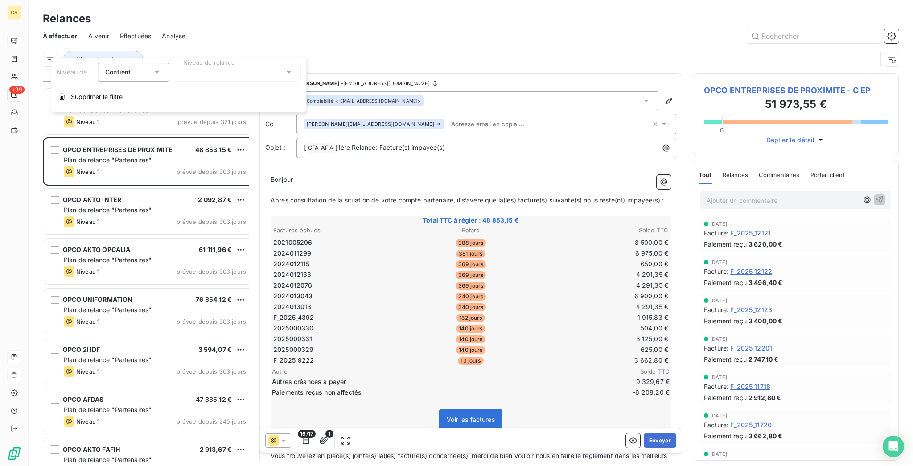
click at [186, 74] on div at bounding box center [237, 72] width 128 height 19
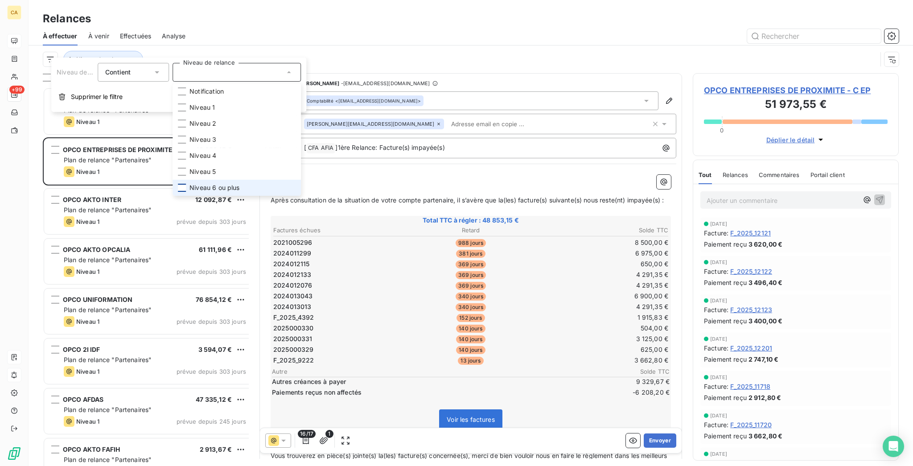
click at [178, 184] on div at bounding box center [182, 188] width 8 height 8
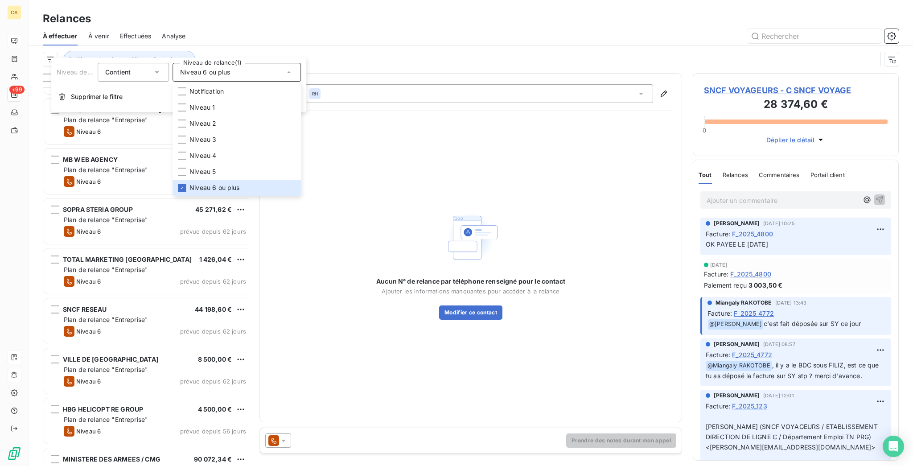
scroll to position [119, 0]
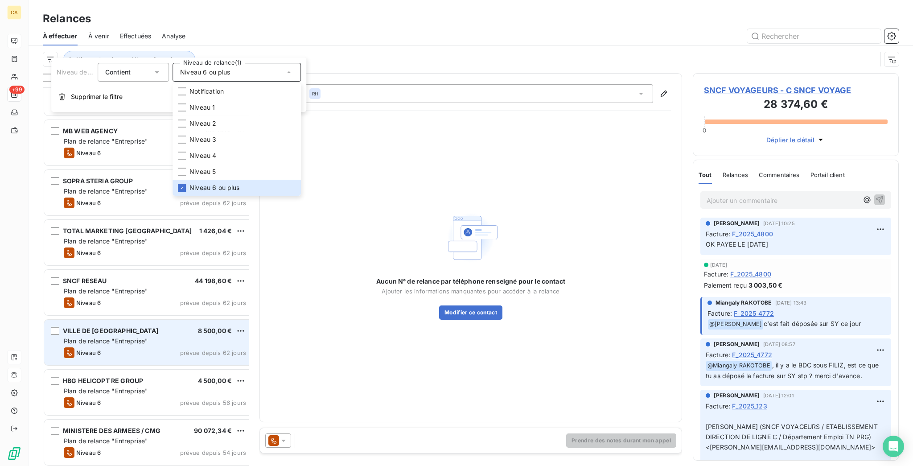
click at [113, 327] on div "VILLE DE [GEOGRAPHIC_DATA] 8 500,00 €" at bounding box center [155, 331] width 182 height 8
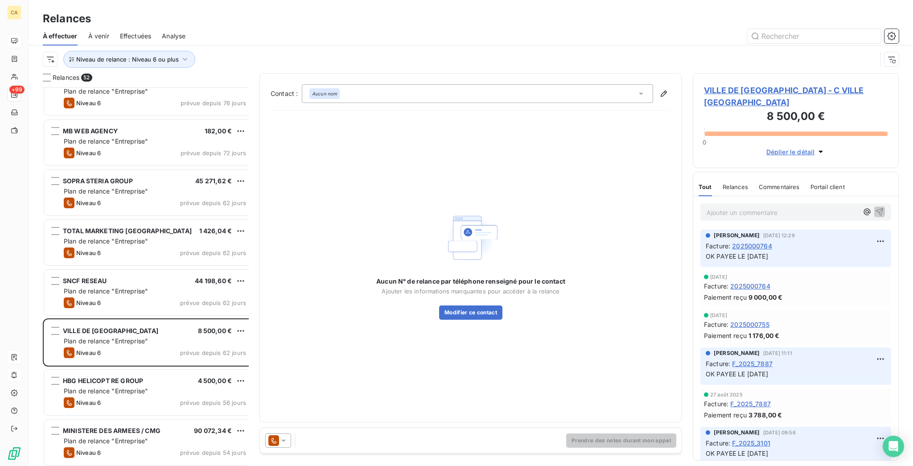
click at [766, 84] on span "VILLE DE [GEOGRAPHIC_DATA] - C VILLE [GEOGRAPHIC_DATA]" at bounding box center [796, 96] width 184 height 24
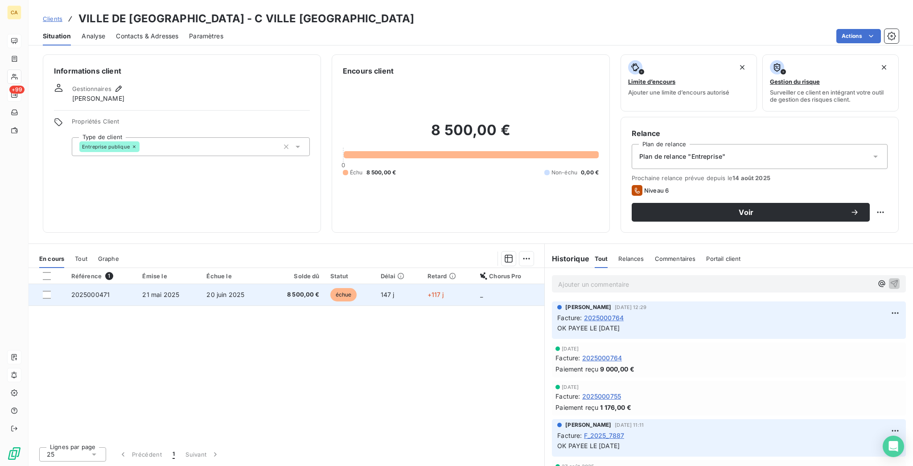
click at [146, 291] on span "21 mai 2025" at bounding box center [160, 295] width 37 height 8
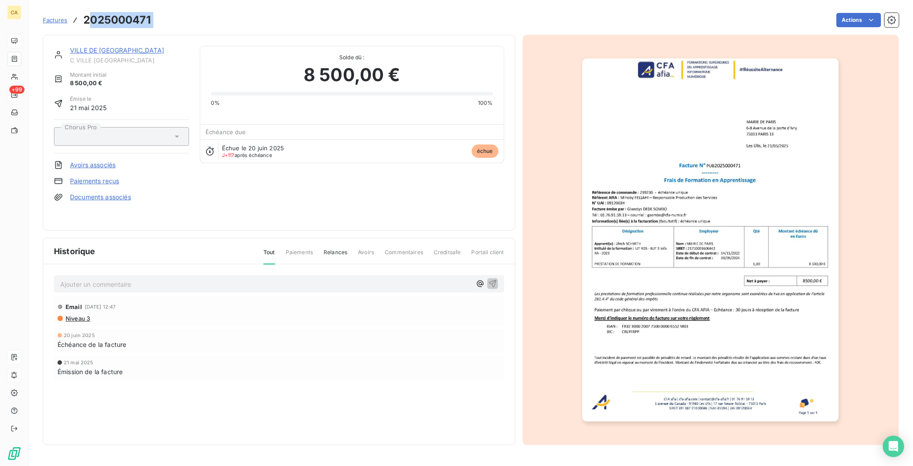
click at [107, 12] on h3 "2025000471" at bounding box center [116, 20] width 67 height 16
click at [106, 12] on h3 "2025000471" at bounding box center [116, 20] width 67 height 16
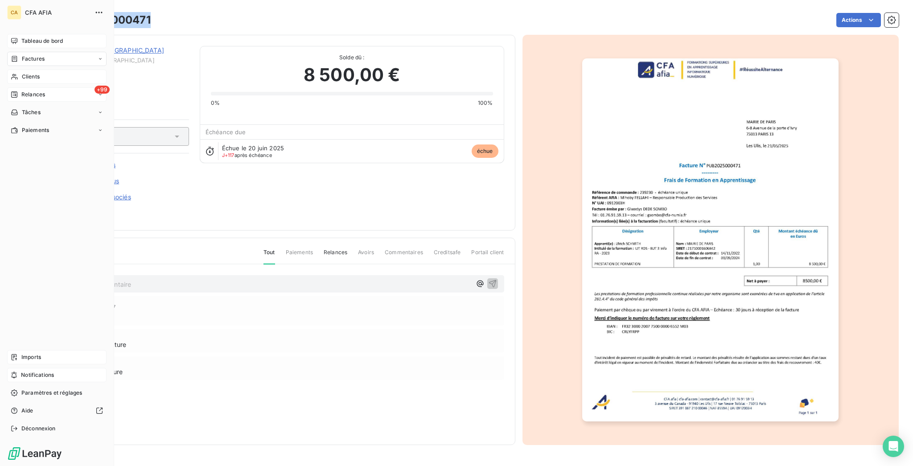
click at [22, 70] on div "Clients" at bounding box center [56, 77] width 99 height 14
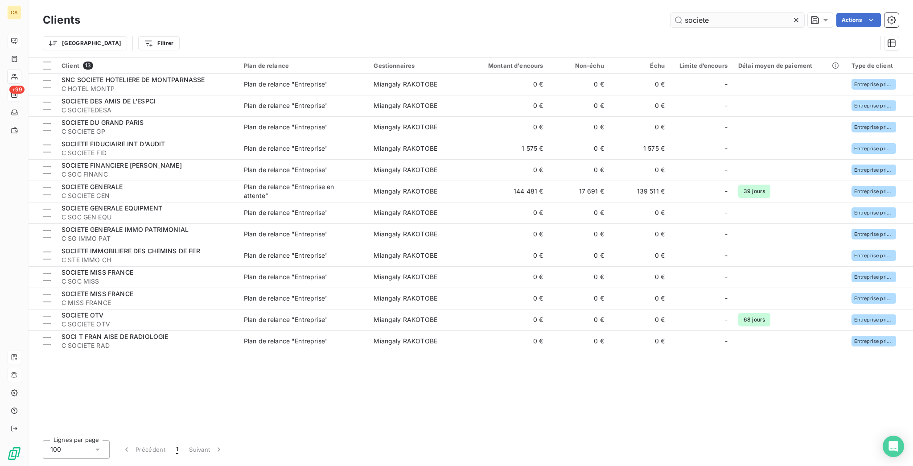
click at [748, 17] on input "societe" at bounding box center [738, 20] width 134 height 14
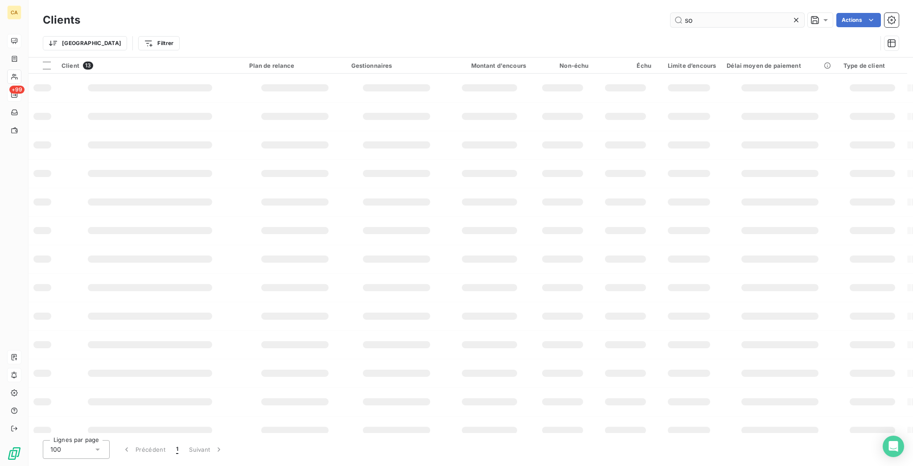
type input "s"
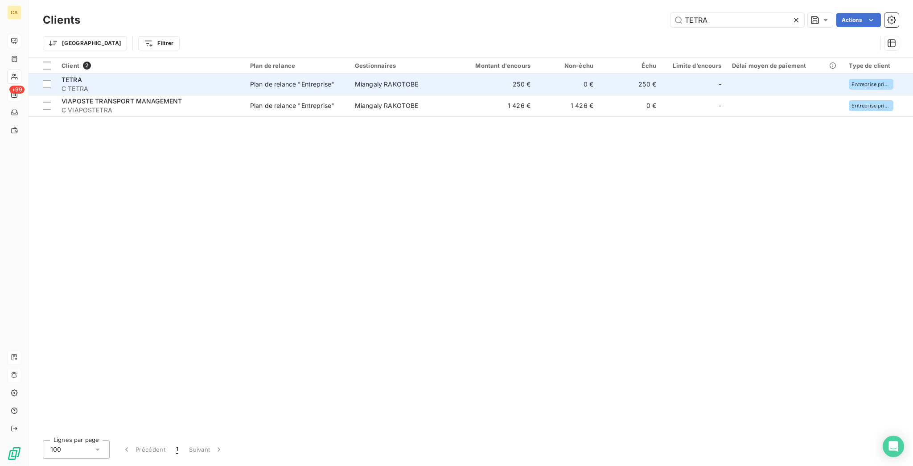
type input "TETRA"
click at [191, 75] on div "TETRA" at bounding box center [151, 79] width 178 height 9
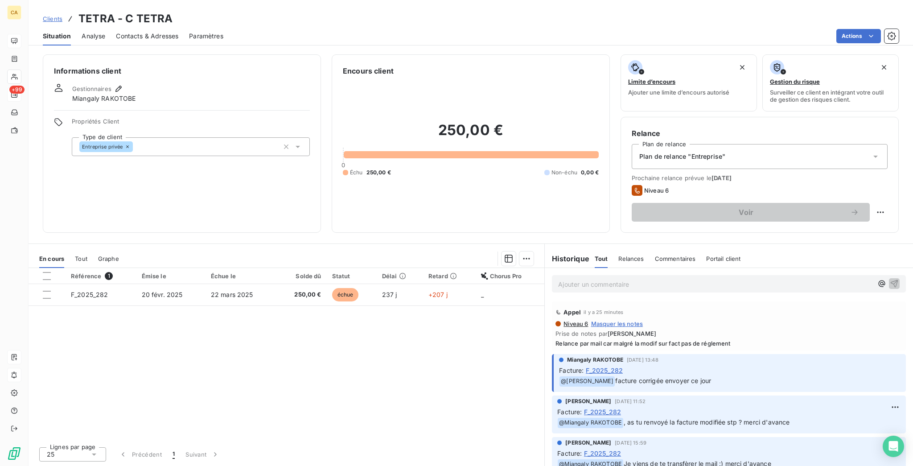
click at [589, 278] on div "Ajouter un commentaire ﻿" at bounding box center [729, 284] width 342 height 12
click at [584, 279] on p "Ajouter un commentaire ﻿" at bounding box center [715, 284] width 315 height 11
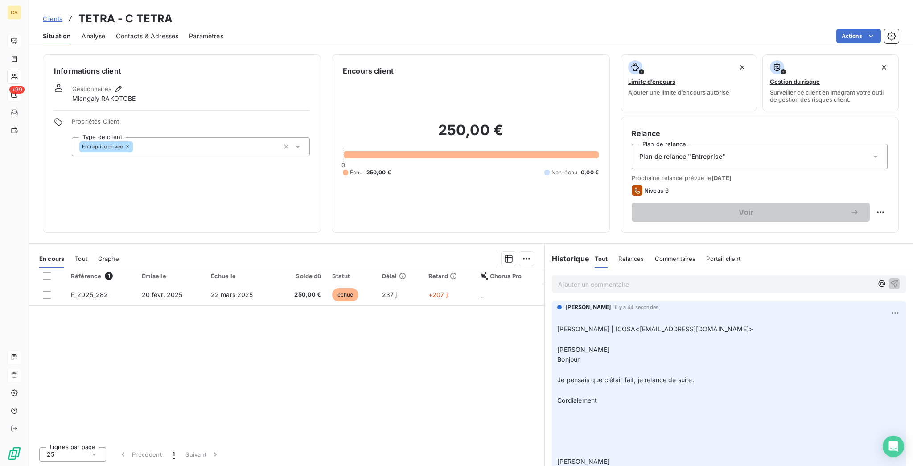
click at [354, 7] on div "Clients TETRA - C TETRA Situation Analyse Contacts & Adresses Paramètres Actions" at bounding box center [471, 22] width 885 height 45
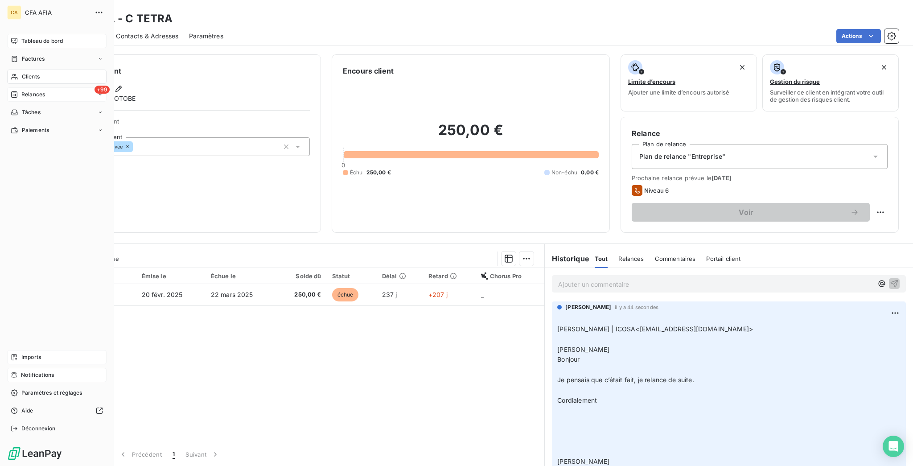
click at [14, 34] on div "Tableau de bord" at bounding box center [56, 41] width 99 height 14
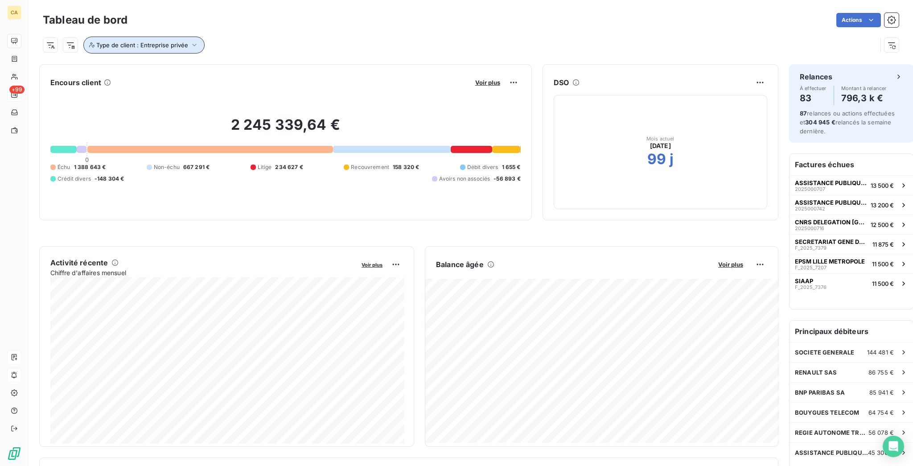
click at [129, 41] on span "Type de client : Entreprise privée" at bounding box center [142, 44] width 92 height 7
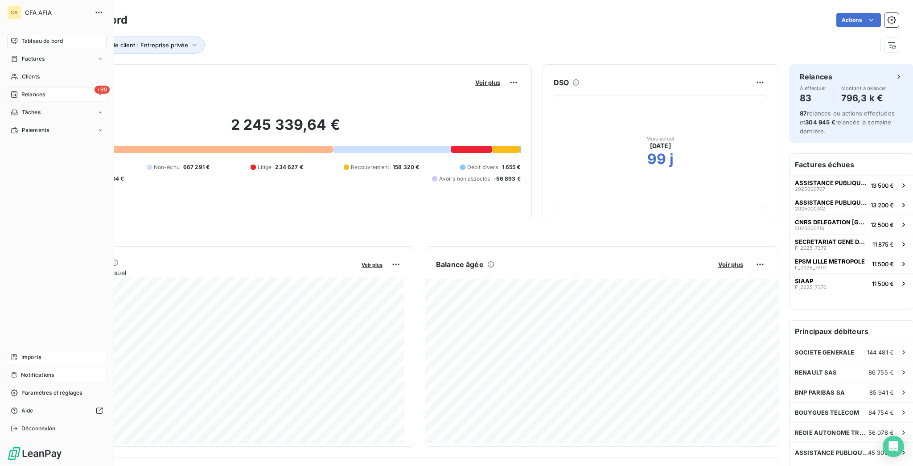
click at [29, 87] on div "+99 Relances" at bounding box center [56, 94] width 99 height 14
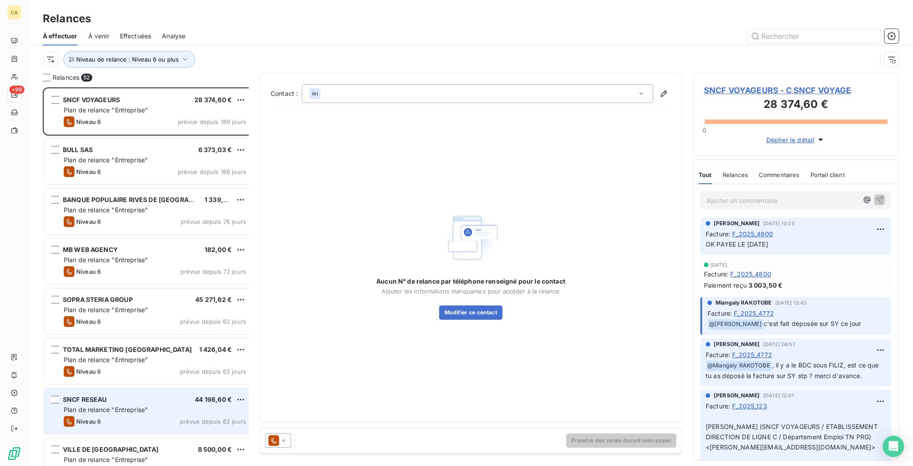
scroll to position [119, 0]
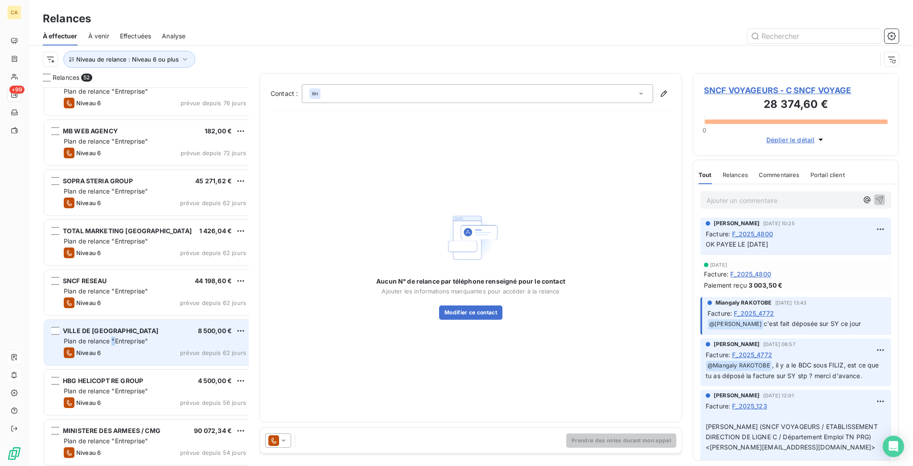
click at [98, 337] on span "Plan de relance "Entreprise"" at bounding box center [106, 341] width 84 height 8
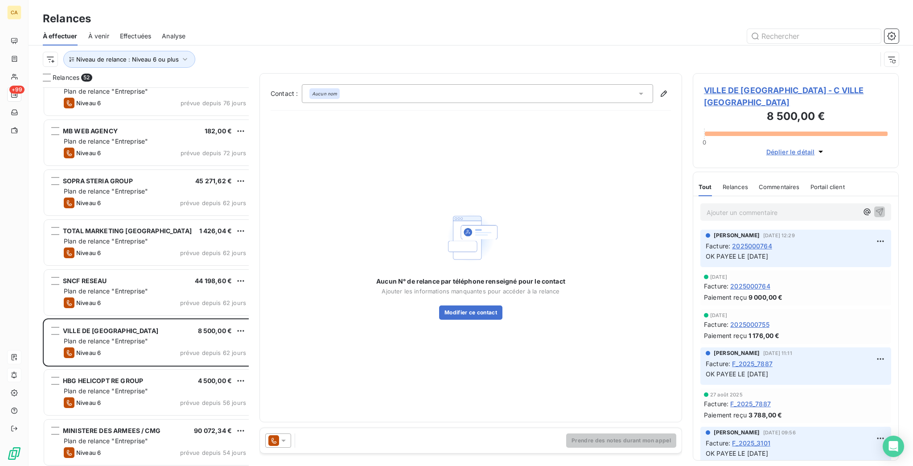
click at [728, 84] on span "VILLE DE [GEOGRAPHIC_DATA] - C VILLE [GEOGRAPHIC_DATA]" at bounding box center [796, 96] width 184 height 24
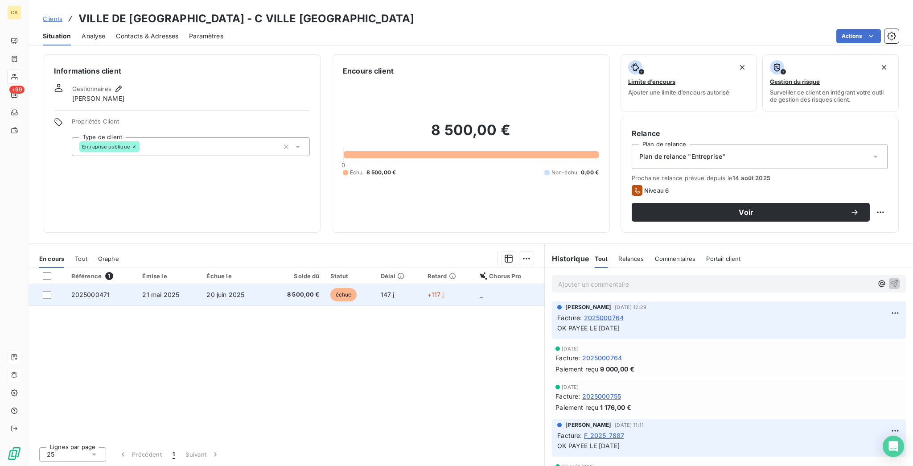
click at [207, 291] on span "20 juin 2025" at bounding box center [225, 295] width 38 height 8
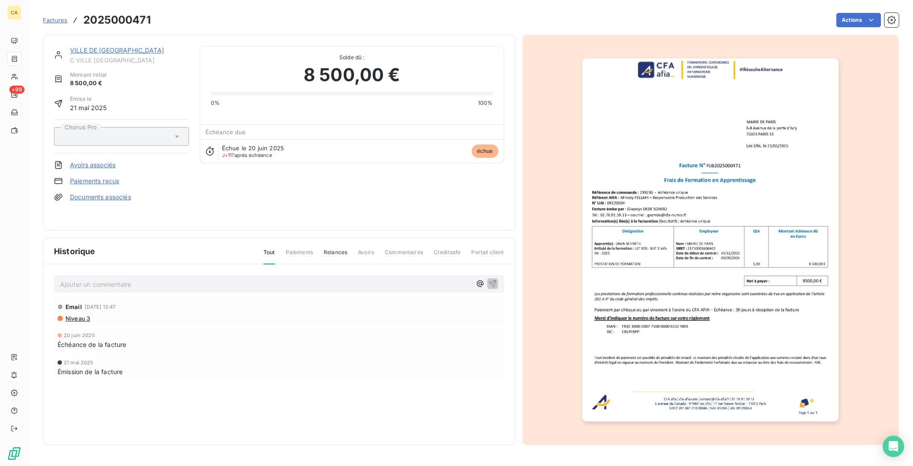
click at [757, 218] on img "button" at bounding box center [710, 239] width 256 height 363
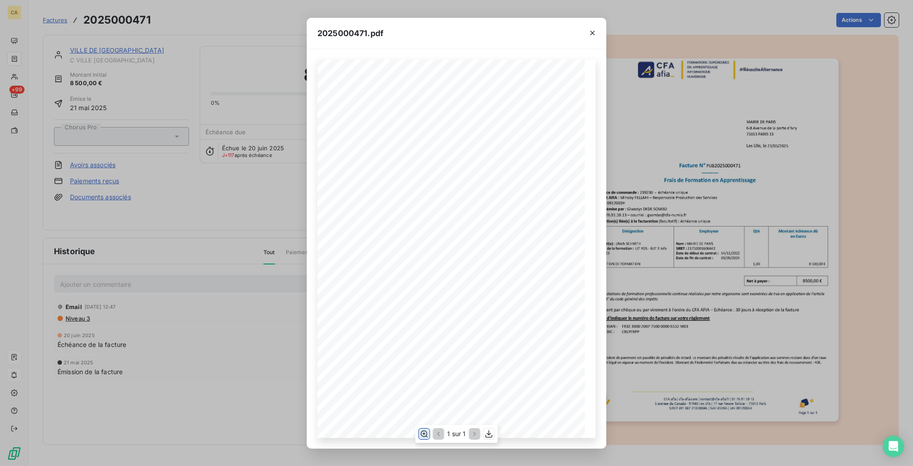
click at [429, 436] on button "button" at bounding box center [424, 434] width 11 height 11
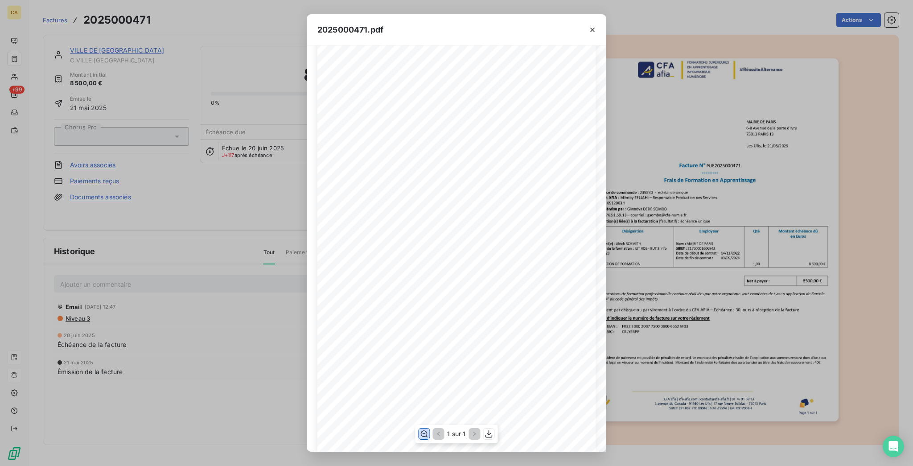
scroll to position [119, 0]
click at [154, 67] on div "2025000471.pdf CFA afia | [DOMAIN_NAME] | [EMAIL_ADDRESS][DOMAIN_NAME] | 01 76 …" at bounding box center [456, 233] width 913 height 466
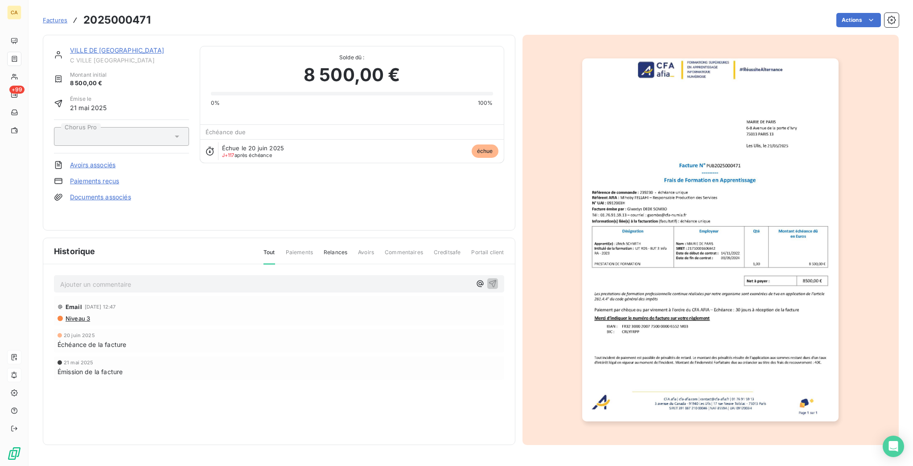
click at [69, 36] on div "VILLE DE [GEOGRAPHIC_DATA] C VILLE [GEOGRAPHIC_DATA] Montant initial 8 500,00 €…" at bounding box center [279, 133] width 473 height 196
click at [70, 46] on link "VILLE DE [GEOGRAPHIC_DATA]" at bounding box center [117, 50] width 94 height 8
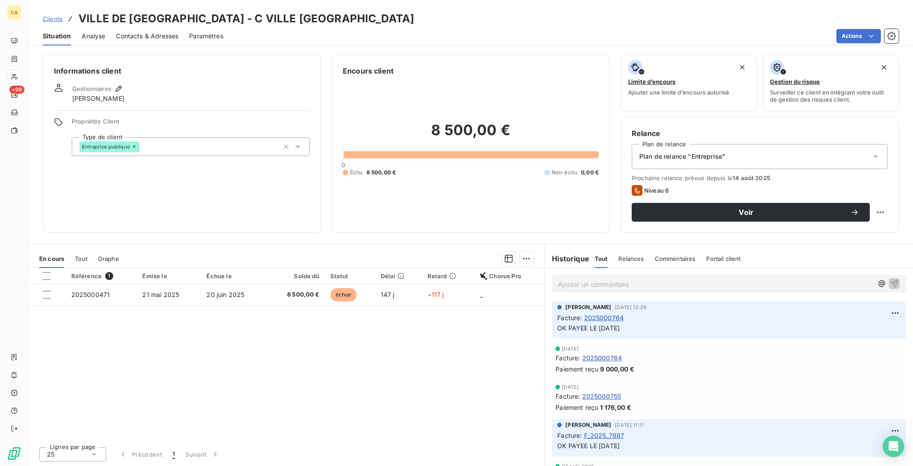
click at [75, 255] on span "Tout" at bounding box center [81, 258] width 12 height 7
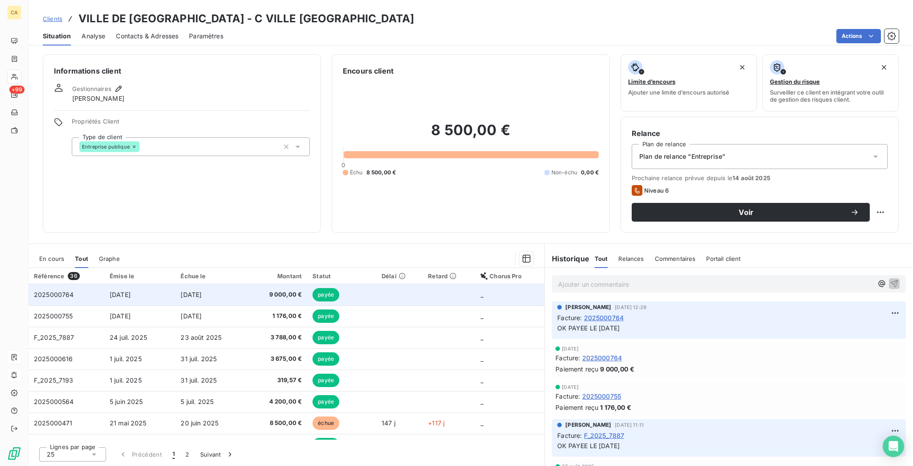
click at [86, 284] on td "2025000764" at bounding box center [67, 294] width 76 height 21
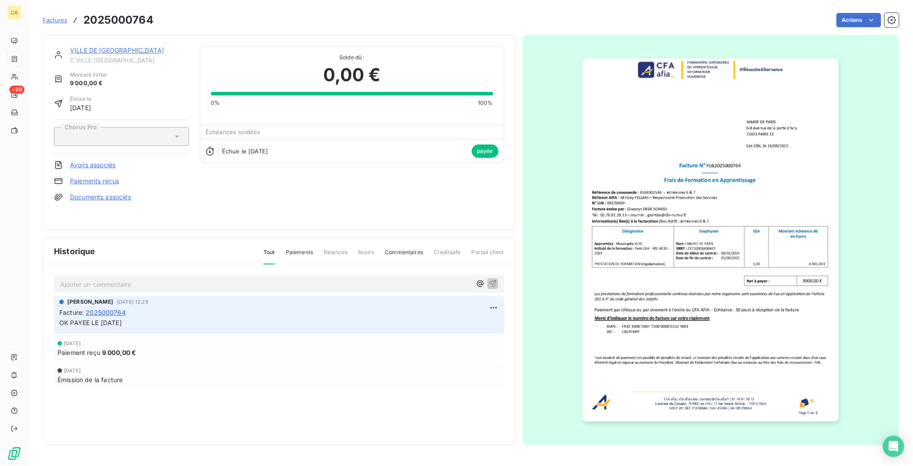
click at [83, 46] on link "VILLE DE [GEOGRAPHIC_DATA]" at bounding box center [117, 50] width 94 height 8
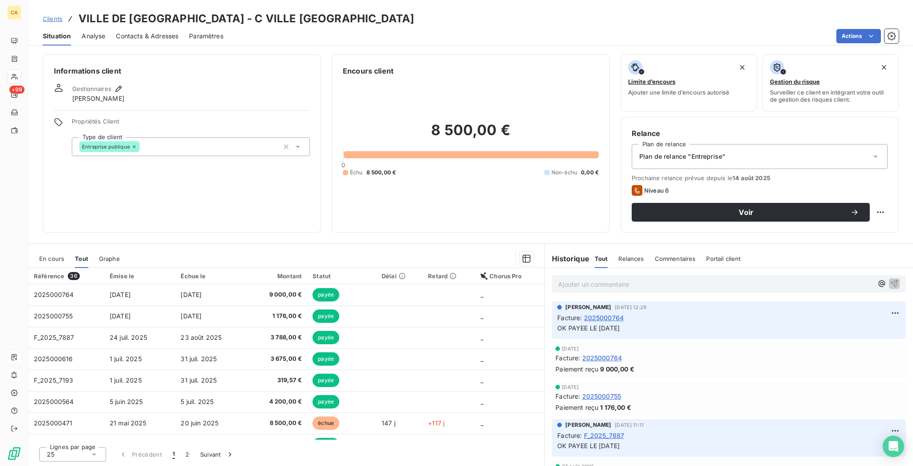
click at [39, 255] on span "En cours" at bounding box center [51, 258] width 25 height 7
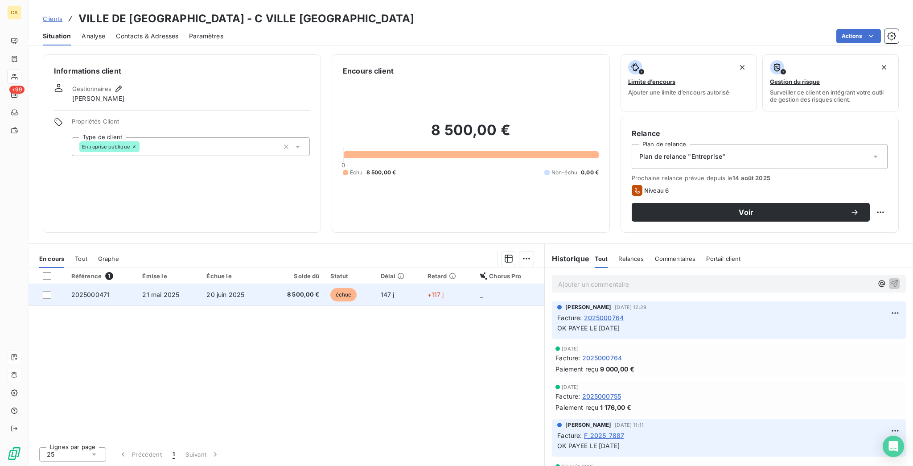
click at [71, 291] on span "2025000471" at bounding box center [90, 295] width 39 height 8
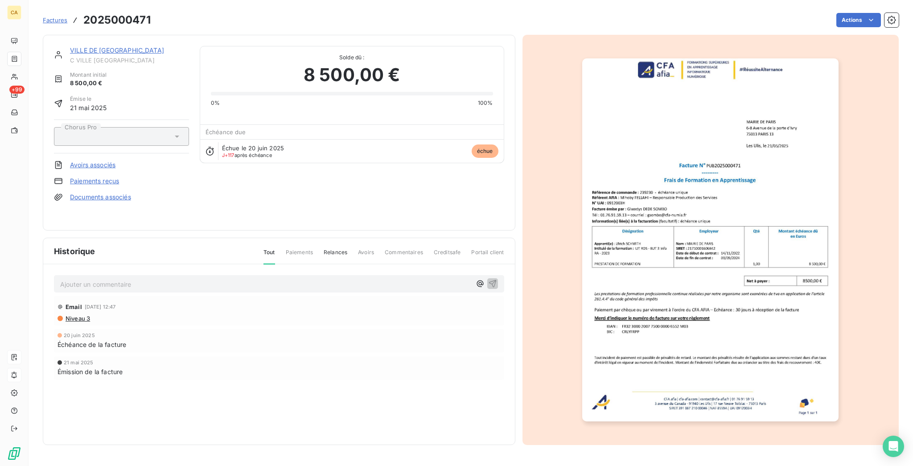
click at [819, 256] on img "button" at bounding box center [710, 239] width 256 height 363
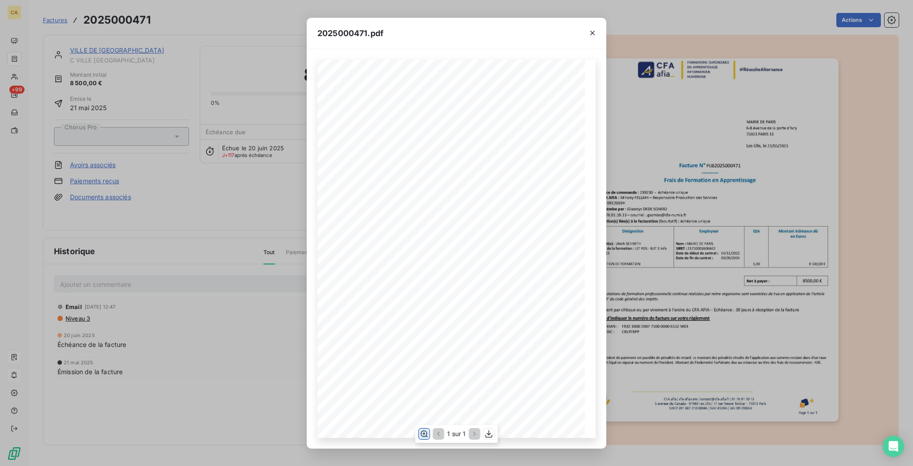
drag, startPoint x: 431, startPoint y: 434, endPoint x: 427, endPoint y: 429, distance: 6.3
click at [429, 434] on button "button" at bounding box center [424, 434] width 11 height 11
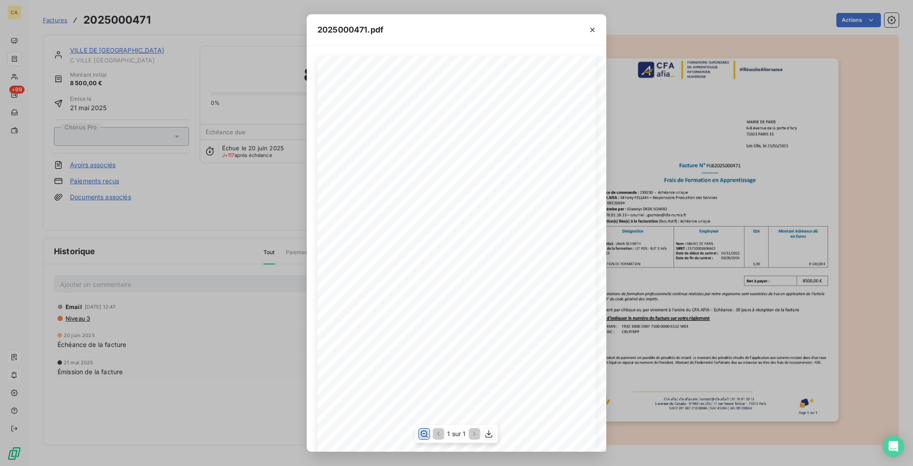
scroll to position [119, 0]
click at [103, 13] on div "2025000471.pdf CFA afia | [DOMAIN_NAME] | [EMAIL_ADDRESS][DOMAIN_NAME] | 01 76 …" at bounding box center [456, 233] width 913 height 466
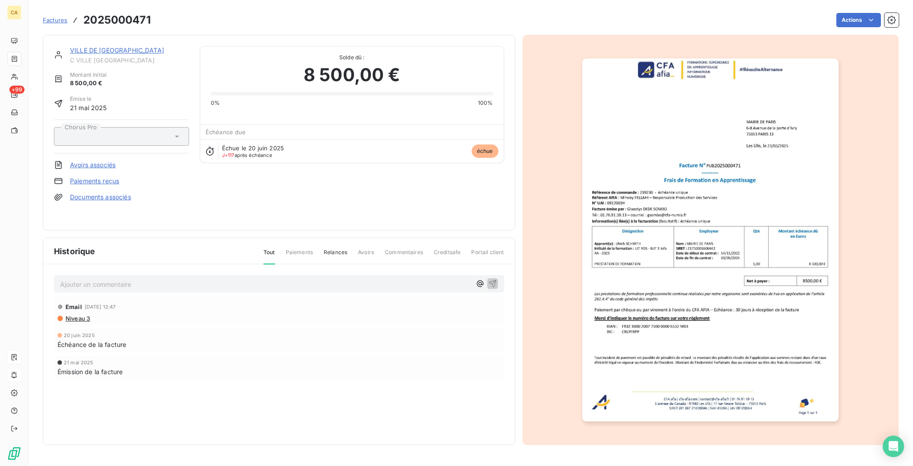
click at [130, 12] on h3 "2025000471" at bounding box center [116, 20] width 67 height 16
drag, startPoint x: 140, startPoint y: 20, endPoint x: 70, endPoint y: 12, distance: 69.5
click at [70, 12] on div "Factures 2025000471 Actions" at bounding box center [471, 20] width 856 height 19
copy section "2025000471 Actions"
click at [86, 46] on link "VILLE DE [GEOGRAPHIC_DATA]" at bounding box center [117, 50] width 94 height 8
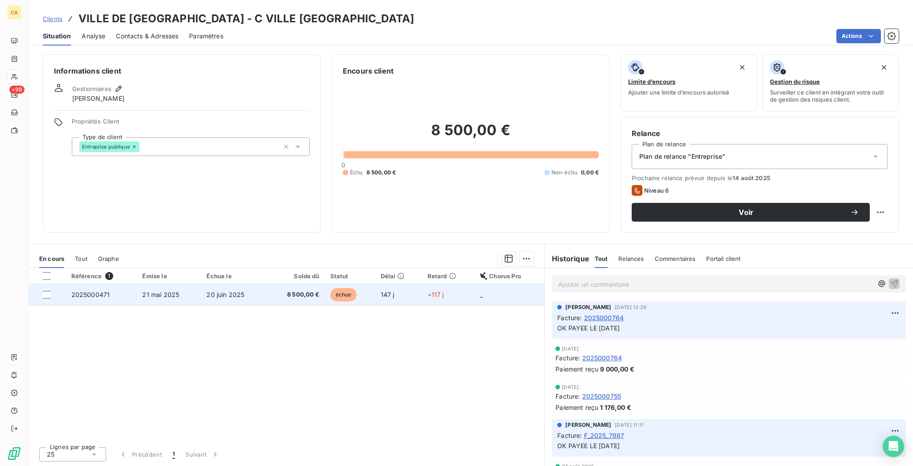
click at [263, 284] on td "20 juin 2025" at bounding box center [234, 294] width 66 height 21
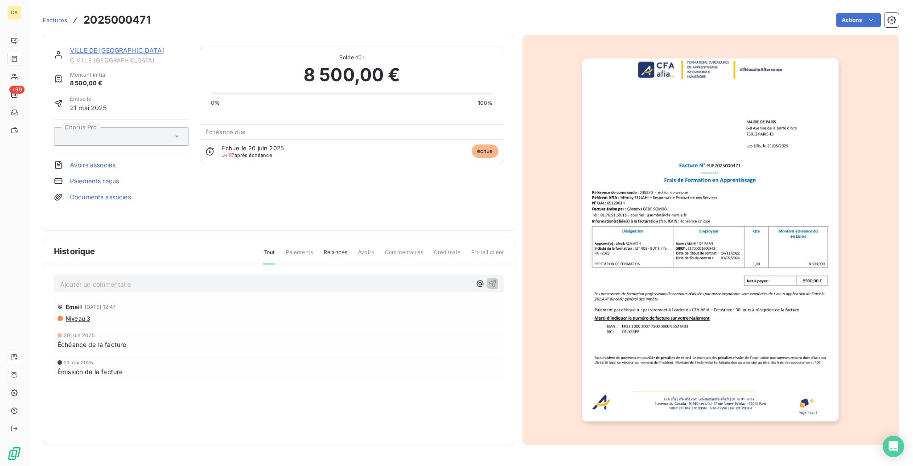
drag, startPoint x: 109, startPoint y: 274, endPoint x: 116, endPoint y: 271, distance: 7.0
click at [109, 279] on p "Ajouter un commentaire ﻿" at bounding box center [265, 284] width 411 height 11
click at [70, 46] on link "VILLE DE [GEOGRAPHIC_DATA]" at bounding box center [117, 50] width 94 height 8
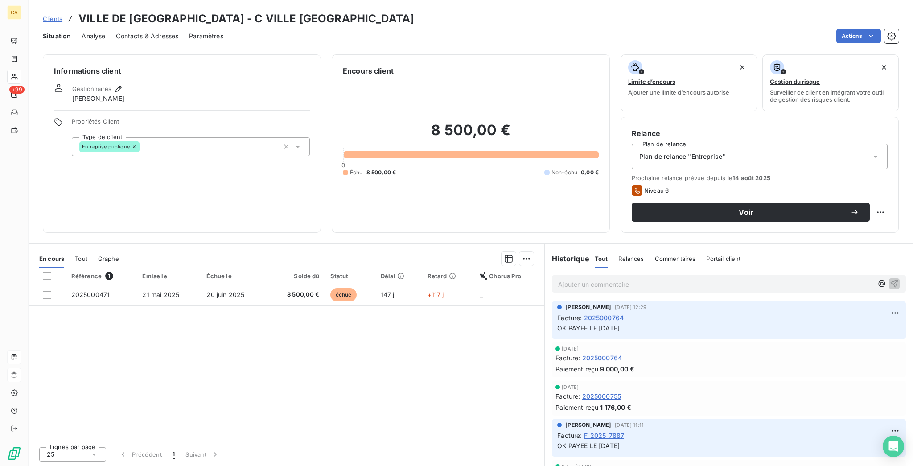
click at [184, 272] on div "Émise le" at bounding box center [169, 275] width 54 height 7
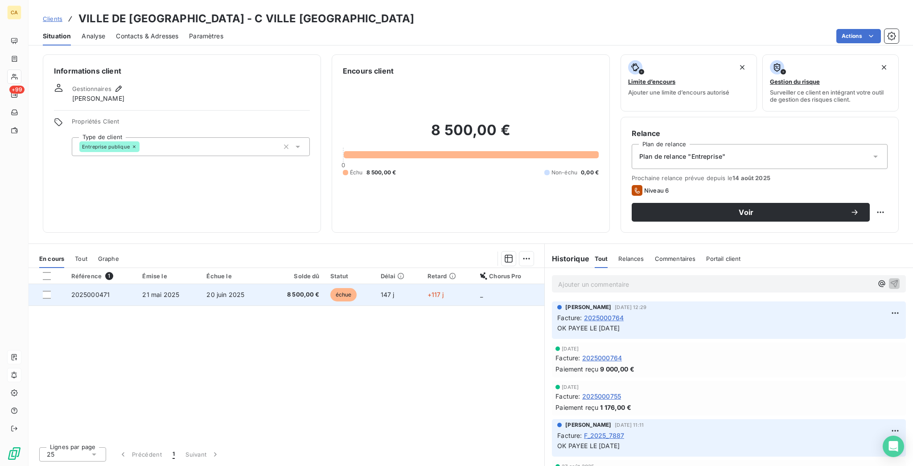
click at [184, 284] on td "21 mai 2025" at bounding box center [169, 294] width 64 height 21
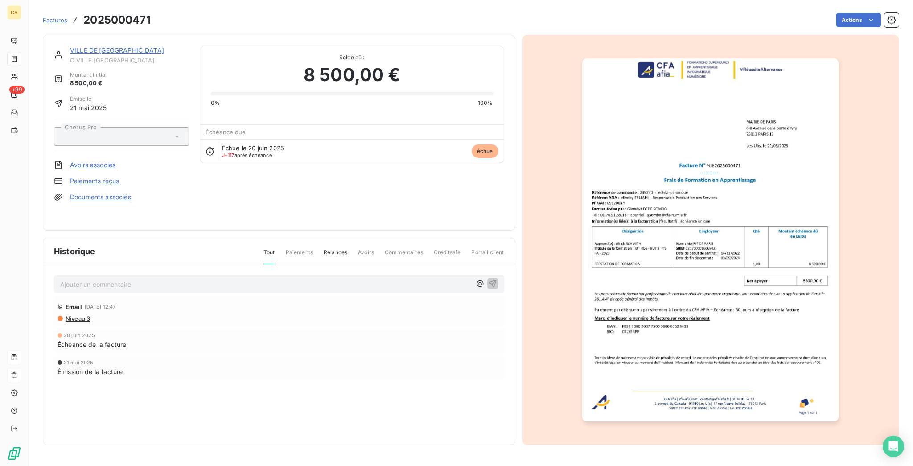
click at [163, 277] on div "Ajouter un commentaire ﻿" at bounding box center [279, 283] width 450 height 17
drag, startPoint x: 155, startPoint y: 252, endPoint x: 135, endPoint y: 274, distance: 30.3
click at [155, 252] on div "Historique Tout Paiements Relances Avoirs Commentaires Creditsafe Portail client" at bounding box center [279, 251] width 472 height 26
click at [134, 279] on p "Ajouter un commentaire ﻿" at bounding box center [265, 284] width 411 height 11
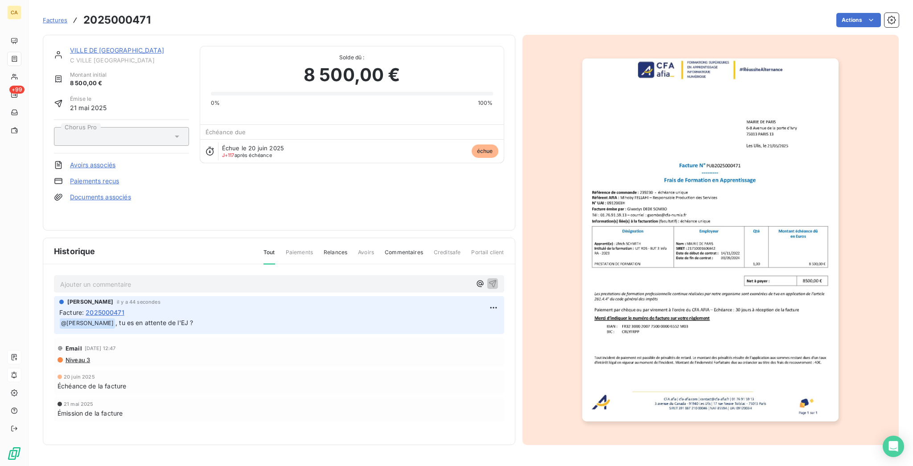
click at [70, 57] on span "C VILLE [GEOGRAPHIC_DATA]" at bounding box center [129, 60] width 119 height 7
click at [75, 46] on link "VILLE DE [GEOGRAPHIC_DATA]" at bounding box center [117, 50] width 94 height 8
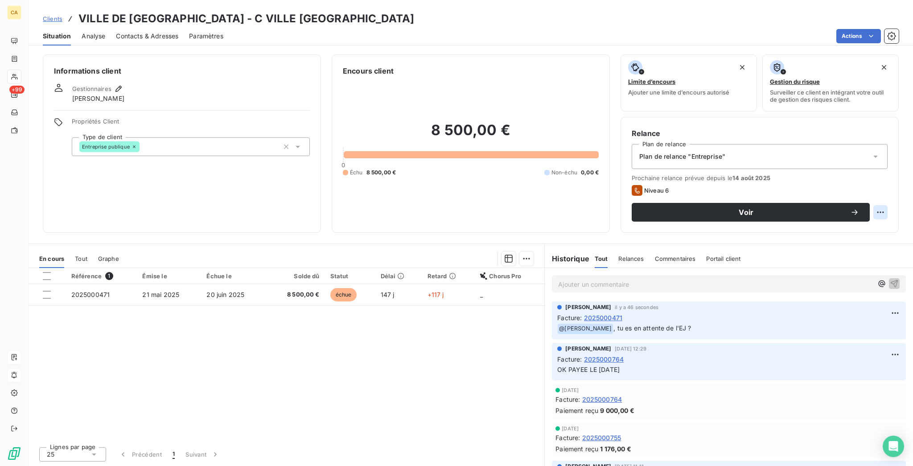
click at [887, 176] on html "CA +99 Clients VILLE DE [GEOGRAPHIC_DATA] - C VILLE PARIS Situation Analyse Con…" at bounding box center [456, 233] width 913 height 466
click at [880, 194] on div "Replanifier cette action" at bounding box center [854, 194] width 80 height 14
select select "9"
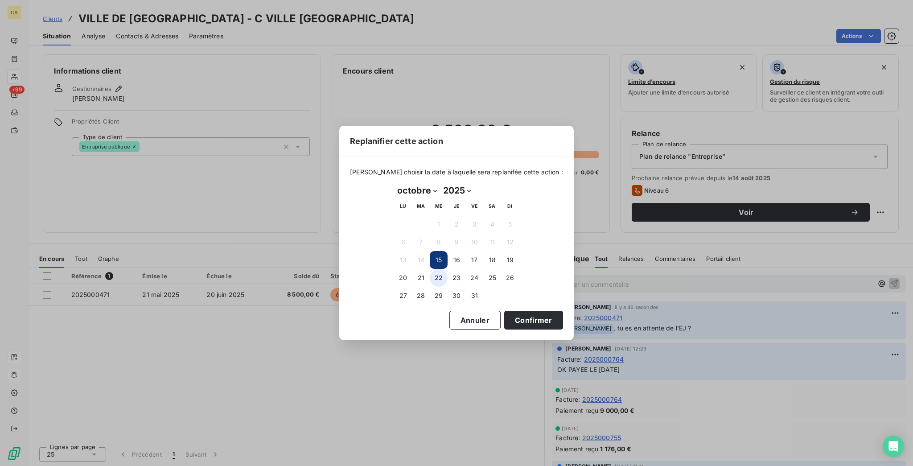
click at [442, 272] on button "22" at bounding box center [439, 278] width 18 height 18
click at [508, 317] on button "Confirmer" at bounding box center [533, 320] width 59 height 19
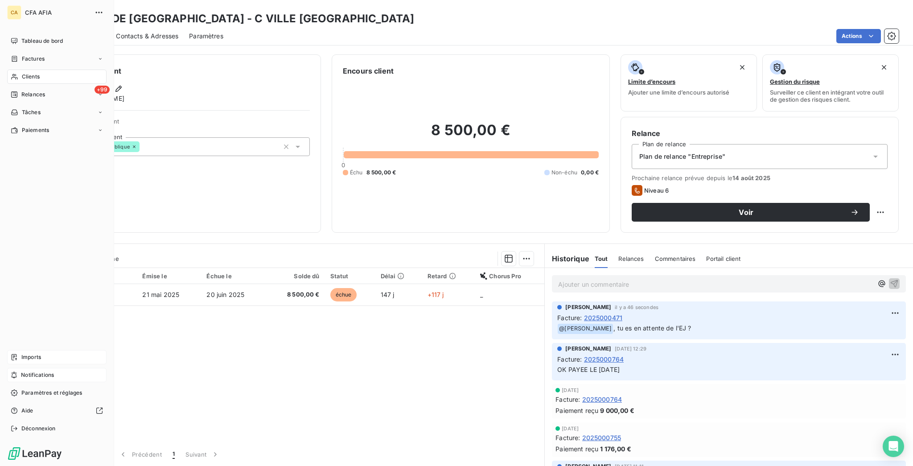
click at [33, 91] on span "Relances" at bounding box center [33, 95] width 24 height 8
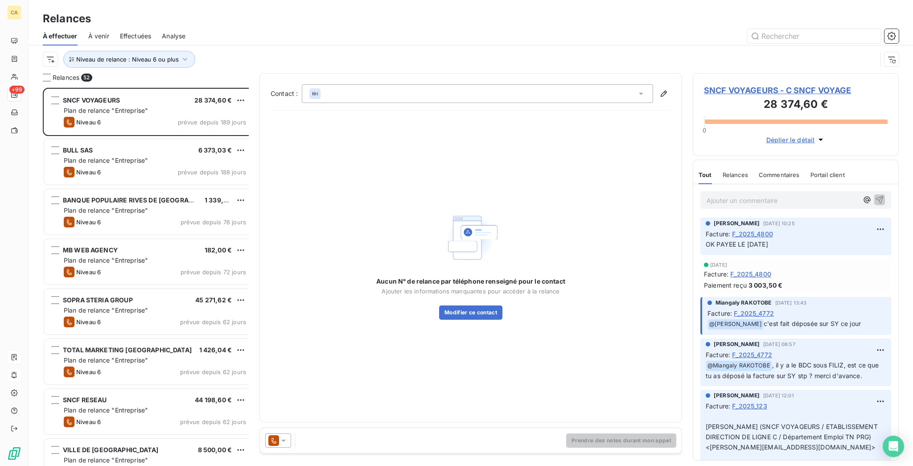
scroll to position [119, 0]
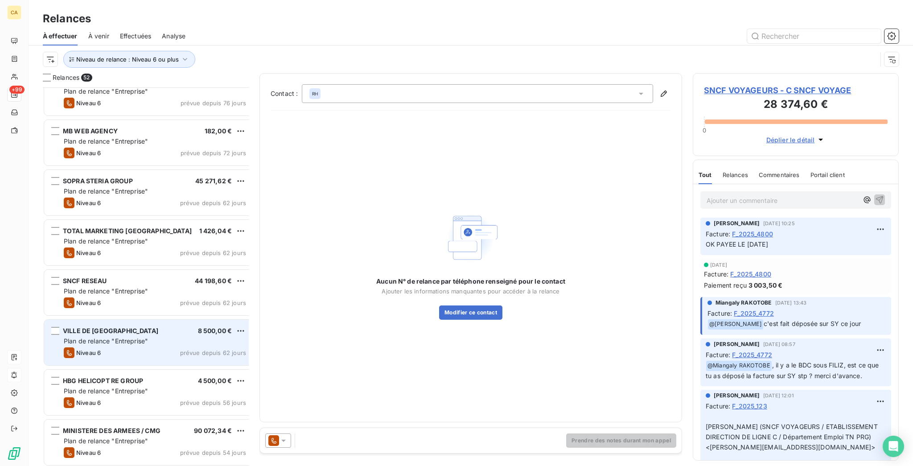
click at [80, 349] on span "Niveau 6" at bounding box center [88, 352] width 25 height 7
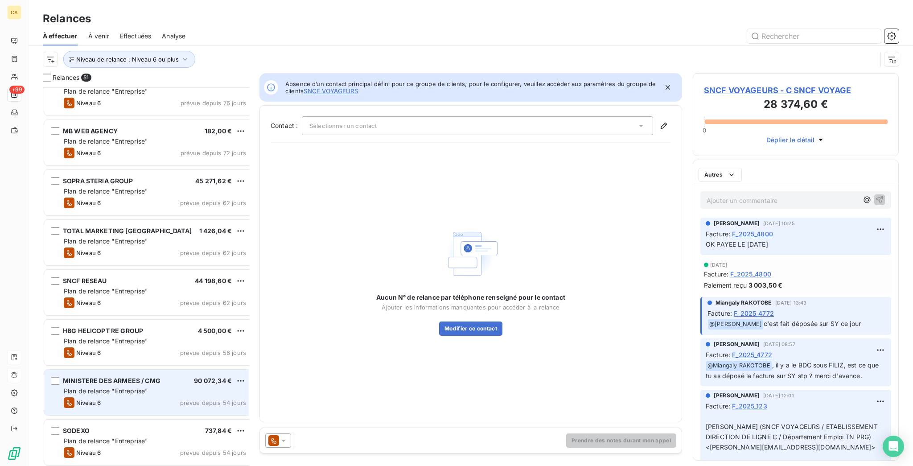
click at [88, 377] on span "MINISTERE DES ARMEES / CMG" at bounding box center [112, 381] width 98 height 8
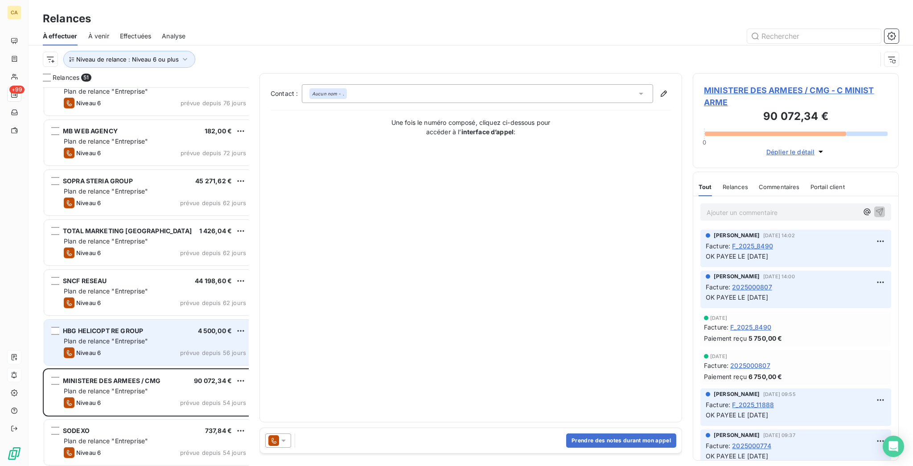
click at [84, 320] on div "HBG HELICOPT RE GROUP 4 500,00 € Plan de relance "Entreprise" Niveau 6 prévue d…" at bounding box center [148, 342] width 209 height 45
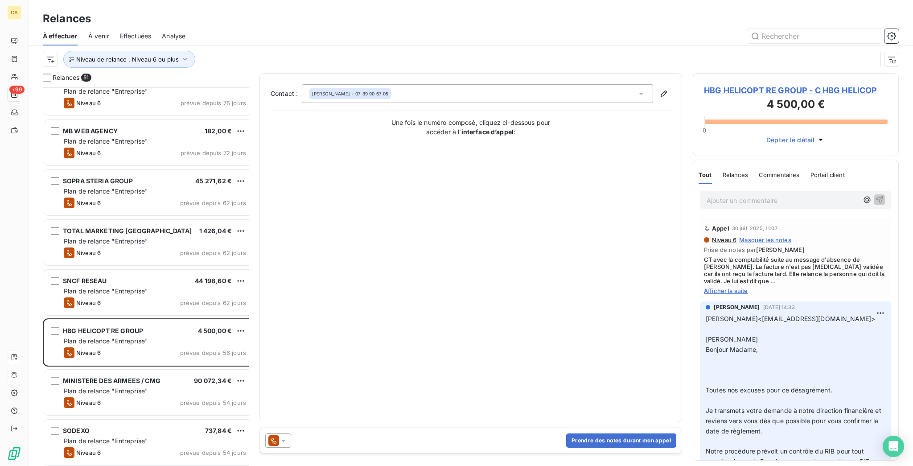
click at [748, 84] on span "HBG HELICOPT RE GROUP - C HBG HELICOP" at bounding box center [796, 90] width 184 height 12
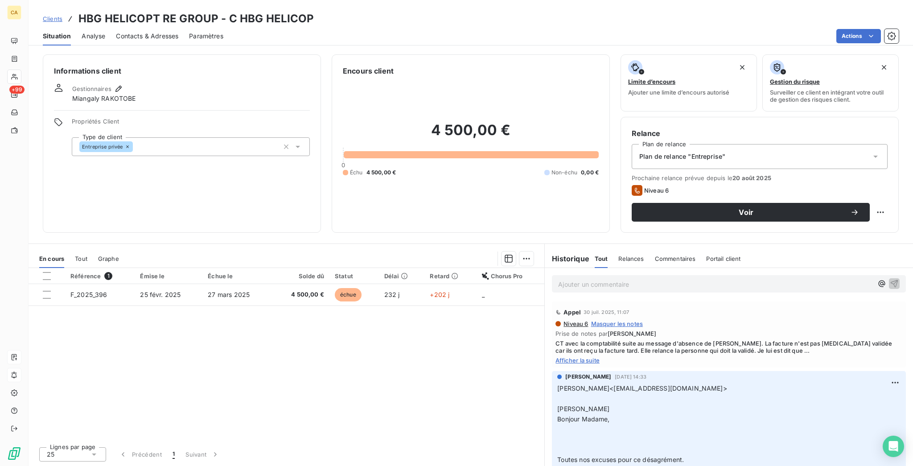
click at [584, 357] on span "Afficher la suite" at bounding box center [729, 360] width 347 height 7
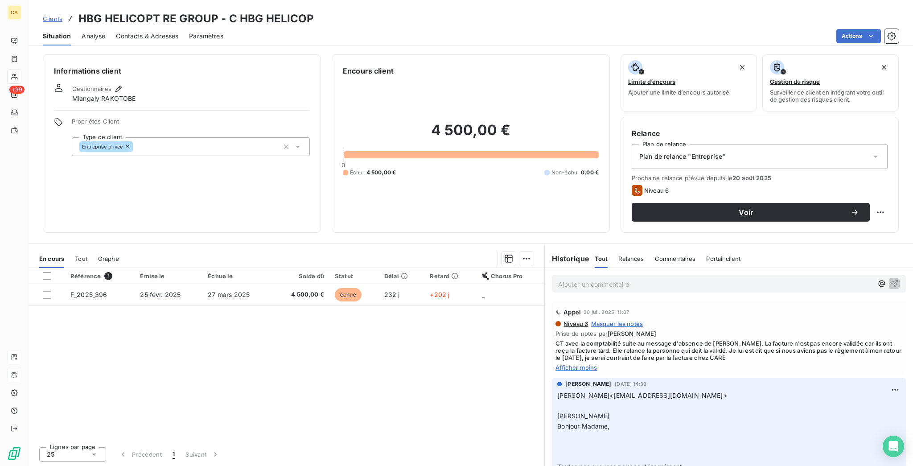
click at [132, 32] on span "Contacts & Adresses" at bounding box center [147, 36] width 62 height 9
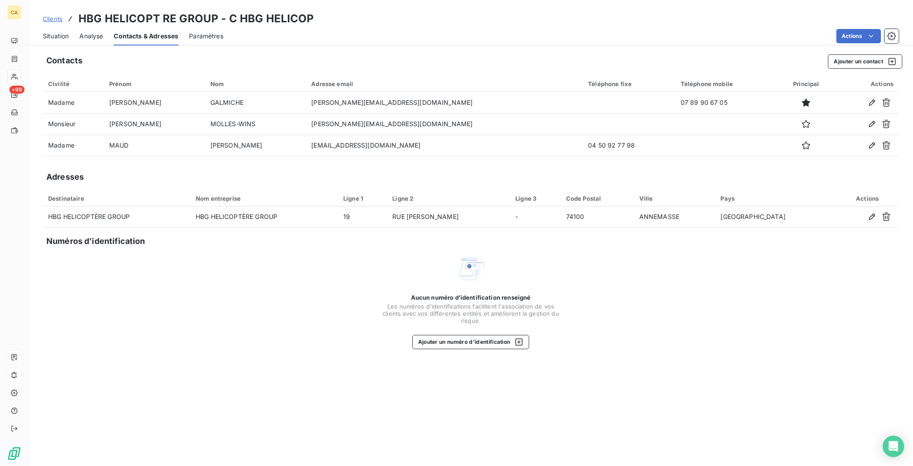
click at [45, 37] on div "Situation" at bounding box center [56, 36] width 26 height 19
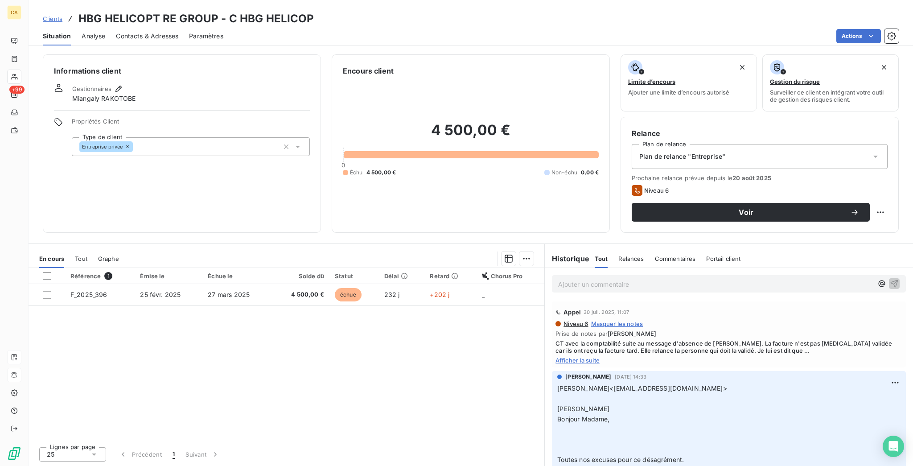
click at [137, 27] on div "Contacts & Adresses" at bounding box center [147, 36] width 62 height 19
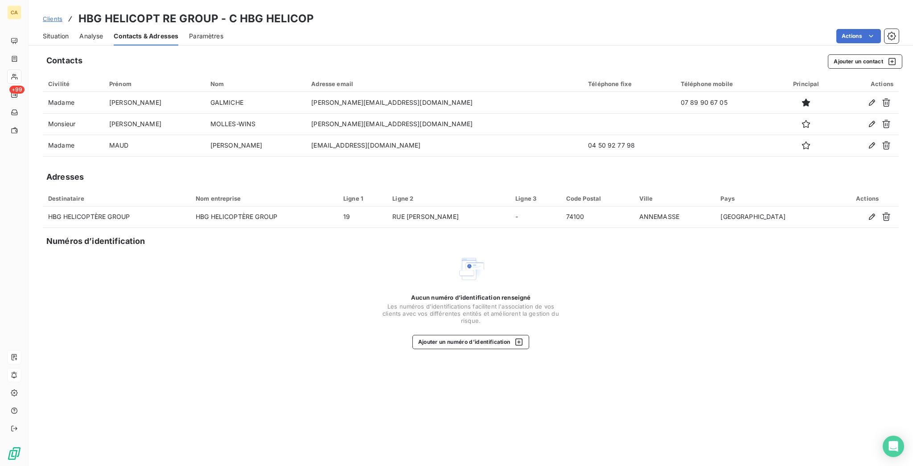
click at [46, 32] on span "Situation" at bounding box center [56, 36] width 26 height 9
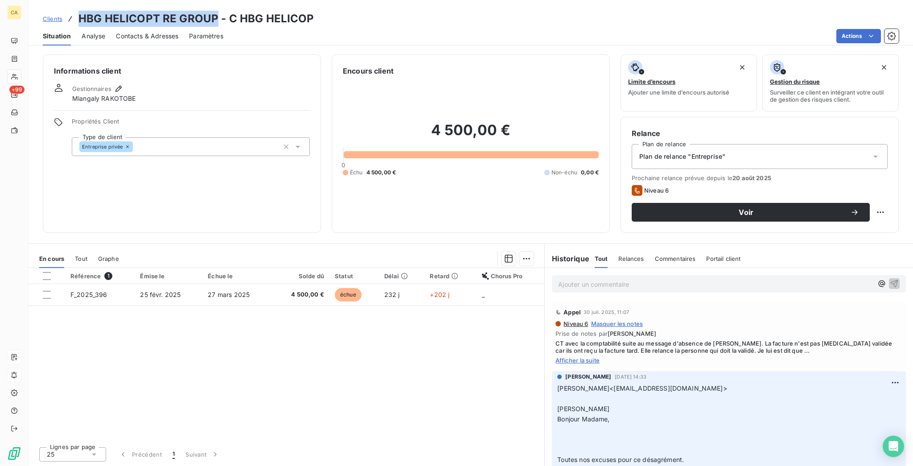
drag, startPoint x: 200, startPoint y: 13, endPoint x: 66, endPoint y: 8, distance: 134.3
click at [78, 11] on h3 "HBG HELICOPT RE GROUP - C HBG HELICOP" at bounding box center [196, 19] width 236 height 16
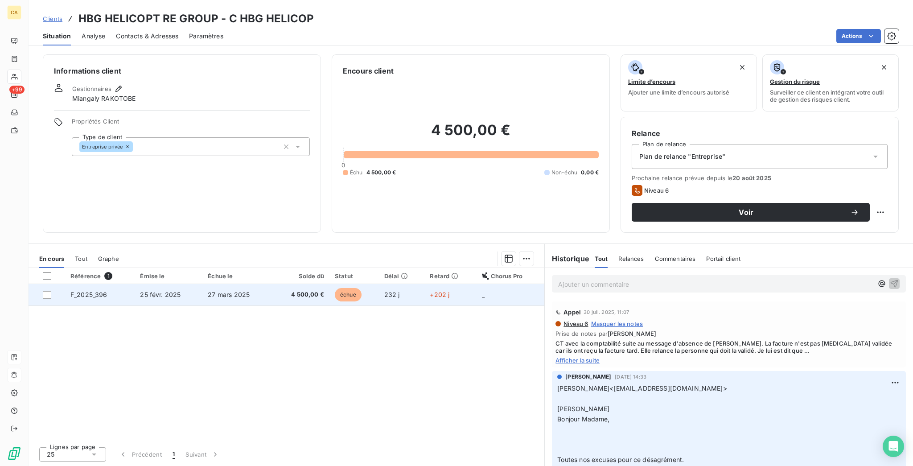
click at [192, 284] on td "25 févr. 2025" at bounding box center [169, 294] width 68 height 21
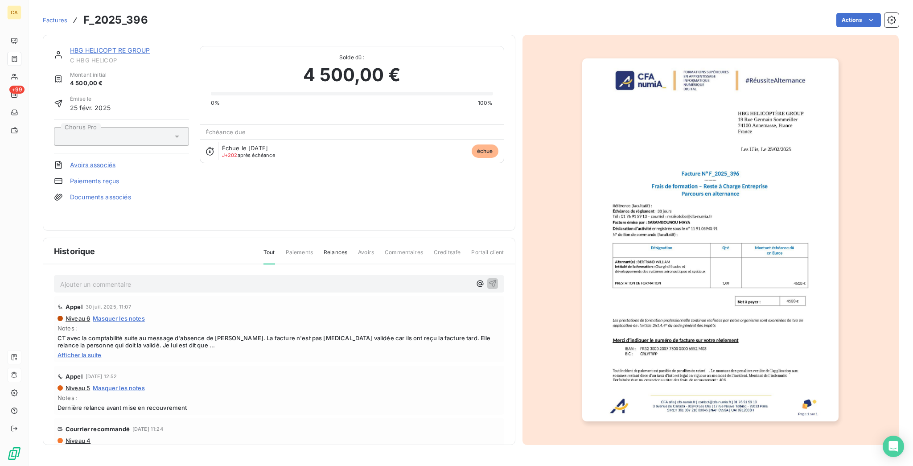
click at [694, 158] on div at bounding box center [711, 240] width 377 height 410
click at [694, 158] on img "button" at bounding box center [710, 239] width 256 height 363
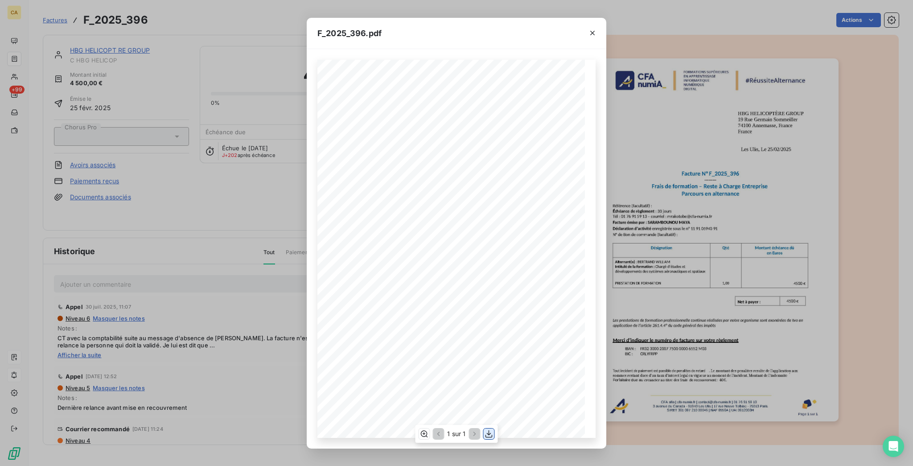
click at [490, 436] on icon "button" at bounding box center [489, 433] width 9 height 9
drag, startPoint x: 23, startPoint y: 61, endPoint x: 3, endPoint y: 55, distance: 21.2
click at [23, 61] on div "F_2025_396.pdf CFA afia | [DOMAIN_NAME] | [EMAIL_ADDRESS][DOMAIN_NAME] | 01 76 …" at bounding box center [456, 233] width 913 height 466
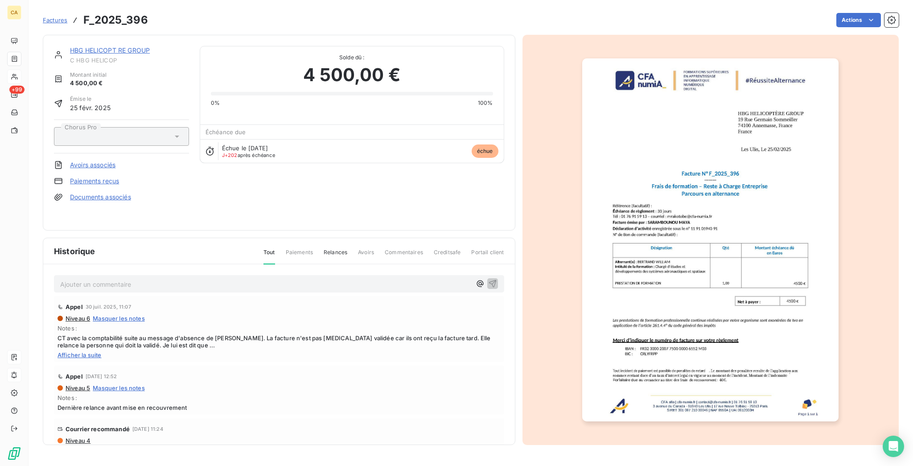
click at [16, 70] on div at bounding box center [14, 77] width 14 height 14
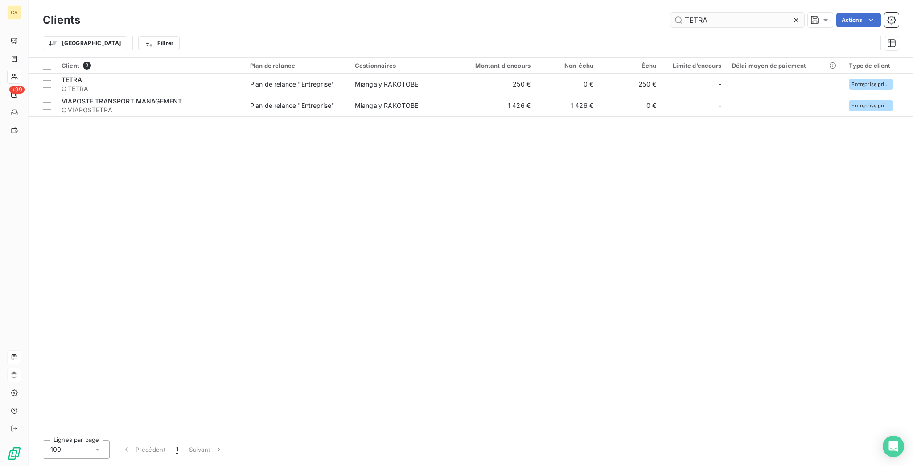
click at [751, 16] on input "TETRA" at bounding box center [738, 20] width 134 height 14
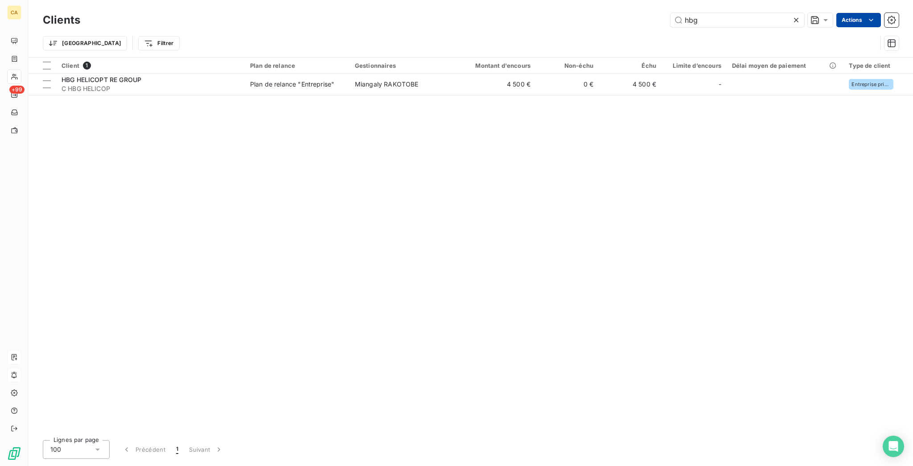
type input "hbg"
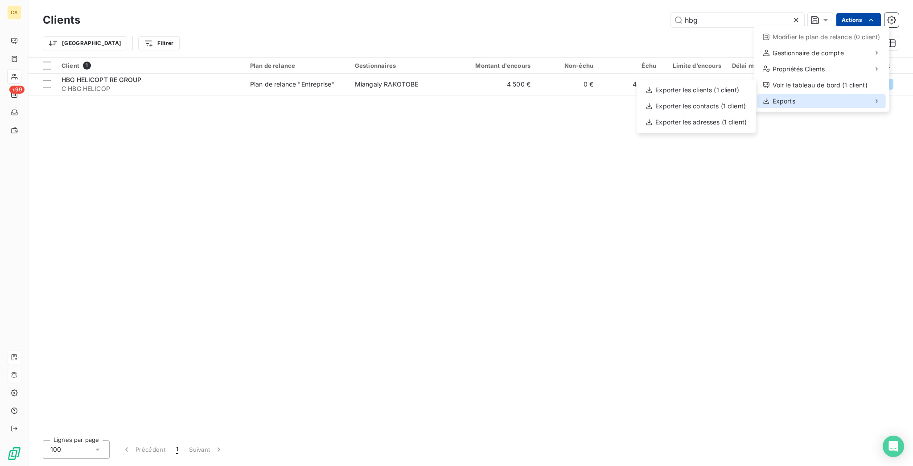
click at [800, 94] on div "Exports" at bounding box center [822, 101] width 128 height 14
click at [701, 100] on div "Exporter les contacts (1 client)" at bounding box center [696, 106] width 112 height 14
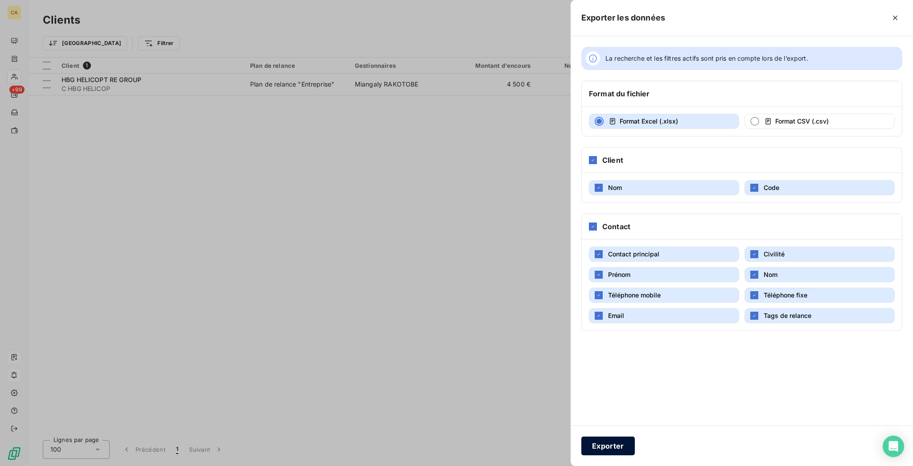
click at [635, 442] on button "Exporter" at bounding box center [609, 446] width 54 height 19
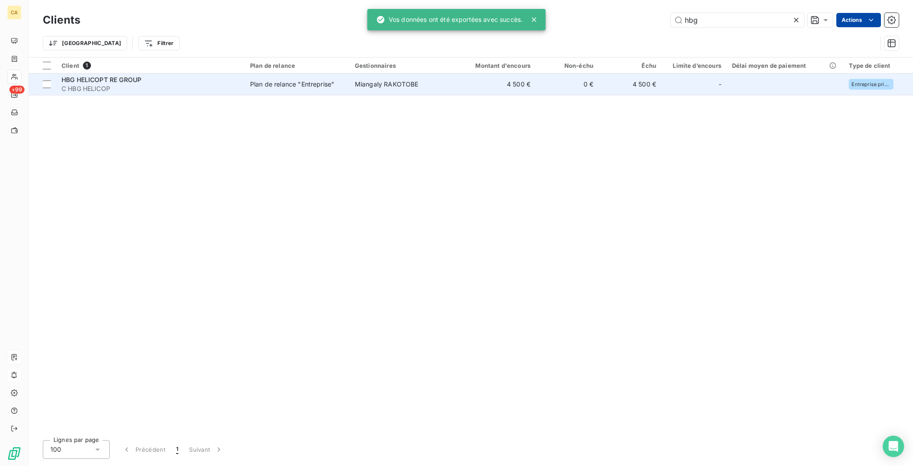
click at [268, 80] on div "Plan de relance "Entreprise"" at bounding box center [292, 84] width 84 height 9
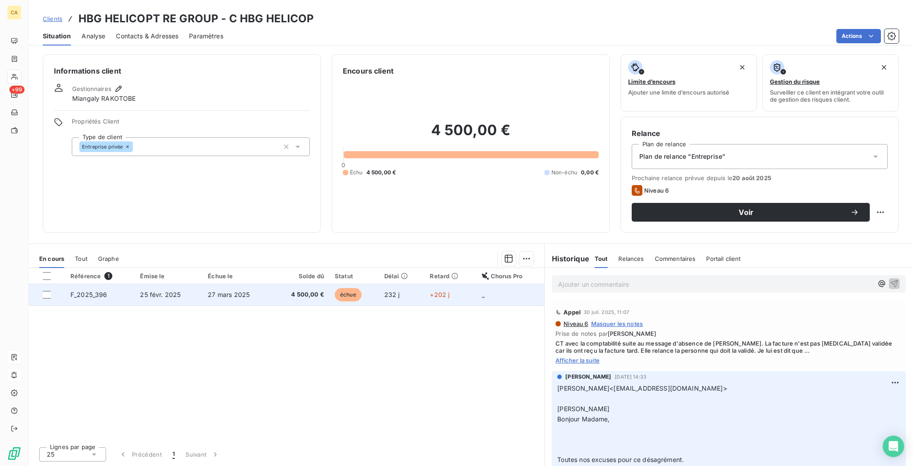
click at [355, 288] on span "échue" at bounding box center [348, 294] width 27 height 13
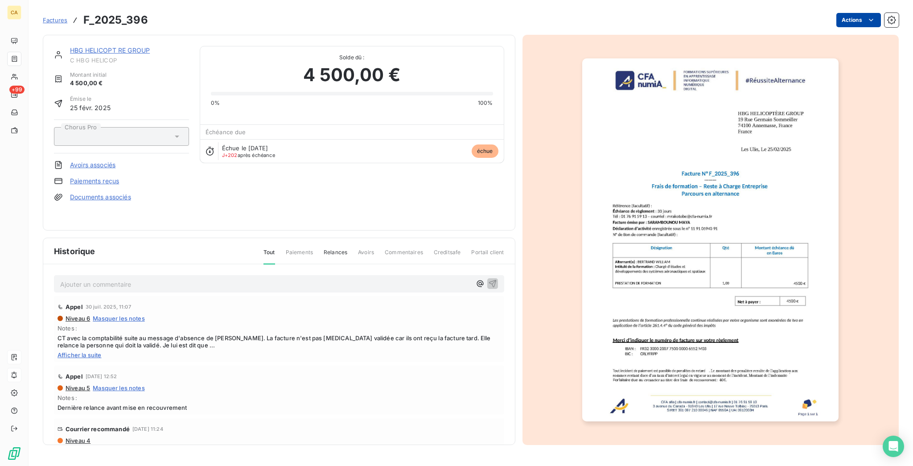
click at [866, 20] on html "CA +99 Factures F_2025_396 Actions HBG HELICOPT RE GROUP C HBG HELICOP Montant …" at bounding box center [456, 233] width 913 height 466
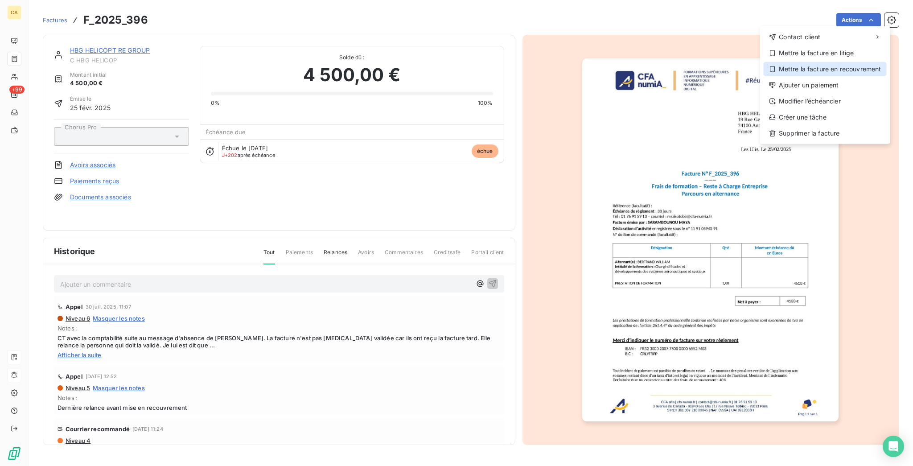
click at [809, 62] on div "Mettre la facture en recouvrement" at bounding box center [825, 69] width 123 height 14
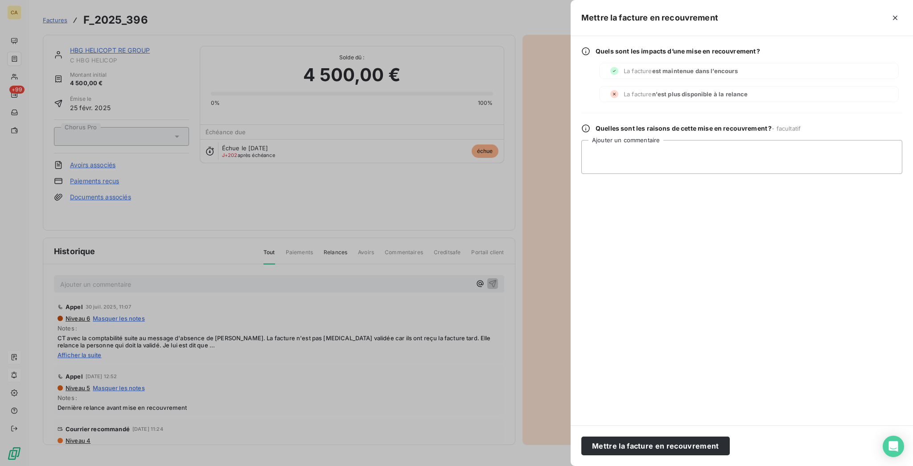
click at [712, 436] on div "Mettre la facture en recouvrement" at bounding box center [742, 445] width 343 height 41
click at [714, 445] on button "Mettre la facture en recouvrement" at bounding box center [656, 446] width 149 height 19
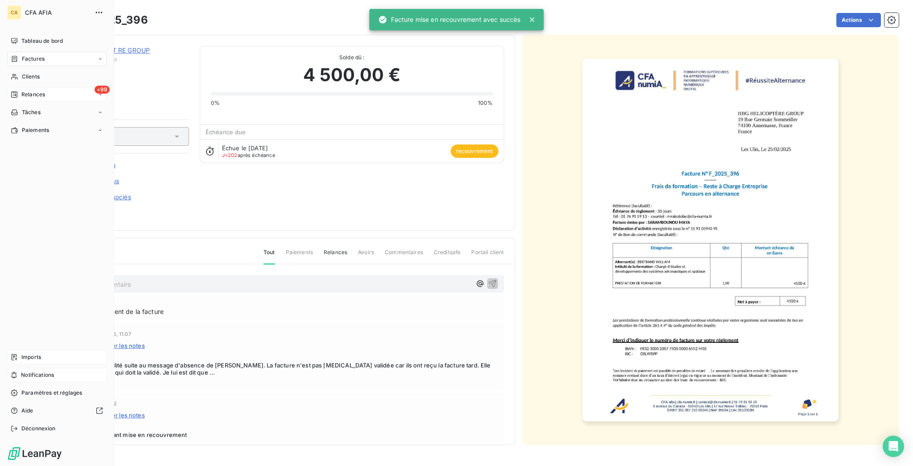
click at [21, 91] on span "Relances" at bounding box center [33, 95] width 24 height 8
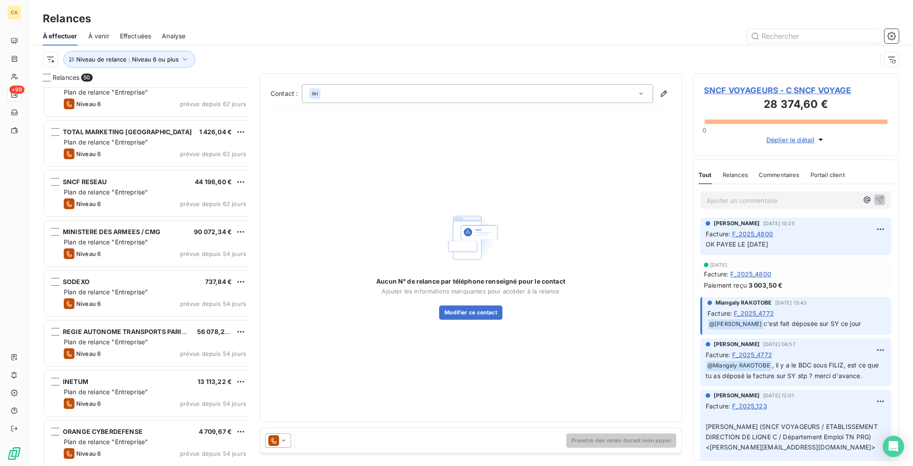
scroll to position [238, 0]
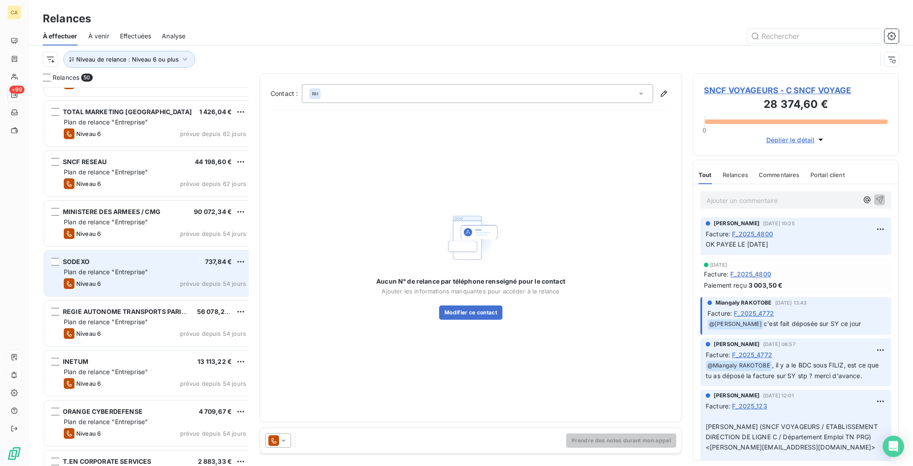
click at [98, 251] on div "SODEXO 737,84 € Plan de relance "Entreprise" Niveau 6 prévue depuis 54 jours" at bounding box center [148, 273] width 209 height 45
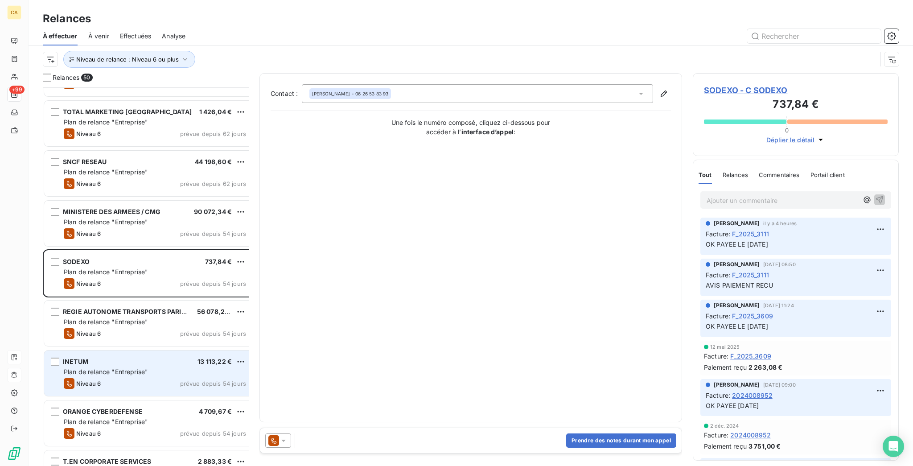
click at [107, 368] on span "Plan de relance "Entreprise"" at bounding box center [106, 372] width 84 height 8
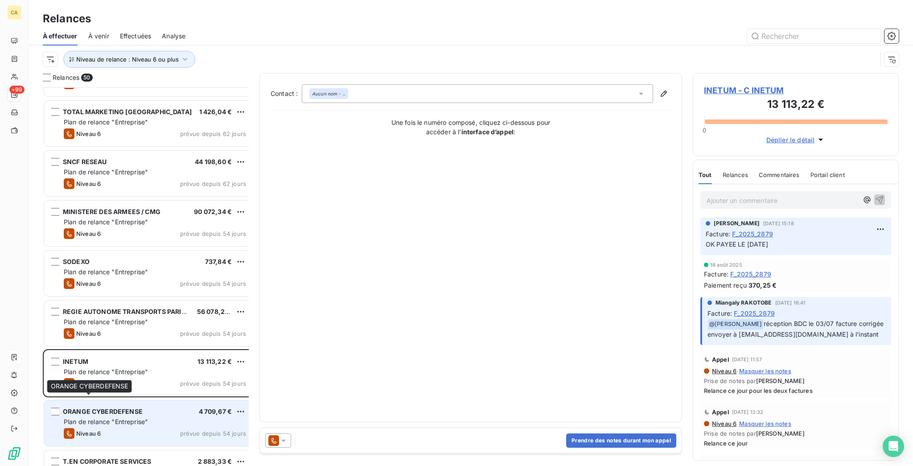
click at [108, 408] on span "ORANGE CYBERDEFENSE" at bounding box center [103, 412] width 80 height 8
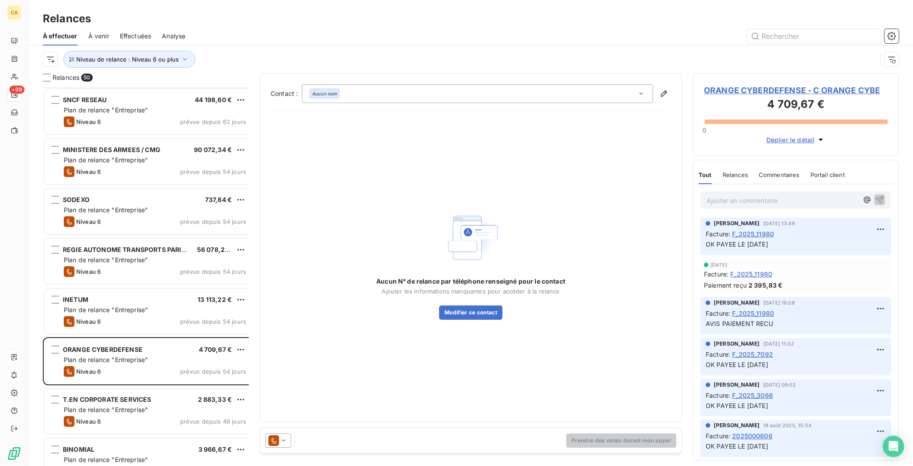
scroll to position [357, 0]
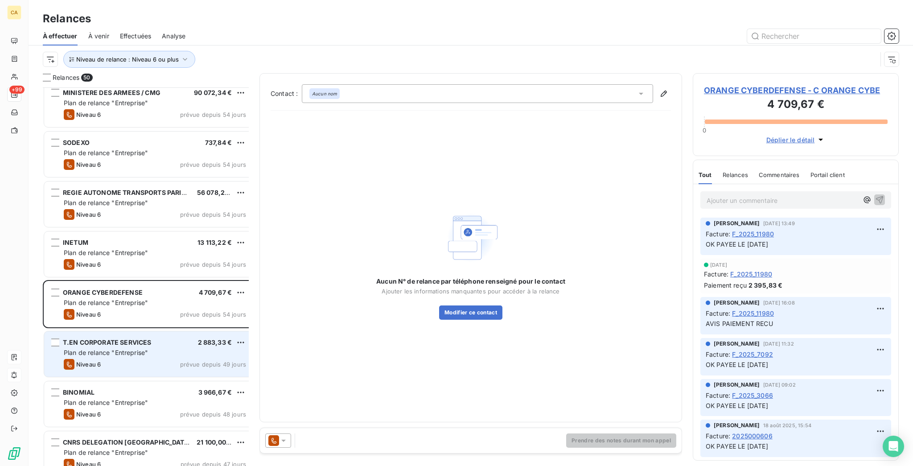
click at [120, 331] on div "T.EN CORPORATE SERVICES 2 883,33 € Plan de relance "Entreprise" Niveau 6 prévue…" at bounding box center [148, 353] width 209 height 45
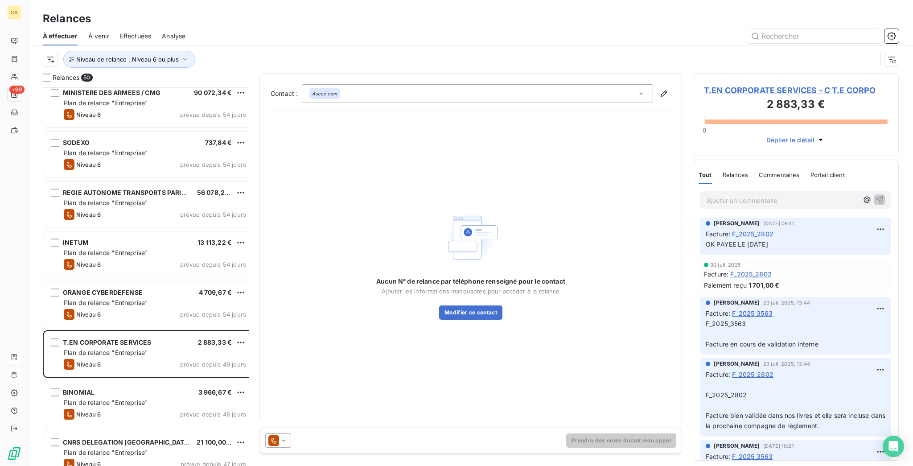
click at [728, 84] on span "T.EN CORPORATE SERVICES - C T.E CORPO" at bounding box center [796, 90] width 184 height 12
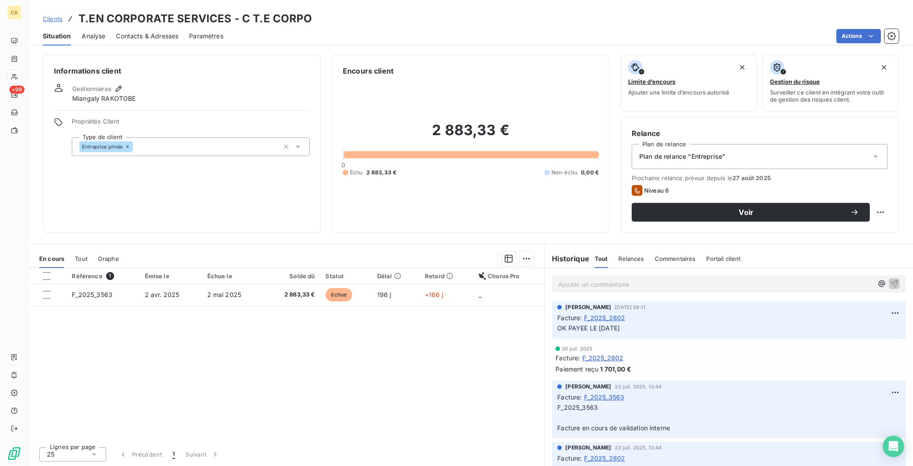
click at [75, 255] on span "Tout" at bounding box center [81, 258] width 12 height 7
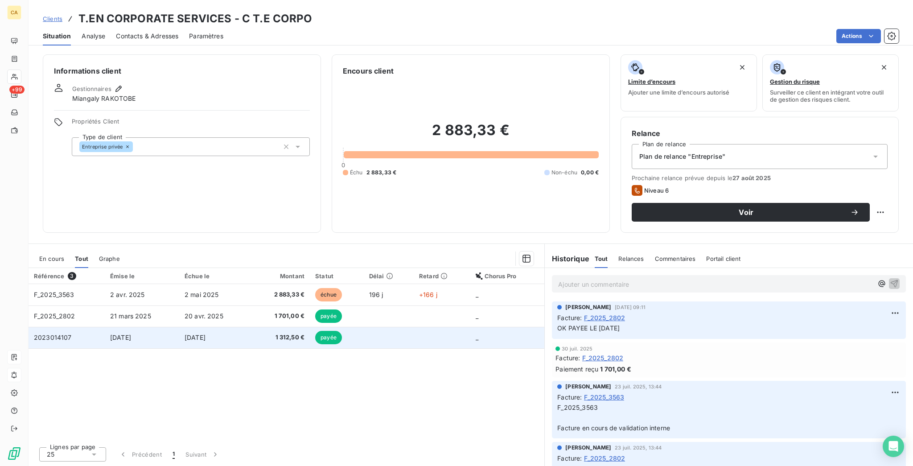
click at [91, 327] on td "2023014107" at bounding box center [67, 337] width 76 height 21
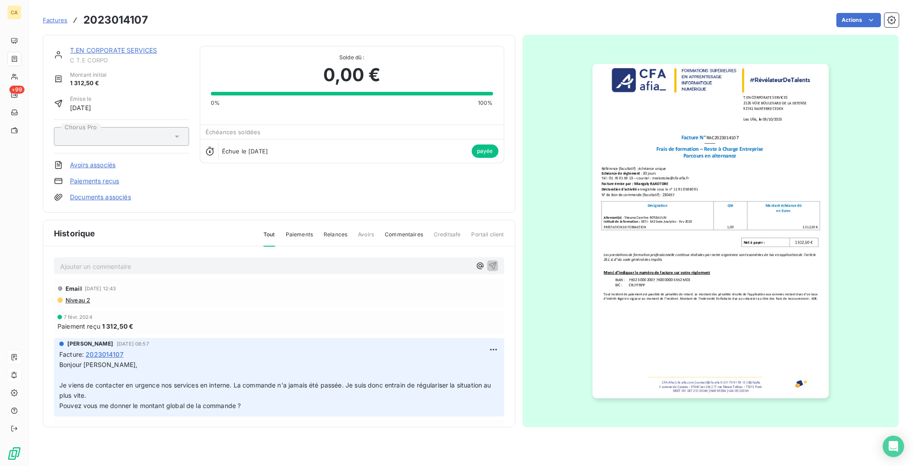
click at [76, 46] on link "T.EN CORPORATE SERVICES" at bounding box center [113, 50] width 87 height 8
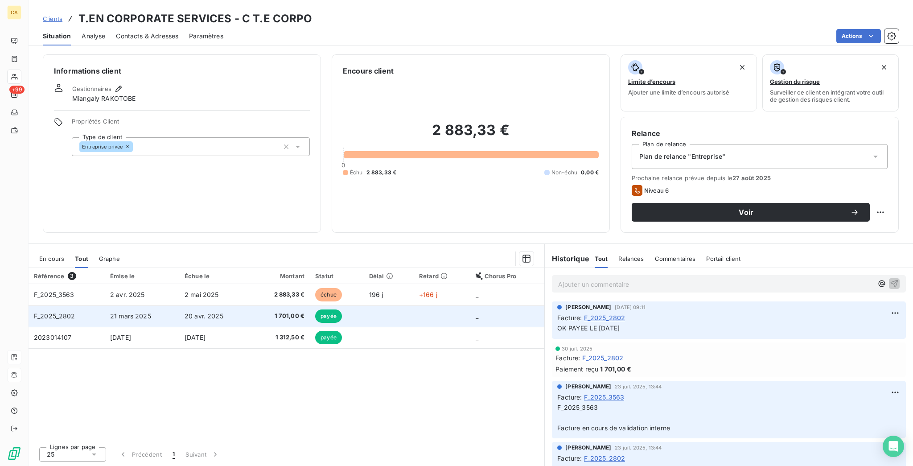
click at [63, 312] on span "F_2025_2802" at bounding box center [54, 316] width 41 height 8
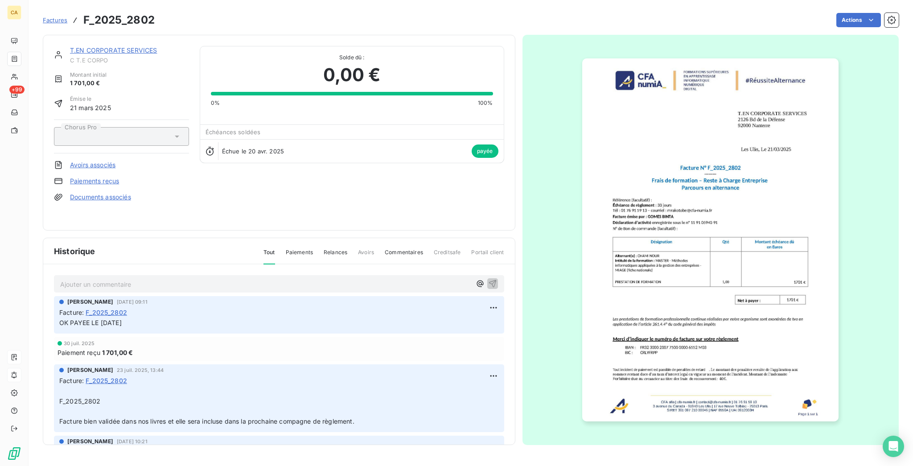
click at [113, 46] on link "T.EN CORPORATE SERVICES" at bounding box center [113, 50] width 87 height 8
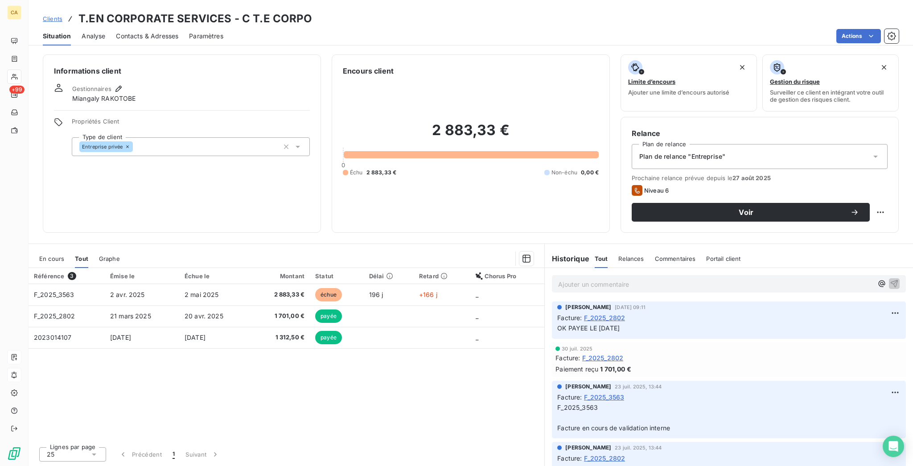
click at [45, 255] on span "En cours" at bounding box center [51, 258] width 25 height 7
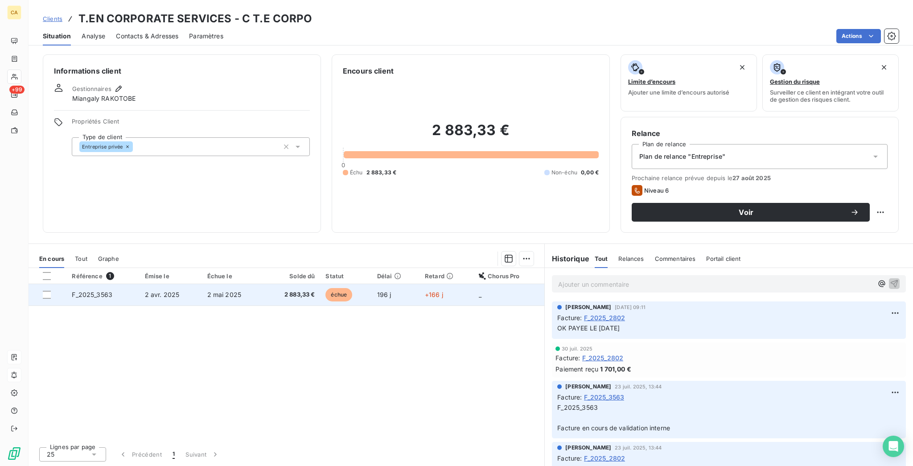
click at [111, 284] on td "F_2025_3563" at bounding box center [102, 294] width 73 height 21
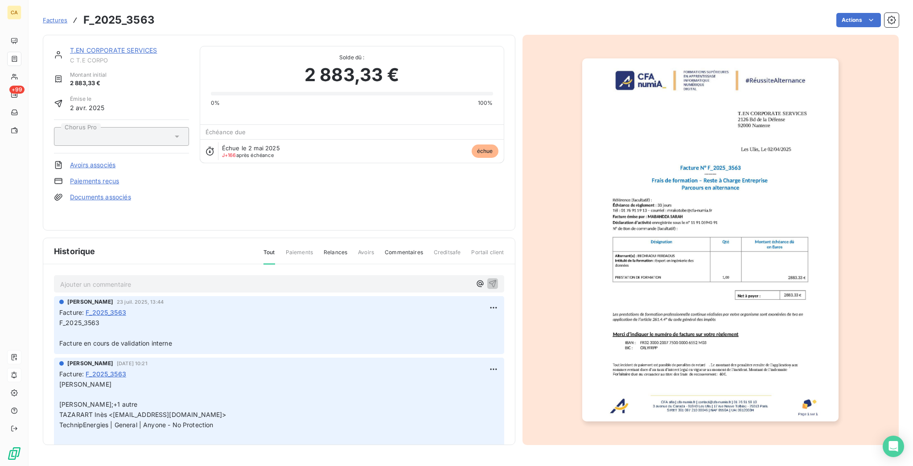
click at [98, 46] on link "T.EN CORPORATE SERVICES" at bounding box center [113, 50] width 87 height 8
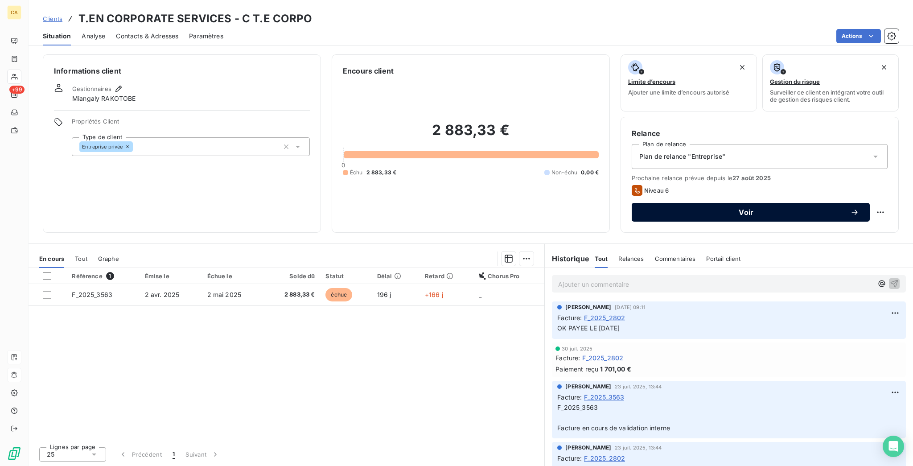
click at [708, 203] on button "Voir" at bounding box center [751, 212] width 238 height 19
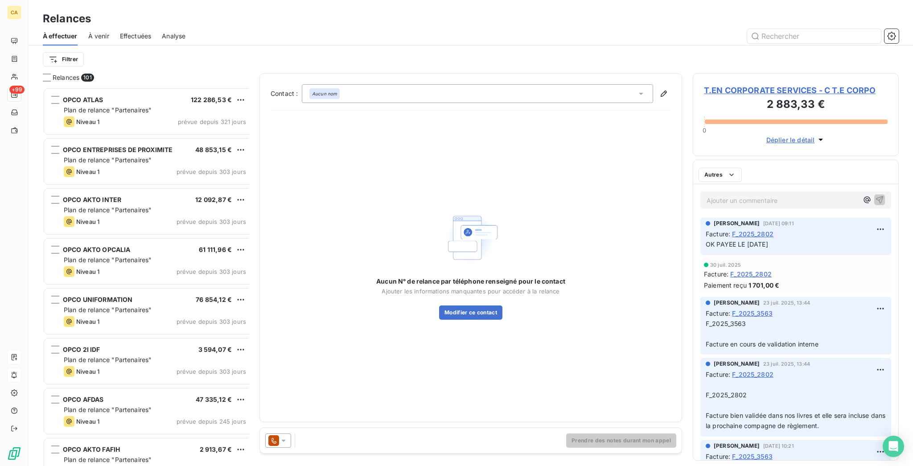
scroll to position [381, 202]
click at [462, 305] on button "Modifier ce contact" at bounding box center [470, 312] width 63 height 14
click at [448, 155] on div at bounding box center [456, 233] width 913 height 466
click at [409, 84] on div "Aucun nom" at bounding box center [477, 93] width 351 height 19
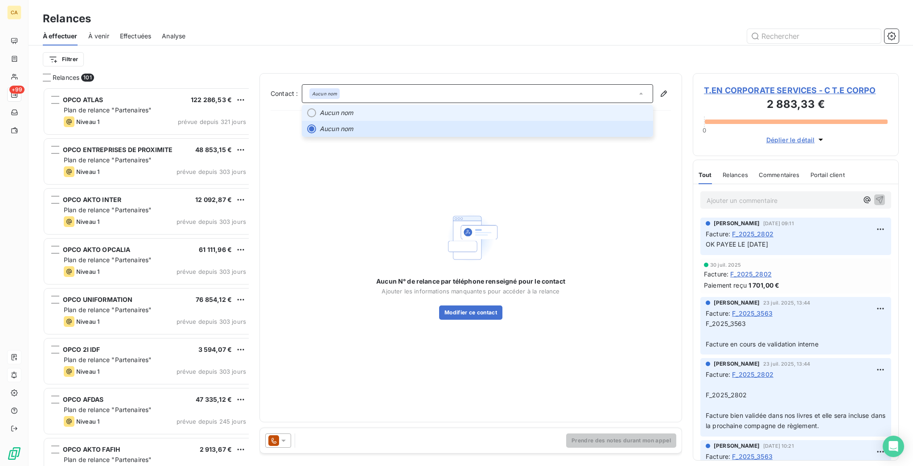
click at [317, 105] on li "Aucun nom" at bounding box center [477, 113] width 351 height 16
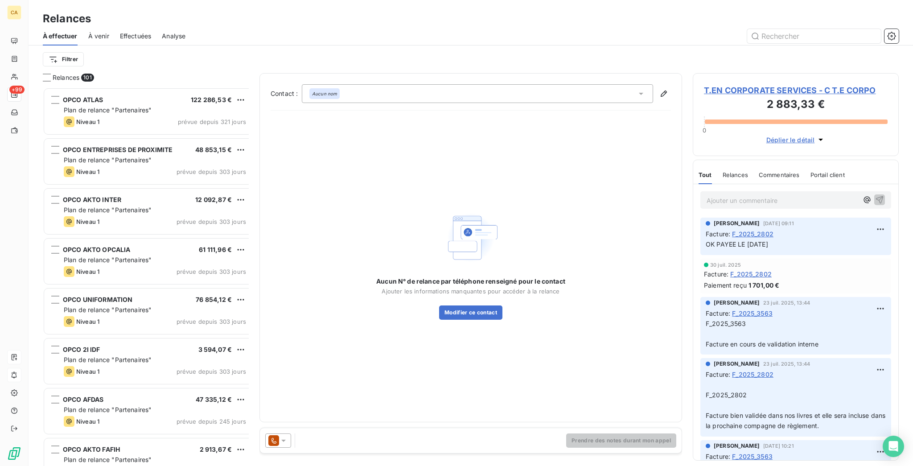
click at [344, 91] on div "Aucun nom" at bounding box center [477, 93] width 351 height 19
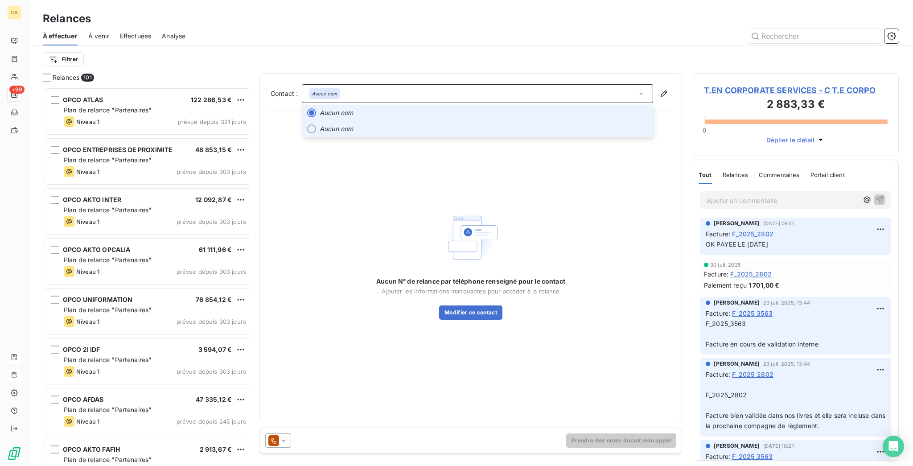
click at [341, 124] on em "Aucun nom" at bounding box center [336, 128] width 33 height 9
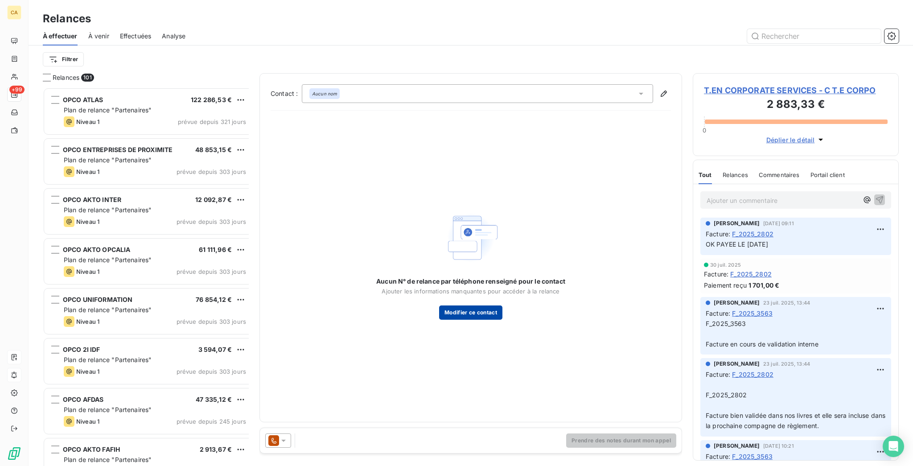
click at [468, 299] on div "Aucun N° de relance par téléphone renseigné pour le contact Ajouter les informa…" at bounding box center [471, 264] width 400 height 293
click at [468, 282] on div "Aucun N° de relance par téléphone renseigné pour le contact Ajouter les informa…" at bounding box center [470, 298] width 189 height 43
click at [468, 305] on button "Modifier ce contact" at bounding box center [470, 312] width 63 height 14
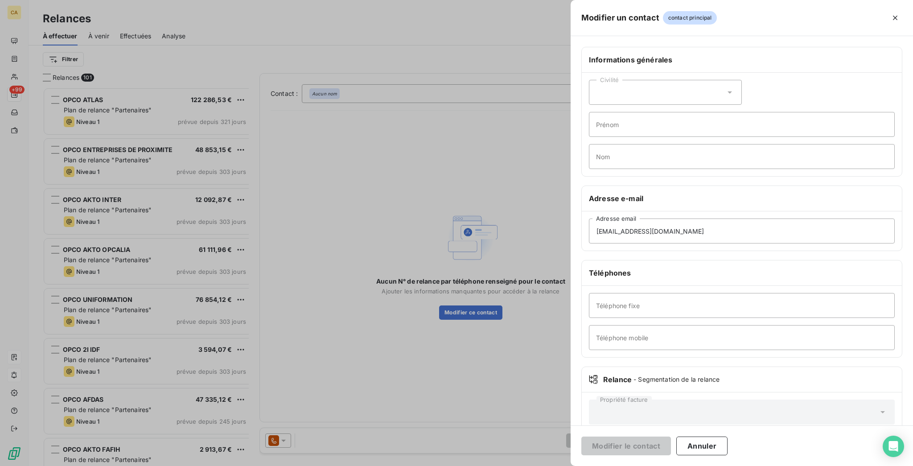
click at [718, 286] on div "Téléphone fixe Téléphone mobile" at bounding box center [742, 321] width 320 height 71
click at [710, 293] on input "Téléphone fixe" at bounding box center [742, 305] width 306 height 25
type input "."
click at [582, 437] on button "Modifier le contact" at bounding box center [627, 446] width 90 height 19
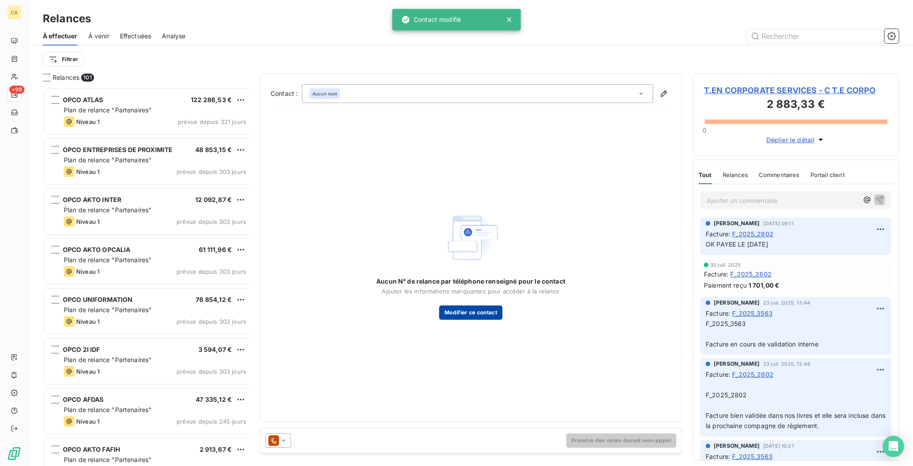
click at [453, 305] on button "Modifier ce contact" at bounding box center [470, 312] width 63 height 14
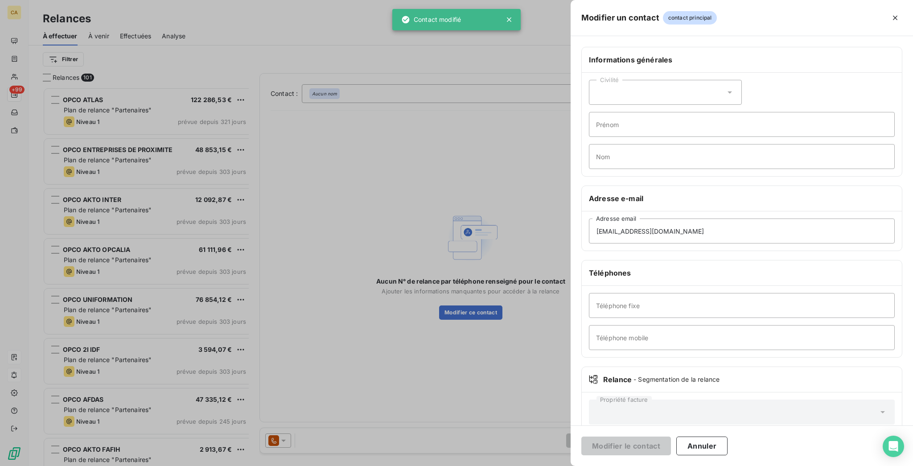
drag, startPoint x: 361, startPoint y: 70, endPoint x: 371, endPoint y: 62, distance: 12.8
click at [369, 62] on div at bounding box center [456, 233] width 913 height 466
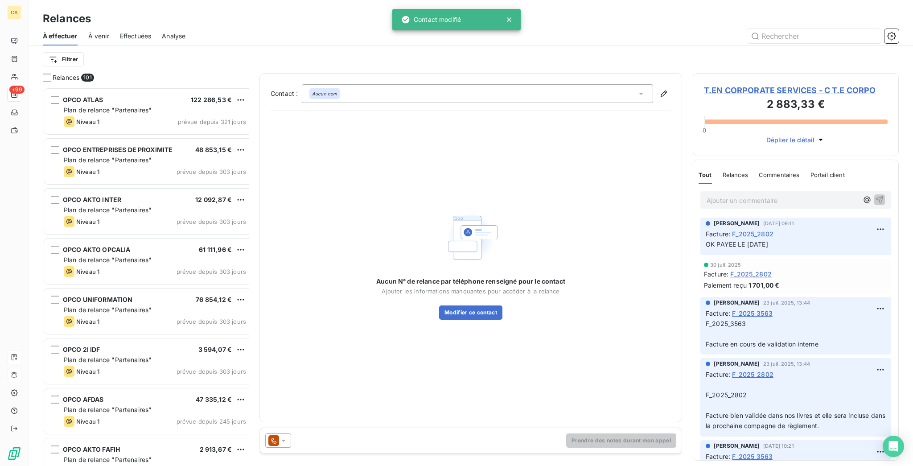
click at [368, 84] on div "Aucun nom" at bounding box center [477, 93] width 351 height 19
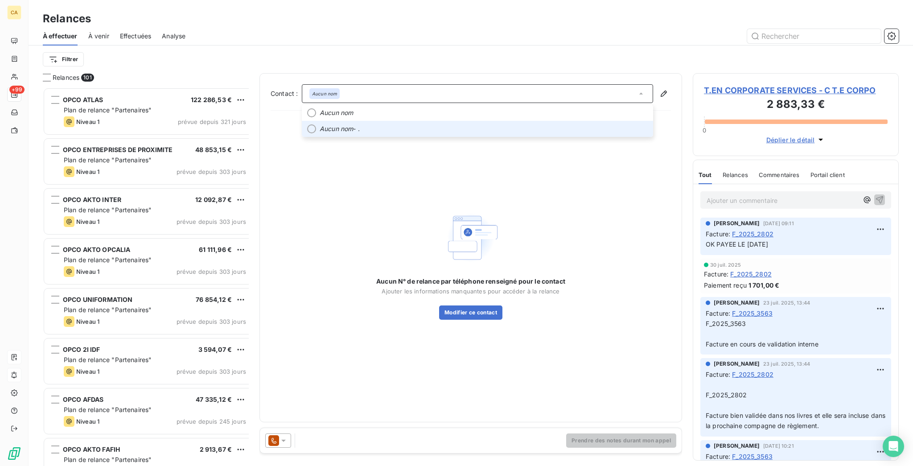
click at [345, 124] on span "Aucun nom - ." at bounding box center [484, 128] width 328 height 9
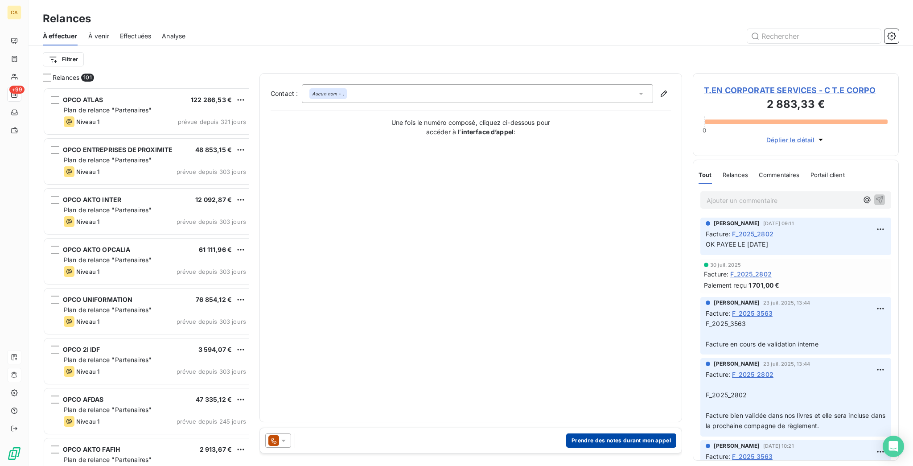
click at [644, 435] on button "Prendre des notes durant mon appel" at bounding box center [621, 440] width 110 height 14
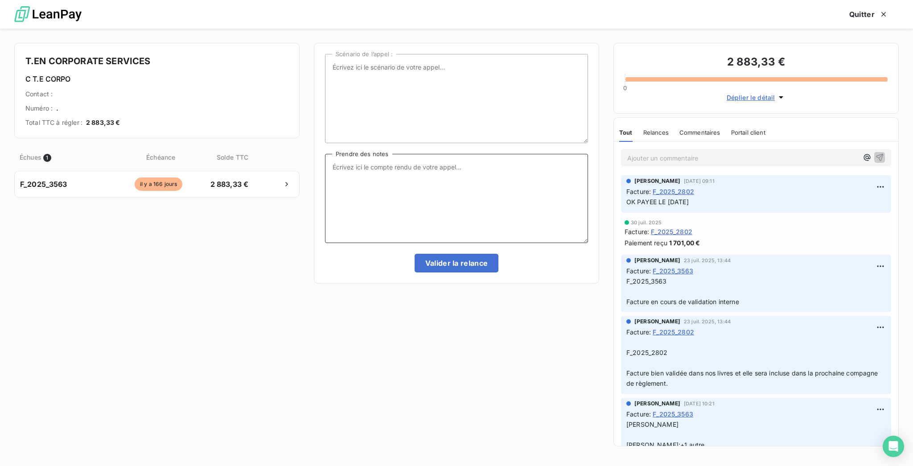
click at [380, 173] on textarea "Prendre des notes" at bounding box center [456, 198] width 263 height 89
type textarea "Relance ce jour car toujours pas de règlement"
click at [480, 268] on div "Scénario de l’appel : Relance ce jour car toujours pas de règlement Prendre des…" at bounding box center [456, 163] width 285 height 241
click at [479, 254] on button "Valider la relance" at bounding box center [457, 263] width 84 height 19
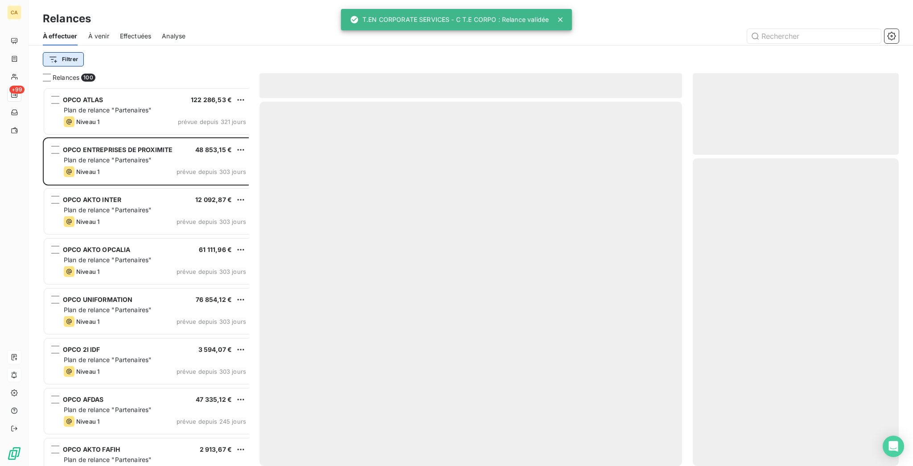
click at [64, 55] on html "CA +99 Relances À effectuer À venir Effectuées Analyse Filtrer Relances 100 OPC…" at bounding box center [456, 233] width 913 height 466
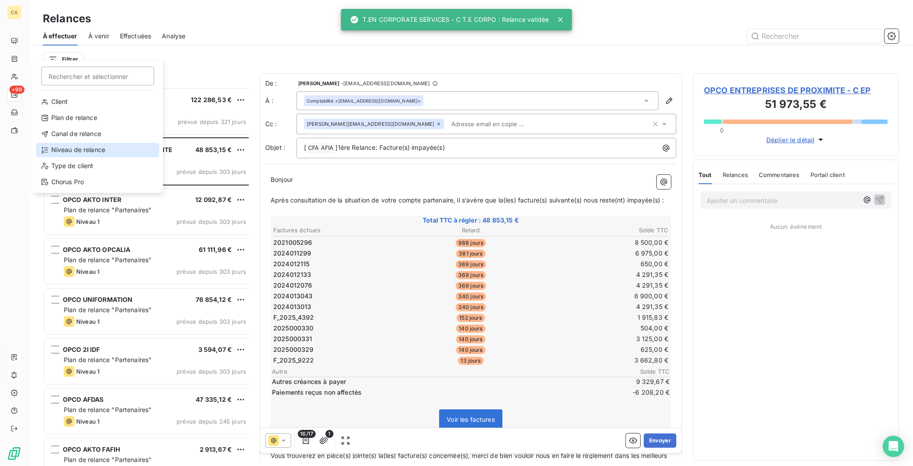
click at [77, 143] on div "Niveau de relance" at bounding box center [98, 150] width 124 height 14
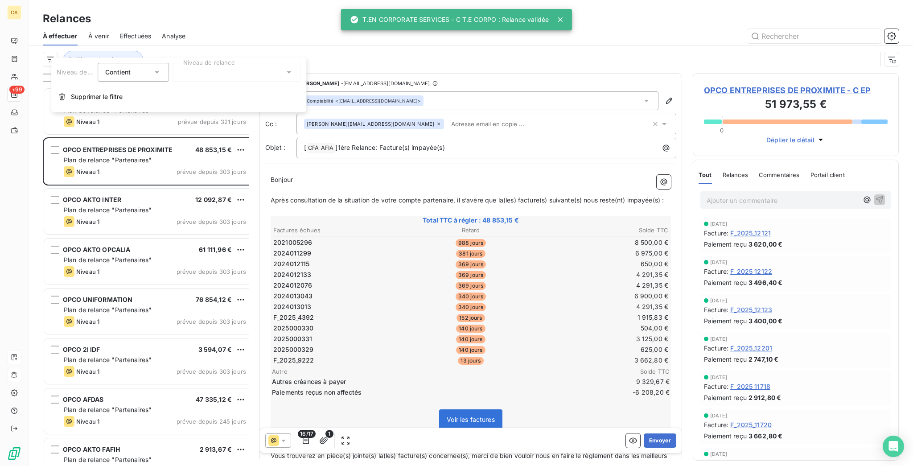
click at [195, 78] on div at bounding box center [237, 72] width 128 height 19
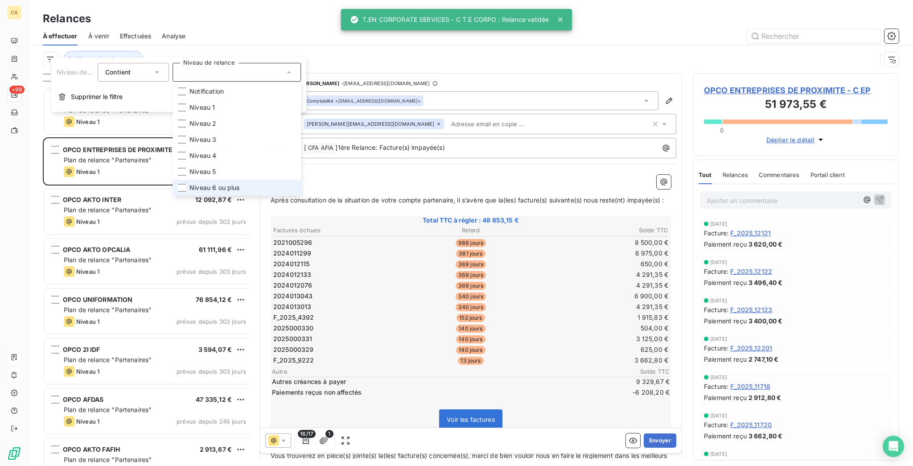
click at [194, 183] on span "Niveau 6 ou plus" at bounding box center [215, 187] width 50 height 9
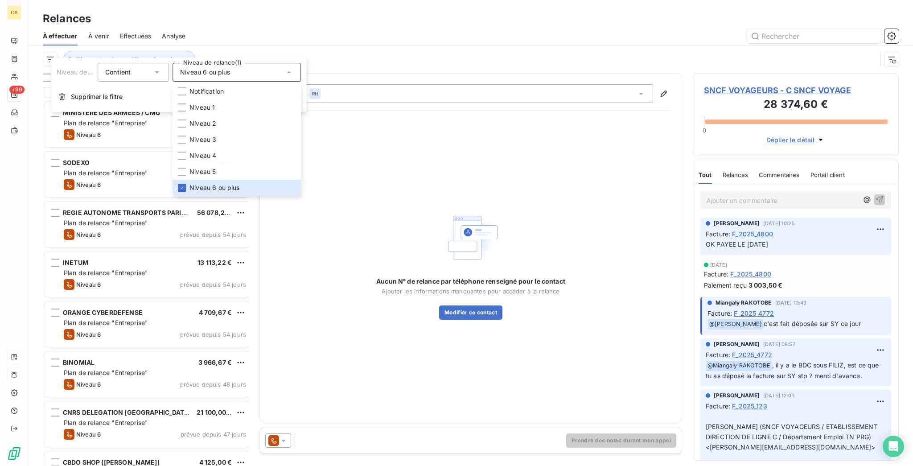
scroll to position [357, 0]
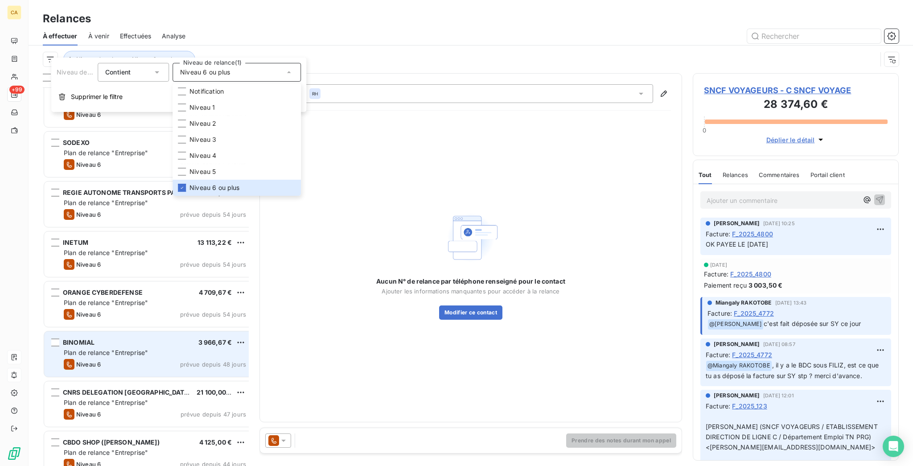
click at [113, 338] on div "BINOMIAL 3 966,67 €" at bounding box center [155, 342] width 182 height 8
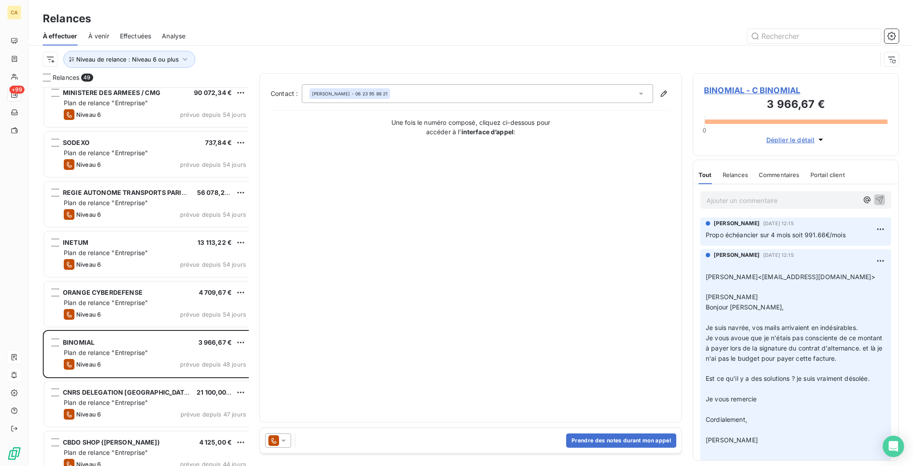
click at [762, 84] on span "BINOMIAL - C BINOMIAL" at bounding box center [796, 90] width 184 height 12
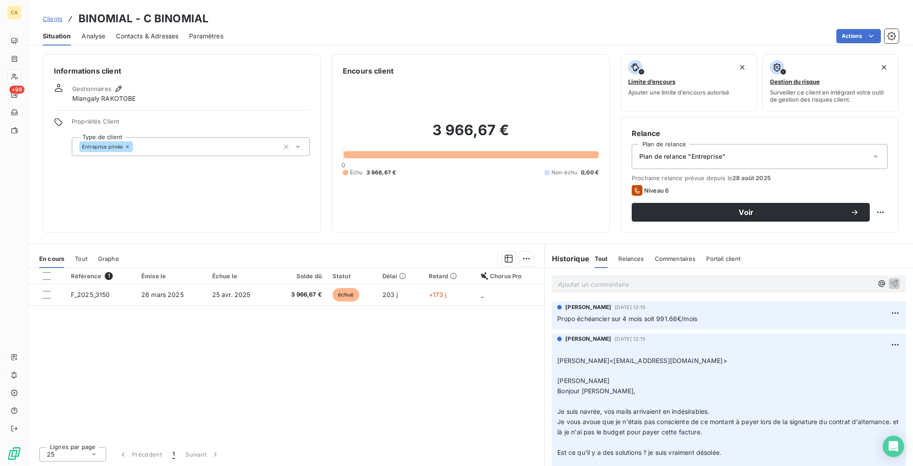
click at [655, 249] on div "Commentaires" at bounding box center [675, 258] width 41 height 19
click at [606, 249] on div "Tout Relances Commentaires Portail client" at bounding box center [669, 258] width 148 height 19
click at [599, 255] on span "Tout" at bounding box center [601, 258] width 12 height 7
click at [590, 419] on p "﻿ [PERSON_NAME]<[EMAIL_ADDRESS][DOMAIN_NAME]> ​ [PERSON_NAME]​ Bonjour [PERSON_…" at bounding box center [728, 438] width 343 height 184
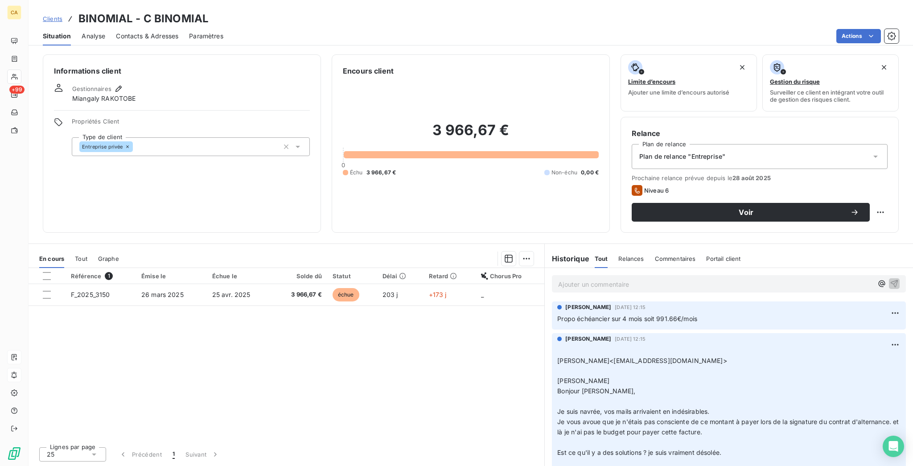
drag, startPoint x: 594, startPoint y: 414, endPoint x: 551, endPoint y: 412, distance: 43.8
click at [552, 412] on div "[PERSON_NAME] [DATE] 12:15 ﻿ [PERSON_NAME]<[EMAIL_ADDRESS][DOMAIN_NAME]> ​ [PER…" at bounding box center [729, 434] width 354 height 202
copy span "[PERSON_NAME]"
click at [634, 268] on div "Ajouter un commentaire ﻿" at bounding box center [729, 284] width 368 height 32
click at [630, 279] on p "Ajouter un commentaire ﻿" at bounding box center [715, 284] width 315 height 11
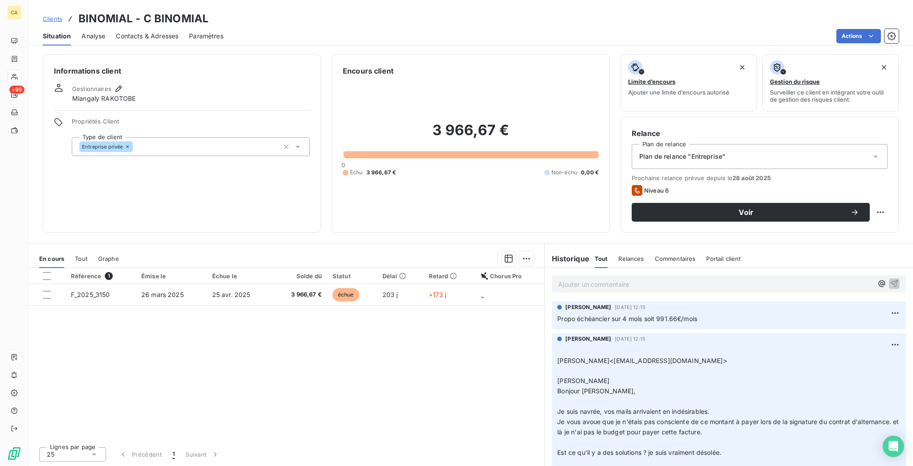
click at [612, 279] on p "Ajouter un commentaire ﻿" at bounding box center [715, 284] width 315 height 11
click at [118, 27] on div "Contacts & Adresses" at bounding box center [147, 36] width 62 height 19
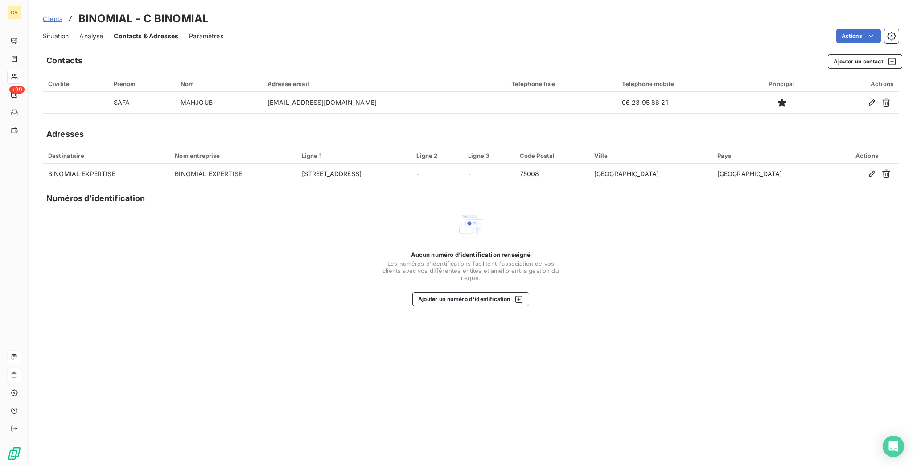
click at [116, 236] on div "Aucun numéro d’identification renseigné Les numéros d'identifications faciliten…" at bounding box center [471, 259] width 856 height 95
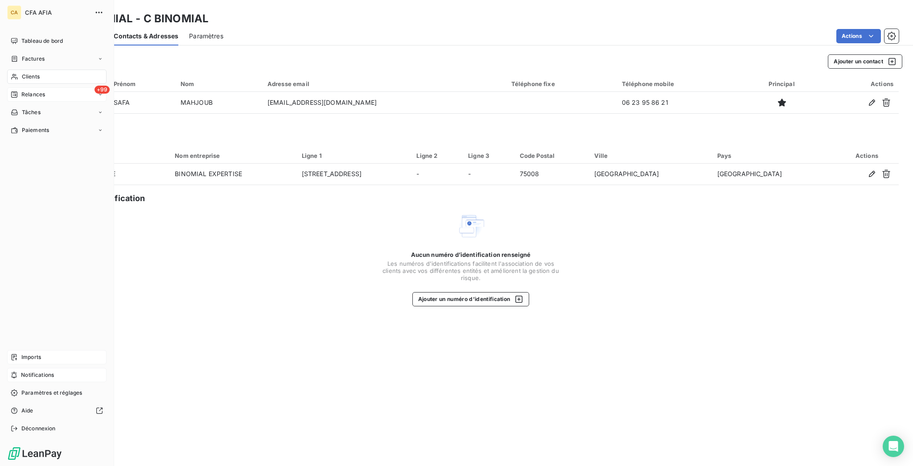
click at [13, 87] on div "+99 Relances" at bounding box center [56, 94] width 99 height 14
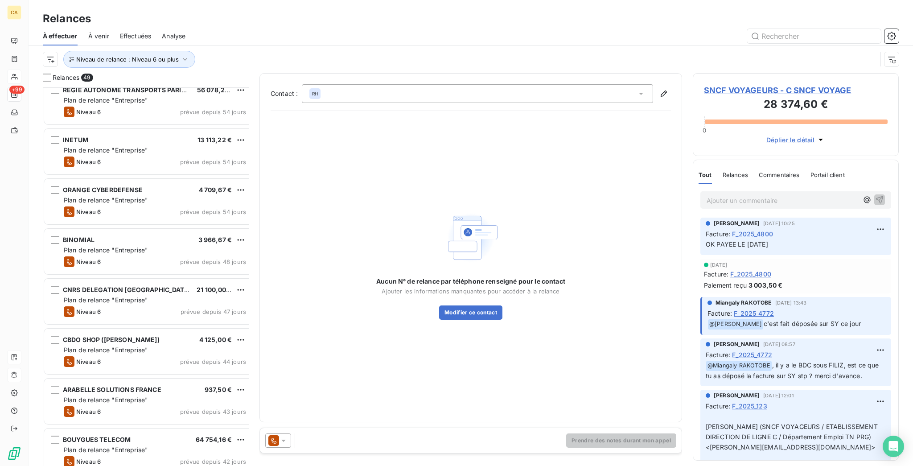
scroll to position [476, 0]
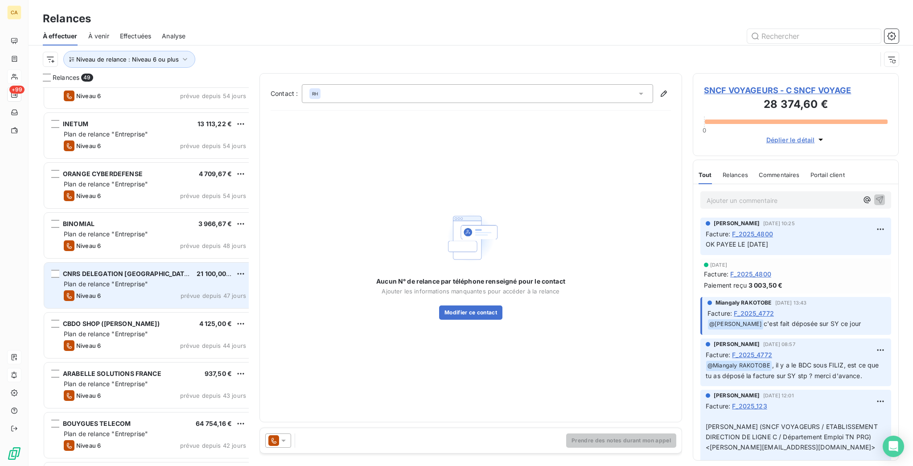
click at [86, 270] on span "CNRS DELEGATION [GEOGRAPHIC_DATA]" at bounding box center [127, 274] width 128 height 8
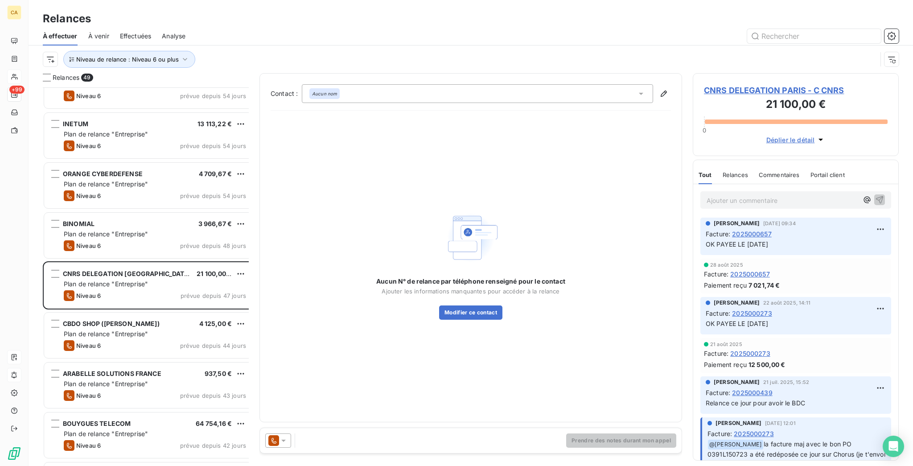
click at [736, 84] on span "CNRS DELEGATION PARIS - C CNRS" at bounding box center [796, 90] width 184 height 12
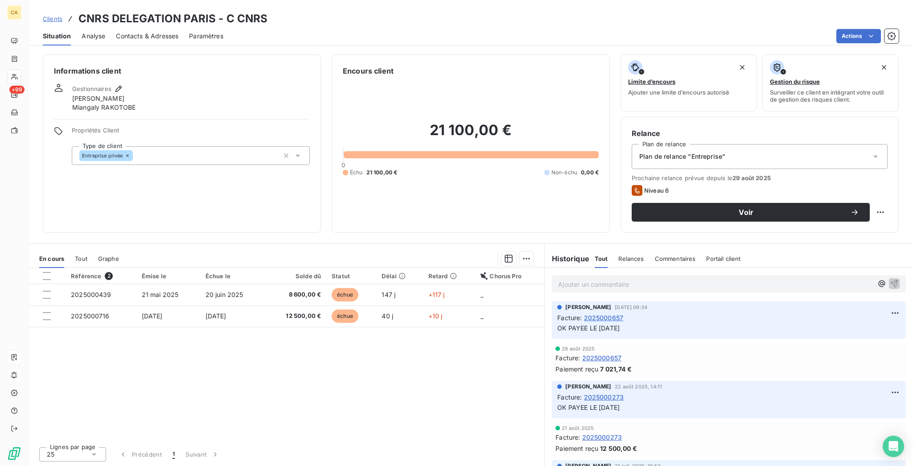
click at [273, 284] on div at bounding box center [296, 284] width 62 height 0
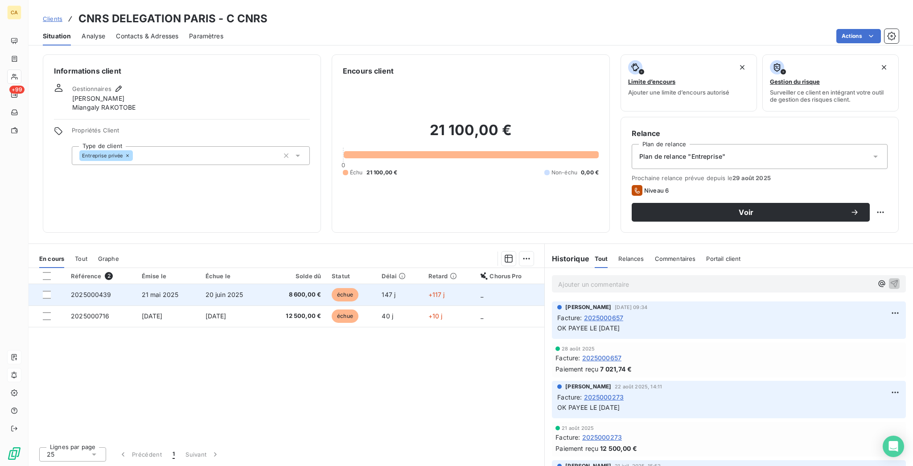
click at [271, 290] on span "8 600,00 €" at bounding box center [296, 294] width 51 height 9
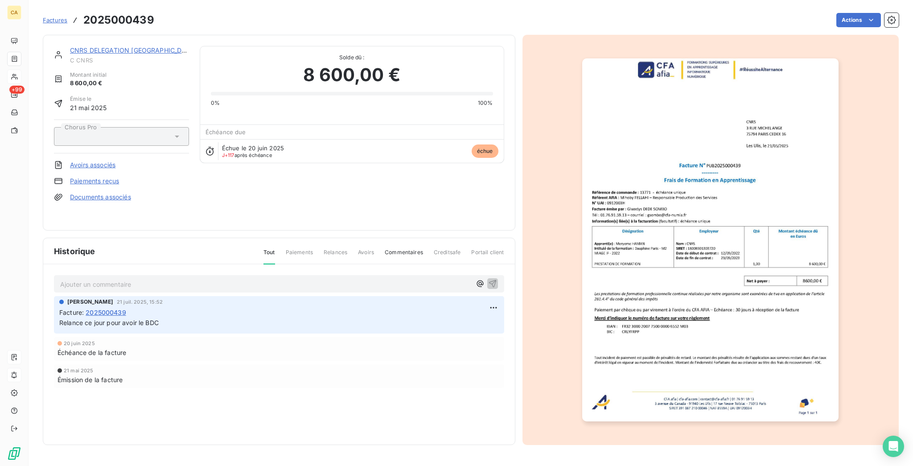
click at [115, 46] on link "CNRS DELEGATION [GEOGRAPHIC_DATA]" at bounding box center [133, 50] width 126 height 8
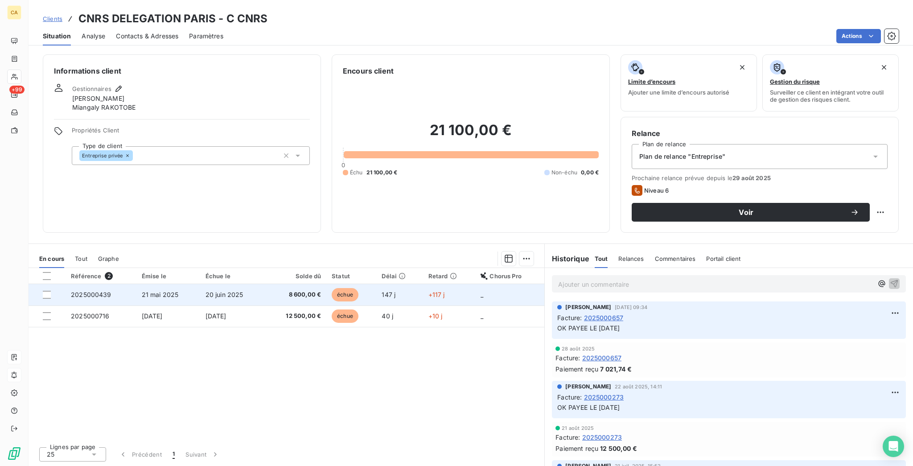
click at [68, 284] on td "2025000439" at bounding box center [101, 294] width 71 height 21
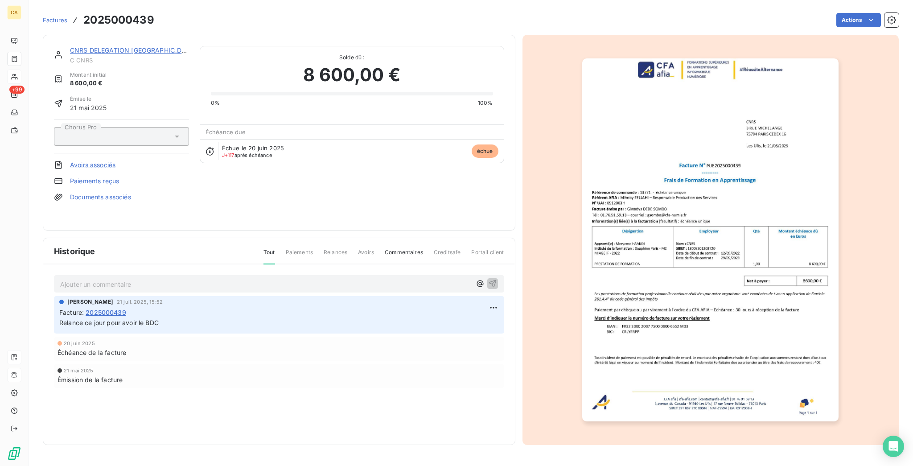
click at [95, 46] on link "CNRS DELEGATION [GEOGRAPHIC_DATA]" at bounding box center [133, 50] width 126 height 8
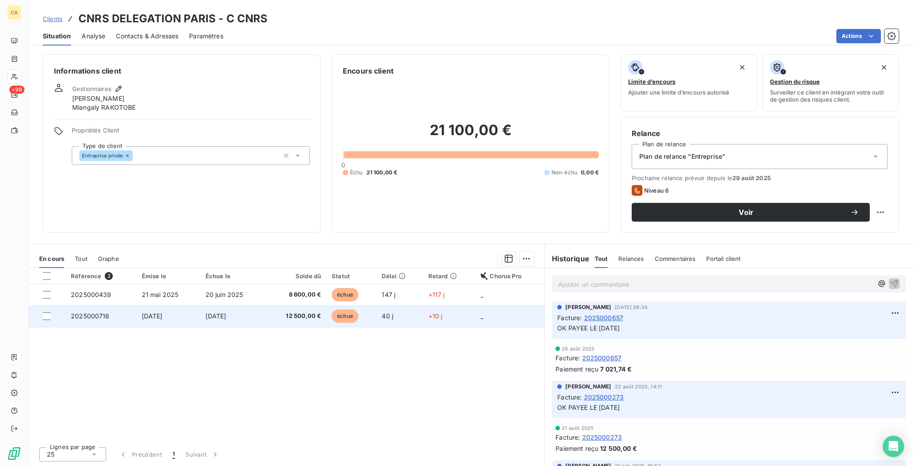
click at [74, 312] on span "2025000716" at bounding box center [90, 316] width 39 height 8
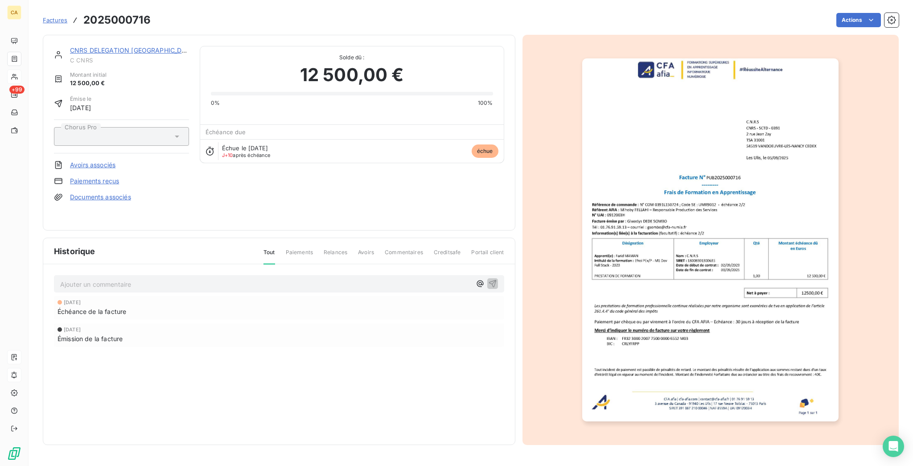
click at [592, 209] on img "button" at bounding box center [710, 239] width 256 height 363
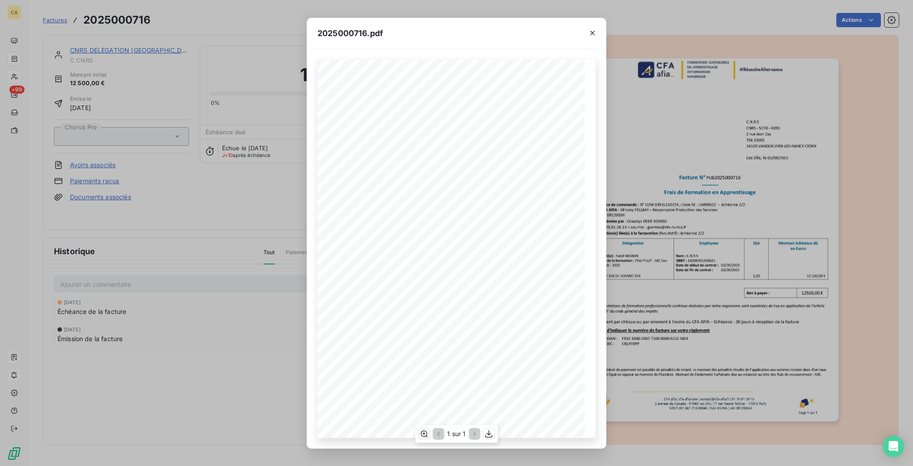
click at [165, 142] on div "2025000716.pdf CFA afia | [DOMAIN_NAME] | [EMAIL_ADDRESS][DOMAIN_NAME] | 01 76 …" at bounding box center [456, 233] width 913 height 466
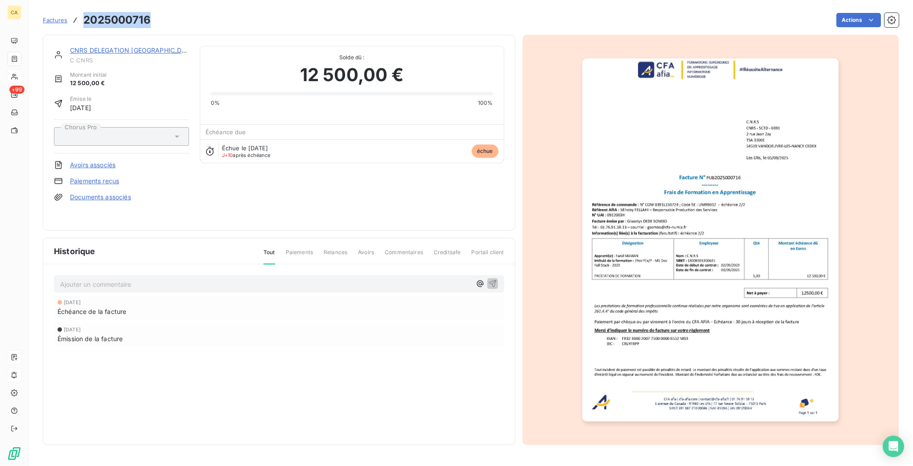
drag, startPoint x: 138, startPoint y: 17, endPoint x: 69, endPoint y: 17, distance: 69.6
click at [69, 17] on div "Factures 2025000716 Actions" at bounding box center [471, 20] width 856 height 19
copy h3 "2025000716"
click at [162, 279] on p "Ajouter un commentaire ﻿" at bounding box center [265, 284] width 411 height 11
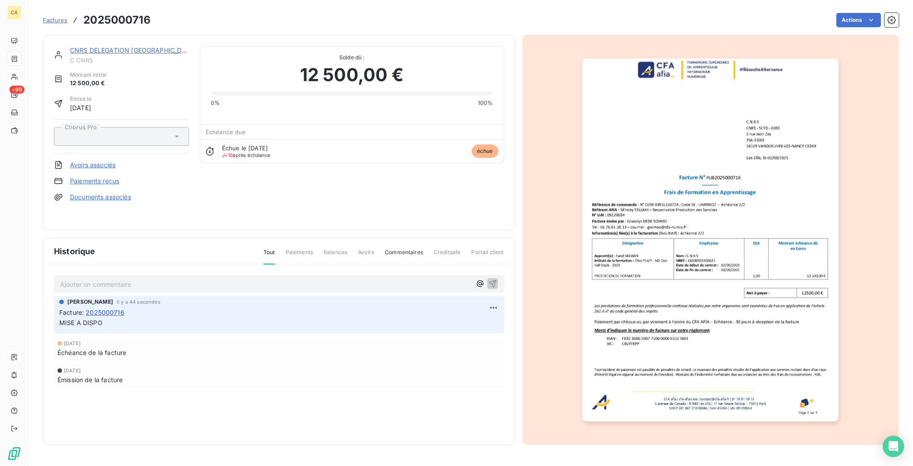
click at [96, 46] on link "CNRS DELEGATION [GEOGRAPHIC_DATA]" at bounding box center [133, 50] width 126 height 8
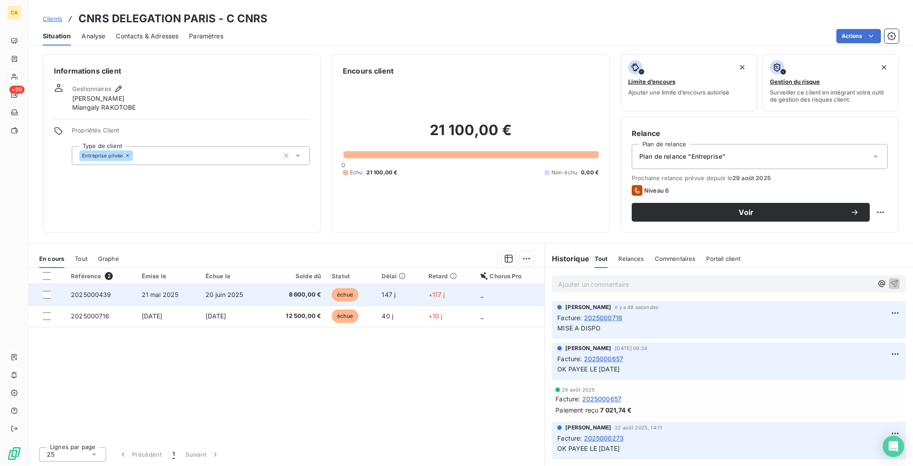
click at [93, 291] on span "2025000439" at bounding box center [91, 295] width 41 height 8
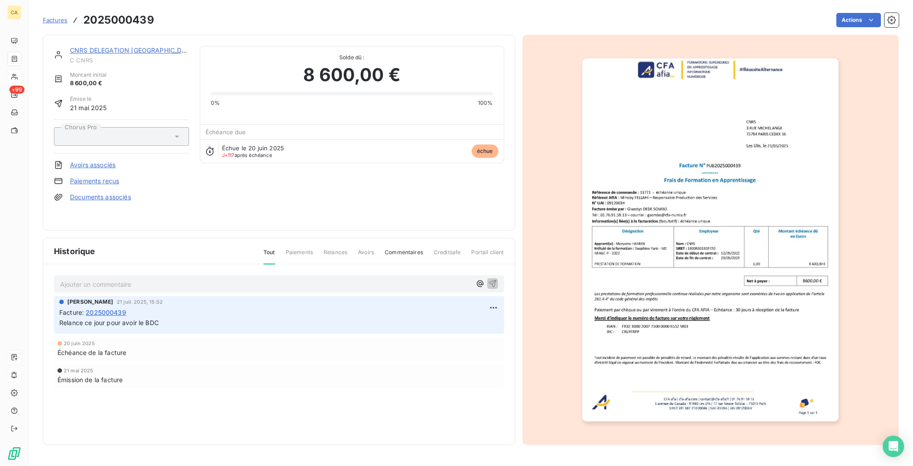
click at [726, 176] on img "button" at bounding box center [710, 239] width 256 height 363
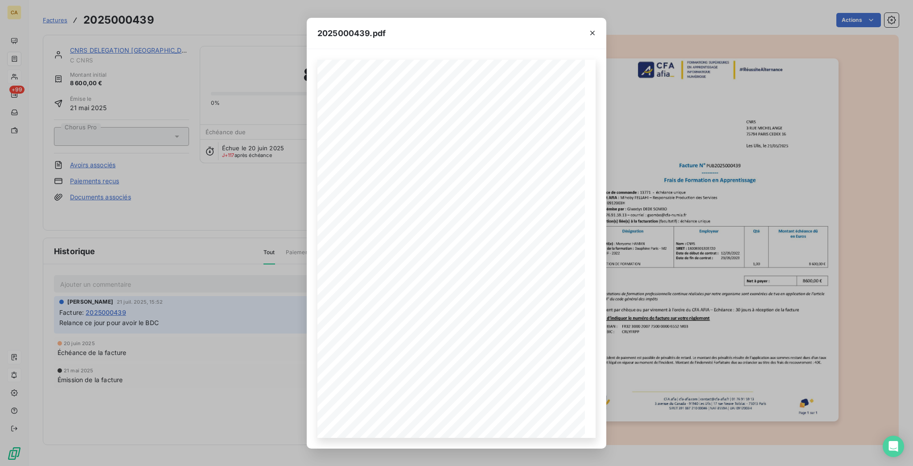
click at [156, 44] on div "2025000439.pdf CFA afia | [DOMAIN_NAME] | [EMAIL_ADDRESS][DOMAIN_NAME] | 01 76 …" at bounding box center [456, 233] width 913 height 466
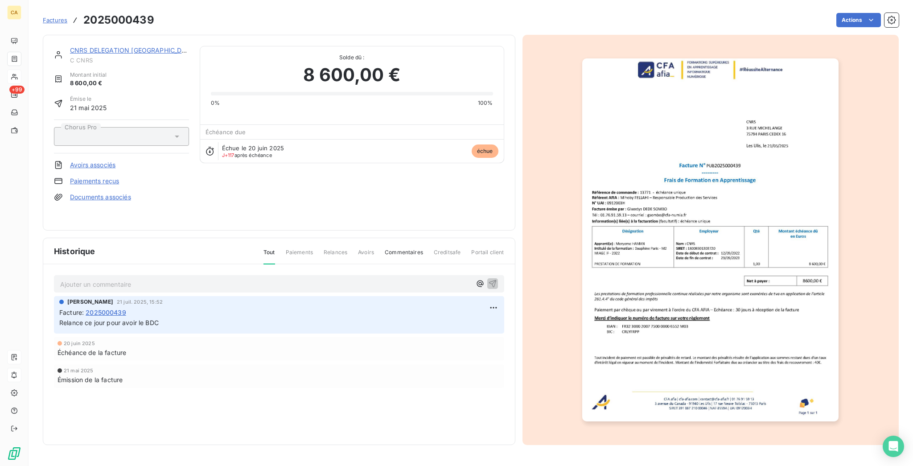
click at [125, 46] on link "CNRS DELEGATION [GEOGRAPHIC_DATA]" at bounding box center [133, 50] width 126 height 8
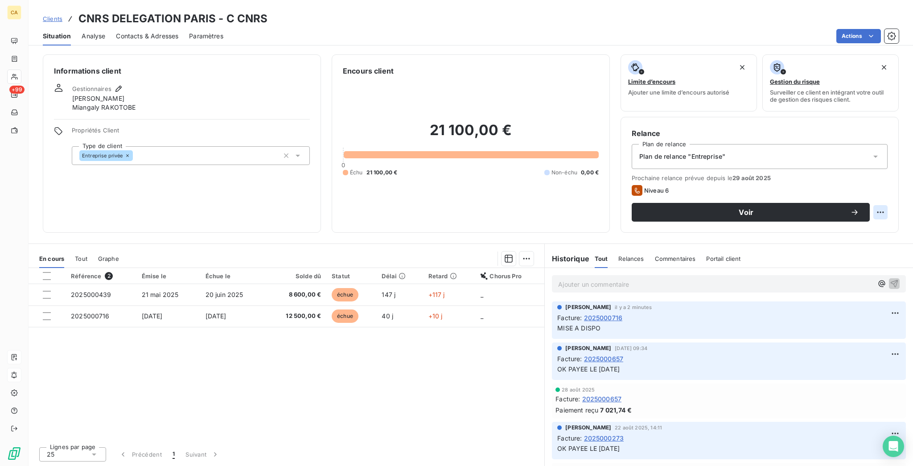
click at [889, 173] on html "CA +99 Clients CNRS DELEGATION [GEOGRAPHIC_DATA] - C CNRS Situation Analyse Con…" at bounding box center [456, 233] width 913 height 466
drag, startPoint x: 866, startPoint y: 194, endPoint x: 855, endPoint y: 194, distance: 10.7
click at [865, 194] on div "Replanifier cette action" at bounding box center [854, 194] width 80 height 14
select select "9"
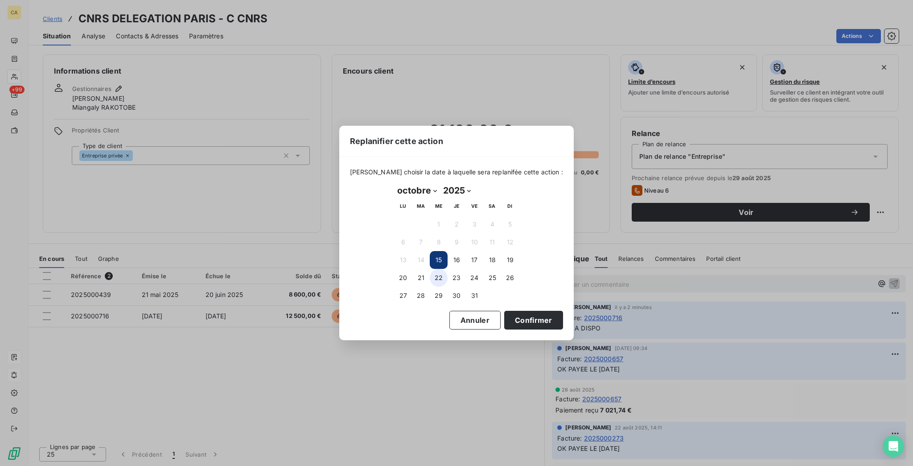
click at [440, 271] on button "22" at bounding box center [439, 278] width 18 height 18
click at [504, 316] on button "Confirmer" at bounding box center [533, 320] width 59 height 19
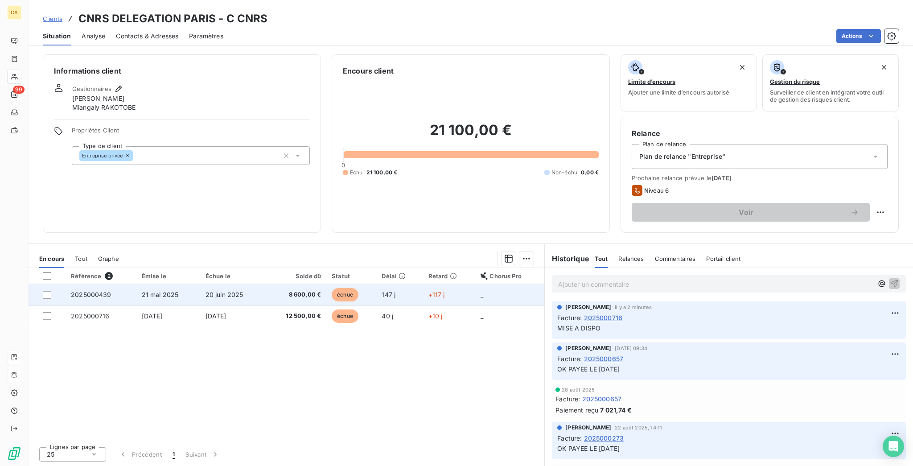
click at [125, 284] on td "2025000439" at bounding box center [101, 294] width 71 height 21
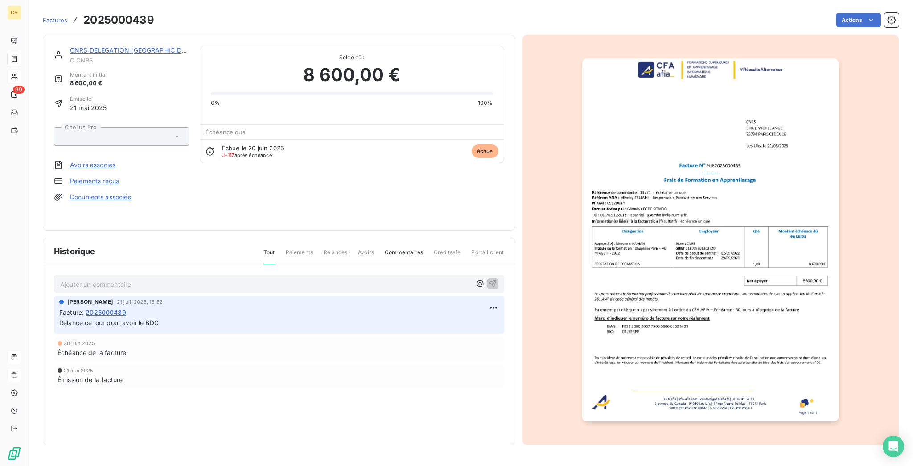
click at [130, 17] on h3 "2025000439" at bounding box center [118, 20] width 71 height 16
drag, startPoint x: 137, startPoint y: 16, endPoint x: 70, endPoint y: 19, distance: 67.4
click at [83, 19] on h3 "2025000439" at bounding box center [118, 20] width 71 height 16
copy h3 "2025000439"
click at [117, 47] on div "CNRS DELEGATION PARIS C CNRS" at bounding box center [129, 55] width 119 height 18
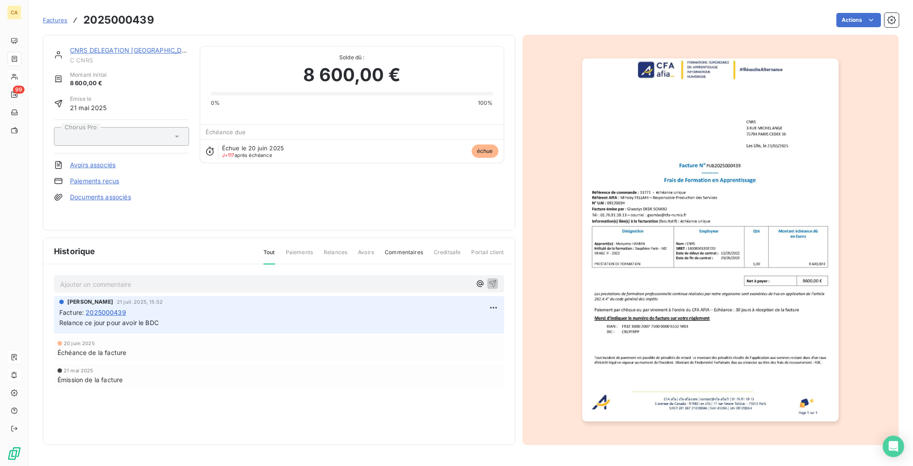
click at [115, 46] on link "CNRS DELEGATION [GEOGRAPHIC_DATA]" at bounding box center [133, 50] width 126 height 8
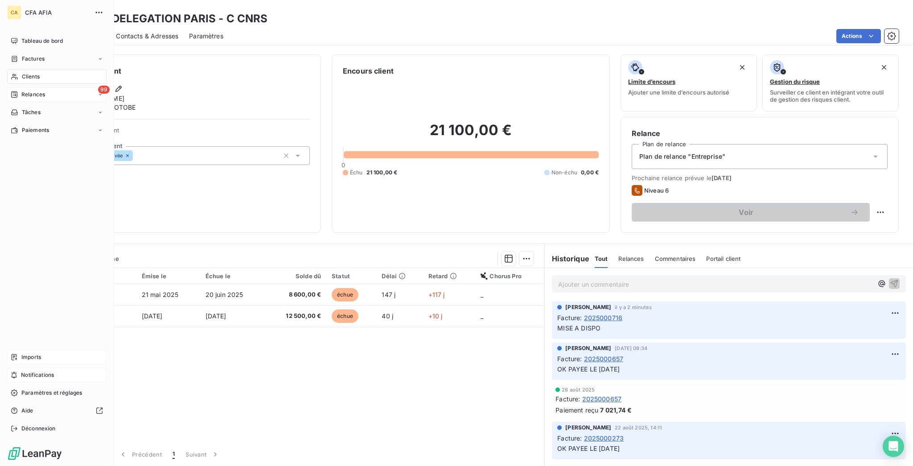
click at [35, 87] on div "99 Relances" at bounding box center [56, 94] width 99 height 14
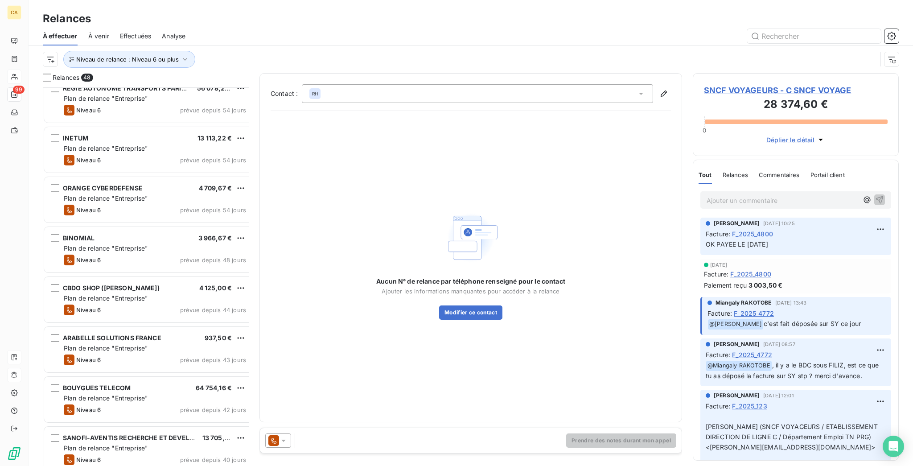
scroll to position [476, 0]
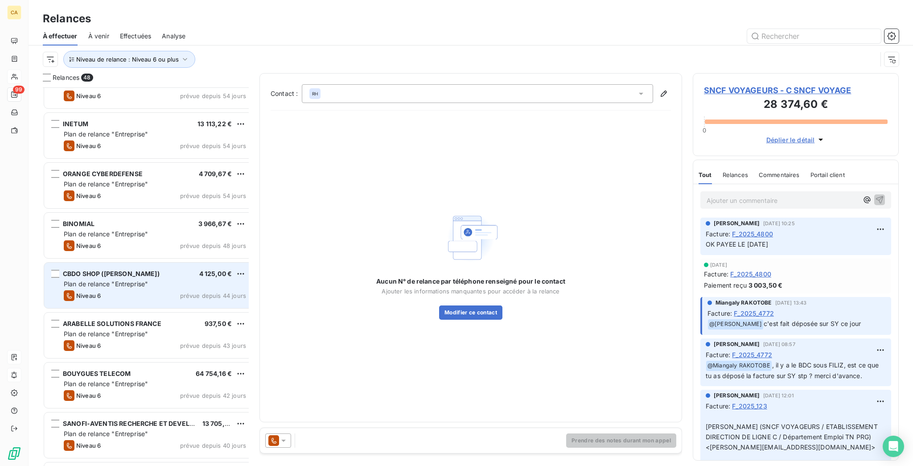
click at [103, 265] on div "CBDO SHOP ([PERSON_NAME]) 4 125,00 € Plan de relance "Entreprise" Niveau 6 prév…" at bounding box center [148, 285] width 209 height 45
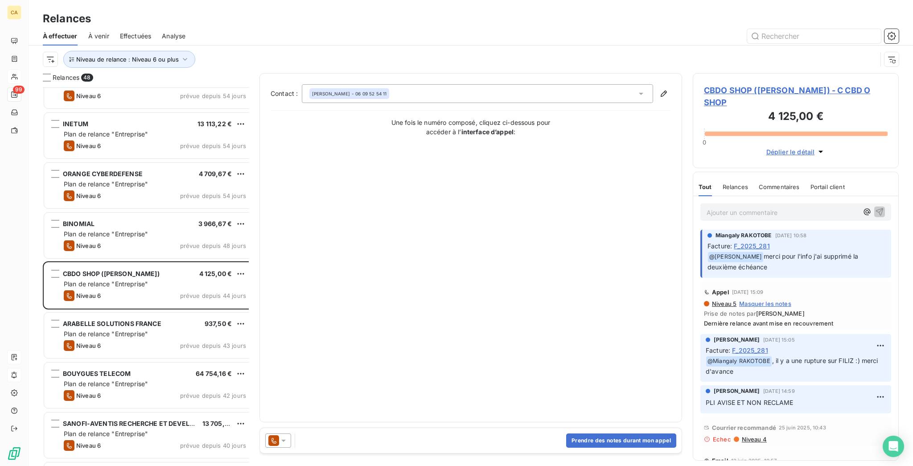
click at [734, 84] on span "CBDO SHOP ([PERSON_NAME]) - C CBD O SHOP" at bounding box center [796, 96] width 184 height 24
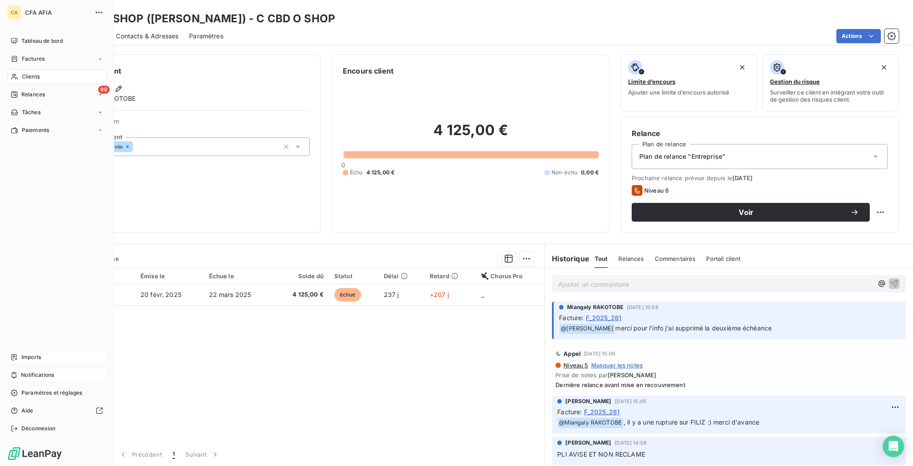
click at [24, 73] on span "Clients" at bounding box center [31, 77] width 18 height 8
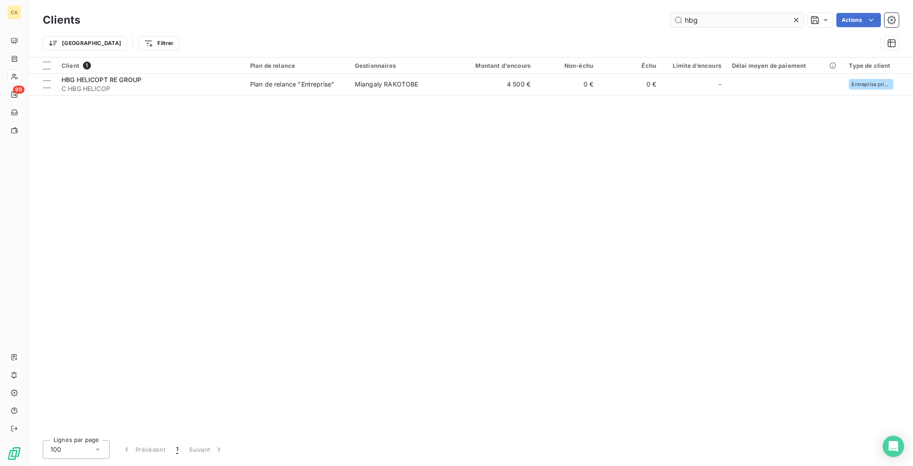
click at [735, 17] on input "hbg" at bounding box center [738, 20] width 134 height 14
type input "CBD"
click at [858, 19] on html "CA 99 Clients CBD Actions Trier Filtrer Client 1 Plan de relance Gestionnaires …" at bounding box center [456, 233] width 913 height 466
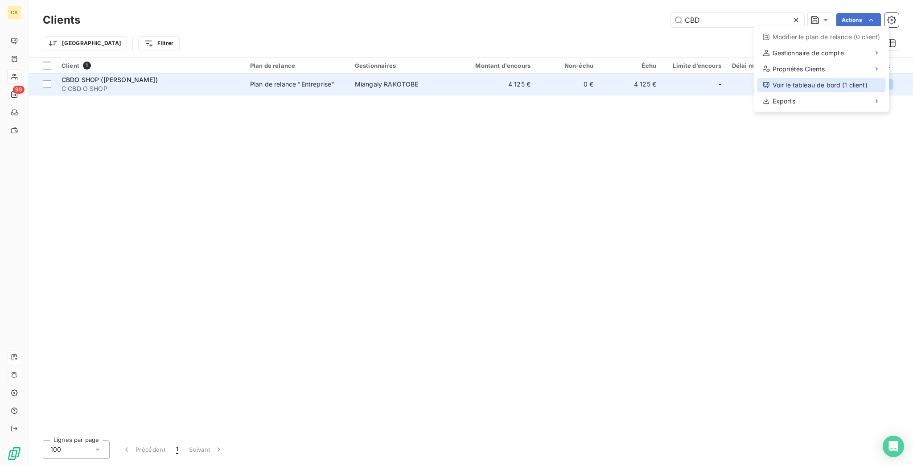
drag, startPoint x: 842, startPoint y: 74, endPoint x: 822, endPoint y: 70, distance: 20.9
click at [823, 78] on div "Voir le tableau de bord (1 client)" at bounding box center [822, 85] width 128 height 14
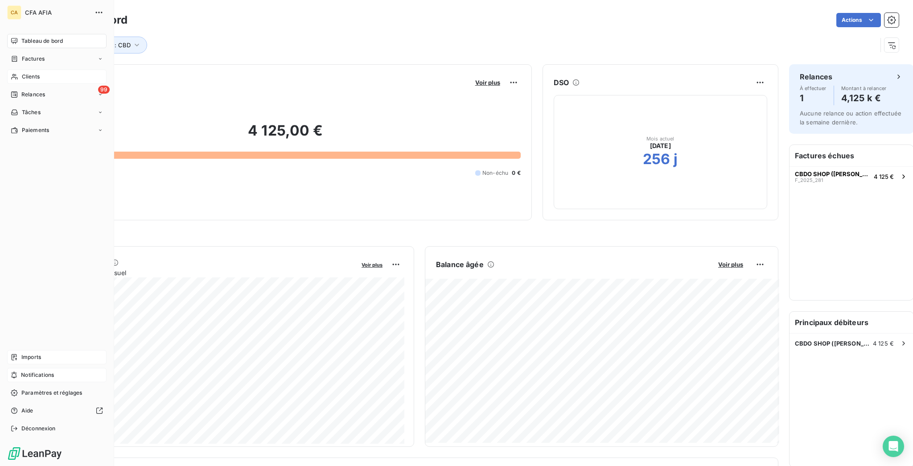
click at [23, 73] on span "Clients" at bounding box center [31, 77] width 18 height 8
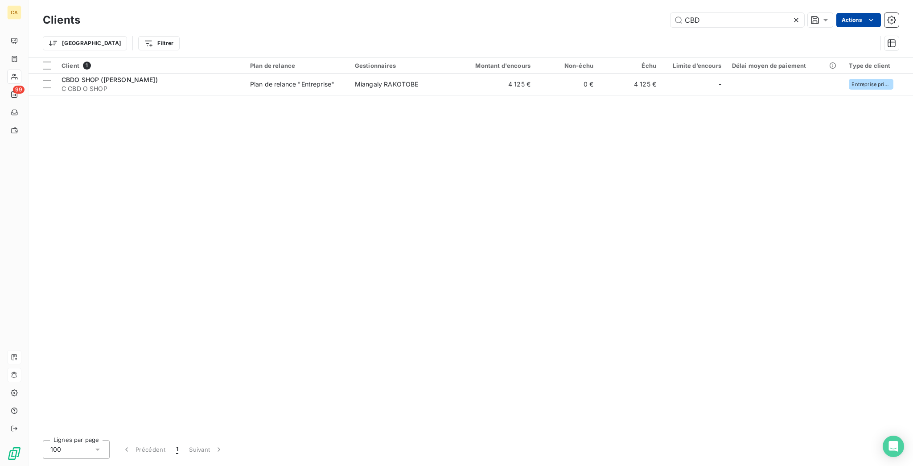
click at [868, 20] on html "CA 99 Clients CBD Actions Trier Filtrer Client 1 Plan de relance Gestionnaires …" at bounding box center [456, 233] width 913 height 466
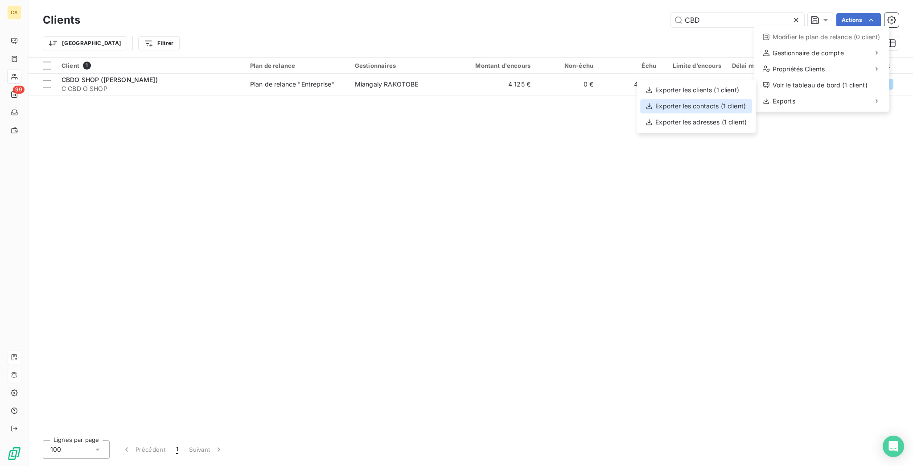
click at [675, 103] on div "Exporter les contacts (1 client)" at bounding box center [696, 106] width 112 height 14
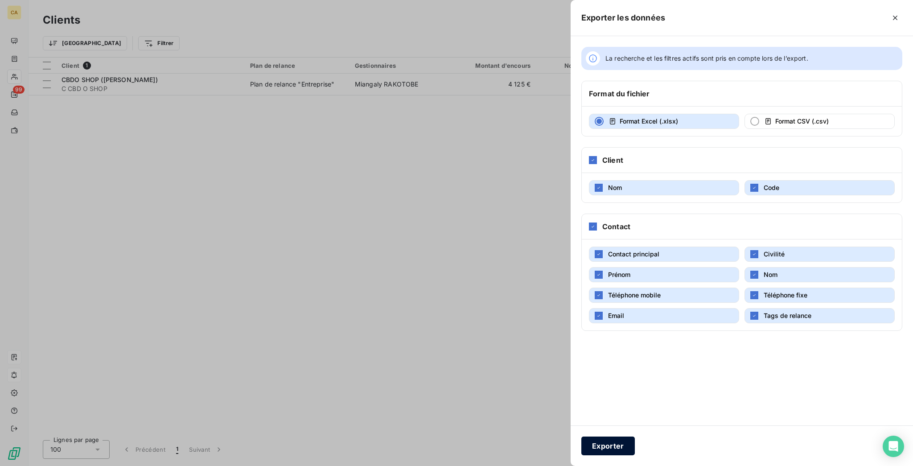
click at [635, 442] on button "Exporter" at bounding box center [609, 446] width 54 height 19
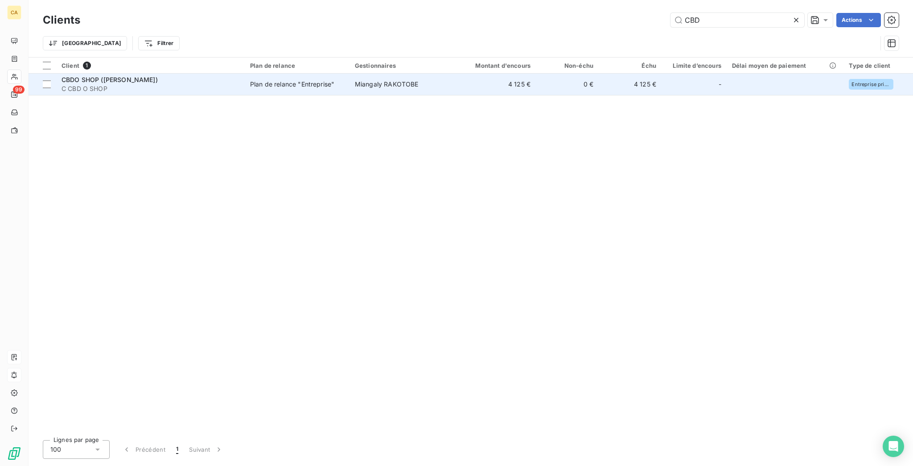
click at [361, 80] on span "Miangaly RAKOTOBE" at bounding box center [387, 84] width 64 height 8
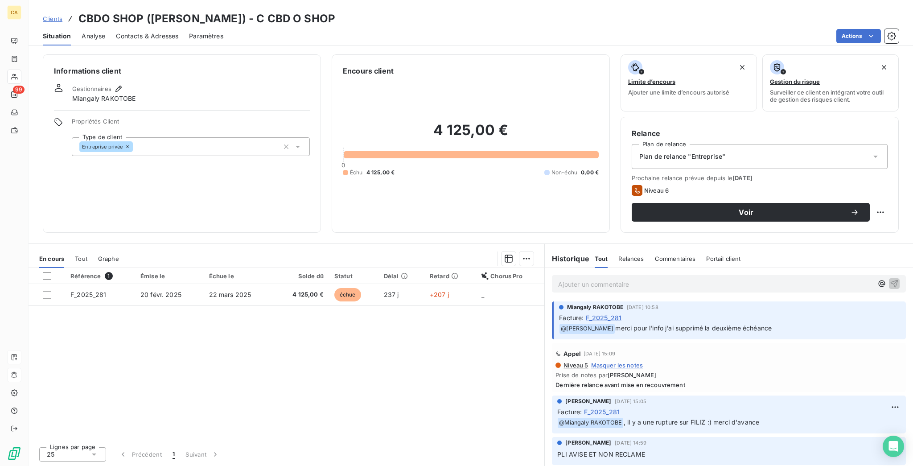
click at [134, 27] on div "Contacts & Adresses" at bounding box center [147, 36] width 62 height 19
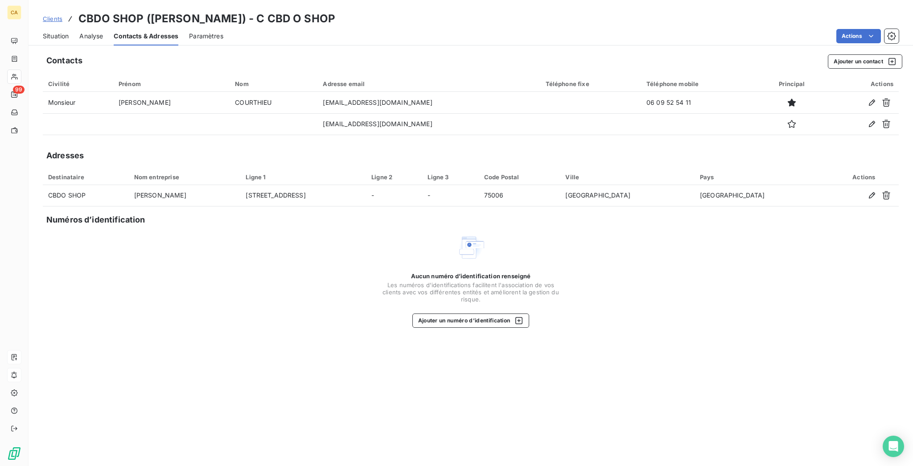
click at [53, 32] on span "Situation" at bounding box center [56, 36] width 26 height 9
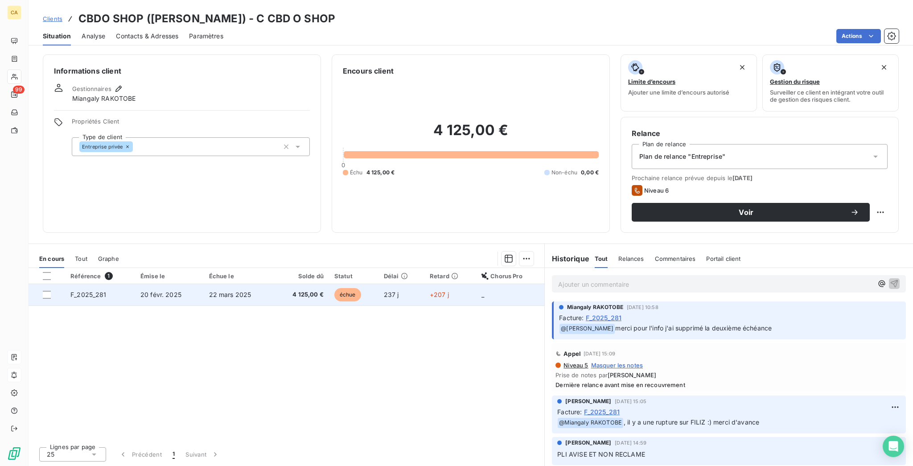
click at [260, 284] on td "22 mars 2025" at bounding box center [239, 294] width 70 height 21
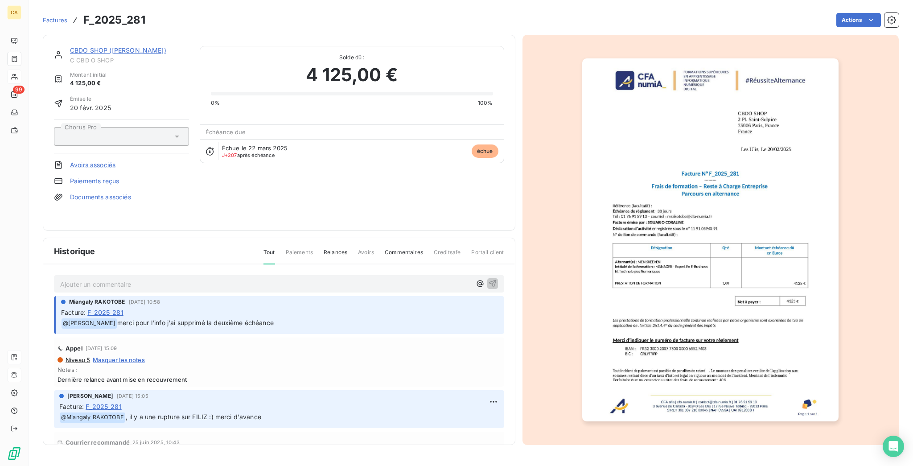
click at [693, 190] on img "button" at bounding box center [710, 239] width 256 height 363
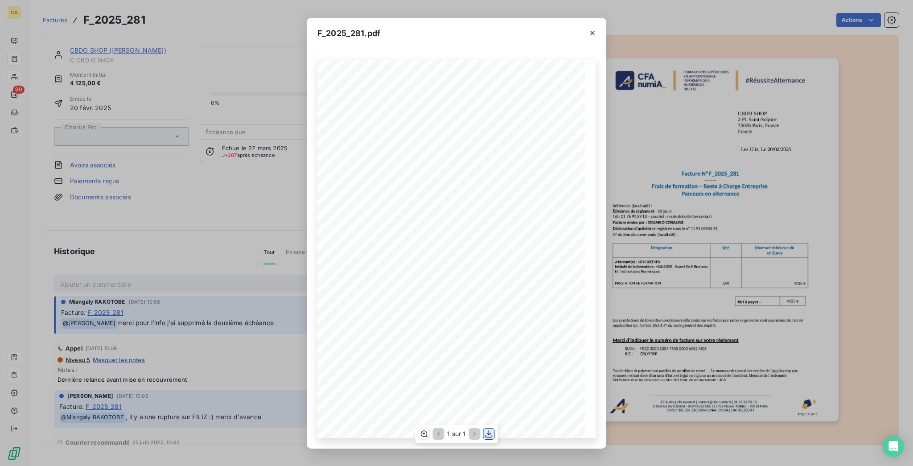
click at [485, 434] on icon "button" at bounding box center [489, 433] width 9 height 9
click at [216, 179] on div "F_2025_281.pdf CFA afia | cfa-numia.fr | contact@cfa-numia.fr | 01 76 91 59 13 …" at bounding box center [456, 233] width 913 height 466
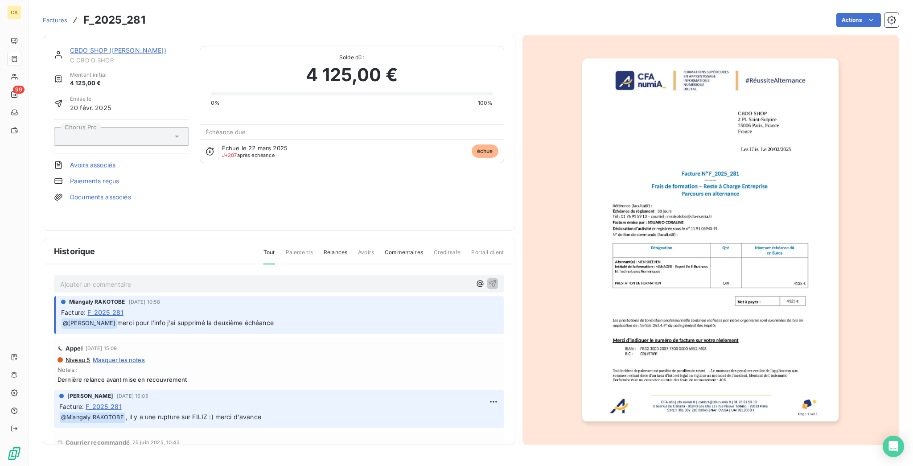
click at [97, 37] on div "CBDO SHOP (WEEDN) C CBD O SHOP Montant initial 4 125,00 € Émise le 20 févr. 202…" at bounding box center [279, 133] width 473 height 196
drag, startPoint x: 97, startPoint y: 42, endPoint x: 87, endPoint y: 38, distance: 10.6
click at [89, 46] on link "CBDO SHOP ([PERSON_NAME])" at bounding box center [118, 50] width 96 height 8
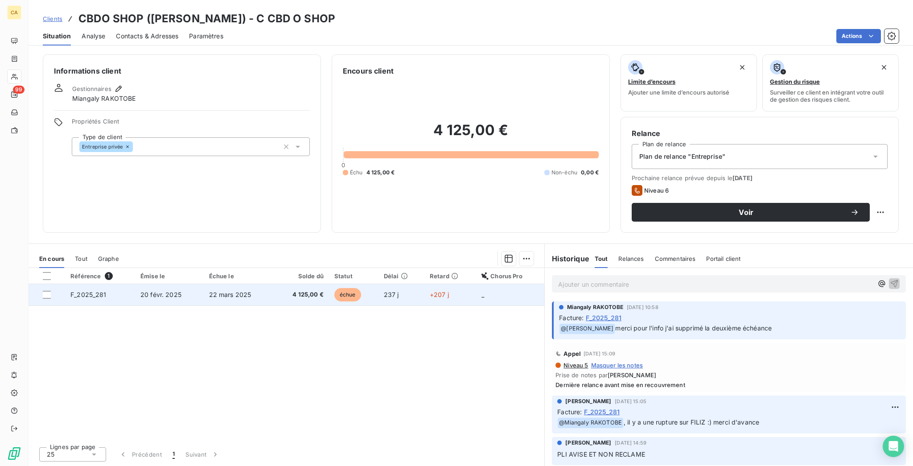
click at [397, 284] on td "237 j" at bounding box center [402, 294] width 46 height 21
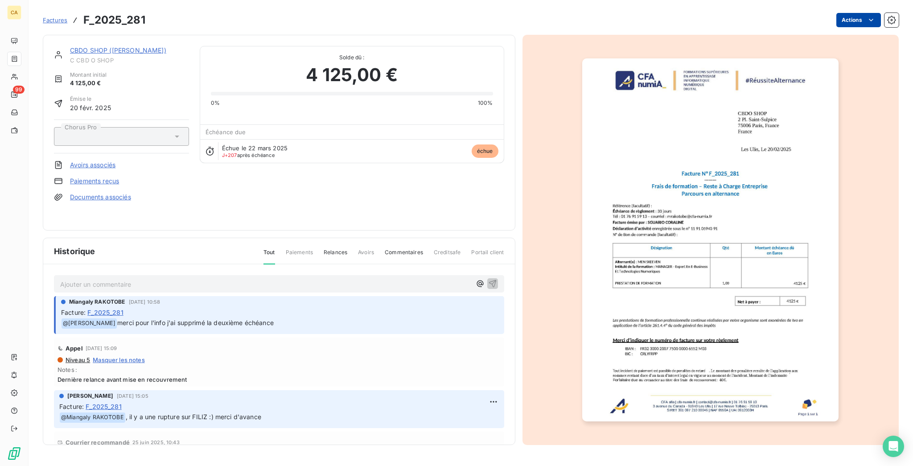
click at [871, 15] on html "CA 99 Factures F_2025_281 Actions CBDO SHOP (WEEDN) C CBD O SHOP Montant initia…" at bounding box center [456, 233] width 913 height 466
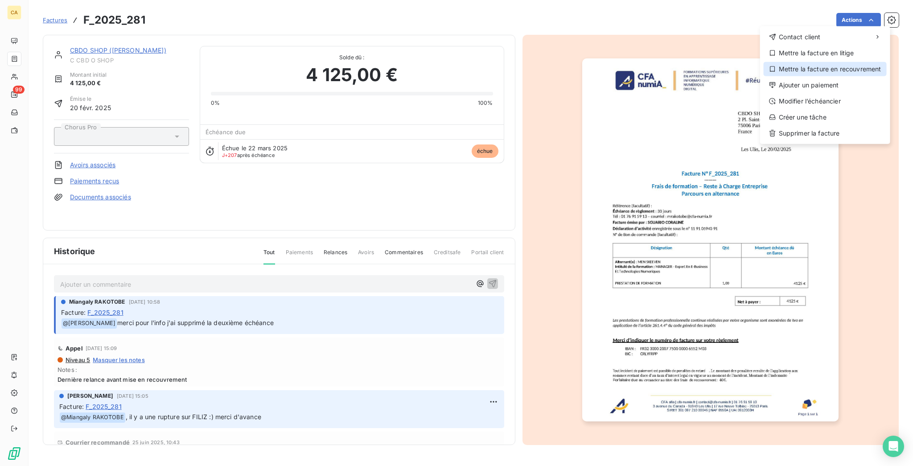
click at [848, 62] on div "Mettre la facture en recouvrement" at bounding box center [825, 69] width 123 height 14
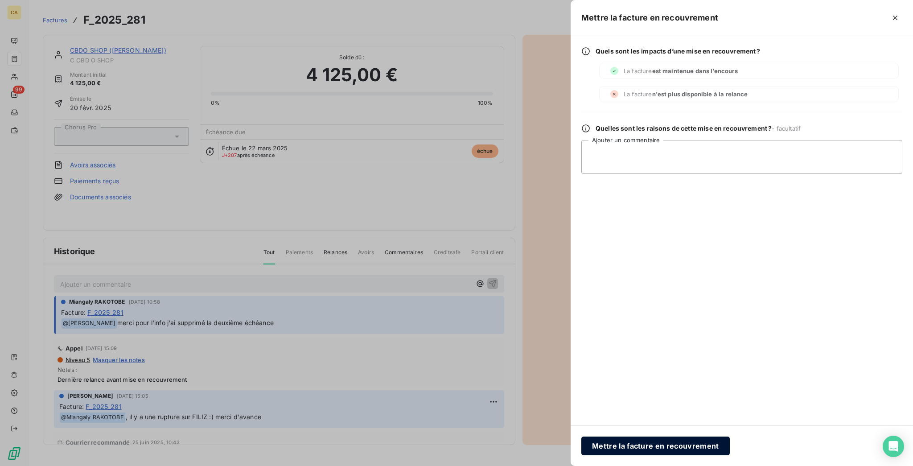
click at [730, 441] on button "Mettre la facture en recouvrement" at bounding box center [656, 446] width 149 height 19
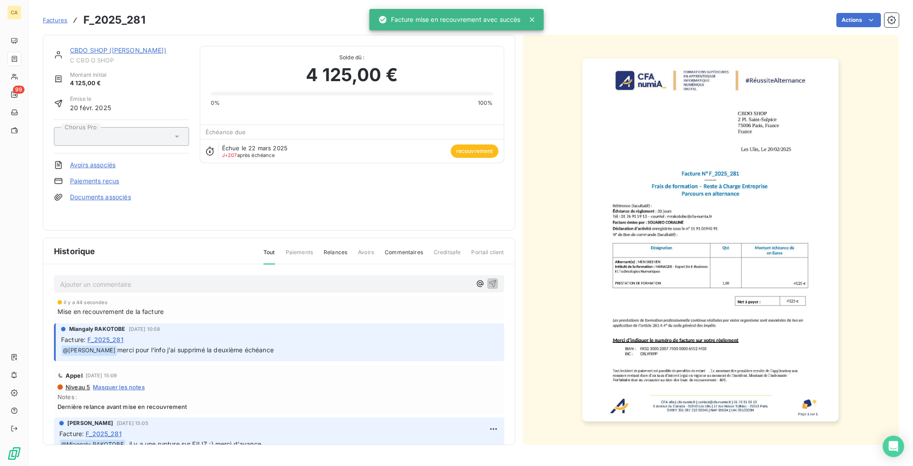
click at [110, 46] on link "CBDO SHOP ([PERSON_NAME])" at bounding box center [118, 50] width 96 height 8
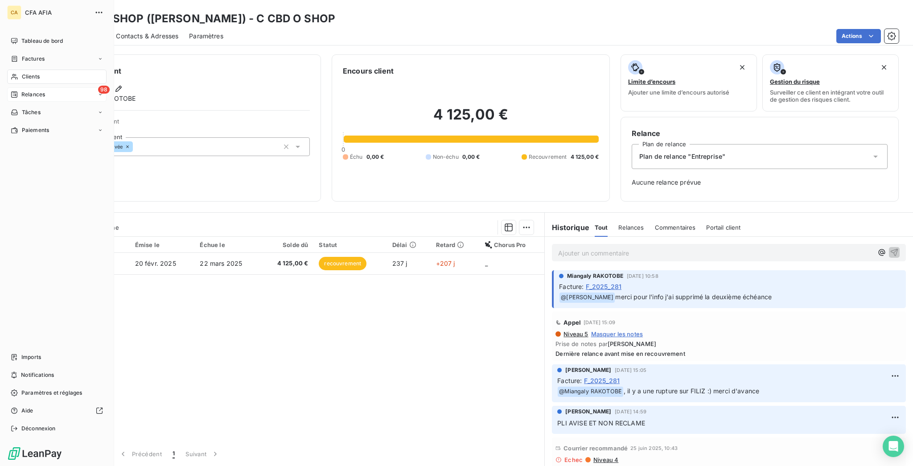
click at [22, 91] on span "Relances" at bounding box center [33, 95] width 24 height 8
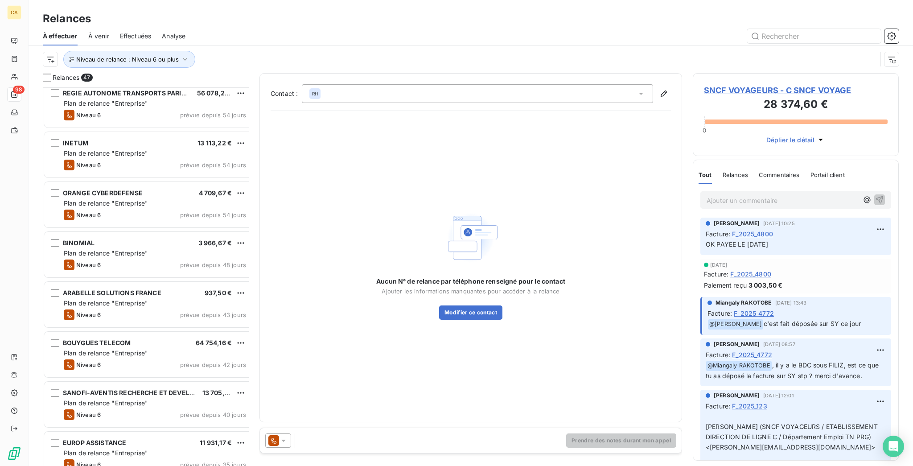
scroll to position [476, 0]
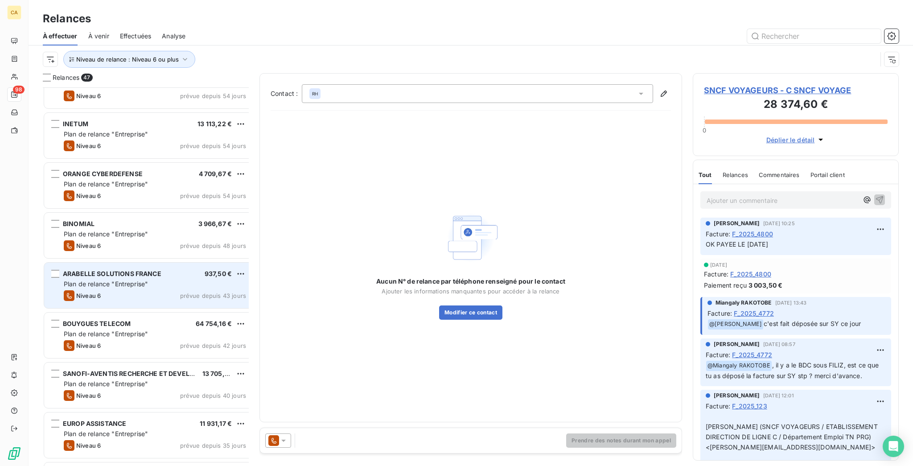
click at [146, 280] on div "Plan de relance "Entreprise"" at bounding box center [155, 284] width 182 height 9
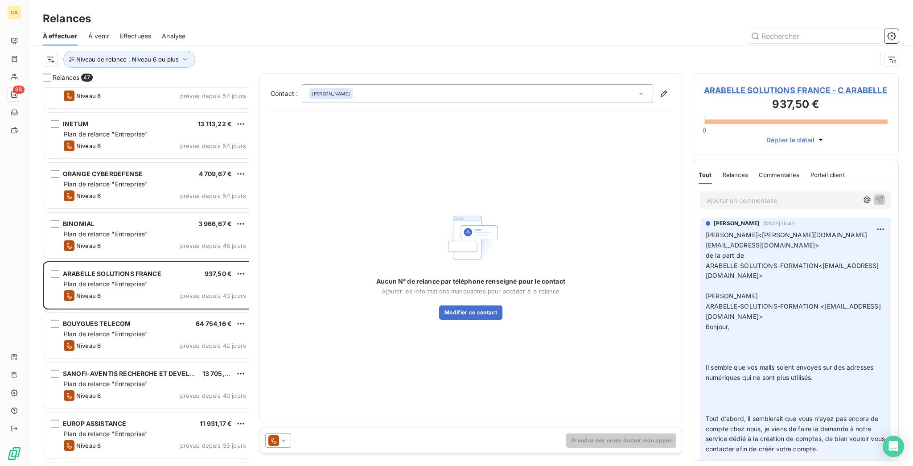
click at [794, 73] on div "ARABELLE SOLUTIONS FRANCE - C ARABELLE 937,50 € 0 Déplier le détail" at bounding box center [796, 114] width 206 height 83
click at [792, 84] on span "ARABELLE SOLUTIONS FRANCE - C ARABELLE" at bounding box center [796, 90] width 184 height 12
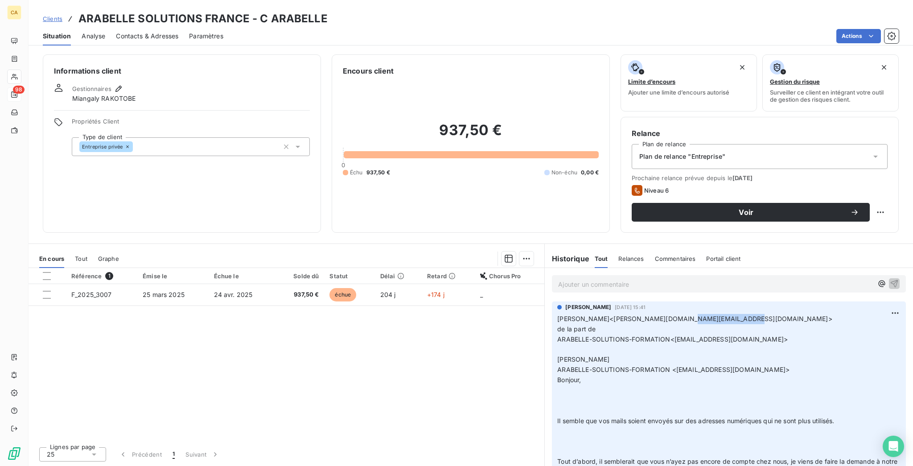
drag, startPoint x: 719, startPoint y: 266, endPoint x: 665, endPoint y: 268, distance: 53.5
click at [665, 315] on span "BERLIN Delphine<delphine.berlin@arabellesolutions.com>" at bounding box center [694, 319] width 275 height 8
click at [722, 303] on div "Aurélie CATTAN 25 août 2025, 15:41" at bounding box center [728, 307] width 343 height 8
drag, startPoint x: 724, startPoint y: 267, endPoint x: 607, endPoint y: 263, distance: 116.9
click at [607, 315] on span "BERLIN Delphine<delphine.berlin@arabellesolutions.com>" at bounding box center [694, 319] width 275 height 8
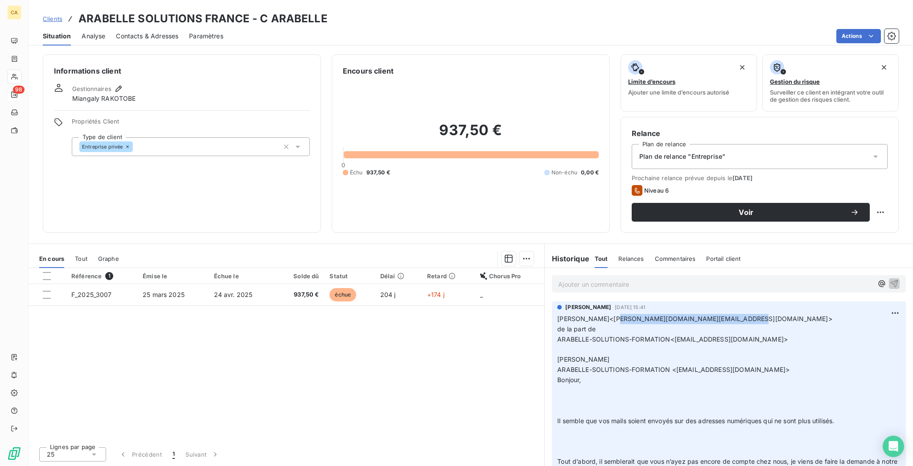
copy span "delphine.berlin@arabellesolutions.com"
click at [703, 185] on div "Niveau 6" at bounding box center [760, 190] width 256 height 11
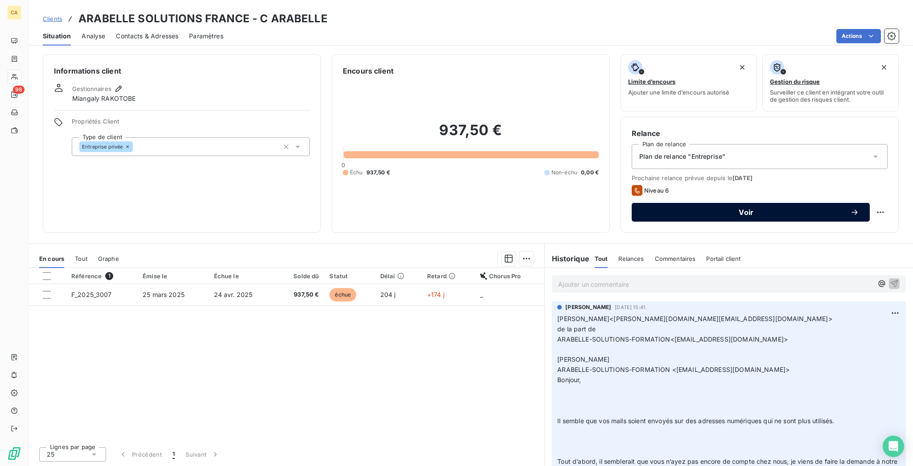
click at [696, 209] on span "Voir" at bounding box center [747, 212] width 208 height 7
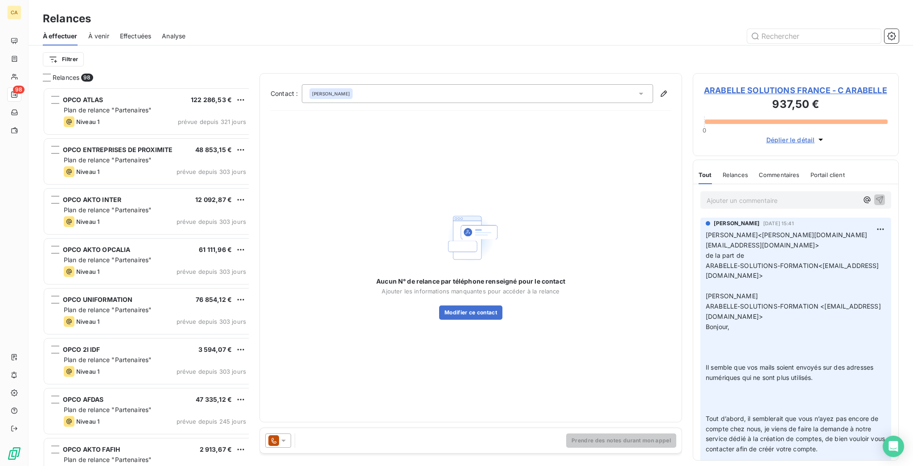
scroll to position [381, 202]
click at [409, 86] on div "DELPHINE BERLIN" at bounding box center [477, 93] width 351 height 19
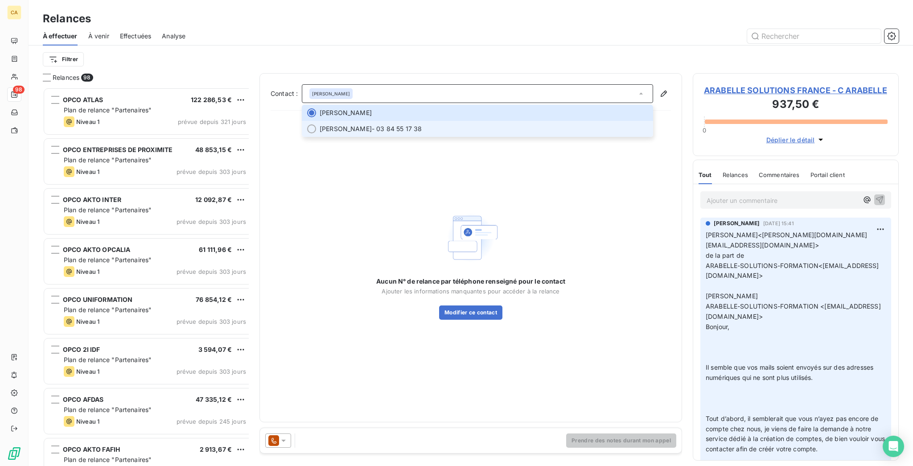
click at [379, 124] on span "LUCIE BRUN - 03 84 55 17 38" at bounding box center [484, 128] width 328 height 9
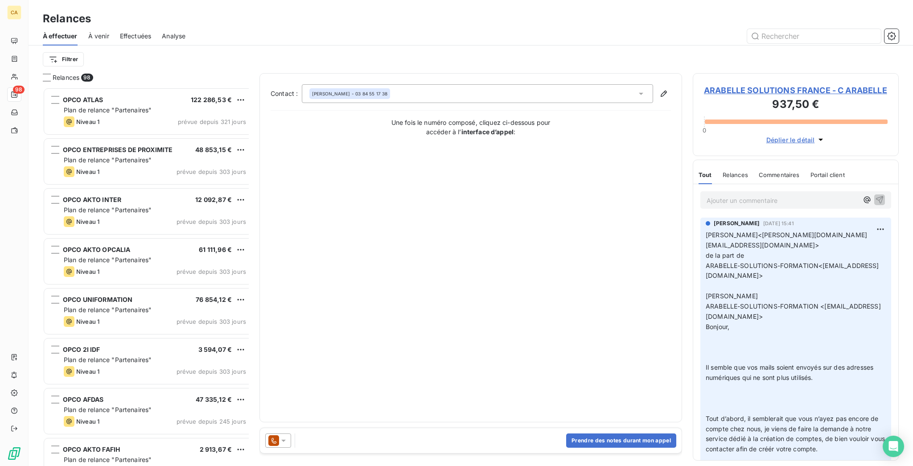
click at [594, 441] on div "Prendre des notes durant mon appel" at bounding box center [471, 440] width 422 height 25
click at [594, 433] on button "Prendre des notes durant mon appel" at bounding box center [621, 440] width 110 height 14
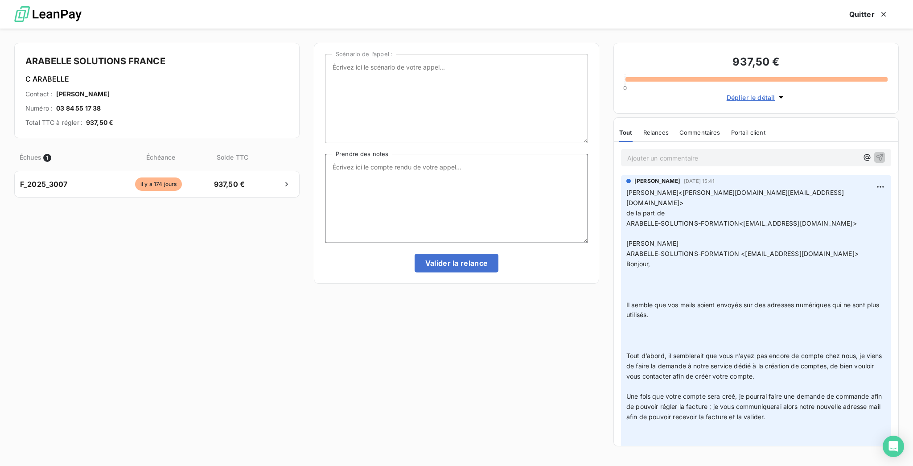
click at [462, 194] on textarea "Prendre des notes" at bounding box center [456, 198] width 263 height 89
type textarea "Relance ce jour car pas eu de retour pour la création cpt frs"
click at [417, 254] on button "Valider la relance" at bounding box center [457, 263] width 84 height 19
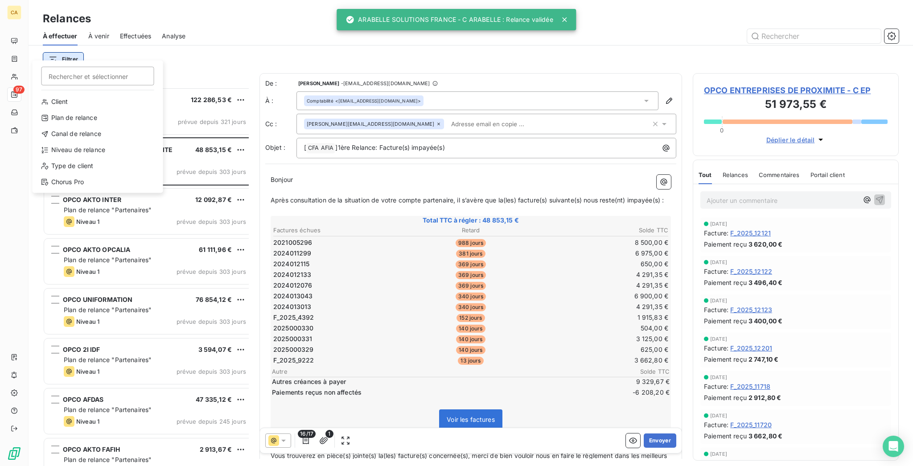
click at [46, 52] on html "CA 97 Relances À effectuer À venir Effectuées Analyse Filtrer Rechercher et sél…" at bounding box center [456, 233] width 913 height 466
click at [62, 143] on div "Niveau de relance" at bounding box center [98, 150] width 124 height 14
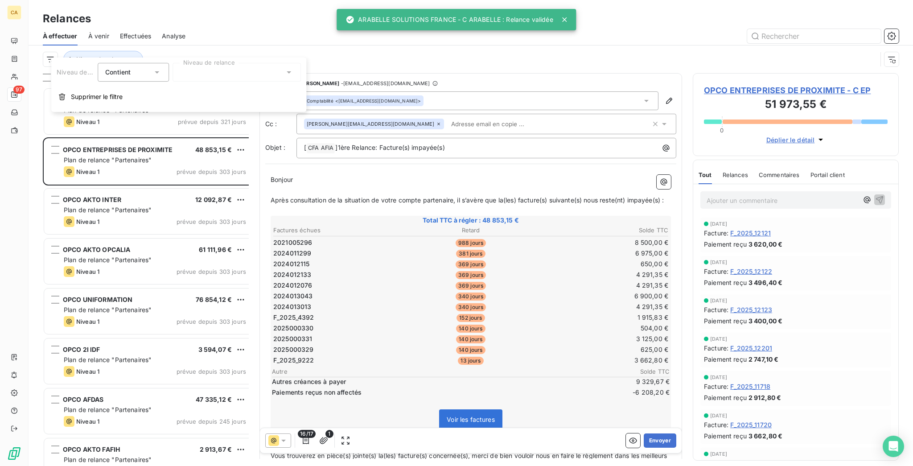
click at [190, 66] on div at bounding box center [237, 72] width 128 height 19
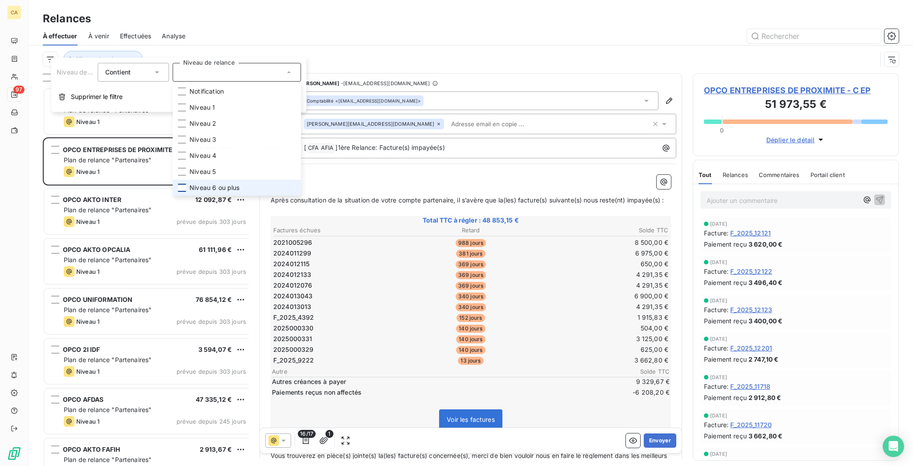
click at [178, 184] on div at bounding box center [182, 188] width 8 height 8
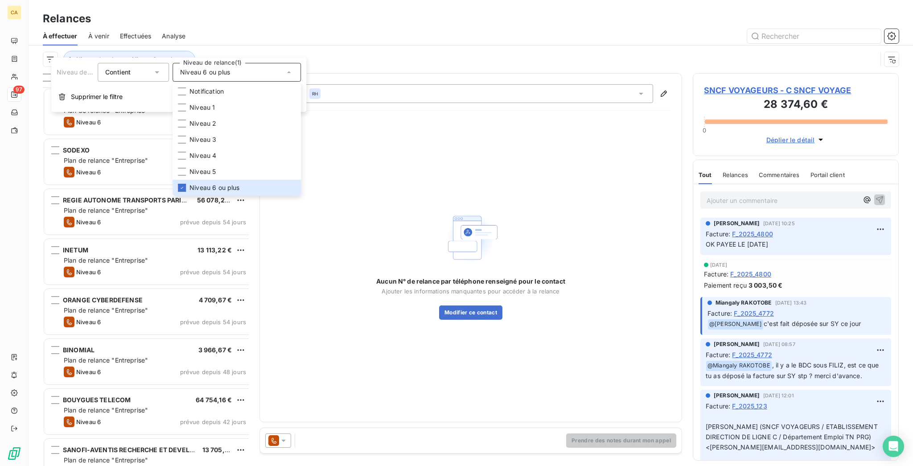
scroll to position [357, 0]
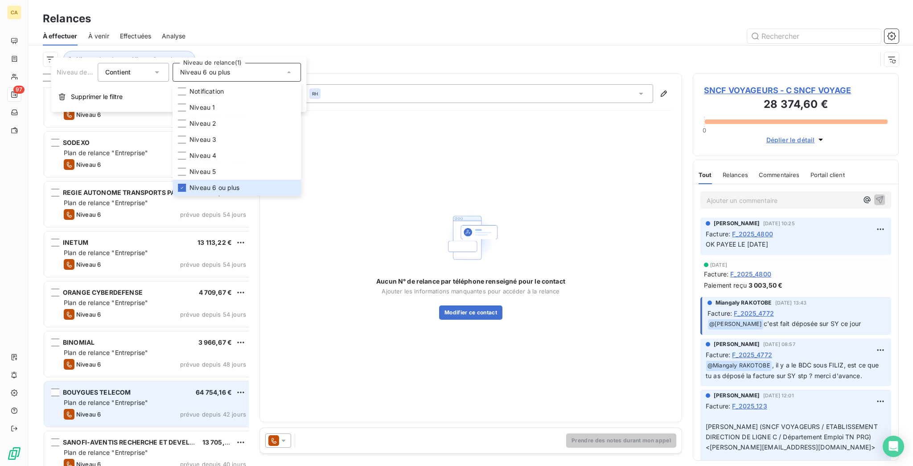
click at [94, 399] on span "Plan de relance "Entreprise"" at bounding box center [106, 403] width 84 height 8
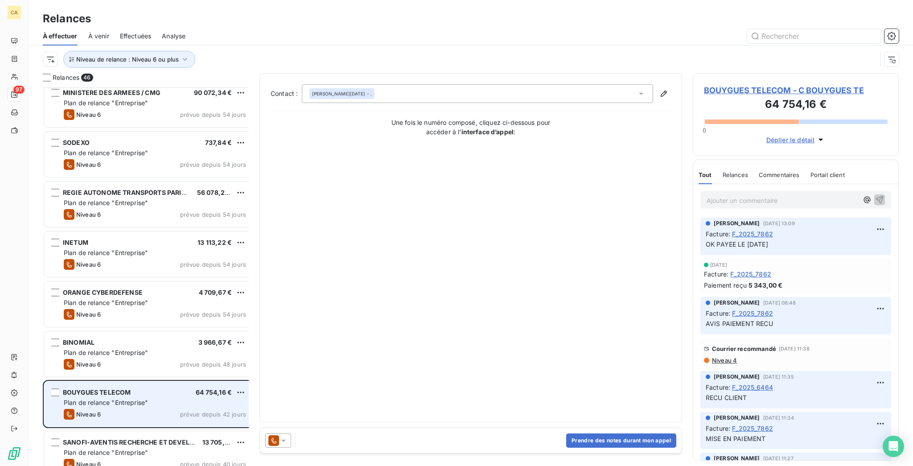
scroll to position [476, 0]
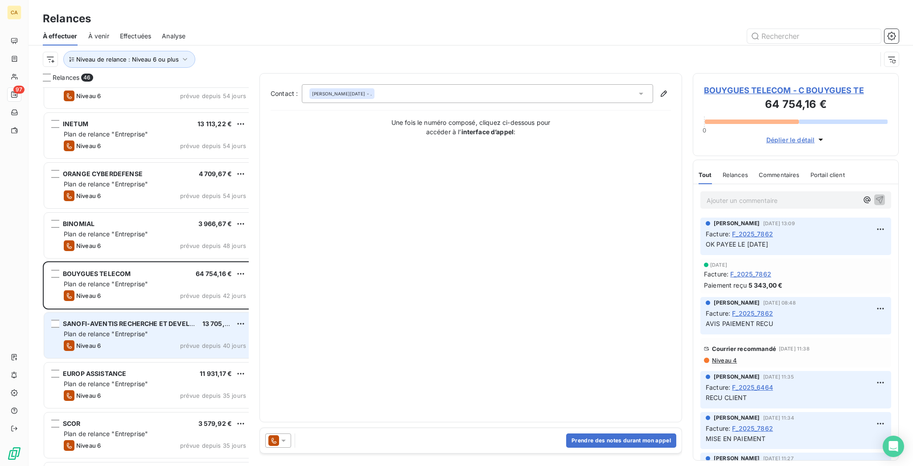
click at [88, 313] on div "SANOFI-AVENTIS RECHERCHE ET DEVELOPPEMENT 13 705,00 € Plan de relance "Entrepri…" at bounding box center [148, 335] width 209 height 45
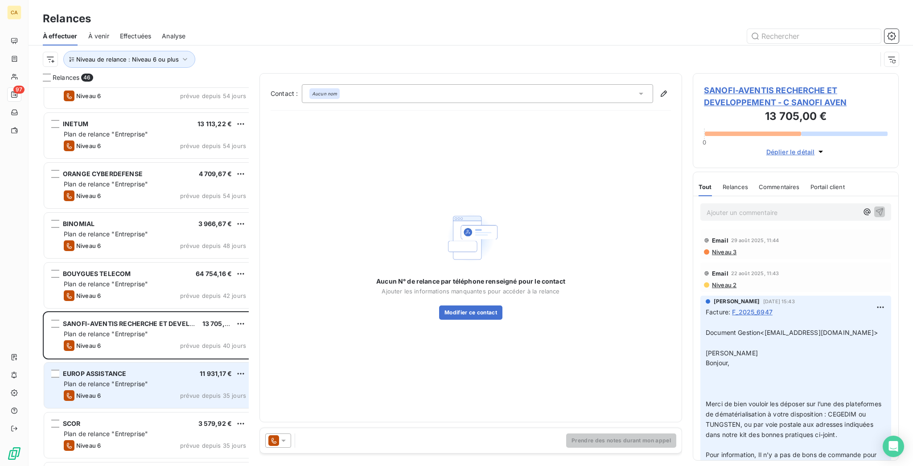
click at [95, 382] on div "EUROP ASSISTANCE 11 931,17 € Plan de relance "Entreprise" Niveau 6 prévue depui…" at bounding box center [148, 385] width 209 height 45
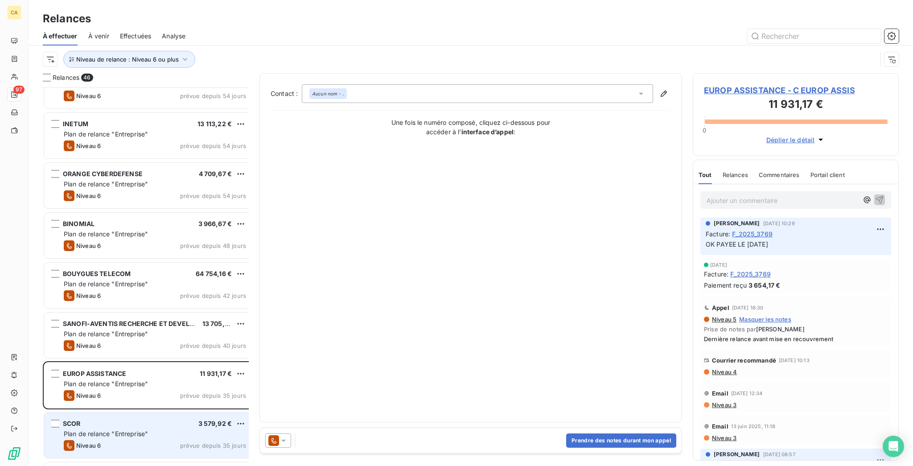
click at [88, 414] on div "SCOR 3 579,92 € Plan de relance "Entreprise" Niveau 6 prévue depuis 35 jours" at bounding box center [148, 435] width 209 height 45
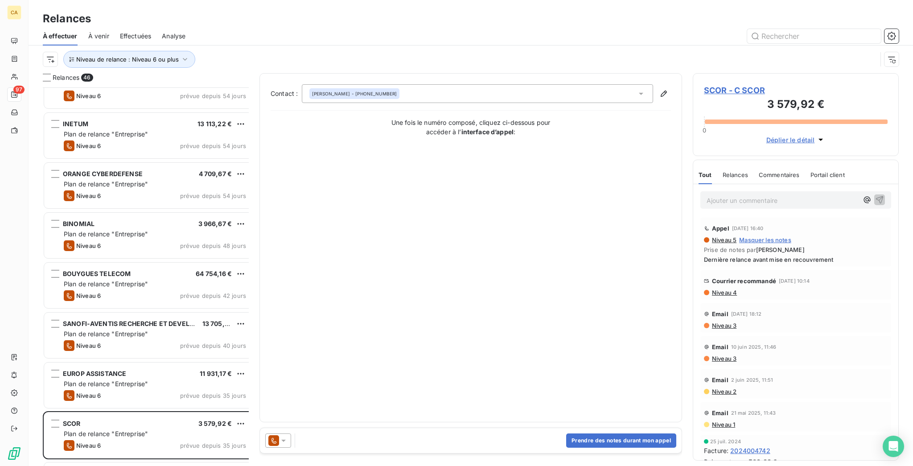
scroll to position [119, 0]
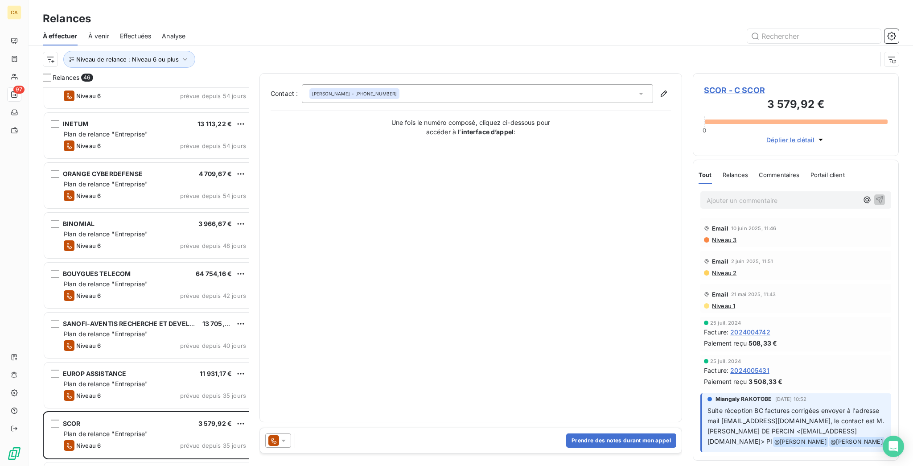
click at [720, 84] on span "SCOR - C SCOR" at bounding box center [796, 90] width 184 height 12
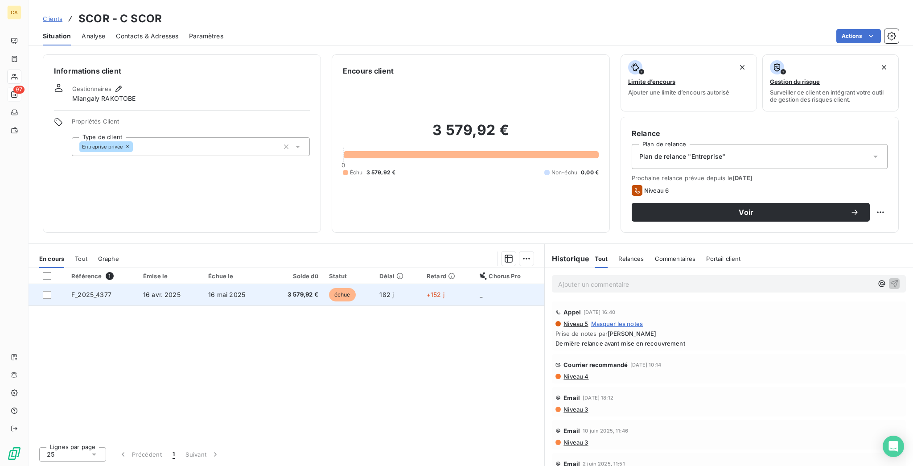
click at [217, 291] on span "16 mai 2025" at bounding box center [226, 295] width 37 height 8
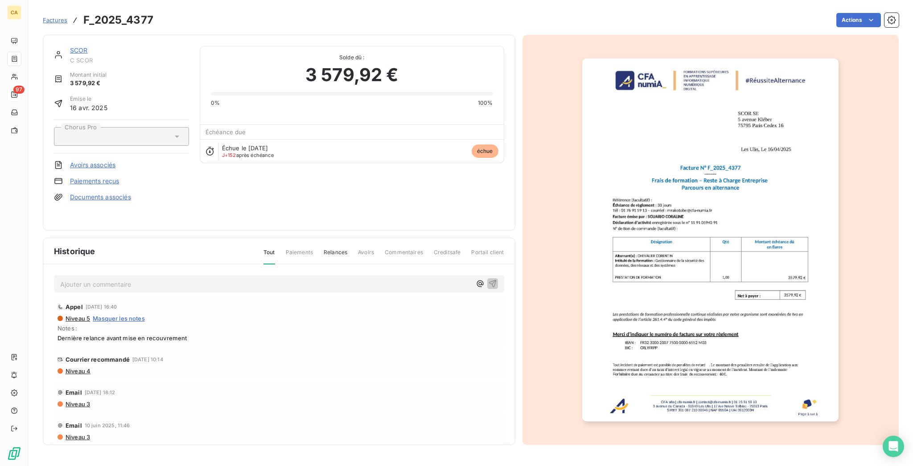
click at [70, 57] on span "C SCOR" at bounding box center [129, 60] width 119 height 7
click at [70, 46] on link "SCOR" at bounding box center [79, 50] width 18 height 8
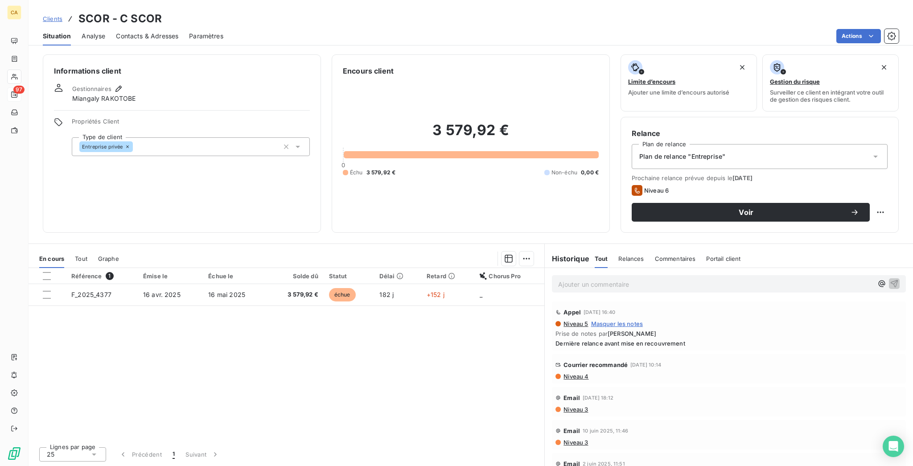
click at [120, 32] on span "Contacts & Adresses" at bounding box center [147, 36] width 62 height 9
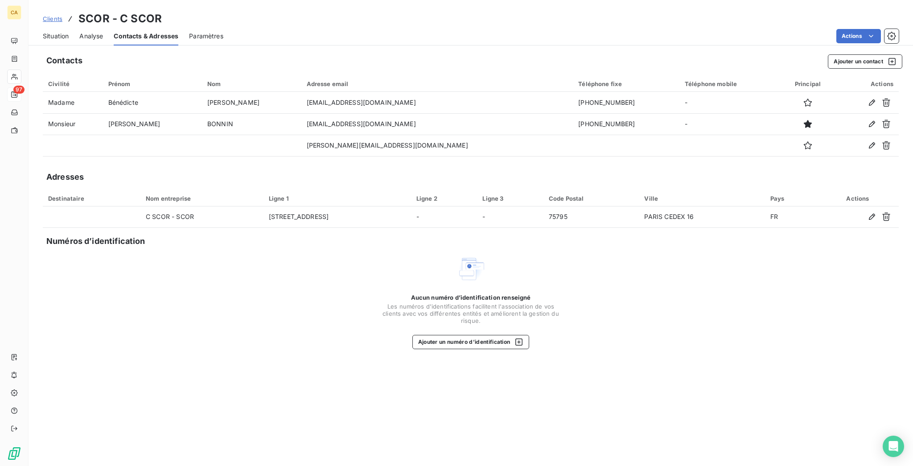
click at [43, 32] on span "Situation" at bounding box center [56, 36] width 26 height 9
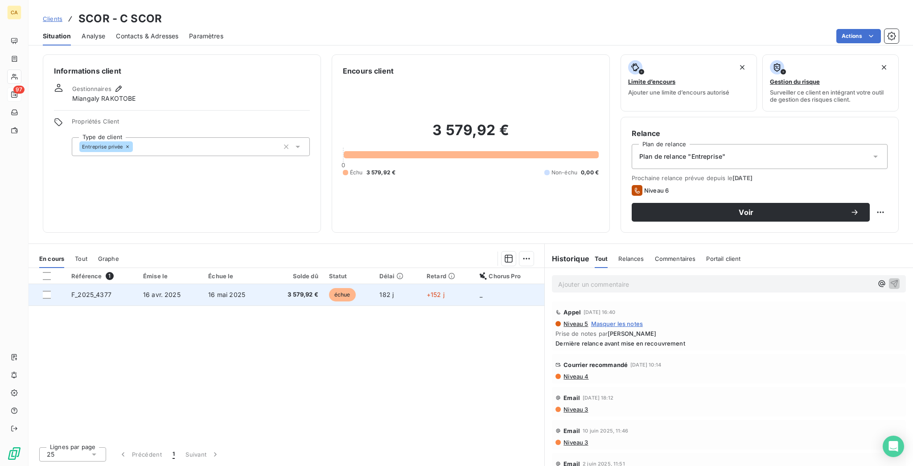
click at [184, 284] on td "16 avr. 2025" at bounding box center [170, 294] width 65 height 21
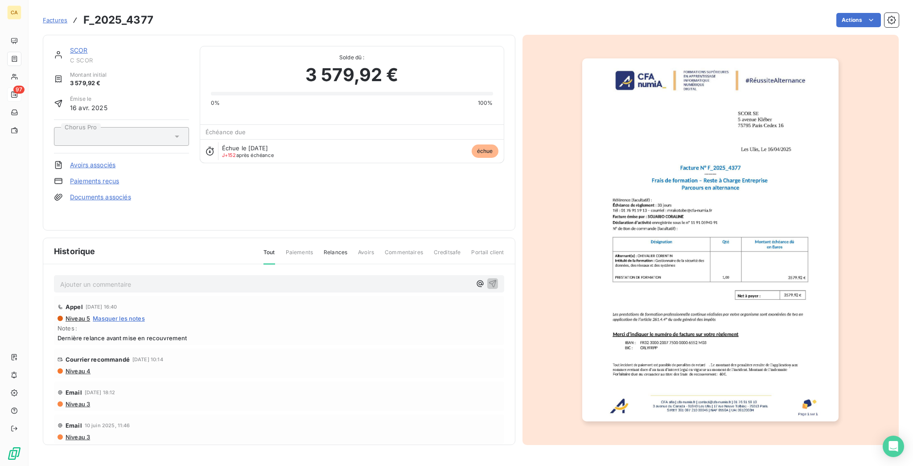
click at [736, 225] on img "button" at bounding box center [710, 239] width 256 height 363
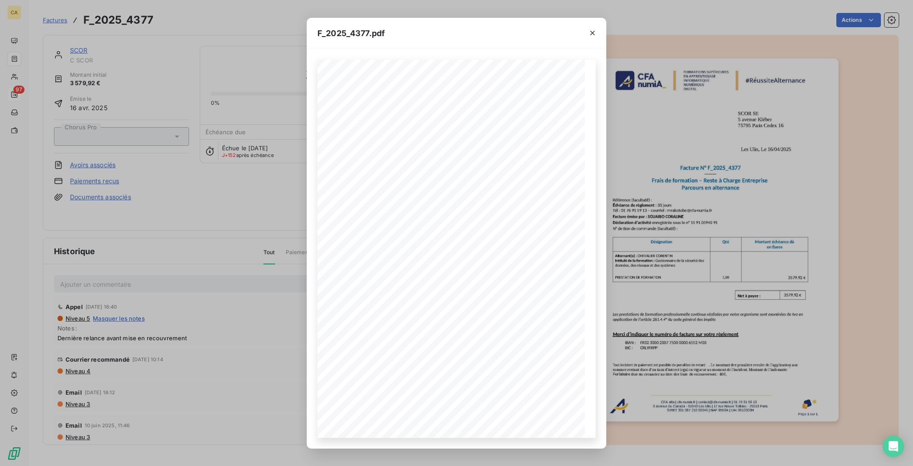
click at [56, 46] on div "F_2025_4377.pdf CFA afia | cfa-numia.fr | contact@cfa-numia.fr | 01 76 91 59 13…" at bounding box center [456, 233] width 913 height 466
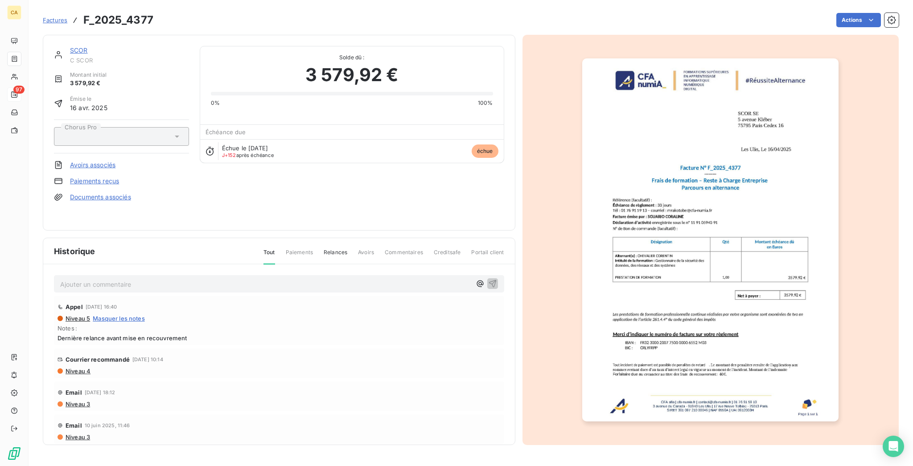
click at [70, 46] on link "SCOR" at bounding box center [79, 50] width 18 height 8
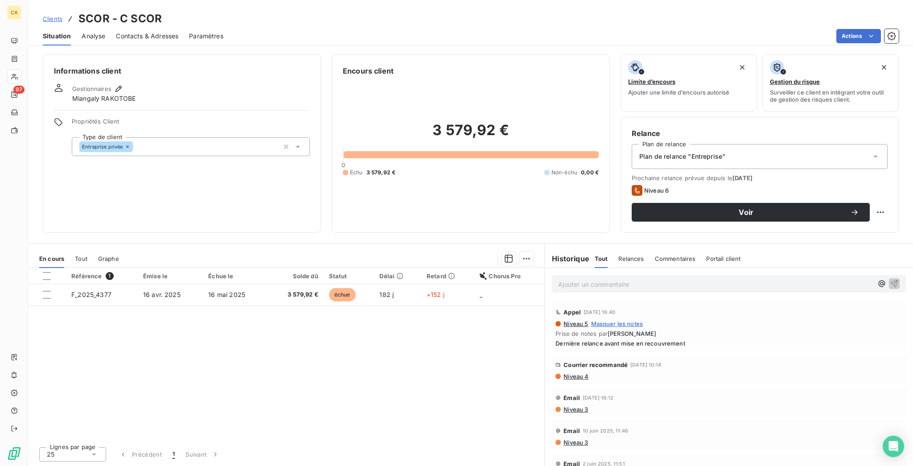
click at [124, 32] on span "Contacts & Adresses" at bounding box center [147, 36] width 62 height 9
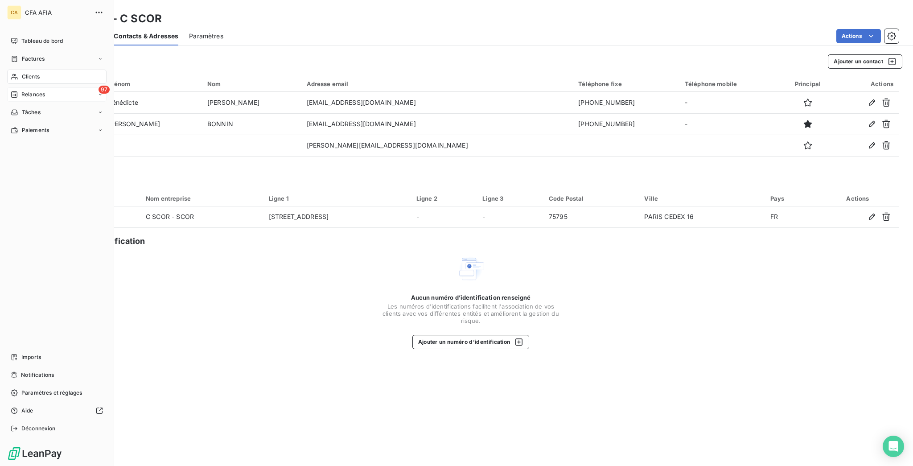
click at [16, 87] on div "97 Relances" at bounding box center [56, 94] width 99 height 14
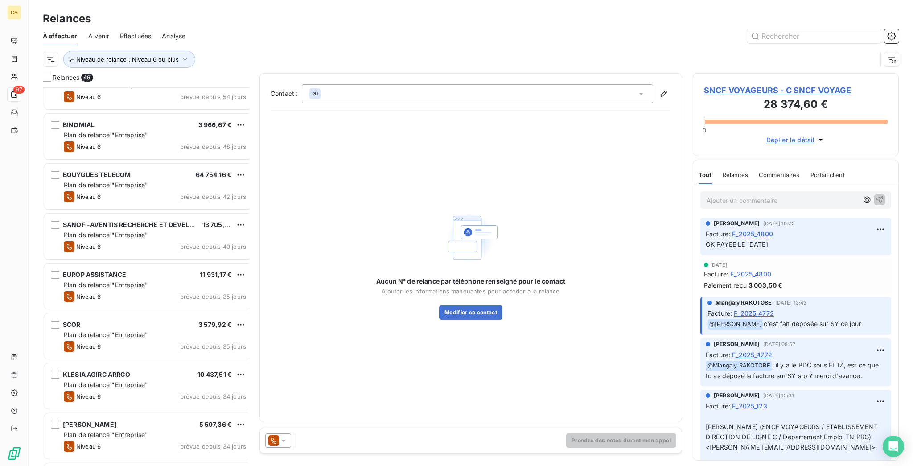
scroll to position [595, 0]
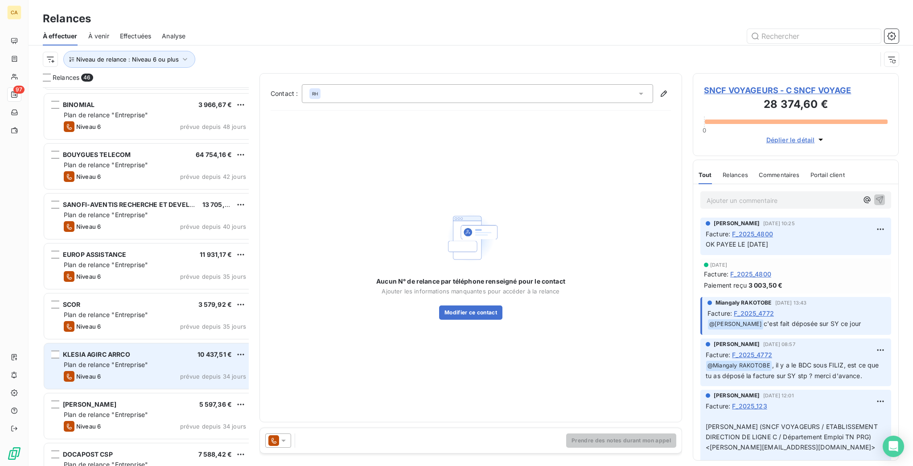
click at [90, 371] on div "Niveau 6 prévue depuis 34 jours" at bounding box center [155, 376] width 182 height 11
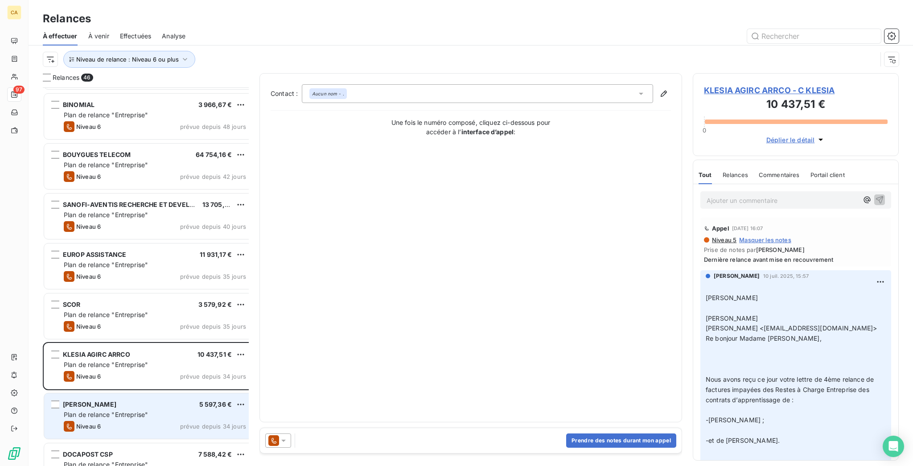
click at [80, 400] on div "OSKEY 5 597,36 €" at bounding box center [155, 404] width 182 height 8
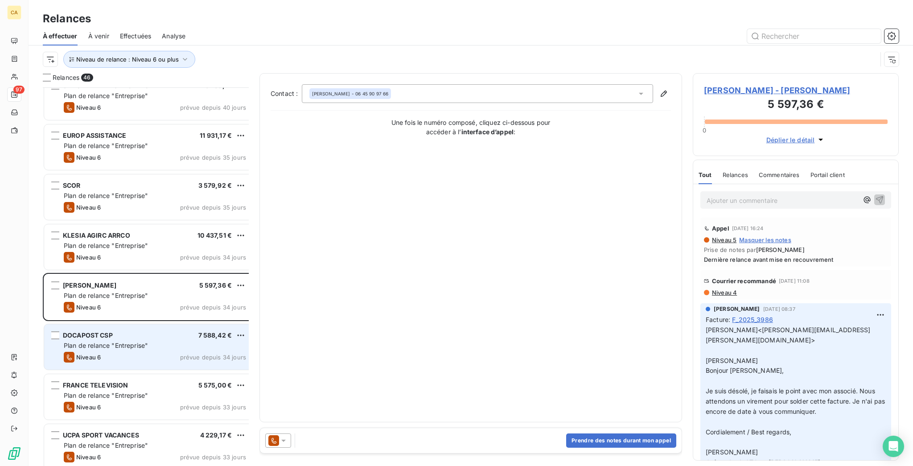
click at [150, 341] on div "Plan de relance "Entreprise"" at bounding box center [155, 345] width 182 height 9
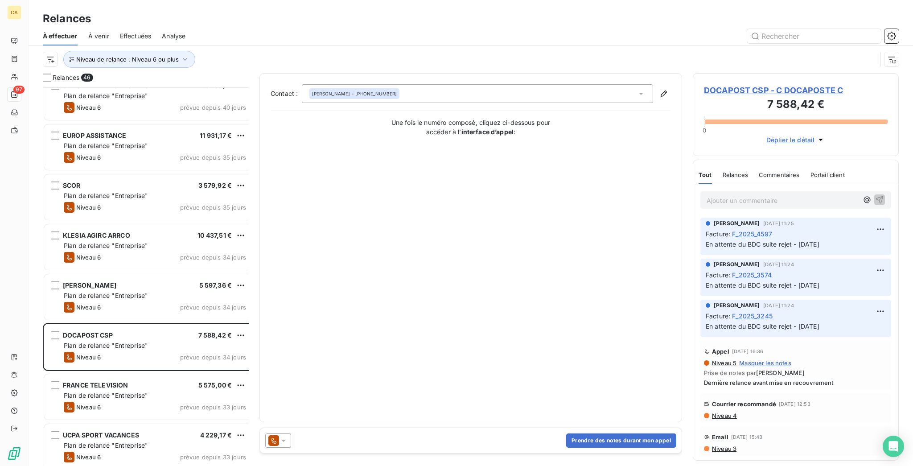
click at [141, 276] on div "OSKEY 5 597,36 € Plan de relance "Entreprise" Niveau 6 prévue depuis 34 jours" at bounding box center [148, 296] width 209 height 45
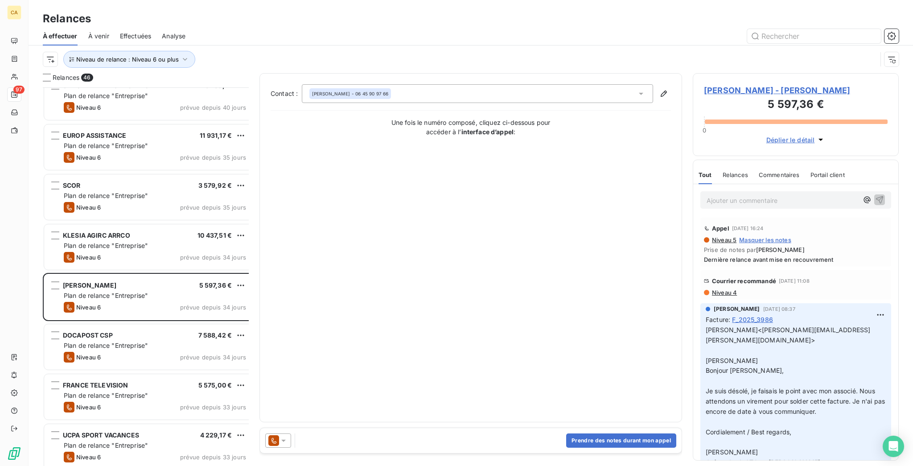
click at [769, 84] on span "OSKEY - C OSKEY" at bounding box center [796, 90] width 184 height 12
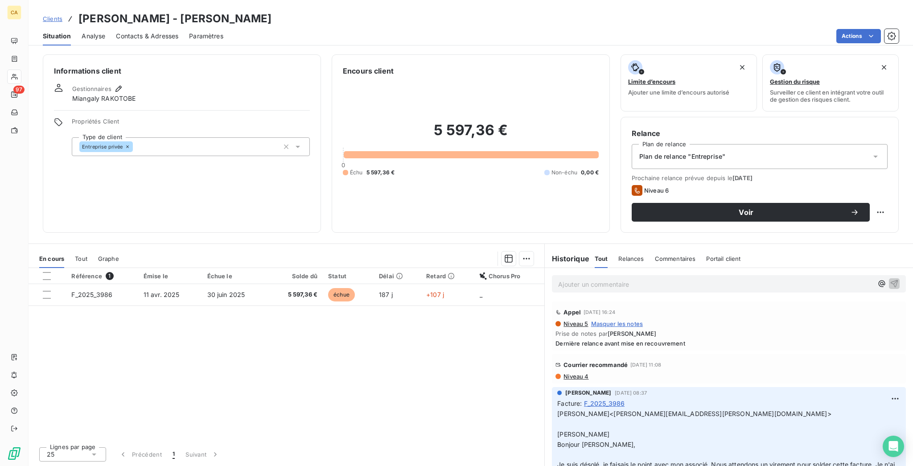
click at [116, 27] on div "Contacts & Adresses" at bounding box center [147, 36] width 62 height 19
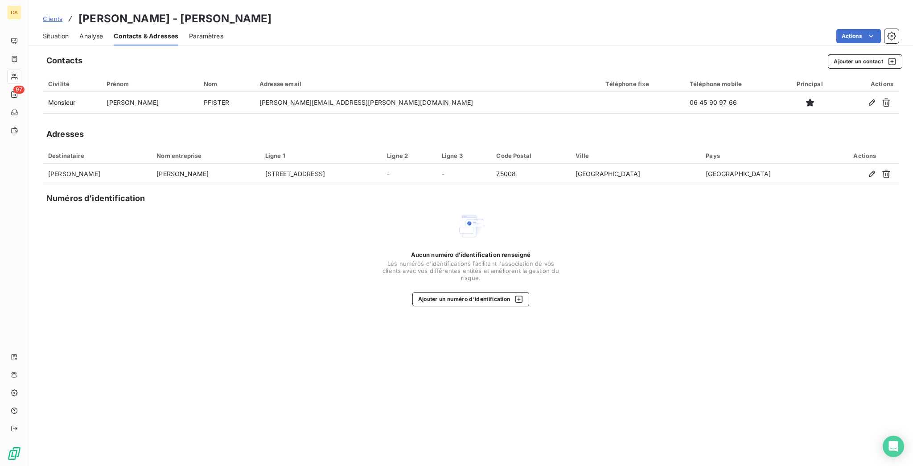
click at [54, 32] on span "Situation" at bounding box center [56, 36] width 26 height 9
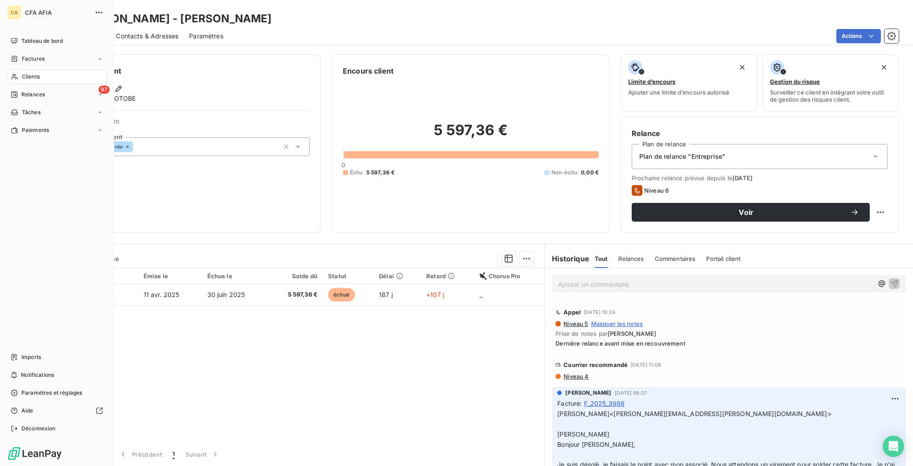
click at [17, 54] on nav "Tableau de bord Factures Clients 97 Relances Tâches Paiements" at bounding box center [56, 85] width 99 height 103
click at [14, 55] on nav "Tableau de bord Factures Clients 97 Relances Tâches Paiements" at bounding box center [56, 85] width 99 height 103
drag, startPoint x: 18, startPoint y: 60, endPoint x: 26, endPoint y: 60, distance: 7.6
click at [22, 73] on span "Clients" at bounding box center [31, 77] width 18 height 8
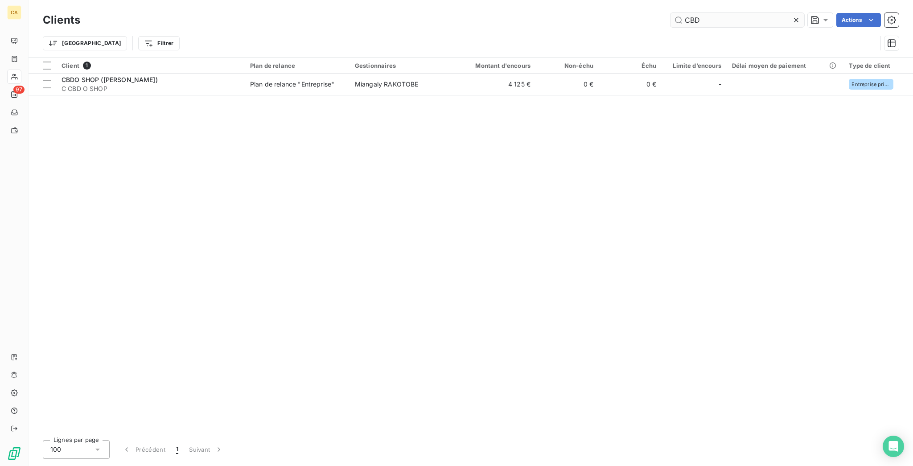
click at [717, 15] on input "CBD" at bounding box center [738, 20] width 134 height 14
type input "[PERSON_NAME]"
click at [883, 6] on div "Clients OSKEY Actions Trier Filtrer" at bounding box center [471, 28] width 885 height 57
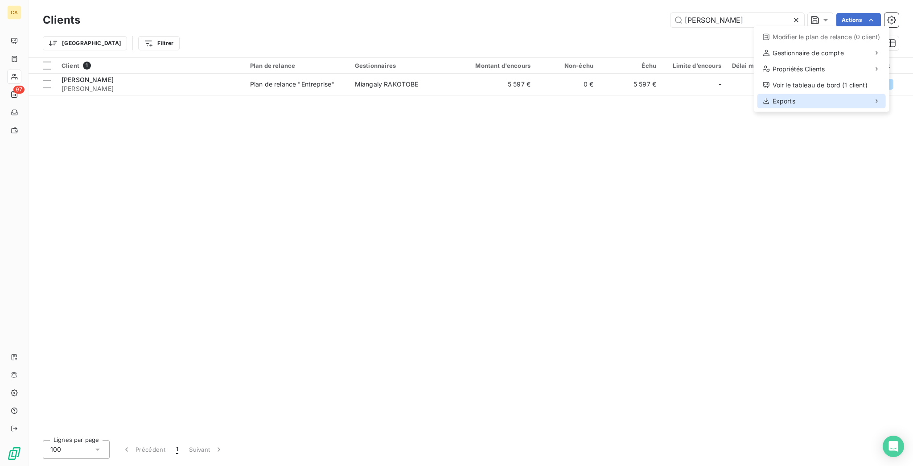
click at [780, 97] on span "Exports" at bounding box center [784, 101] width 23 height 9
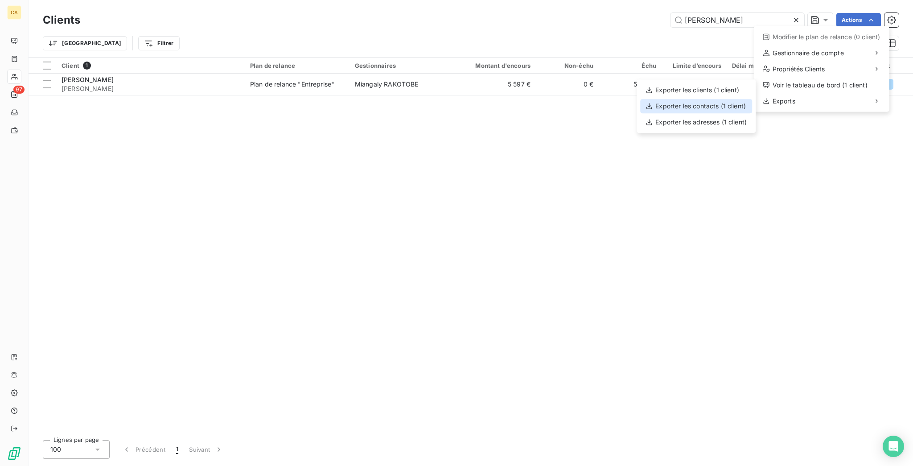
click at [722, 99] on div "Exporter les contacts (1 client)" at bounding box center [696, 106] width 112 height 14
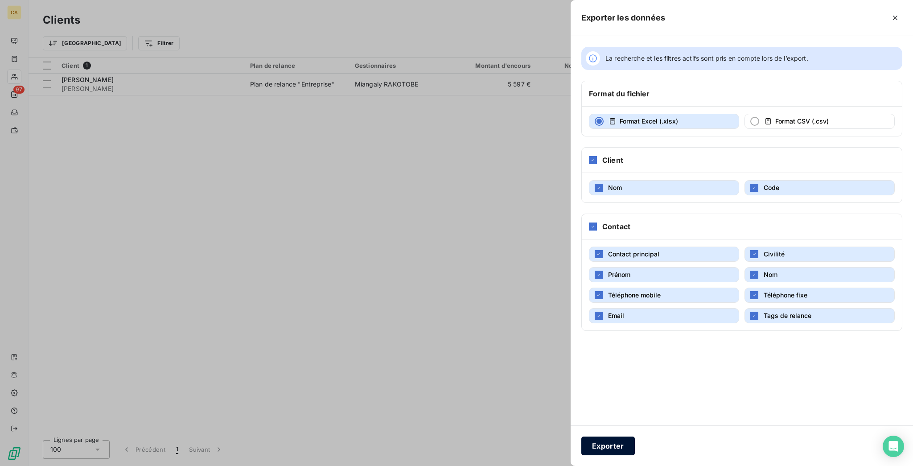
click at [635, 452] on button "Exporter" at bounding box center [609, 446] width 54 height 19
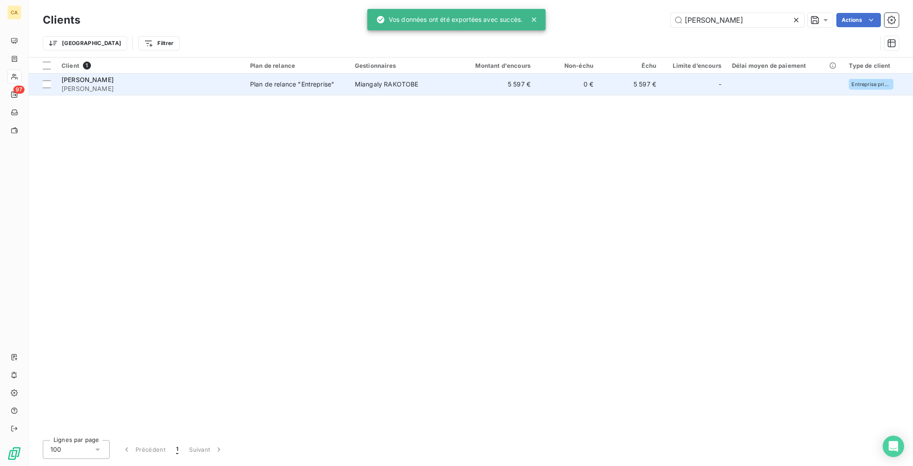
click at [287, 80] on div "Plan de relance "Entreprise"" at bounding box center [292, 84] width 84 height 9
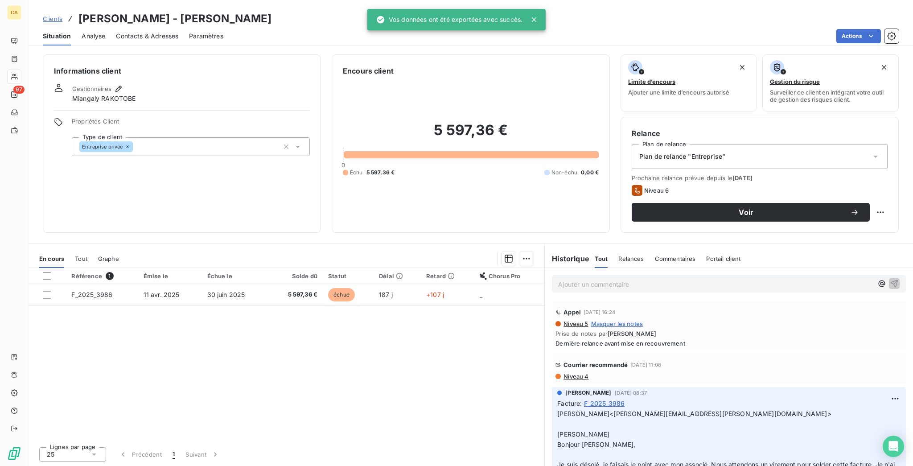
click at [209, 268] on div "Référence 1 Émise le Échue le Solde dû Statut Délai Retard Chorus Pro F_2025_39…" at bounding box center [287, 354] width 516 height 172
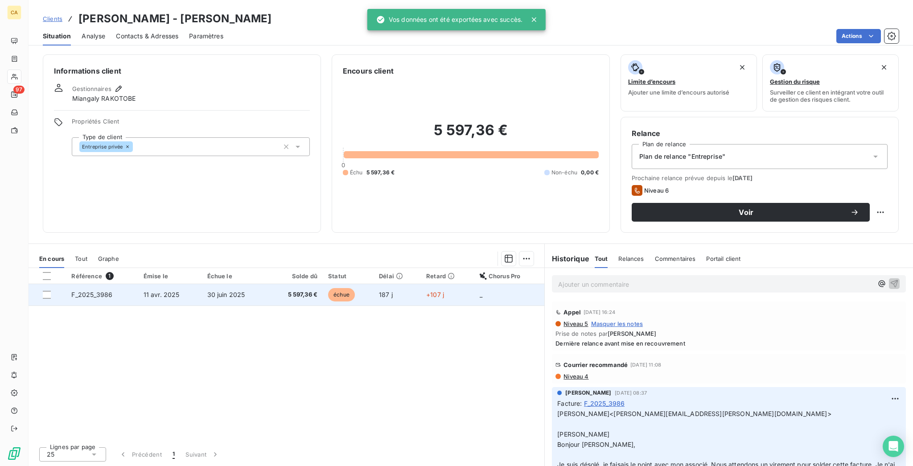
click at [209, 284] on td "30 juin 2025" at bounding box center [235, 294] width 66 height 21
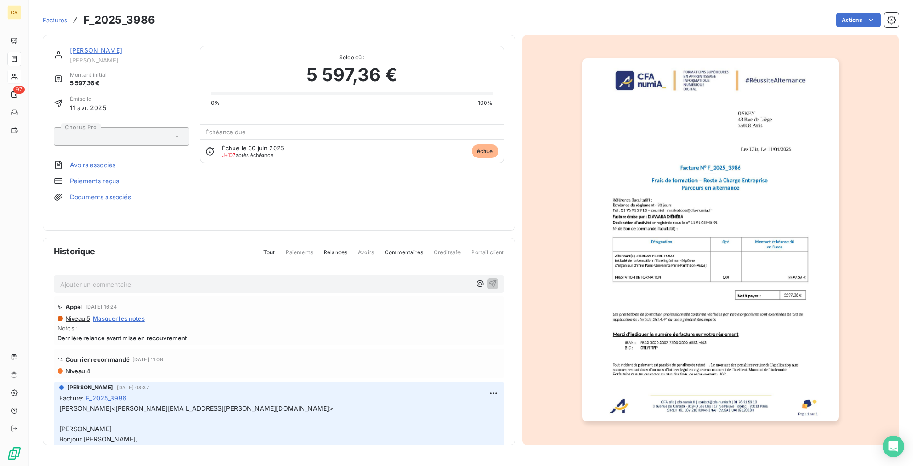
click at [757, 171] on img "button" at bounding box center [710, 239] width 256 height 363
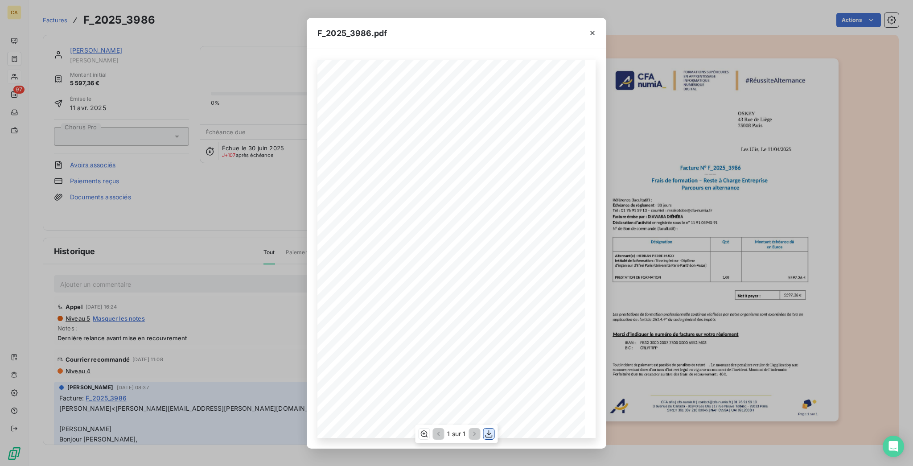
click at [487, 434] on icon "button" at bounding box center [489, 434] width 7 height 8
click at [284, 66] on div "F_2025_3986.pdf CFA afia | cfa-numia.fr | contact@cfa-numia.fr | 01 76 91 59 13…" at bounding box center [456, 233] width 913 height 466
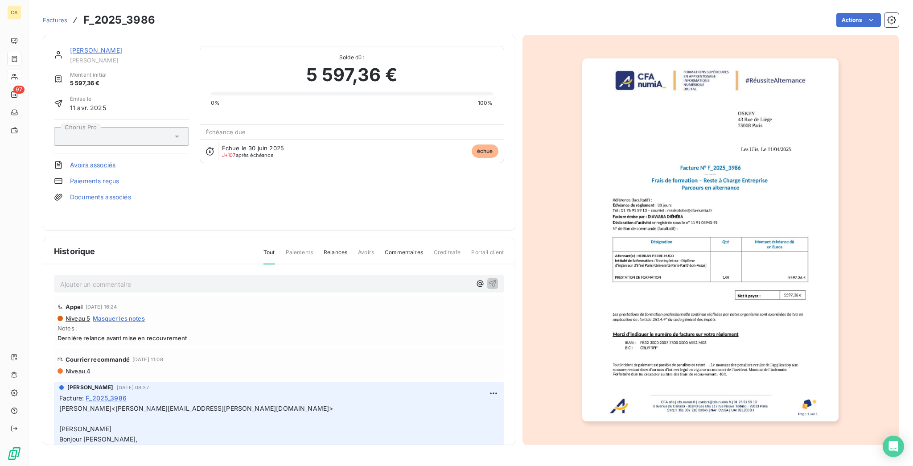
click at [70, 46] on link "[PERSON_NAME]" at bounding box center [96, 50] width 52 height 8
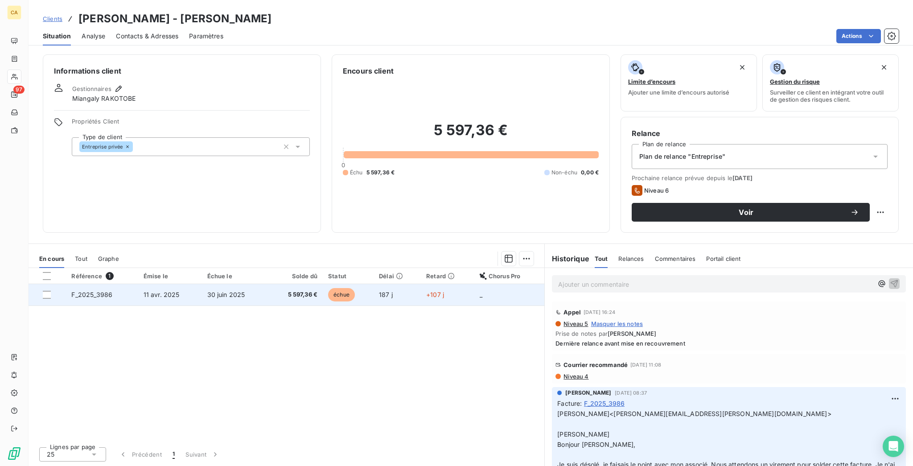
click at [256, 284] on td "30 juin 2025" at bounding box center [235, 294] width 66 height 21
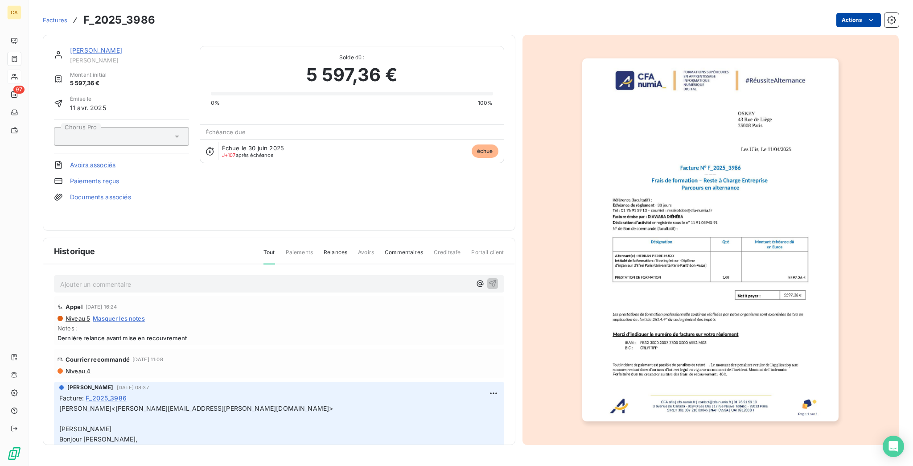
click at [851, 17] on html "CA 97 Factures F_2025_3986 Actions OSKEY C OSKEY Montant initial 5 597,36 € Émi…" at bounding box center [456, 233] width 913 height 466
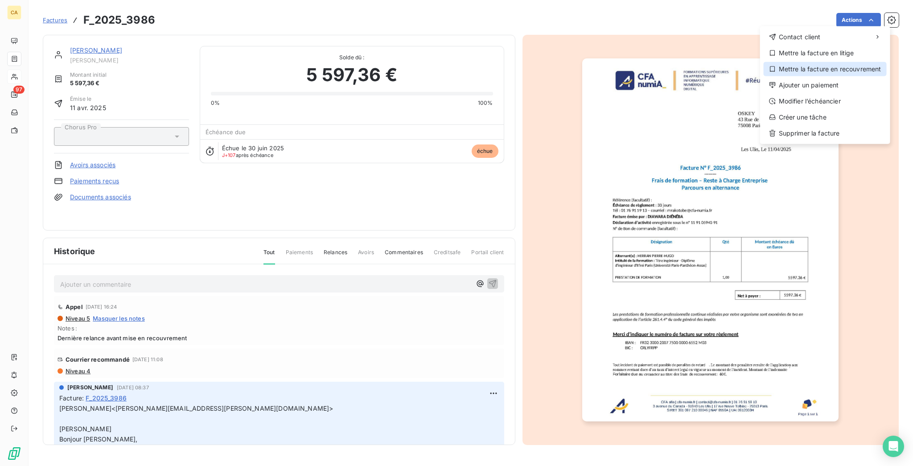
click at [843, 62] on div "Mettre la facture en recouvrement" at bounding box center [825, 69] width 123 height 14
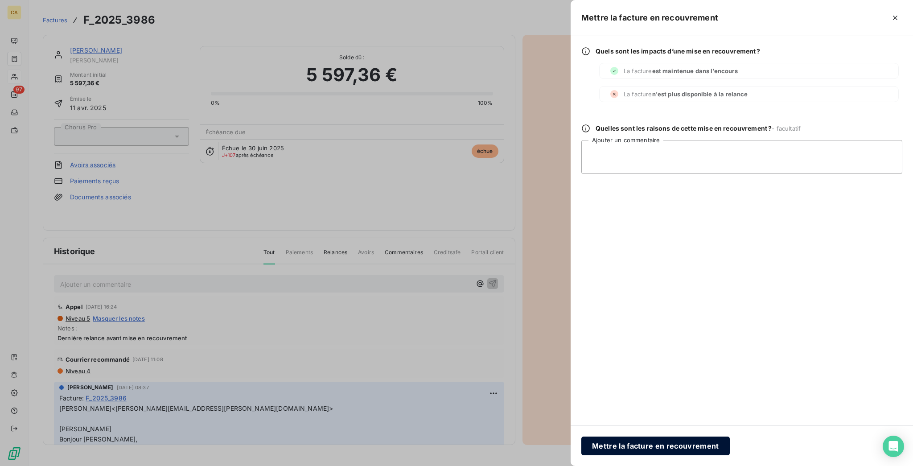
click at [720, 444] on button "Mettre la facture en recouvrement" at bounding box center [656, 446] width 149 height 19
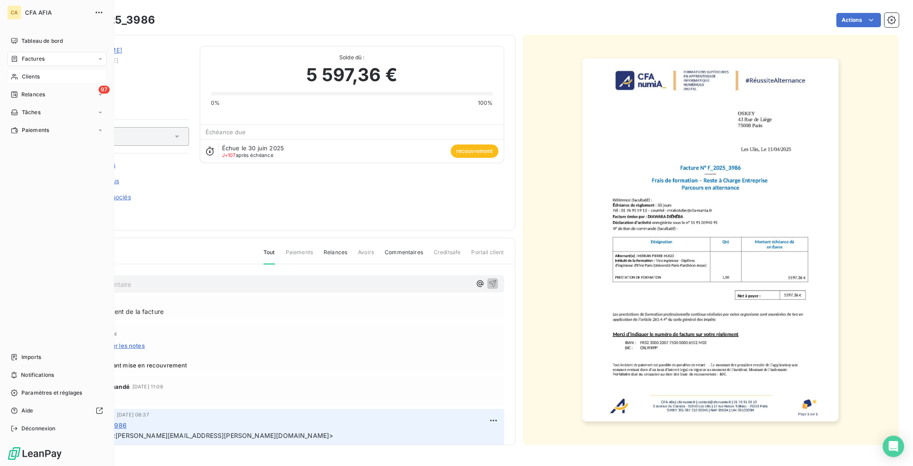
click at [24, 91] on span "Relances" at bounding box center [33, 95] width 24 height 8
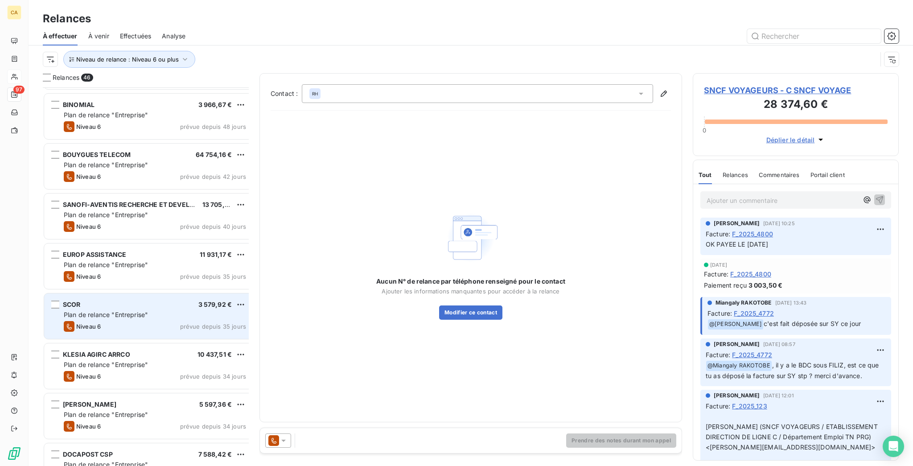
scroll to position [714, 0]
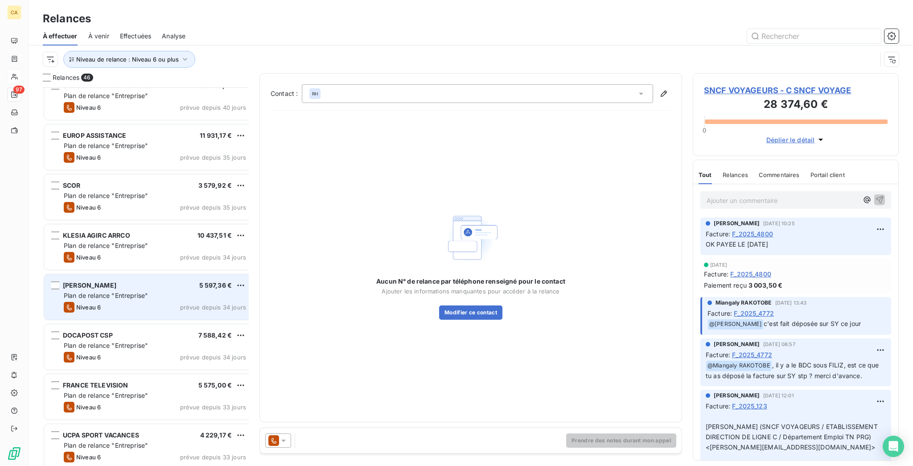
click at [98, 302] on div "Niveau 6 prévue depuis 34 jours" at bounding box center [155, 307] width 182 height 11
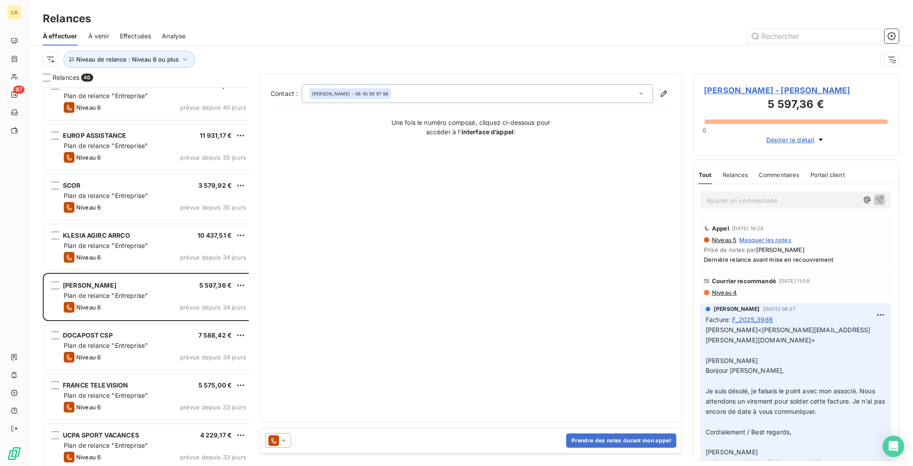
click at [724, 84] on span "OSKEY - C OSKEY" at bounding box center [796, 90] width 184 height 12
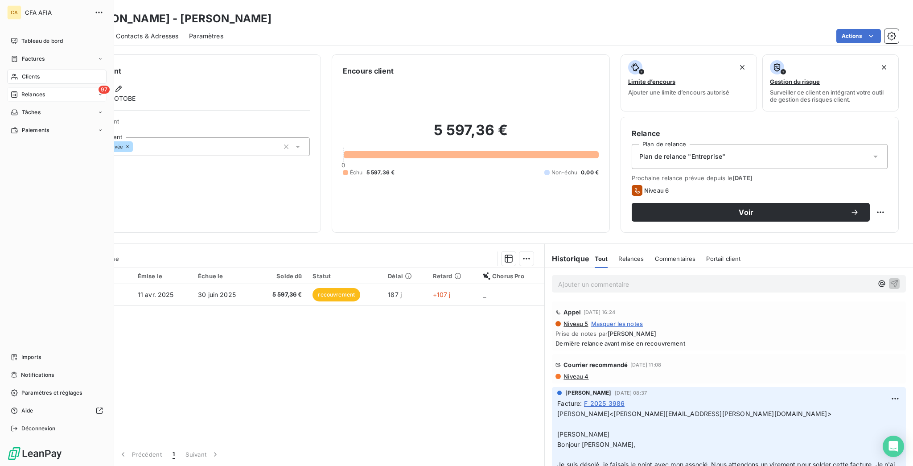
click at [21, 91] on span "Relances" at bounding box center [33, 95] width 24 height 8
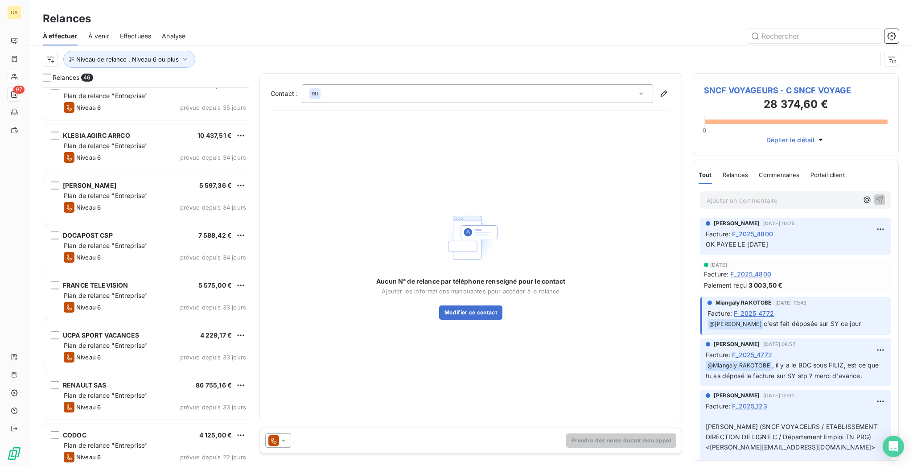
scroll to position [833, 0]
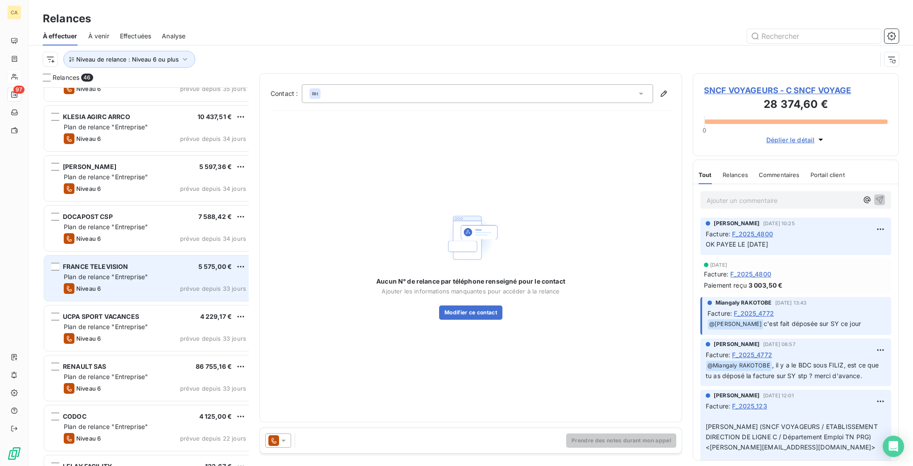
click at [90, 263] on span "FRANCE TELEVISION" at bounding box center [96, 267] width 66 height 8
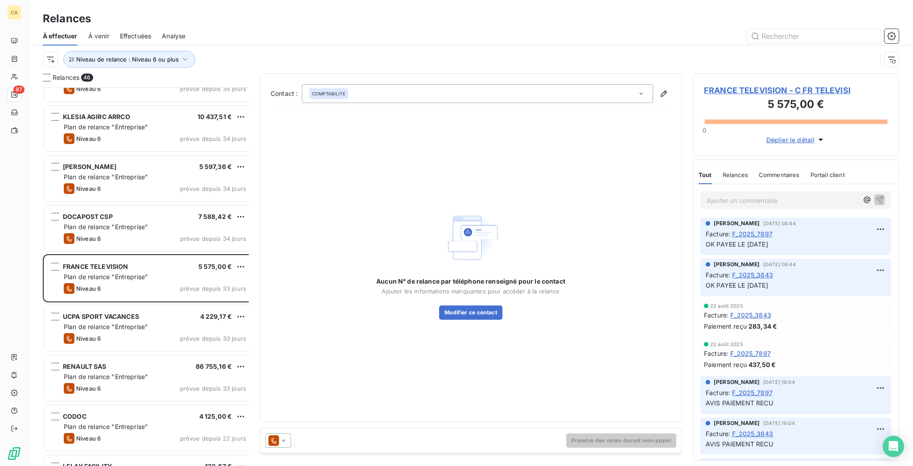
click at [807, 84] on span "FRANCE TELEVISION - C FR TELEVISI" at bounding box center [796, 90] width 184 height 12
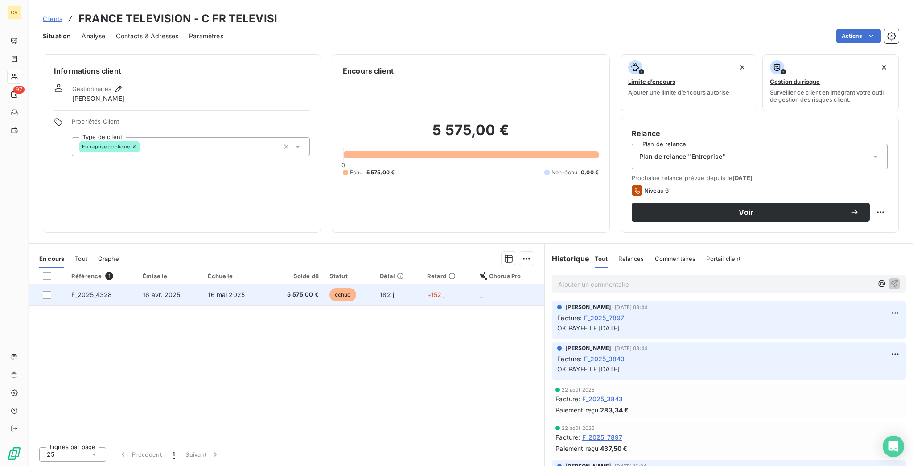
click at [258, 284] on td "16 mai 2025" at bounding box center [234, 294] width 64 height 21
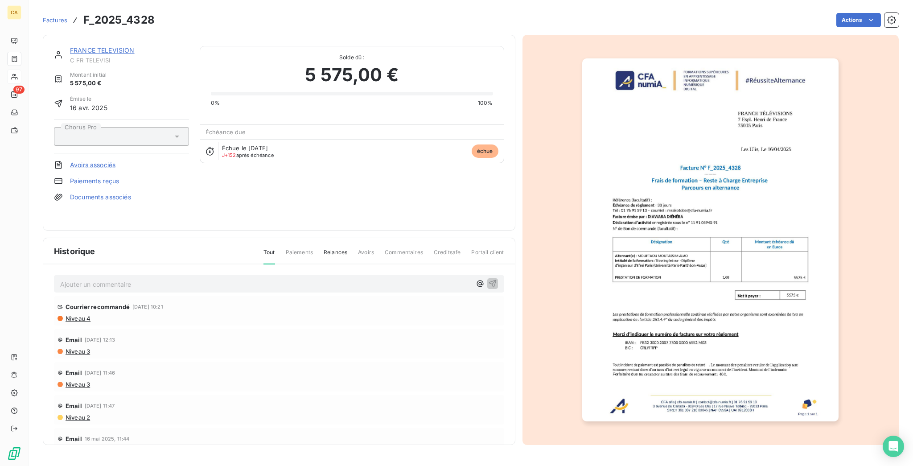
click at [100, 46] on link "FRANCE TELEVISION" at bounding box center [102, 50] width 65 height 8
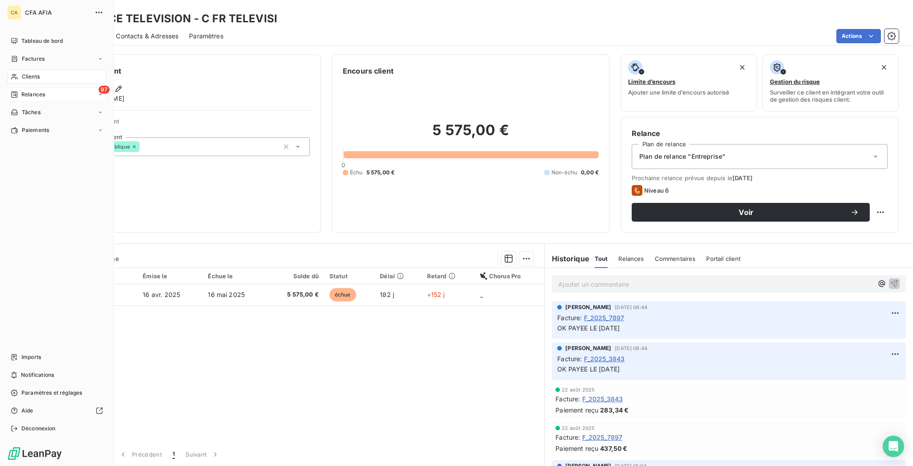
click at [30, 91] on span "Relances" at bounding box center [33, 95] width 24 height 8
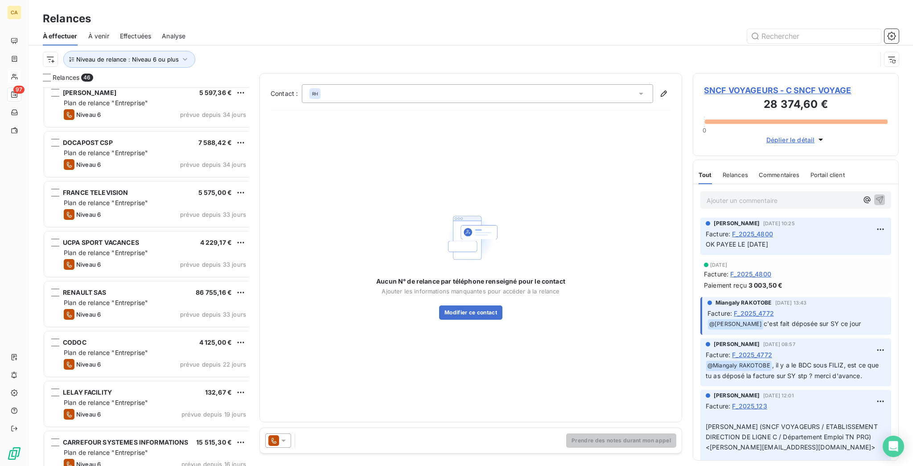
scroll to position [833, 0]
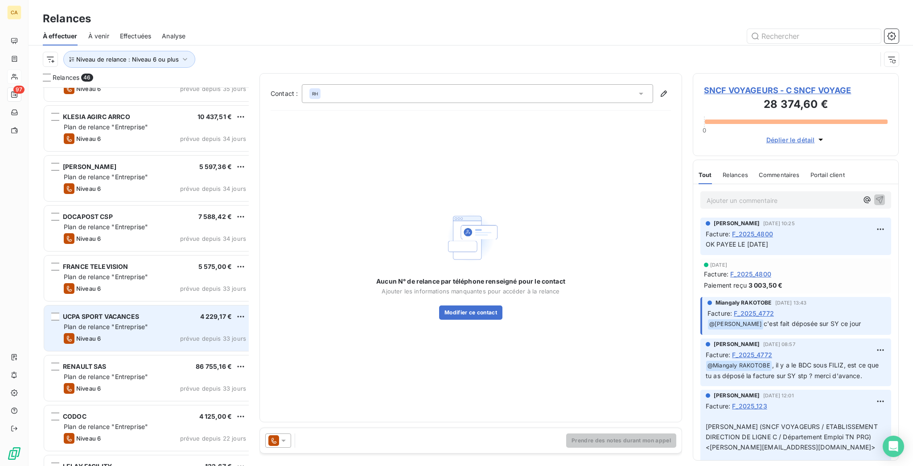
click at [82, 326] on div "UCPA SPORT VACANCES 4 229,17 € Plan de relance "Entreprise" Niveau 6 prévue dep…" at bounding box center [148, 327] width 209 height 45
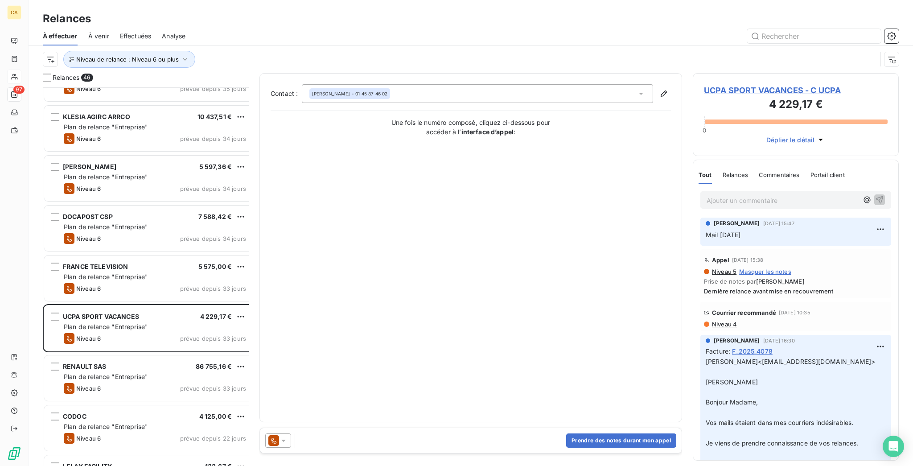
click at [779, 84] on span "UCPA SPORT VACANCES - C UCPA" at bounding box center [796, 90] width 184 height 12
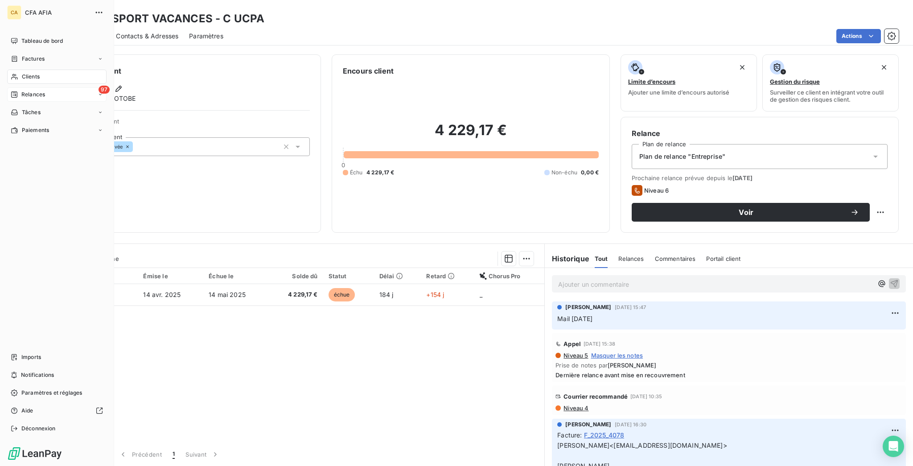
click at [21, 91] on span "Relances" at bounding box center [33, 95] width 24 height 8
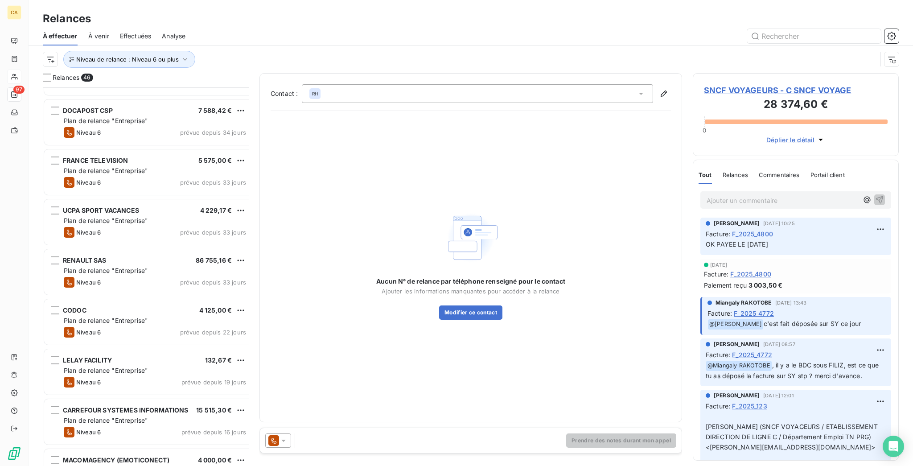
scroll to position [952, 0]
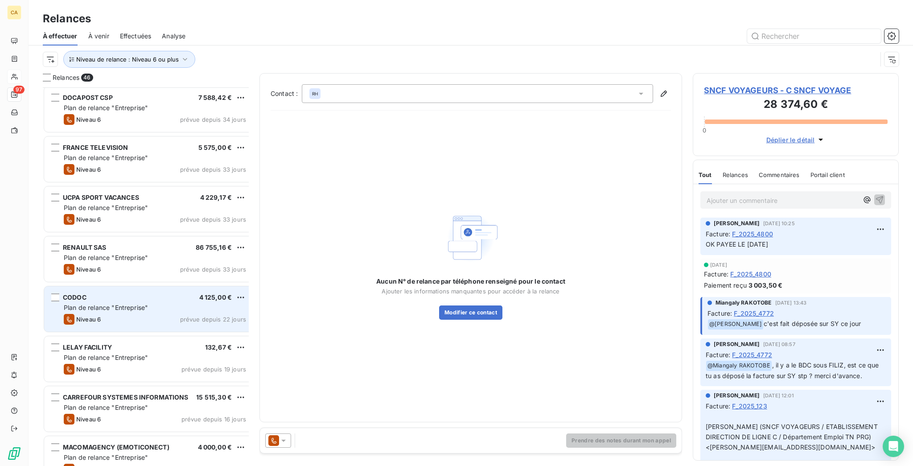
click at [89, 286] on div "CODOC 4 125,00 € Plan de relance "Entreprise" Niveau 6 prévue depuis 22 jours" at bounding box center [148, 308] width 209 height 45
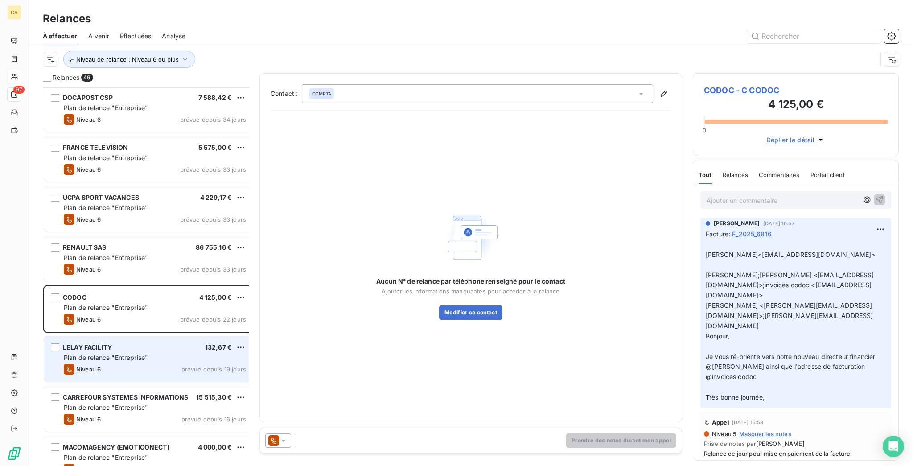
click at [96, 343] on span "LELAY FACILITY" at bounding box center [87, 347] width 49 height 8
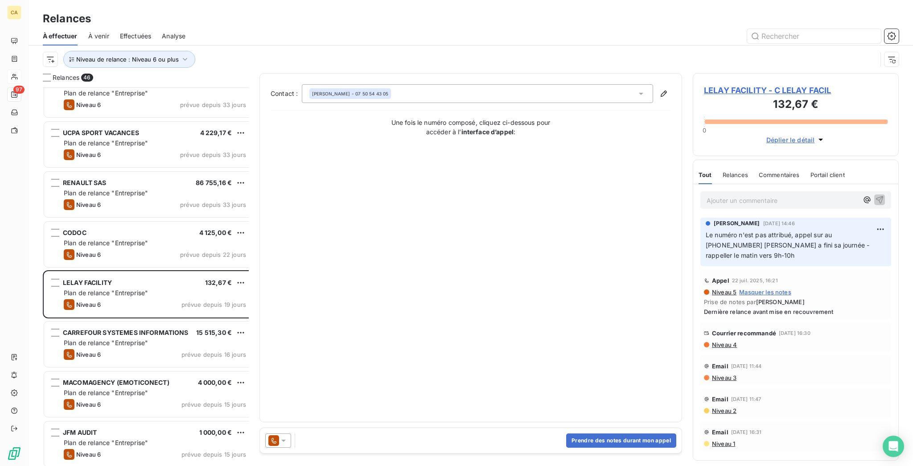
scroll to position [1071, 0]
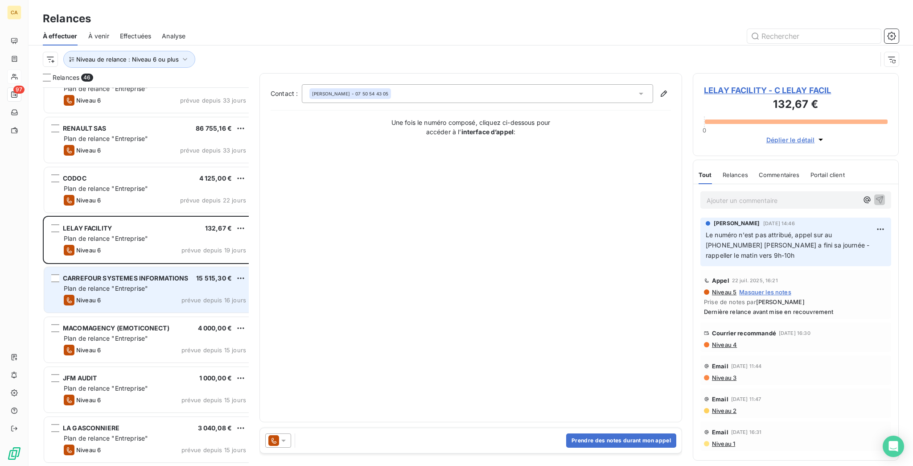
click at [106, 285] on span "Plan de relance "Entreprise"" at bounding box center [106, 289] width 84 height 8
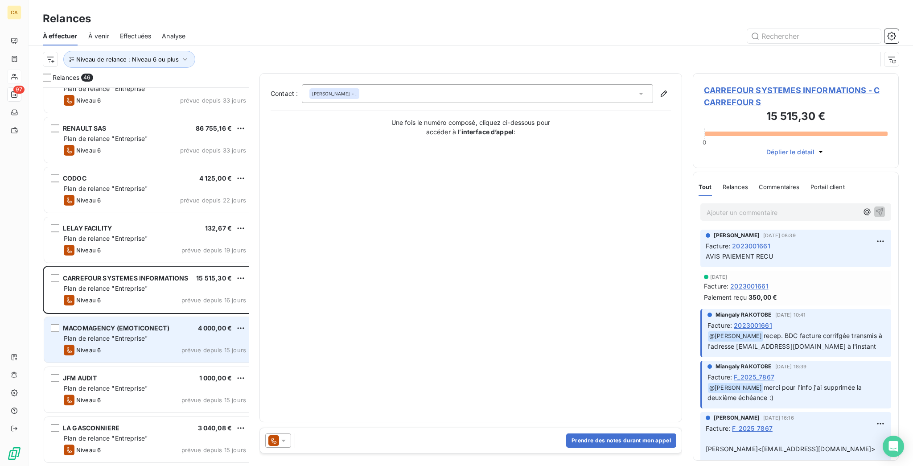
click at [107, 326] on div "MACOMAGENCY (EMOTICONECT) 4 000,00 € Plan de relance "Entreprise" Niveau 6 prév…" at bounding box center [148, 339] width 209 height 45
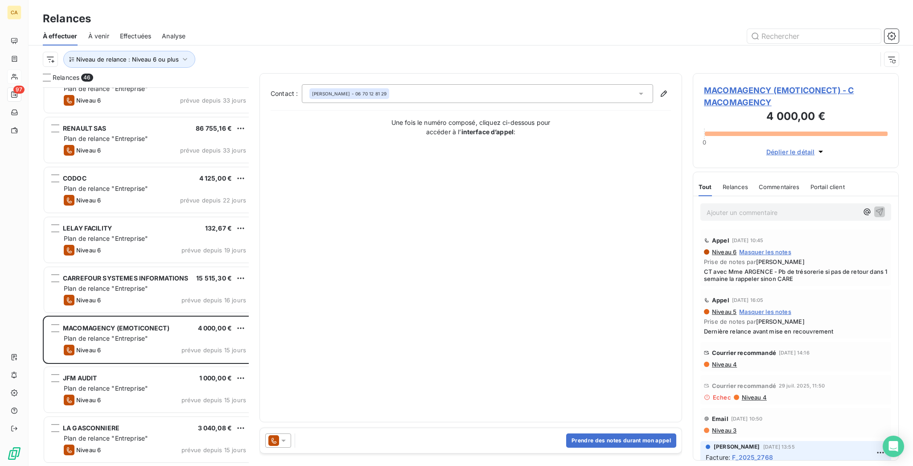
click at [787, 84] on span "MACOMAGENCY (EMOTICONECT) - C MACOMAGENCY" at bounding box center [796, 96] width 184 height 24
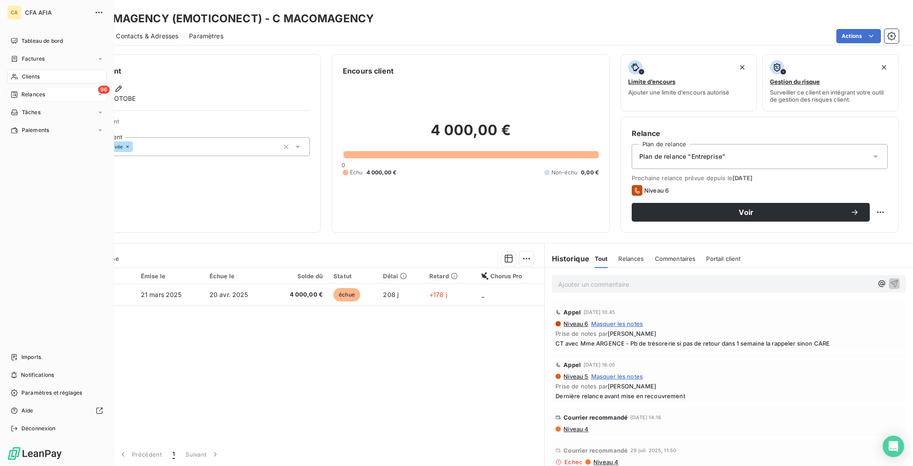
click at [23, 73] on span "Clients" at bounding box center [31, 77] width 18 height 8
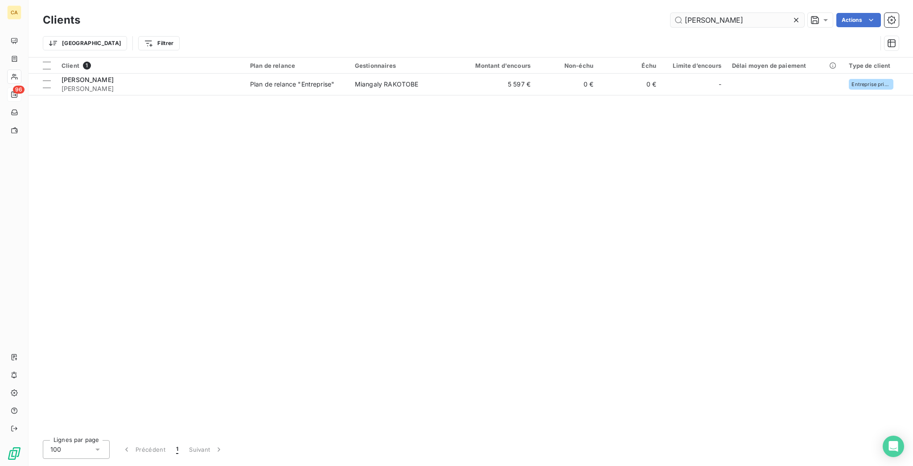
click at [750, 13] on input "[PERSON_NAME]" at bounding box center [738, 20] width 134 height 14
type input "MACO"
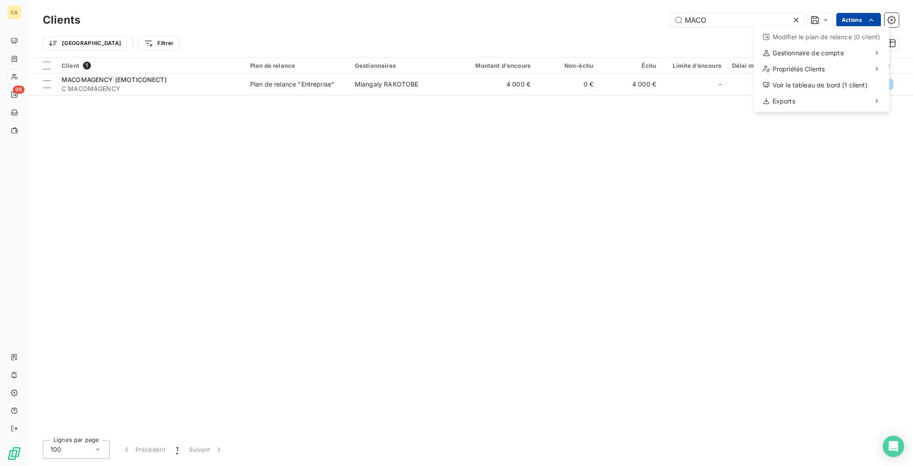
click at [855, 15] on html "CA 96 Clients MACO Actions Modifier le plan de relance (0 client) Gestionnaire …" at bounding box center [456, 233] width 913 height 466
click at [817, 94] on div "Exports" at bounding box center [822, 101] width 128 height 14
click at [691, 99] on div "Exporter les contacts (1 client)" at bounding box center [696, 106] width 112 height 14
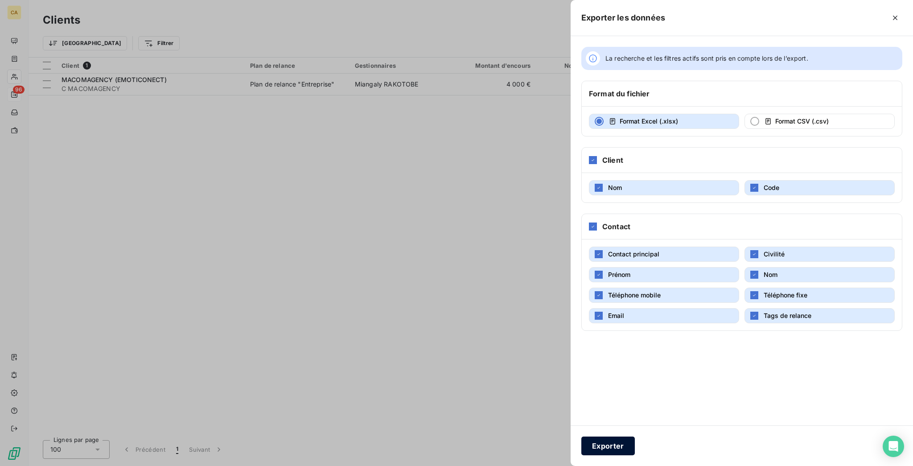
click at [635, 442] on button "Exporter" at bounding box center [609, 446] width 54 height 19
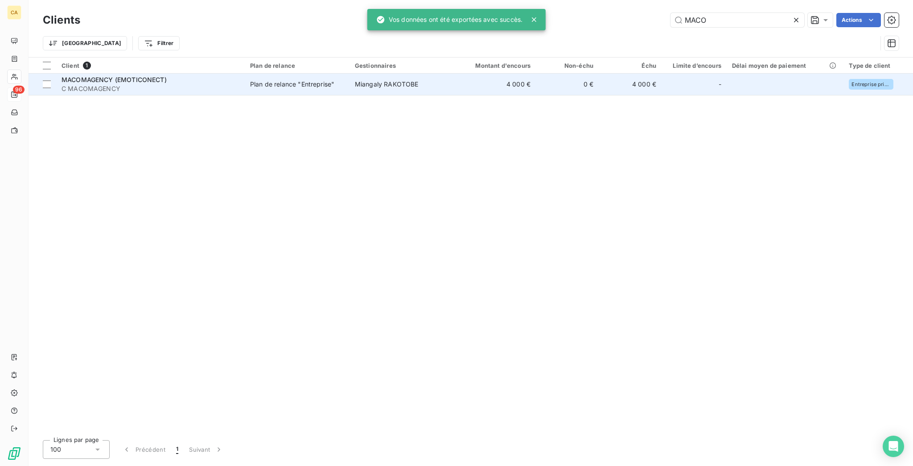
click at [298, 80] on div "Plan de relance "Entreprise"" at bounding box center [292, 84] width 84 height 9
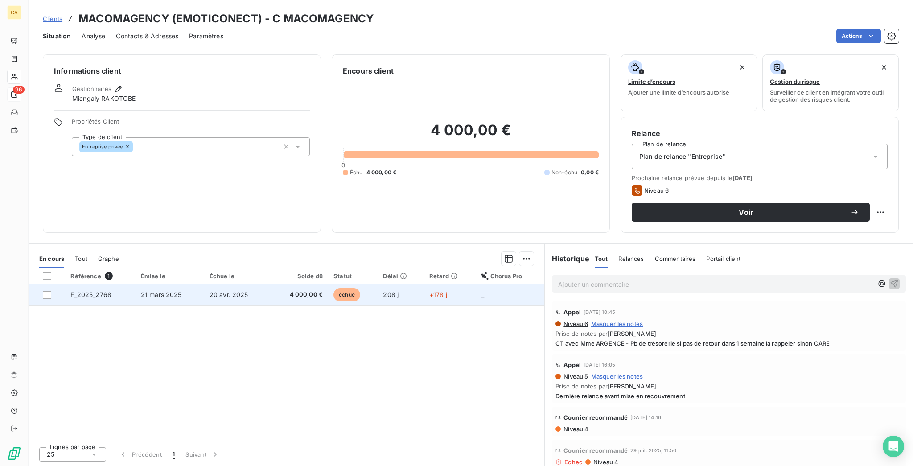
click at [153, 291] on span "21 mars 2025" at bounding box center [161, 295] width 41 height 8
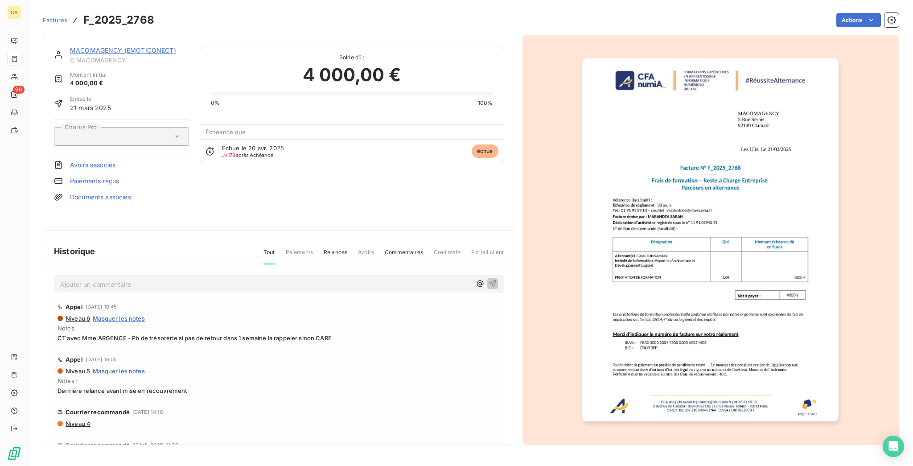
click at [684, 203] on img "button" at bounding box center [710, 239] width 256 height 363
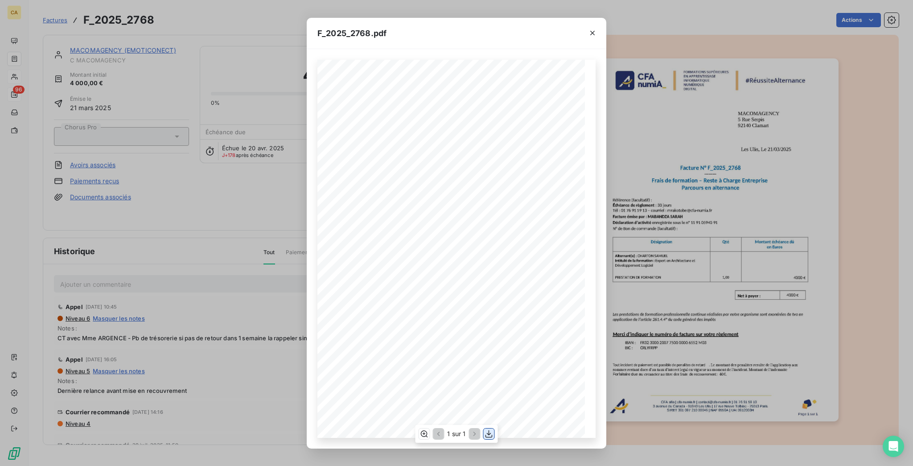
click at [484, 429] on button "button" at bounding box center [489, 434] width 11 height 11
click at [330, 24] on div "F_2025_2768.pdf CFA afia | cfa-numia.fr | contact@cfa-numia.fr | 01 76 91 59 13…" at bounding box center [456, 233] width 913 height 466
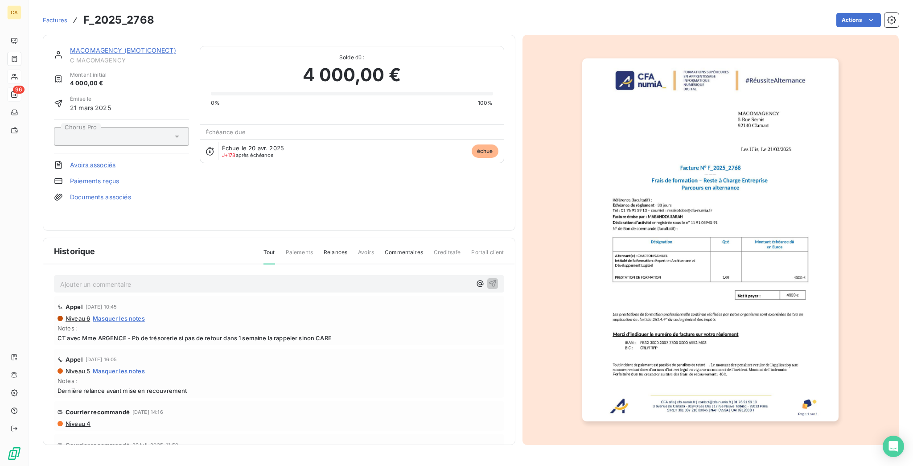
click at [107, 46] on link "MACOMAGENCY (EMOTICONECT)" at bounding box center [123, 50] width 106 height 8
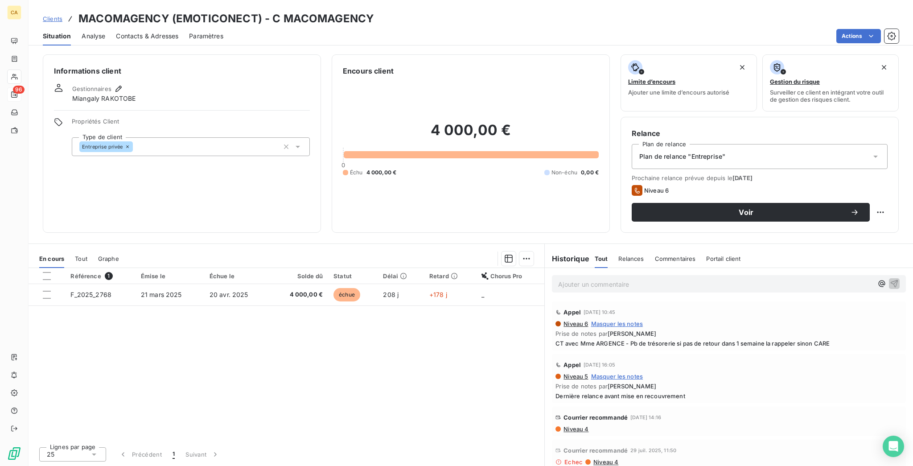
click at [156, 32] on span "Contacts & Adresses" at bounding box center [147, 36] width 62 height 9
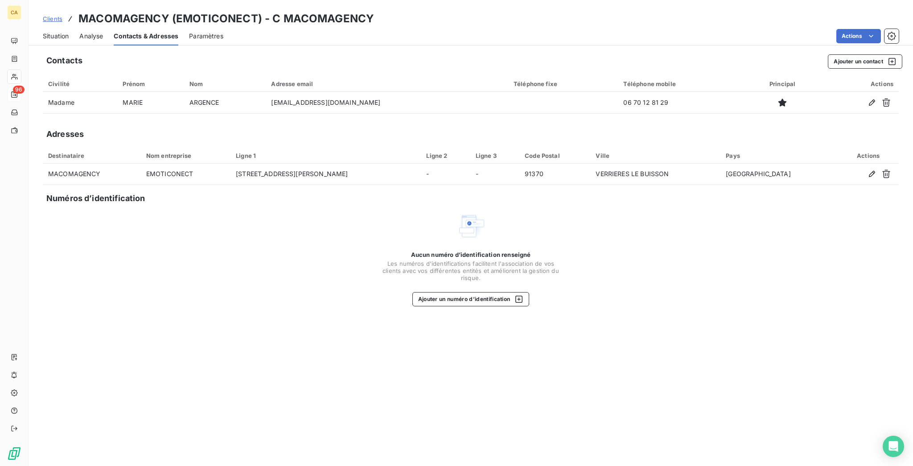
click at [48, 32] on span "Situation" at bounding box center [56, 36] width 26 height 9
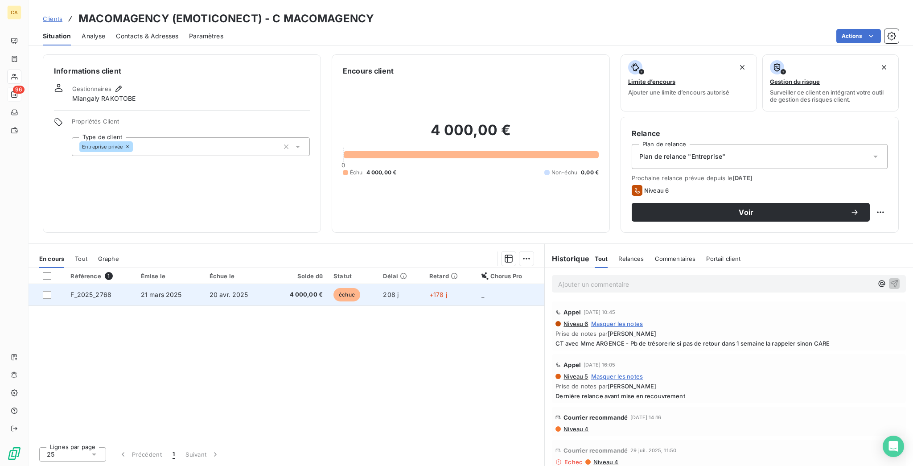
click at [303, 284] on td "4 000,00 €" at bounding box center [299, 294] width 58 height 21
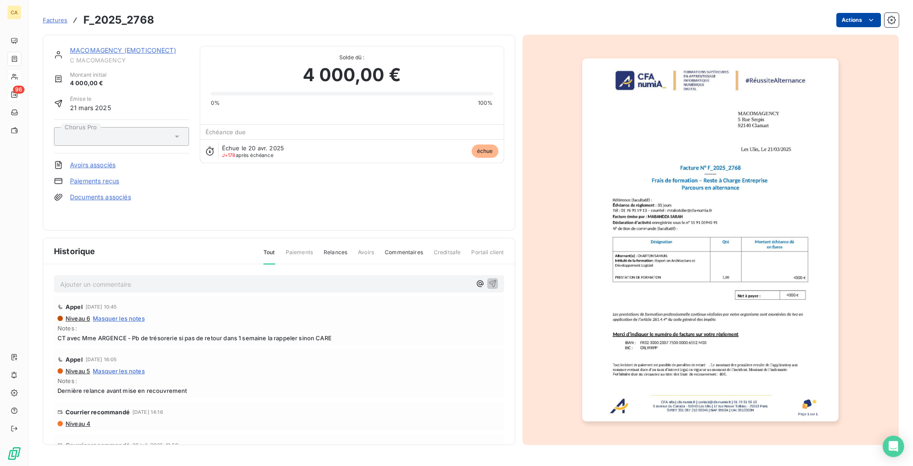
click at [880, 19] on html "CA 96 Factures F_2025_2768 Actions MACOMAGENCY (EMOTICONECT) C MACOMAGENCY Mont…" at bounding box center [456, 233] width 913 height 466
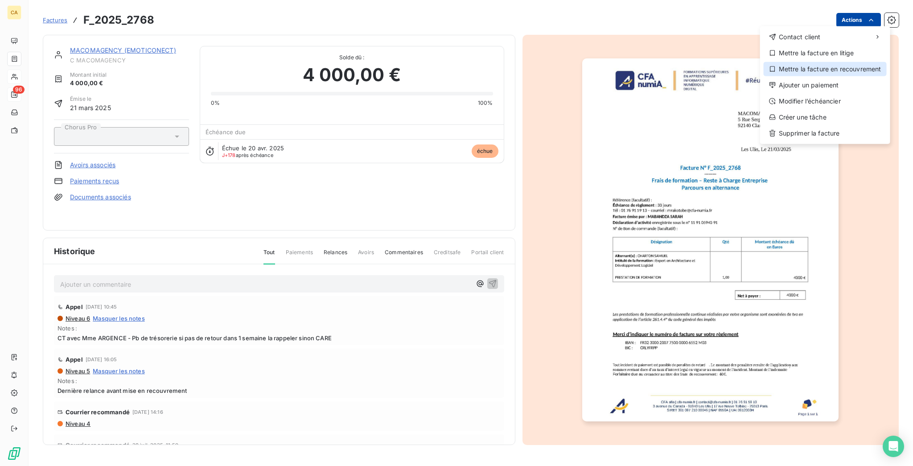
click at [842, 62] on div "Mettre la facture en recouvrement" at bounding box center [825, 69] width 123 height 14
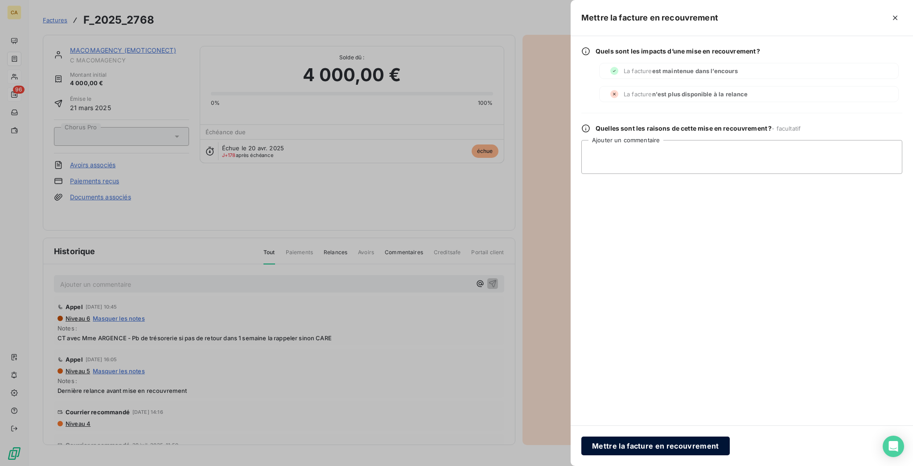
click at [730, 450] on button "Mettre la facture en recouvrement" at bounding box center [656, 446] width 149 height 19
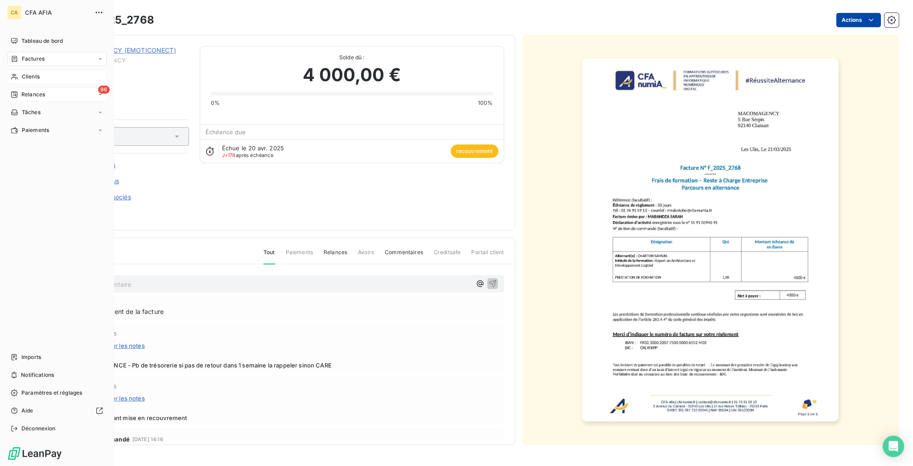
click at [13, 91] on div "Relances" at bounding box center [28, 95] width 34 height 8
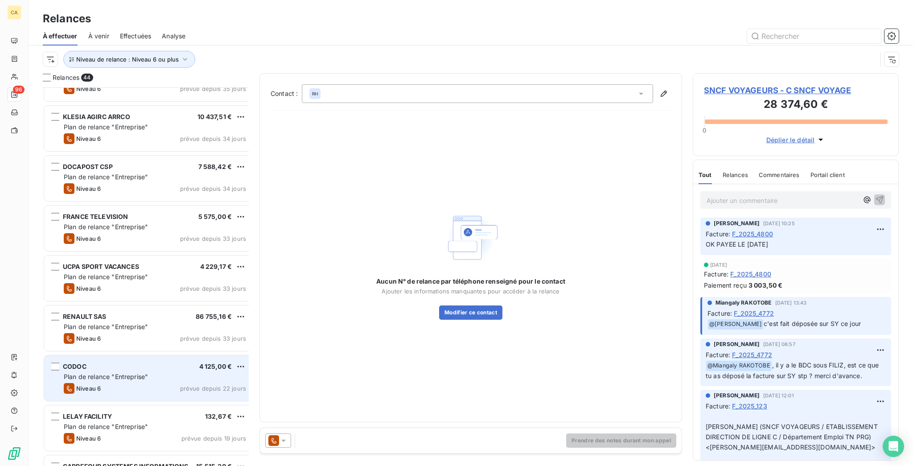
scroll to position [952, 0]
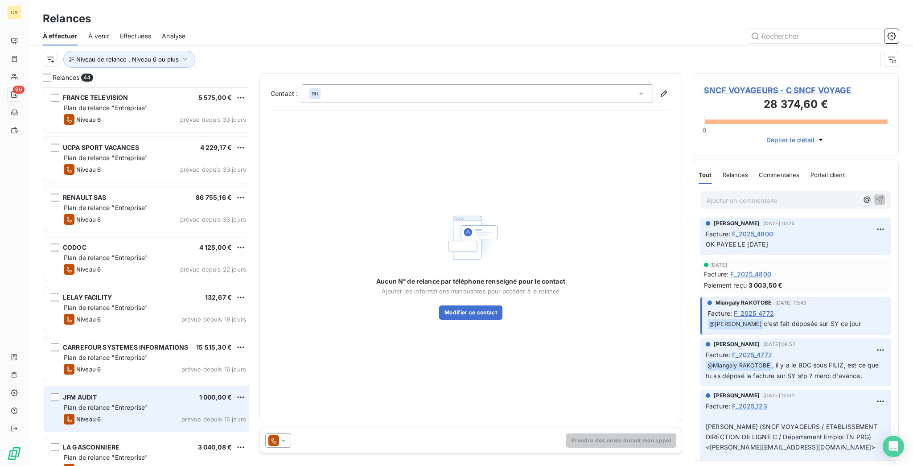
click at [101, 393] on div "JFM AUDIT 1 000,00 €" at bounding box center [155, 397] width 182 height 8
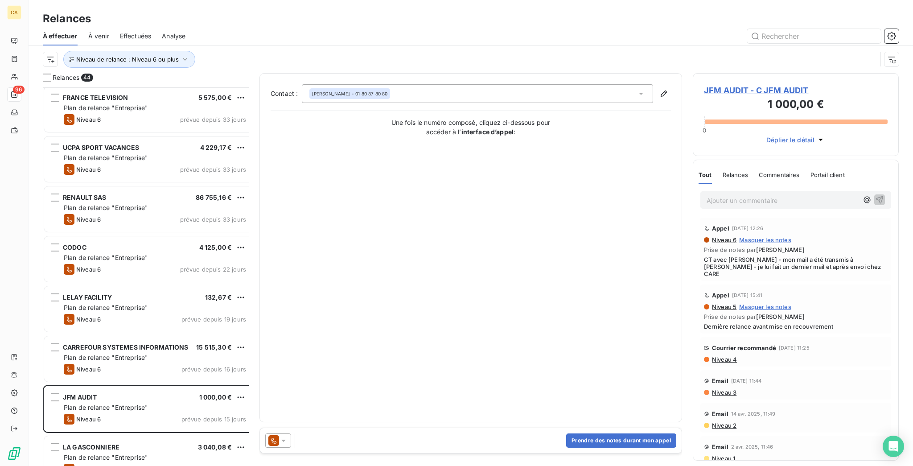
click at [784, 84] on span "JFM AUDIT - C JFM AUDIT" at bounding box center [796, 90] width 184 height 12
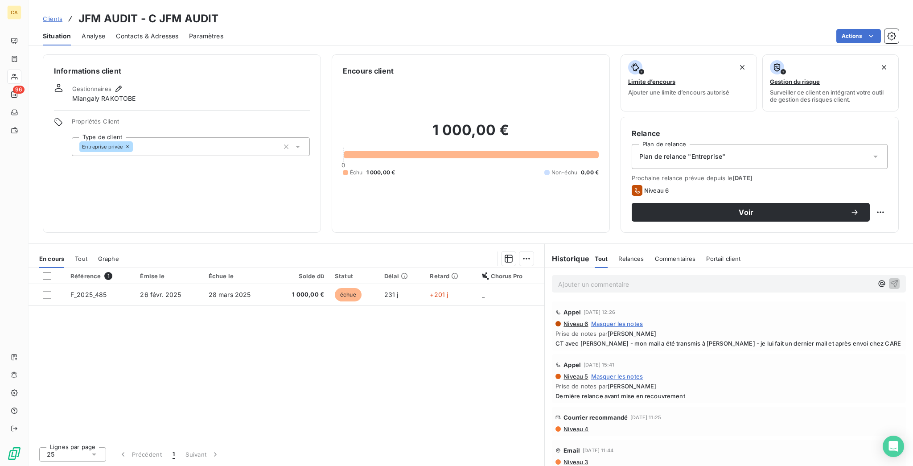
click at [144, 27] on div "Contacts & Adresses" at bounding box center [147, 36] width 62 height 19
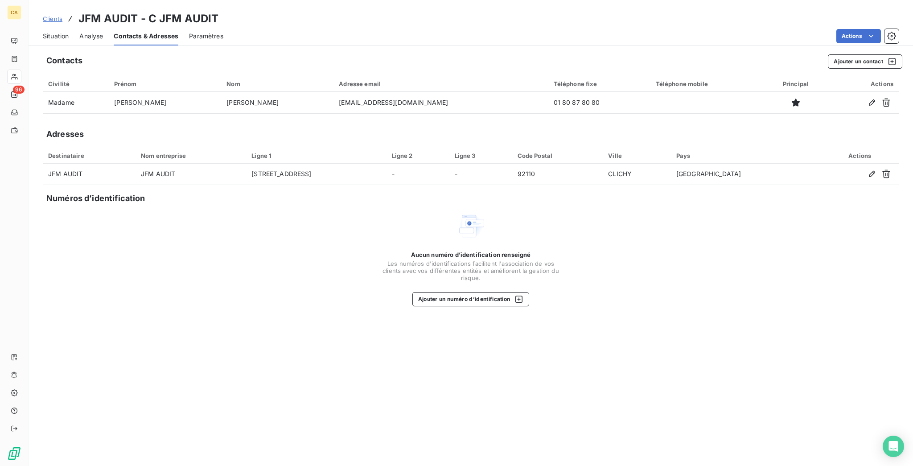
click at [44, 32] on span "Situation" at bounding box center [56, 36] width 26 height 9
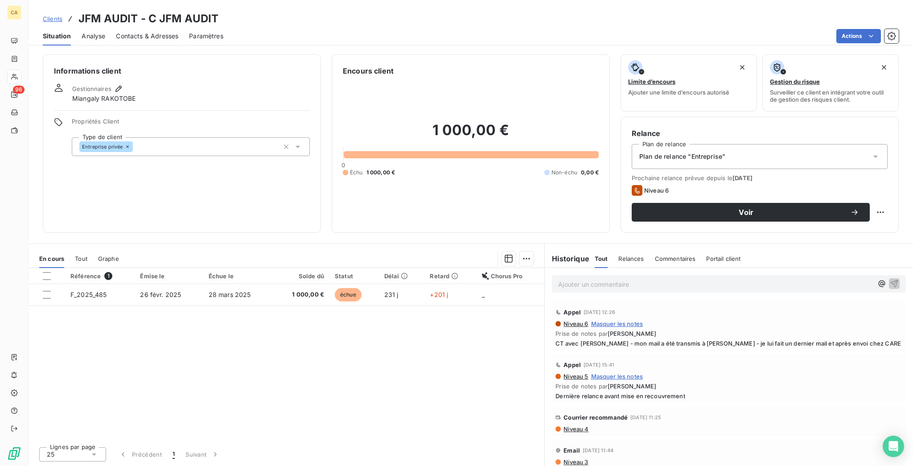
click at [116, 32] on span "Contacts & Adresses" at bounding box center [147, 36] width 62 height 9
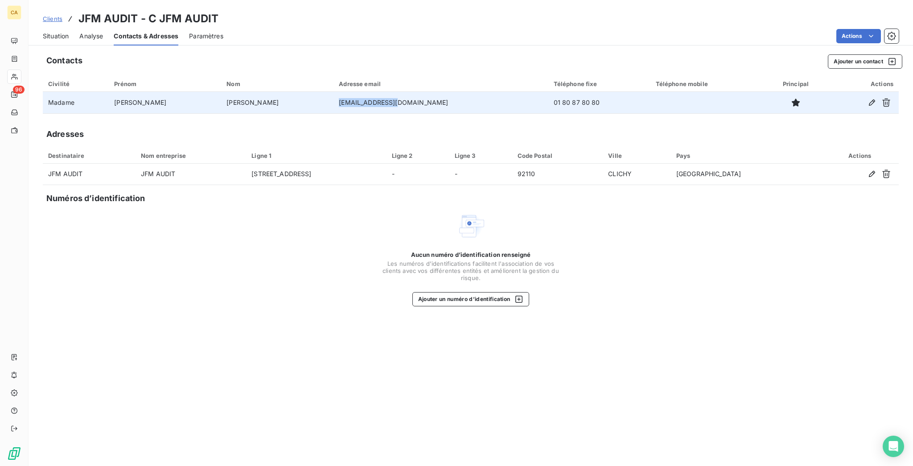
drag, startPoint x: 376, startPoint y: 87, endPoint x: 311, endPoint y: 82, distance: 64.9
click at [334, 92] on td "rh@jfm-audit.com" at bounding box center [441, 102] width 215 height 21
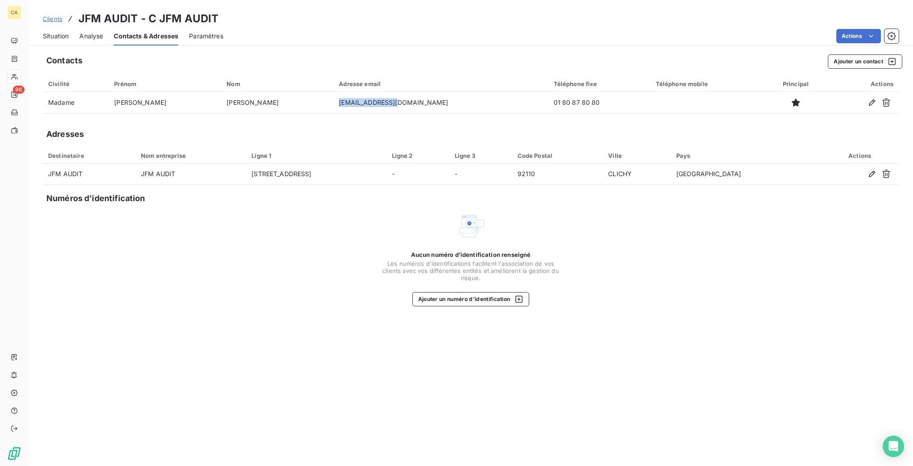
copy td "rh@jfm-audit.com"
click at [853, 54] on button "Ajouter un contact" at bounding box center [865, 61] width 74 height 14
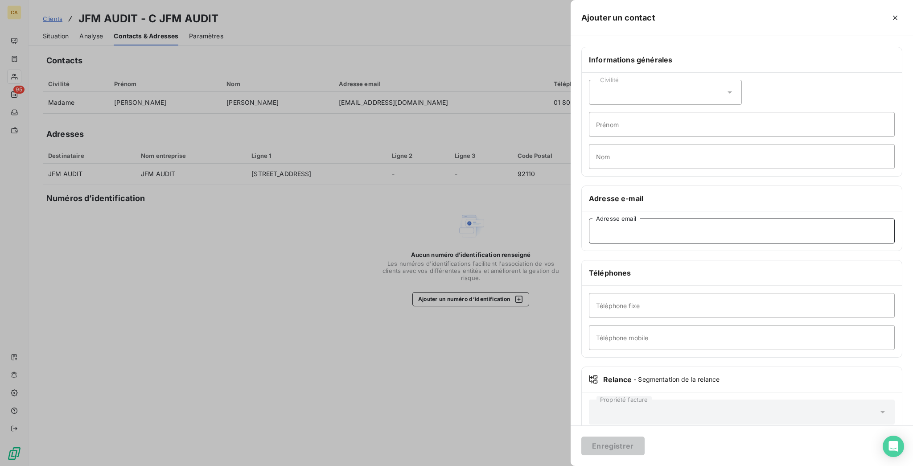
click at [721, 219] on input "Adresse email" at bounding box center [742, 231] width 306 height 25
paste input "jabitbol@jfm-audit.com"
type input "jabitbol@jfm-audit.com"
click at [707, 80] on div "Civilité" at bounding box center [665, 92] width 153 height 25
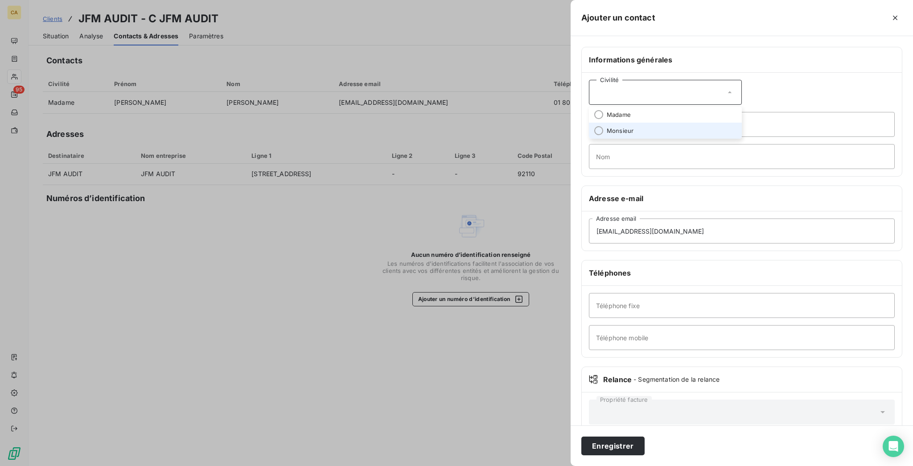
click at [699, 123] on li "Monsieur" at bounding box center [665, 131] width 153 height 16
drag, startPoint x: 699, startPoint y: 105, endPoint x: 699, endPoint y: 114, distance: 8.9
click at [699, 112] on input "Prénom" at bounding box center [742, 124] width 306 height 25
click at [693, 144] on input "Nom" at bounding box center [742, 156] width 306 height 25
type input "ABITBOL"
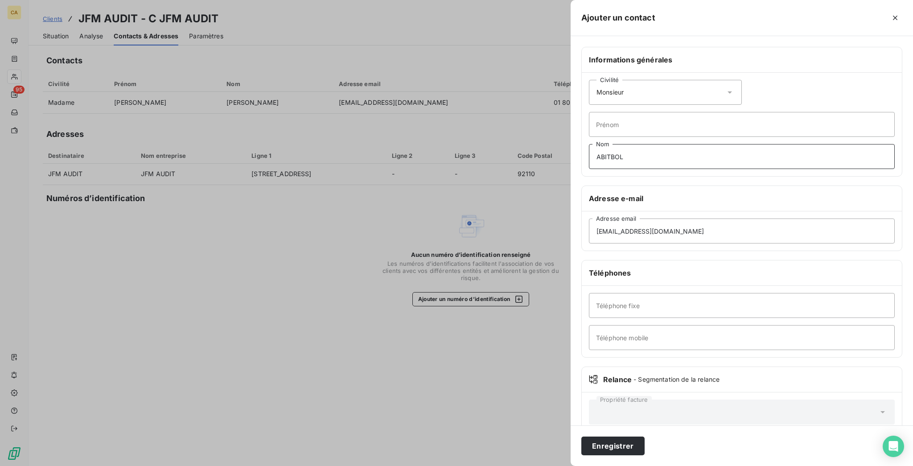
click at [582, 437] on button "Enregistrer" at bounding box center [613, 446] width 63 height 19
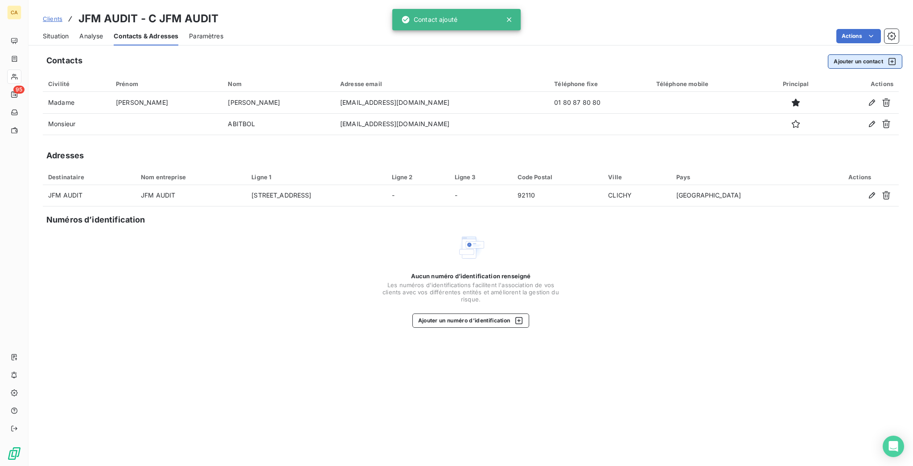
click at [861, 54] on button "Ajouter un contact" at bounding box center [865, 61] width 74 height 14
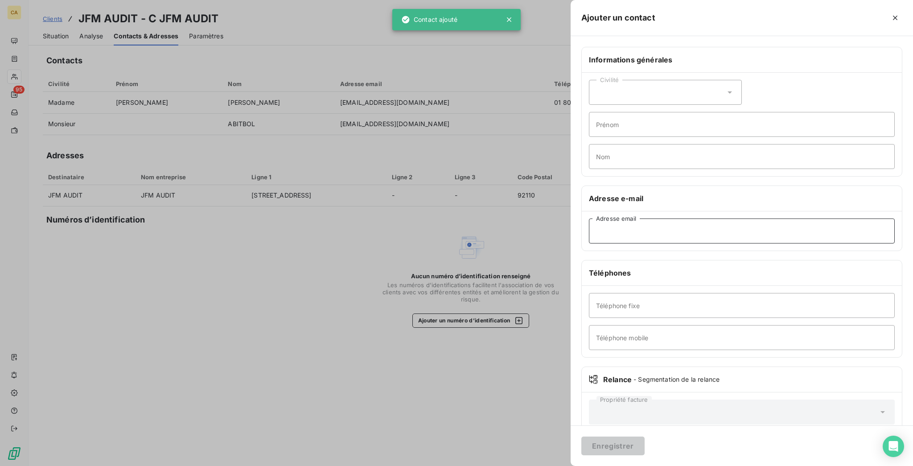
click at [747, 219] on input "Adresse email" at bounding box center [742, 231] width 306 height 25
paste input "contact@jfm-audit.com"
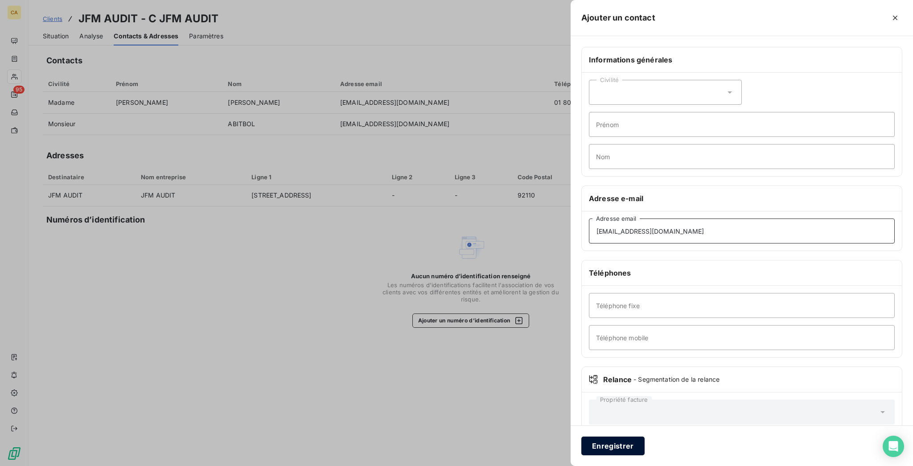
type input "contact@jfm-audit.com"
click at [645, 444] on button "Enregistrer" at bounding box center [613, 446] width 63 height 19
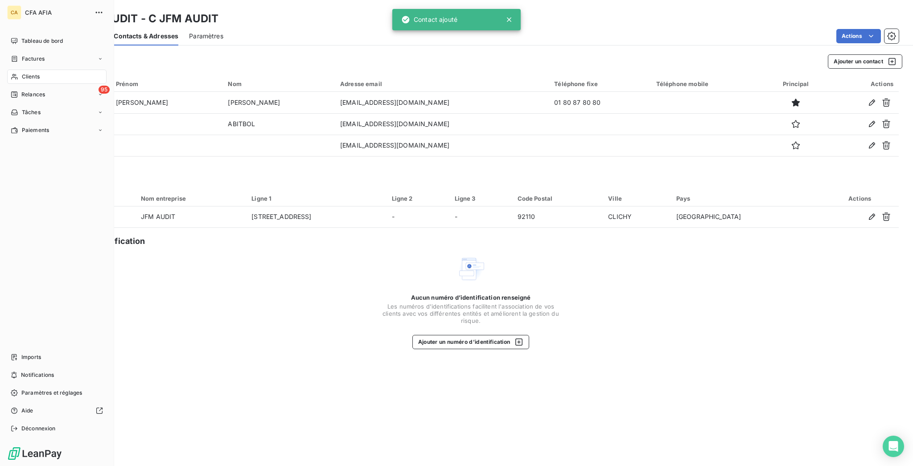
click at [12, 73] on icon at bounding box center [15, 76] width 8 height 7
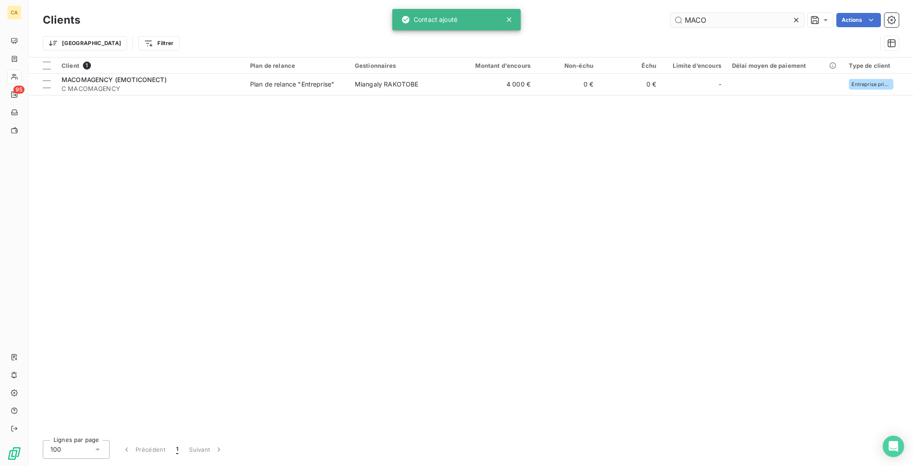
drag, startPoint x: 732, startPoint y: 16, endPoint x: 685, endPoint y: 17, distance: 47.3
click at [685, 17] on input "MACO" at bounding box center [738, 20] width 134 height 14
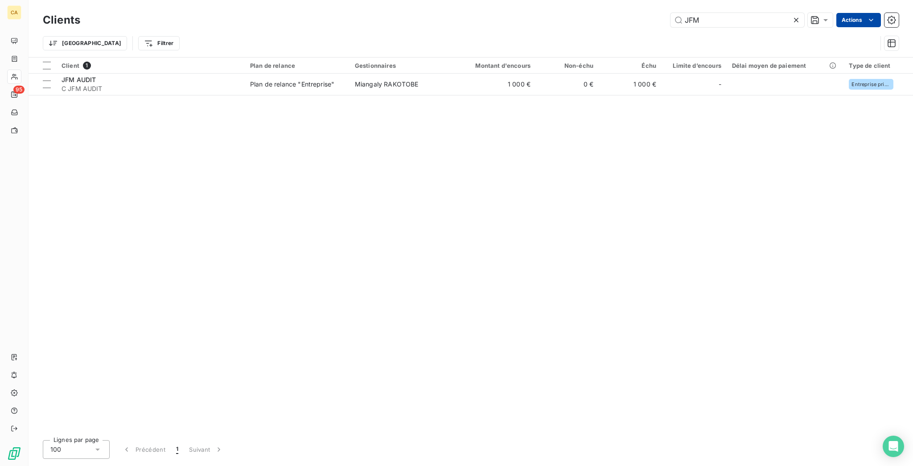
type input "JFM"
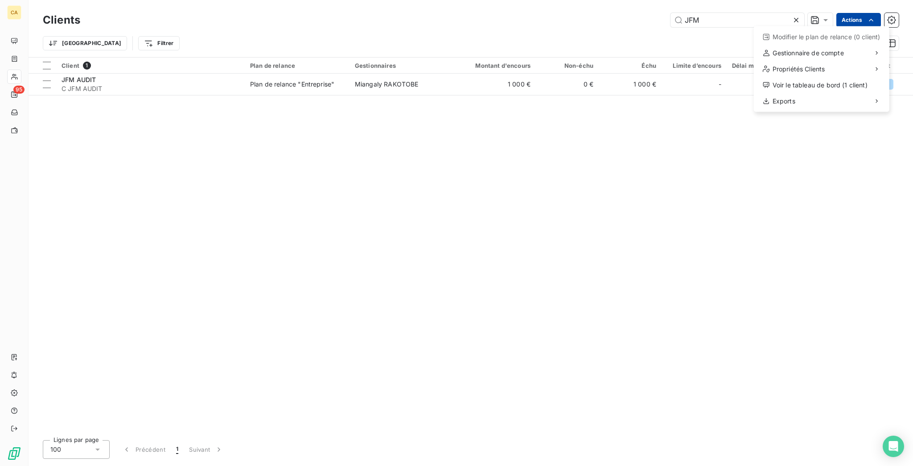
click at [875, 21] on html "CA 95 Clients JFM Actions Modifier le plan de relance (0 client) Gestionnaire d…" at bounding box center [456, 233] width 913 height 466
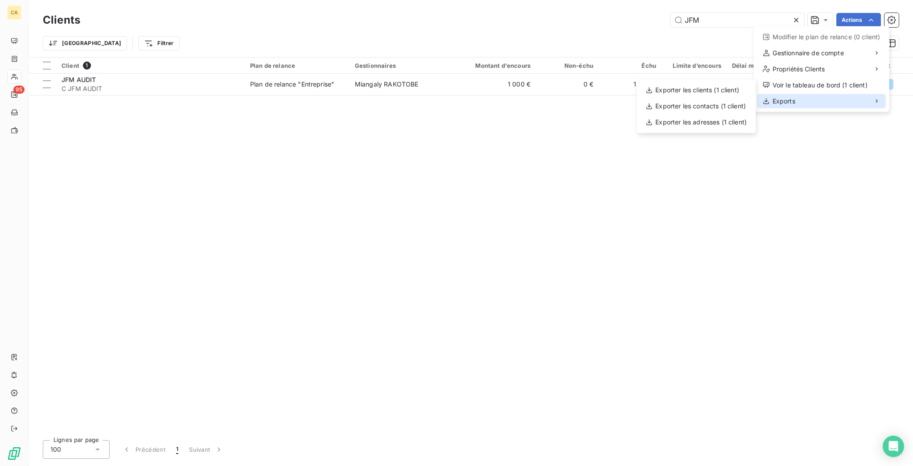
click at [801, 94] on div "Exports" at bounding box center [822, 101] width 128 height 14
click at [697, 99] on div "Exporter les contacts (1 client)" at bounding box center [696, 106] width 112 height 14
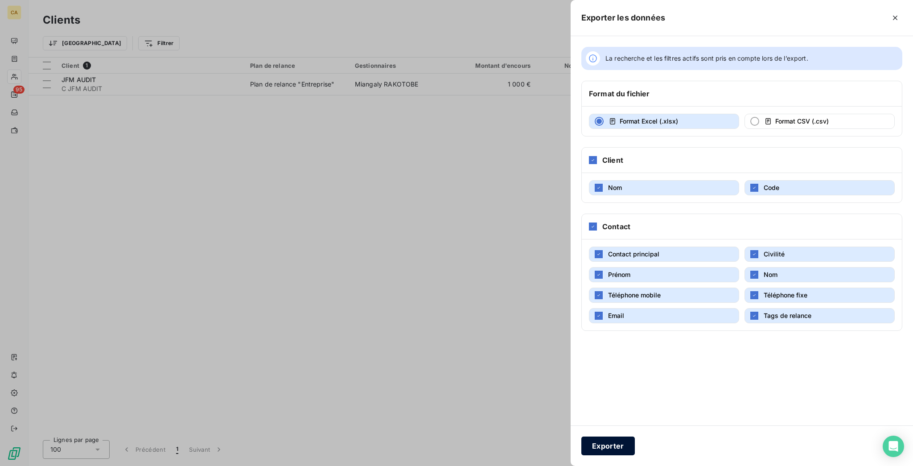
click at [635, 444] on button "Exporter" at bounding box center [609, 446] width 54 height 19
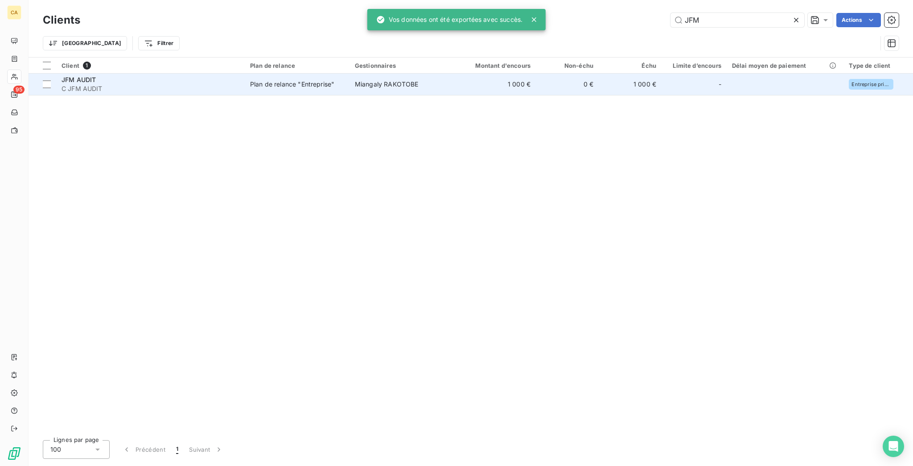
click at [291, 80] on td "Plan de relance "Entreprise"" at bounding box center [297, 84] width 105 height 21
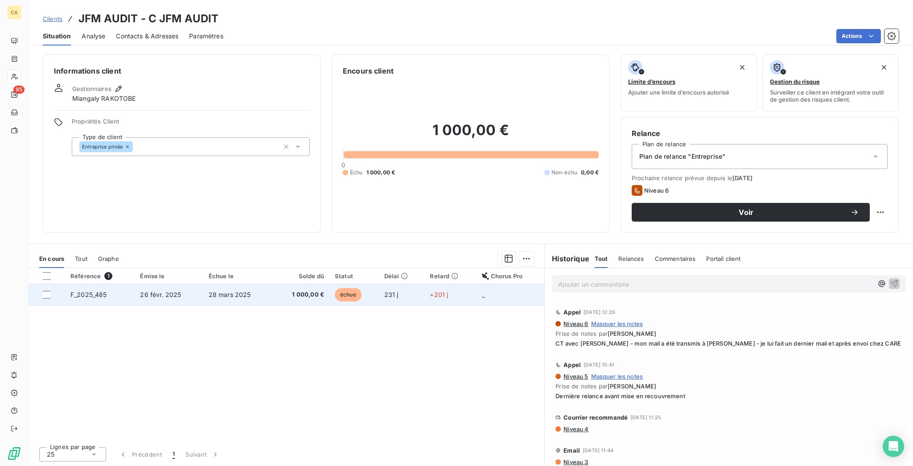
click at [256, 284] on td "28 mars 2025" at bounding box center [238, 294] width 70 height 21
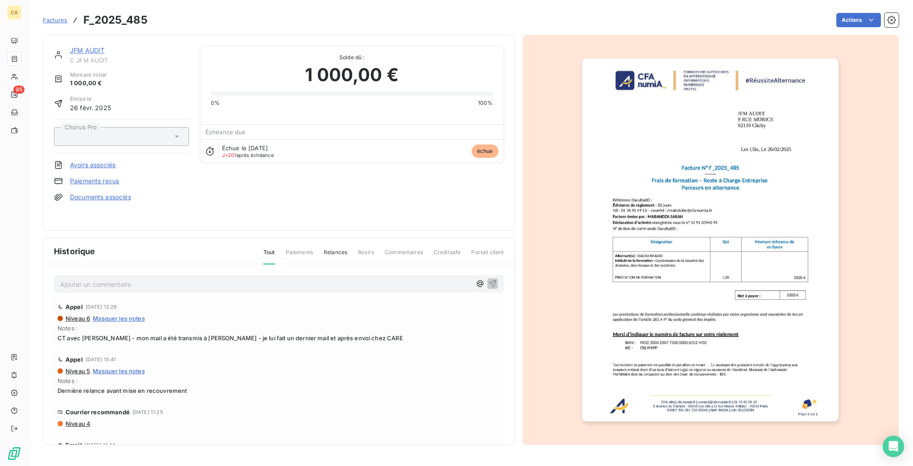
click at [714, 154] on img "button" at bounding box center [710, 239] width 256 height 363
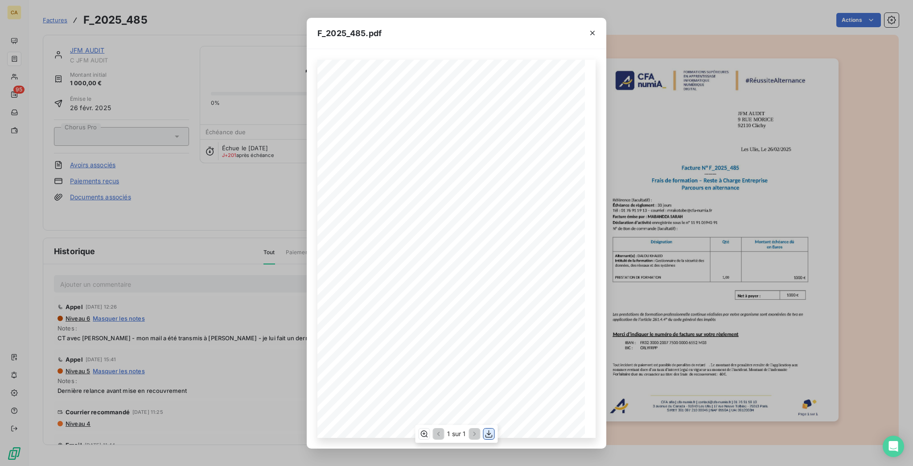
click at [492, 435] on button "button" at bounding box center [489, 434] width 11 height 11
click at [289, 177] on div "F_2025_485.pdf CFA afia | cfa-numia.fr | contact@cfa-numia.fr | 01 76 91 59 13 …" at bounding box center [456, 233] width 913 height 466
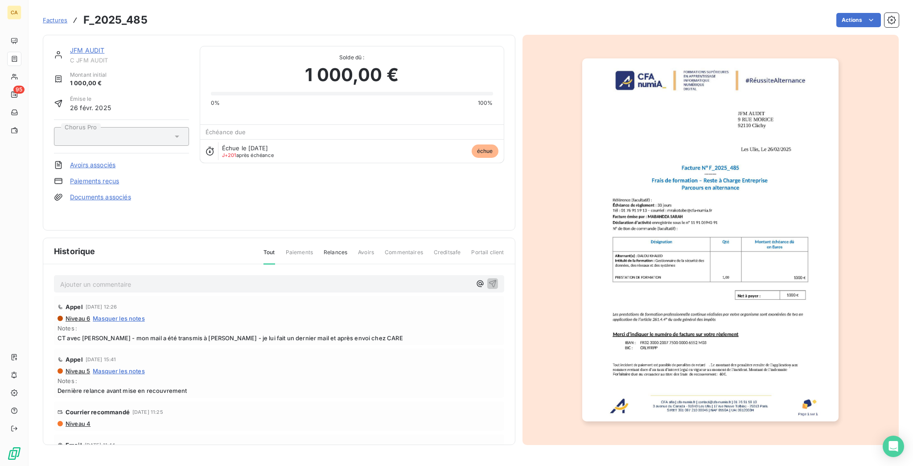
click at [639, 205] on img "button" at bounding box center [710, 239] width 256 height 363
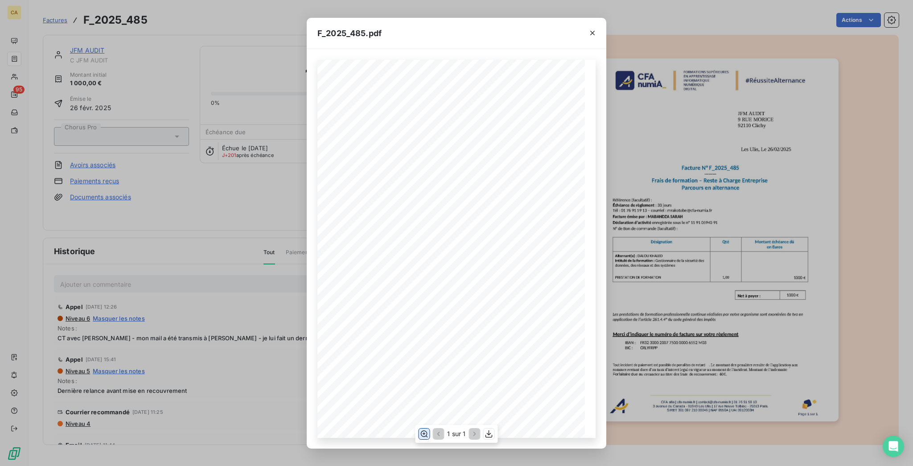
click at [429, 436] on button "button" at bounding box center [424, 434] width 11 height 11
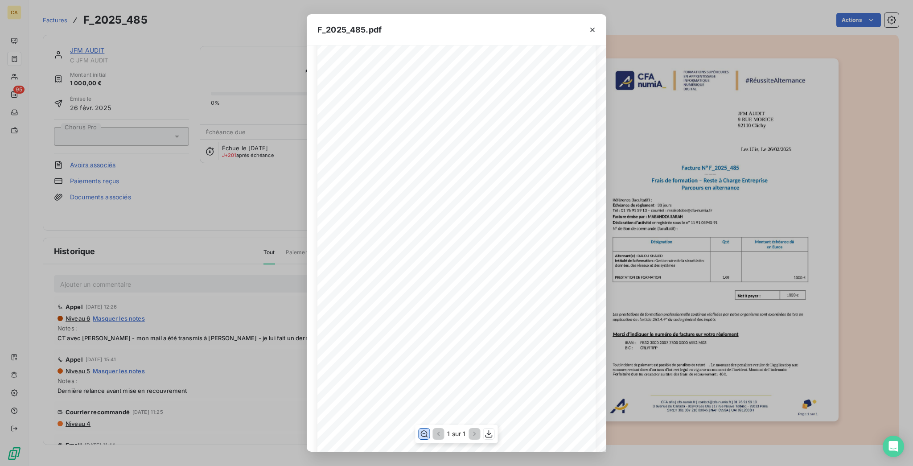
scroll to position [119, 0]
